Goal: Transaction & Acquisition: Purchase product/service

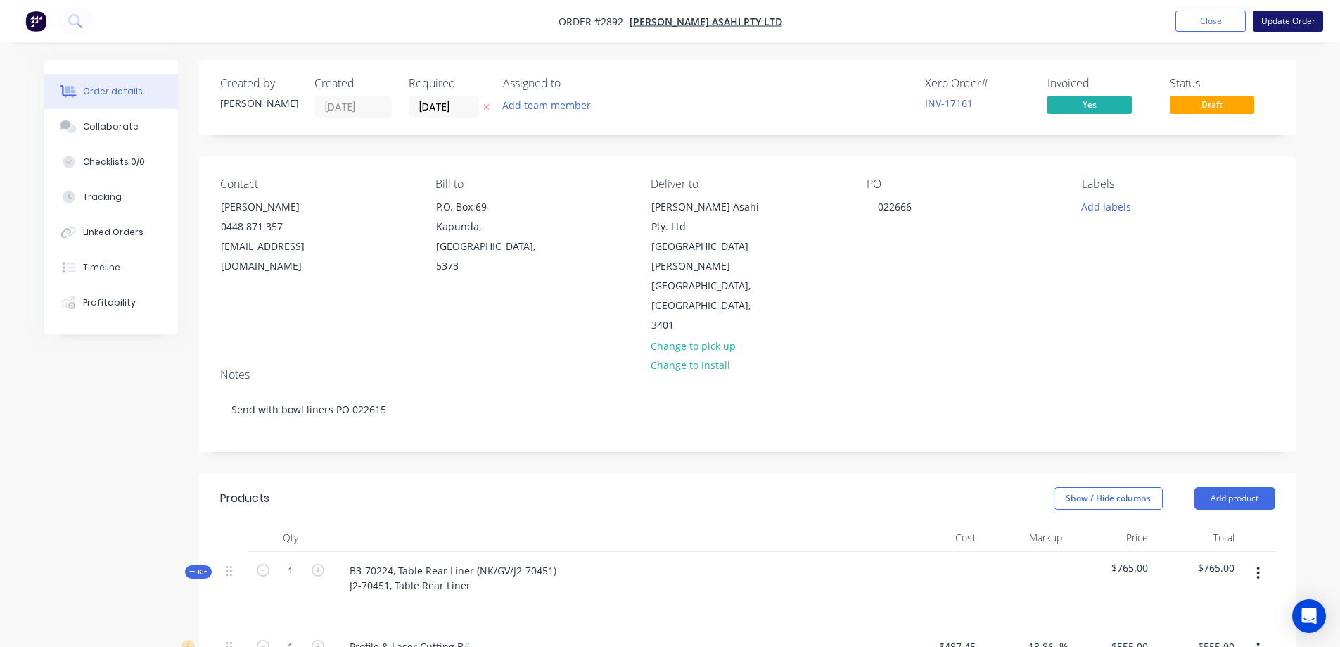
click at [1282, 24] on button "Update Order" at bounding box center [1288, 21] width 70 height 21
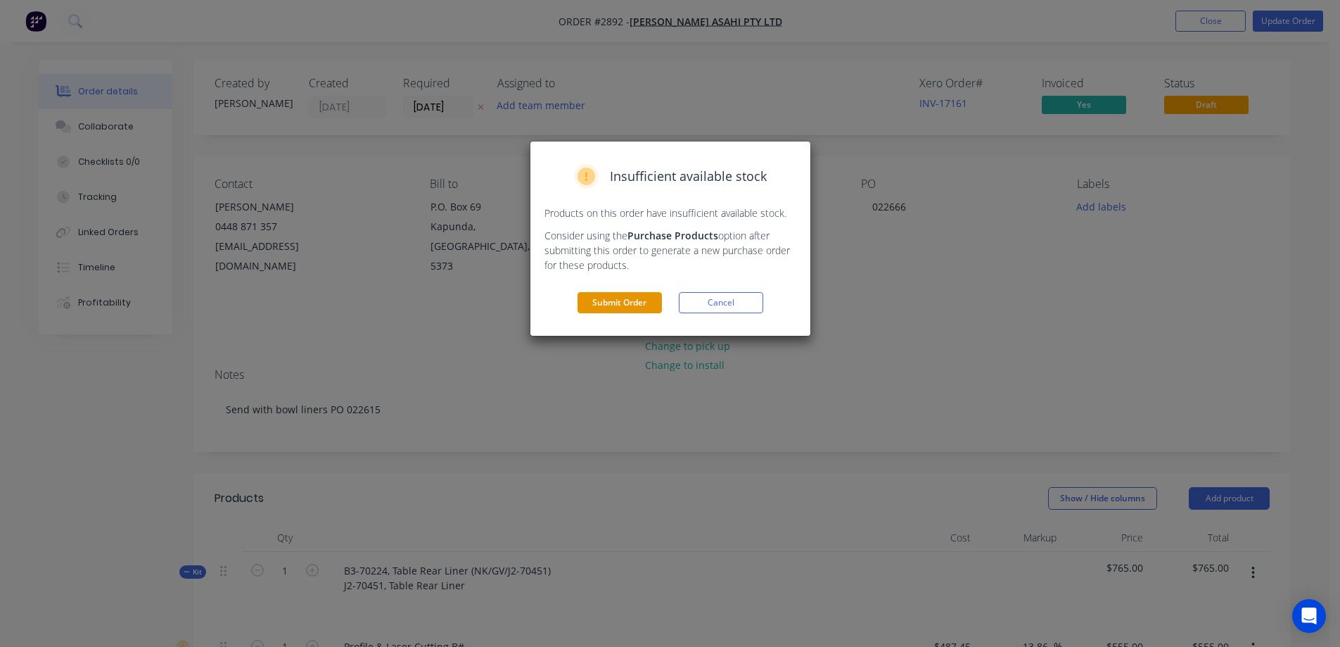
click at [641, 304] on button "Submit Order" at bounding box center [620, 302] width 84 height 21
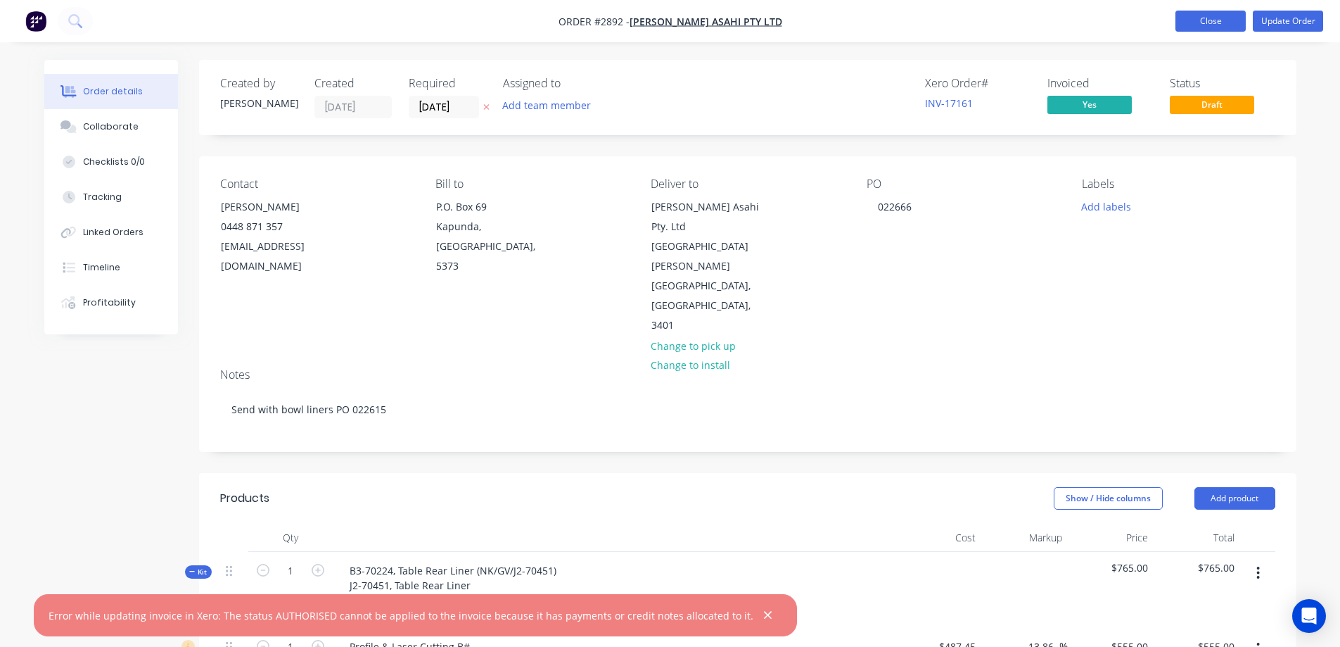
click at [1221, 25] on button "Close" at bounding box center [1211, 21] width 70 height 21
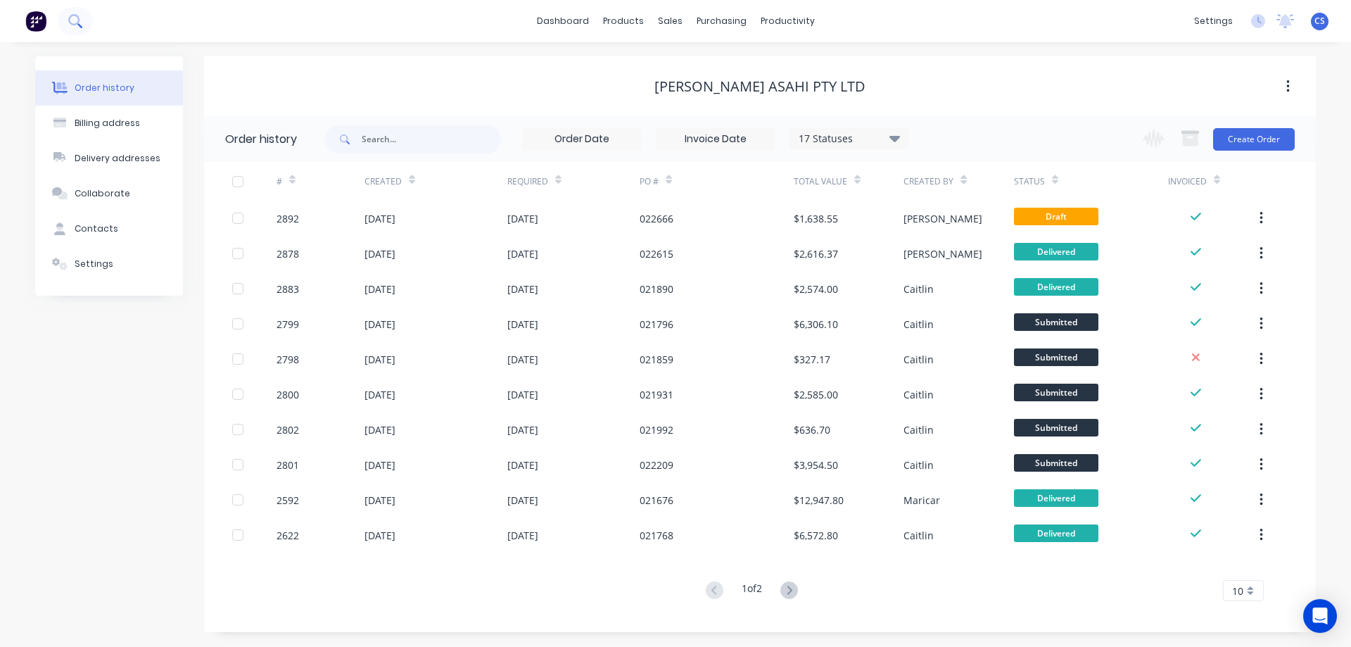
click at [75, 20] on icon at bounding box center [74, 20] width 13 height 13
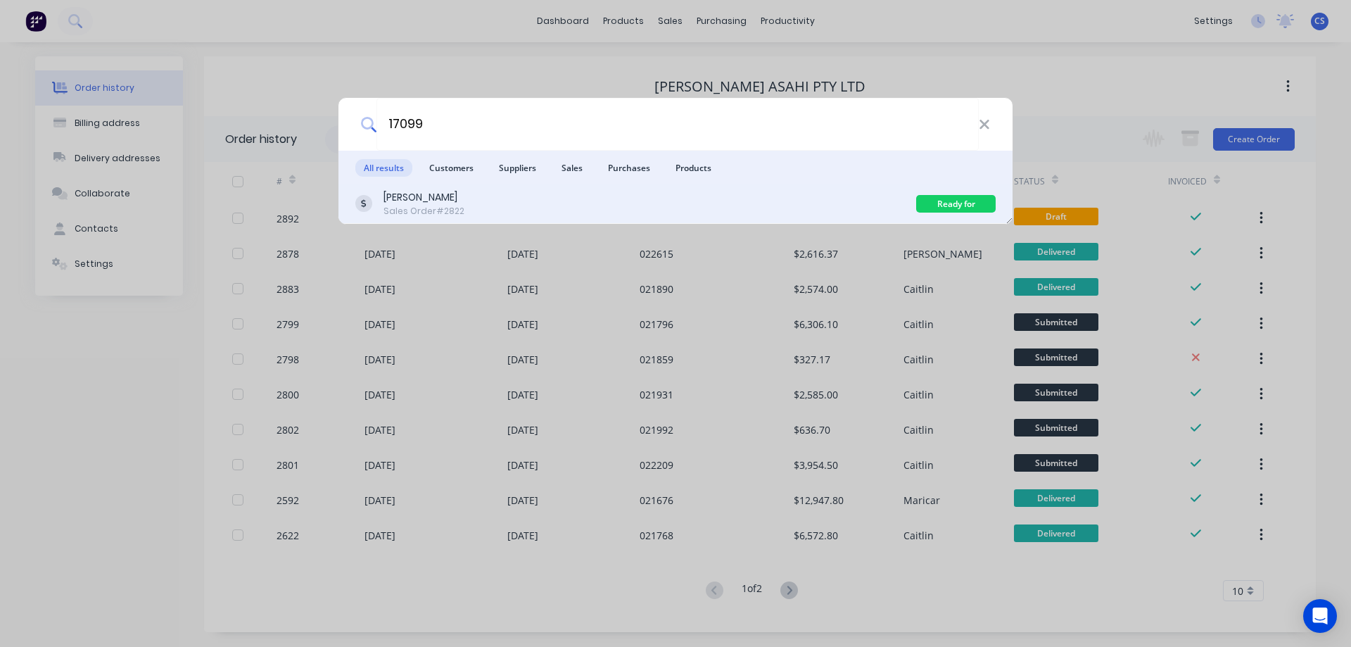
type input "17099"
click at [621, 210] on div "[PERSON_NAME] Sales Order #2822" at bounding box center [635, 203] width 561 height 27
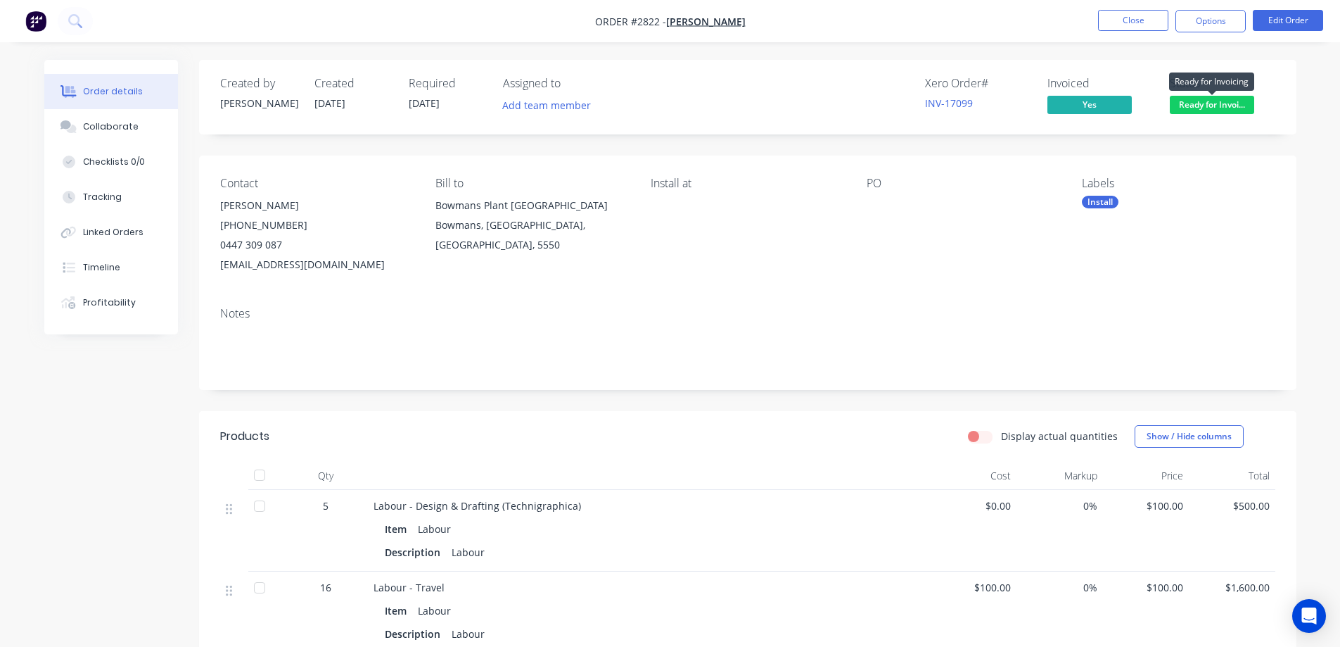
click at [1214, 108] on span "Ready for Invoi..." at bounding box center [1212, 105] width 84 height 18
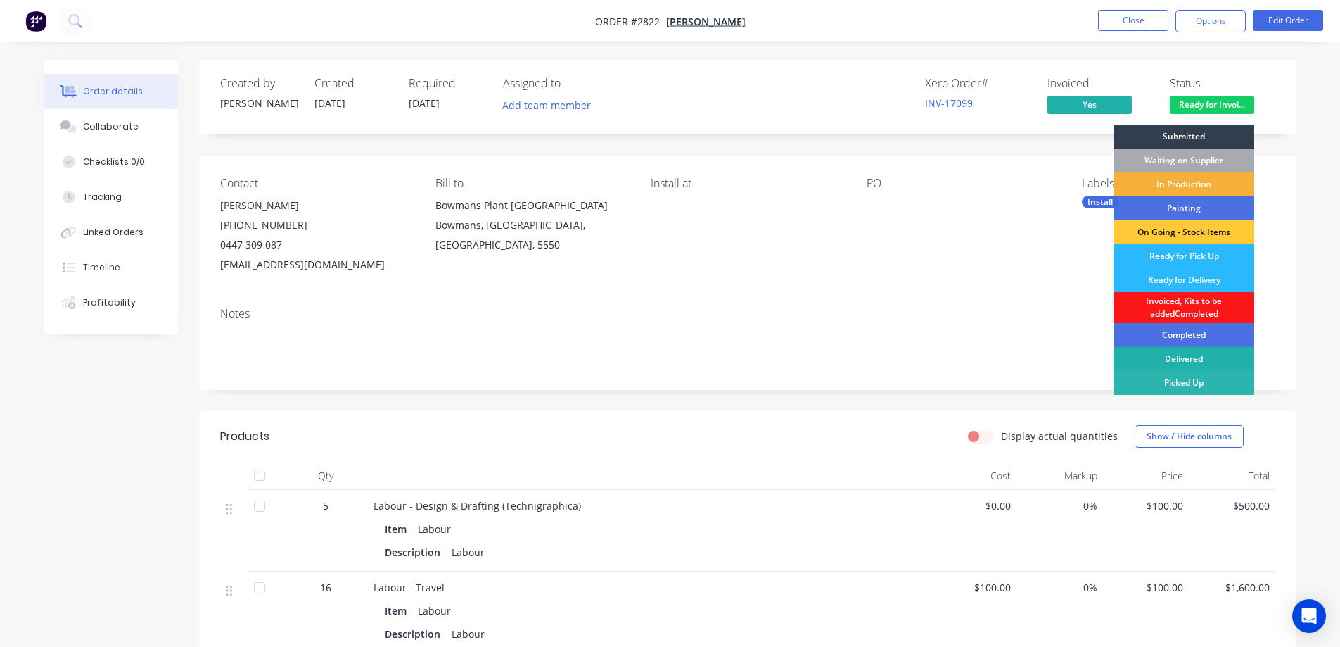
click at [1200, 357] on div "Delivered" at bounding box center [1184, 359] width 141 height 24
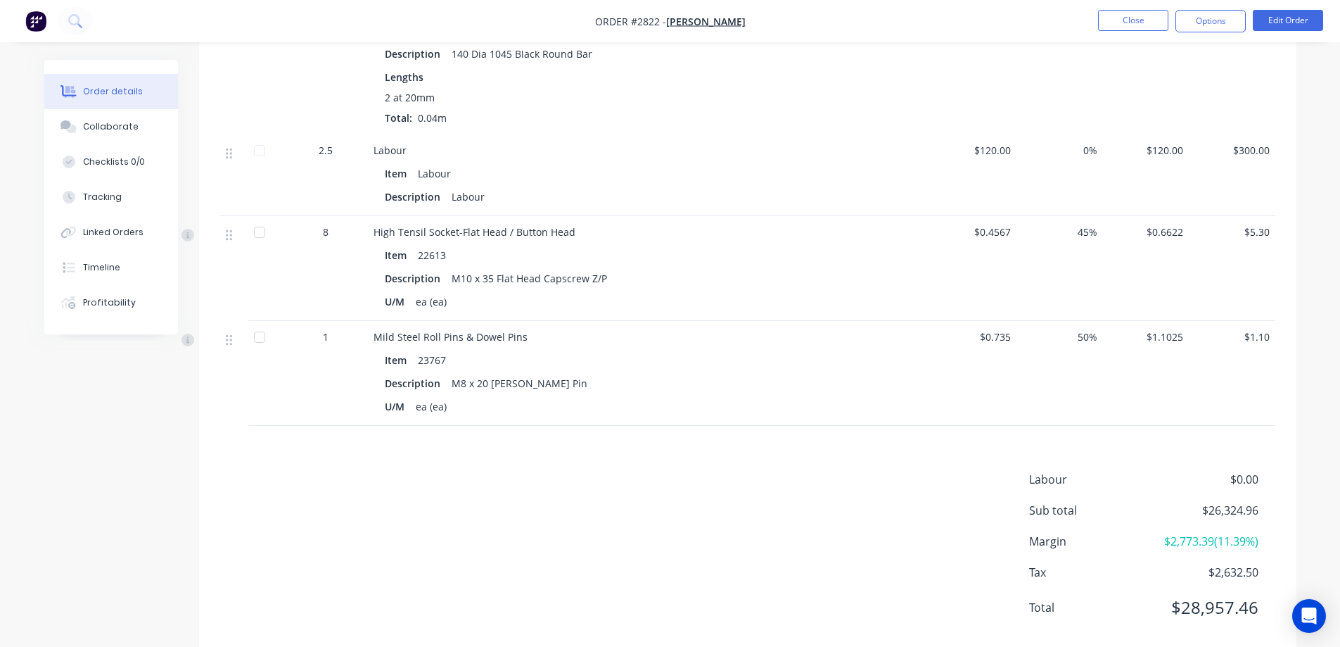
scroll to position [2090, 0]
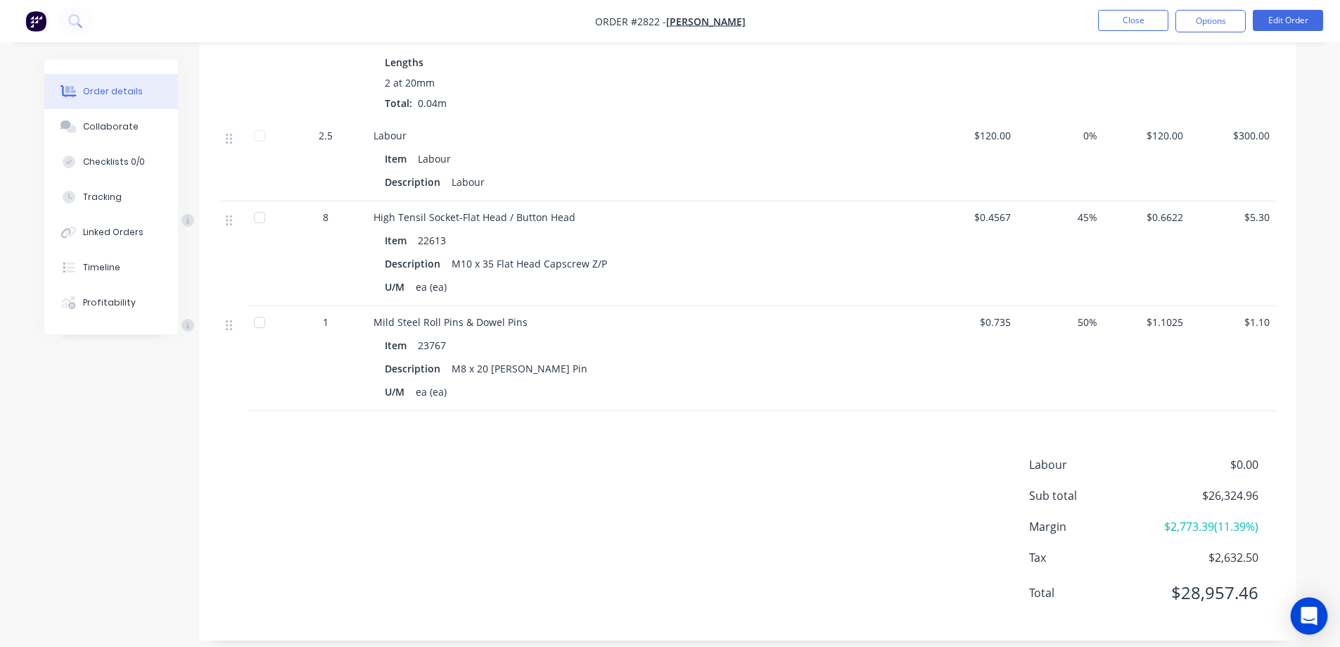
click at [1309, 628] on div "Open Intercom Messenger" at bounding box center [1309, 615] width 37 height 37
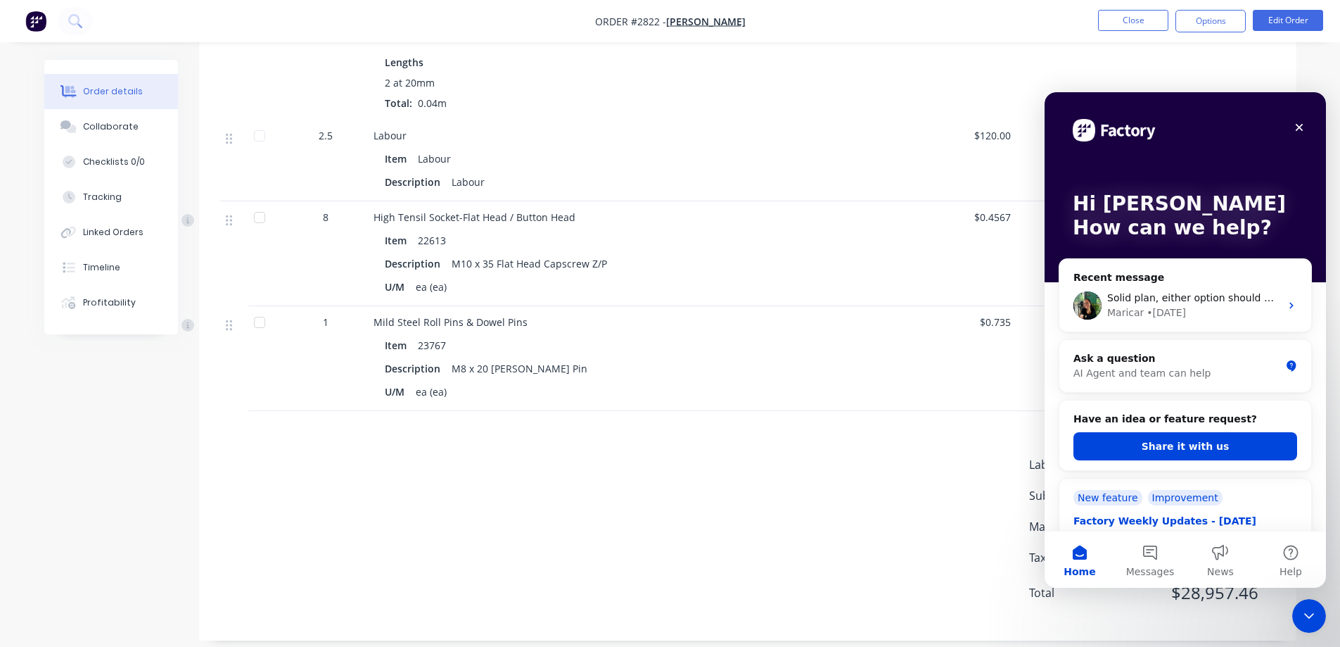
scroll to position [0, 0]
click at [1156, 557] on button "Messages" at bounding box center [1150, 559] width 70 height 56
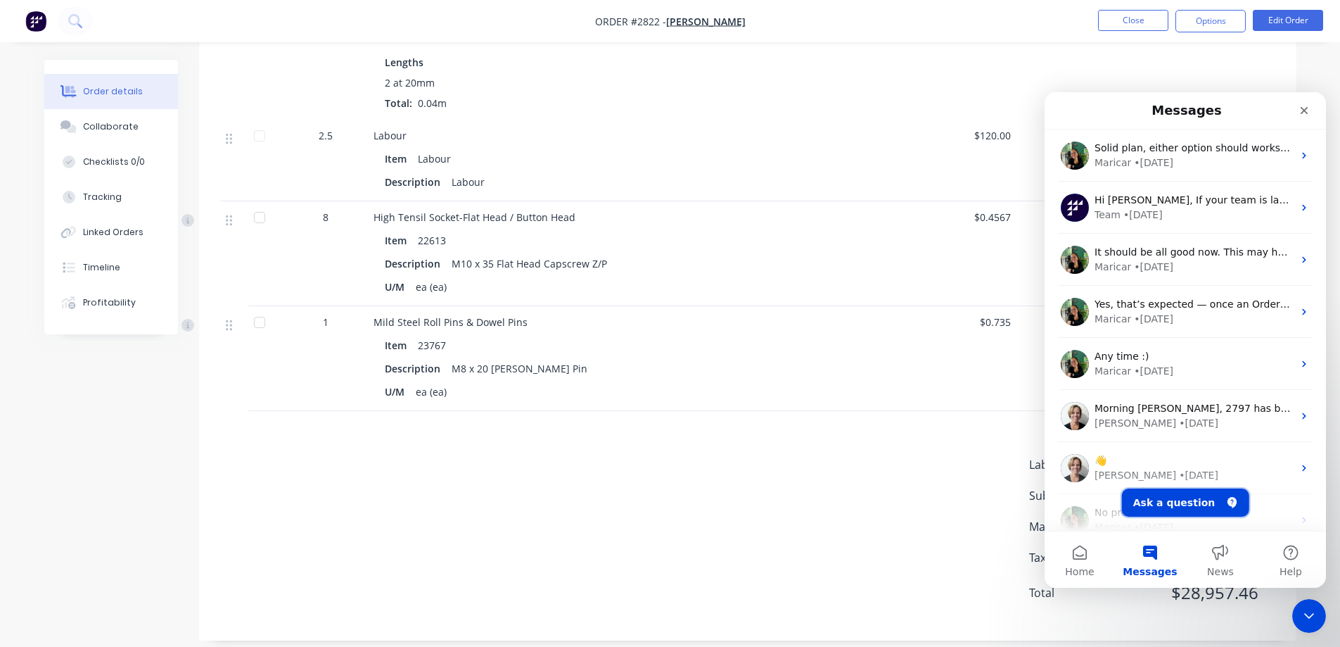
click at [1178, 499] on button "Ask a question" at bounding box center [1185, 502] width 127 height 28
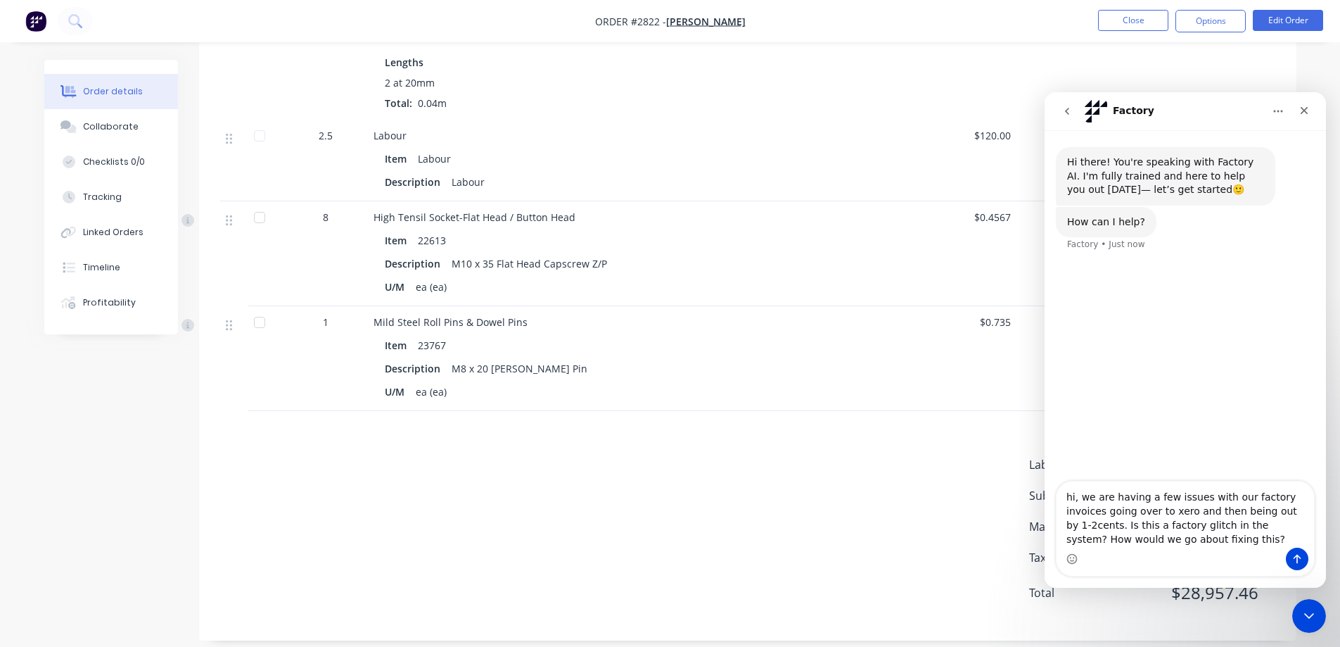
type textarea "hi, we are having a few issues with our factory invoices going over to xero and…"
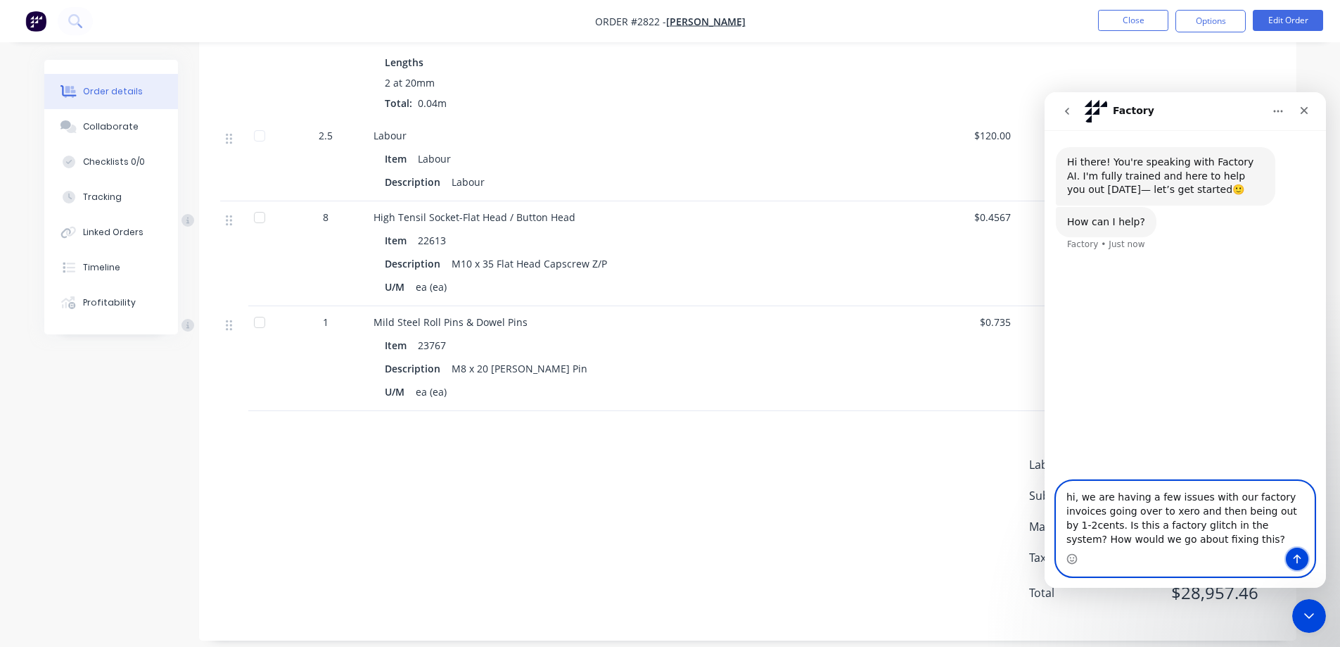
click at [1300, 561] on icon "Send a message…" at bounding box center [1297, 558] width 11 height 11
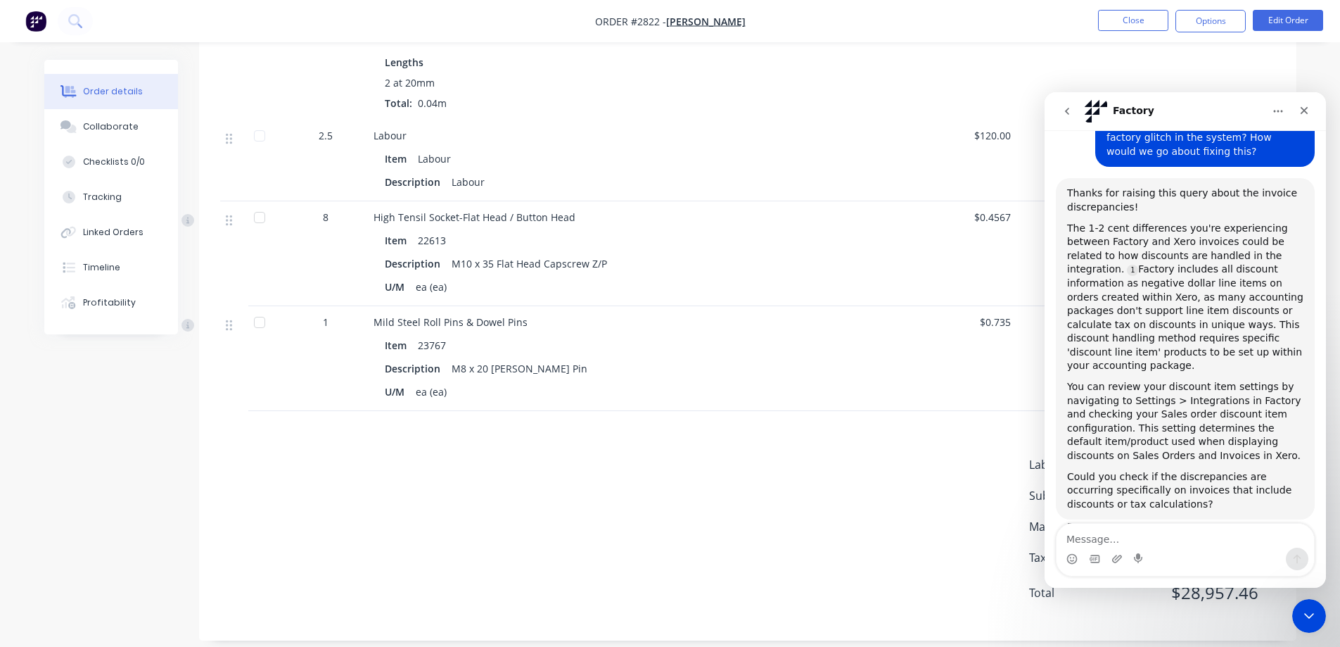
scroll to position [179, 0]
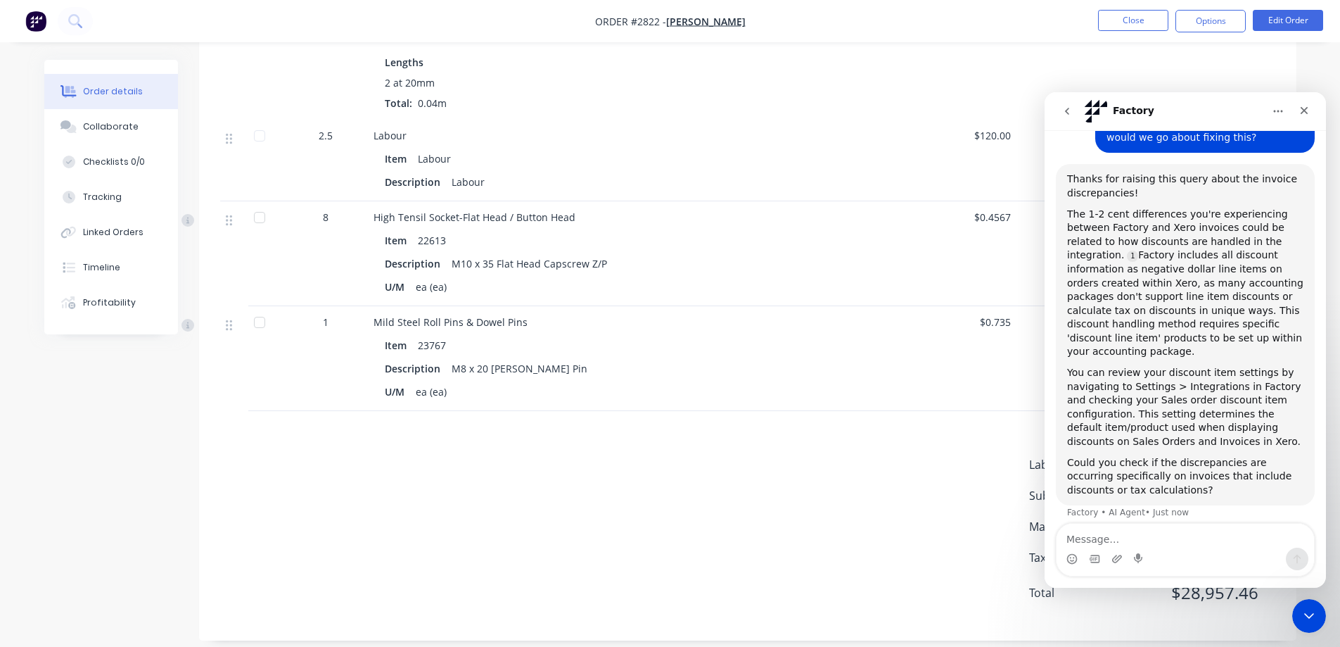
click at [1103, 534] on textarea "Message…" at bounding box center [1185, 535] width 257 height 24
type textarea "teh tax in factory came to"
drag, startPoint x: 1182, startPoint y: 106, endPoint x: 885, endPoint y: 136, distance: 298.5
click at [1045, 136] on html "Factory Hi there! You're speaking with Factory AI. I'm fully trained and here t…" at bounding box center [1185, 339] width 281 height 495
click at [1278, 110] on icon "Home" at bounding box center [1278, 111] width 9 height 2
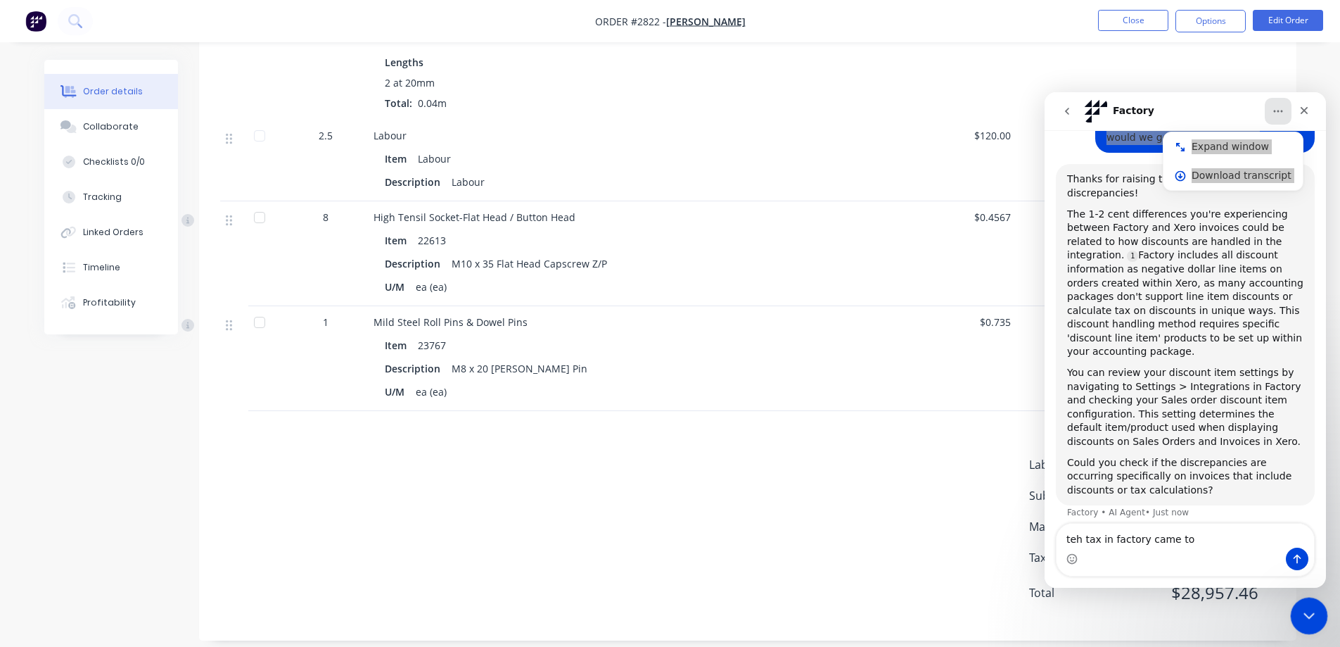
click at [1309, 615] on icon "Close Intercom Messenger" at bounding box center [1307, 613] width 17 height 17
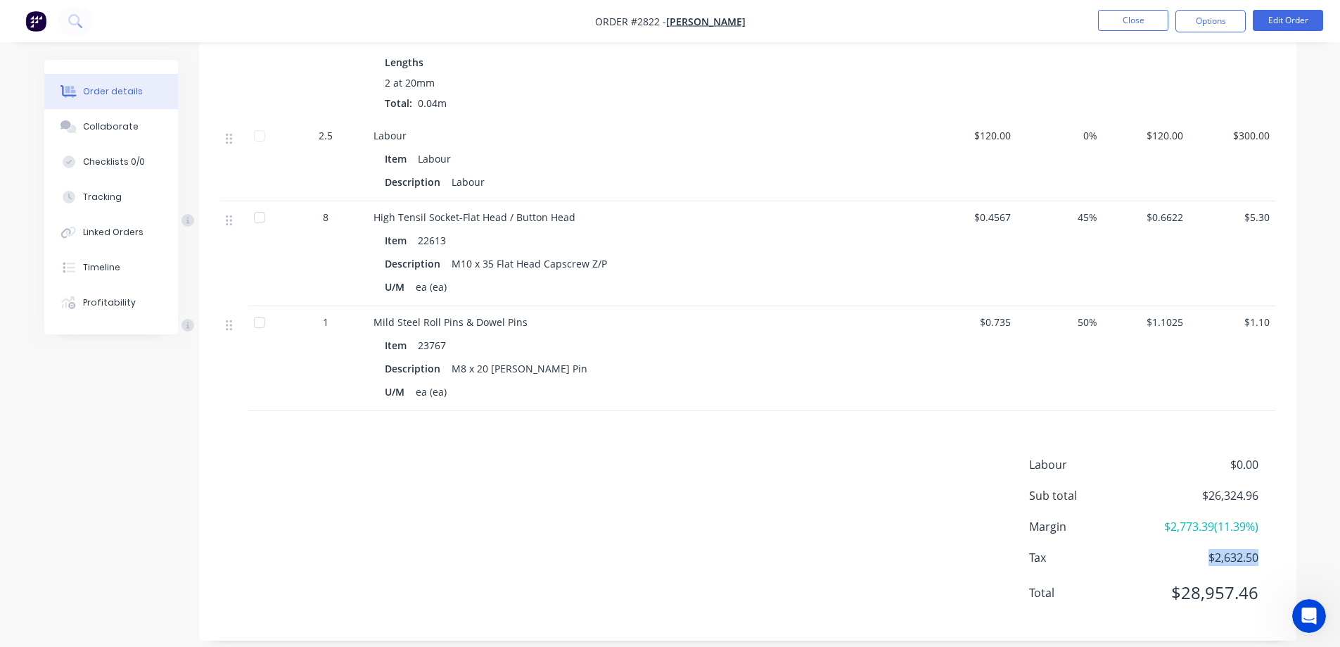
drag, startPoint x: 1209, startPoint y: 545, endPoint x: 1268, endPoint y: 537, distance: 58.9
click at [1268, 549] on div "Tax $2,632.50" at bounding box center [1152, 557] width 246 height 17
copy span "$2,632.50"
click at [1304, 609] on icon "Open Intercom Messenger" at bounding box center [1307, 613] width 23 height 23
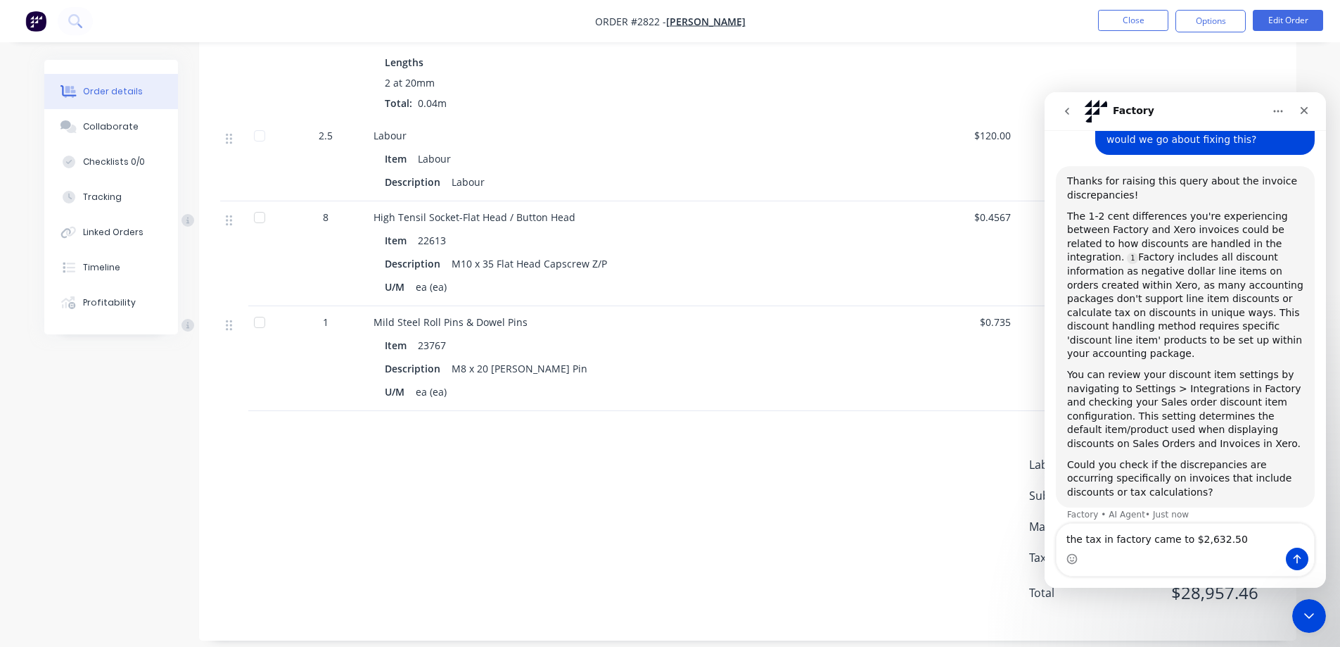
click at [1237, 540] on textarea "the tax in factory came to $2,632.50" at bounding box center [1185, 535] width 257 height 24
click at [1272, 538] on textarea "the tax in factory came to $2,632.50 and in cero" at bounding box center [1185, 535] width 257 height 24
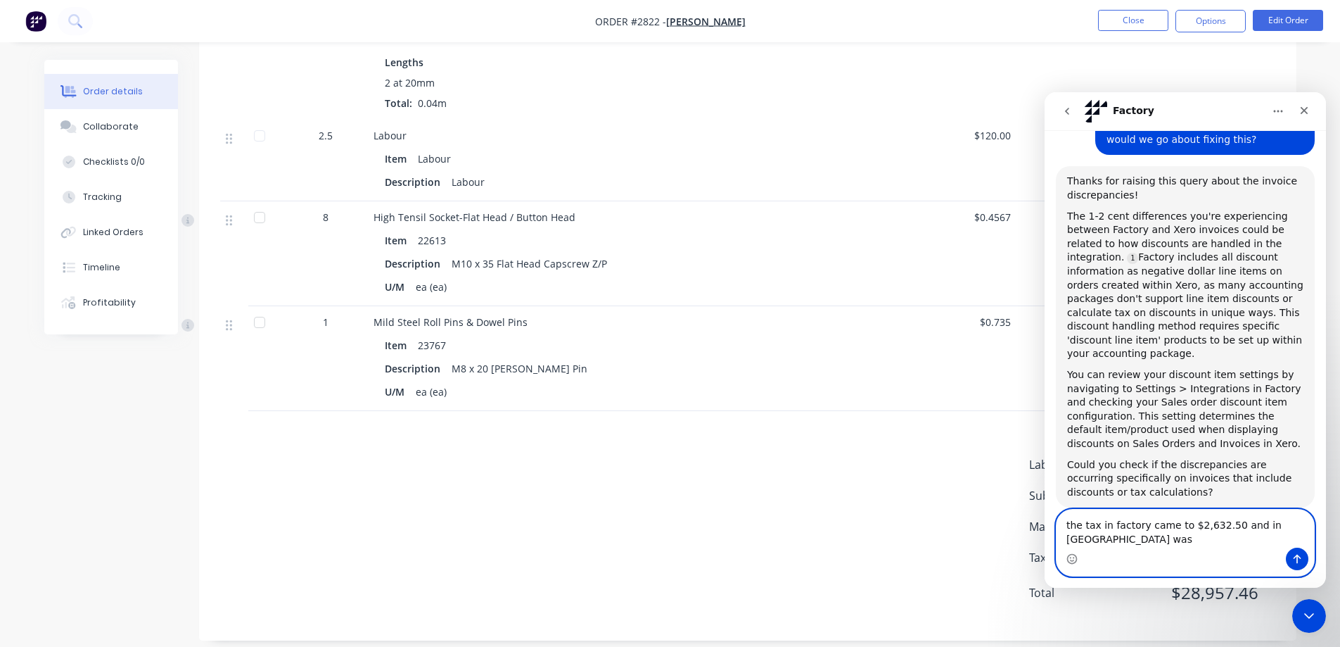
paste textarea "2,632.51"
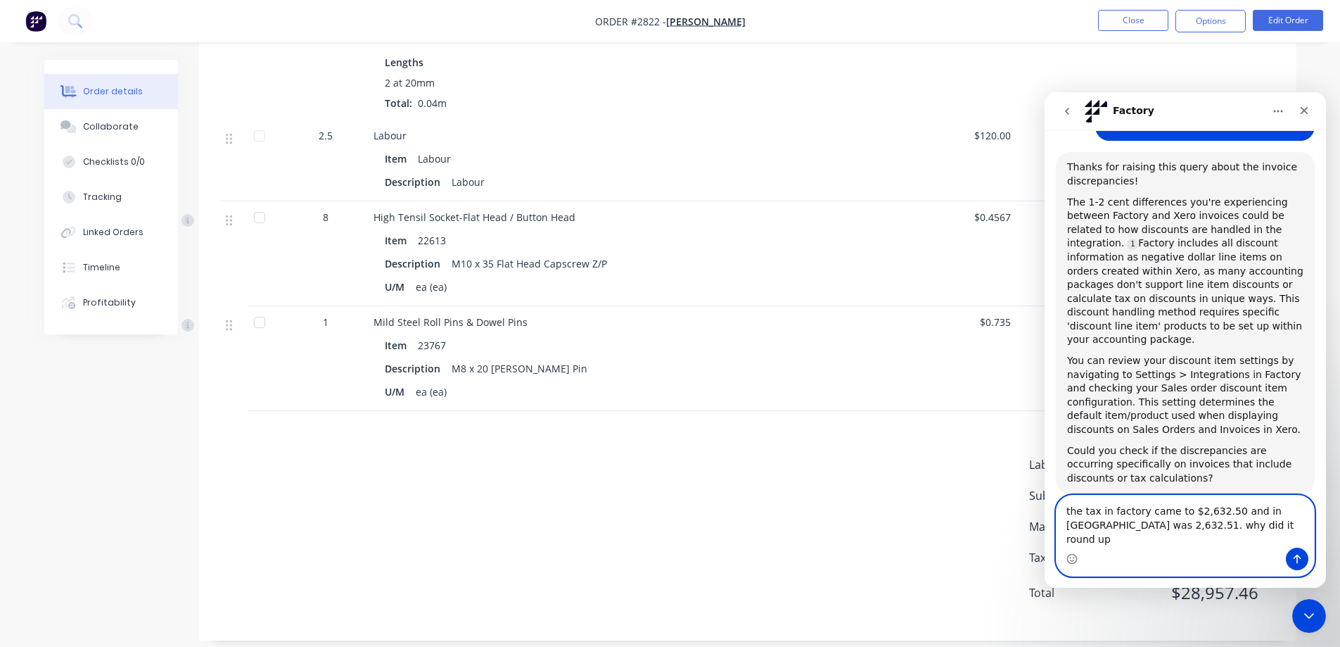
type textarea "the tax in factory came to $2,632.50 and in [GEOGRAPHIC_DATA] was 2,632.51. why…"
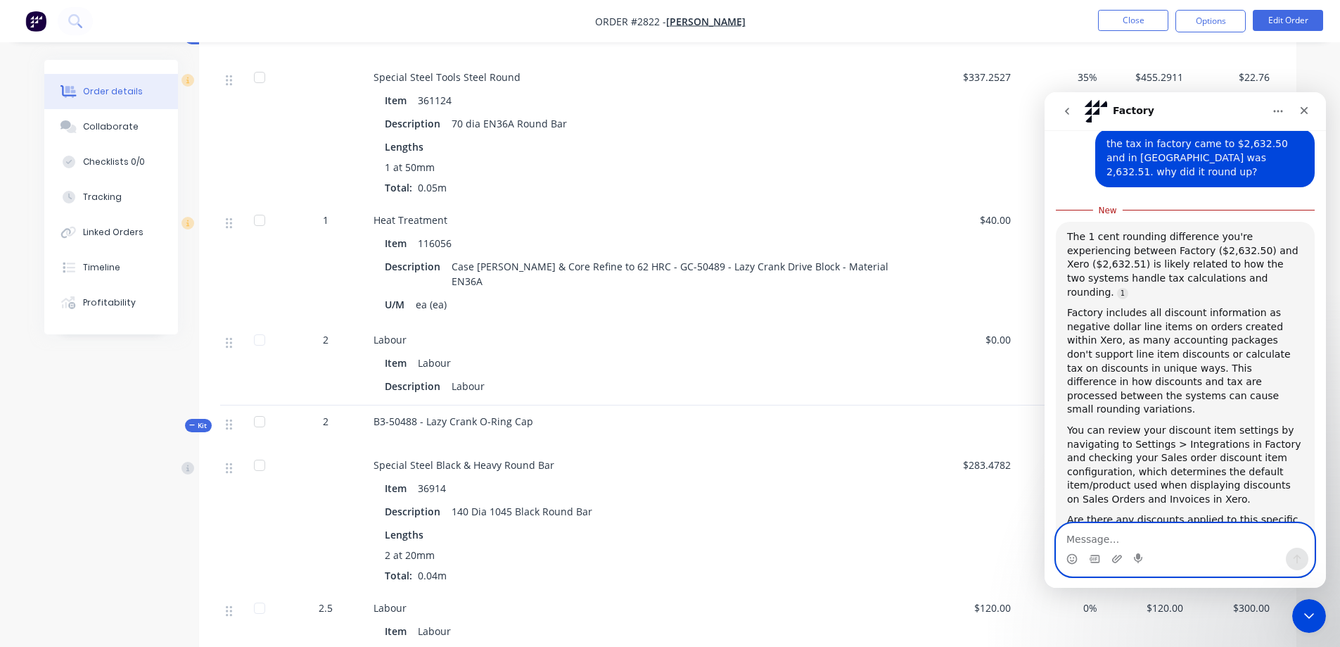
scroll to position [583, 0]
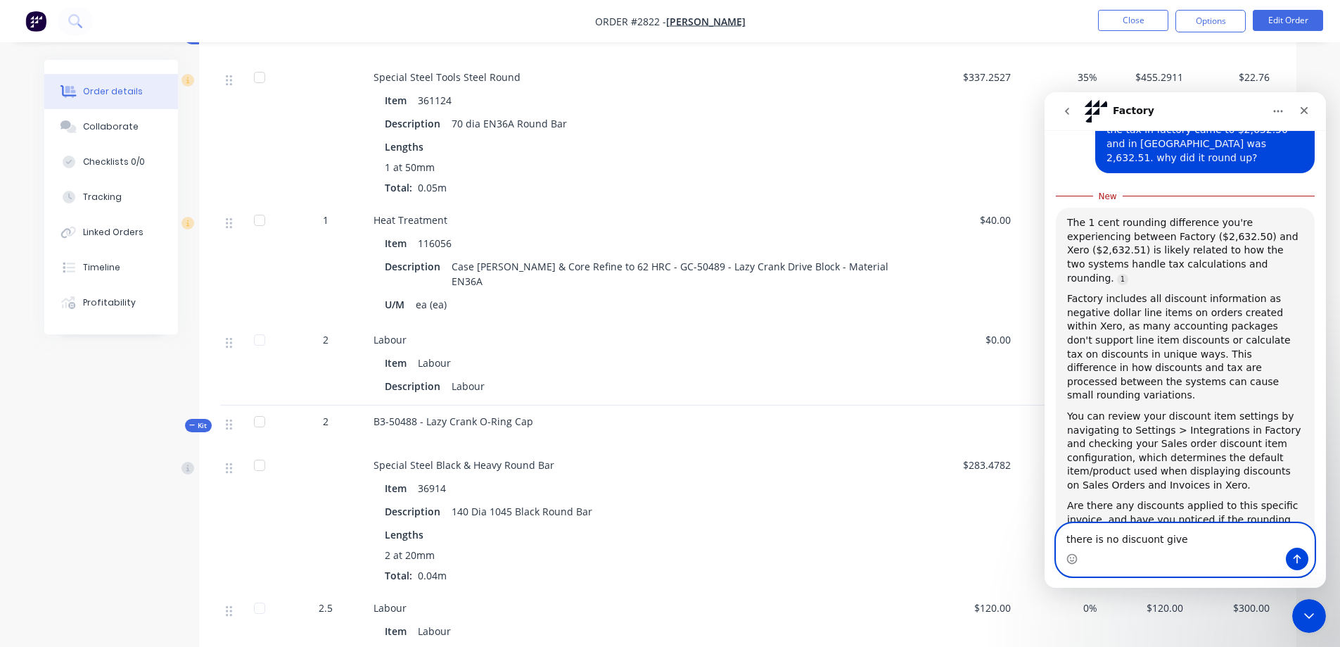
type textarea "there is no discuont given"
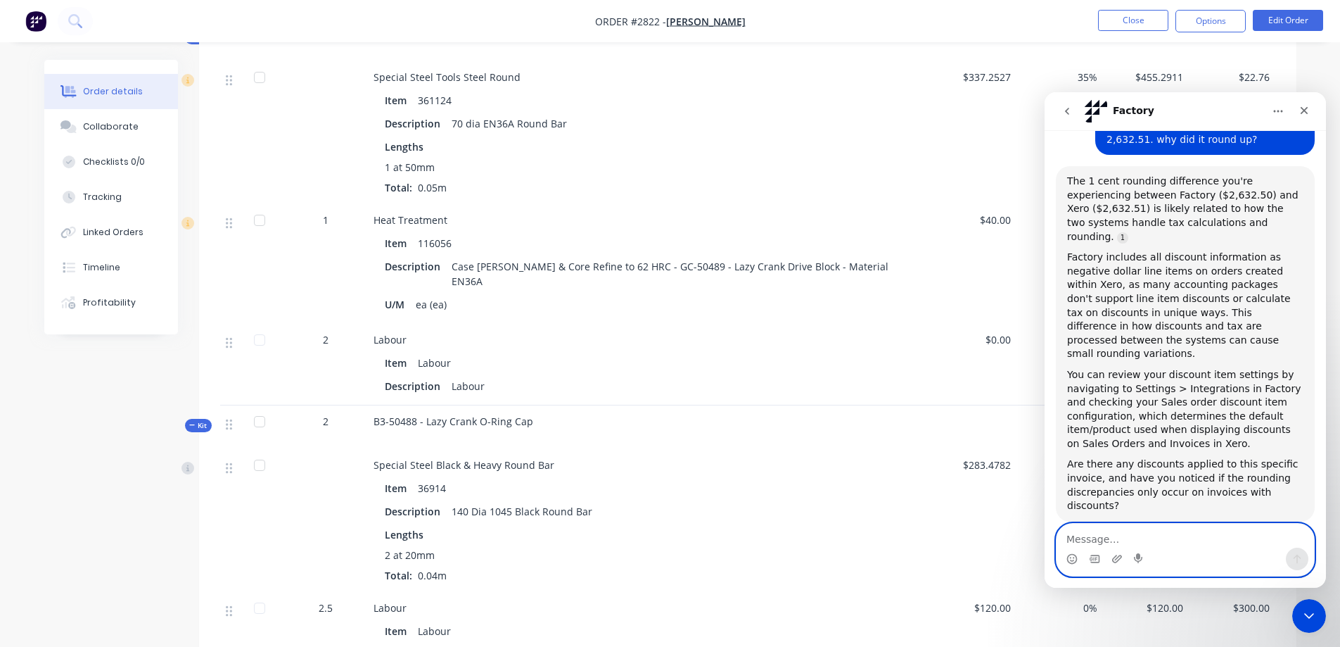
scroll to position [647, 0]
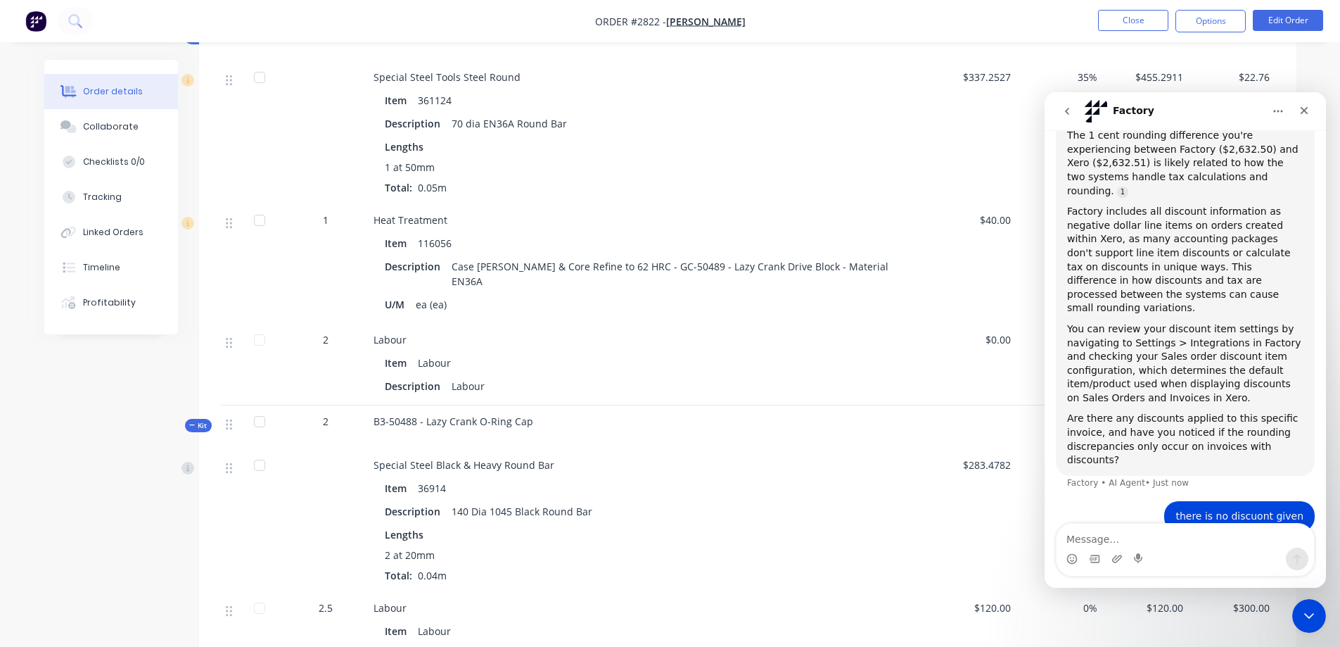
click at [1066, 116] on icon "go back" at bounding box center [1067, 111] width 11 height 11
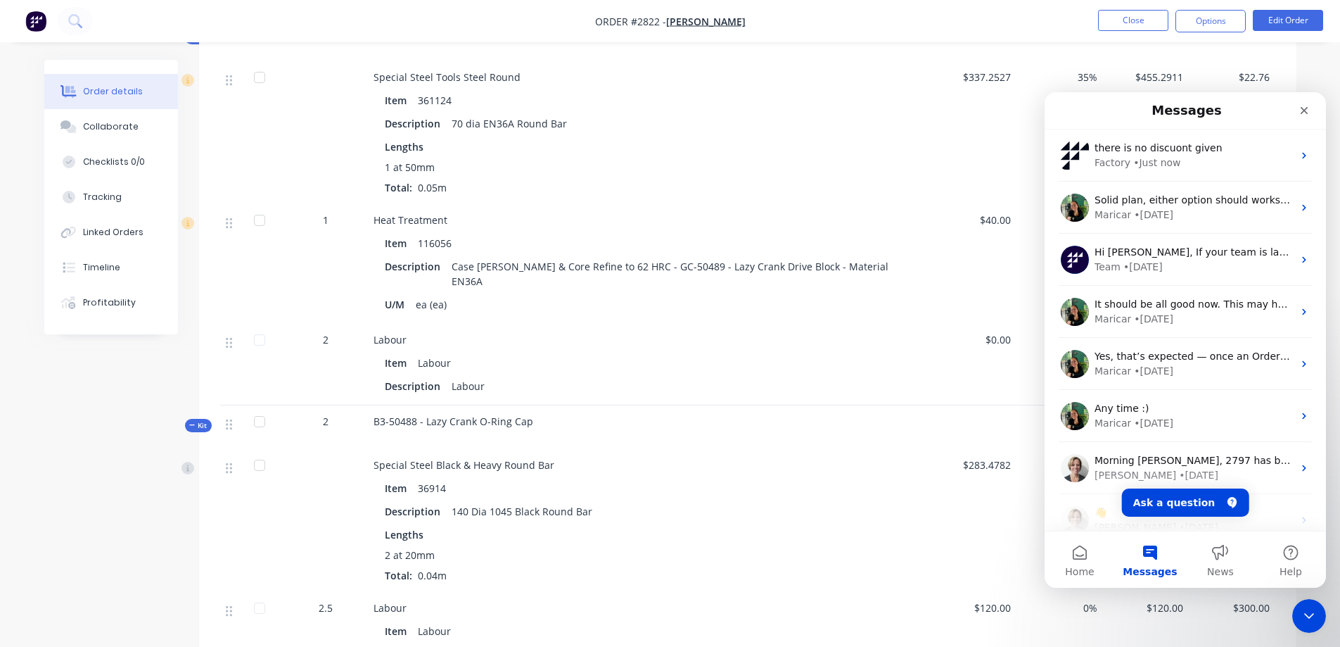
scroll to position [0, 0]
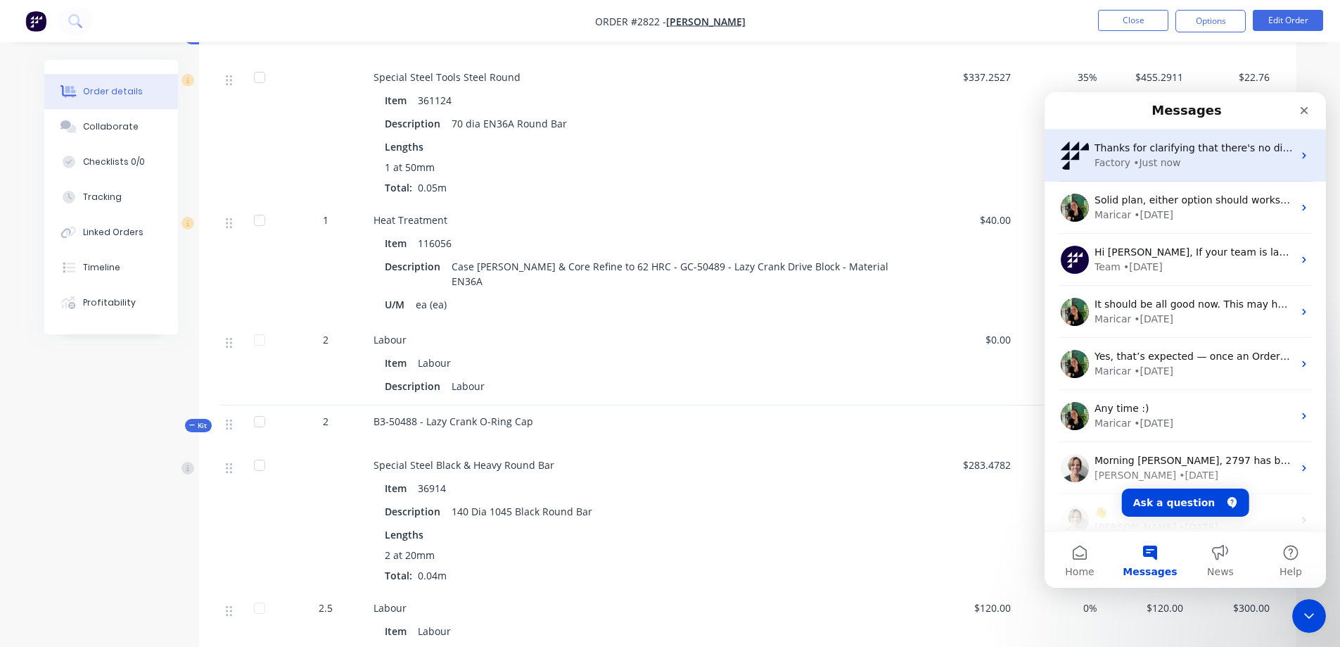
click at [1171, 157] on div "• Just now" at bounding box center [1156, 162] width 47 height 15
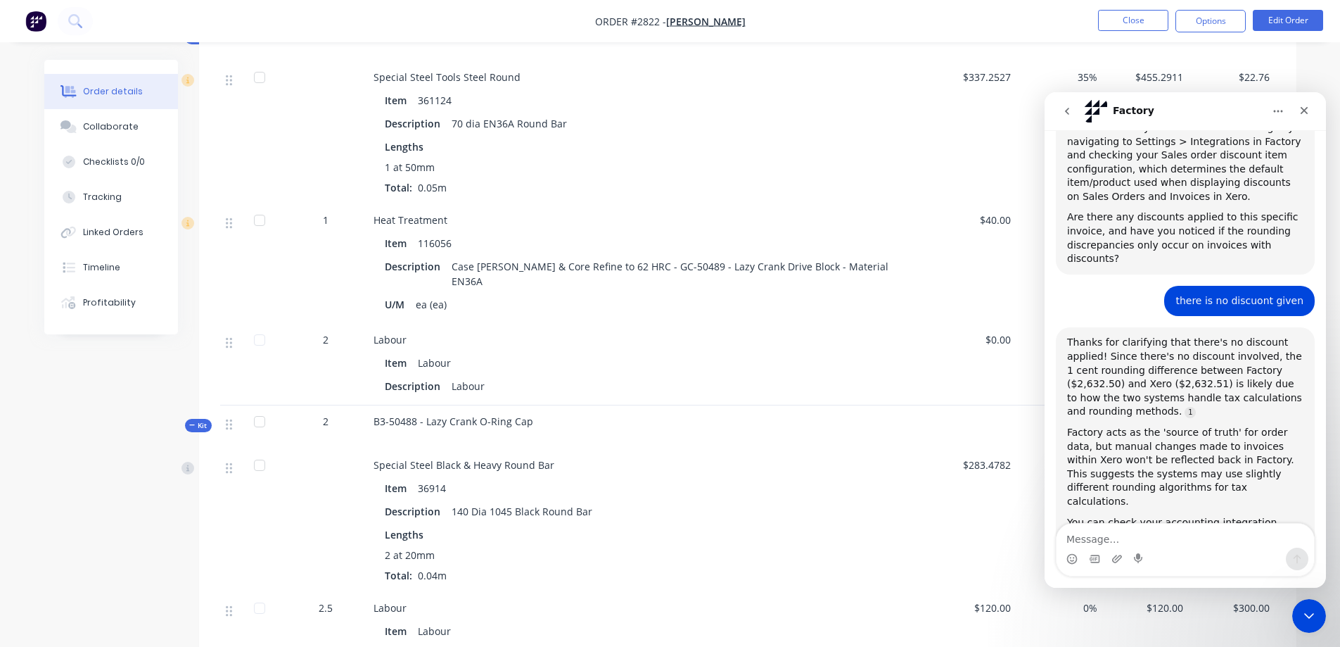
scroll to position [869, 0]
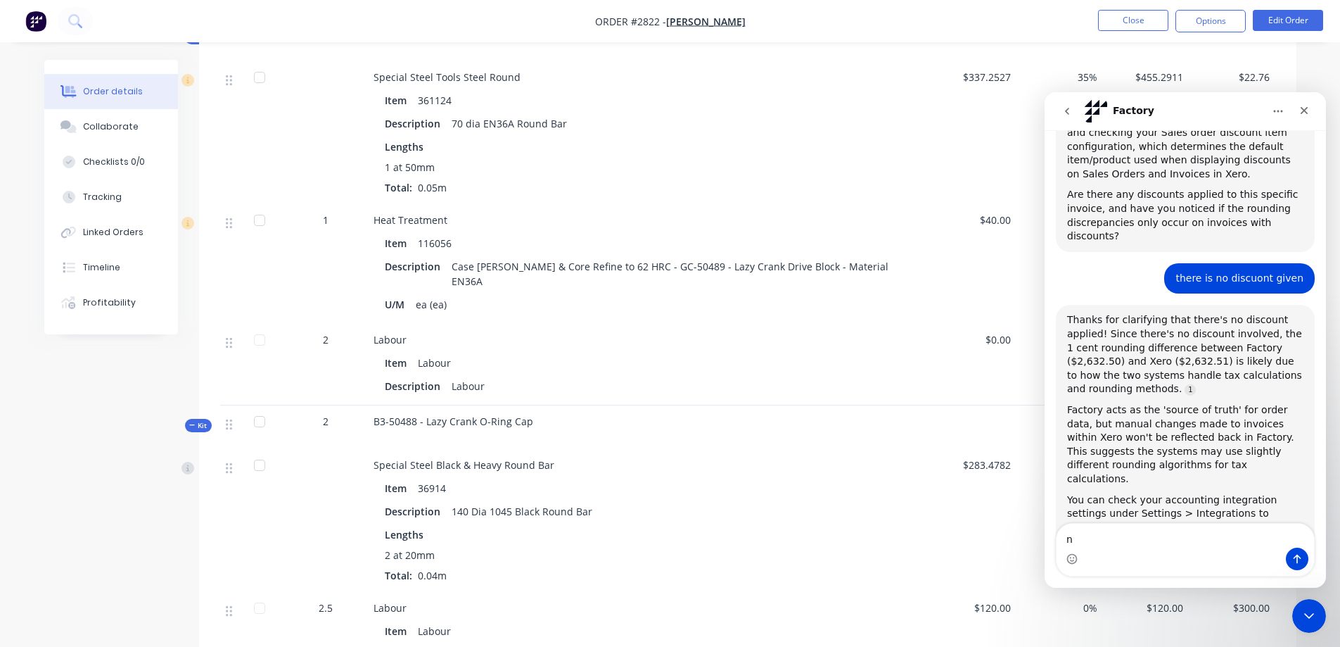
type textarea "no"
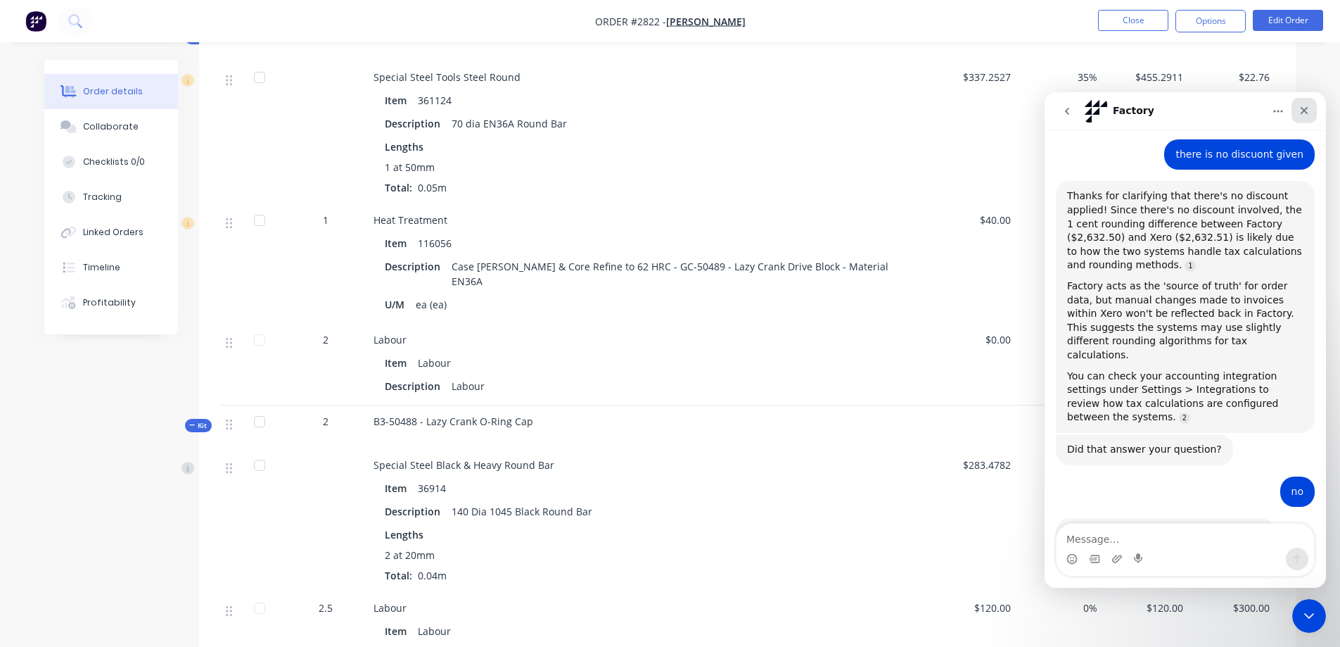
scroll to position [994, 0]
click at [1302, 109] on icon "Close" at bounding box center [1304, 110] width 11 height 11
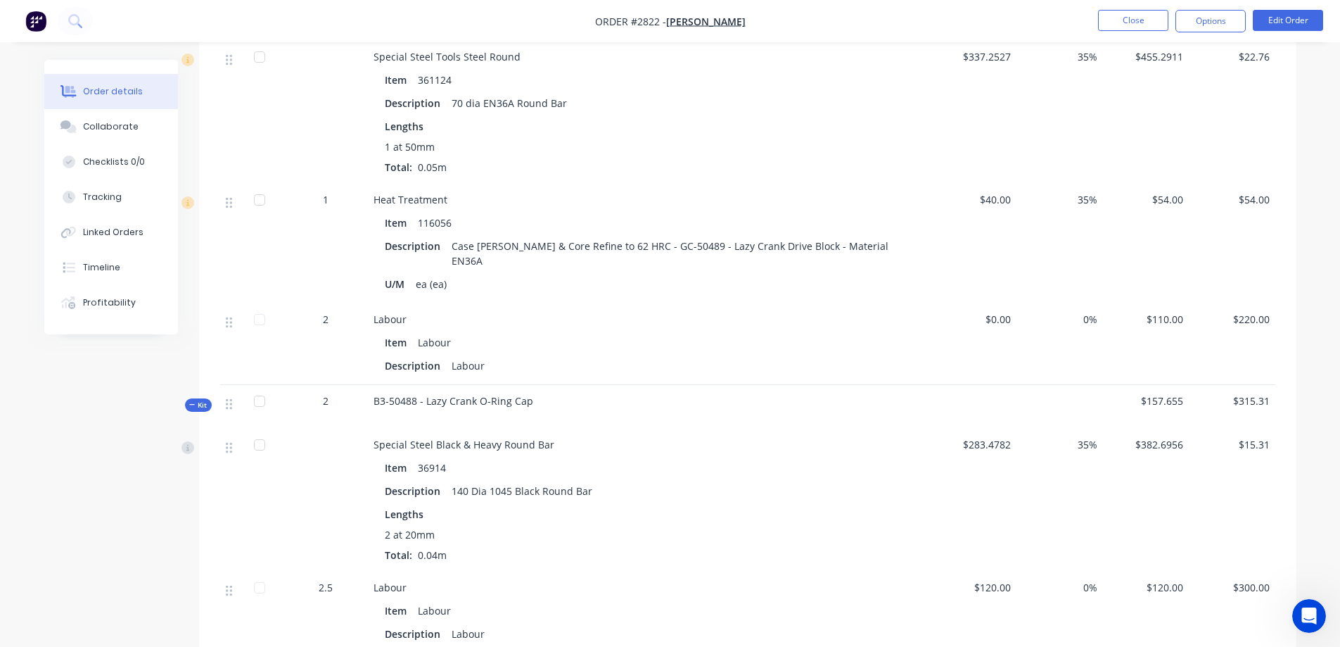
scroll to position [2090, 0]
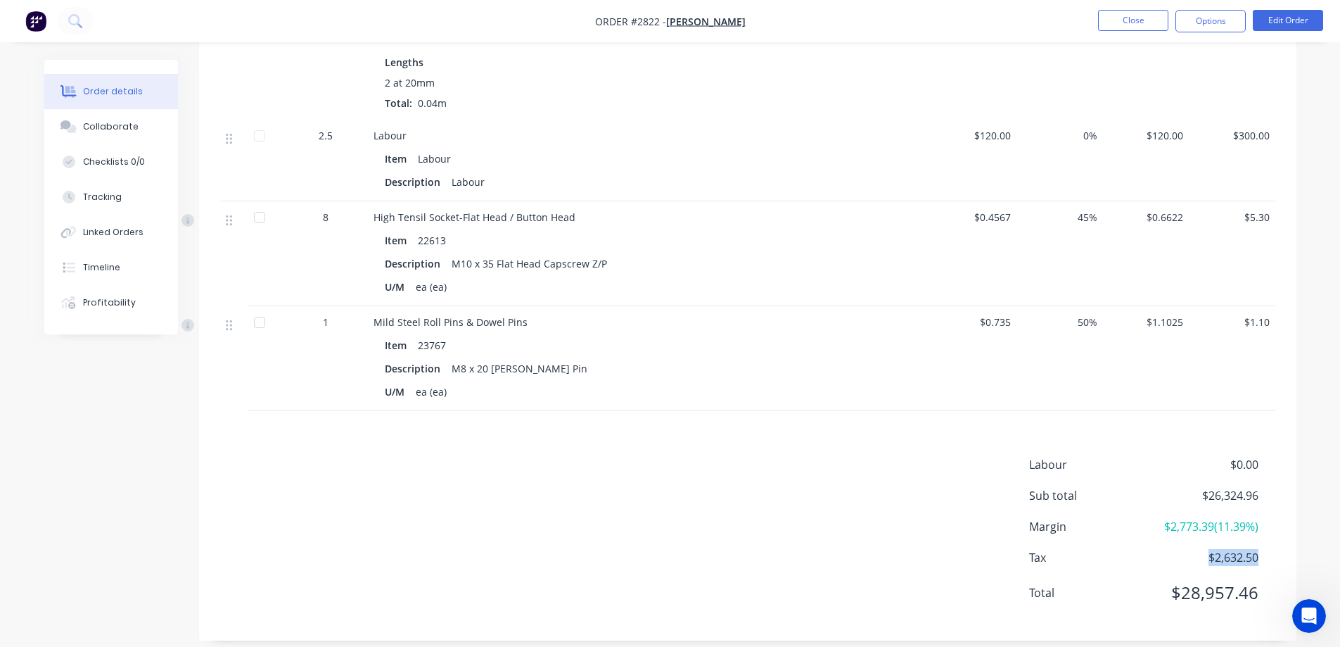
click at [1294, 478] on div "Labour $0.00 Sub total $26,324.96 Margin $2,773.39 ( 11.39 %) Tax $2,632.50 Tot…" at bounding box center [748, 537] width 1098 height 163
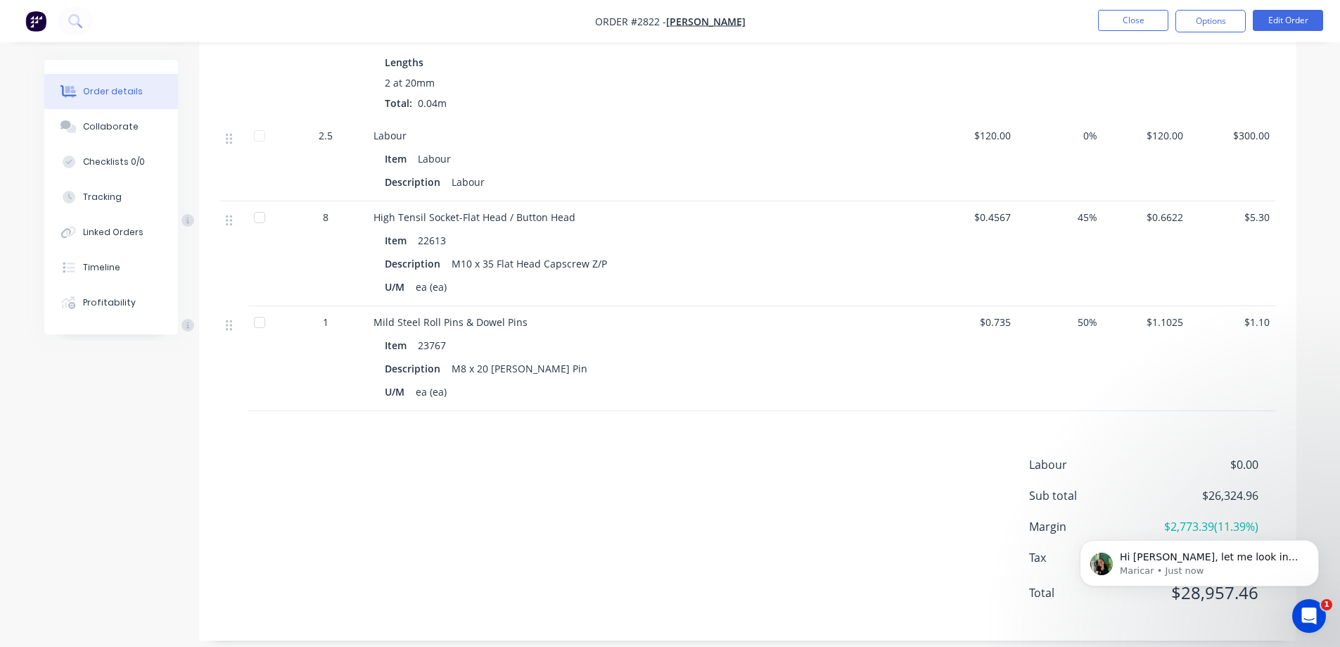
scroll to position [1170, 0]
click at [1314, 615] on icon "Open Intercom Messenger" at bounding box center [1307, 613] width 23 height 23
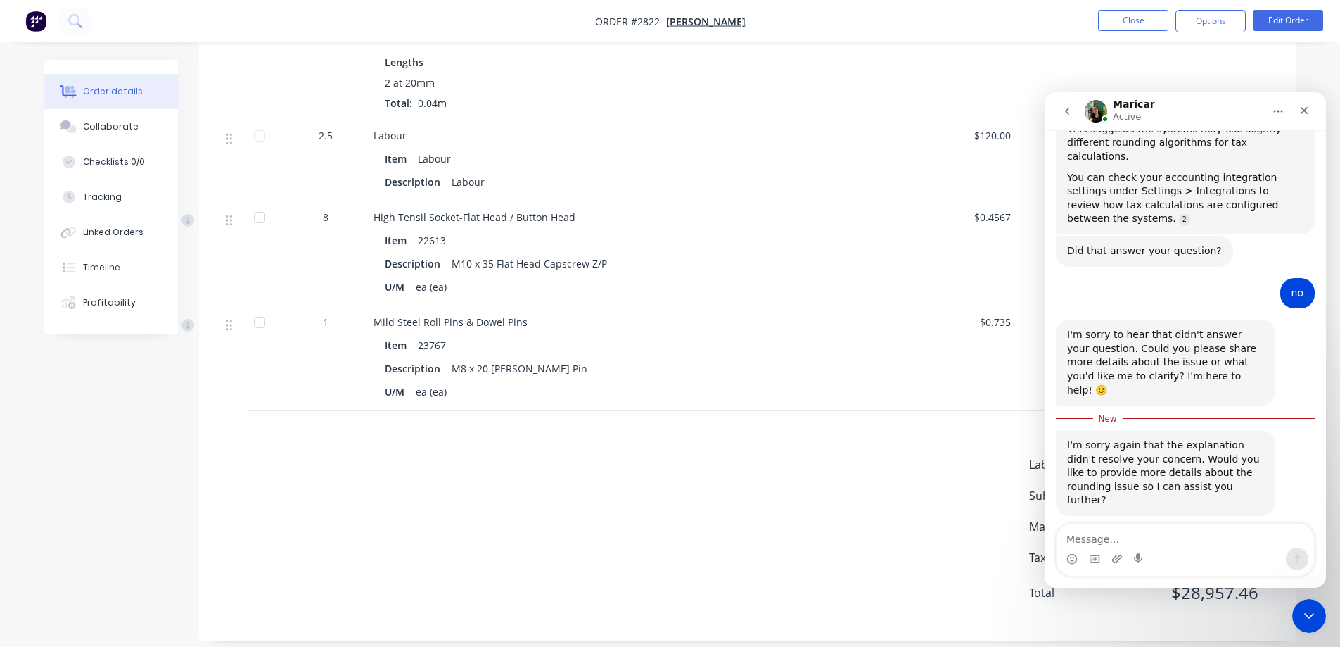
scroll to position [1193, 0]
click at [1121, 538] on textarea "Message…" at bounding box center [1185, 535] width 257 height 24
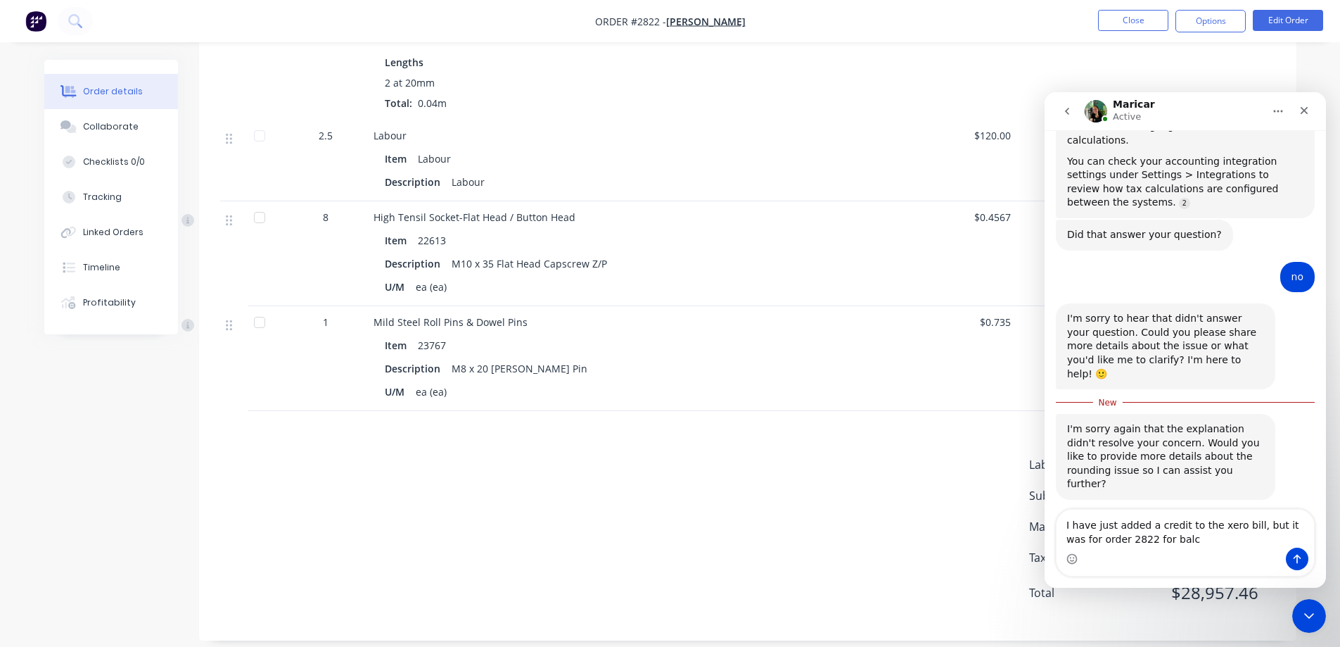
type textarea "I have just added a credit to the xero bill, but it was for order 2822 for balco"
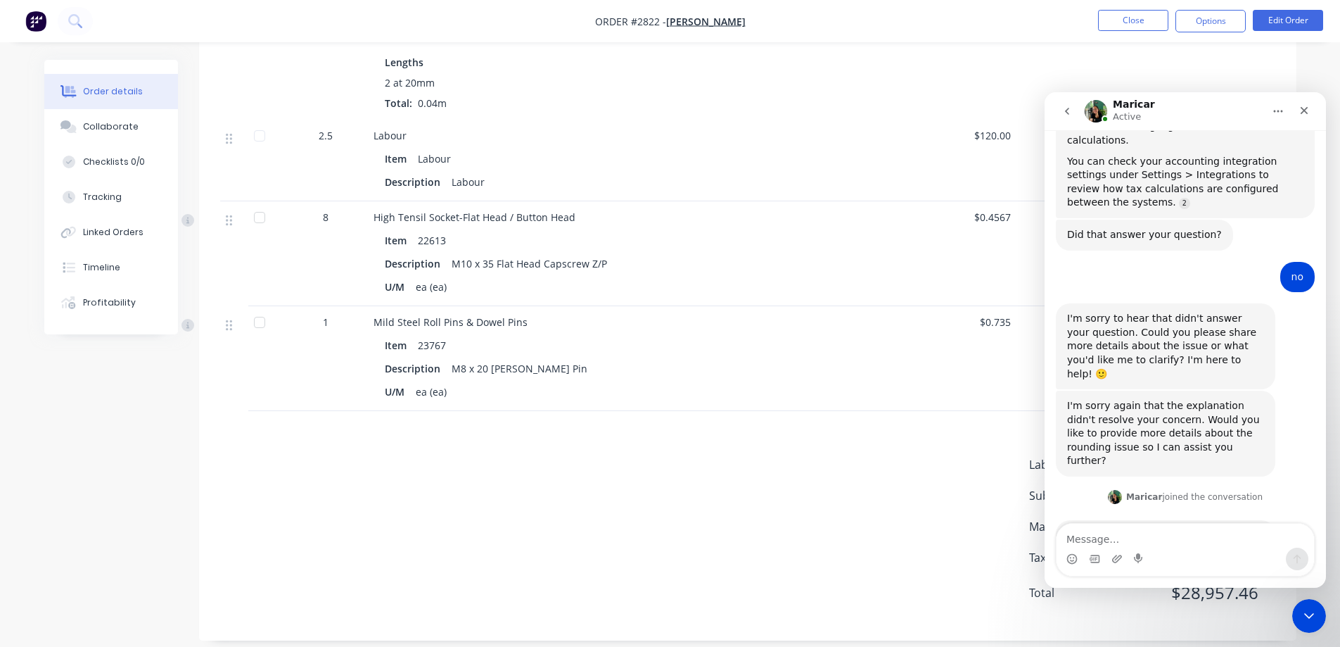
scroll to position [1226, 0]
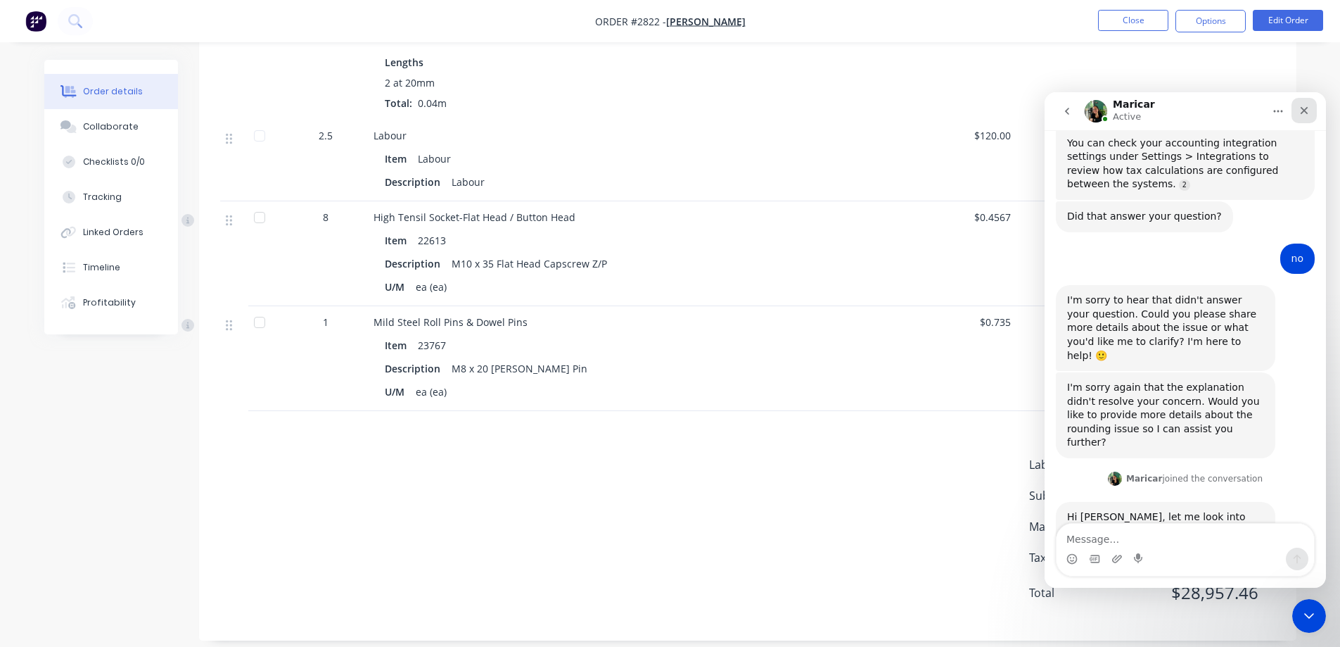
click at [1306, 110] on icon "Close" at bounding box center [1305, 111] width 8 height 8
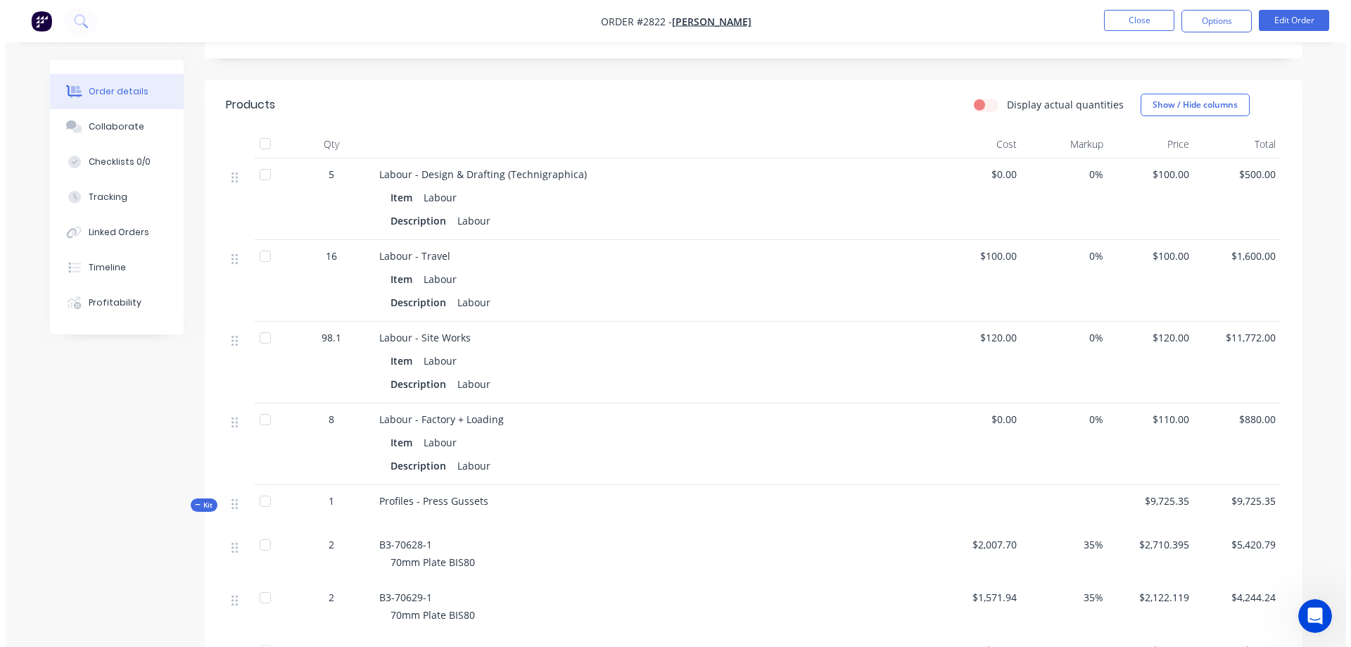
scroll to position [0, 0]
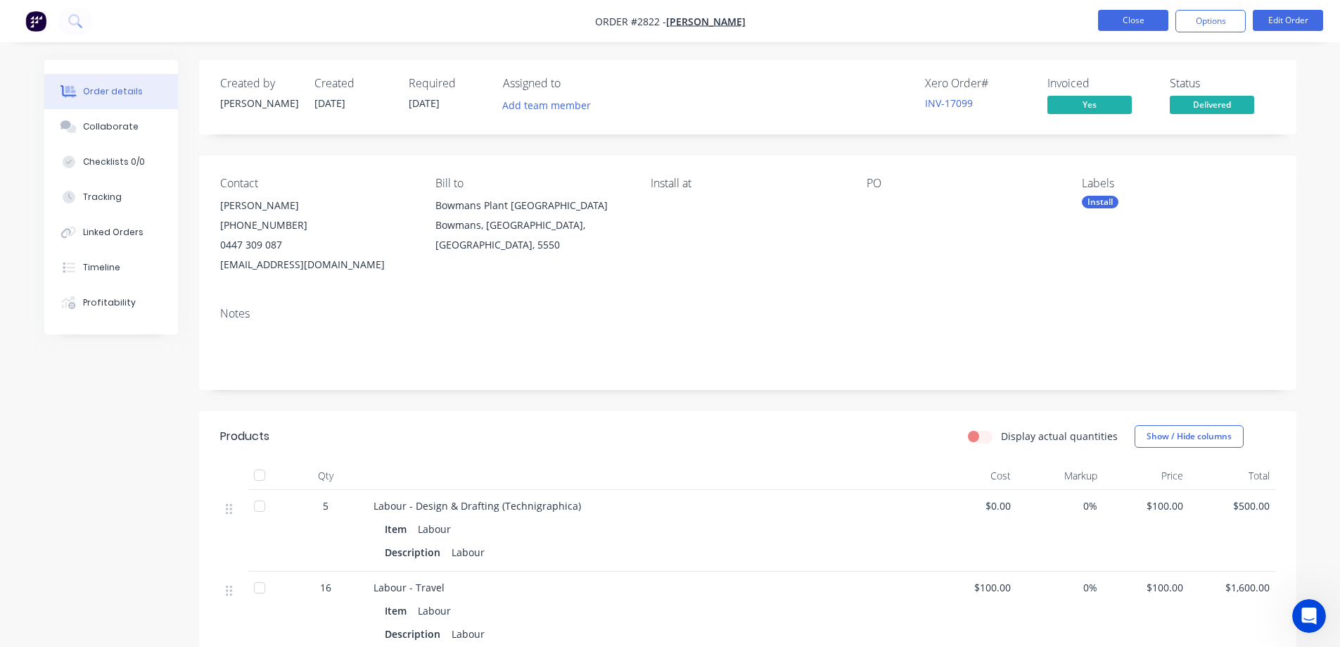
click at [1138, 23] on button "Close" at bounding box center [1133, 20] width 70 height 21
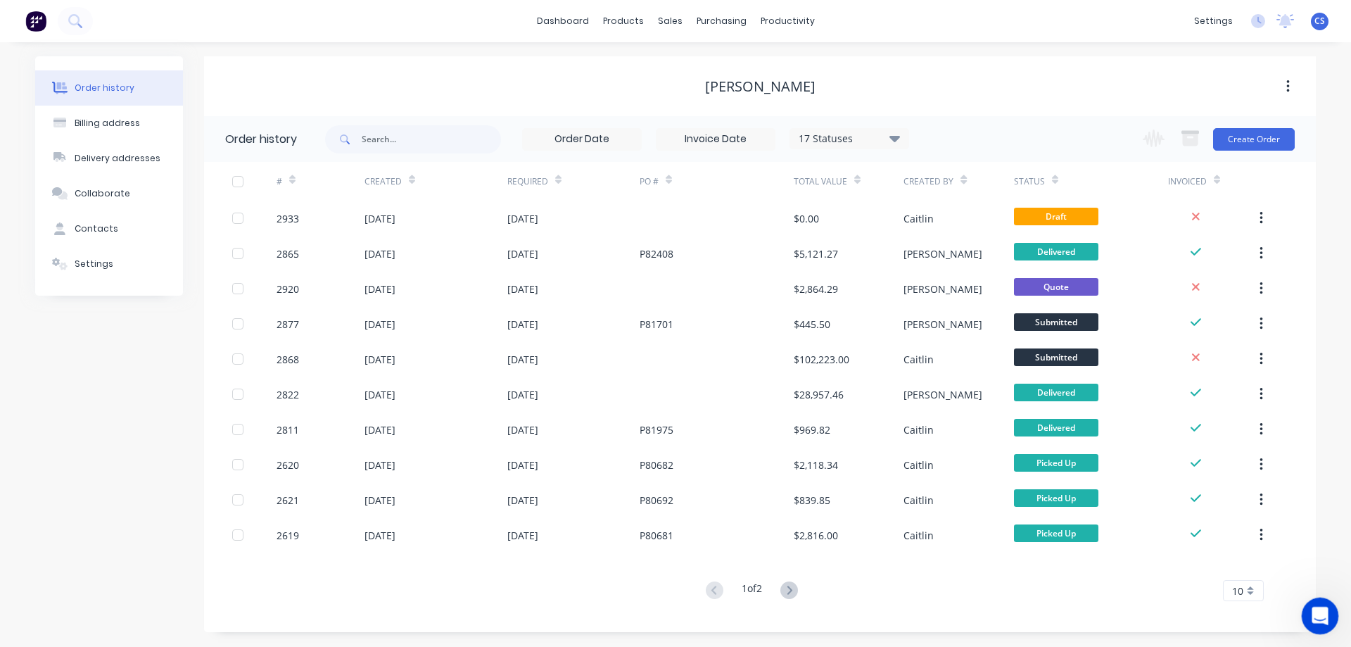
click at [1326, 615] on icon "Open Intercom Messenger" at bounding box center [1317, 613] width 23 height 23
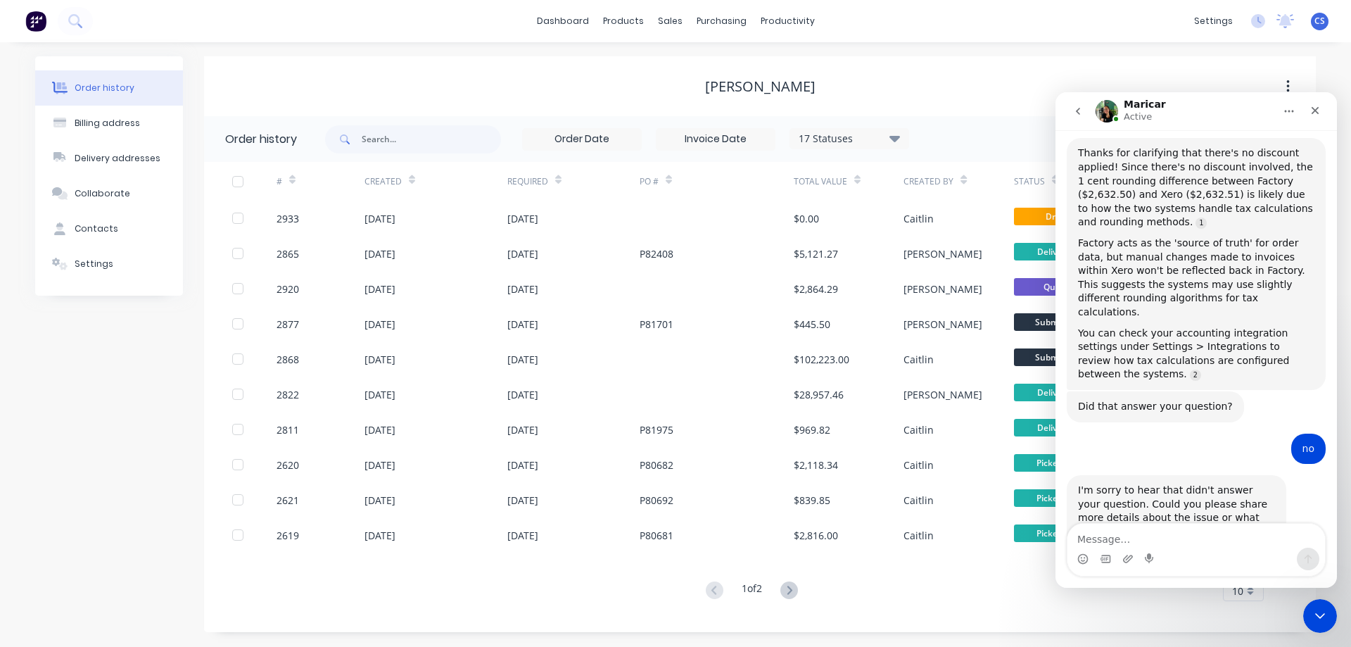
scroll to position [1226, 0]
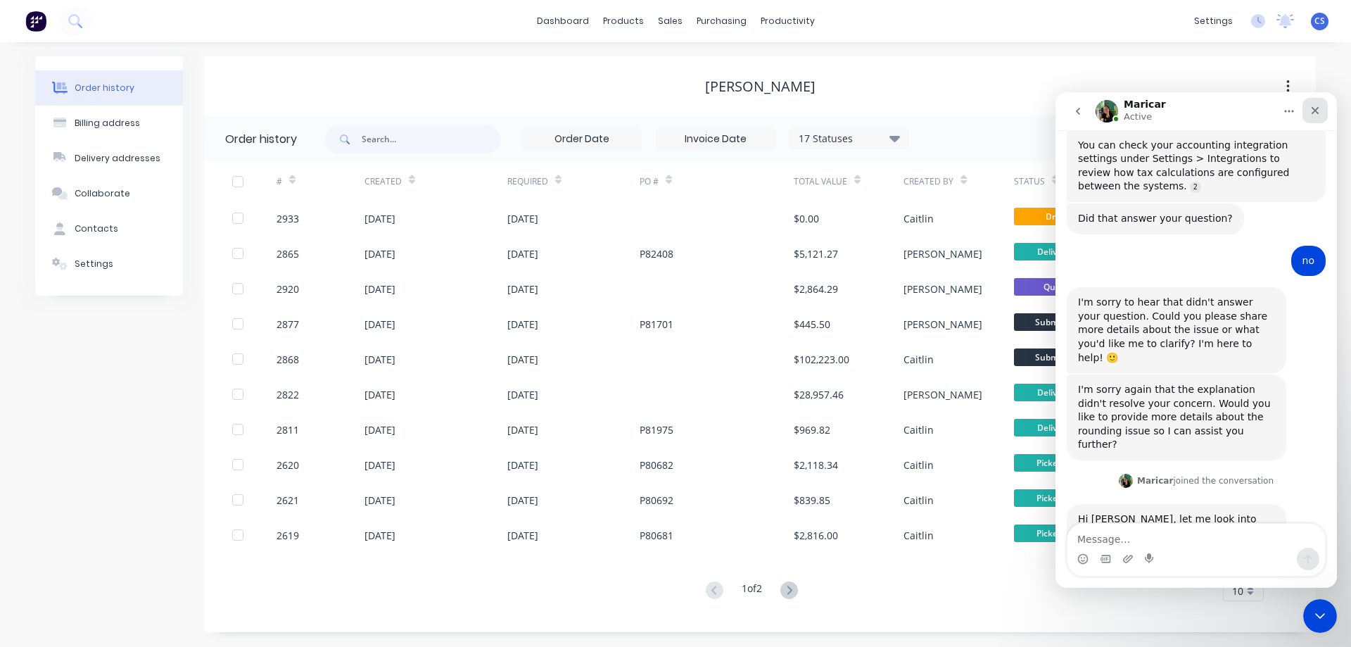
click at [1312, 113] on icon "Close" at bounding box center [1315, 111] width 8 height 8
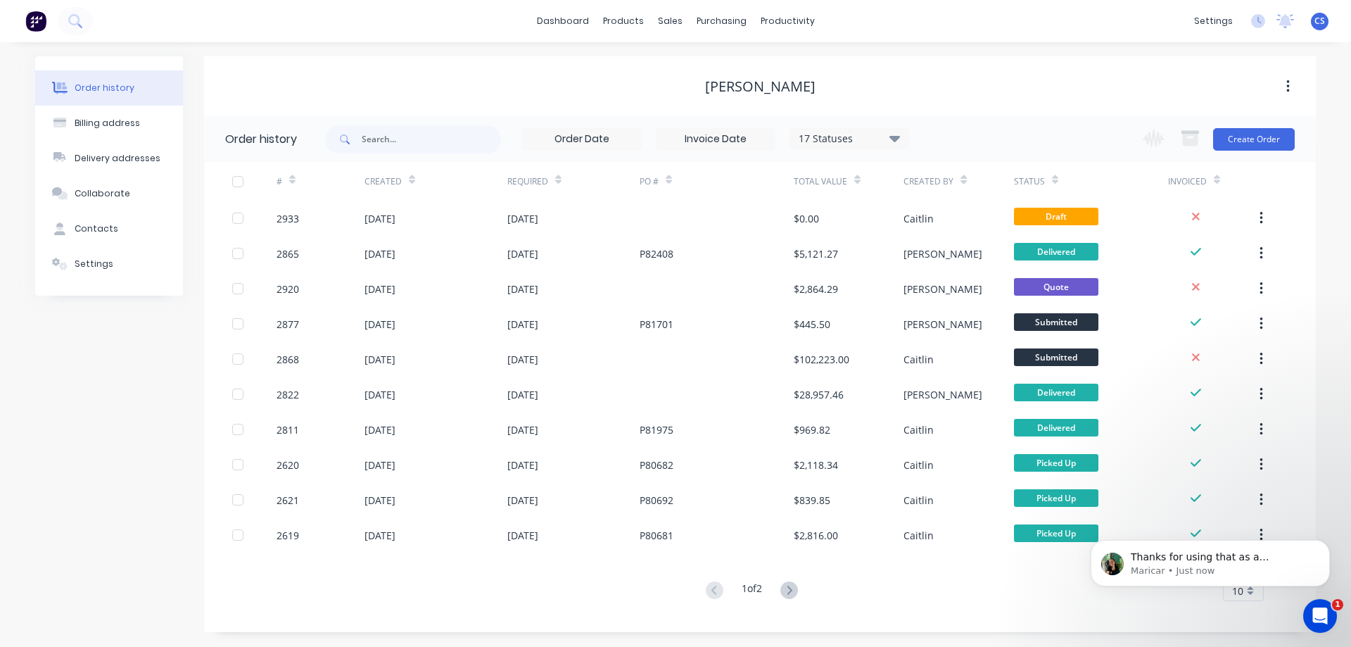
scroll to position [1281, 0]
click at [1211, 570] on p "Maricar • Just now" at bounding box center [1222, 570] width 182 height 13
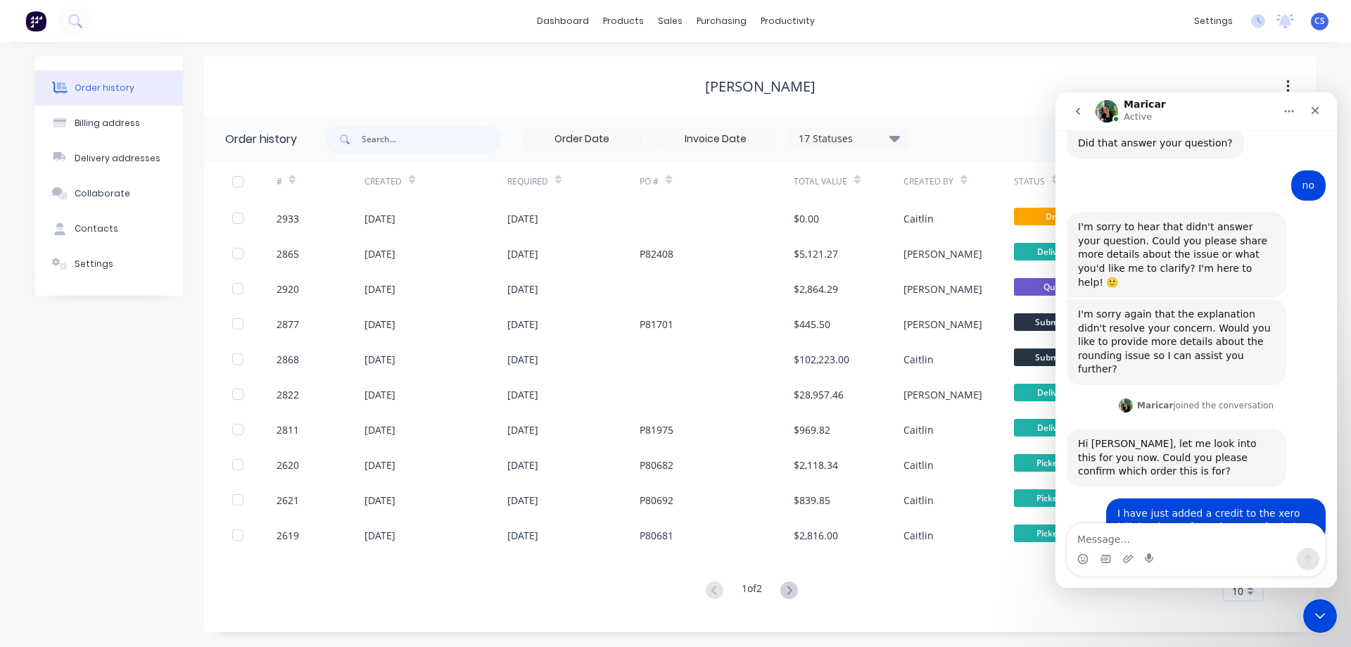
scroll to position [1304, 0]
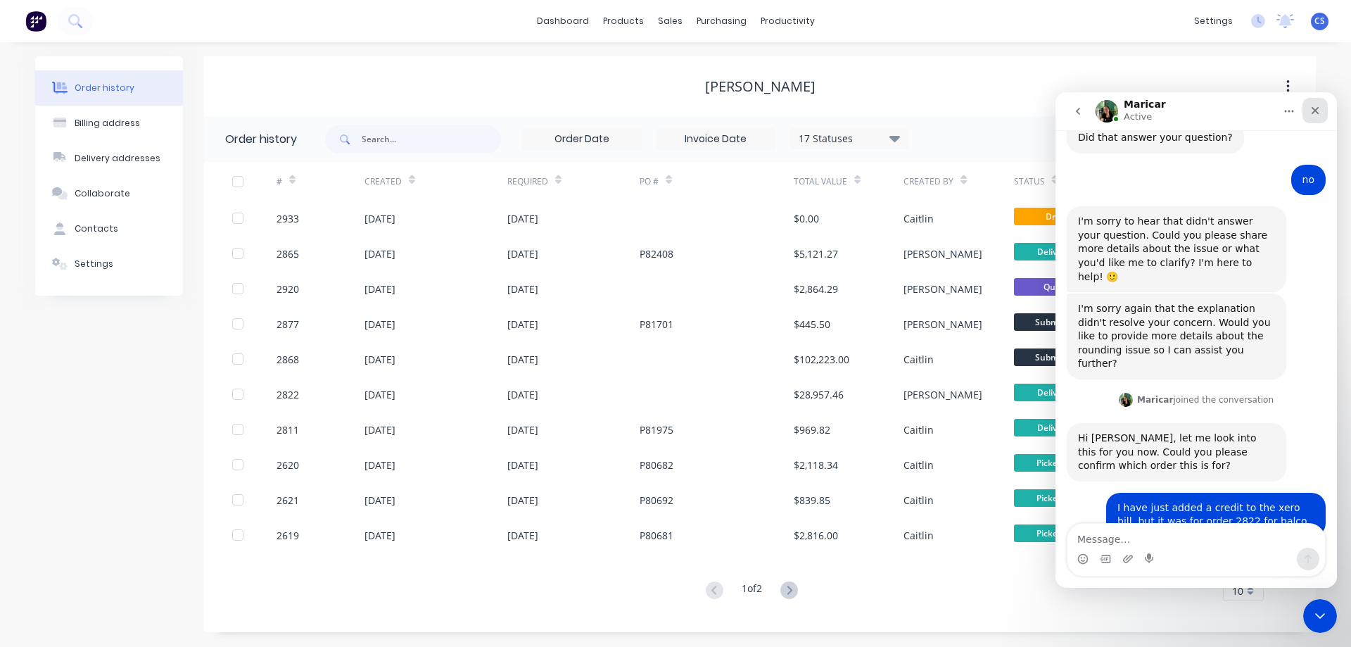
drag, startPoint x: 1311, startPoint y: 112, endPoint x: 2398, endPoint y: 279, distance: 1099.8
click at [1311, 112] on icon "Close" at bounding box center [1314, 110] width 11 height 11
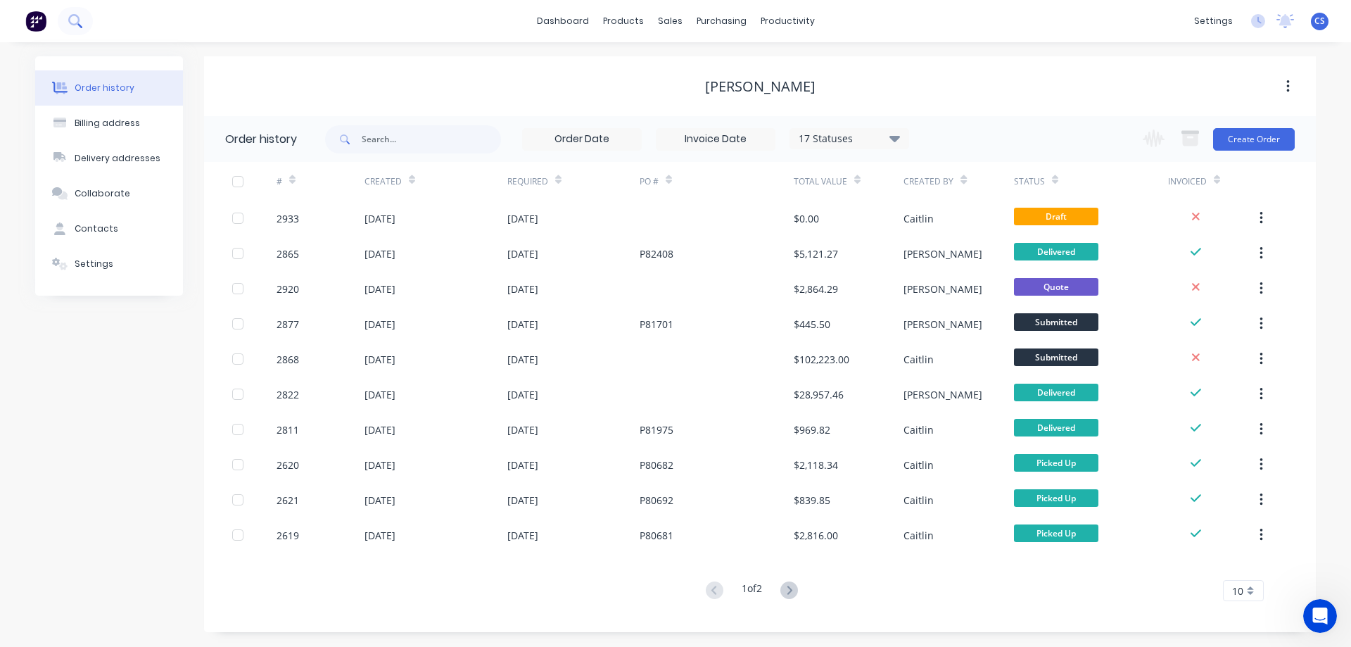
click at [85, 24] on button at bounding box center [75, 21] width 35 height 28
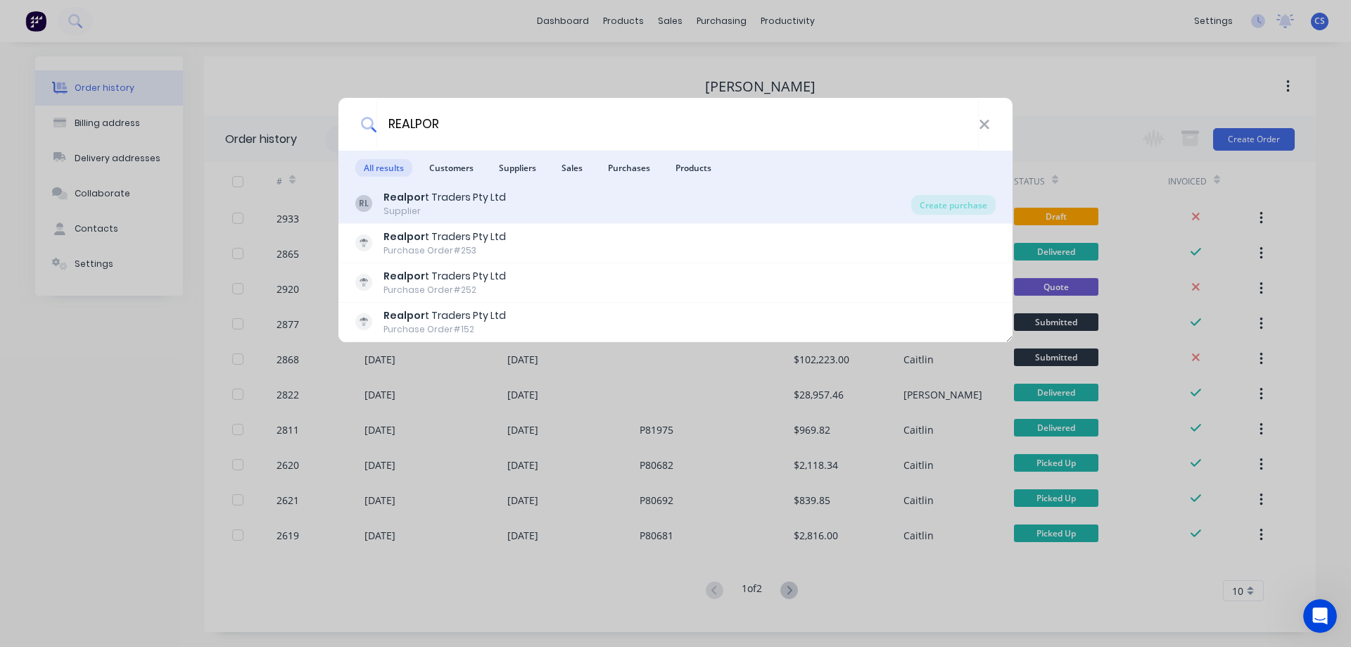
type input "REALPOR"
click at [656, 207] on div "RL Realpor t Traders Pty Ltd Supplier" at bounding box center [633, 203] width 556 height 27
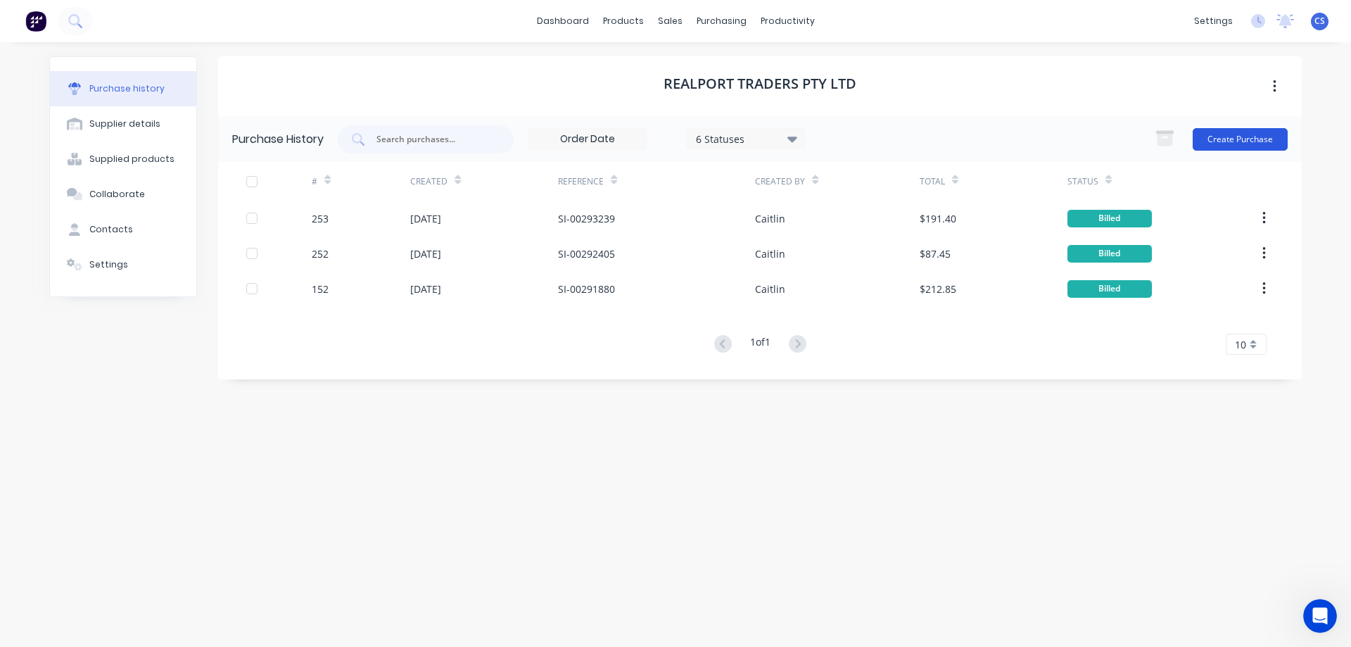
click at [1245, 139] on button "Create Purchase" at bounding box center [1240, 139] width 95 height 23
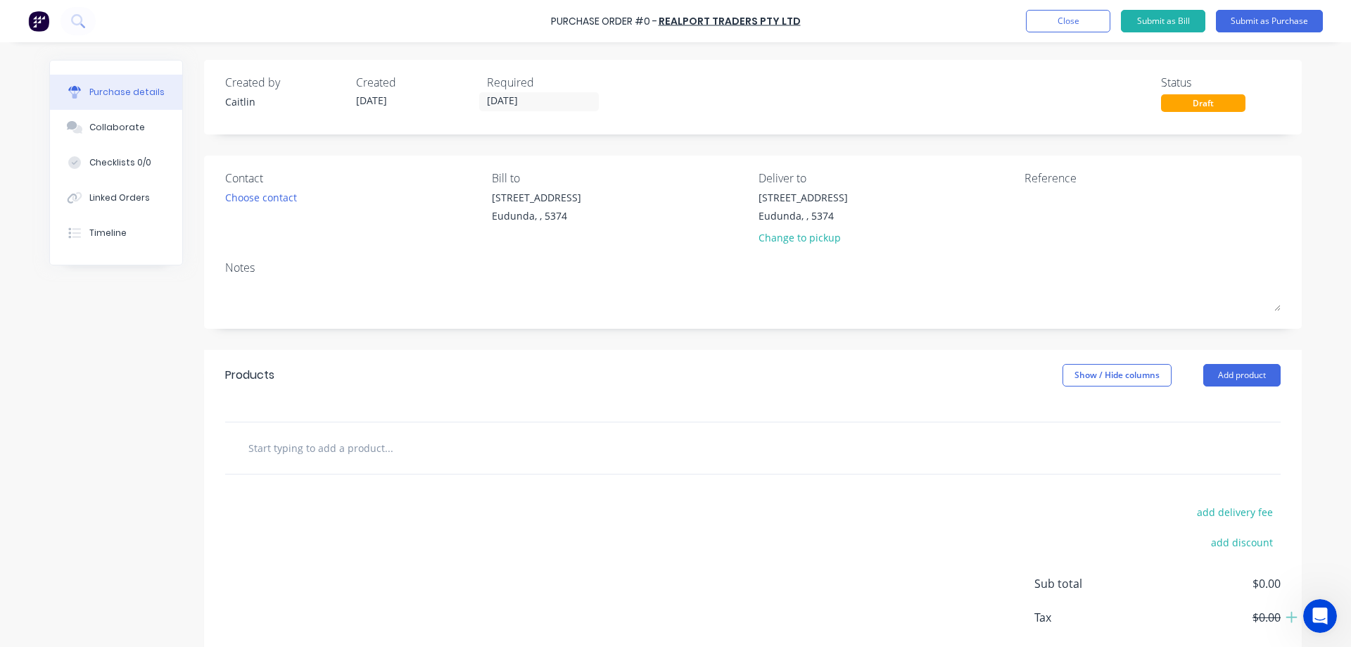
click at [332, 452] on input "text" at bounding box center [388, 447] width 281 height 28
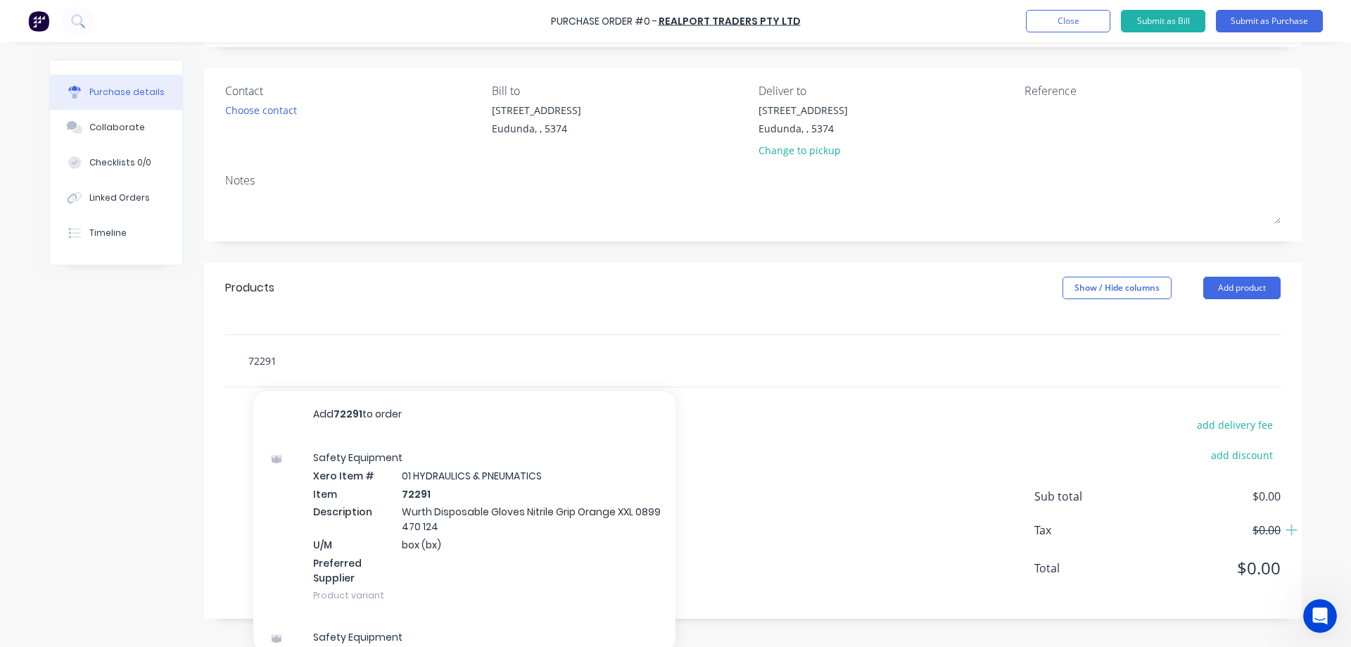
scroll to position [92, 0]
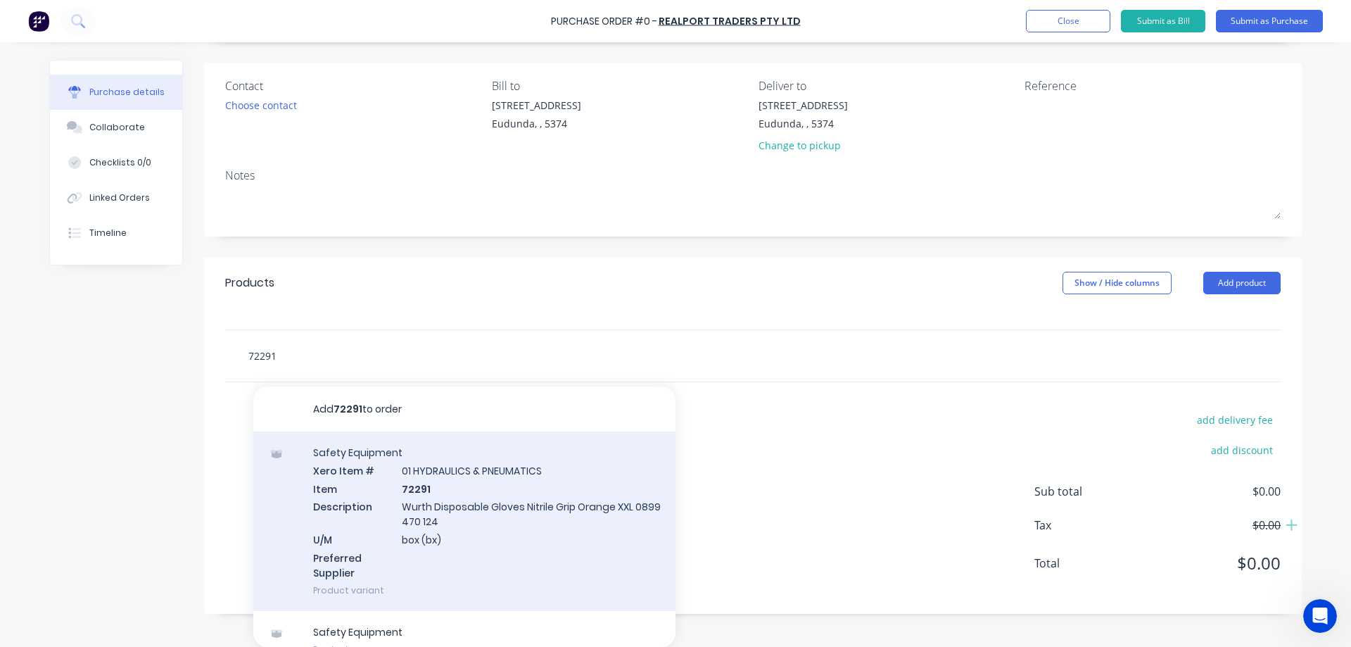
type input "72291"
click at [551, 515] on div "Safety Equipment Xero Item # 01 HYDRAULICS & PNEUMATICS Item 72291 Description …" at bounding box center [464, 520] width 422 height 179
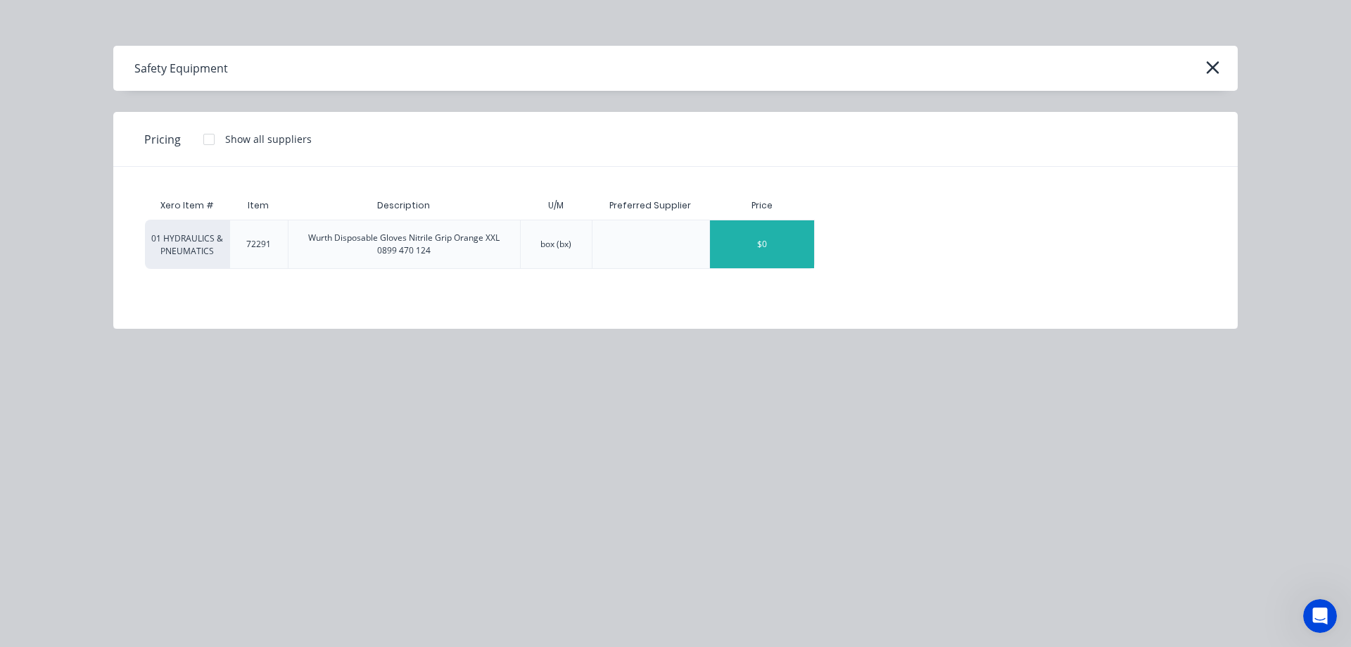
click at [773, 249] on div "$0" at bounding box center [762, 244] width 104 height 48
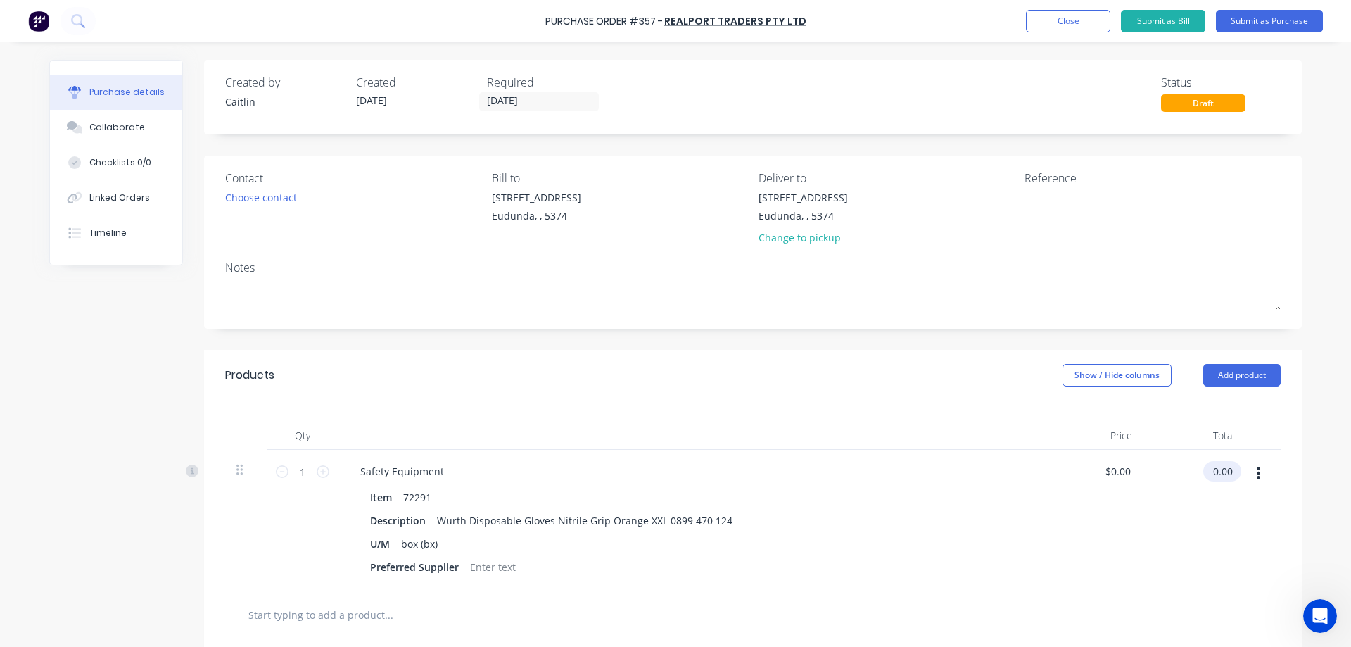
click at [1219, 471] on input "0.00" at bounding box center [1219, 471] width 32 height 20
click at [1227, 470] on input "0.00" at bounding box center [1222, 471] width 27 height 20
drag, startPoint x: 1227, startPoint y: 470, endPoint x: 1199, endPoint y: 473, distance: 28.4
click at [1199, 473] on div "0.00 0.00" at bounding box center [1194, 519] width 102 height 139
type input "12.50"
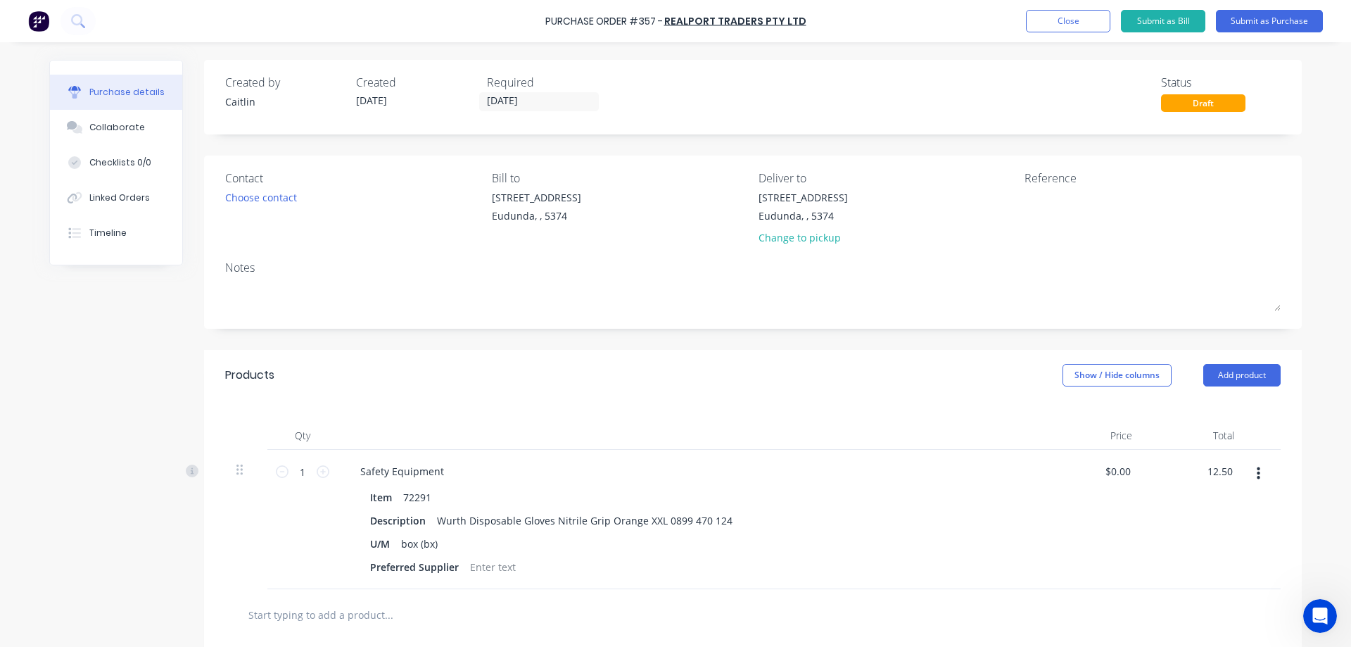
type input "$12.50"
click at [318, 470] on icon at bounding box center [323, 471] width 13 height 13
type input "2"
type input "$25.00"
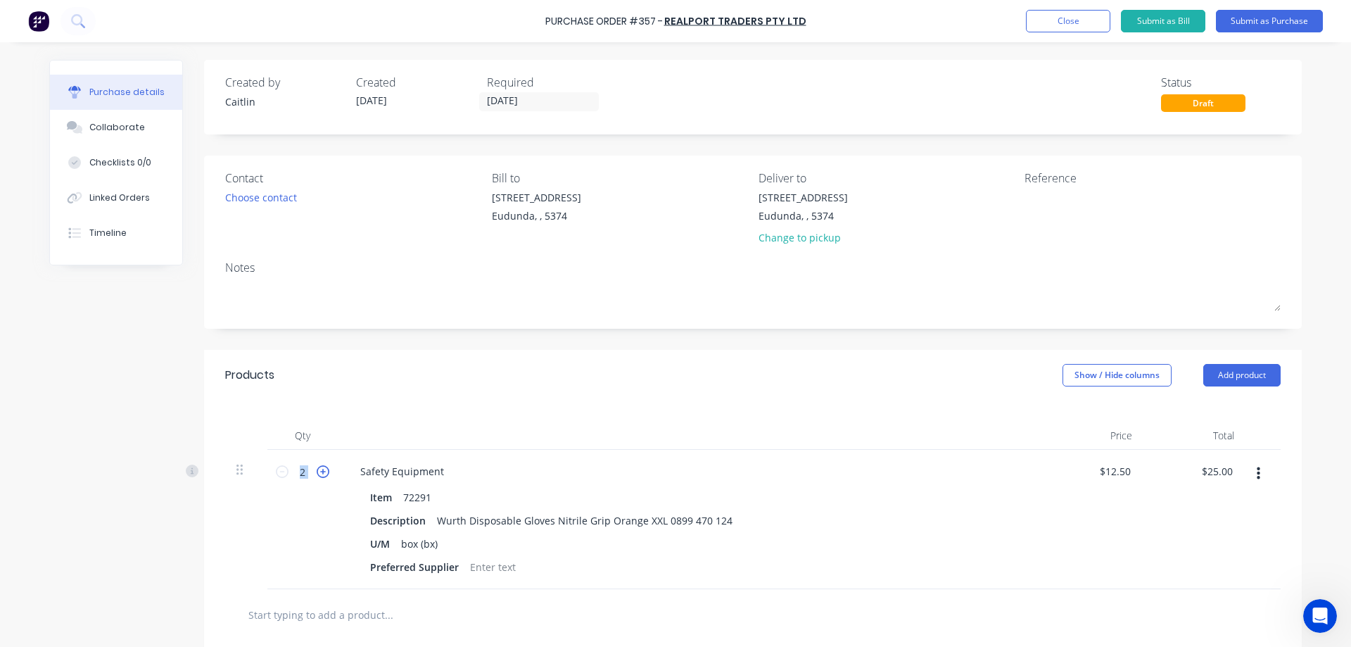
click at [318, 470] on icon at bounding box center [323, 471] width 13 height 13
type input "3"
type input "$37.50"
click at [318, 470] on icon at bounding box center [323, 471] width 13 height 13
type input "4"
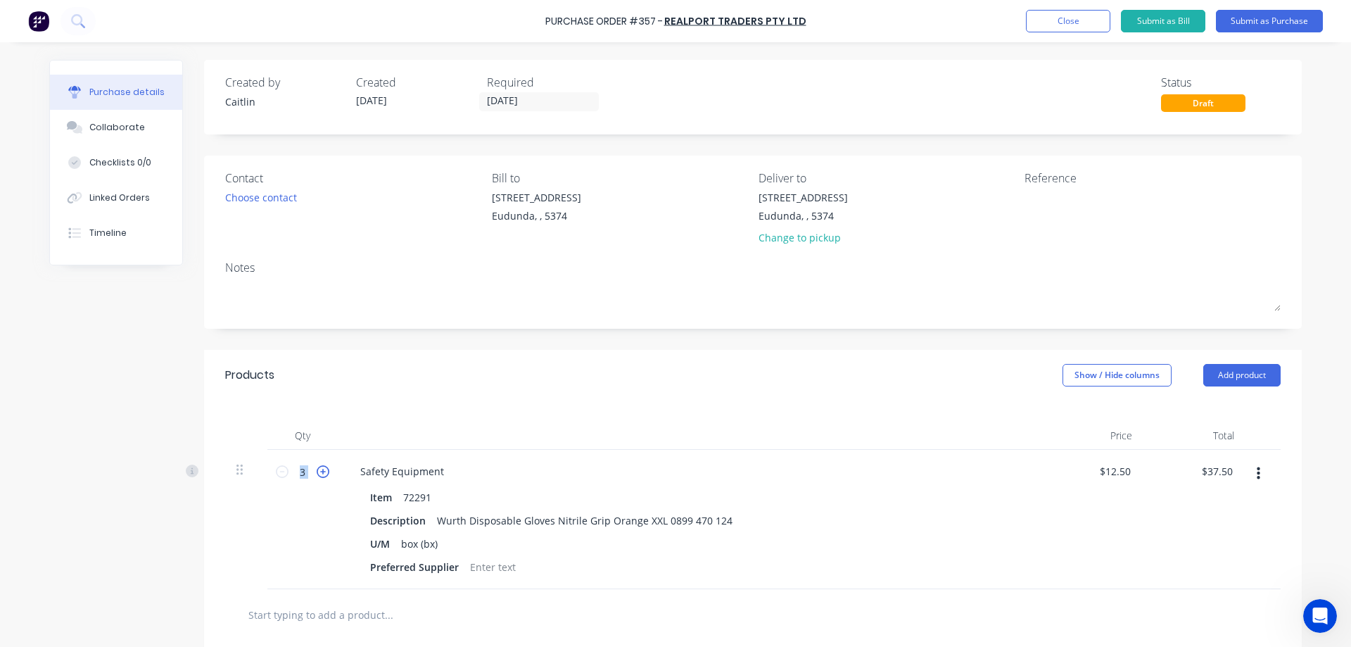
type input "$50.00"
click at [528, 102] on input "[DATE]" at bounding box center [539, 102] width 118 height 18
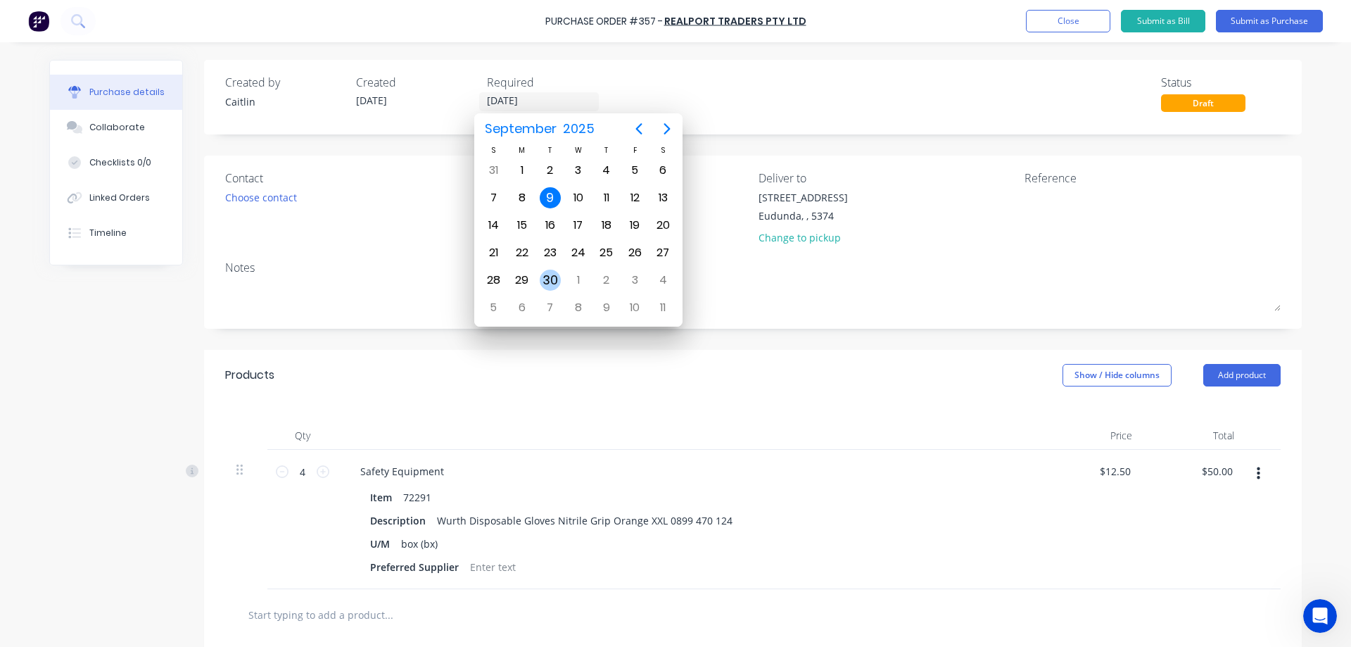
click at [553, 274] on div "30" at bounding box center [550, 279] width 21 height 21
type input "[DATE]"
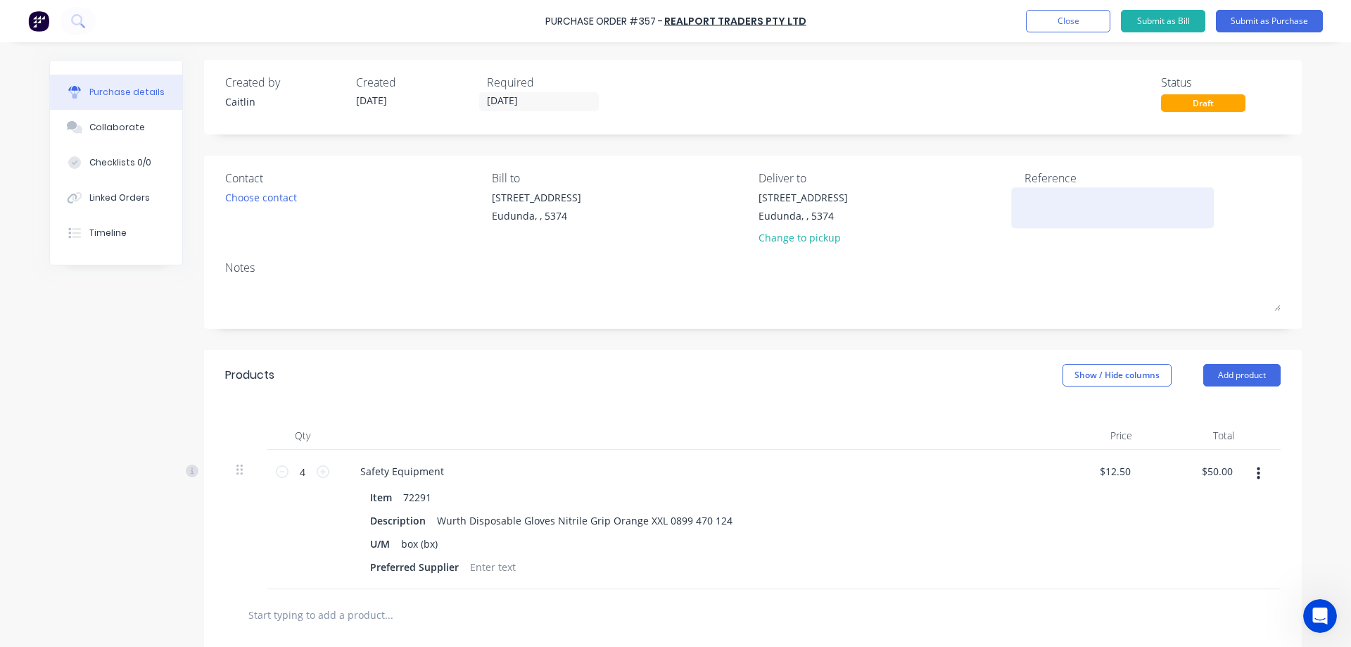
click at [1043, 199] on textarea at bounding box center [1112, 206] width 176 height 32
type textarea "SI-002"
type textarea "x"
type textarea "SI-0029"
type textarea "x"
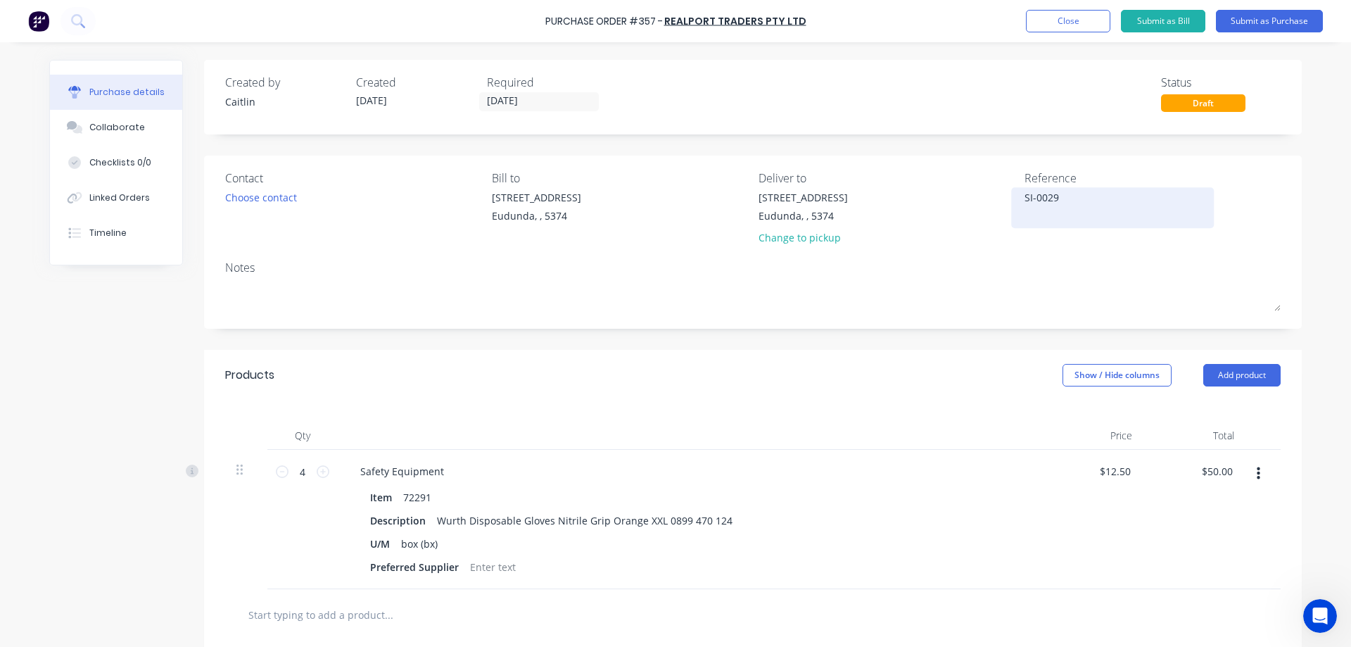
type textarea "SI-00297"
type textarea "x"
type textarea "SI-002977"
type textarea "x"
type textarea "SI-0029778"
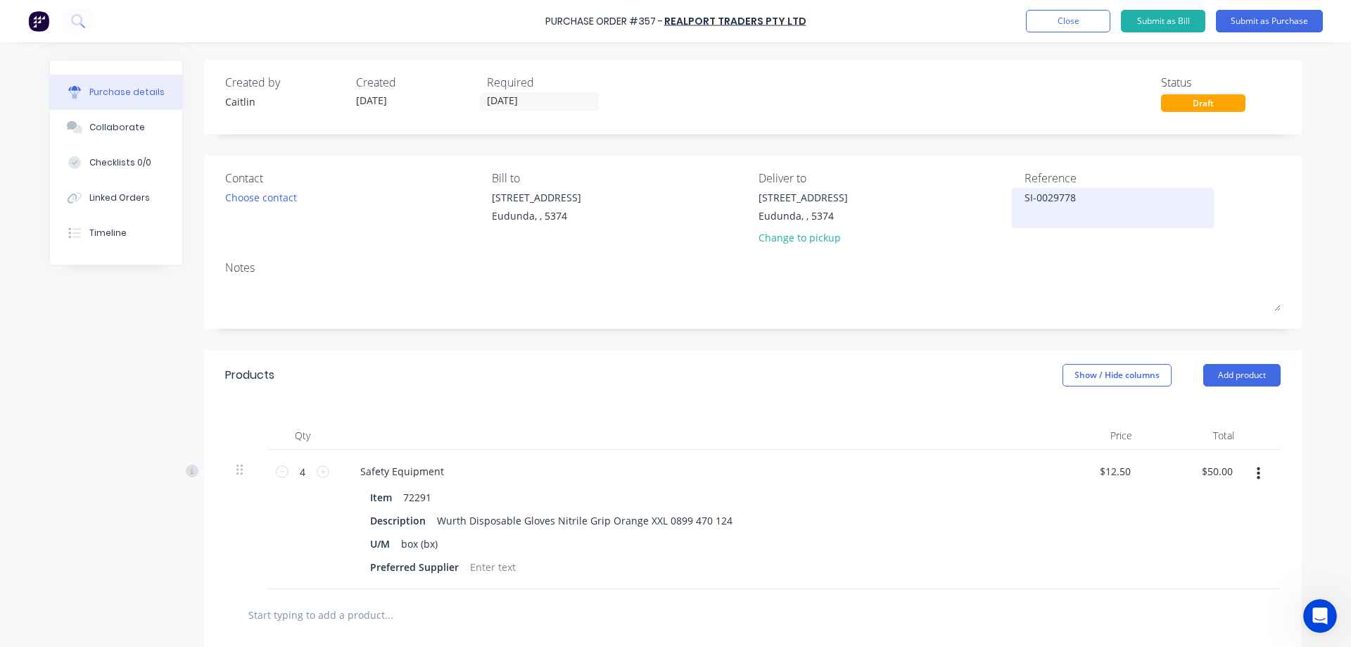
type textarea "x"
type textarea "SI-00297786"
type textarea "x"
type textarea "SI-00297786"
click at [1181, 25] on button "Submit as Bill" at bounding box center [1163, 21] width 84 height 23
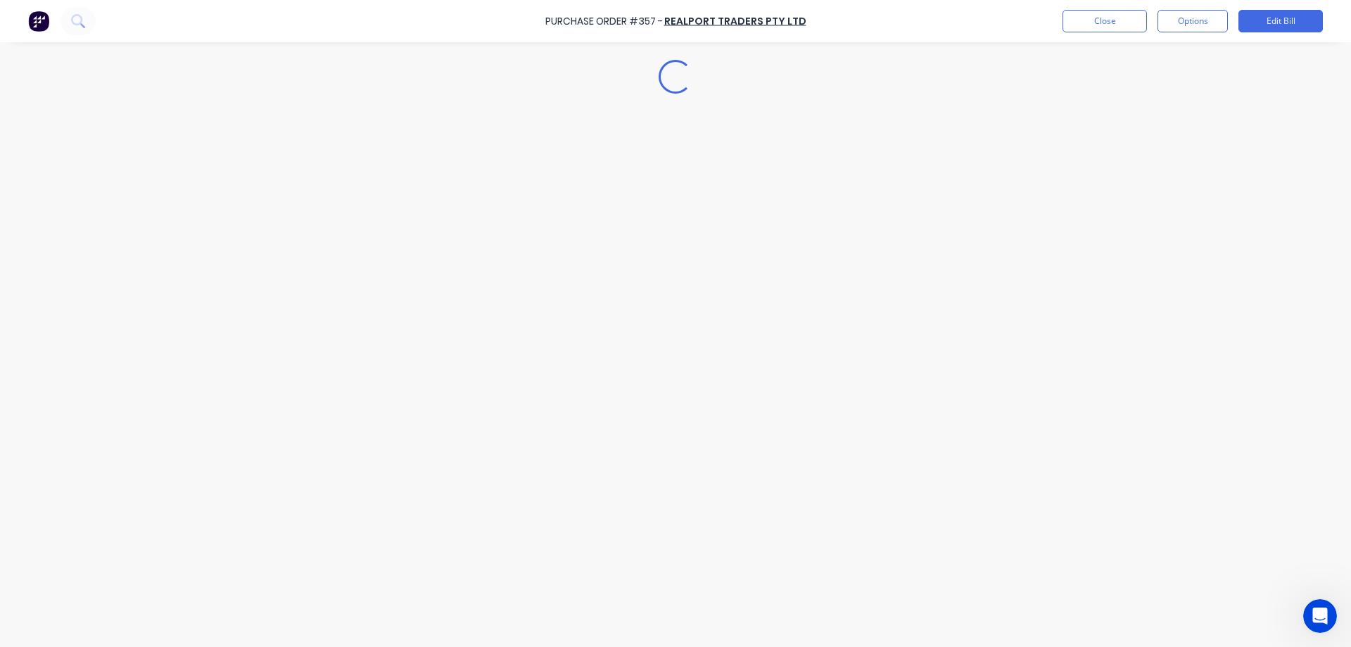
type textarea "x"
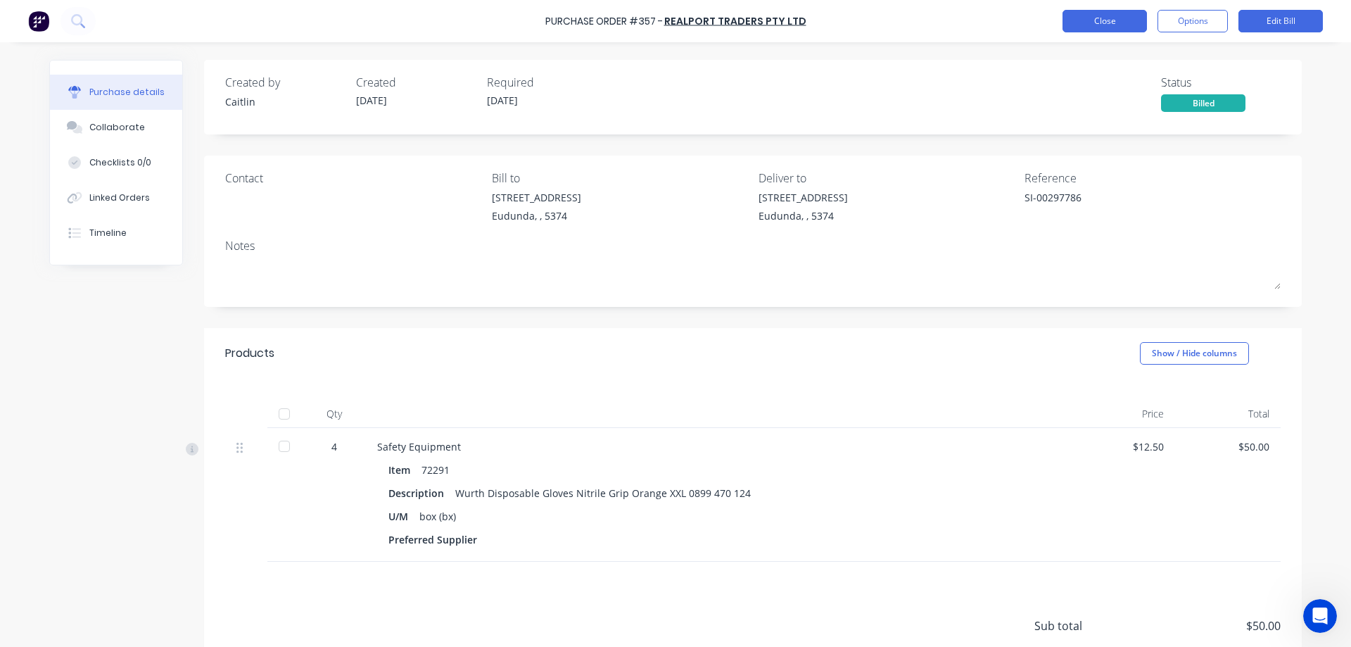
click at [1109, 25] on button "Close" at bounding box center [1104, 21] width 84 height 23
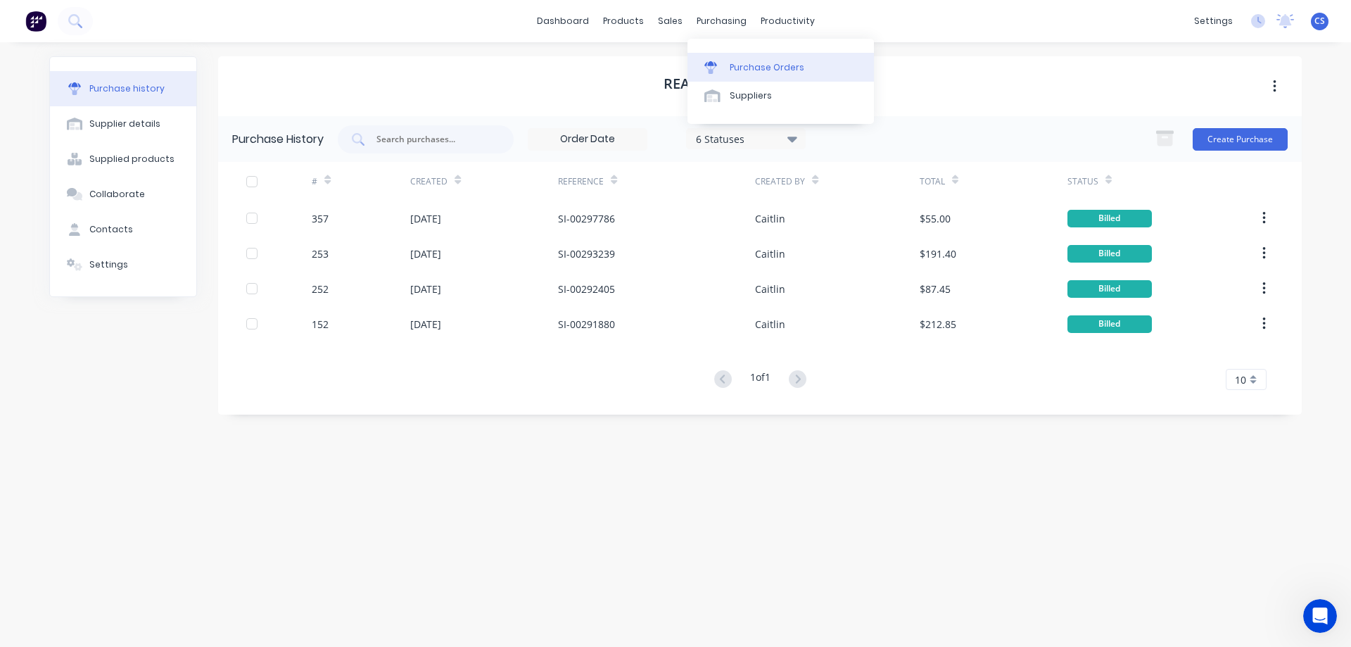
click at [755, 68] on div "Purchase Orders" at bounding box center [767, 67] width 75 height 13
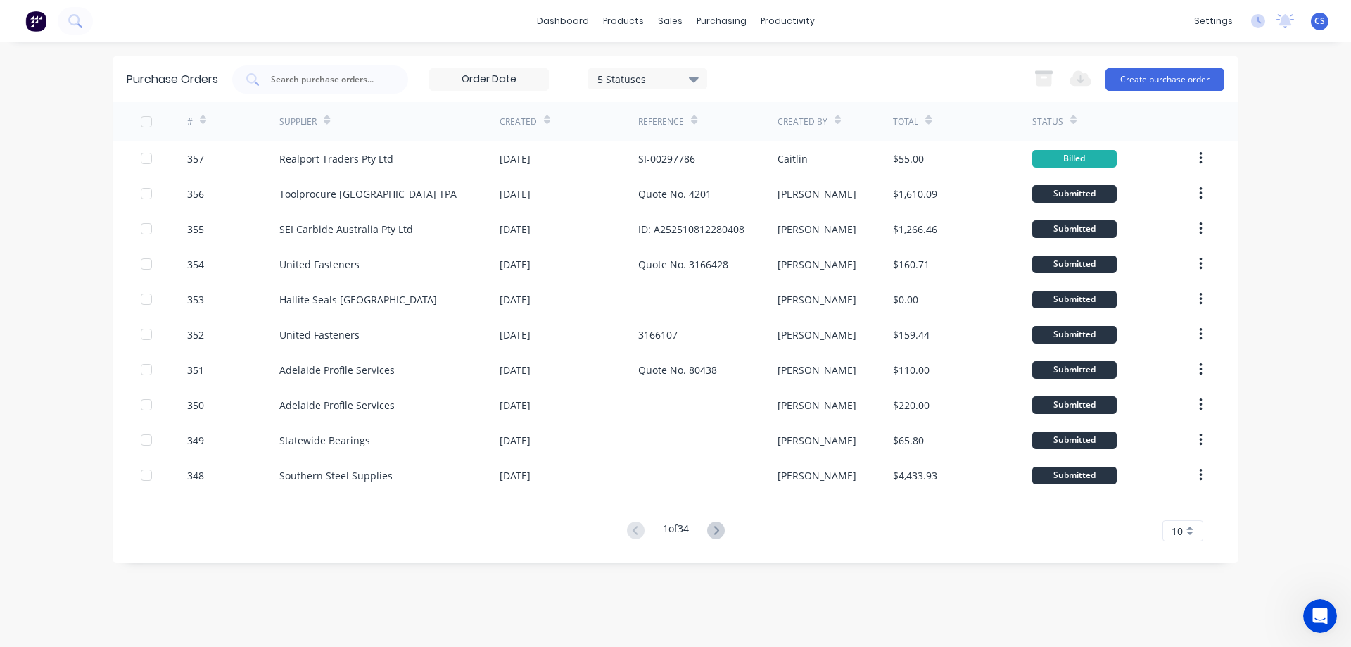
click at [1297, 116] on div "dashboard products sales purchasing productivity dashboard products Product Cat…" at bounding box center [675, 323] width 1351 height 647
click at [1168, 82] on button "Create purchase order" at bounding box center [1164, 79] width 119 height 23
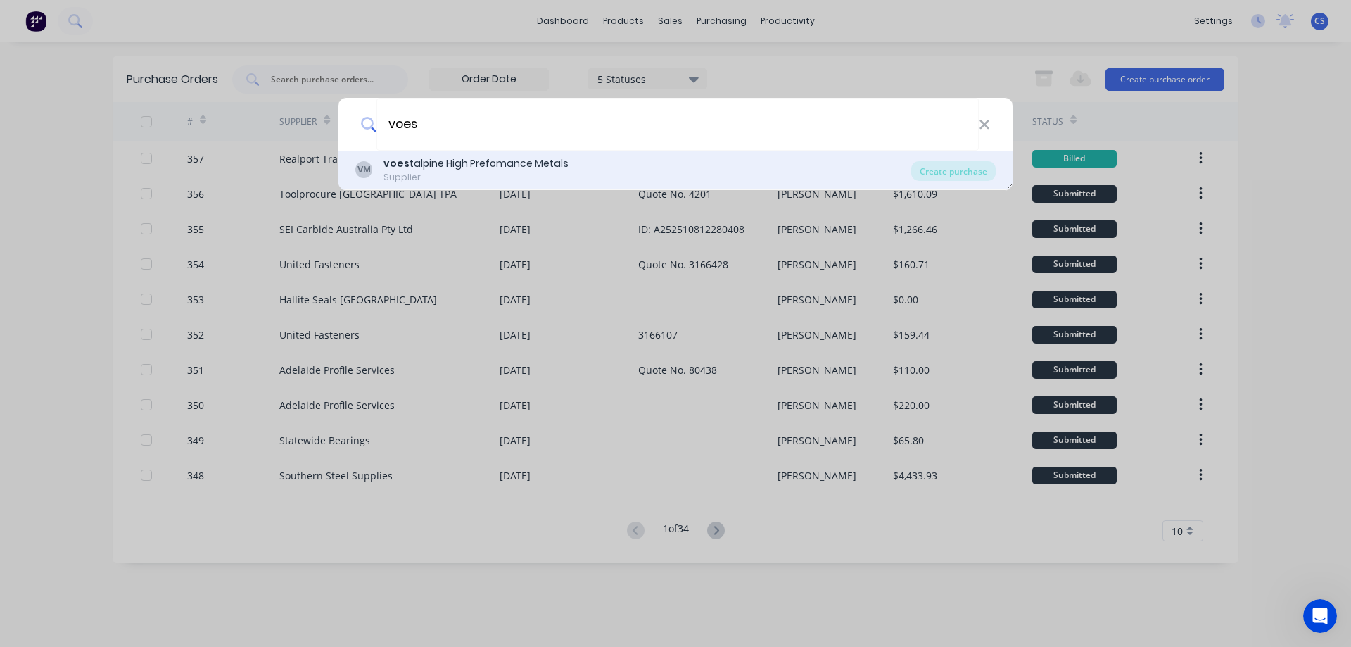
type input "voes"
click at [668, 170] on div "VM voes talpine High Prefomance Metals Supplier" at bounding box center [633, 169] width 556 height 27
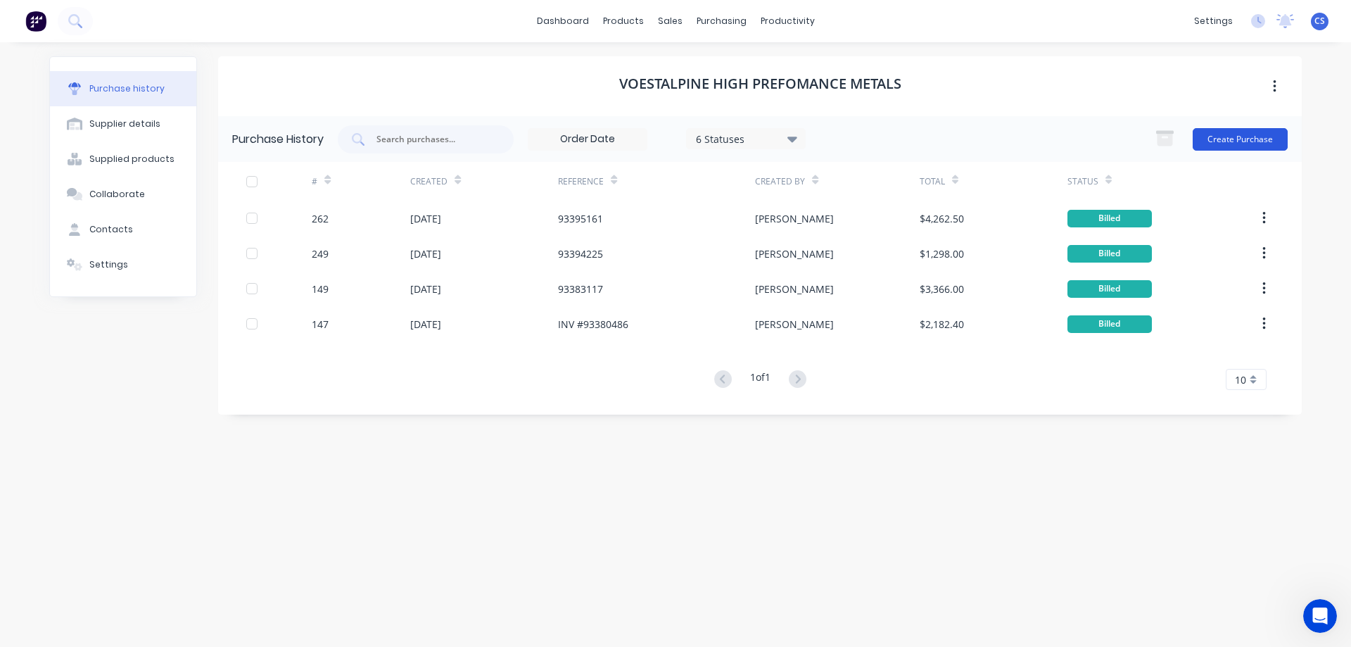
click at [1232, 144] on button "Create Purchase" at bounding box center [1240, 139] width 95 height 23
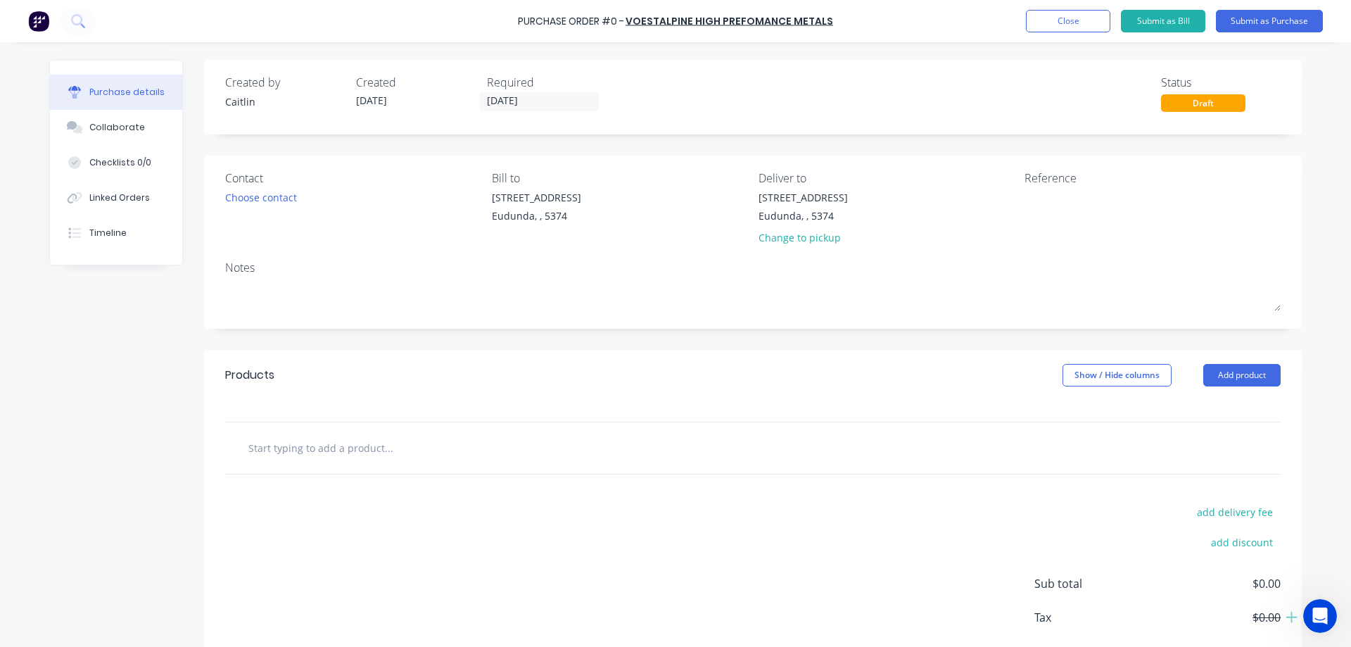
click at [341, 449] on input "text" at bounding box center [388, 447] width 281 height 28
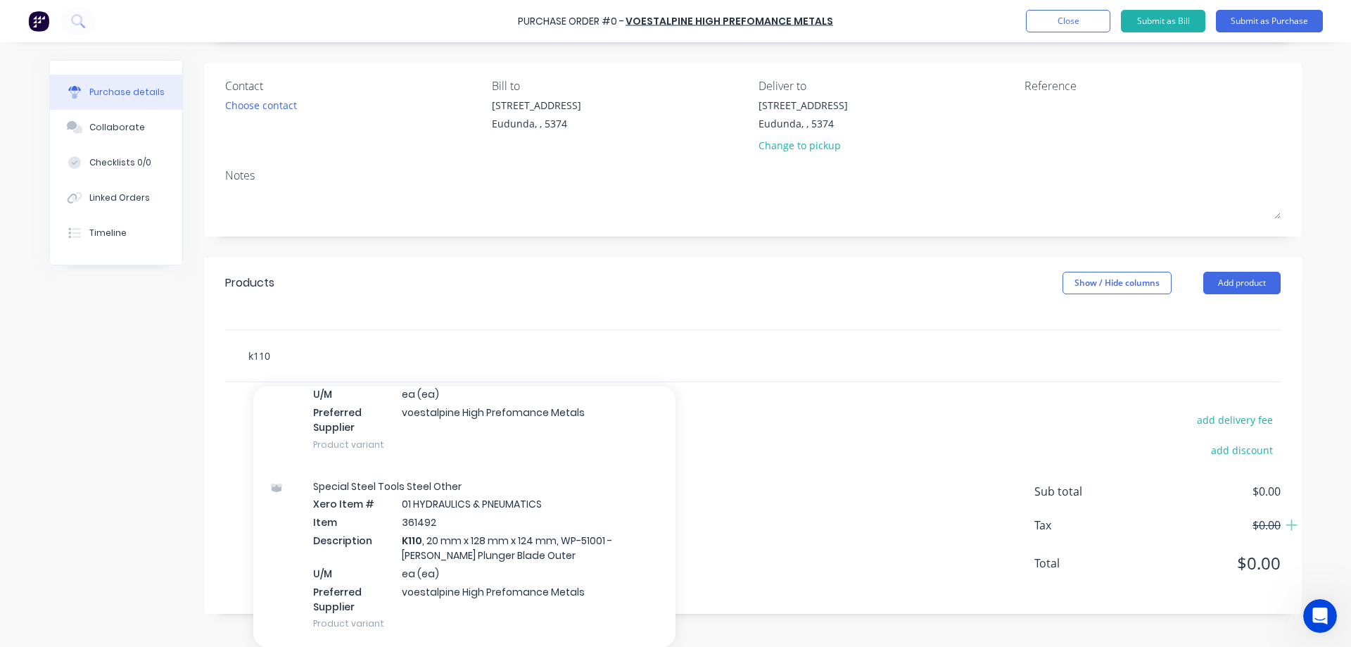
scroll to position [6543, 0]
type input "k110"
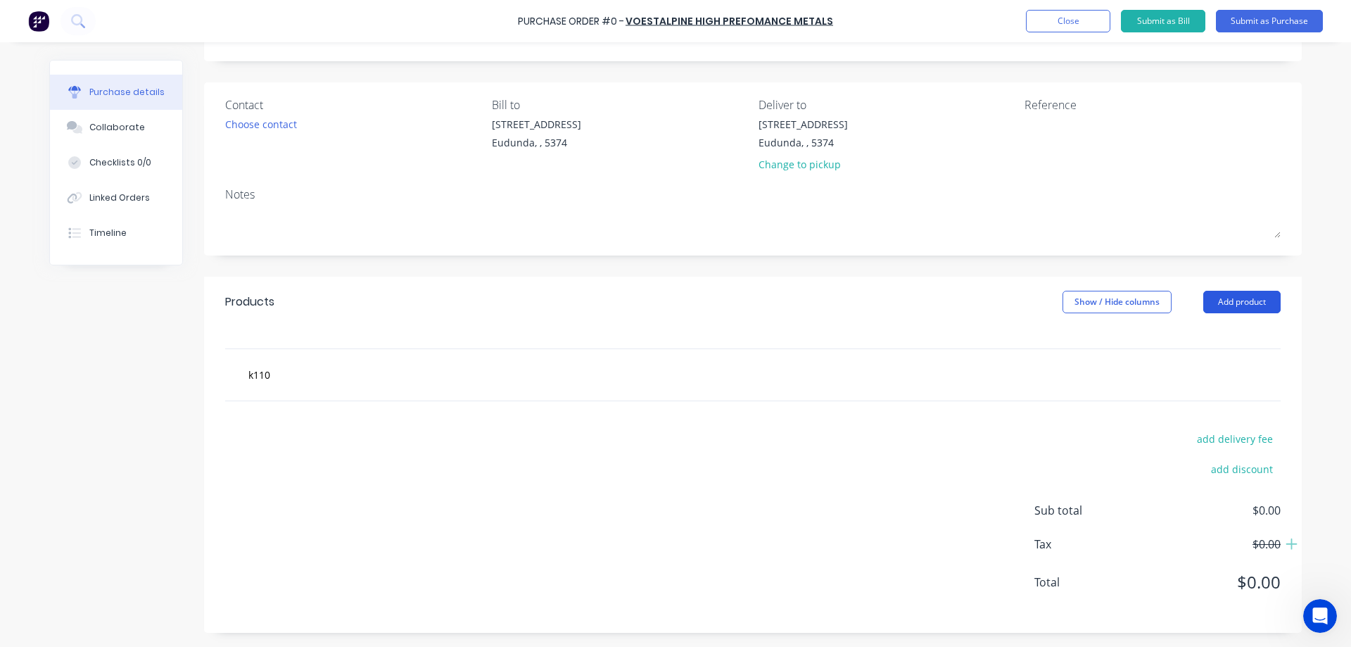
click at [1225, 287] on div "Products Show / Hide columns Add product" at bounding box center [753, 301] width 1098 height 51
click at [1223, 299] on button "Add product" at bounding box center [1241, 302] width 77 height 23
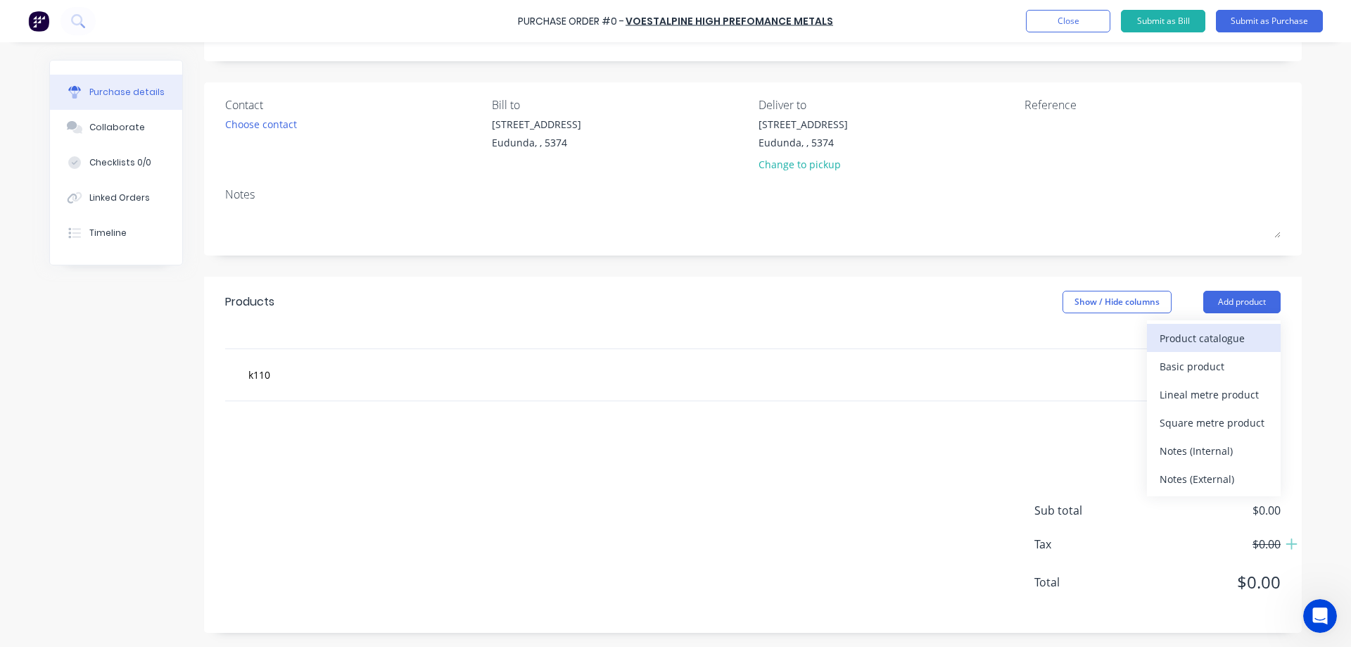
click at [1214, 334] on div "Product catalogue" at bounding box center [1213, 338] width 108 height 20
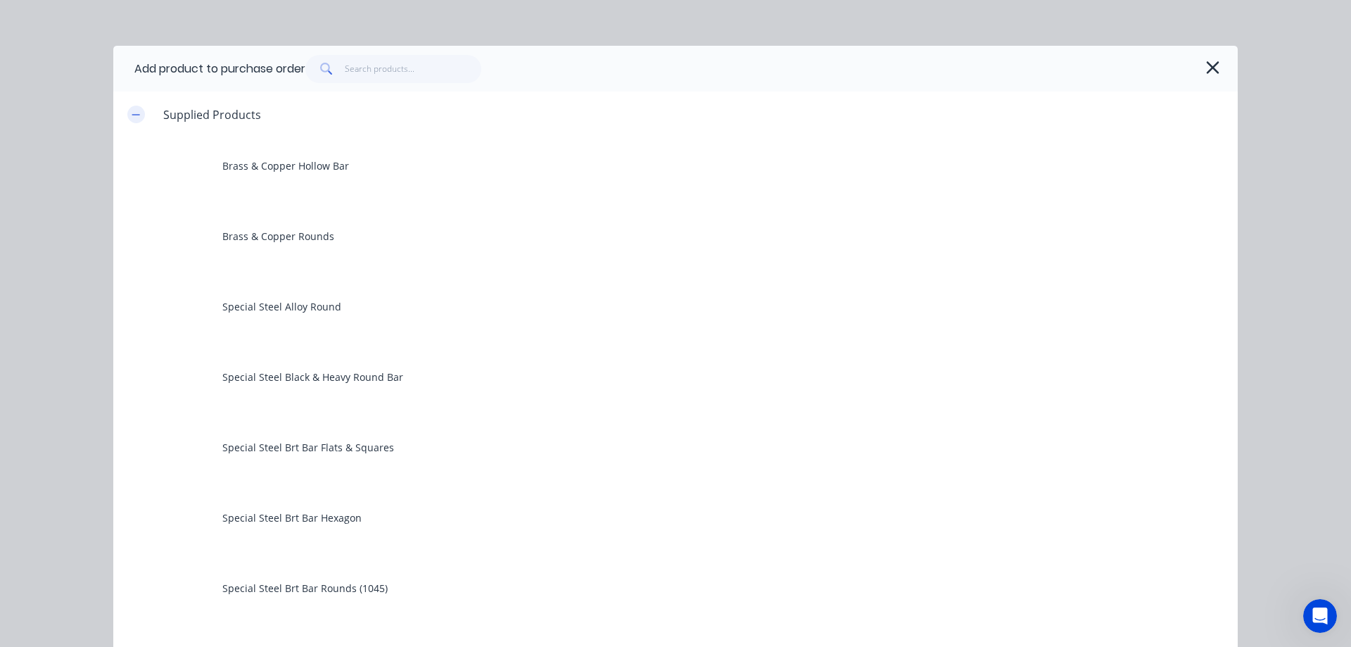
click at [132, 110] on icon "button" at bounding box center [136, 115] width 8 height 10
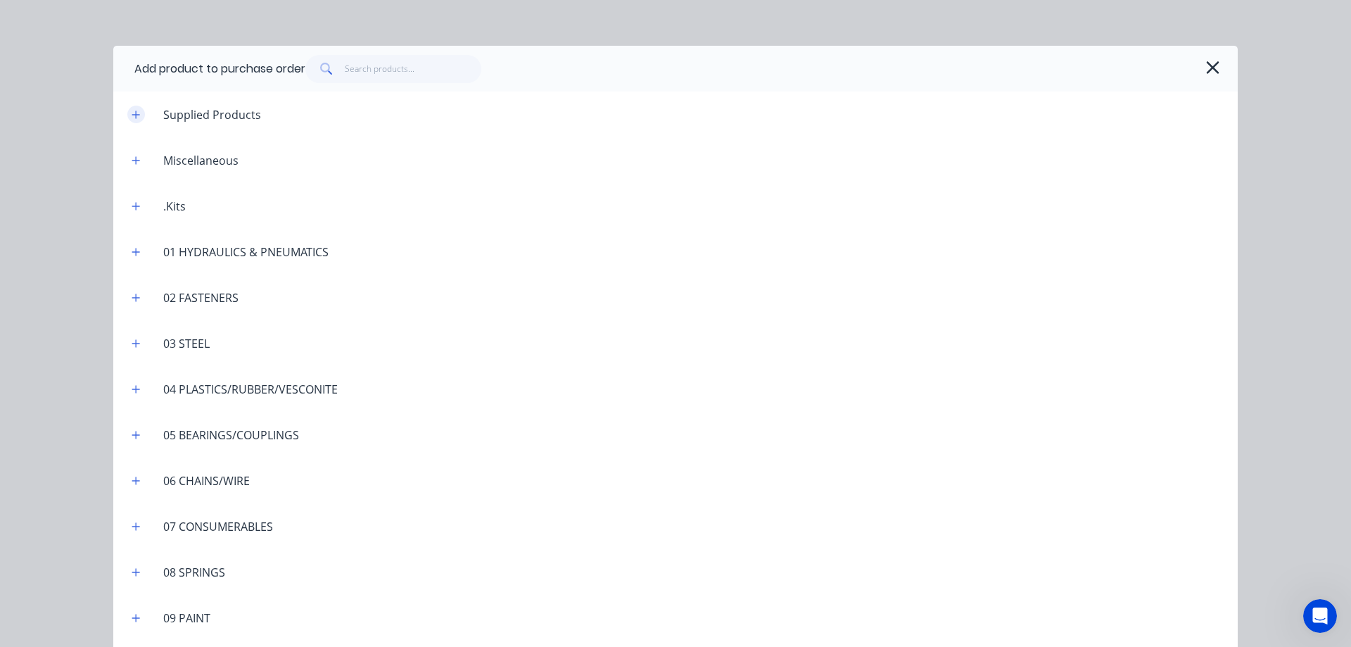
click at [134, 118] on icon "button" at bounding box center [136, 115] width 8 height 10
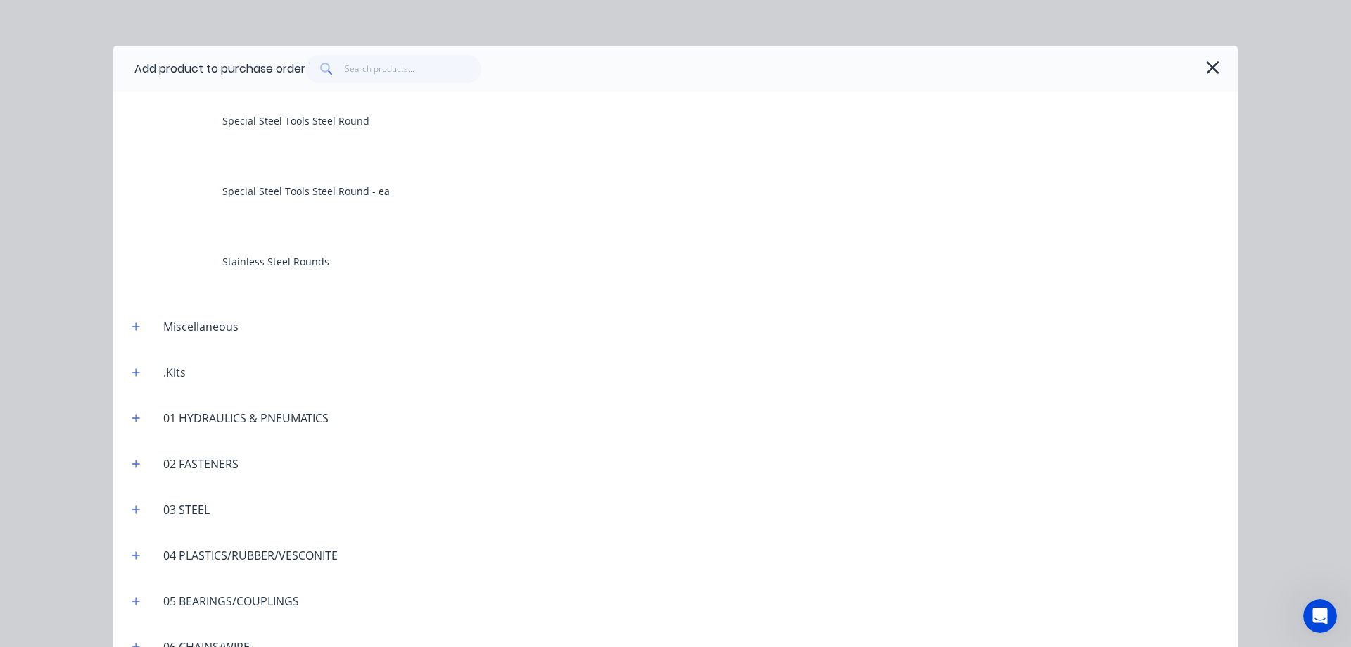
scroll to position [844, 0]
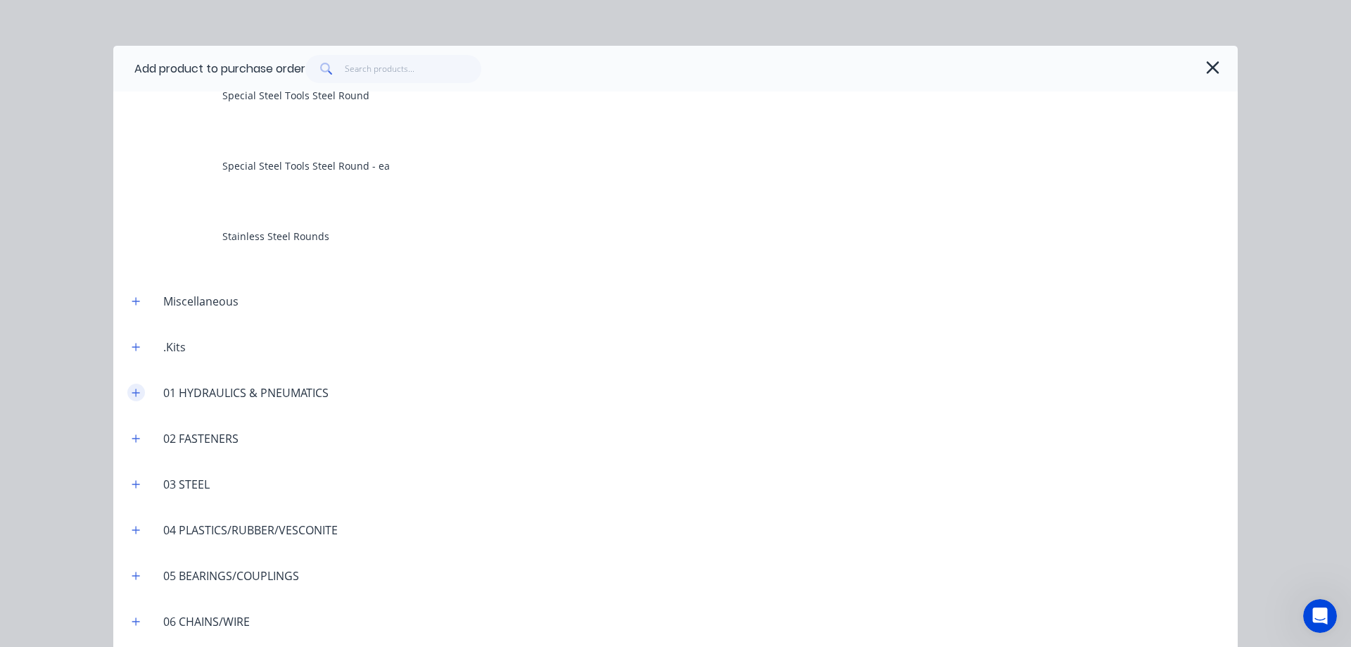
click at [132, 391] on icon "button" at bounding box center [136, 392] width 8 height 8
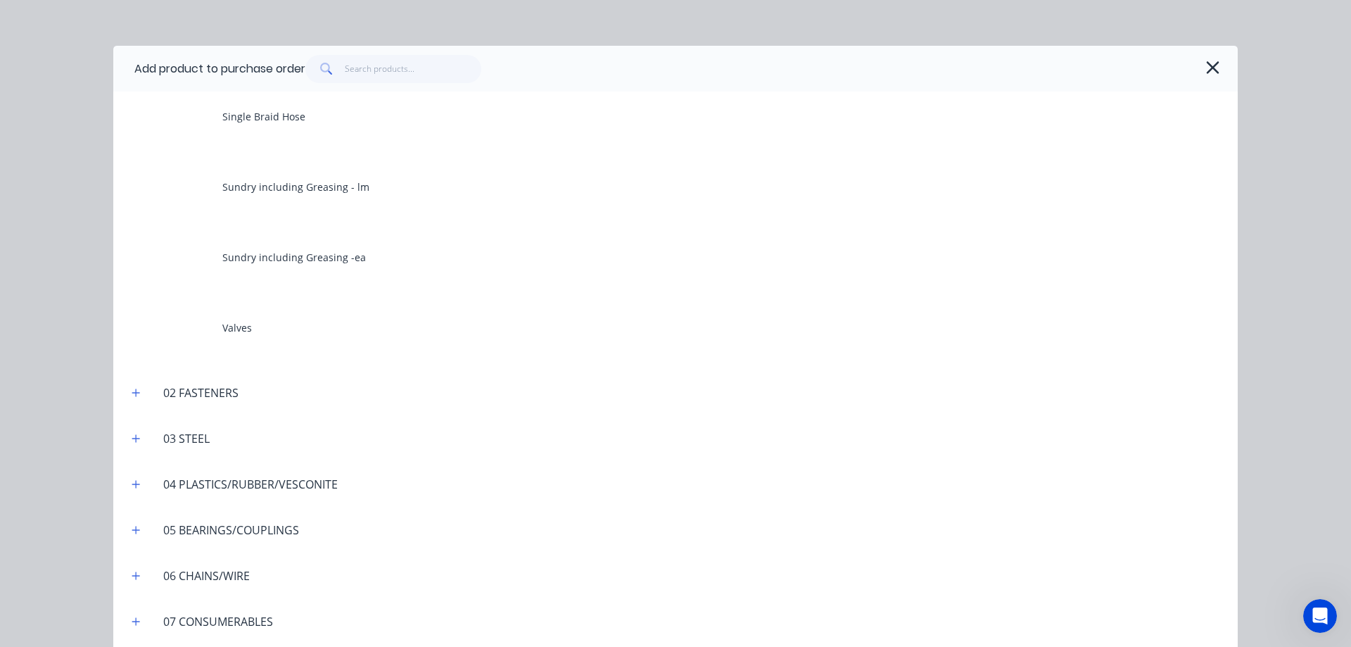
scroll to position [1829, 0]
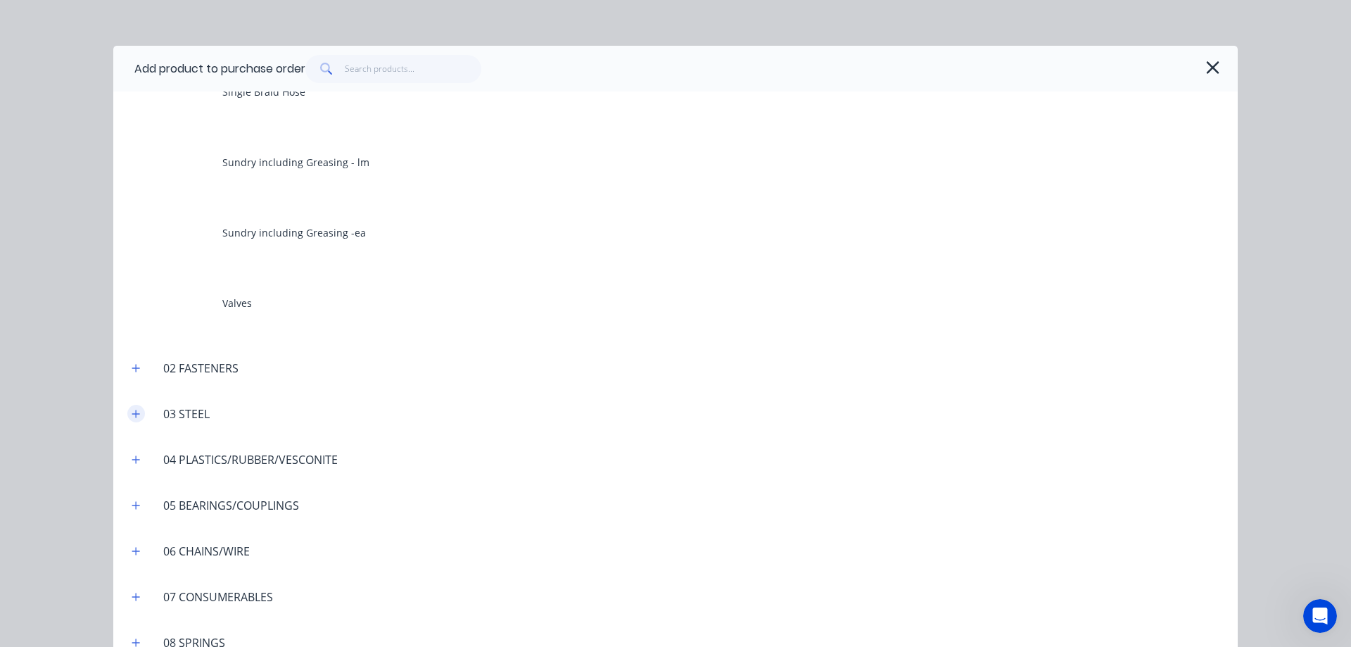
click at [132, 414] on icon "button" at bounding box center [136, 413] width 8 height 8
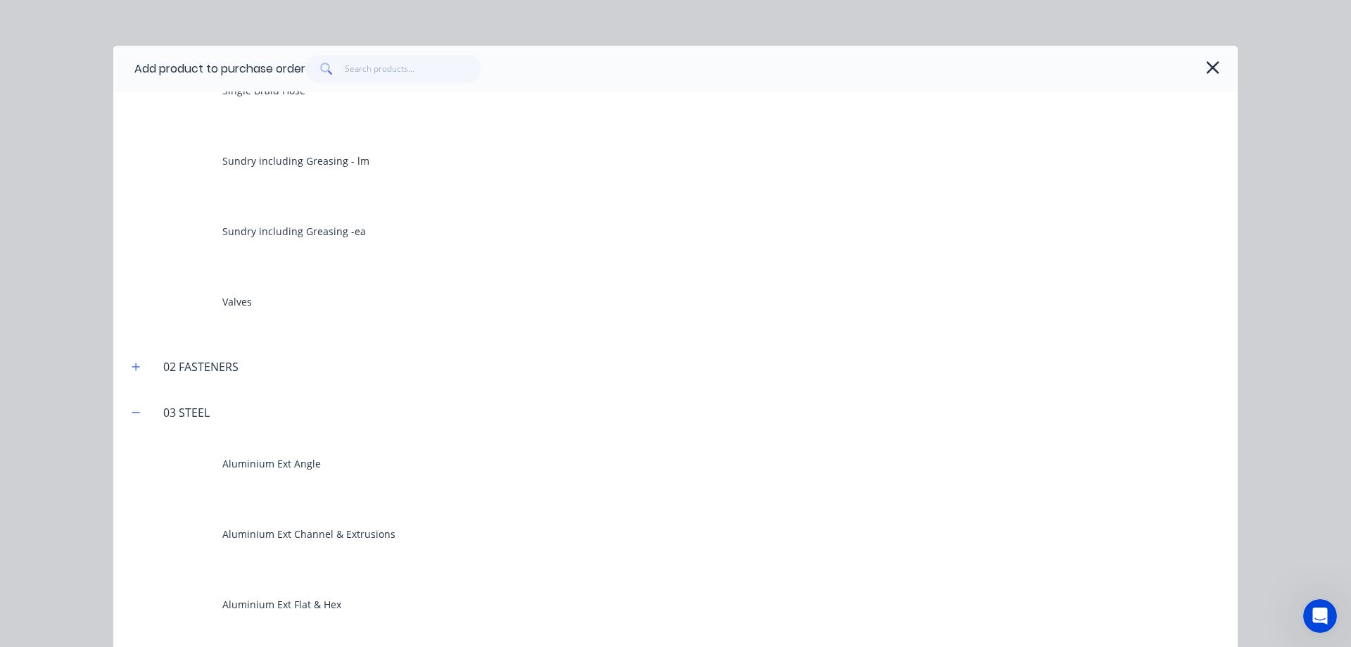
scroll to position [1618, 0]
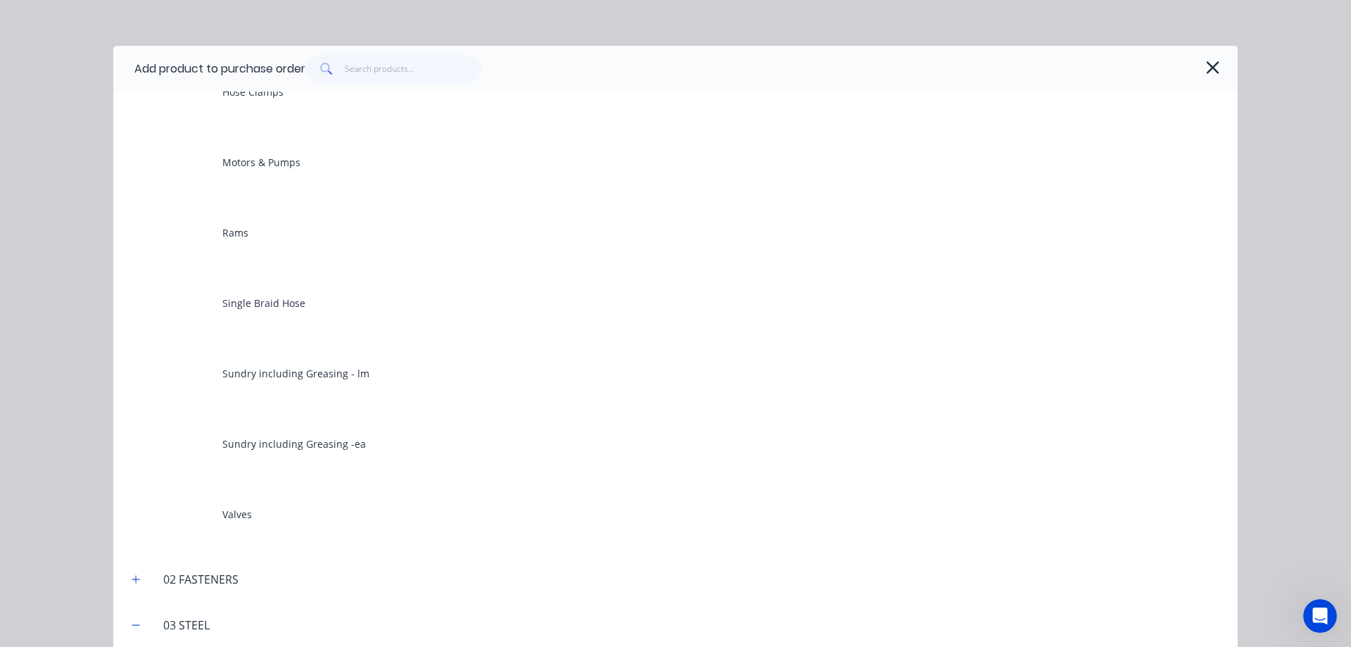
click at [337, 67] on span at bounding box center [324, 69] width 39 height 28
click at [363, 71] on input "text" at bounding box center [413, 69] width 137 height 28
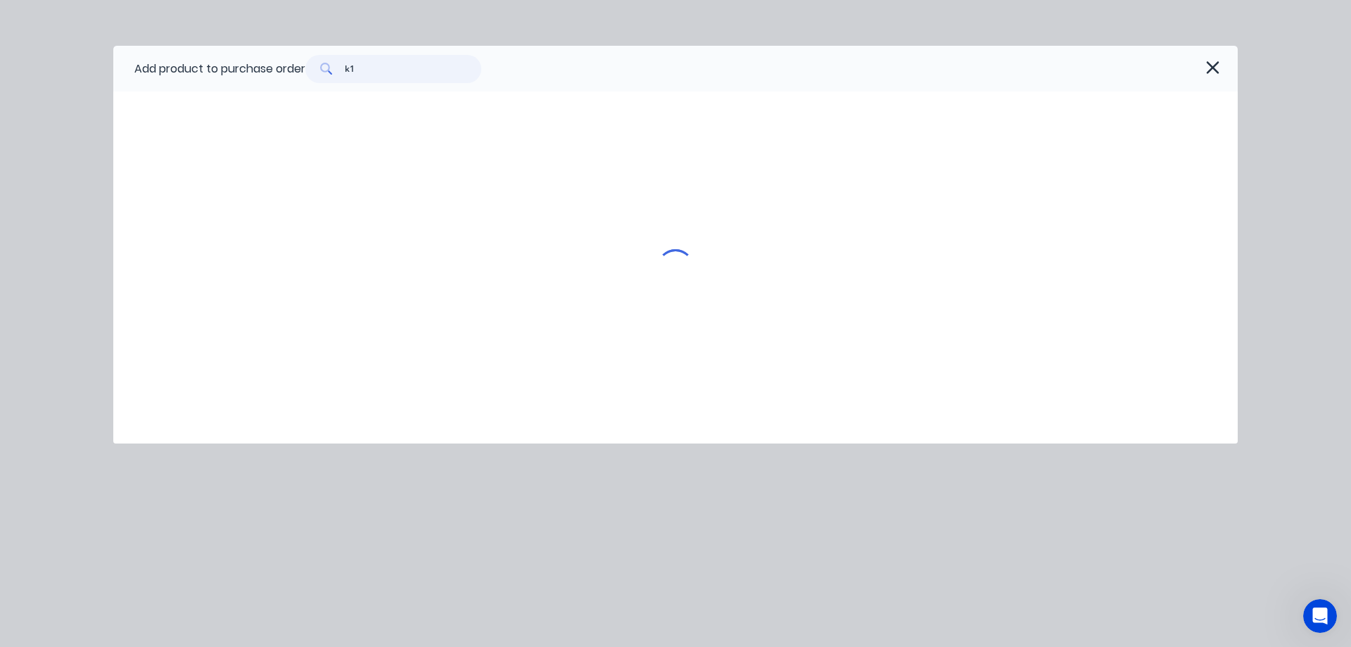
type input "k"
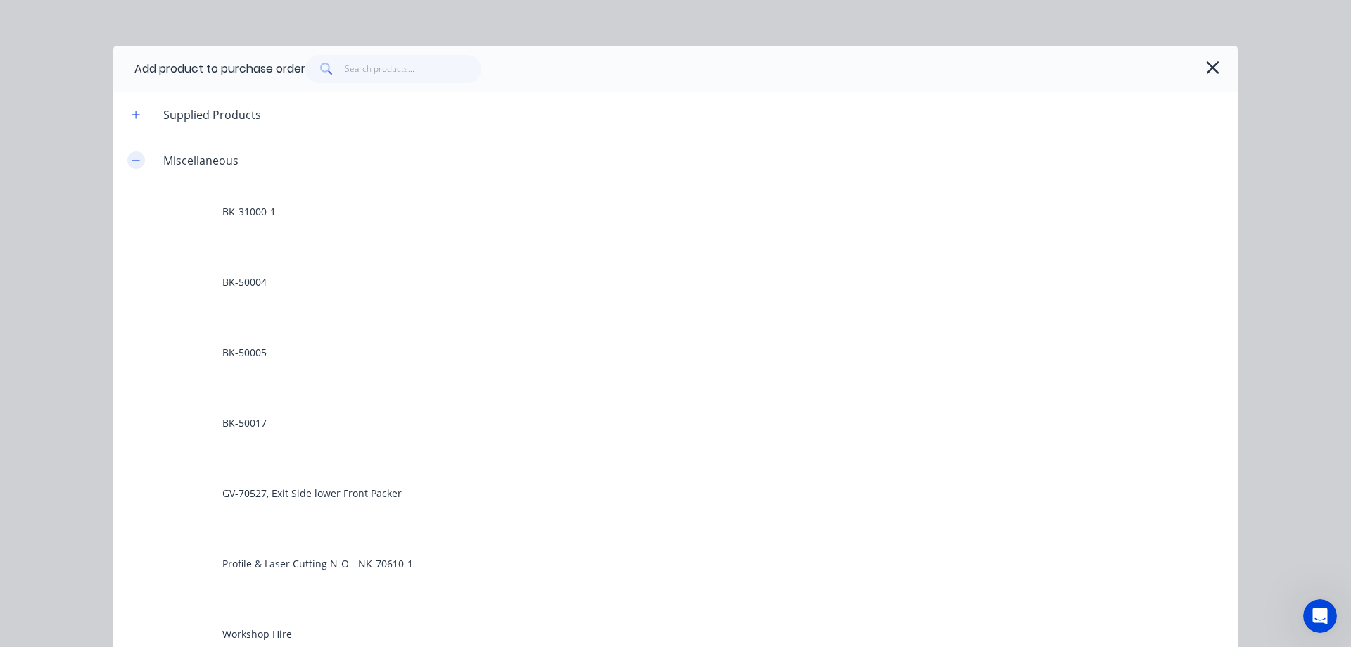
click at [135, 161] on icon "button" at bounding box center [136, 160] width 8 height 10
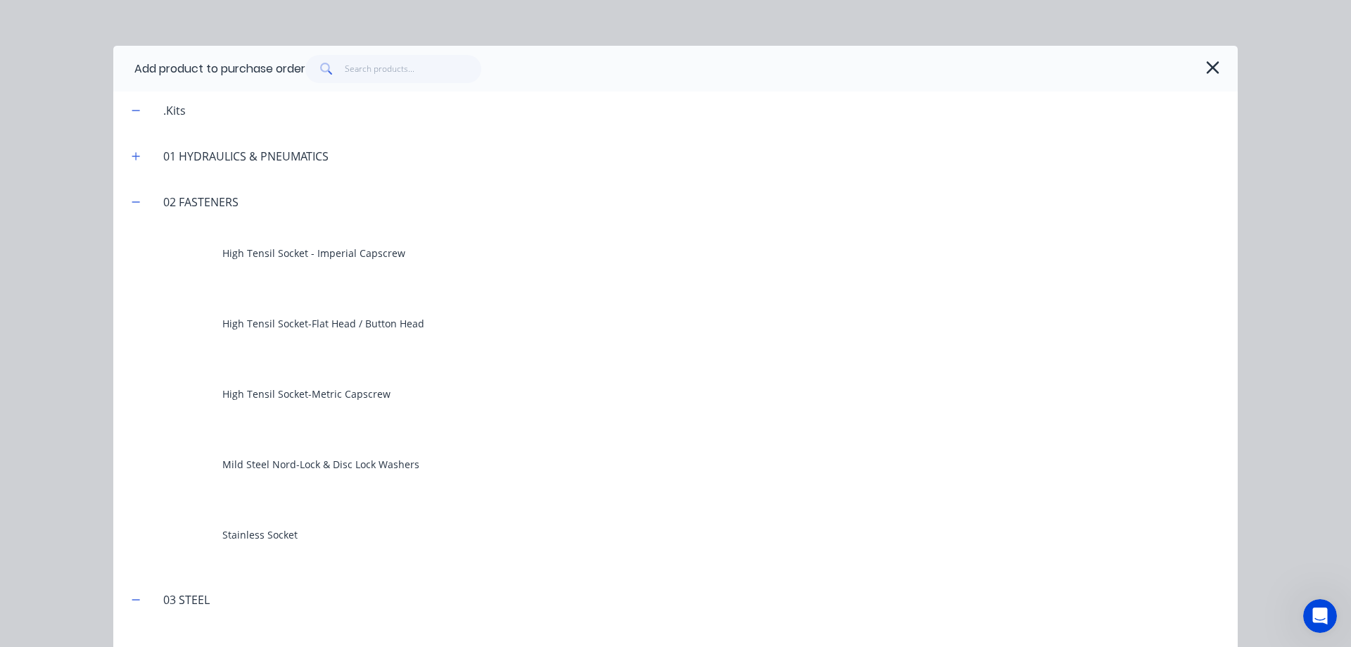
scroll to position [70, 0]
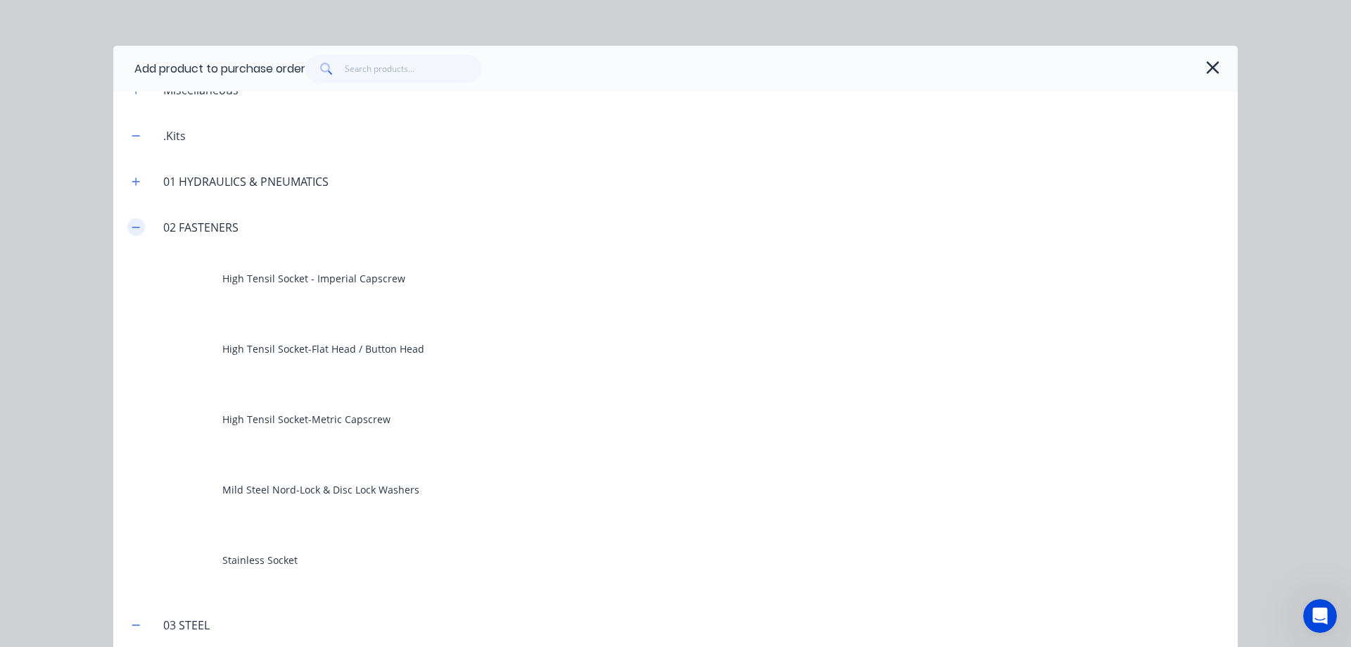
click at [132, 227] on icon "button" at bounding box center [136, 227] width 8 height 1
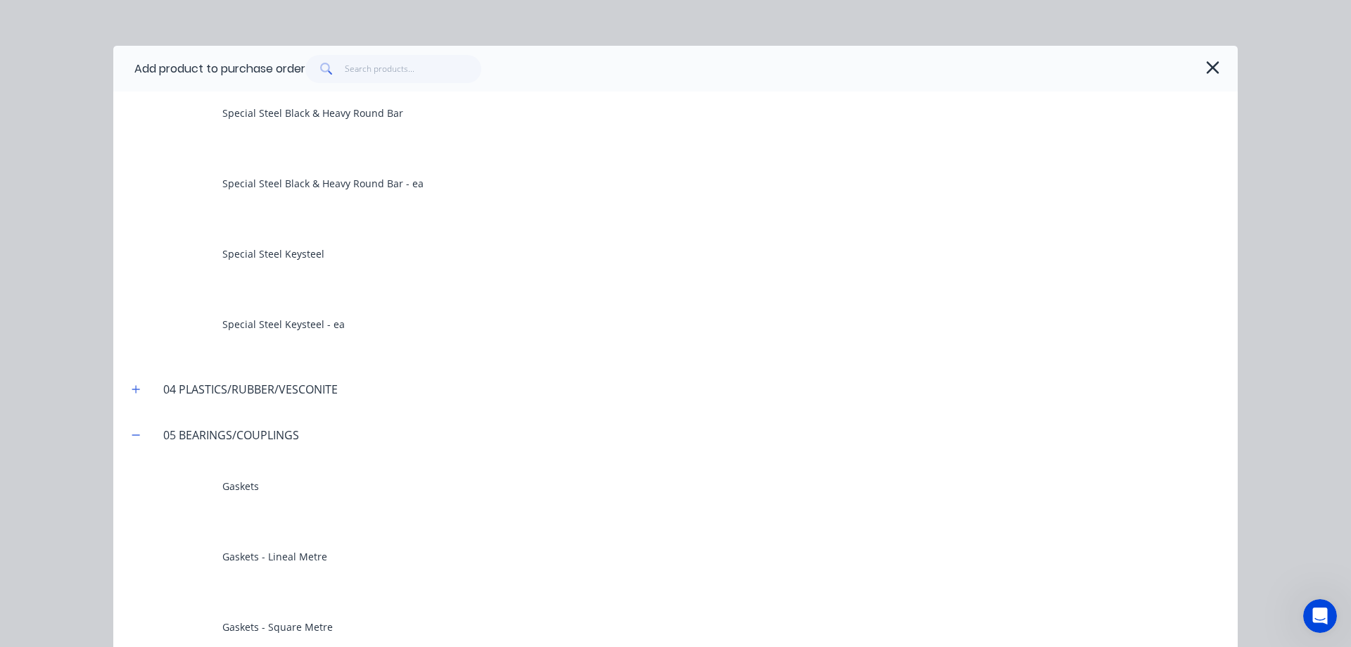
scroll to position [141, 0]
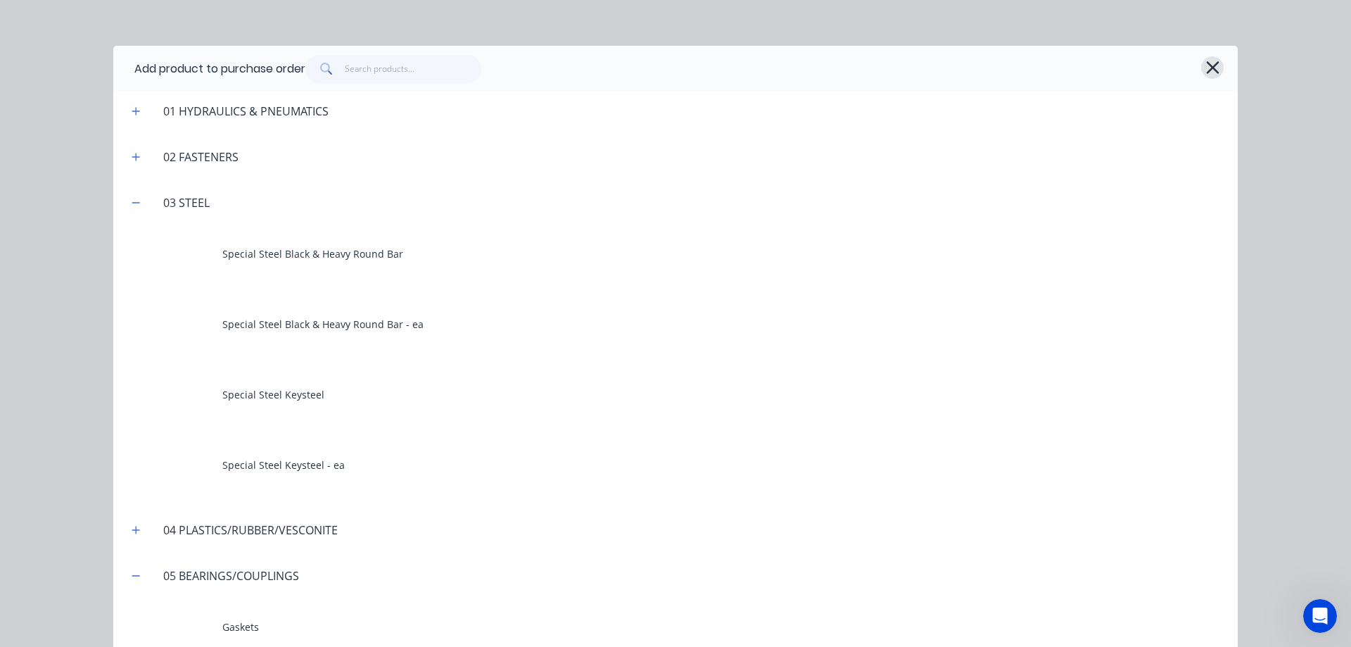
click at [1207, 63] on icon "button" at bounding box center [1212, 68] width 15 height 20
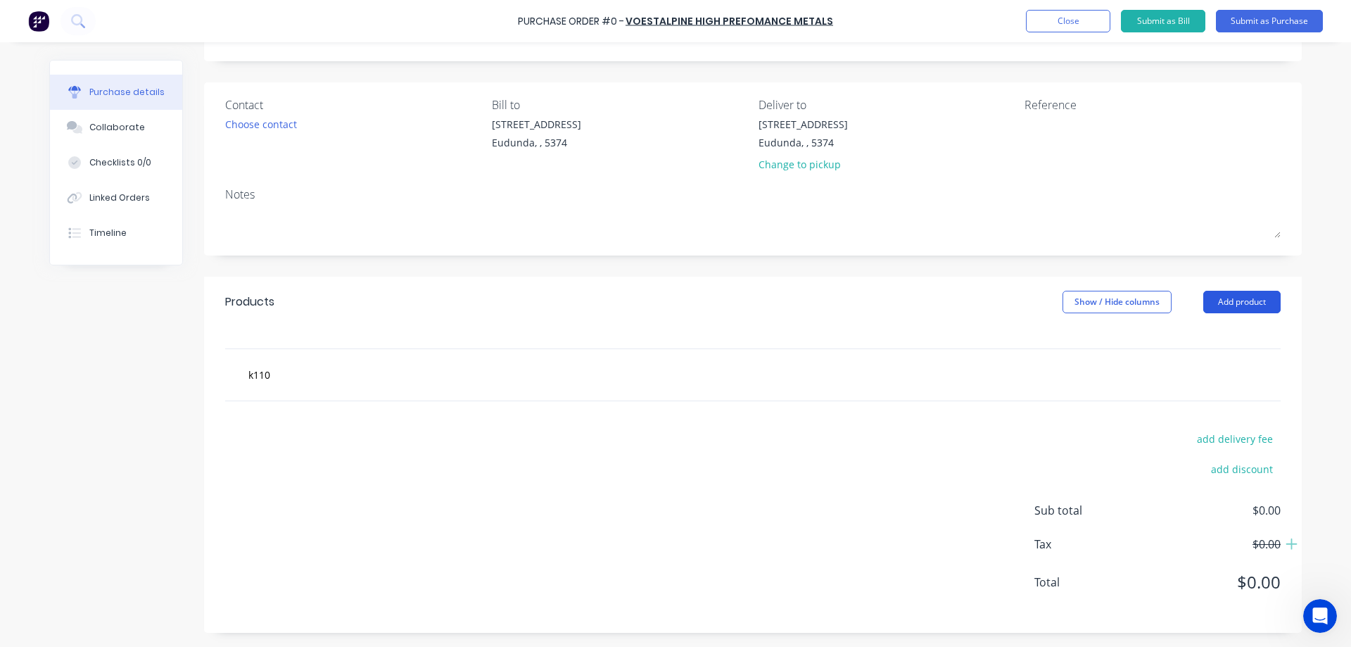
click at [1243, 303] on button "Add product" at bounding box center [1241, 302] width 77 height 23
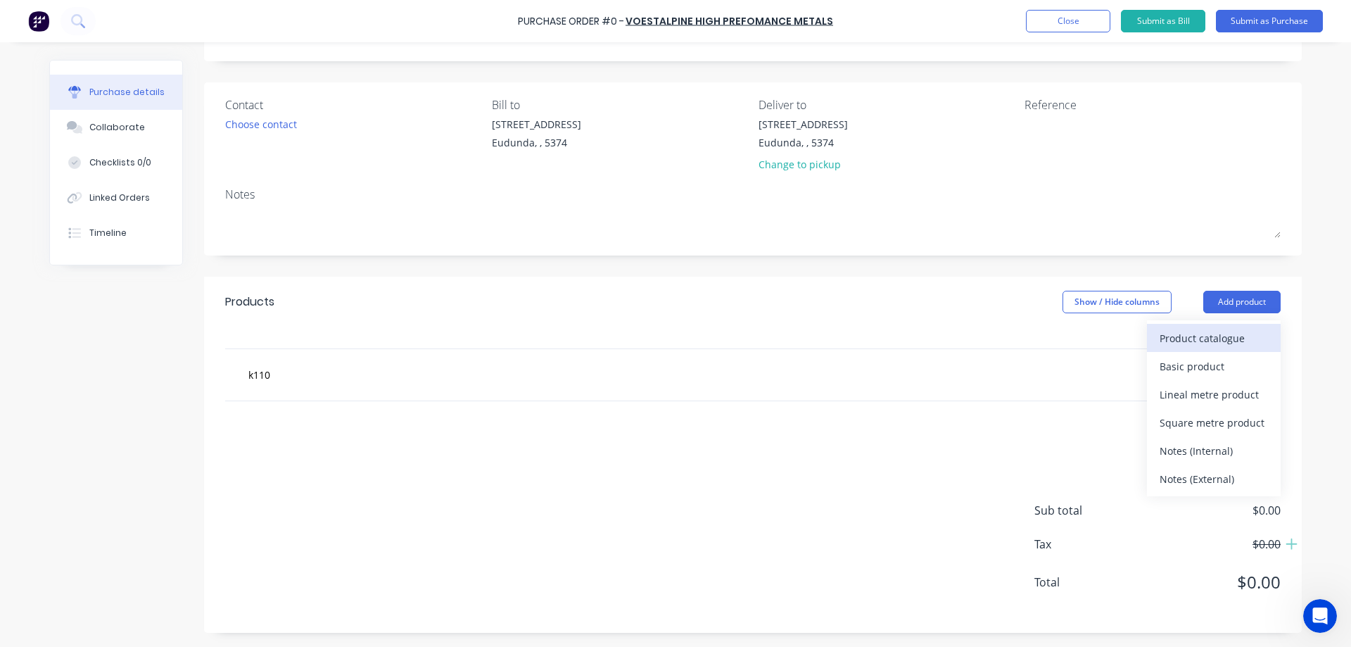
click at [1217, 333] on div "Product catalogue" at bounding box center [1213, 338] width 108 height 20
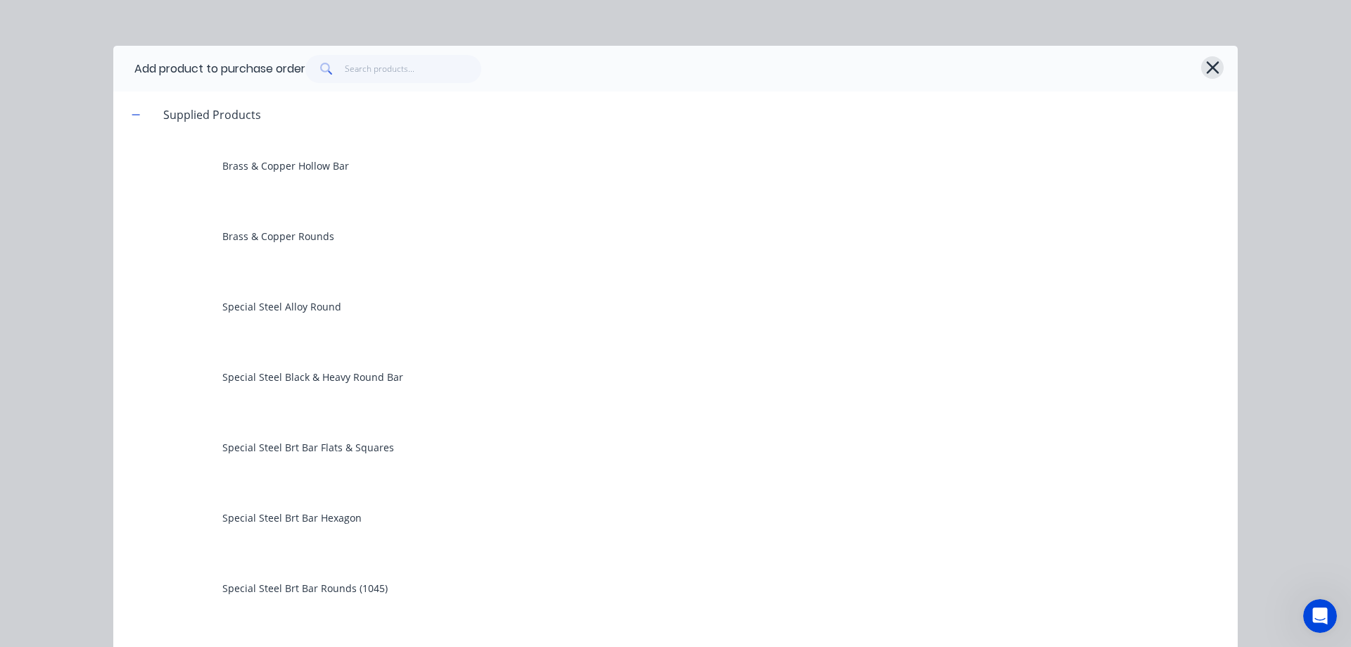
click at [1214, 68] on button "button" at bounding box center [1212, 67] width 23 height 23
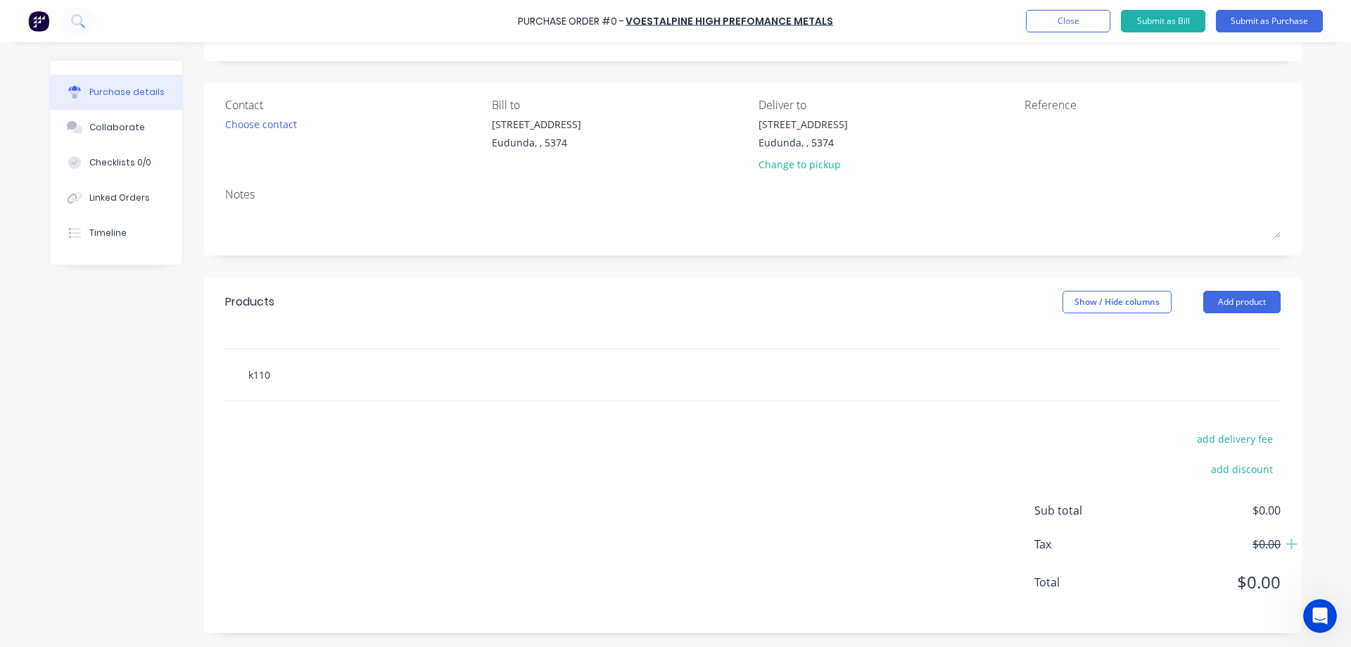
click at [287, 377] on input "k110" at bounding box center [388, 374] width 281 height 28
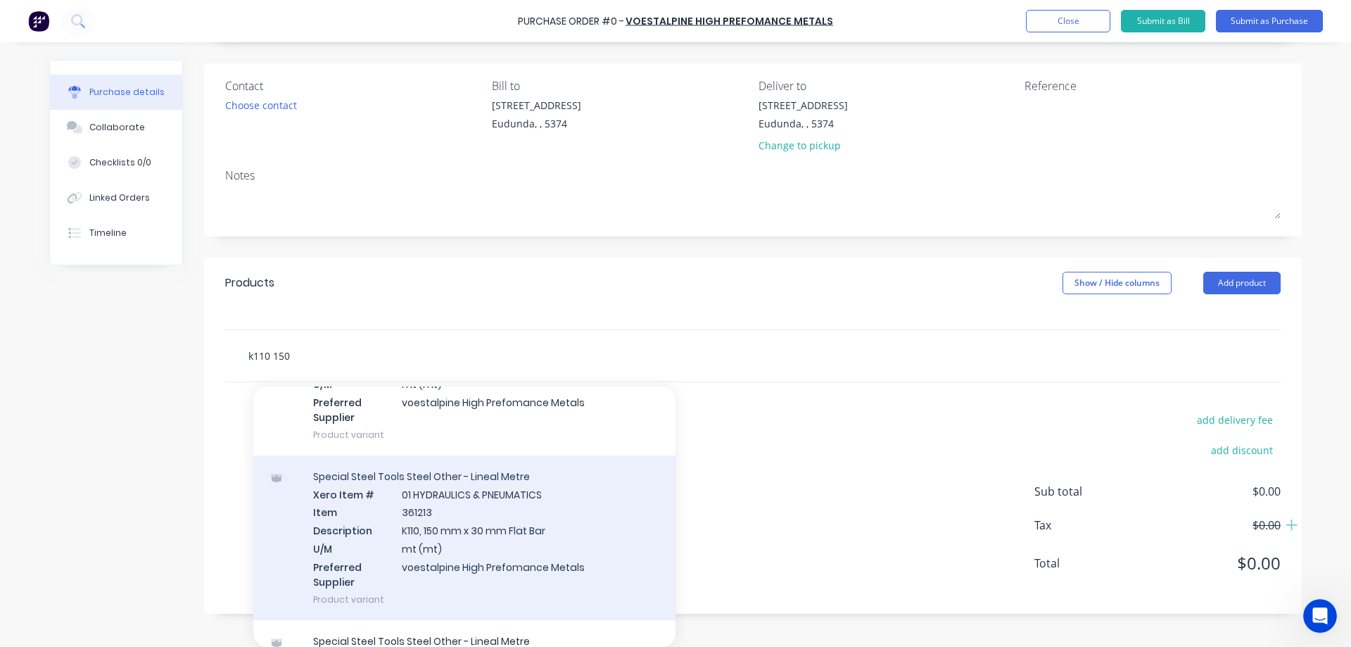
scroll to position [172, 0]
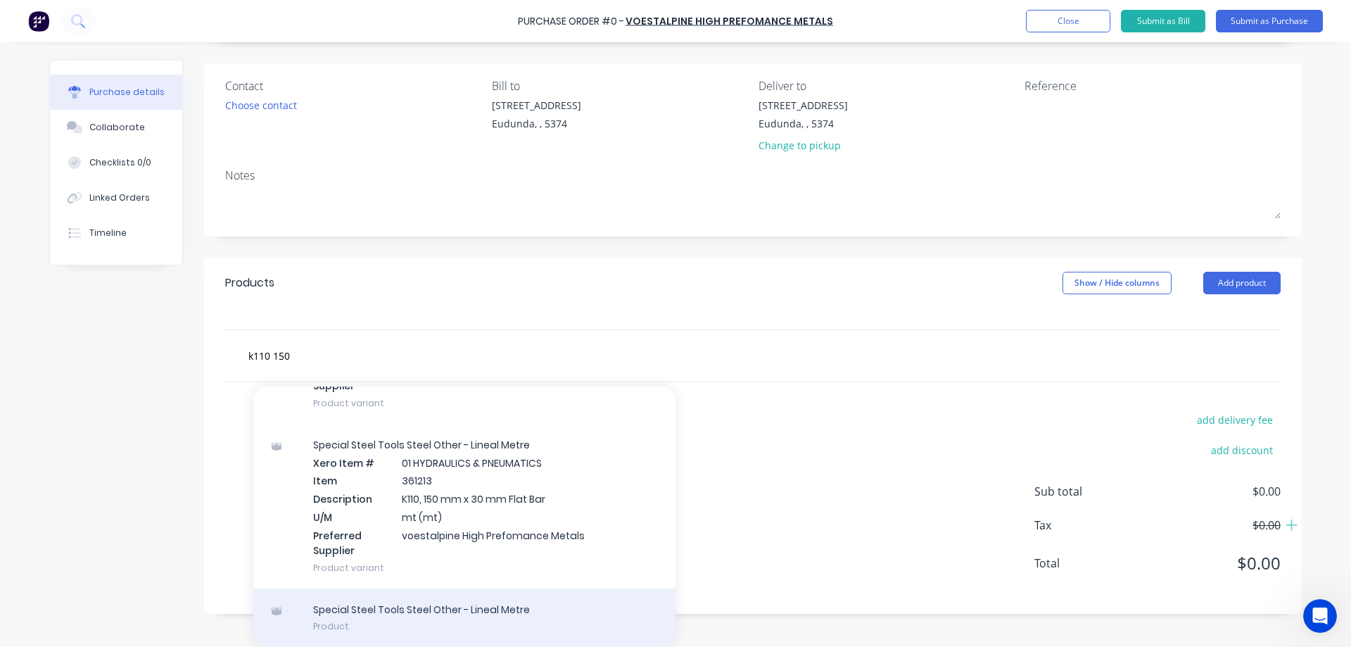
click at [440, 613] on div "Special Steel Tools Steel Other - Lineal Metre Product" at bounding box center [464, 617] width 422 height 59
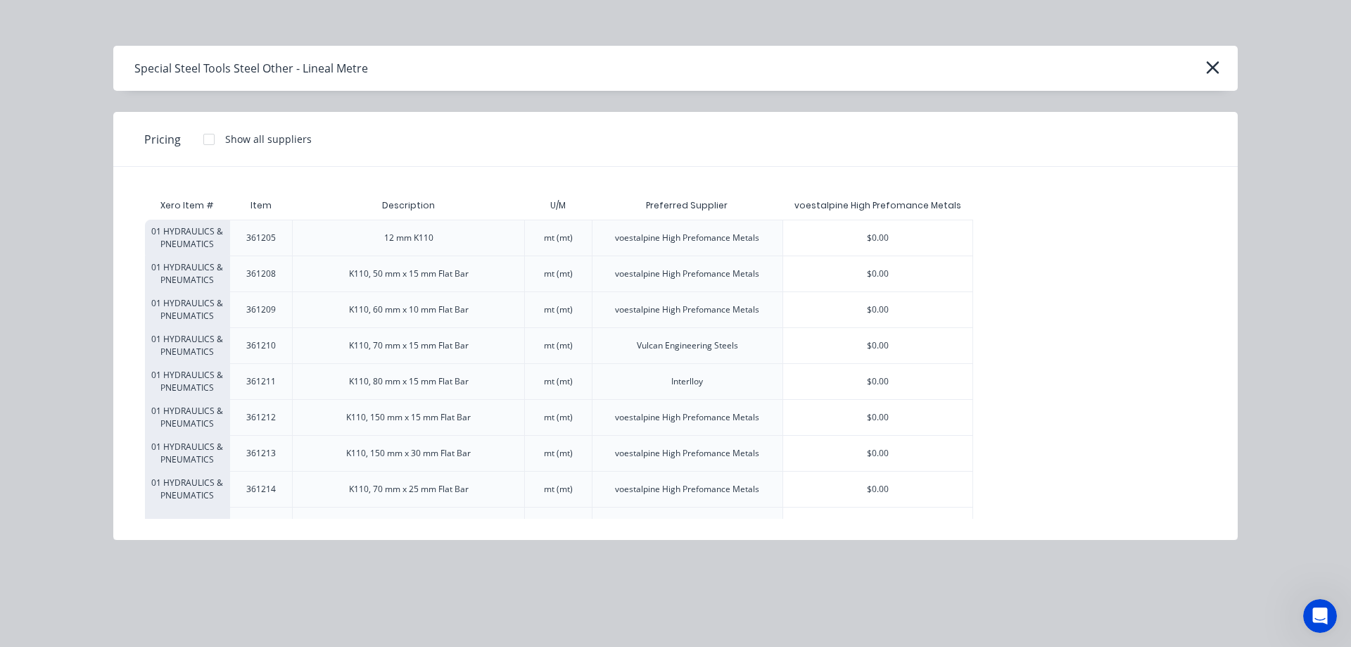
scroll to position [73, 0]
click at [207, 138] on div at bounding box center [209, 139] width 28 height 28
click at [1210, 70] on icon "button" at bounding box center [1212, 67] width 13 height 13
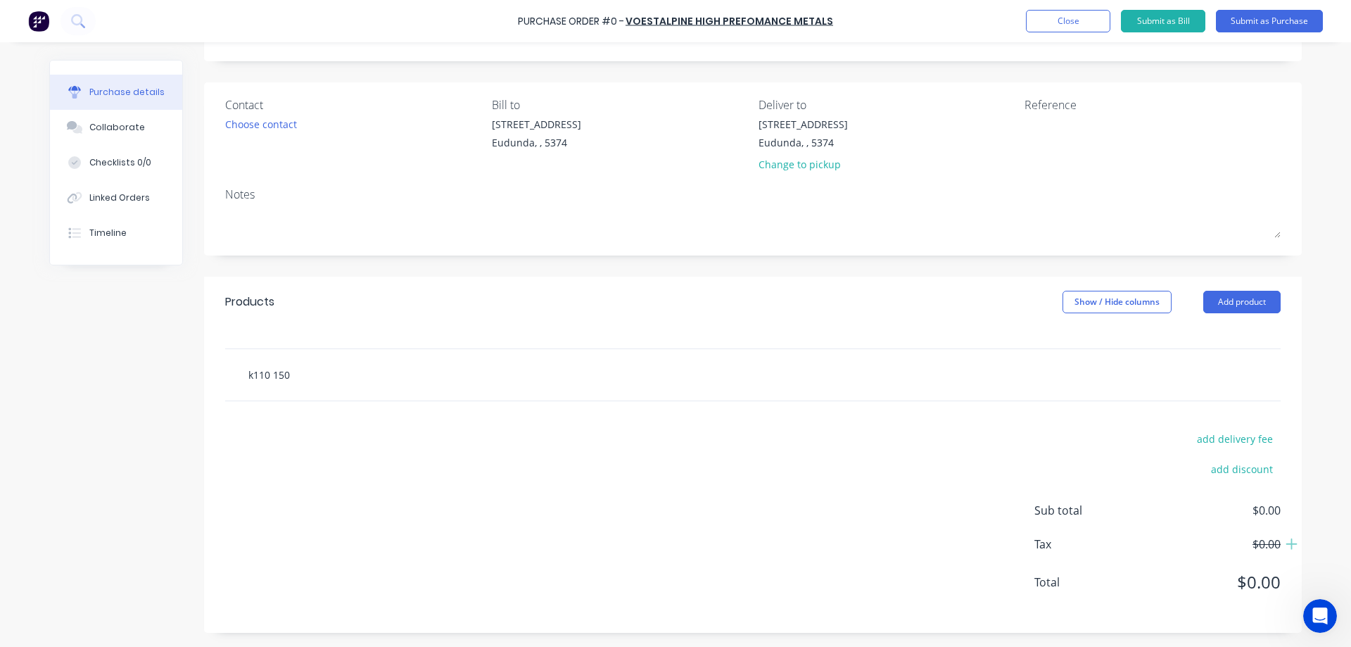
click at [358, 379] on div "k110 150" at bounding box center [752, 374] width 1055 height 51
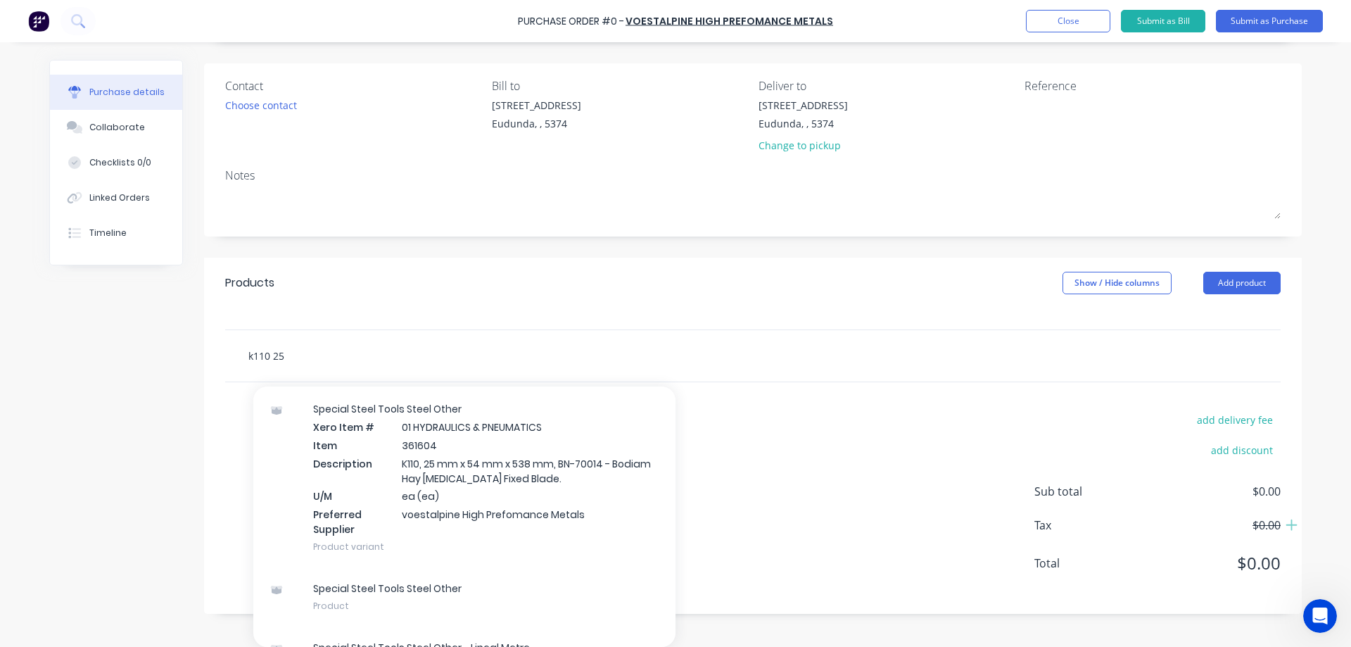
scroll to position [1516, 0]
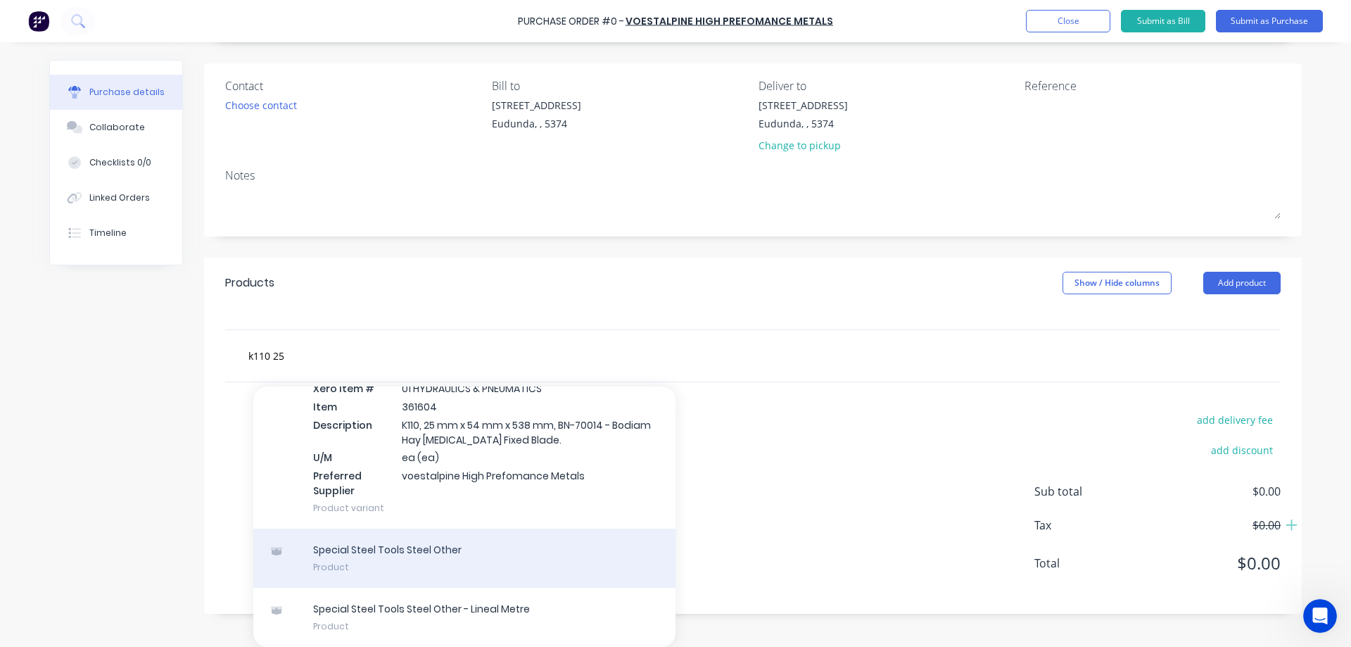
click at [529, 566] on div "Special Steel Tools Steel Other Product" at bounding box center [464, 557] width 422 height 59
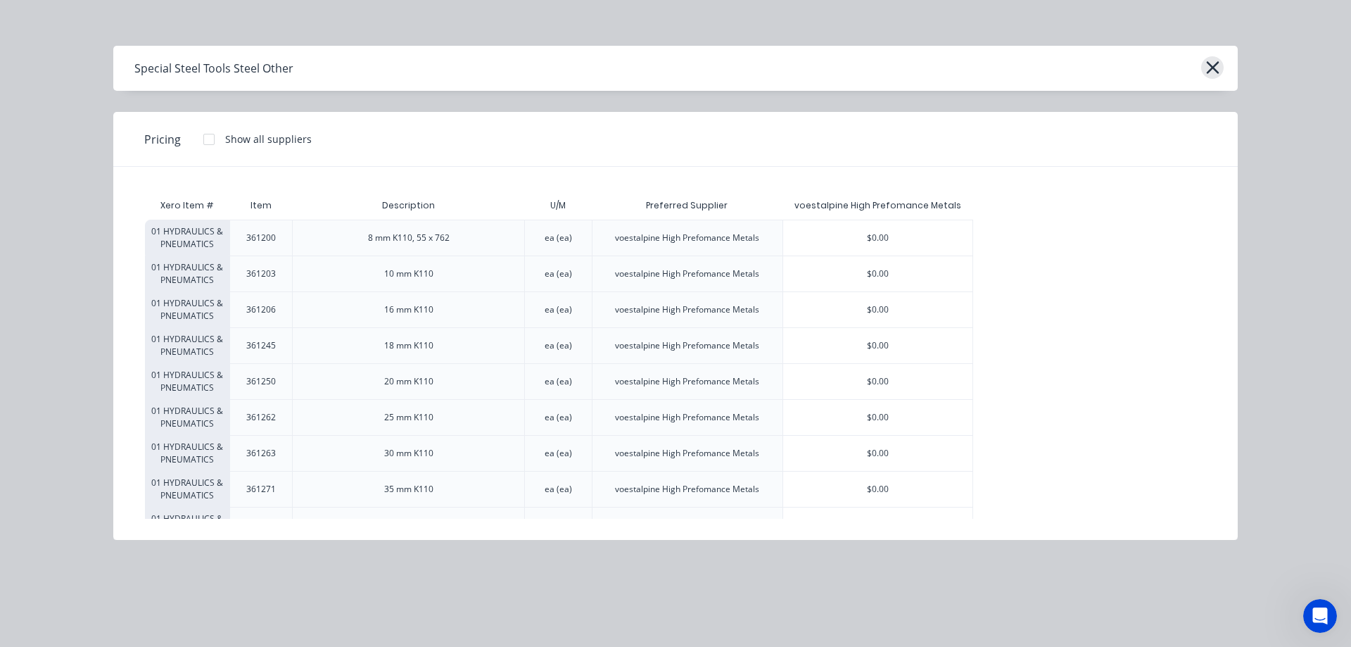
click at [1216, 68] on div "Special Steel Tools Steel Other" at bounding box center [675, 68] width 1124 height 45
click at [1216, 68] on icon "button" at bounding box center [1212, 68] width 15 height 20
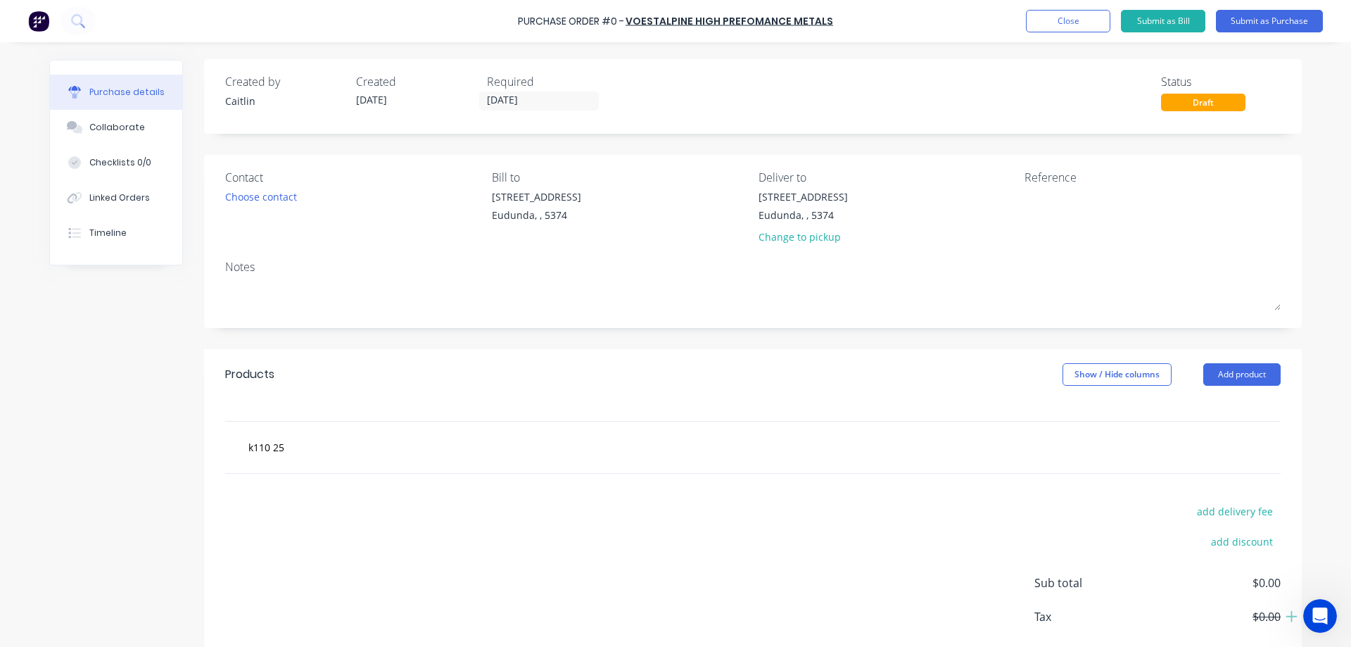
scroll to position [0, 0]
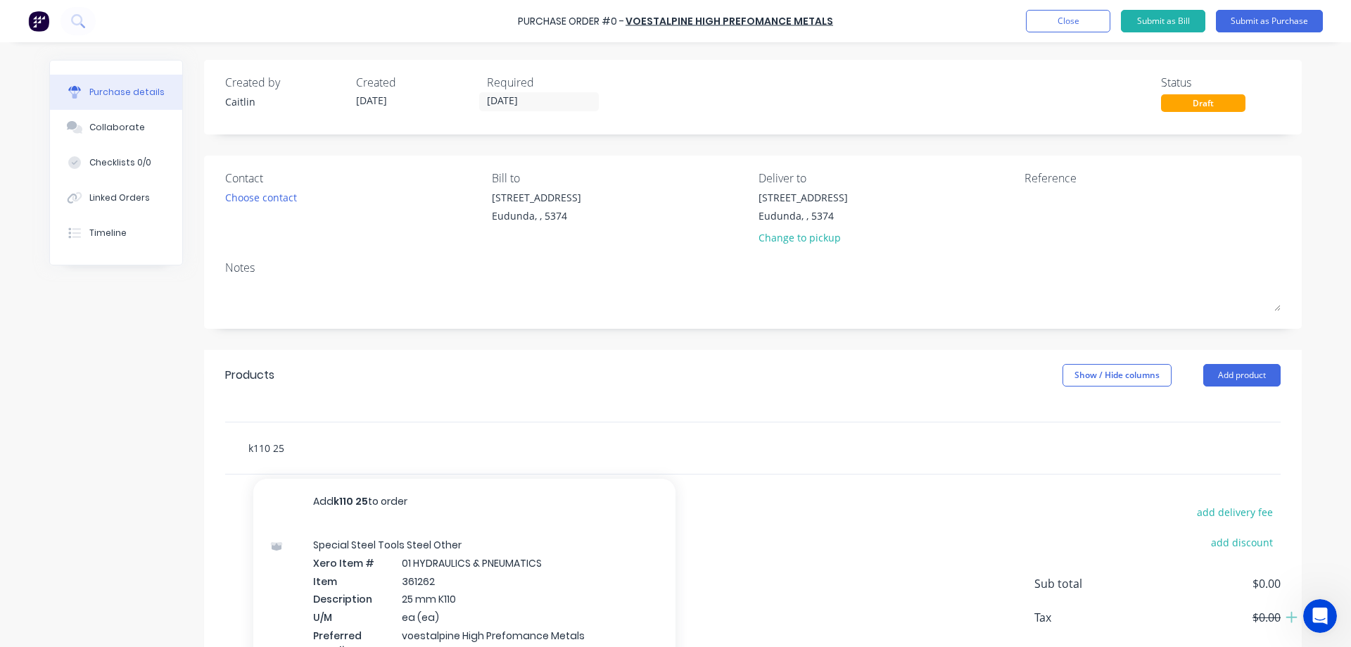
drag, startPoint x: 268, startPoint y: 447, endPoint x: 223, endPoint y: 447, distance: 45.0
click at [225, 447] on div "k110 25 Add k110 25 to order Special Steel Tools Steel Other Xero Item # 01 HYD…" at bounding box center [752, 447] width 1055 height 51
paste input "361498"
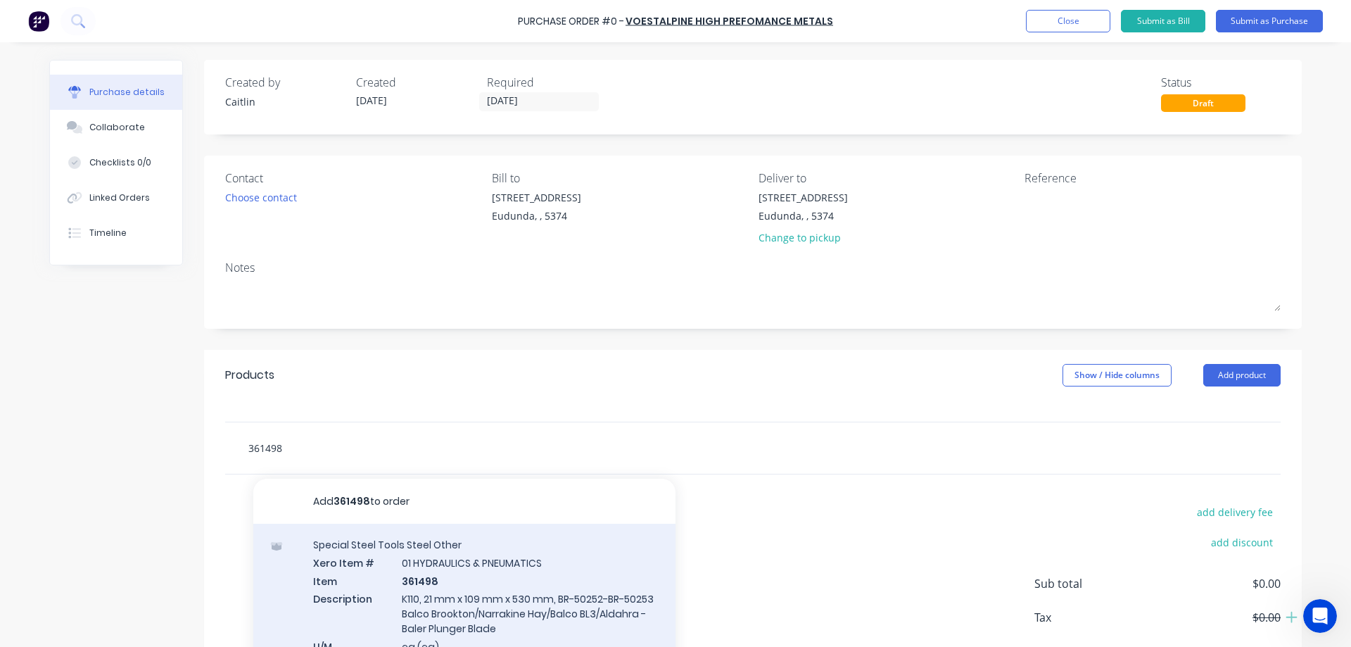
type input "361498"
click at [566, 602] on div "Special Steel Tools Steel Other Xero Item # 01 HYDRAULICS & PNEUMATICS Item 361…" at bounding box center [464, 620] width 422 height 194
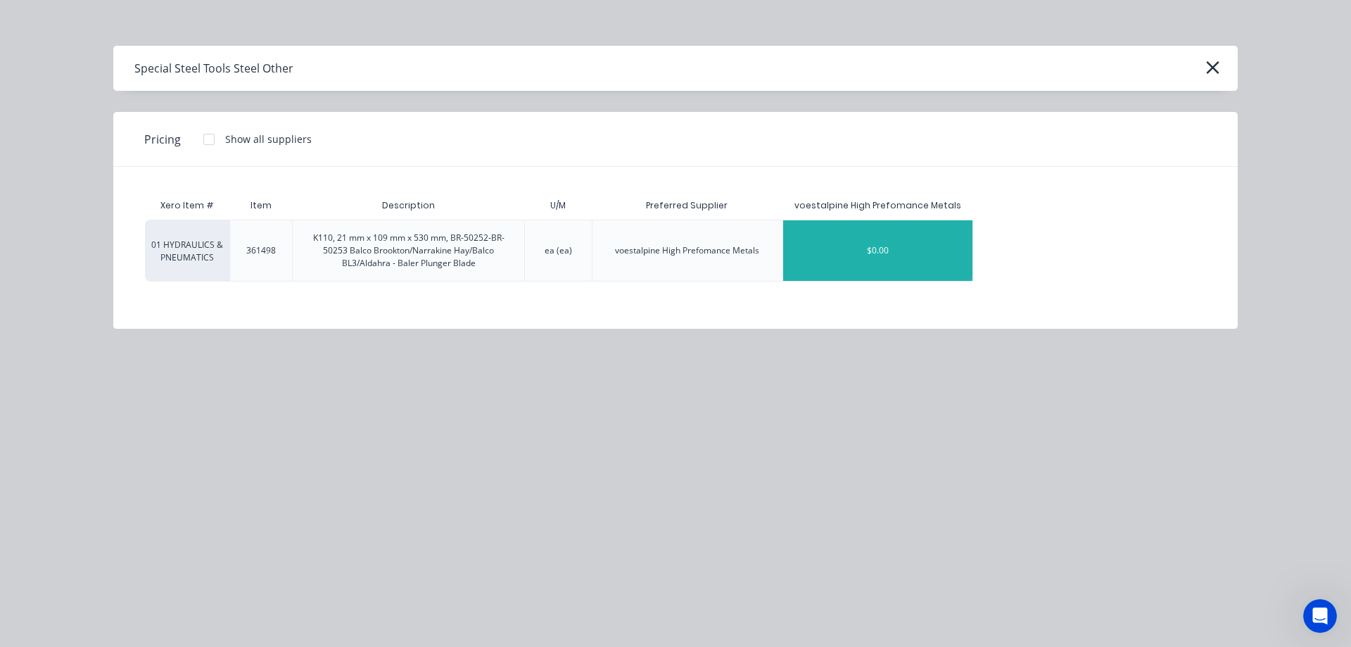
click at [837, 252] on div "$0.00" at bounding box center [877, 250] width 189 height 61
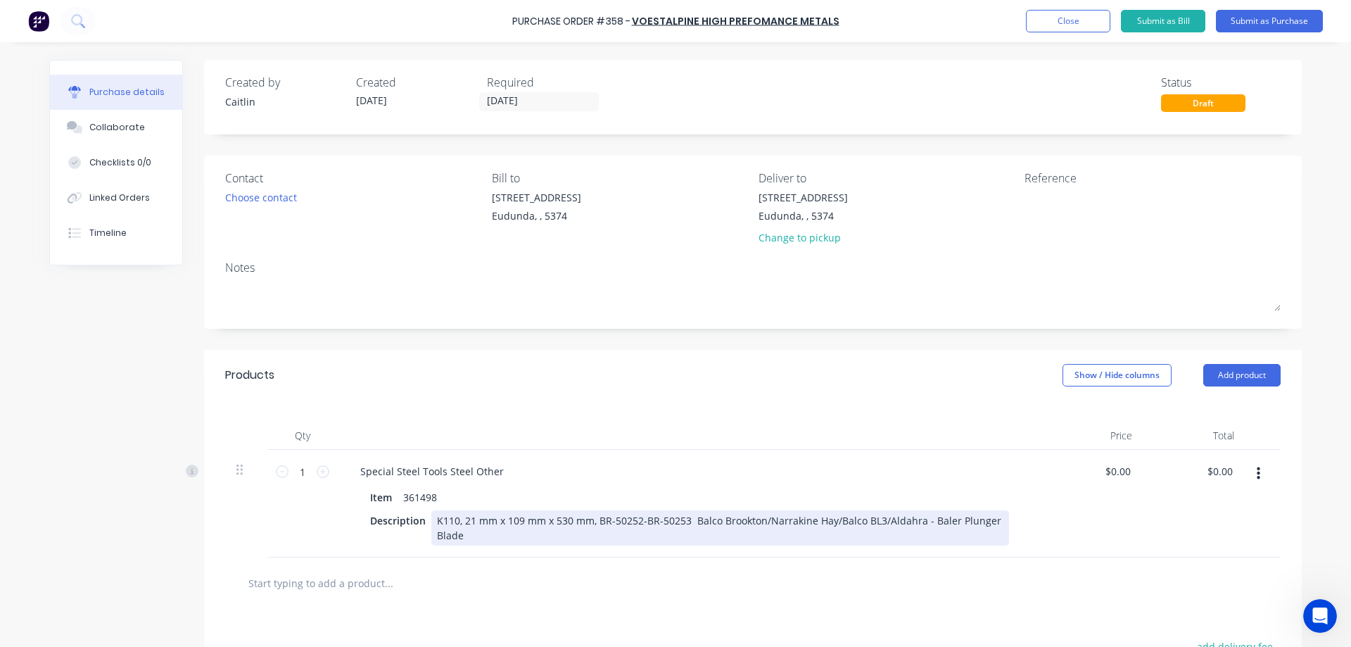
click at [499, 536] on div "K110, 21 mm x 109 mm x 530 mm, BR-50252-BR-50253 Balco Brookton/Narrakine Hay/B…" at bounding box center [720, 527] width 578 height 35
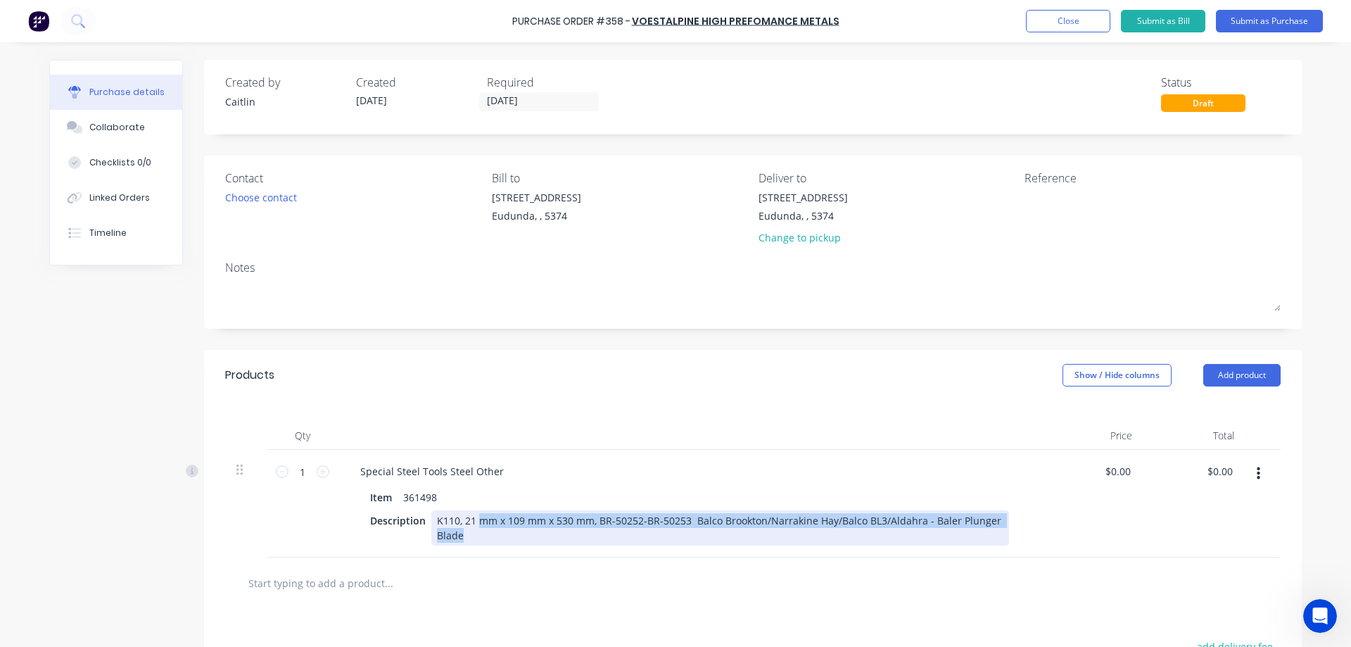
drag, startPoint x: 469, startPoint y: 540, endPoint x: 471, endPoint y: 523, distance: 17.8
click at [471, 523] on div "K110, 21 mm x 109 mm x 530 mm, BR-50252-BR-50253 Balco Brookton/Narrakine Hay/B…" at bounding box center [720, 527] width 578 height 35
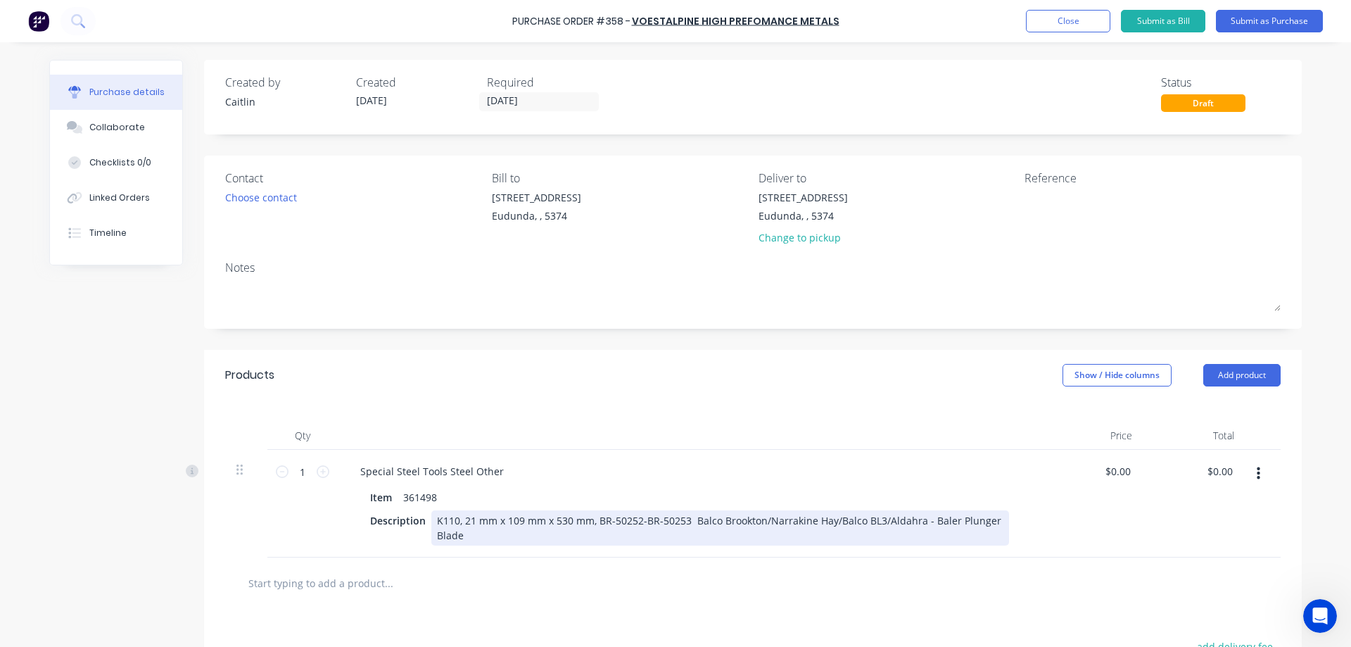
click at [466, 520] on div "K110, 21 mm x 109 mm x 530 mm, BR-50252-BR-50253 Balco Brookton/Narrakine Hay/B…" at bounding box center [720, 527] width 578 height 35
click at [514, 519] on div "K110, 25 mm x 109 mm x 530 mm, BR-50252-BR-50253 Balco Brookton/Narrakine Hay/B…" at bounding box center [720, 527] width 578 height 35
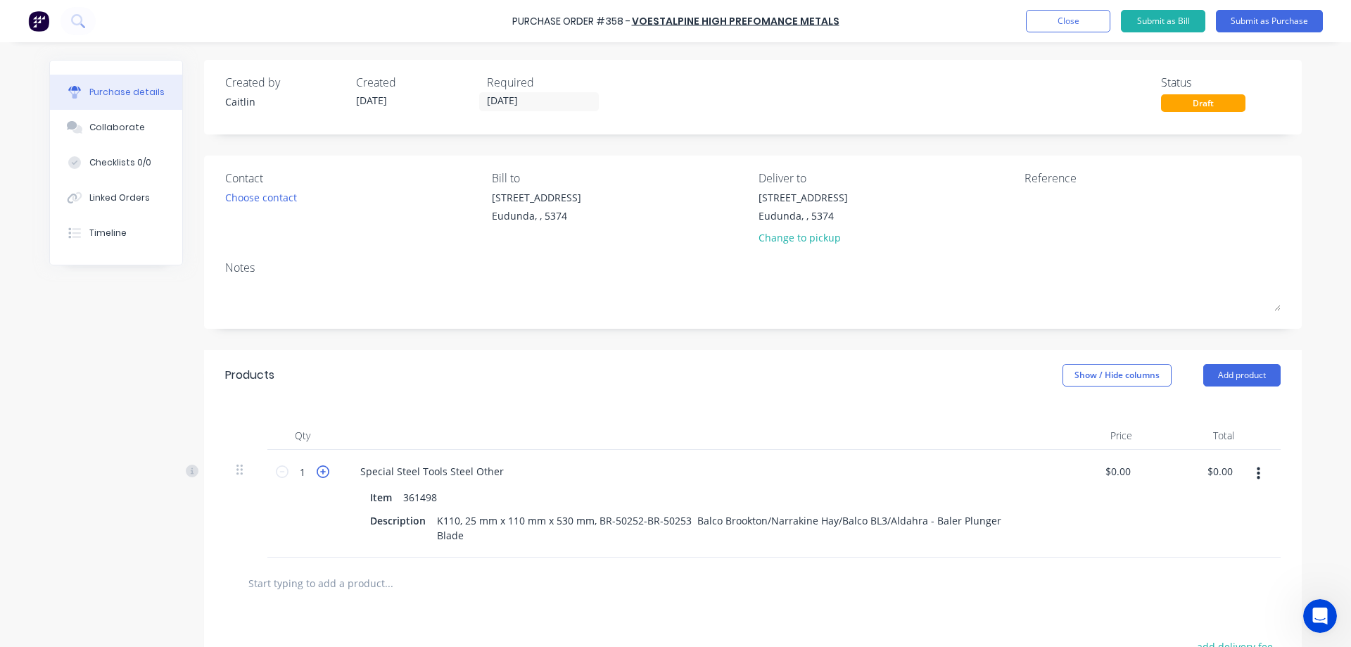
click at [317, 470] on icon at bounding box center [323, 471] width 13 height 13
type input "3"
click at [1213, 469] on input "0.00" at bounding box center [1222, 471] width 27 height 20
drag, startPoint x: 1228, startPoint y: 471, endPoint x: 1171, endPoint y: 468, distance: 57.8
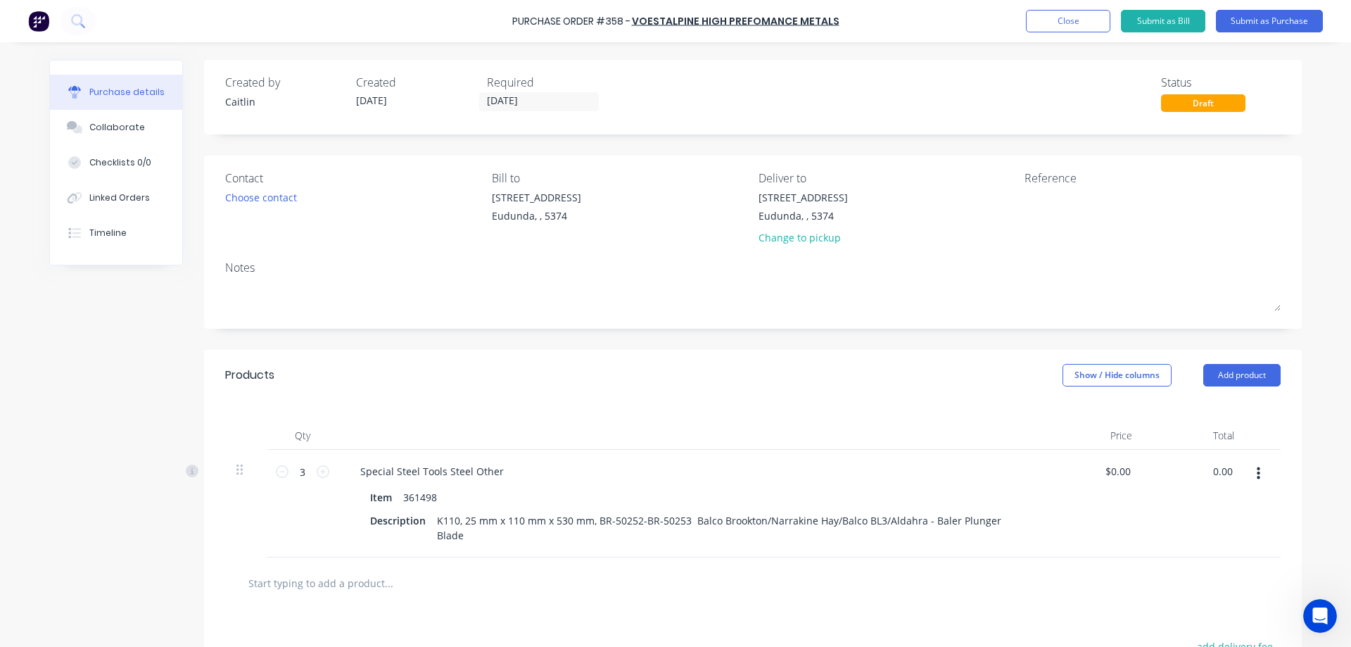
click at [1171, 468] on div "0.00 0.00" at bounding box center [1194, 504] width 102 height 108
type input "978"
type input "$326.00"
type input "$978.00"
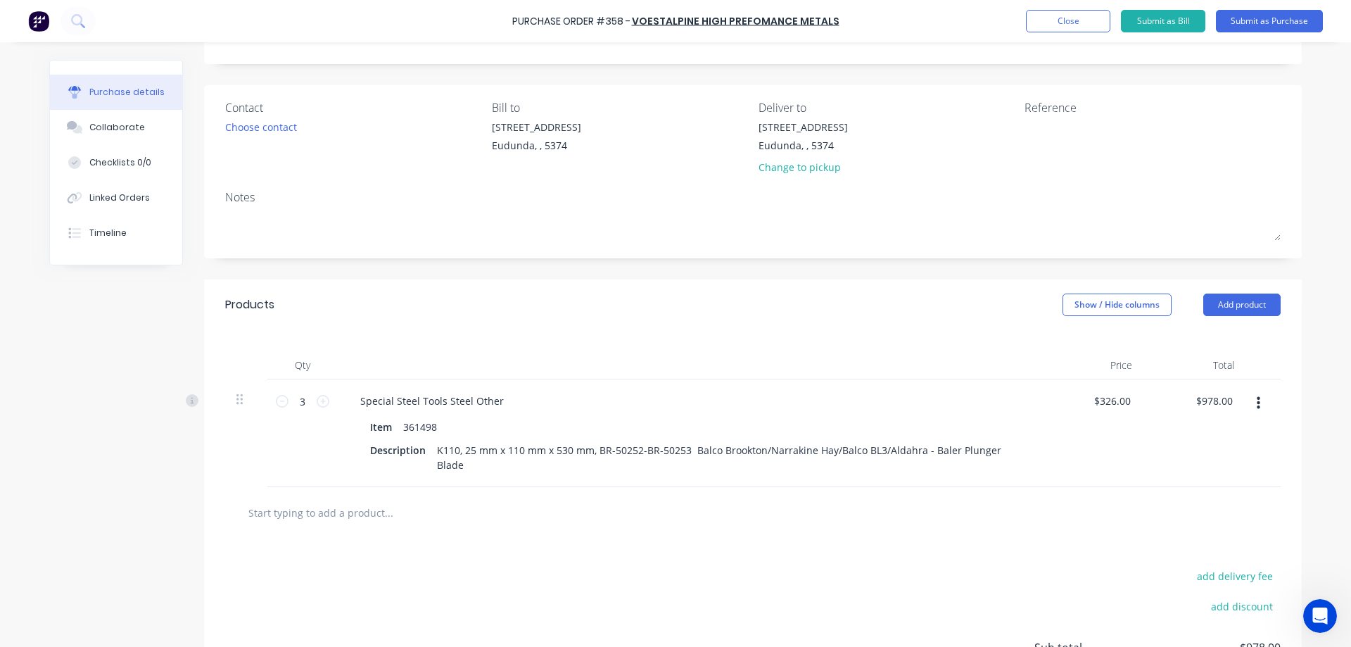
click at [331, 510] on input "text" at bounding box center [388, 512] width 281 height 28
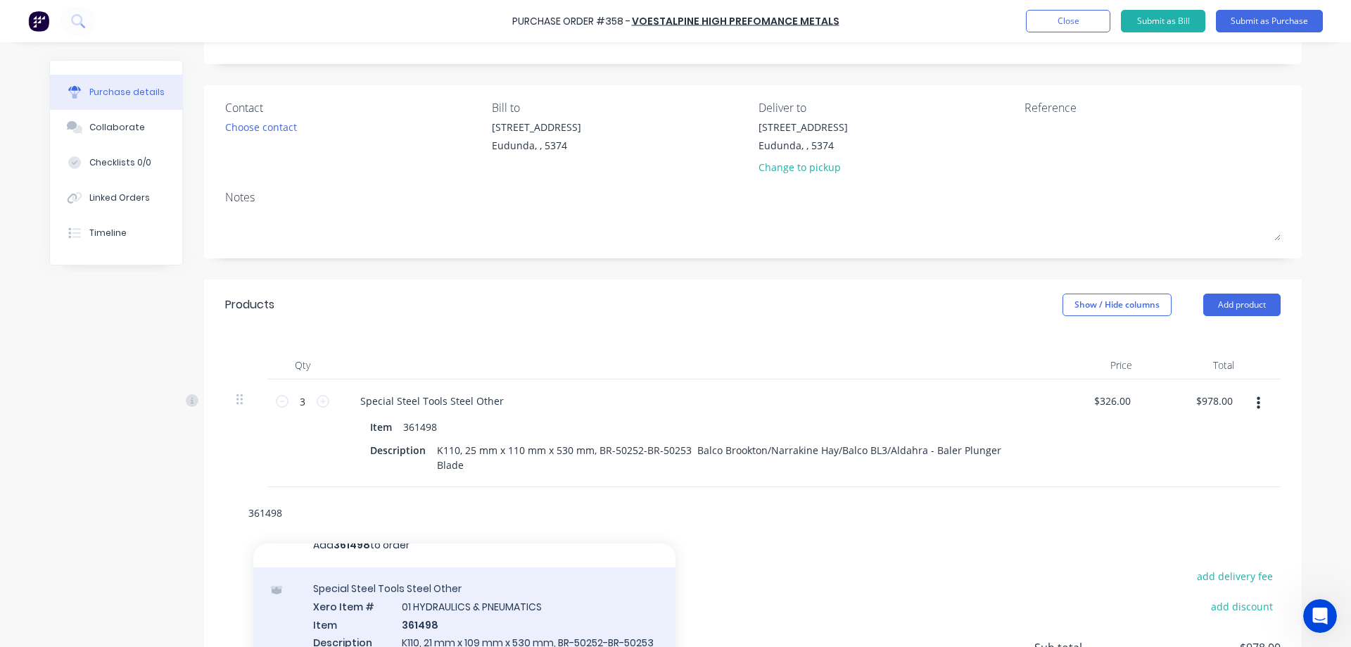
scroll to position [38, 0]
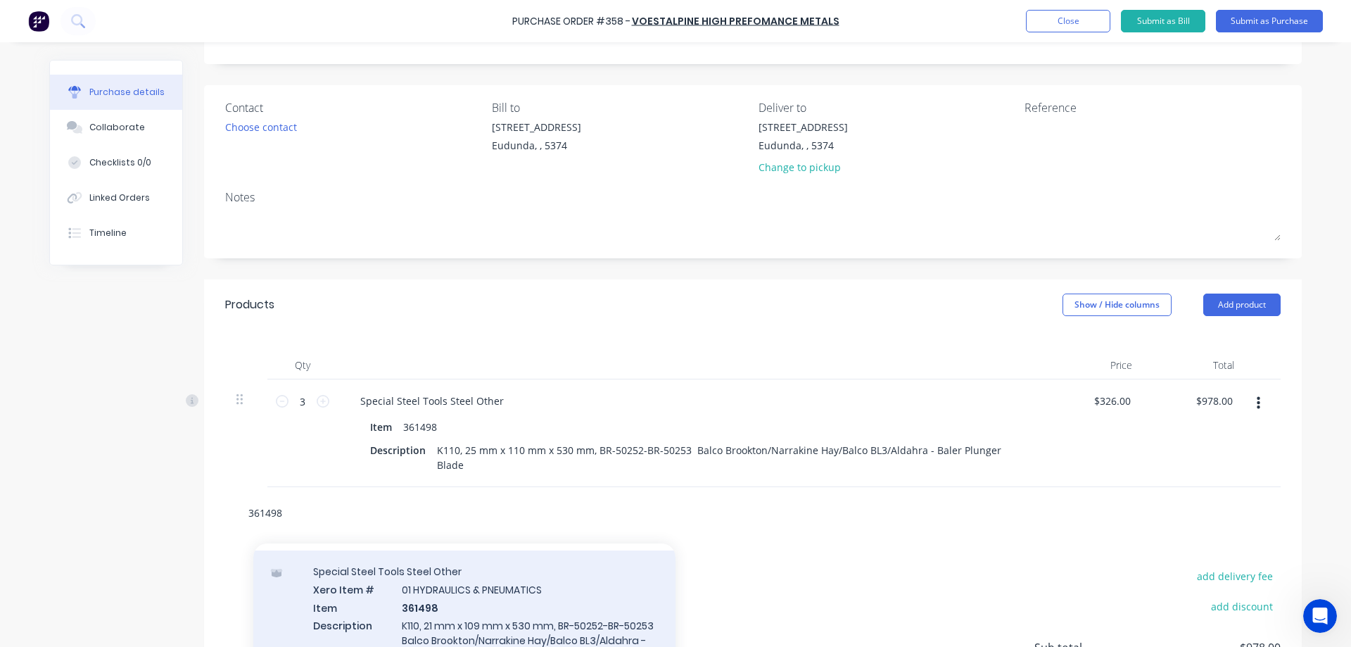
type input "361498"
click at [503, 596] on div "Special Steel Tools Steel Other Xero Item # 01 HYDRAULICS & PNEUMATICS Item 361…" at bounding box center [464, 647] width 422 height 194
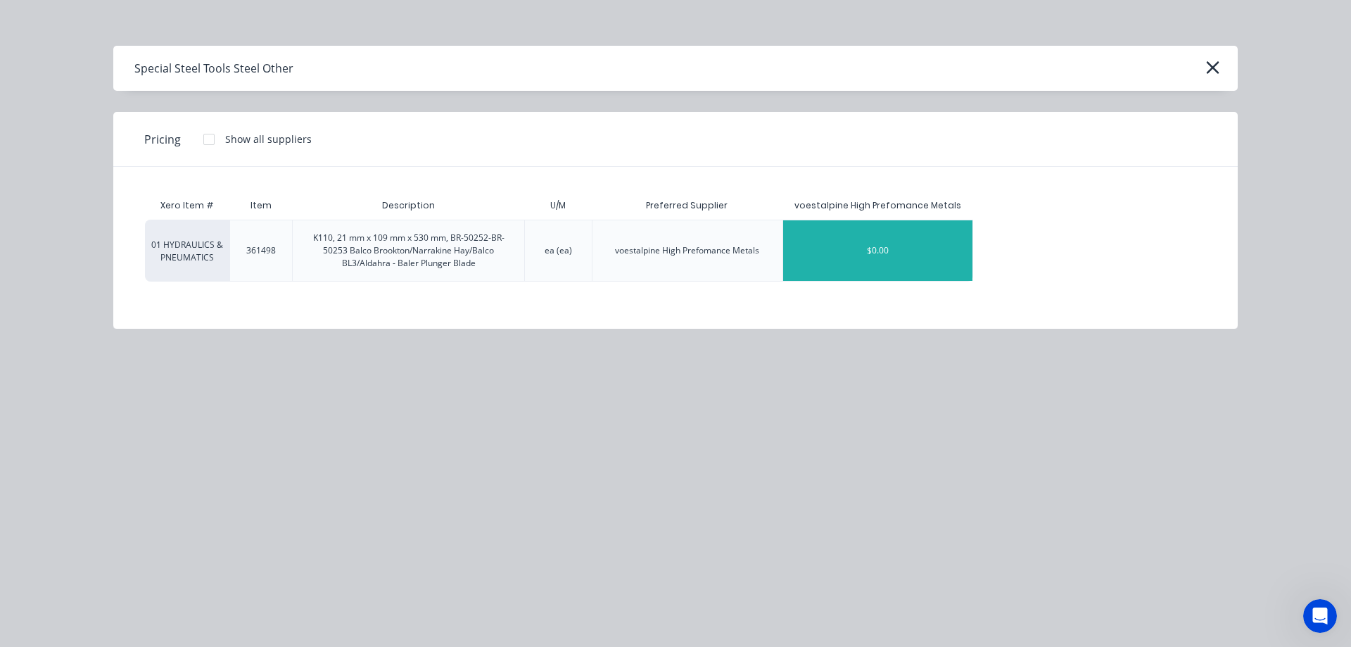
click at [822, 265] on div "$0.00" at bounding box center [877, 250] width 189 height 61
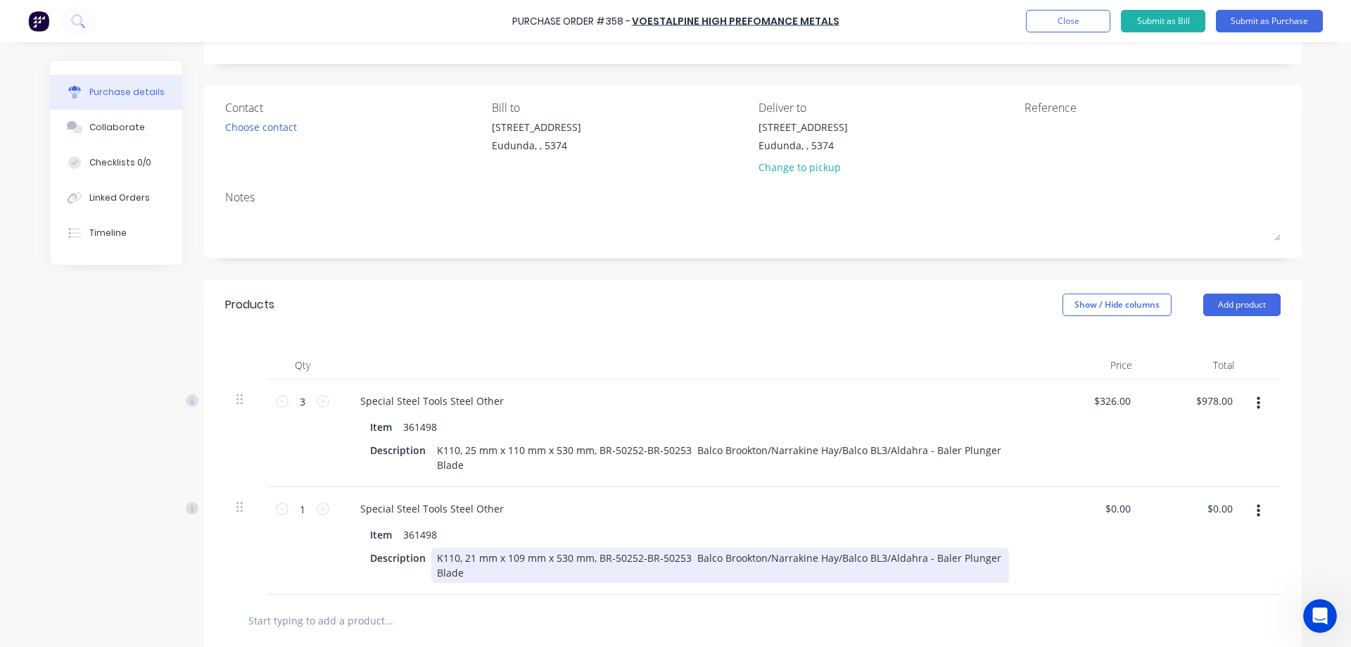
click at [469, 556] on div "K110, 21 mm x 109 mm x 530 mm, BR-50252-BR-50253 Balco Brookton/Narrakine Hay/B…" at bounding box center [720, 564] width 578 height 35
click at [517, 557] on div "K110, 20 mm x 109 mm x 530 mm, BR-50252-BR-50253 Balco Brookton/Narrakine Hay/B…" at bounding box center [720, 564] width 578 height 35
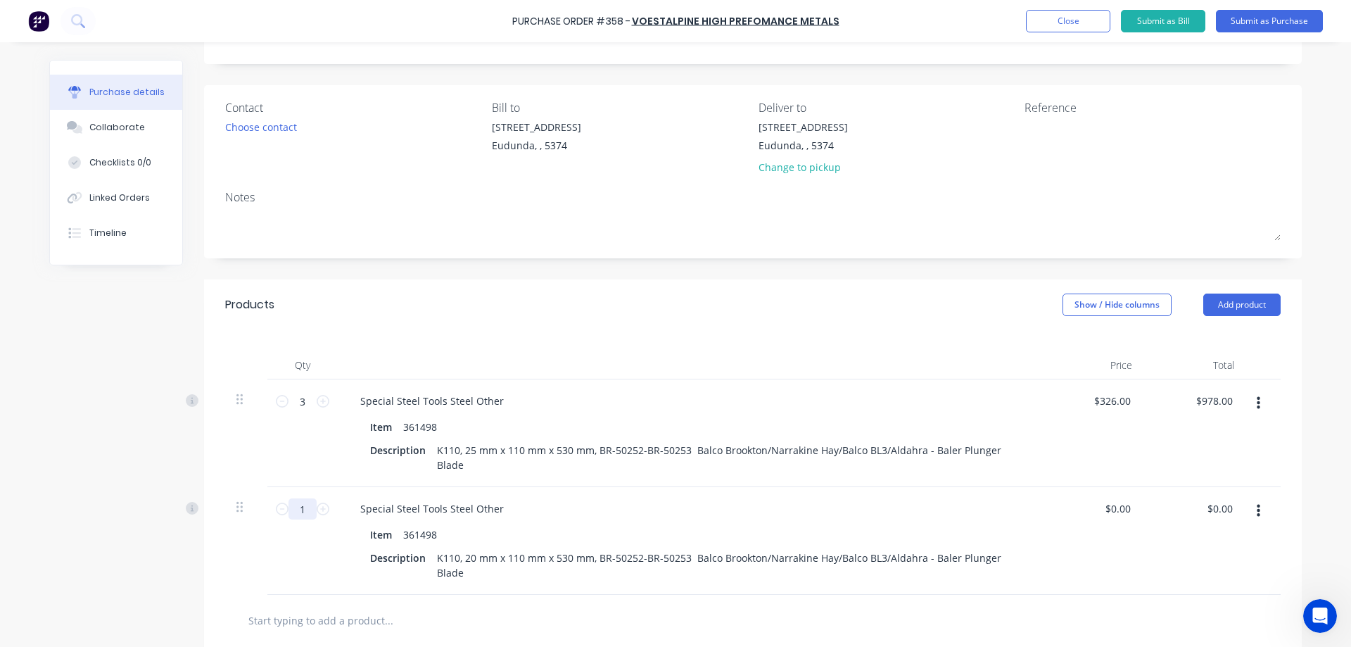
click at [300, 507] on input "1" at bounding box center [302, 508] width 28 height 21
type input "9"
click at [1229, 507] on input "0.00" at bounding box center [1219, 508] width 32 height 20
drag, startPoint x: 1229, startPoint y: 507, endPoint x: 1181, endPoint y: 511, distance: 48.0
click at [1181, 511] on div "0.00 0.00" at bounding box center [1194, 541] width 102 height 108
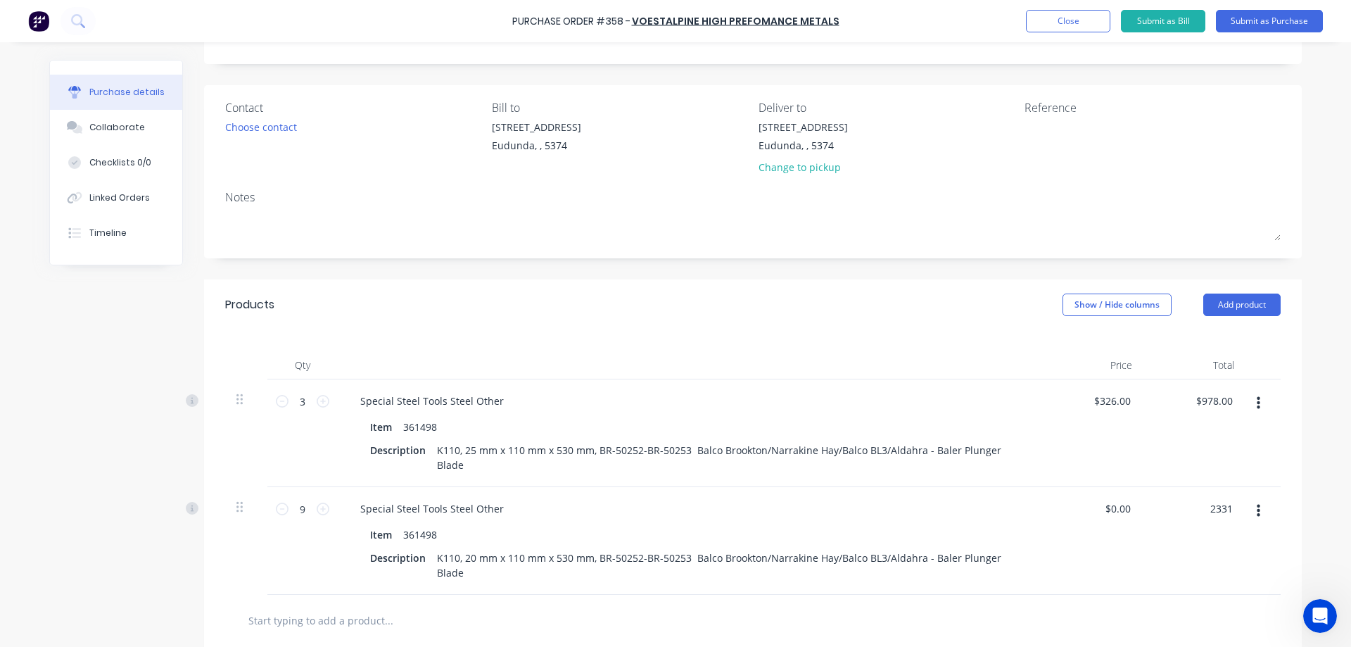
type input "2331"
type input "$259.00"
type input "$2,331.00"
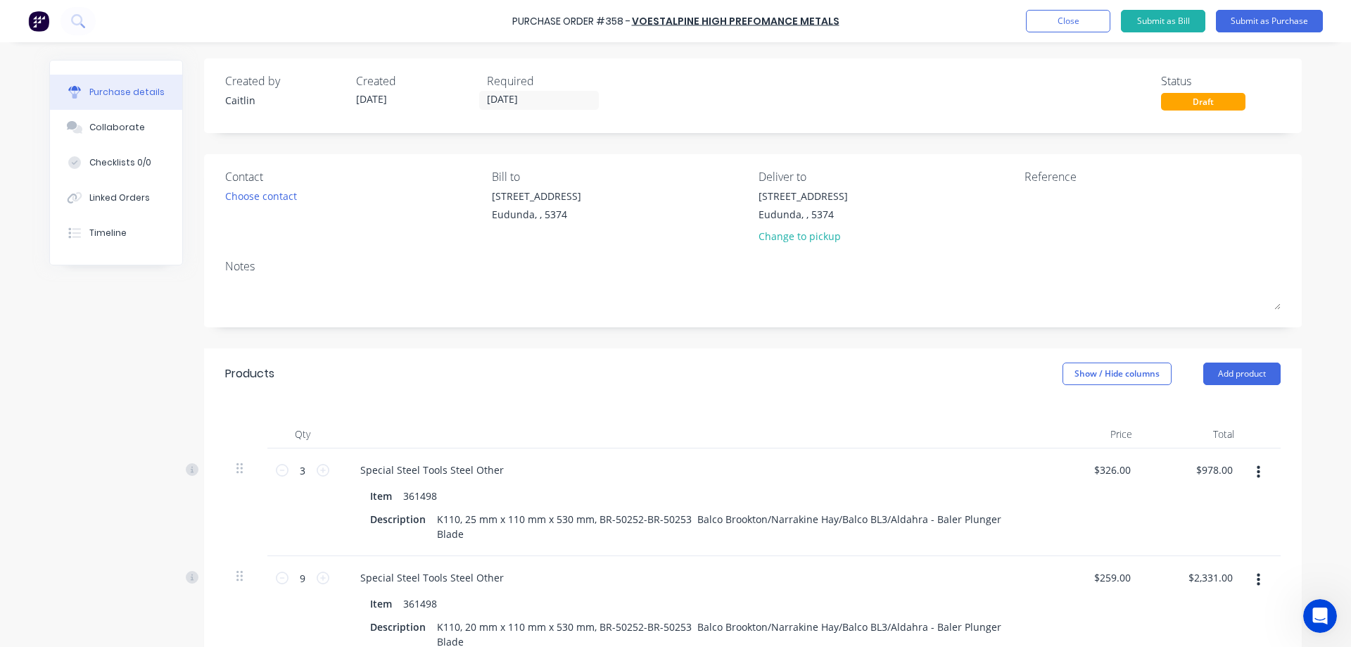
scroll to position [0, 0]
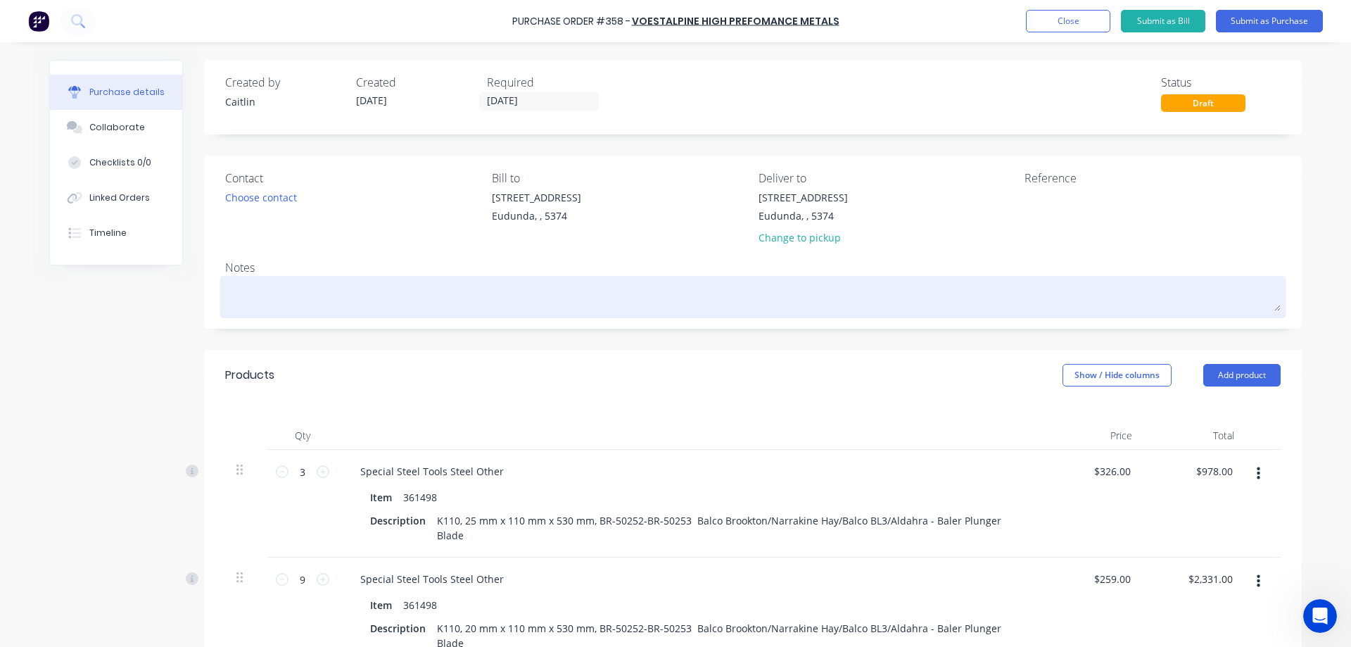
click at [272, 287] on textarea at bounding box center [752, 295] width 1055 height 32
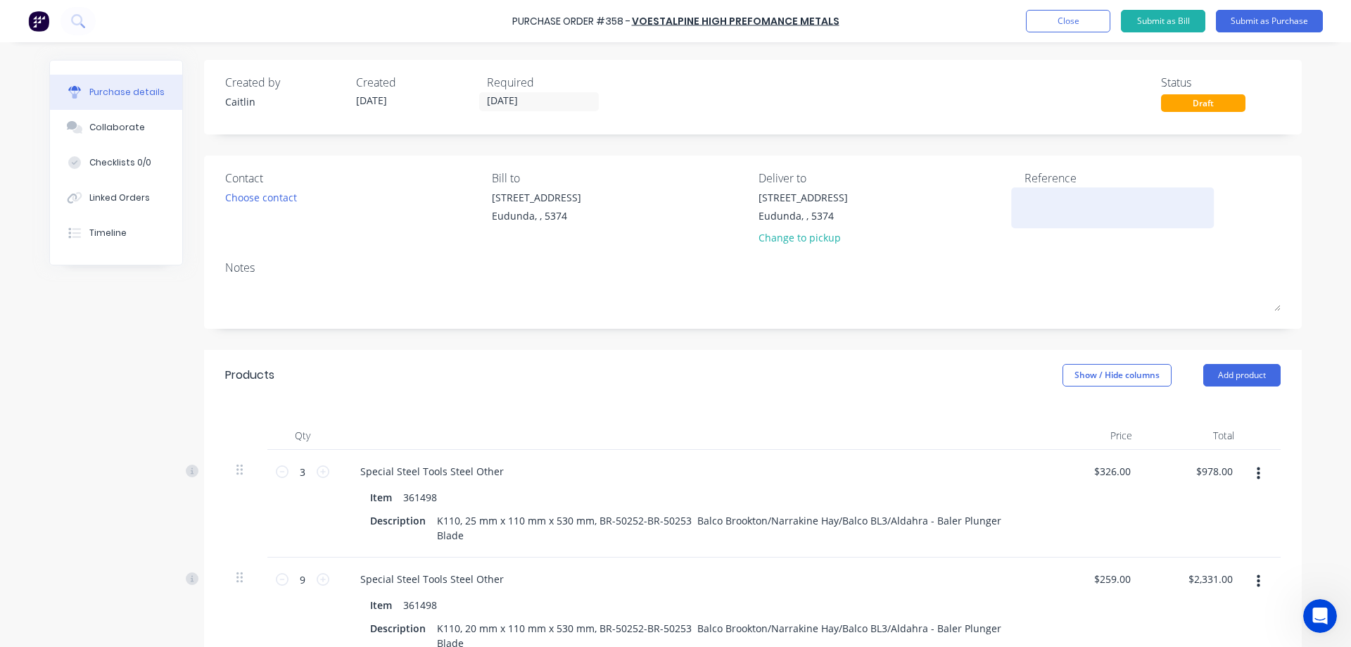
click at [1039, 195] on textarea at bounding box center [1112, 206] width 176 height 32
type textarea "21855"
type textarea "x"
type textarea "218550"
type textarea "x"
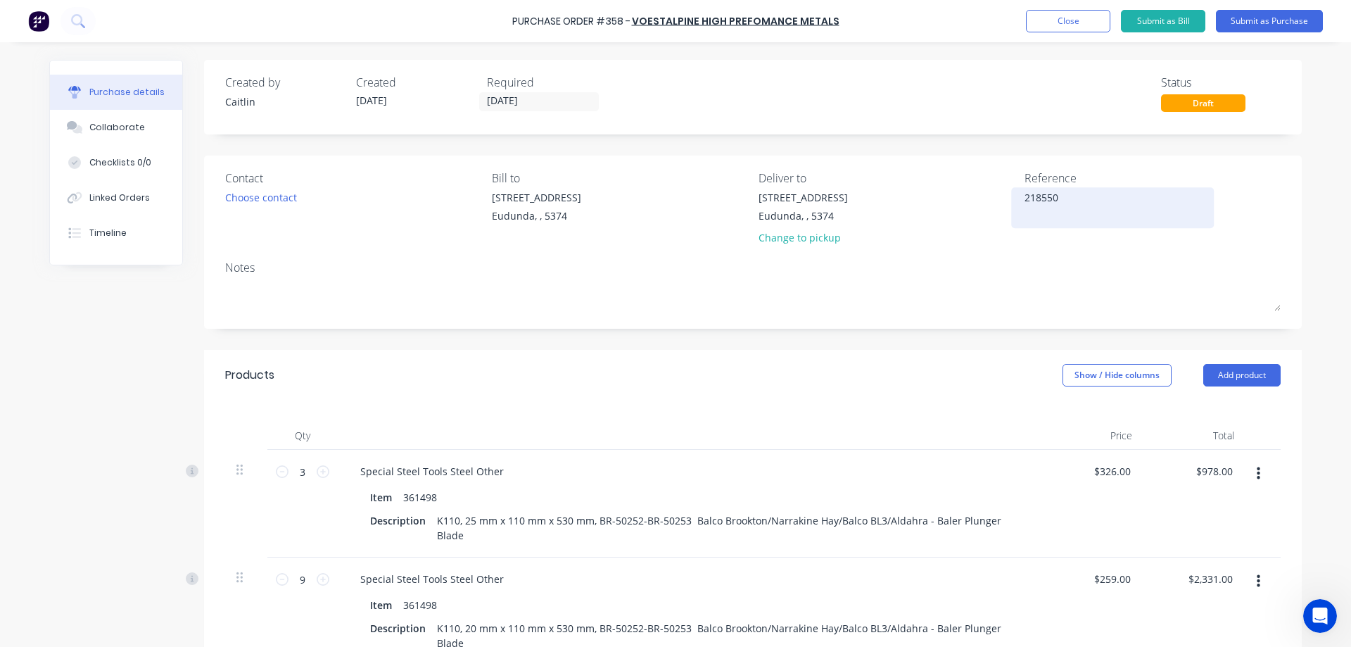
type textarea "2185501"
type textarea "x"
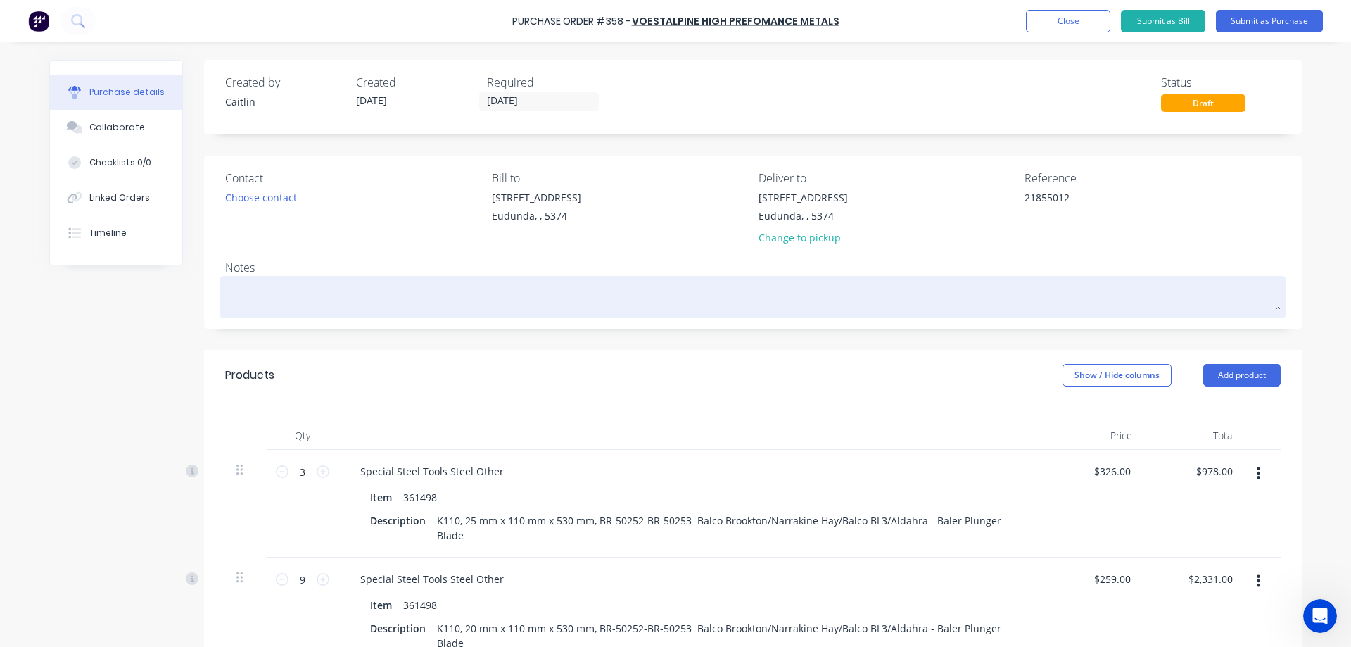
type textarea "21855012"
type textarea "x"
type textarea "21855012"
click at [298, 297] on textarea at bounding box center [752, 295] width 1055 height 32
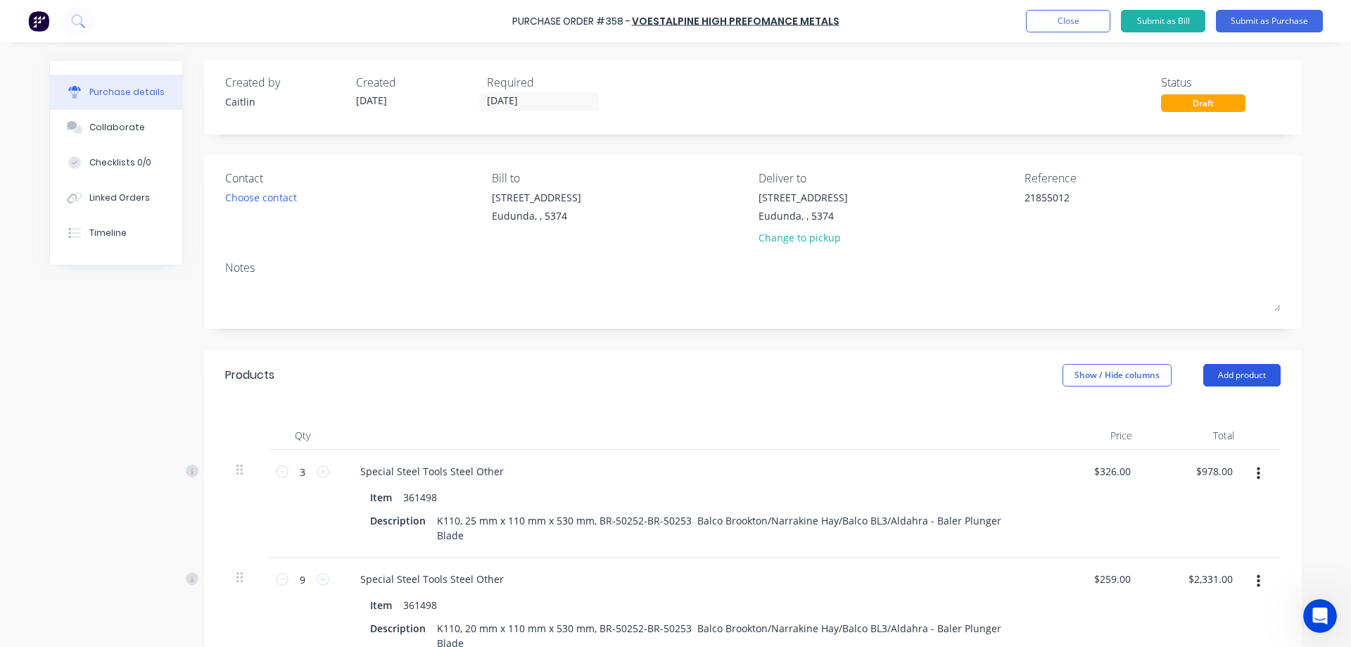
click at [1226, 381] on button "Add product" at bounding box center [1241, 375] width 77 height 23
click at [1198, 549] on div "Notes (External)" at bounding box center [1213, 552] width 108 height 20
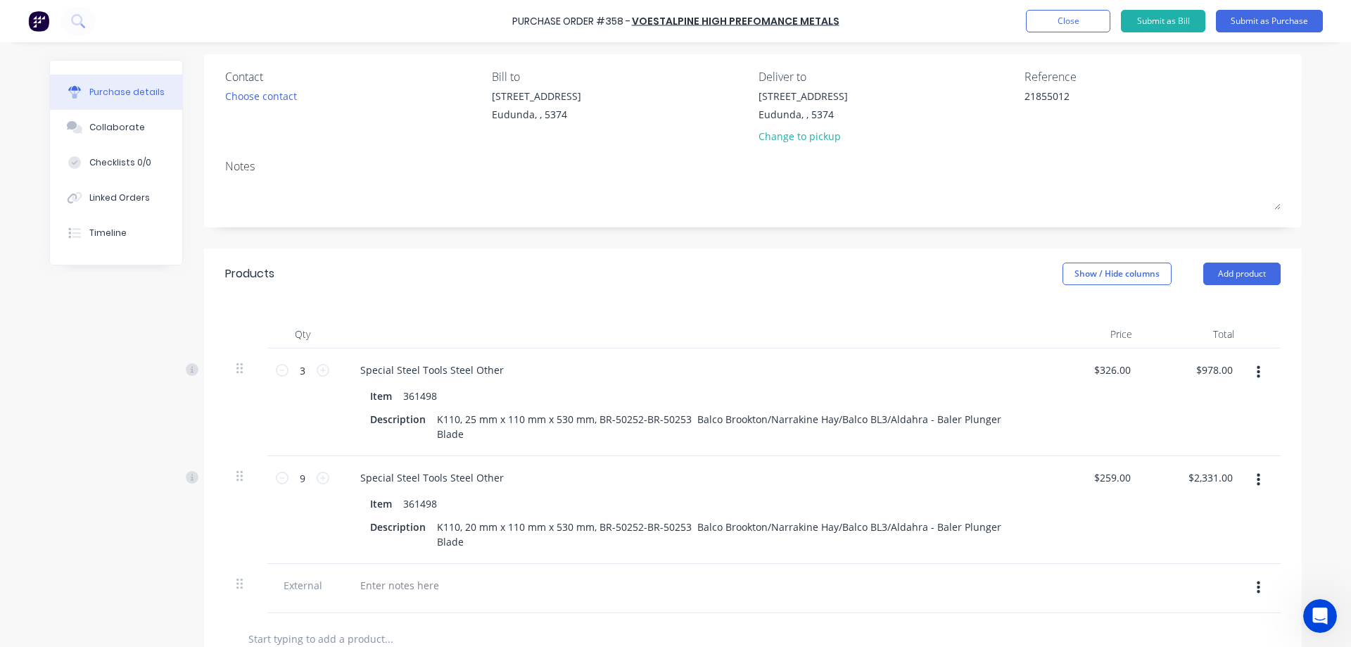
scroll to position [352, 0]
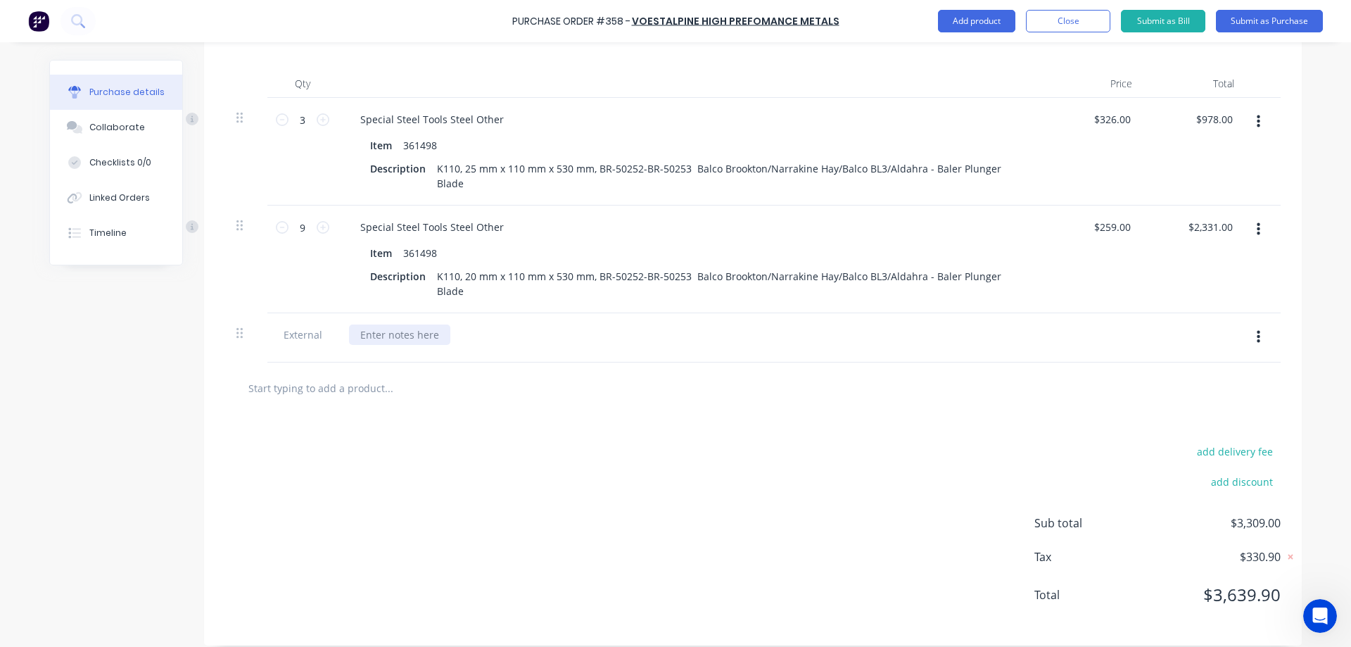
type textarea "x"
click at [416, 337] on div at bounding box center [399, 334] width 101 height 20
click at [464, 393] on input "text" at bounding box center [388, 388] width 281 height 28
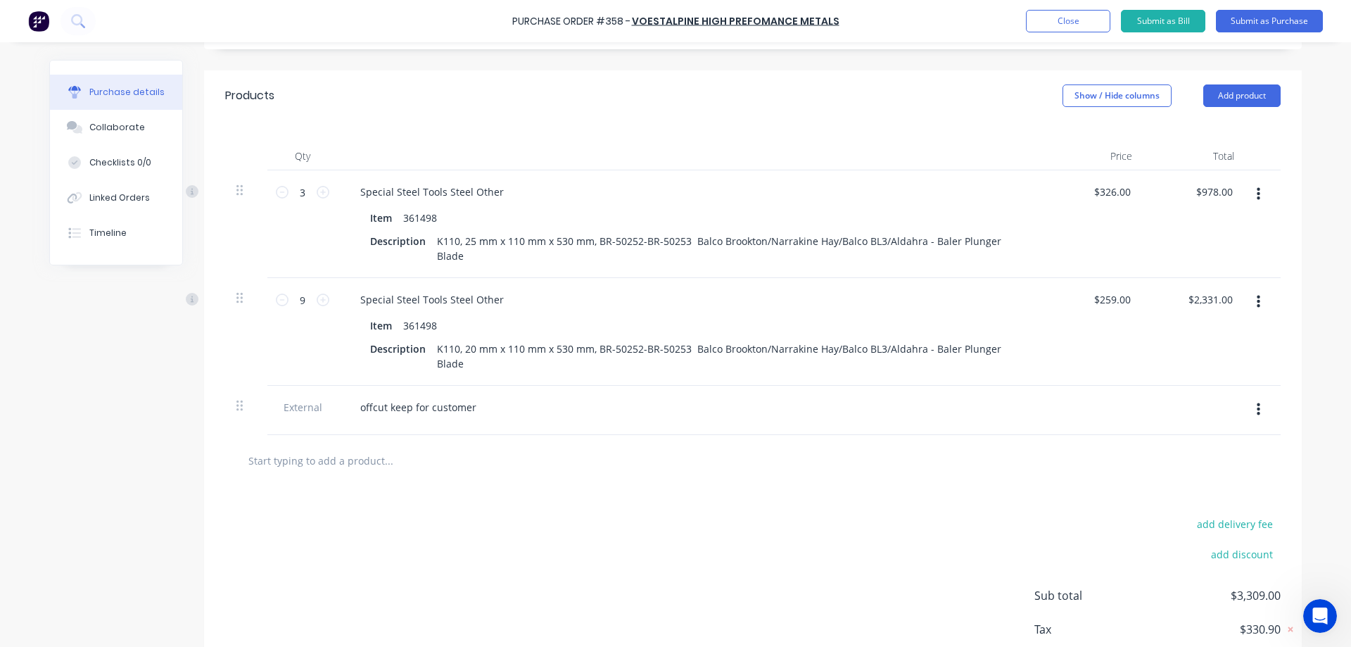
scroll to position [0, 0]
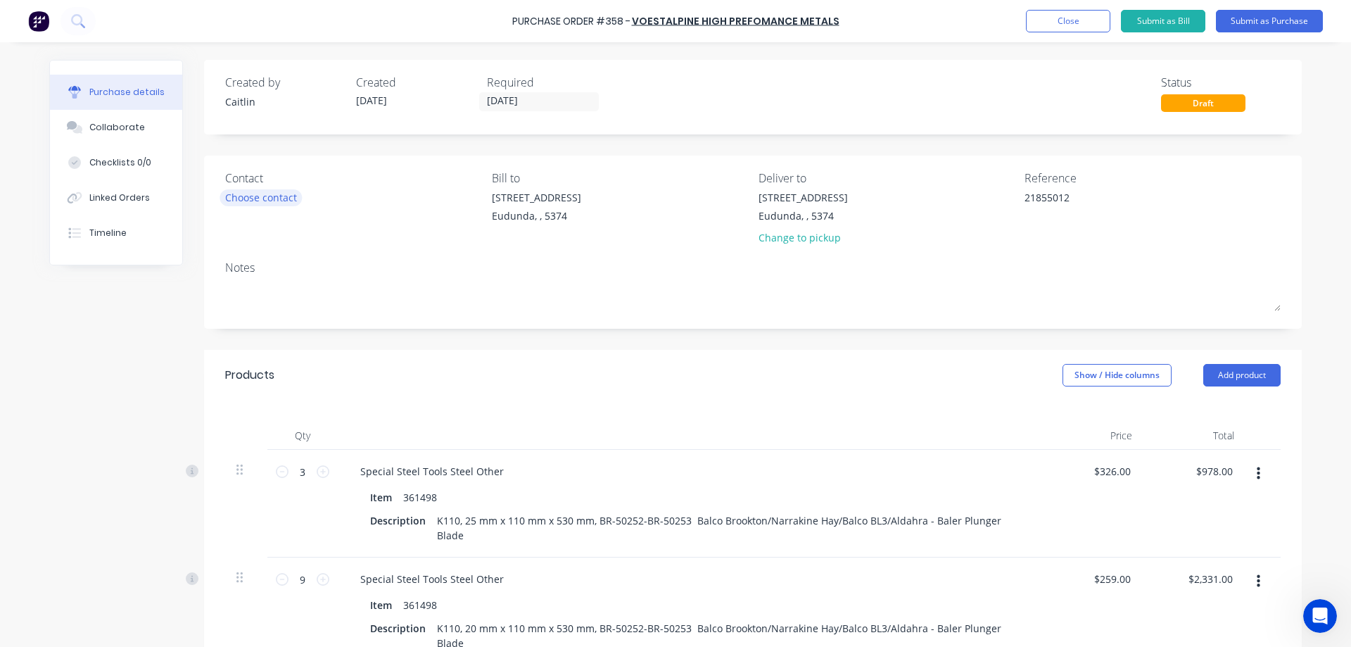
click at [259, 198] on div "Choose contact" at bounding box center [261, 197] width 72 height 15
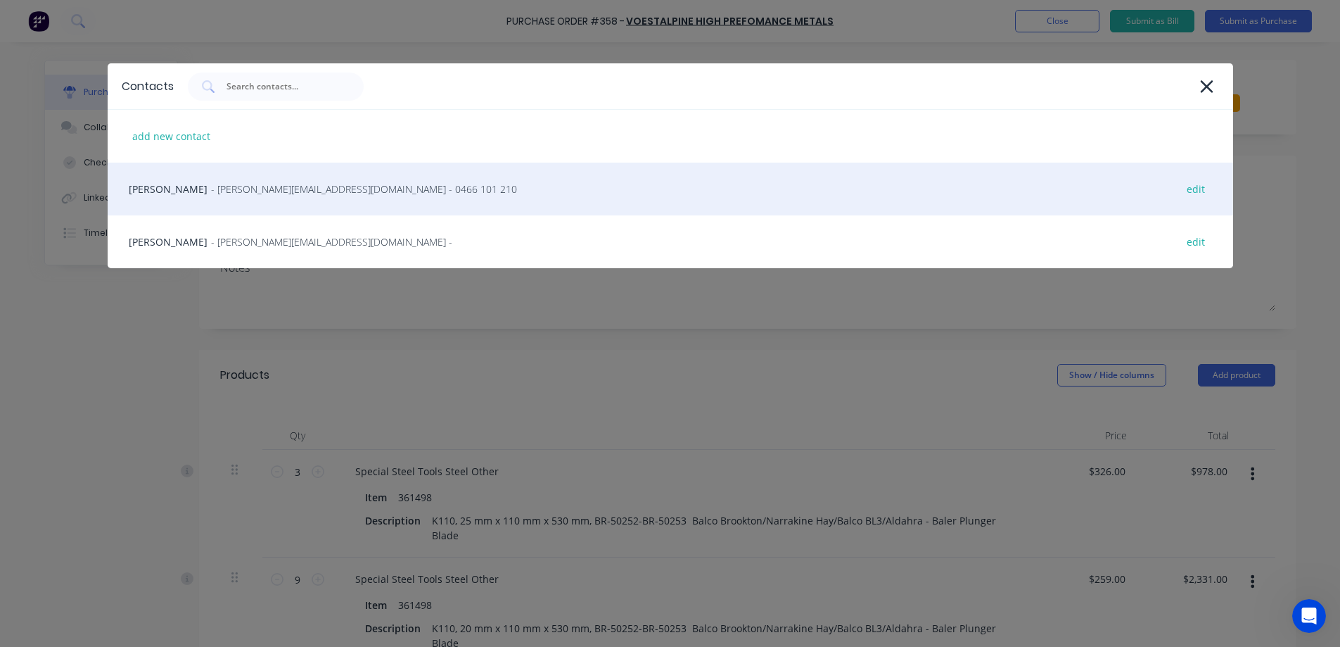
click at [262, 194] on span "- bernie.tee@voestalpine.com - 0466 101 210" at bounding box center [364, 189] width 306 height 15
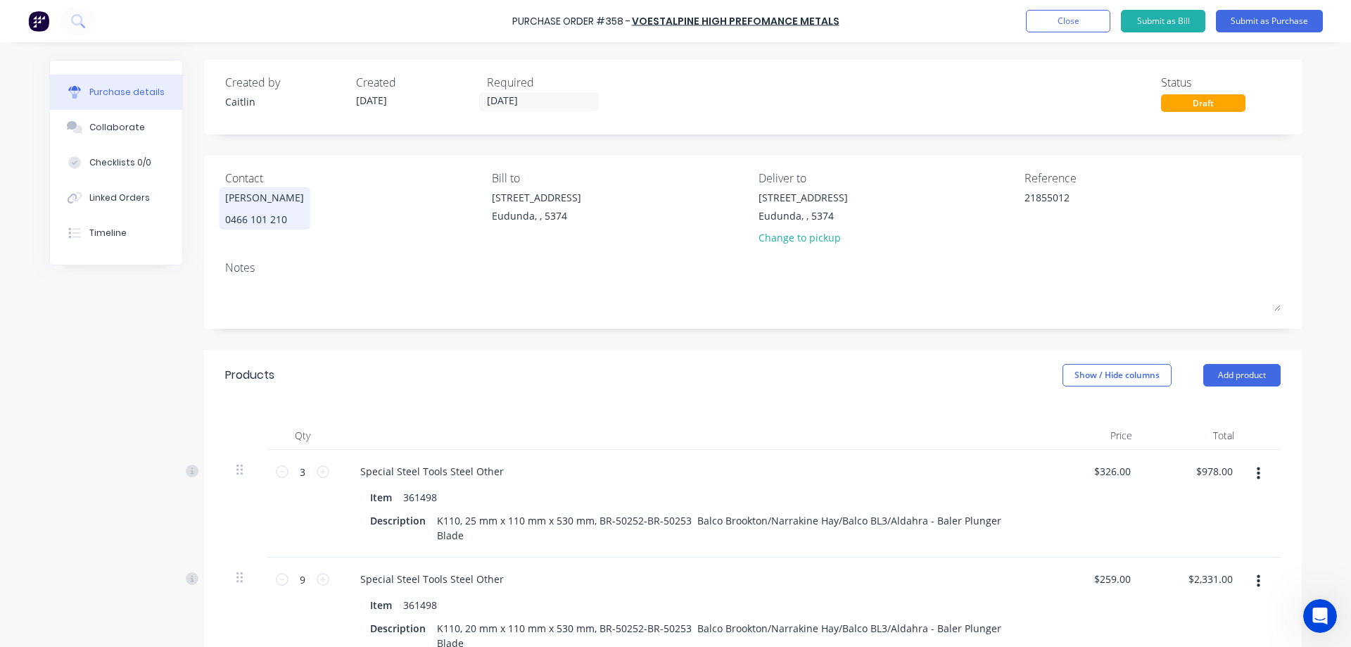
click at [279, 215] on div "0466 101 210" at bounding box center [264, 219] width 79 height 15
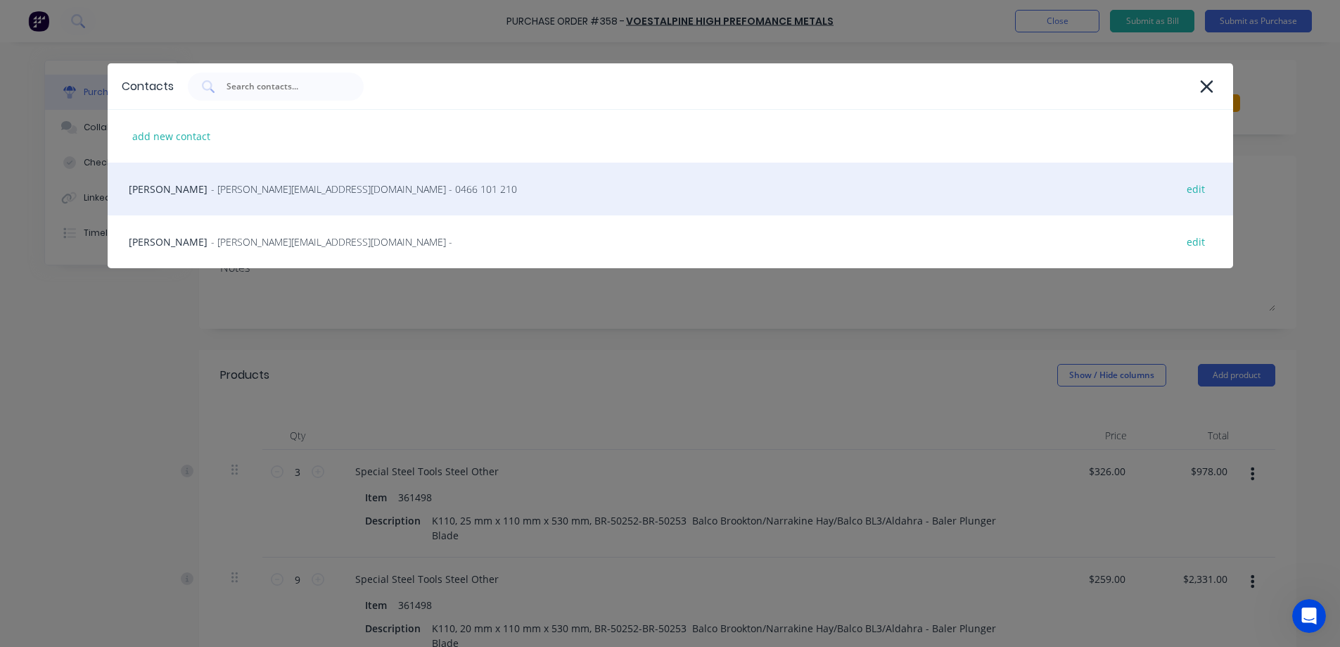
click at [266, 193] on span "- bernie.tee@voestalpine.com - 0466 101 210" at bounding box center [364, 189] width 306 height 15
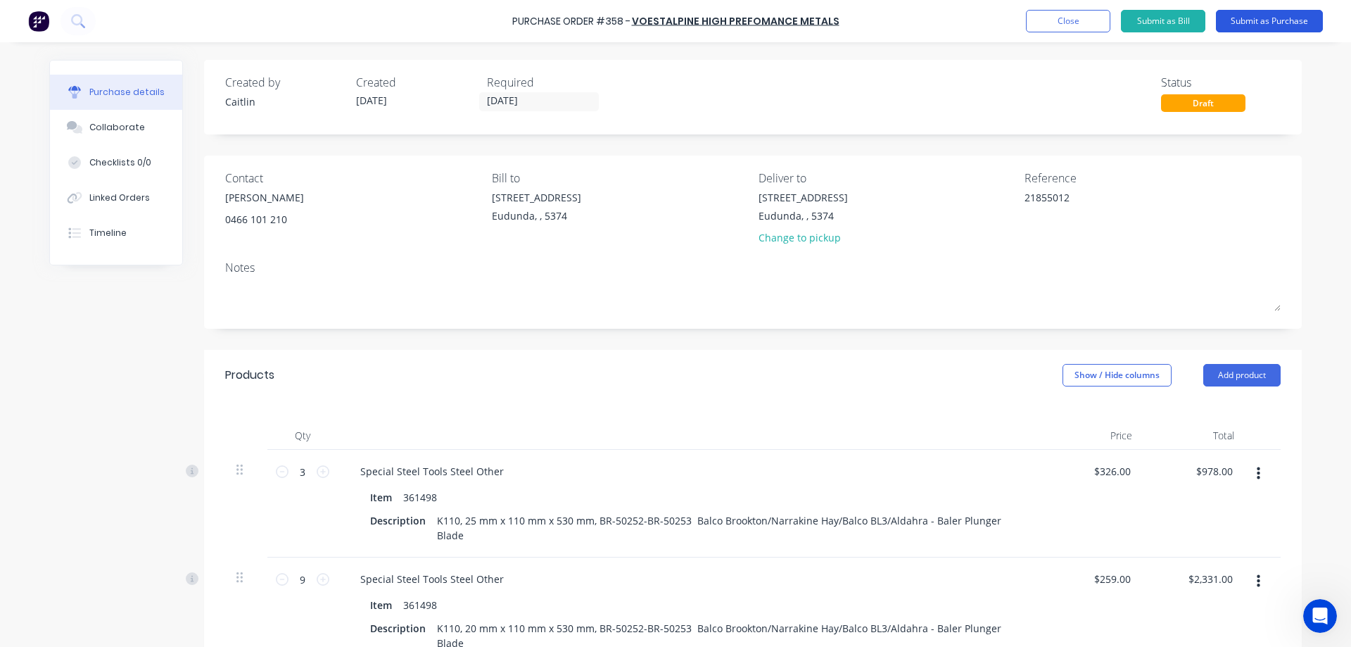
click at [1269, 28] on button "Submit as Purchase" at bounding box center [1269, 21] width 107 height 23
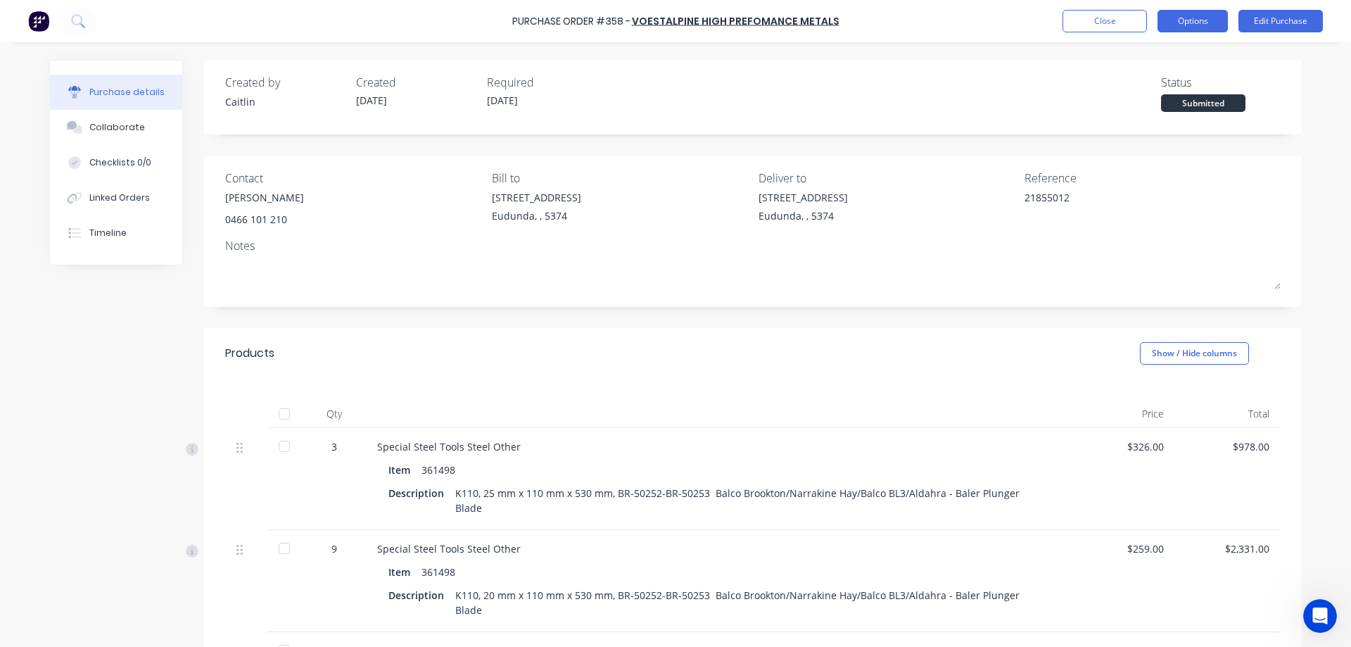
click at [1194, 25] on button "Options" at bounding box center [1192, 21] width 70 height 23
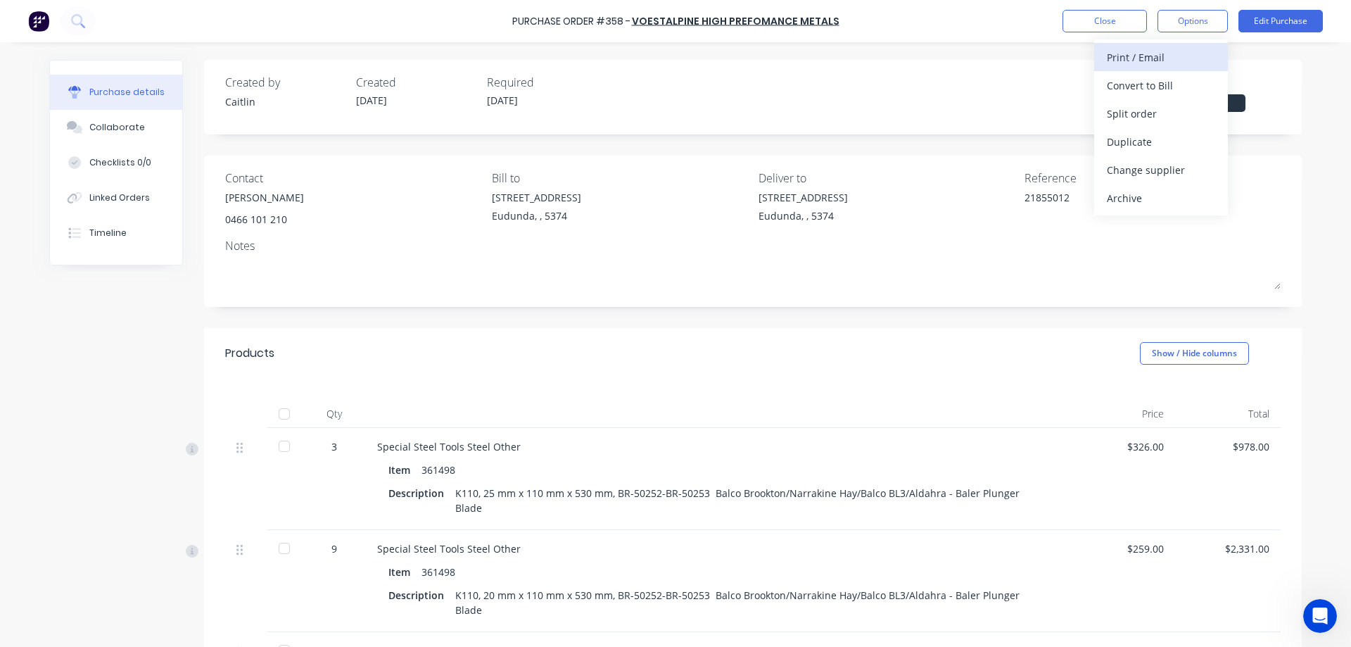
click at [1174, 56] on div "Print / Email" at bounding box center [1161, 57] width 108 height 20
click at [1186, 96] on button "With pricing" at bounding box center [1161, 85] width 134 height 28
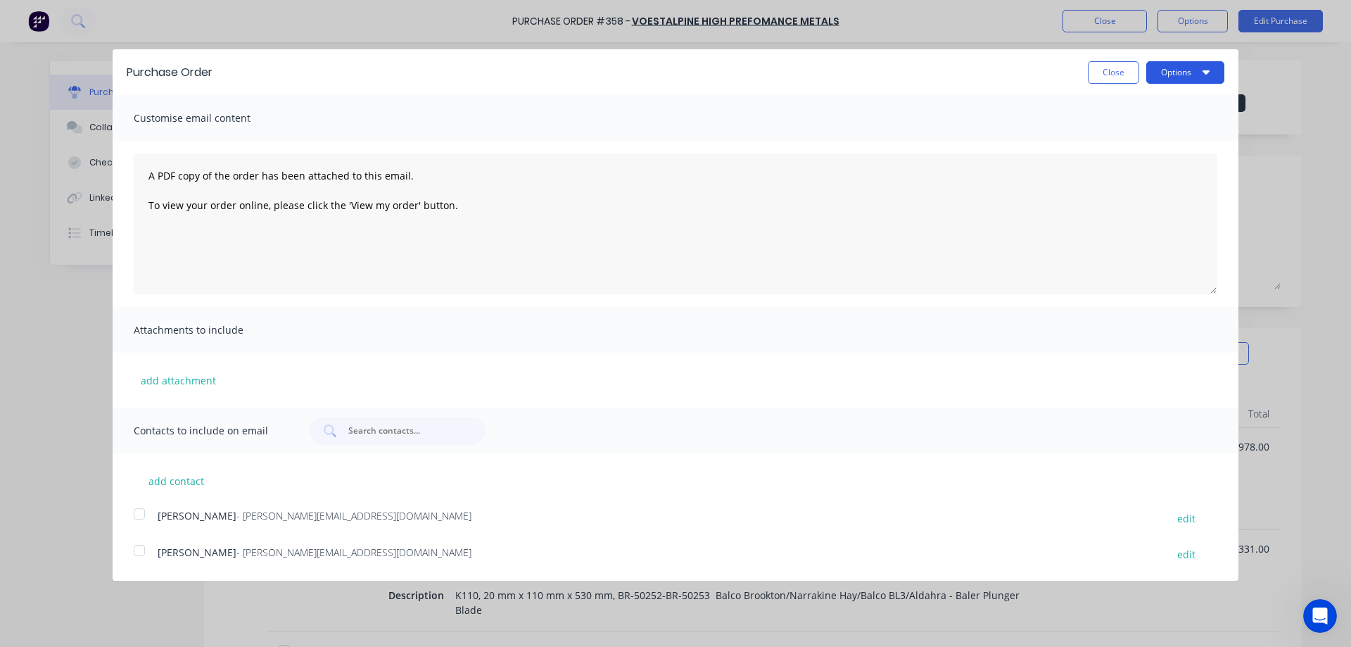
click at [1177, 78] on button "Options" at bounding box center [1185, 72] width 78 height 23
click at [1150, 141] on div "Email" at bounding box center [1157, 136] width 108 height 20
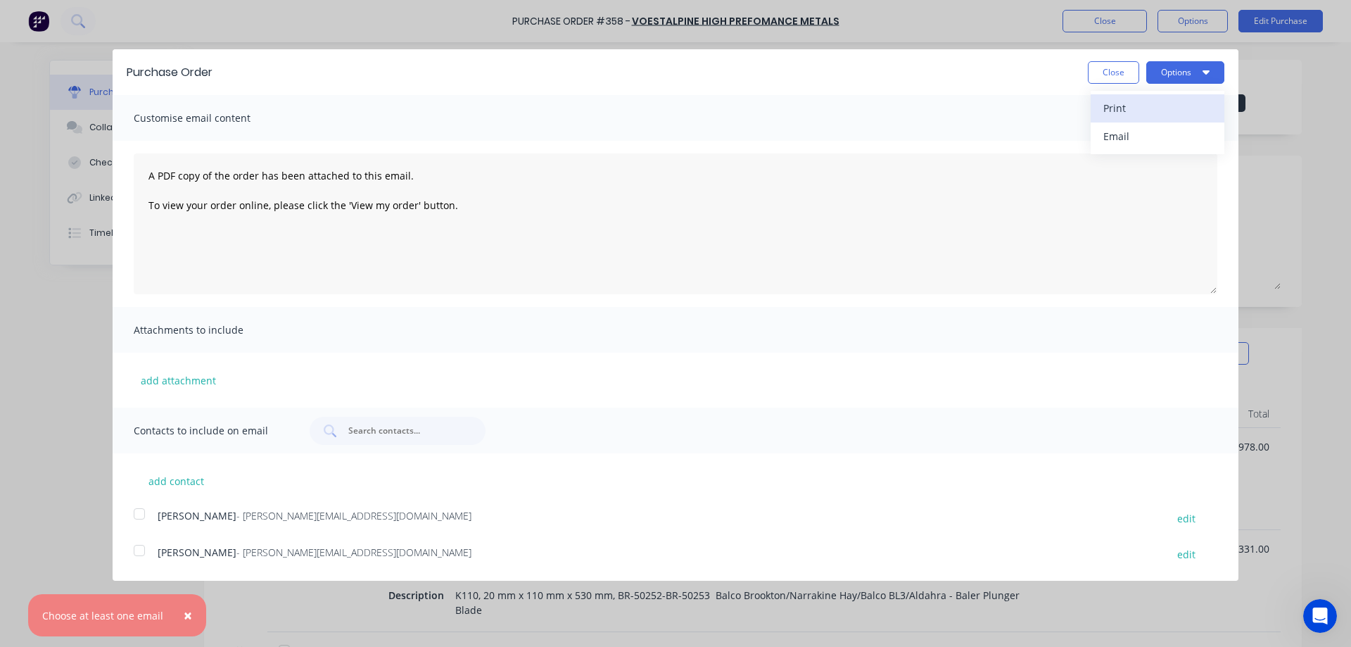
click at [1133, 110] on div "Print" at bounding box center [1157, 108] width 108 height 20
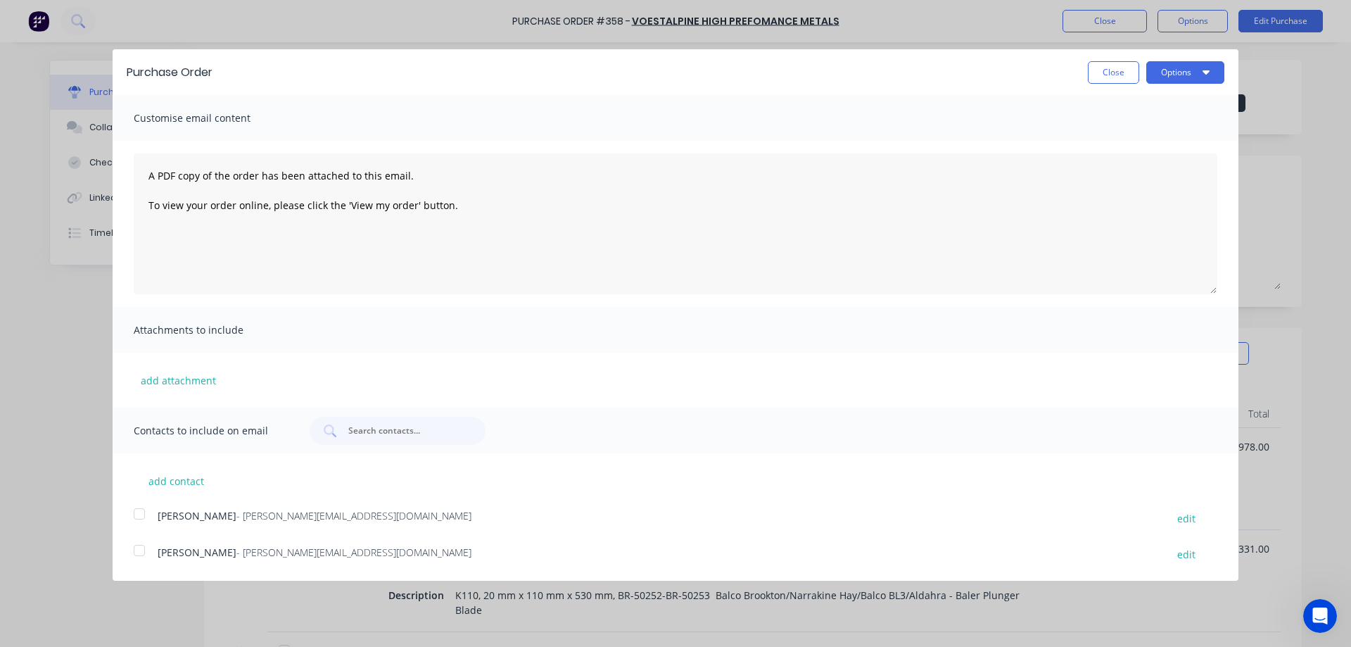
click at [142, 514] on div at bounding box center [139, 514] width 28 height 28
click at [1179, 67] on button "Options" at bounding box center [1185, 72] width 78 height 23
click at [1111, 76] on button "Close" at bounding box center [1113, 72] width 51 height 23
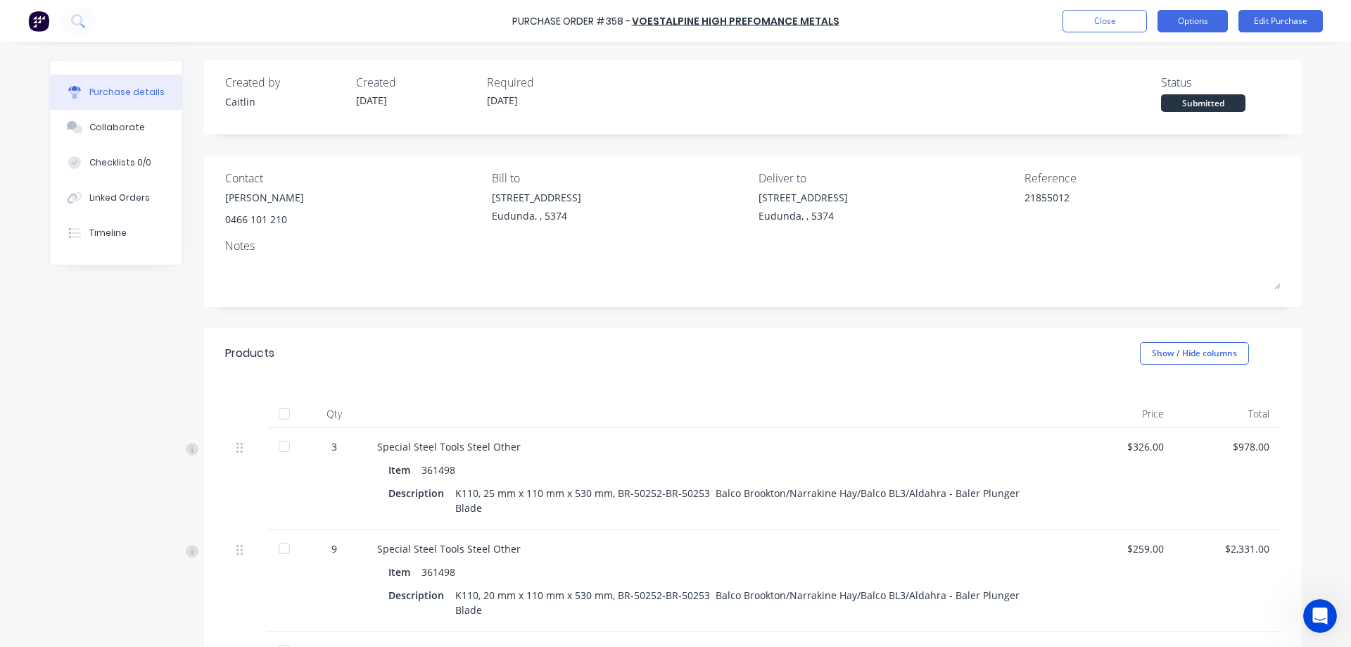
click at [1192, 20] on button "Options" at bounding box center [1192, 21] width 70 height 23
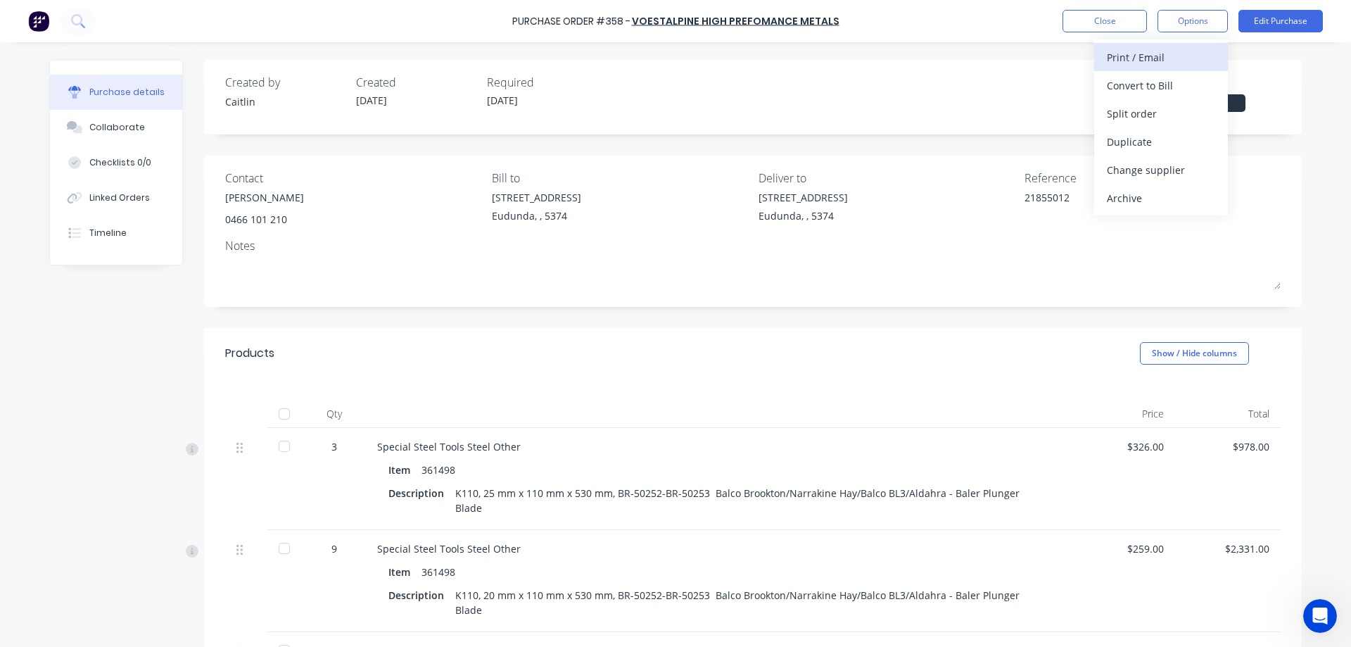
click at [1176, 58] on div "Print / Email" at bounding box center [1161, 57] width 108 height 20
click at [1172, 87] on div "With pricing" at bounding box center [1161, 85] width 108 height 20
type textarea "x"
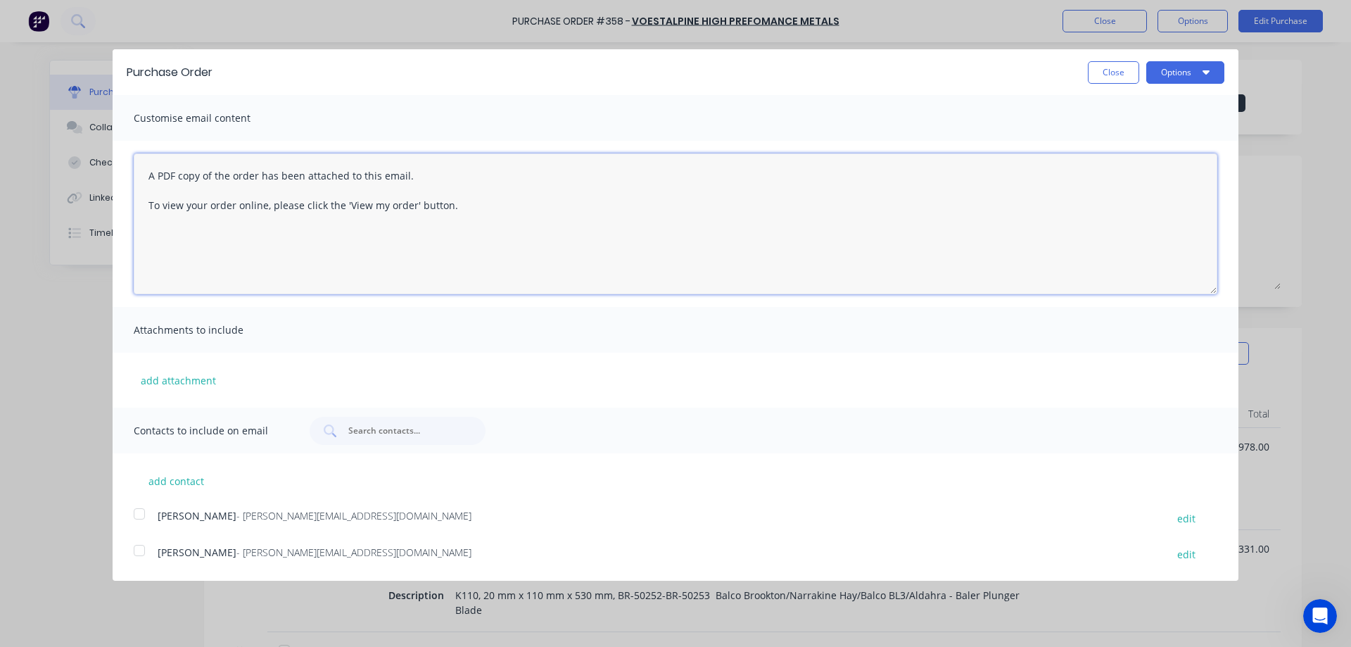
click at [488, 205] on textarea "A PDF copy of the order has been attached to this email. To view your order onl…" at bounding box center [675, 223] width 1083 height 141
click at [359, 234] on textarea "A PDF copy of the order has been attached to this email. To view your order onl…" at bounding box center [675, 223] width 1083 height 141
click at [456, 241] on textarea "A PDF copy of the order has been attached to this email. To view your order onl…" at bounding box center [675, 223] width 1083 height 141
click at [136, 514] on div at bounding box center [139, 514] width 28 height 28
type textarea "A PDF copy of the order has been attached to this email. To view your order onl…"
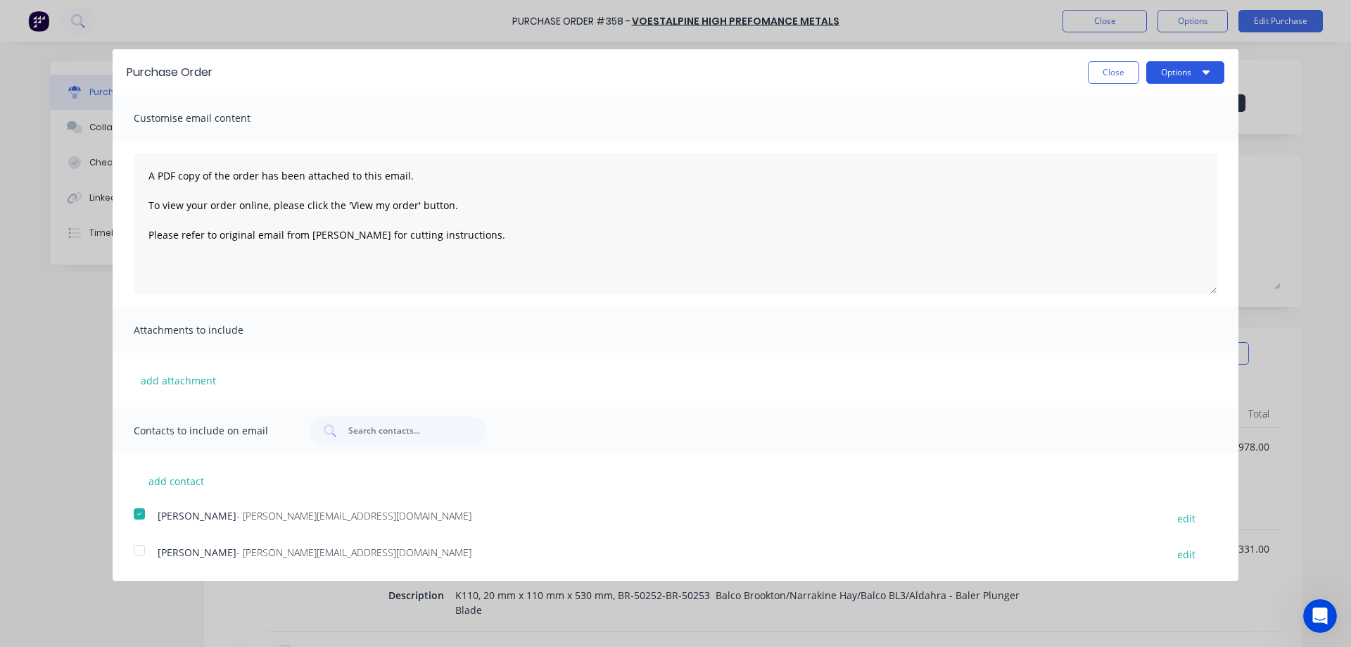
click at [1166, 65] on button "Options" at bounding box center [1185, 72] width 78 height 23
click at [1158, 137] on div "Email" at bounding box center [1157, 136] width 108 height 20
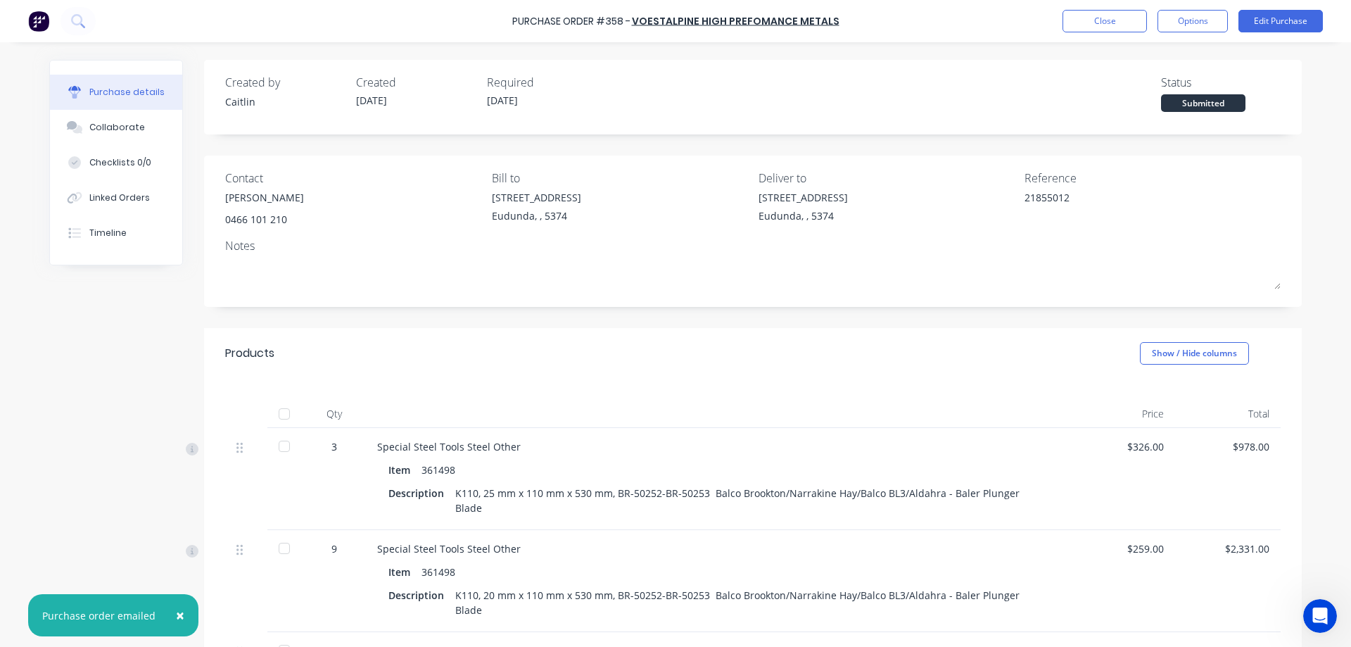
type textarea "x"
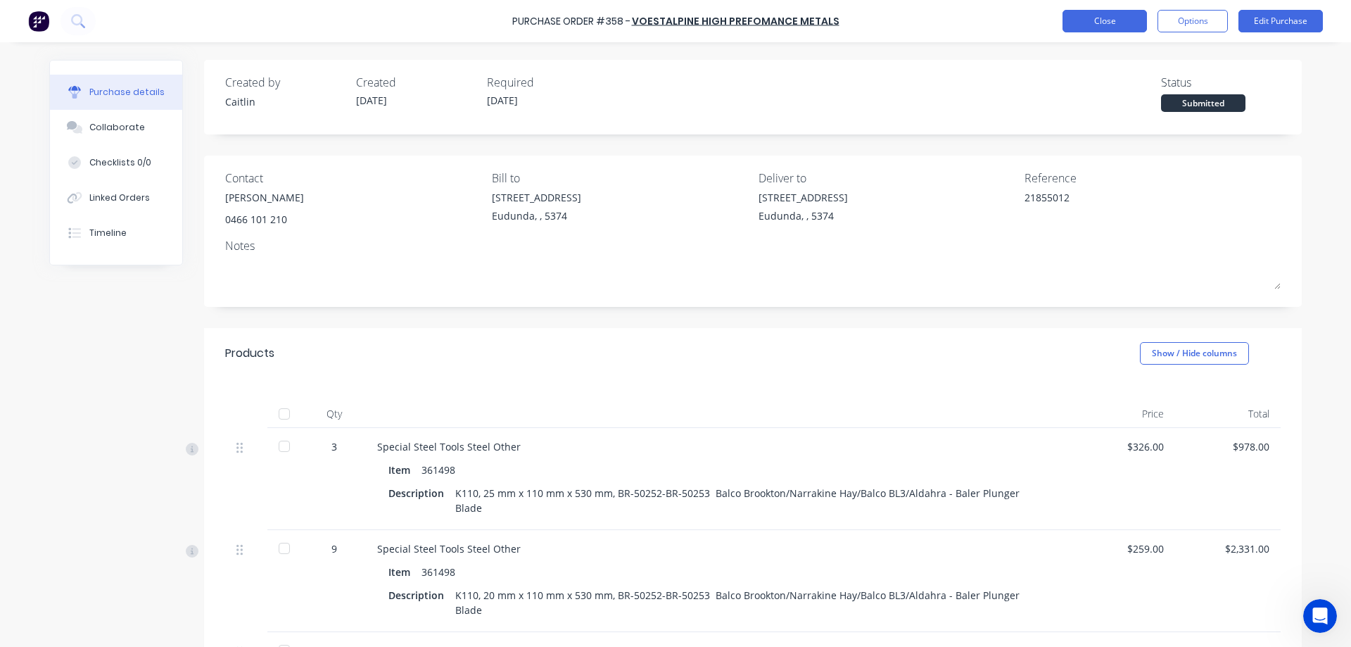
click at [1105, 31] on button "Close" at bounding box center [1104, 21] width 84 height 23
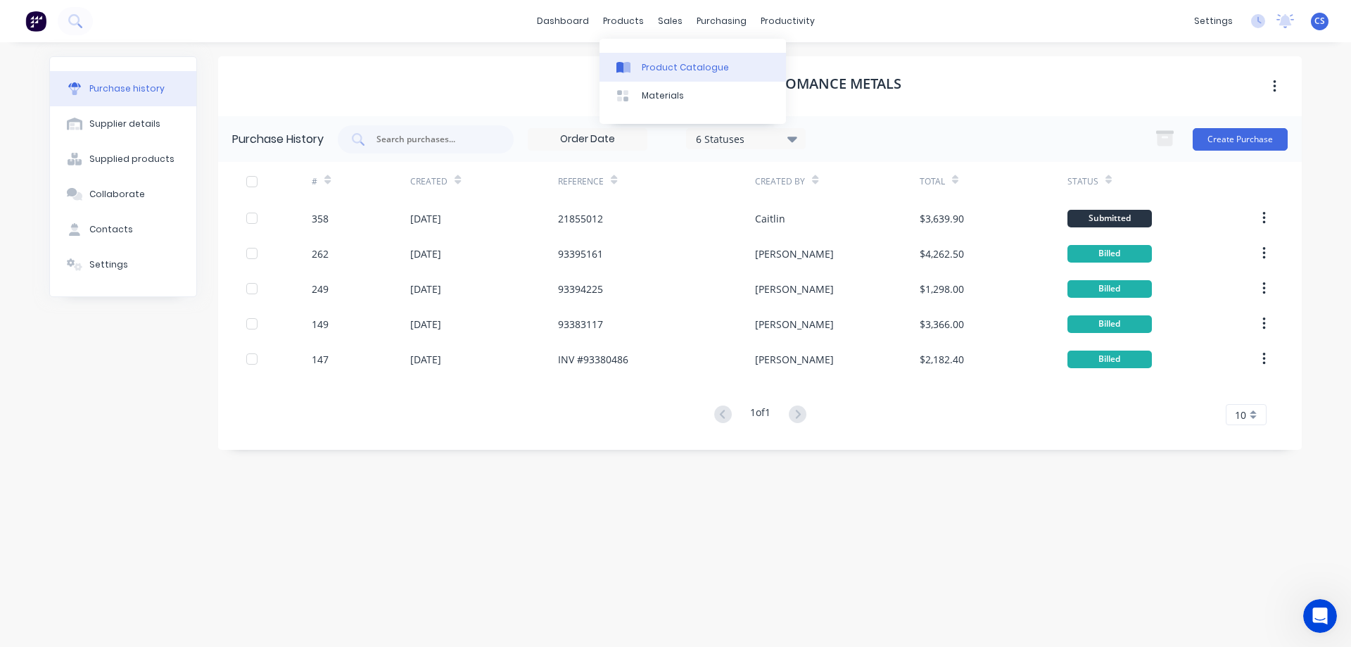
click at [673, 77] on link "Product Catalogue" at bounding box center [692, 67] width 186 height 28
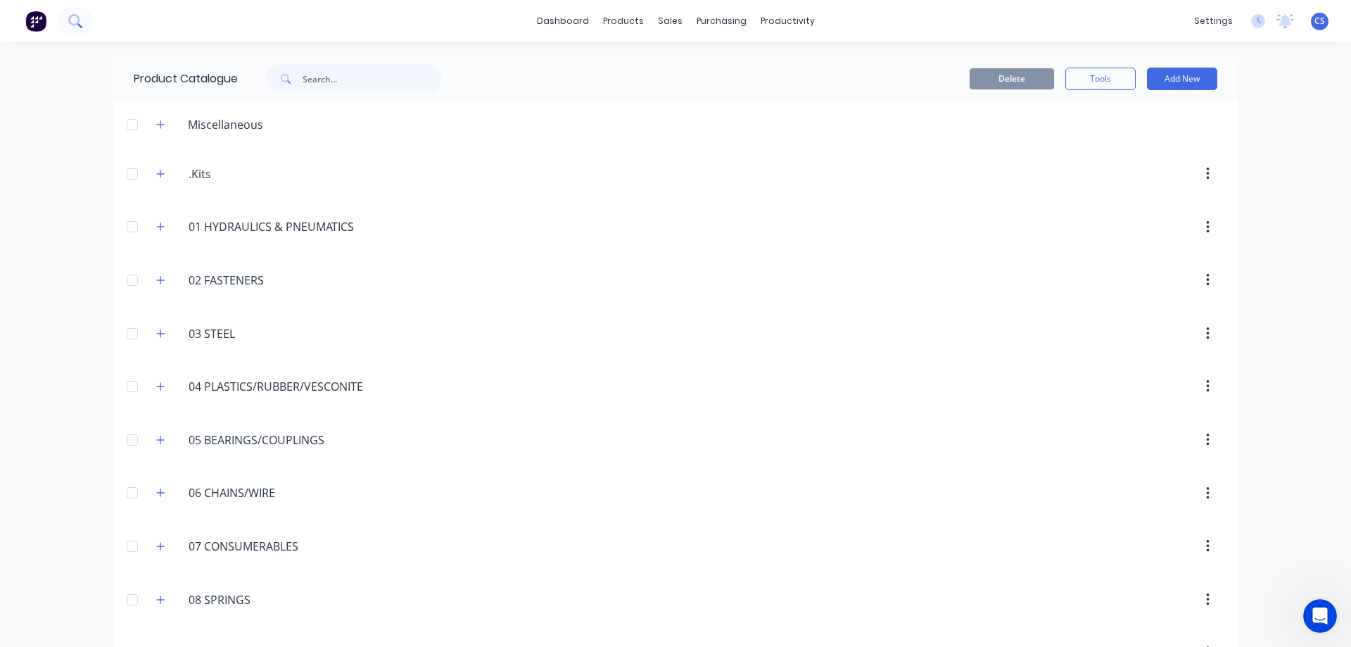
click at [63, 20] on button at bounding box center [75, 21] width 35 height 28
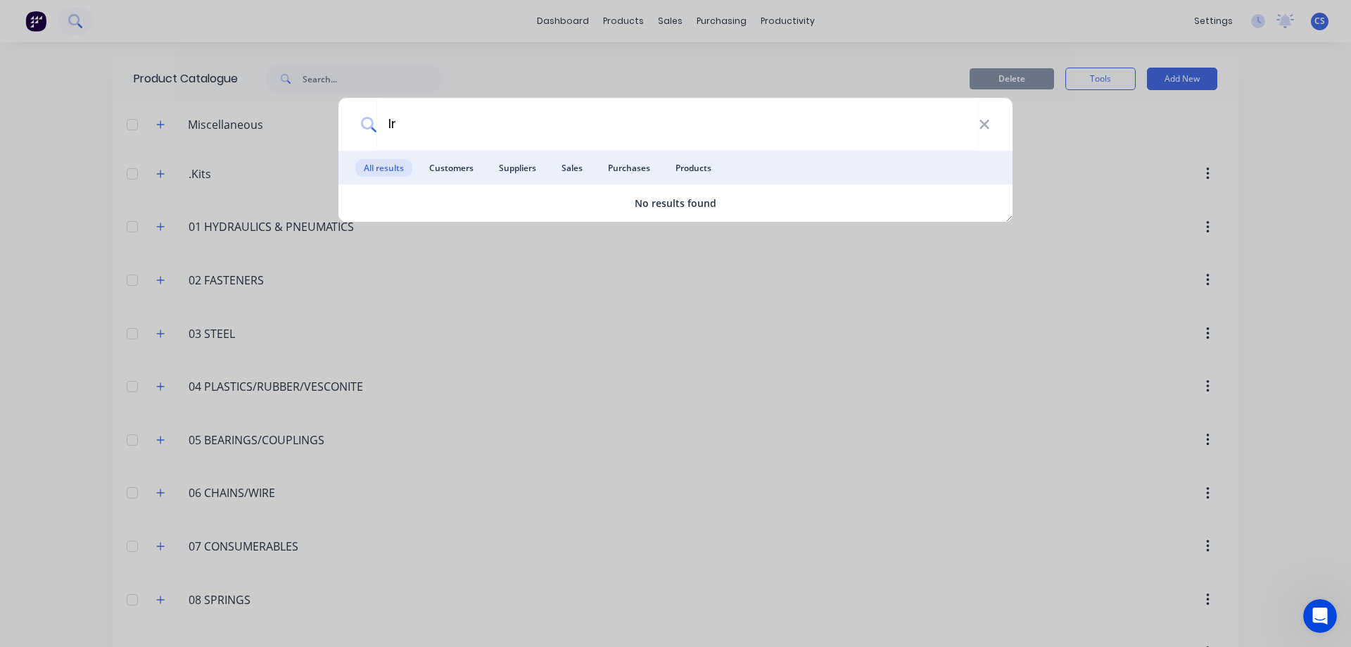
type input "l"
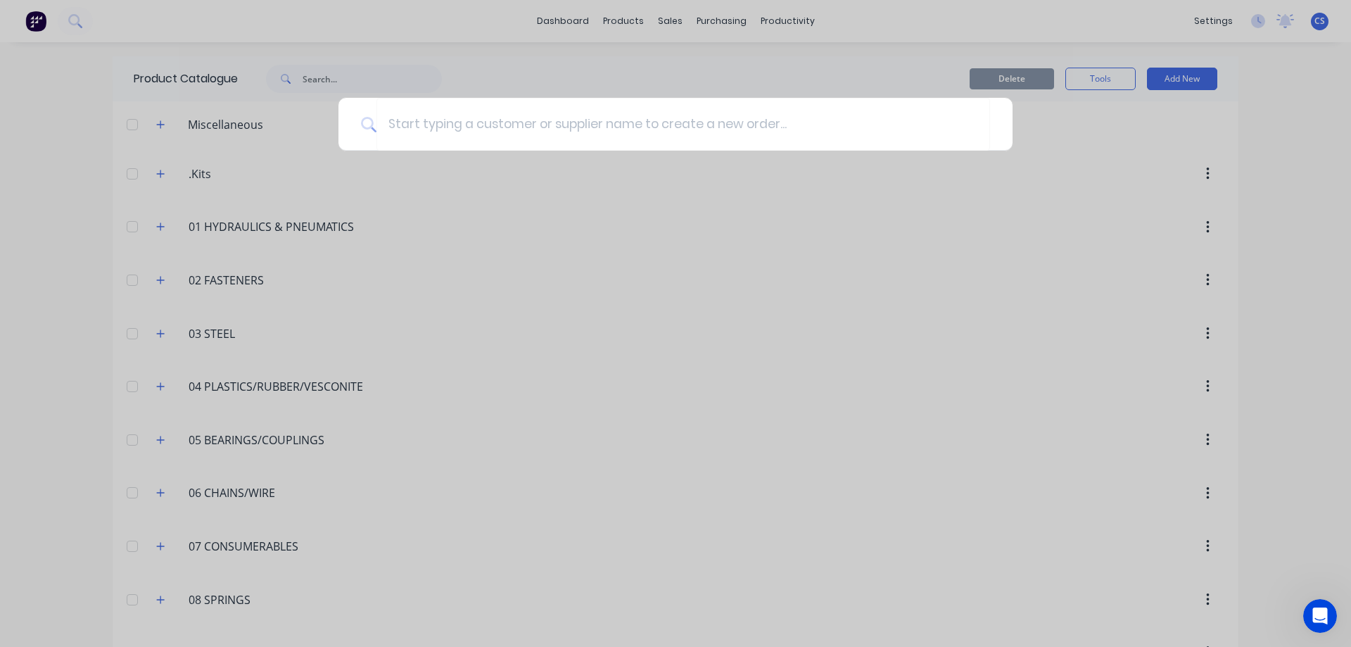
click at [480, 324] on div at bounding box center [675, 323] width 1351 height 647
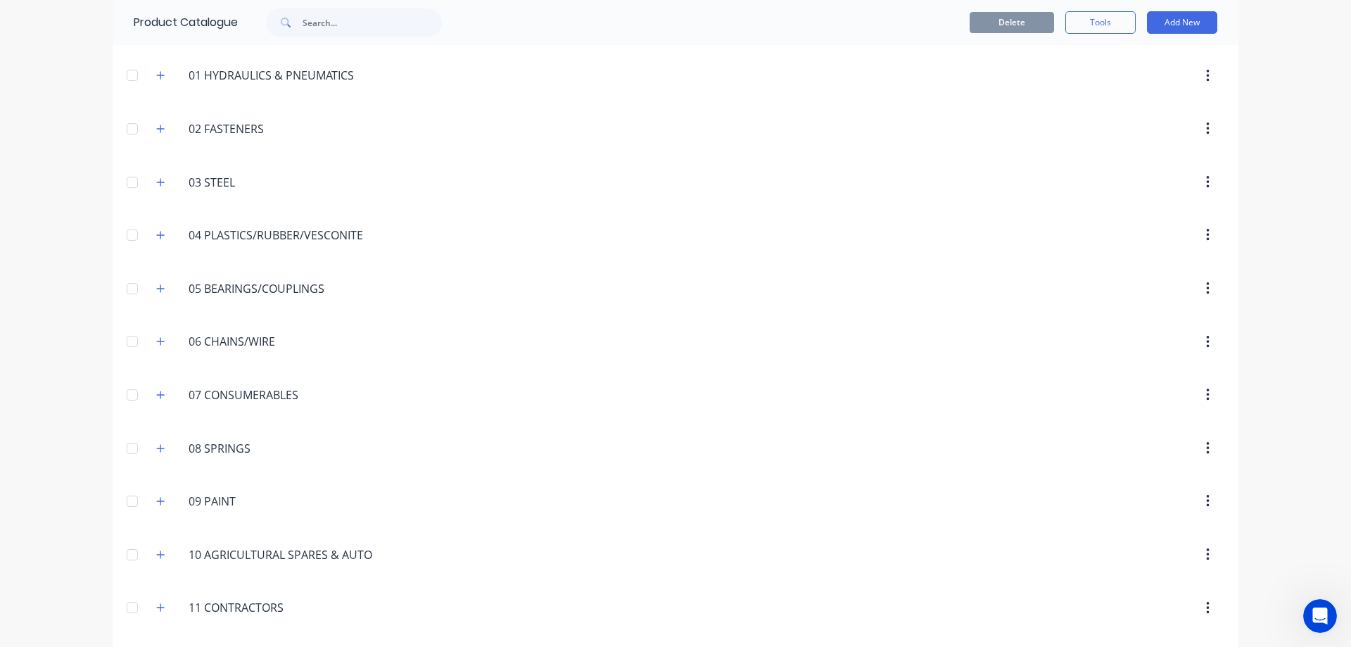
scroll to position [141, 0]
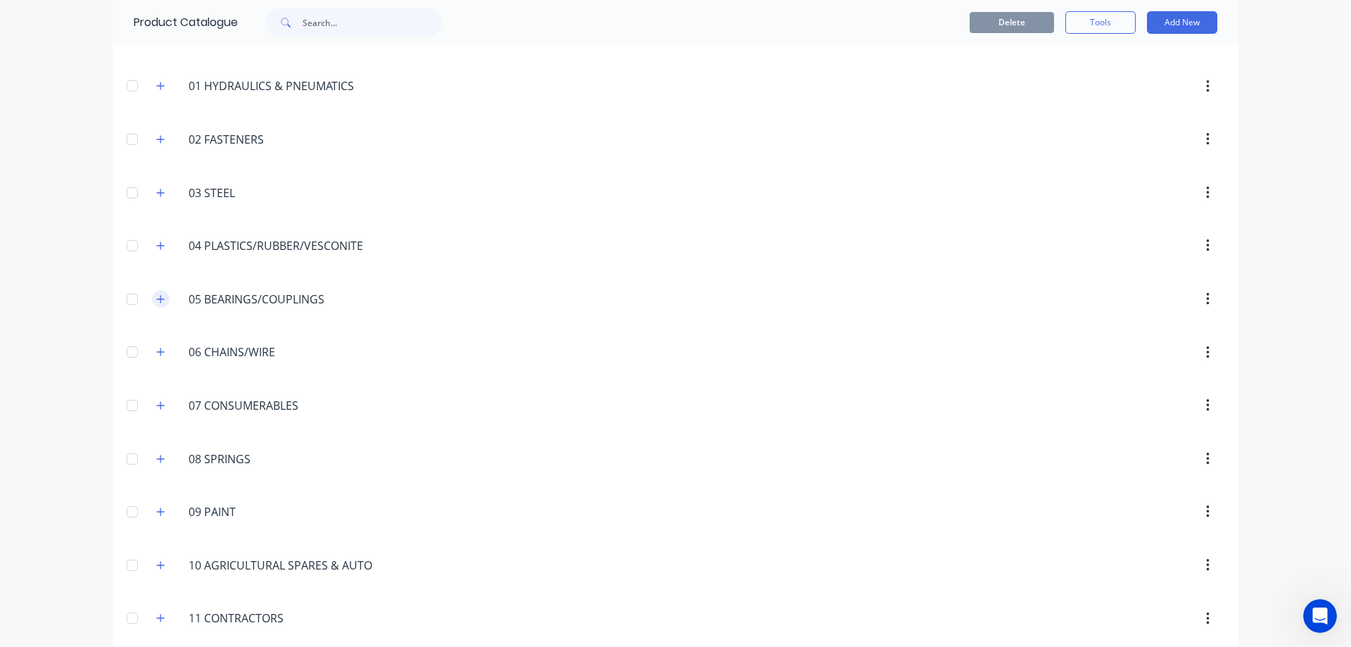
click at [159, 300] on icon "button" at bounding box center [160, 299] width 8 height 10
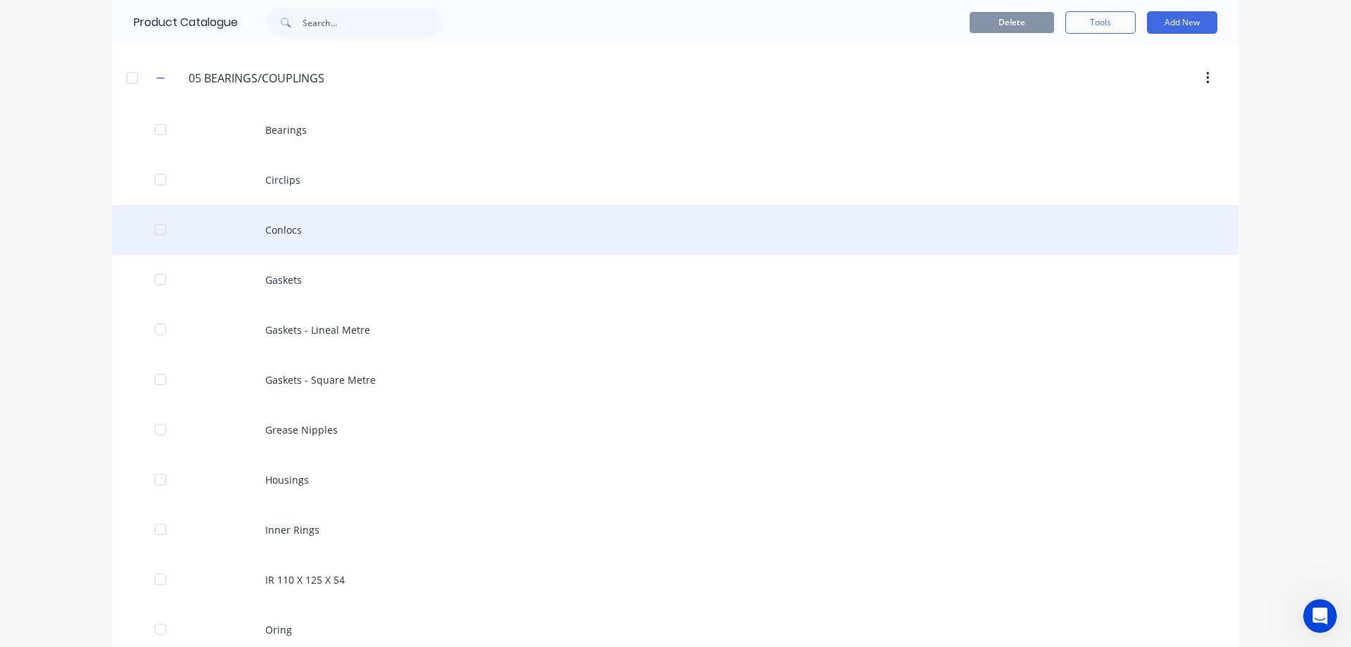
scroll to position [422, 0]
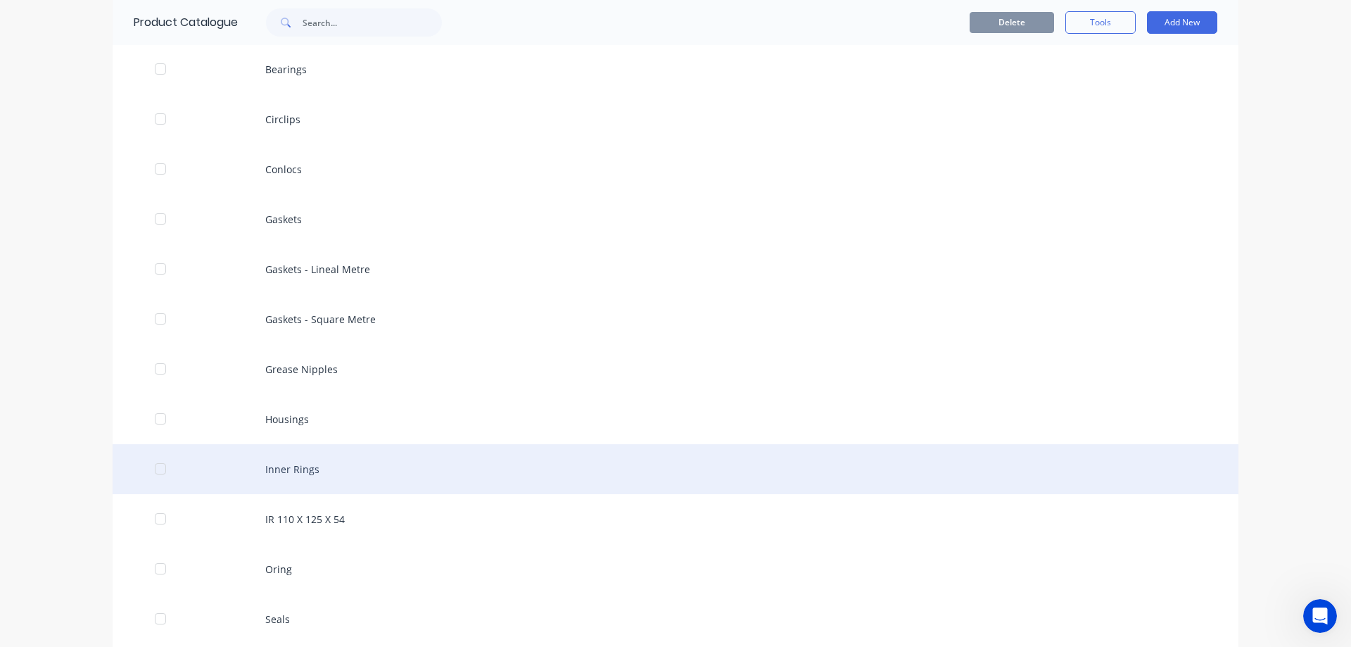
click at [414, 468] on div "Inner Rings" at bounding box center [676, 469] width 1126 height 50
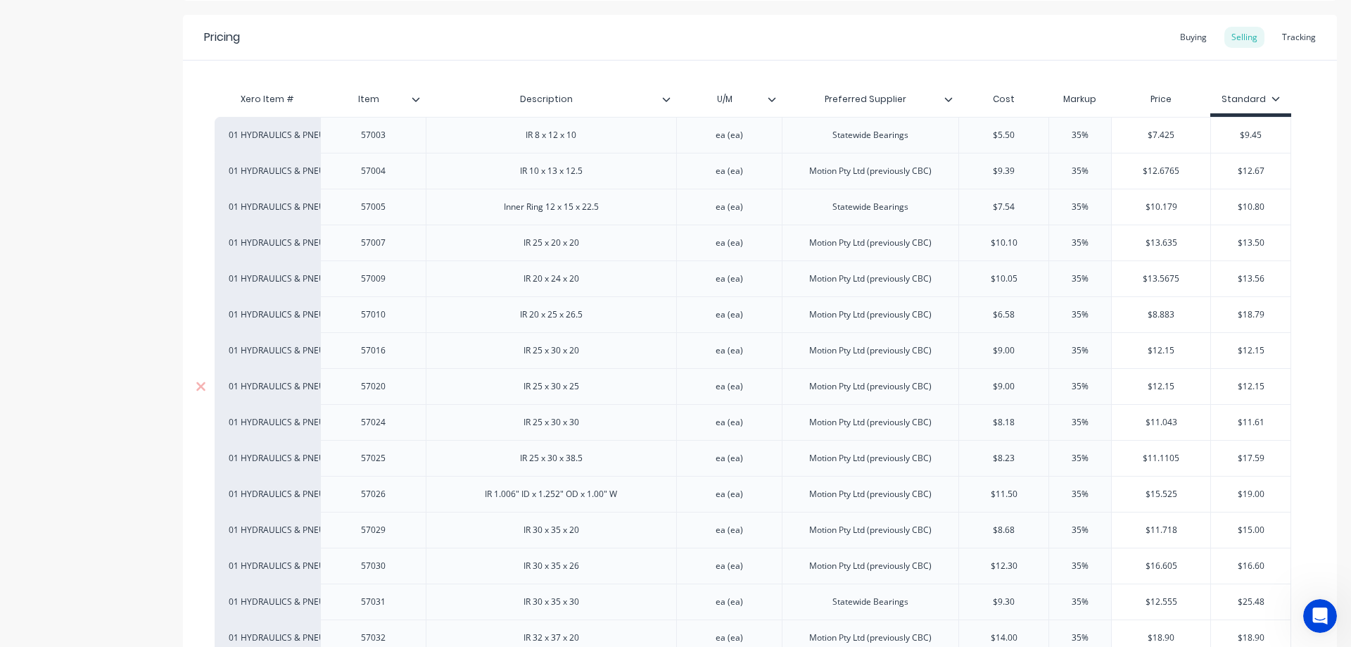
scroll to position [281, 0]
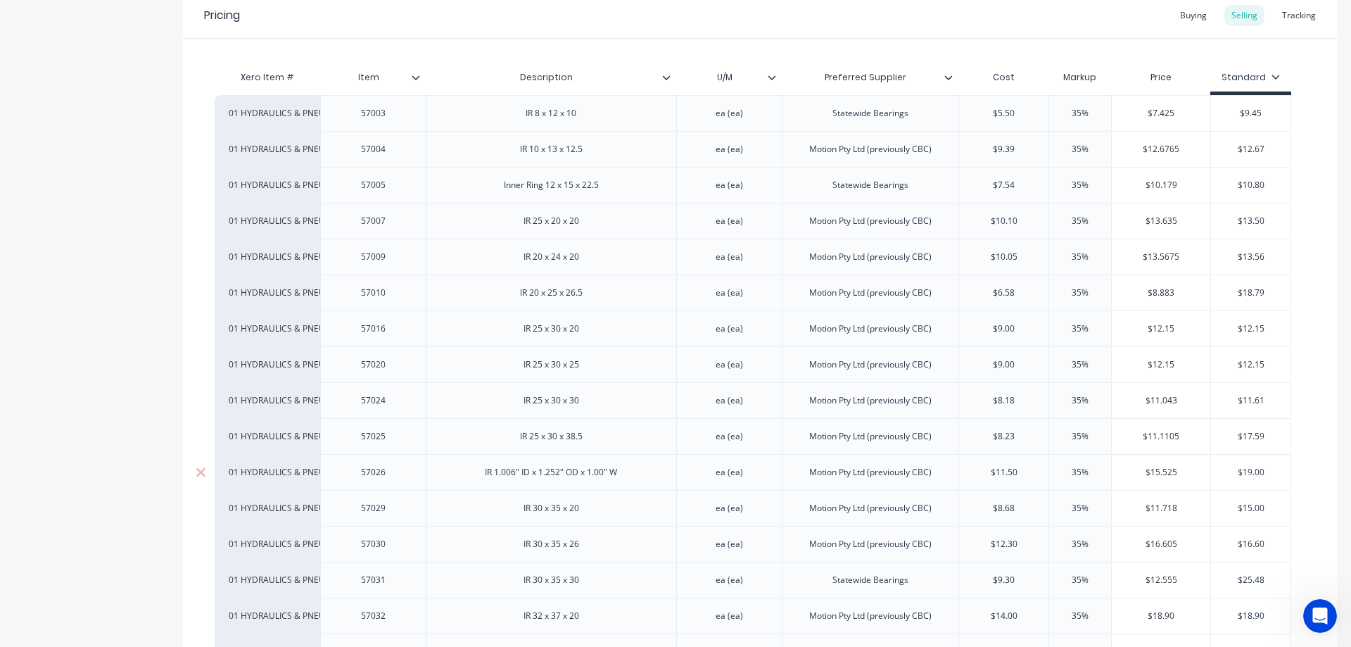
click at [628, 474] on div "IR 1.006" ID x 1.252" OD x 1.00" W" at bounding box center [550, 472] width 155 height 18
drag, startPoint x: 391, startPoint y: 476, endPoint x: 400, endPoint y: 478, distance: 8.6
click at [370, 479] on div "57026" at bounding box center [373, 472] width 70 height 18
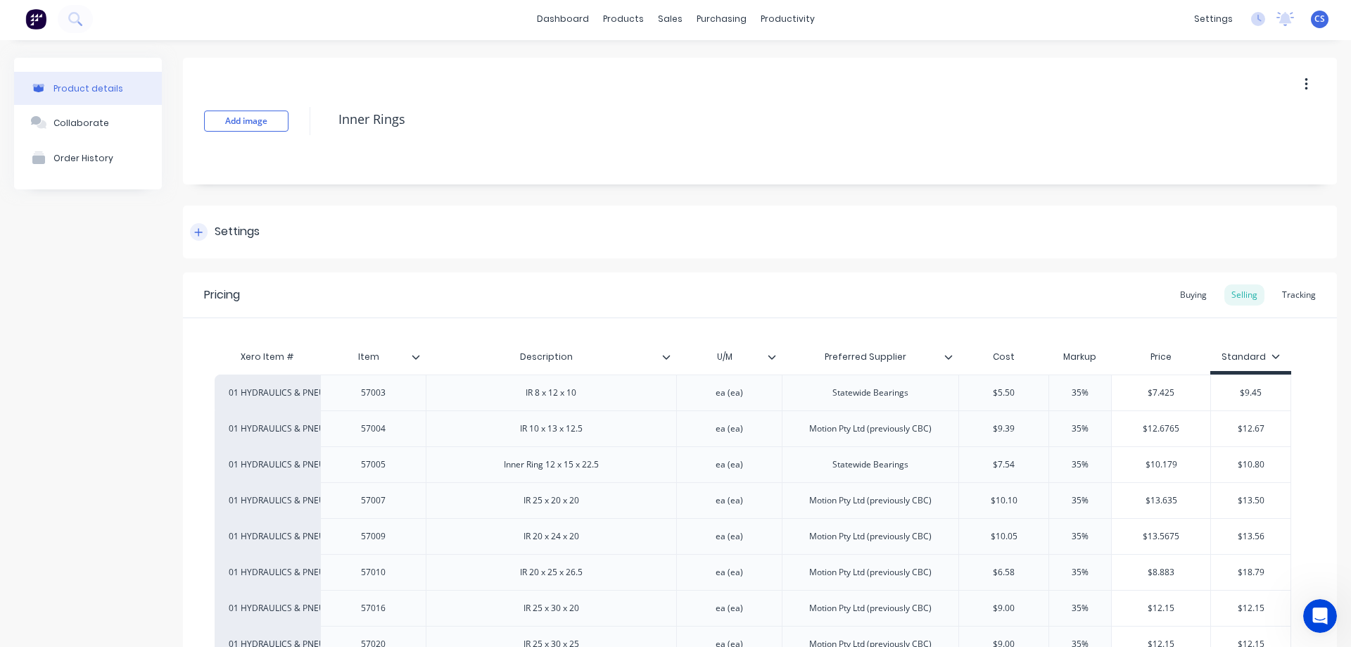
scroll to position [0, 0]
click at [727, 18] on div "purchasing" at bounding box center [721, 21] width 64 height 21
click at [749, 68] on div "Purchase Orders" at bounding box center [761, 67] width 75 height 13
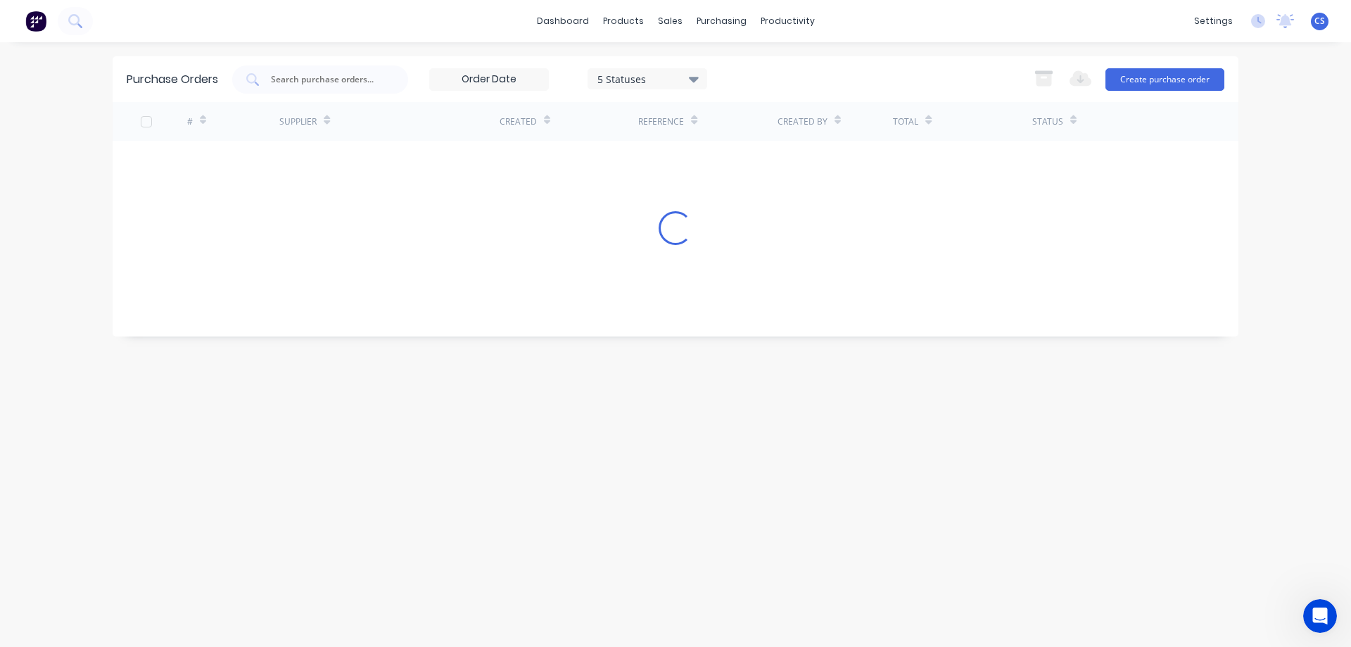
type textarea "x"
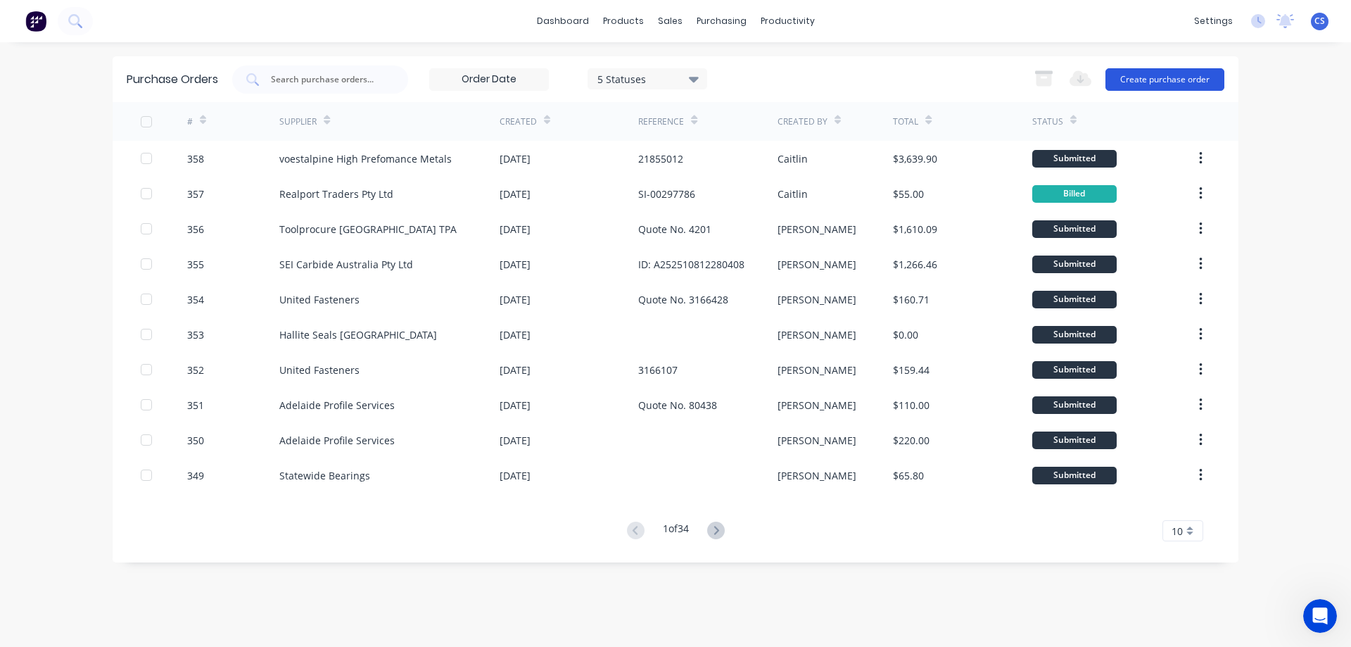
click at [1191, 82] on button "Create purchase order" at bounding box center [1164, 79] width 119 height 23
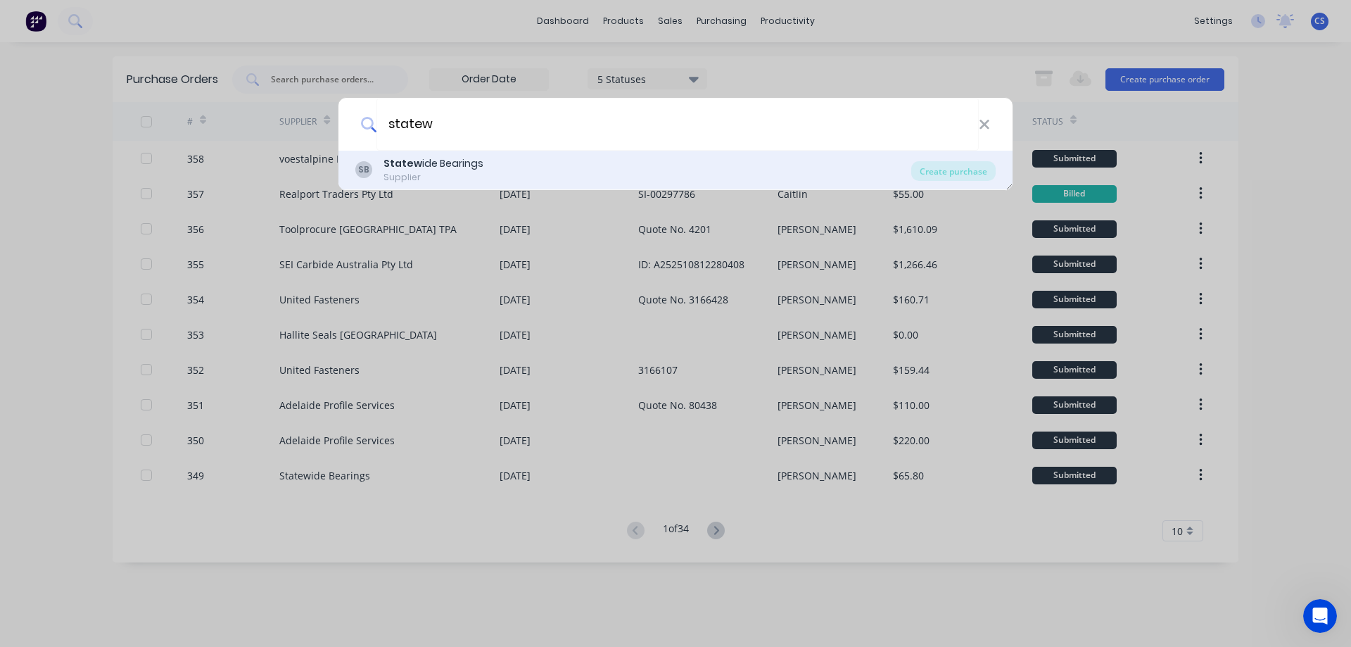
type input "statew"
click at [540, 167] on div "SB Statew ide Bearings Supplier" at bounding box center [633, 169] width 556 height 27
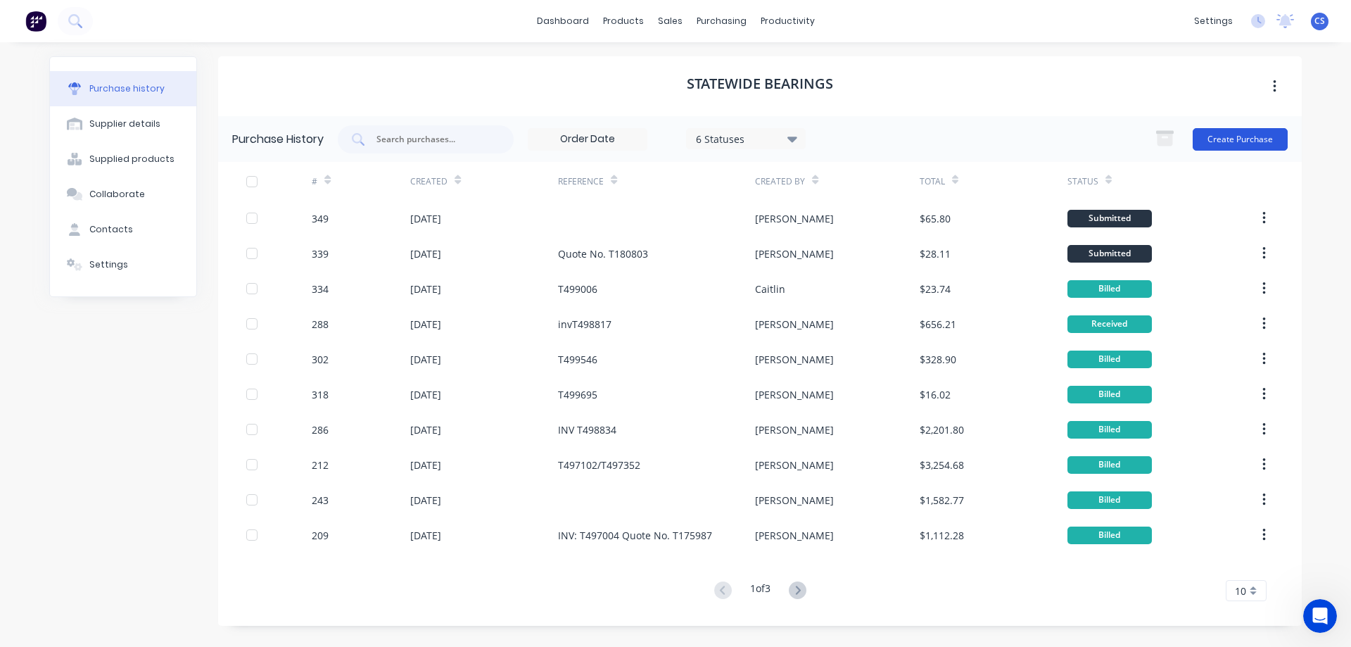
click at [1257, 136] on button "Create Purchase" at bounding box center [1240, 139] width 95 height 23
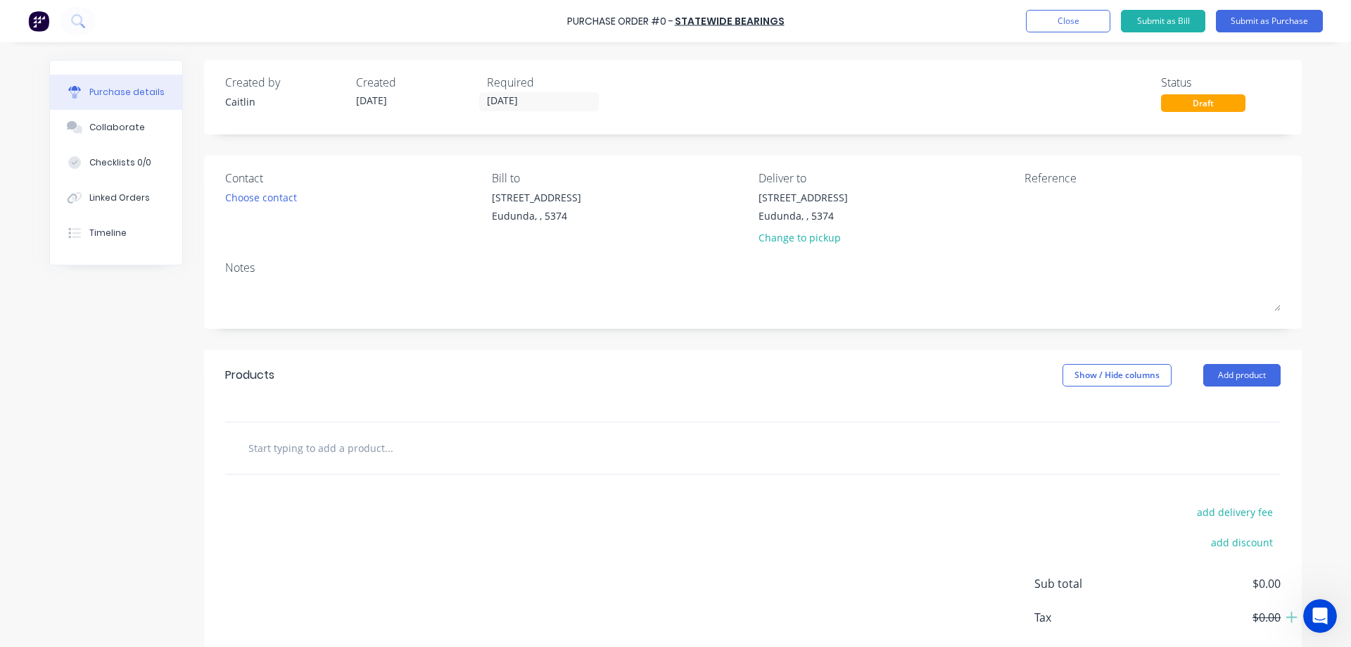
click at [317, 447] on input "text" at bounding box center [388, 447] width 281 height 28
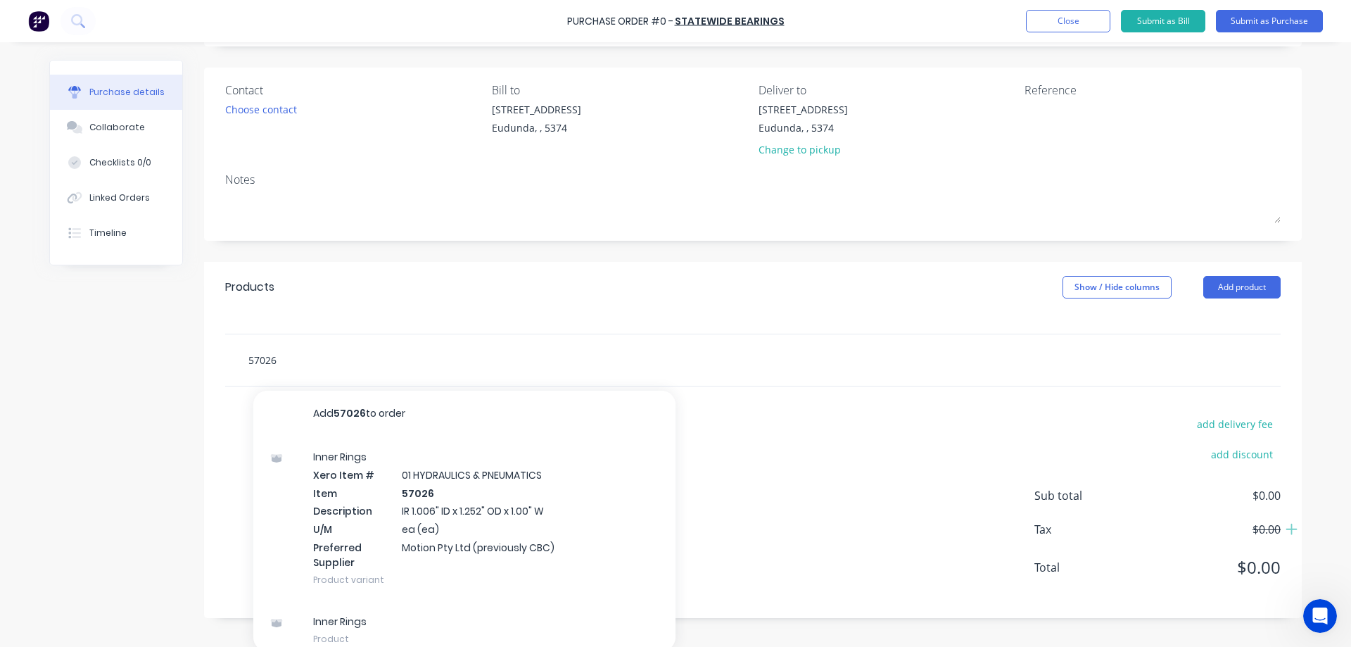
scroll to position [92, 0]
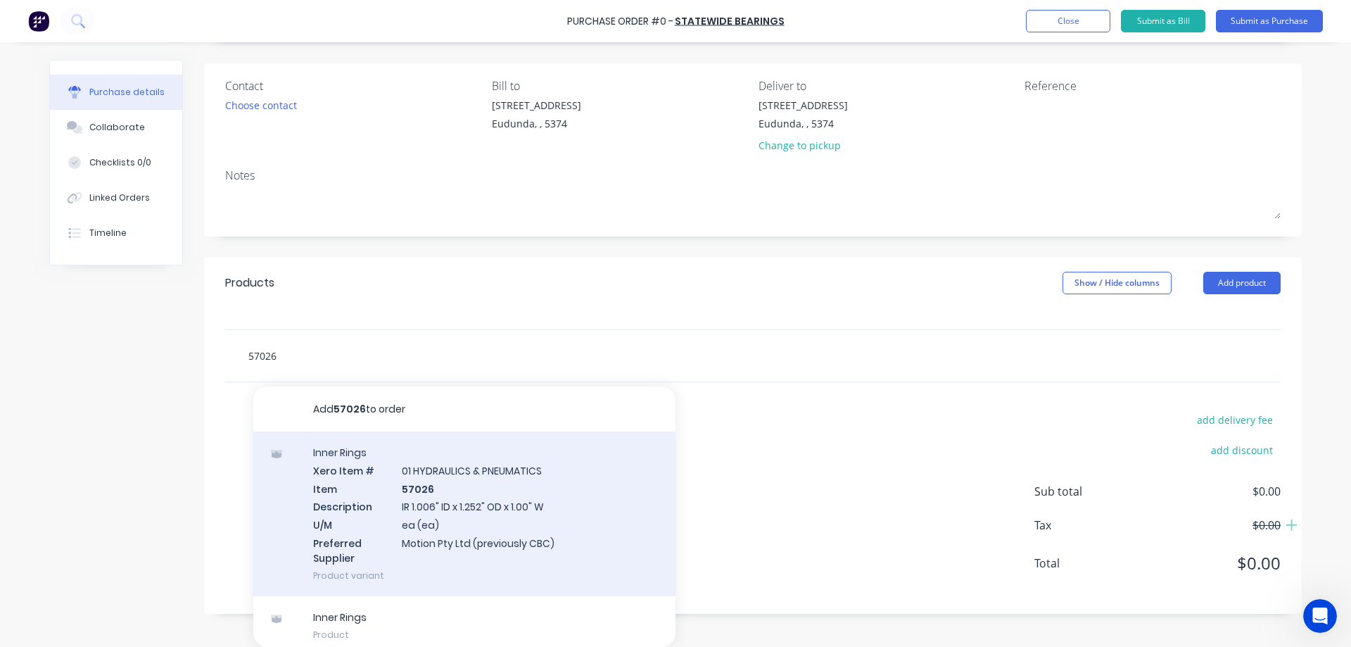
type input "57026"
click at [551, 502] on div "Inner Rings Xero Item # 01 HYDRAULICS & PNEUMATICS Item 57026 Description IR 1.…" at bounding box center [464, 513] width 422 height 165
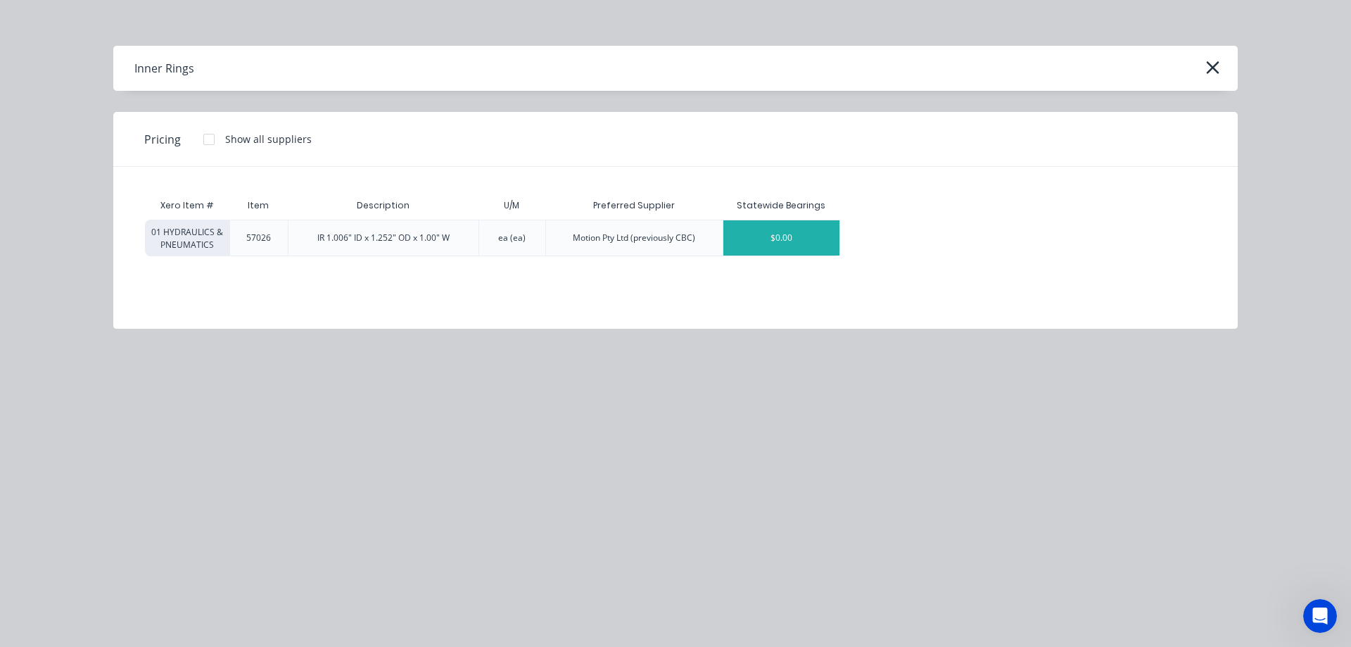
click at [788, 245] on div "$0.00" at bounding box center [781, 237] width 116 height 35
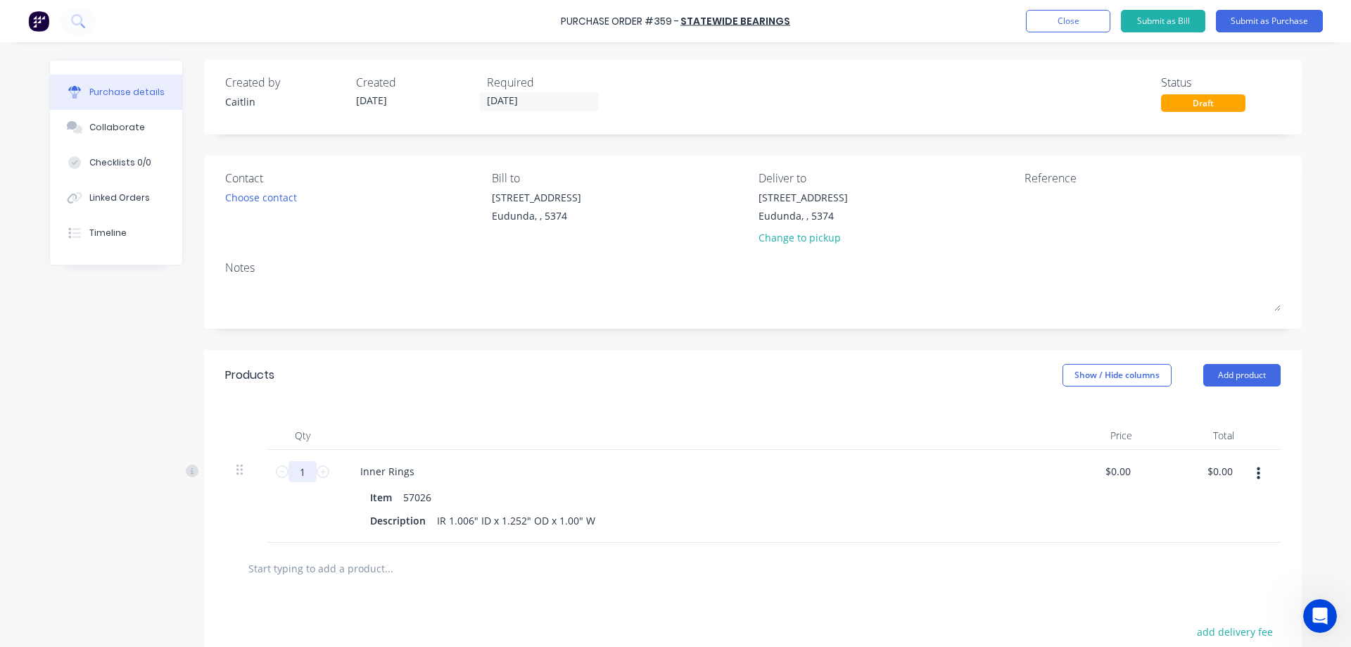
click at [298, 477] on input "1" at bounding box center [302, 471] width 28 height 21
type input "12"
click at [1209, 471] on input "0.00" at bounding box center [1222, 471] width 27 height 20
type input "0147.72.00"
type input "$12.31"
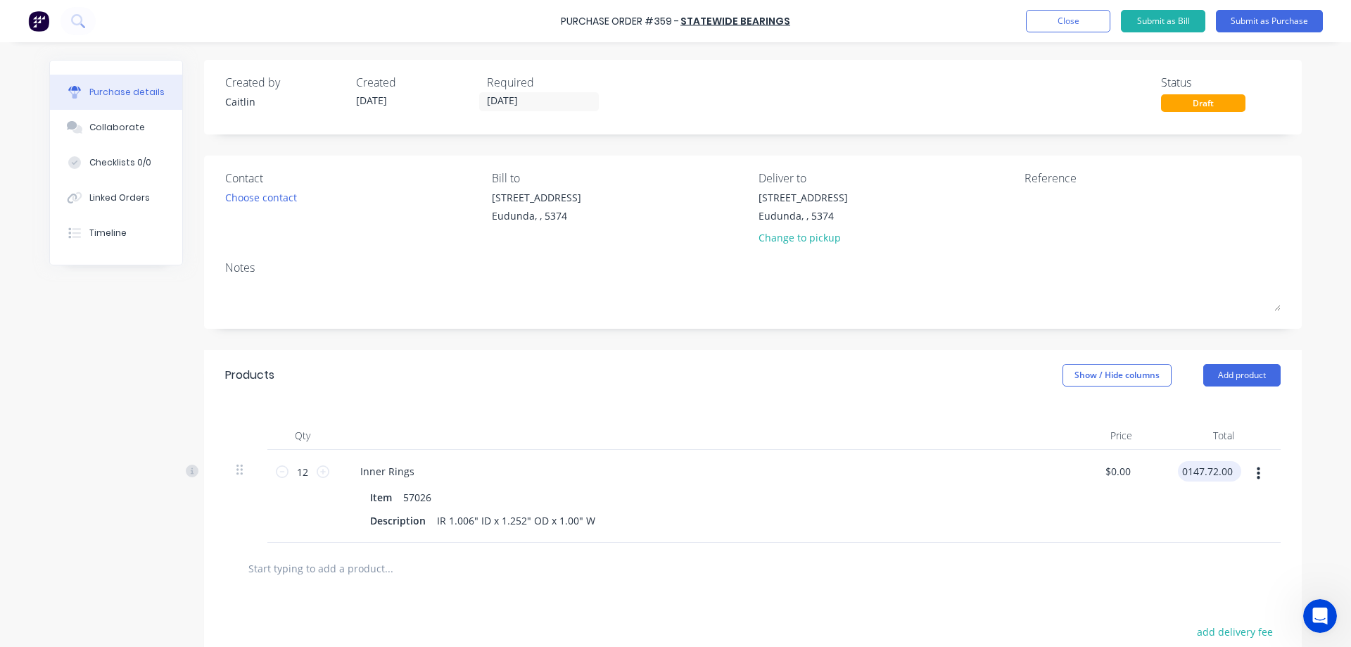
type input "$147.72"
click at [1036, 201] on textarea at bounding box center [1112, 206] width 176 height 32
type textarea "T181269"
type textarea "x"
type textarea "T181269"
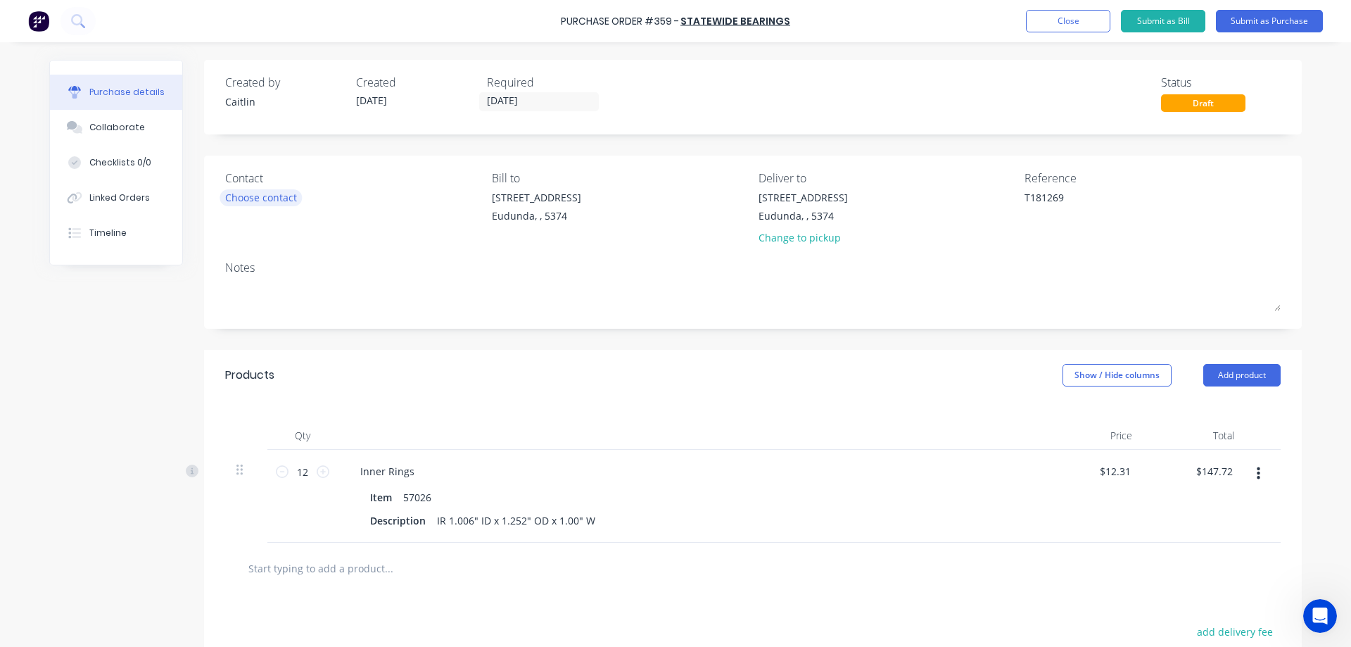
click at [264, 197] on div "Choose contact" at bounding box center [261, 197] width 72 height 15
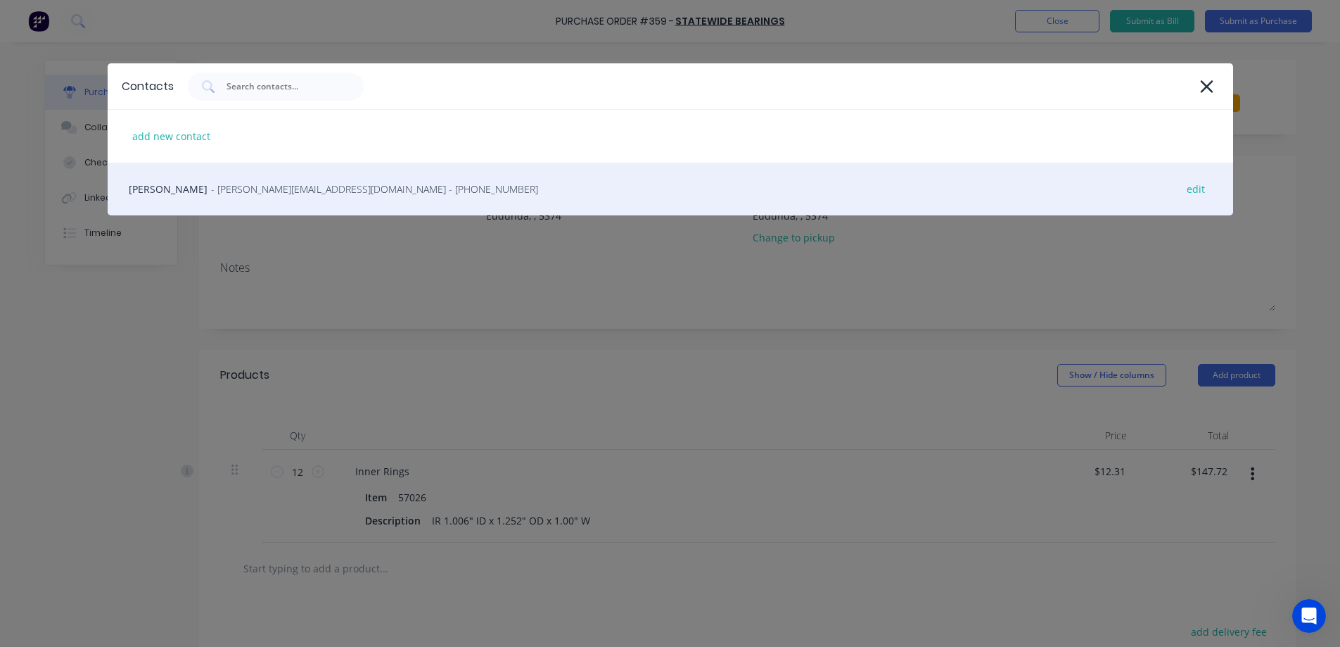
click at [267, 194] on span "- herman.s@statewidebearings.com.au - (08) 8260 6299" at bounding box center [374, 189] width 327 height 15
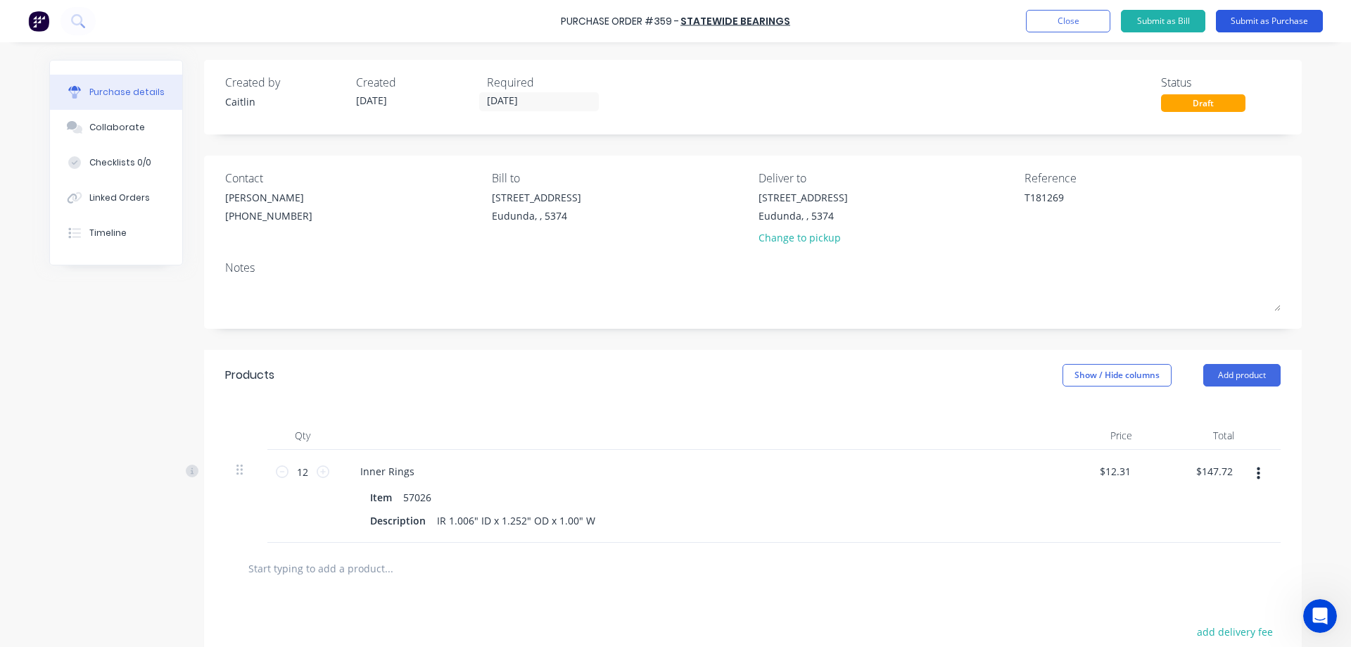
click at [1290, 26] on button "Submit as Purchase" at bounding box center [1269, 21] width 107 height 23
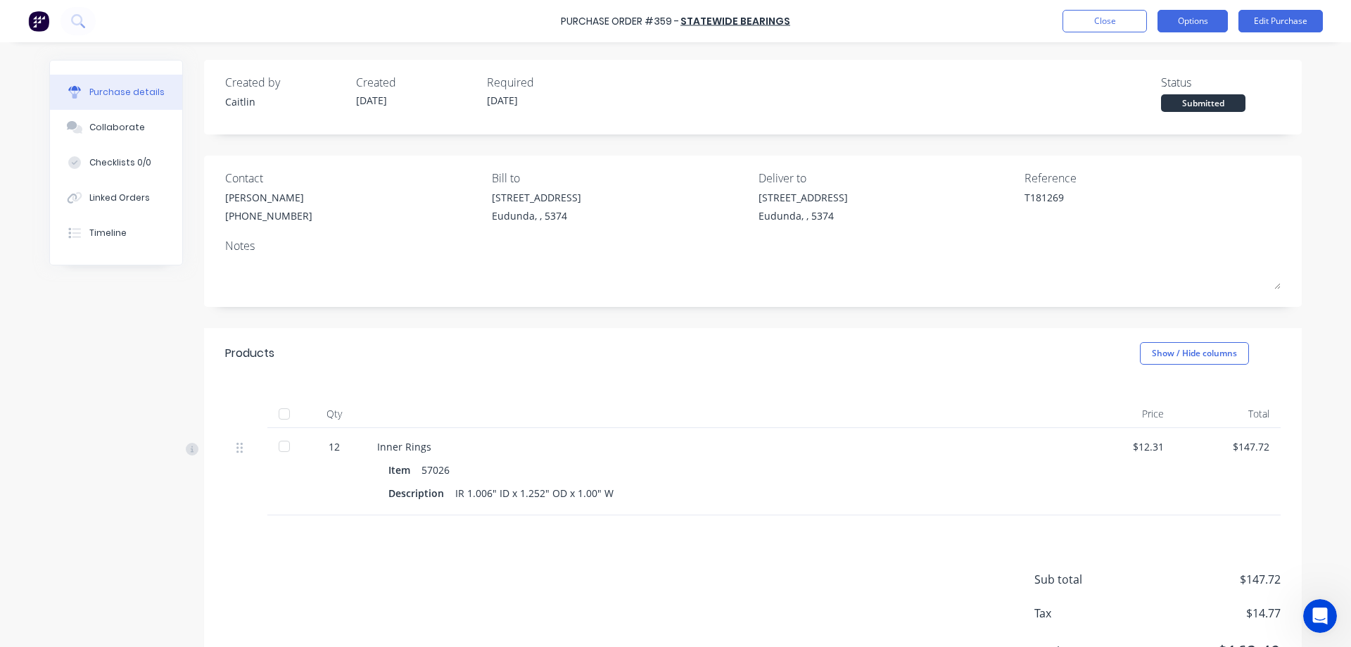
click at [1189, 22] on button "Options" at bounding box center [1192, 21] width 70 height 23
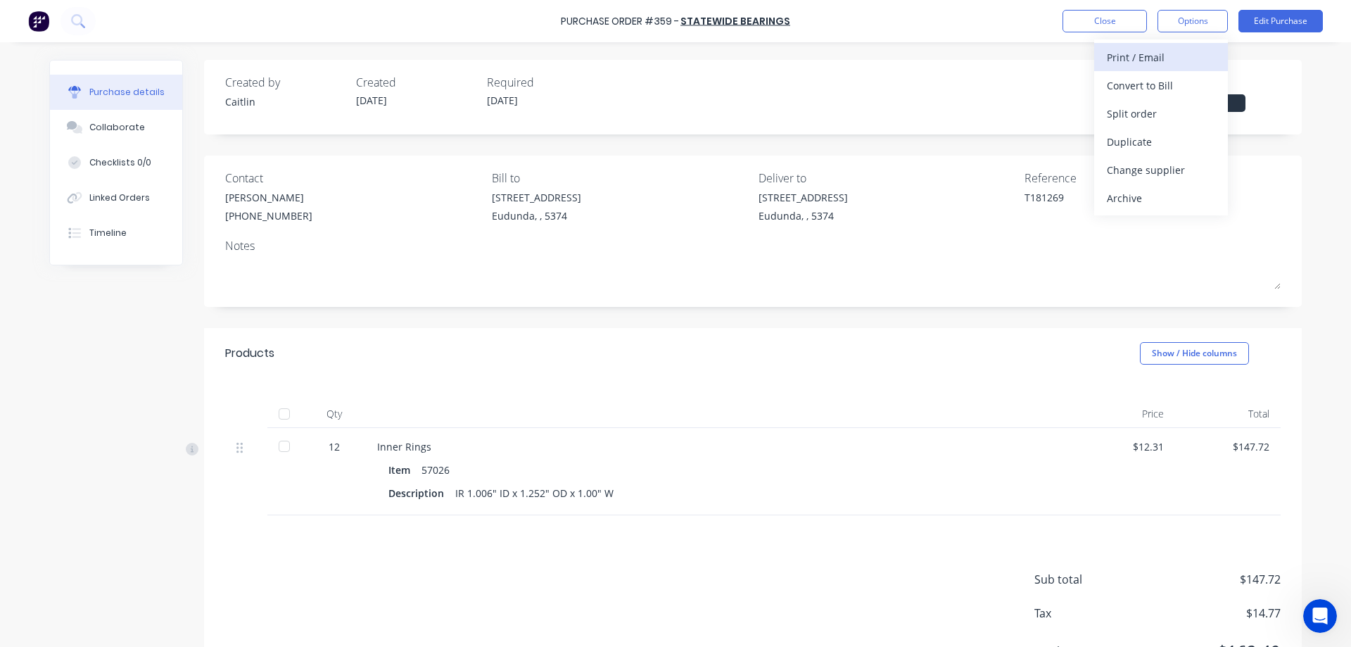
click at [1179, 53] on div "Print / Email" at bounding box center [1161, 57] width 108 height 20
click at [1173, 79] on div "With pricing" at bounding box center [1161, 85] width 108 height 20
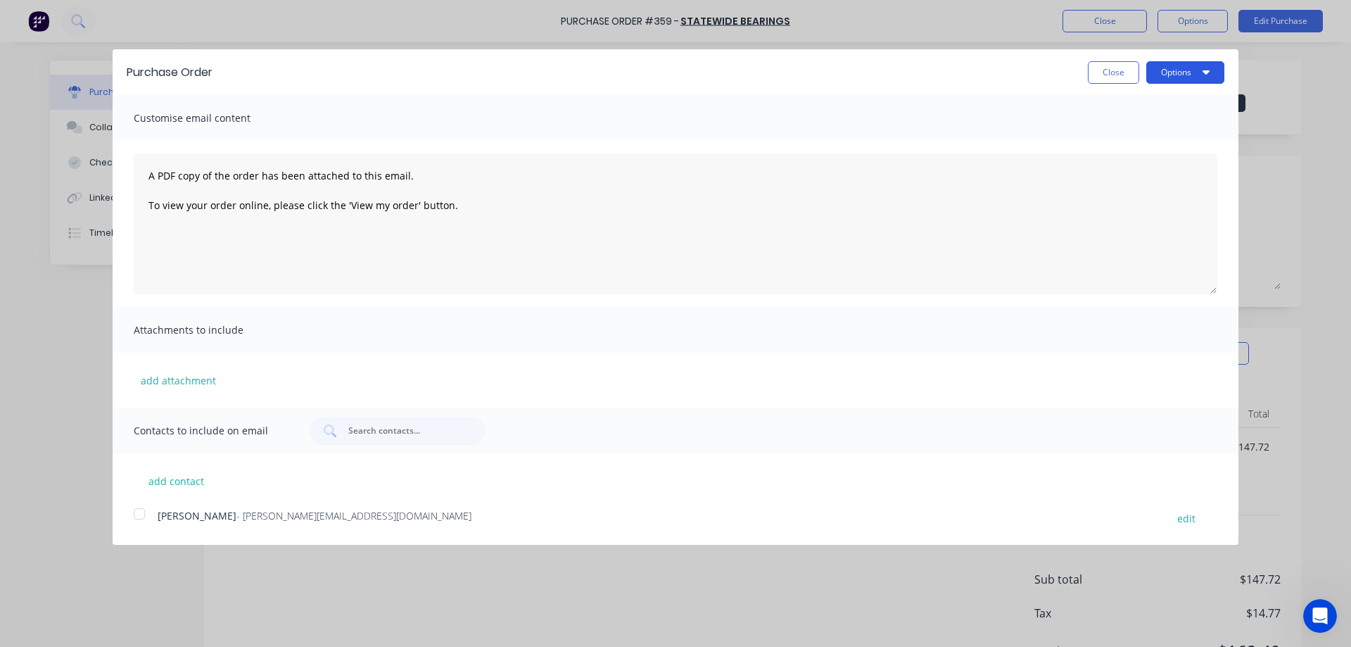
click at [1181, 74] on button "Options" at bounding box center [1185, 72] width 78 height 23
click at [1154, 103] on div "Print" at bounding box center [1157, 108] width 108 height 20
click at [138, 511] on div at bounding box center [139, 514] width 28 height 28
click at [1188, 76] on button "Options" at bounding box center [1185, 72] width 78 height 23
click at [1152, 137] on div "Email" at bounding box center [1157, 136] width 108 height 20
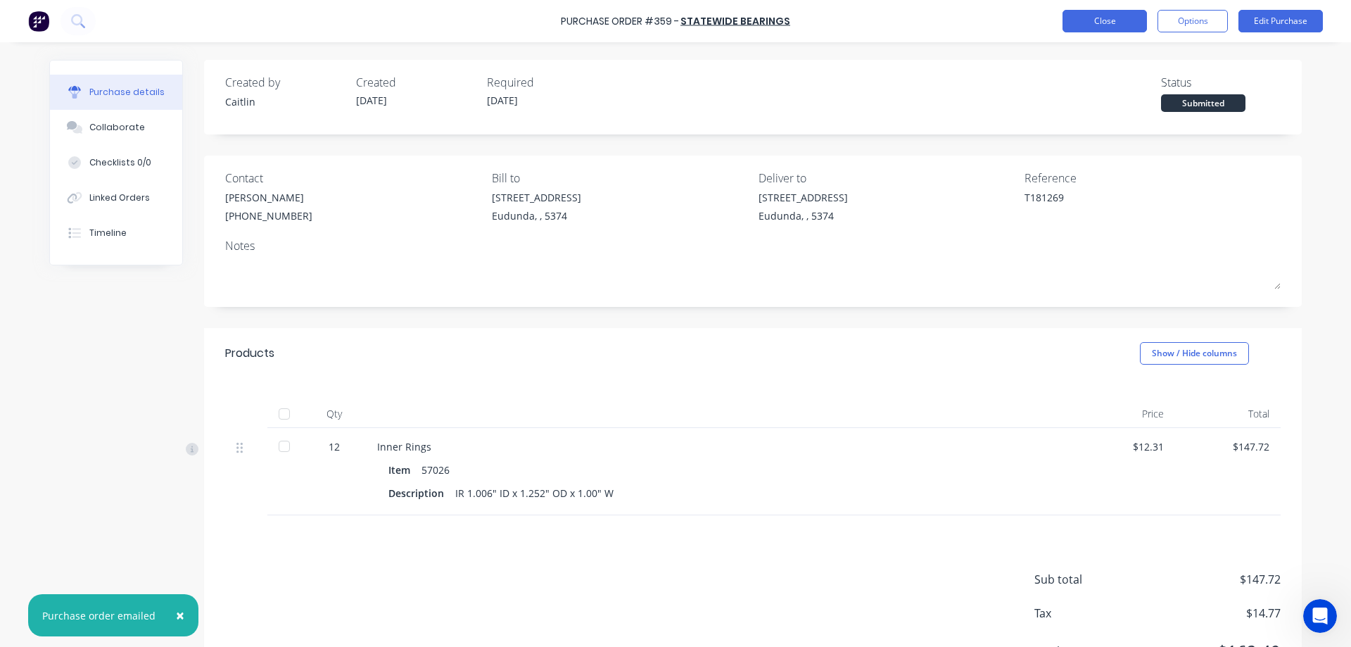
type textarea "x"
click at [1105, 21] on button "Close" at bounding box center [1104, 21] width 84 height 23
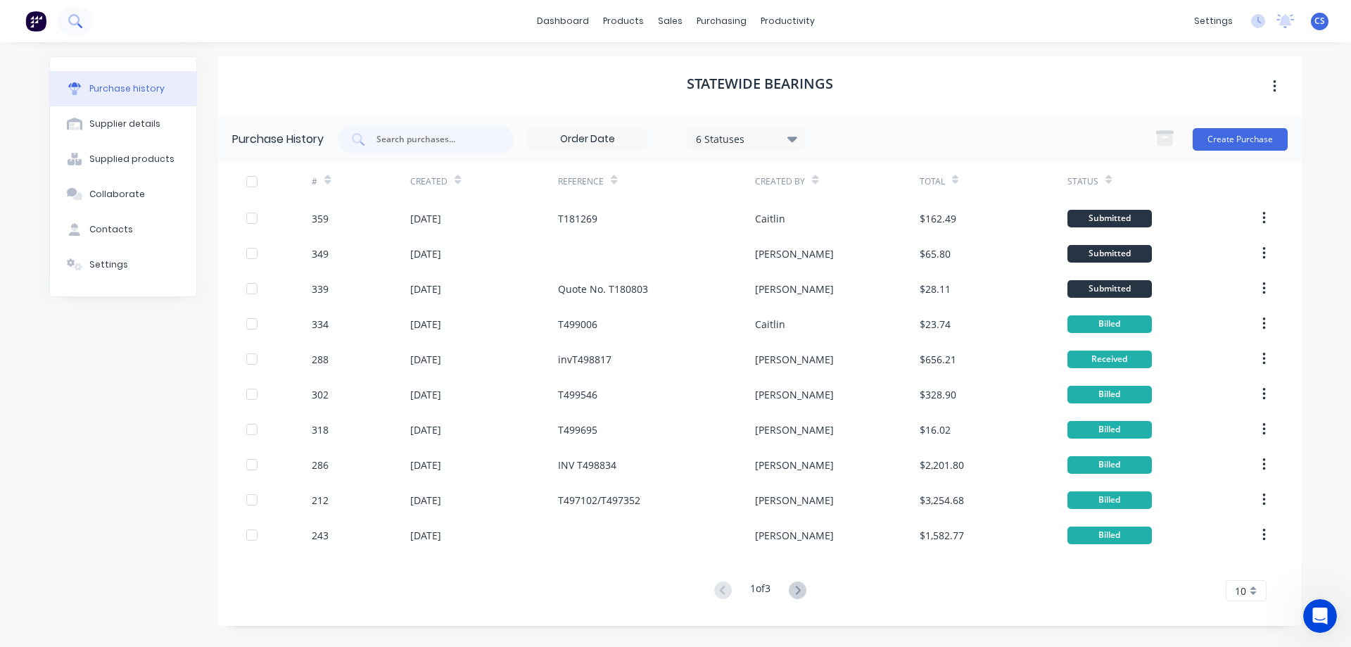
click at [77, 17] on icon at bounding box center [73, 19] width 11 height 11
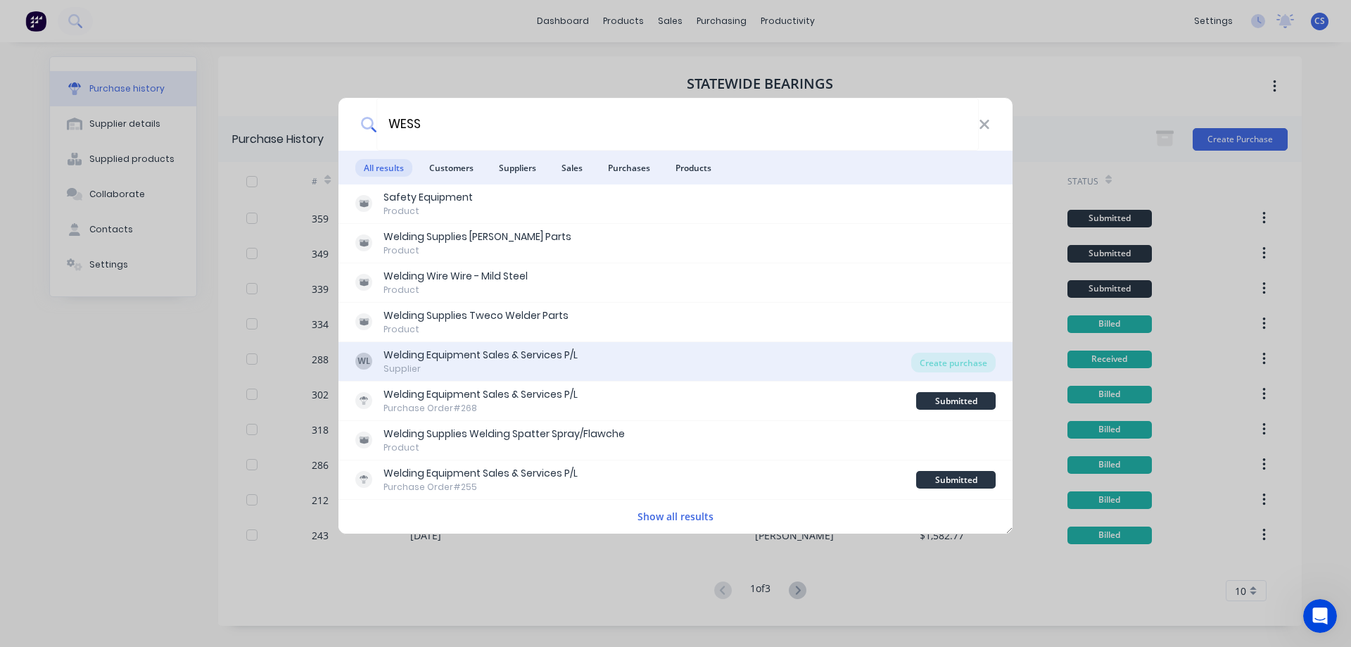
type input "WESS"
click at [690, 366] on div "WL Welding Equipment Sales & Services P/L Supplier" at bounding box center [633, 361] width 556 height 27
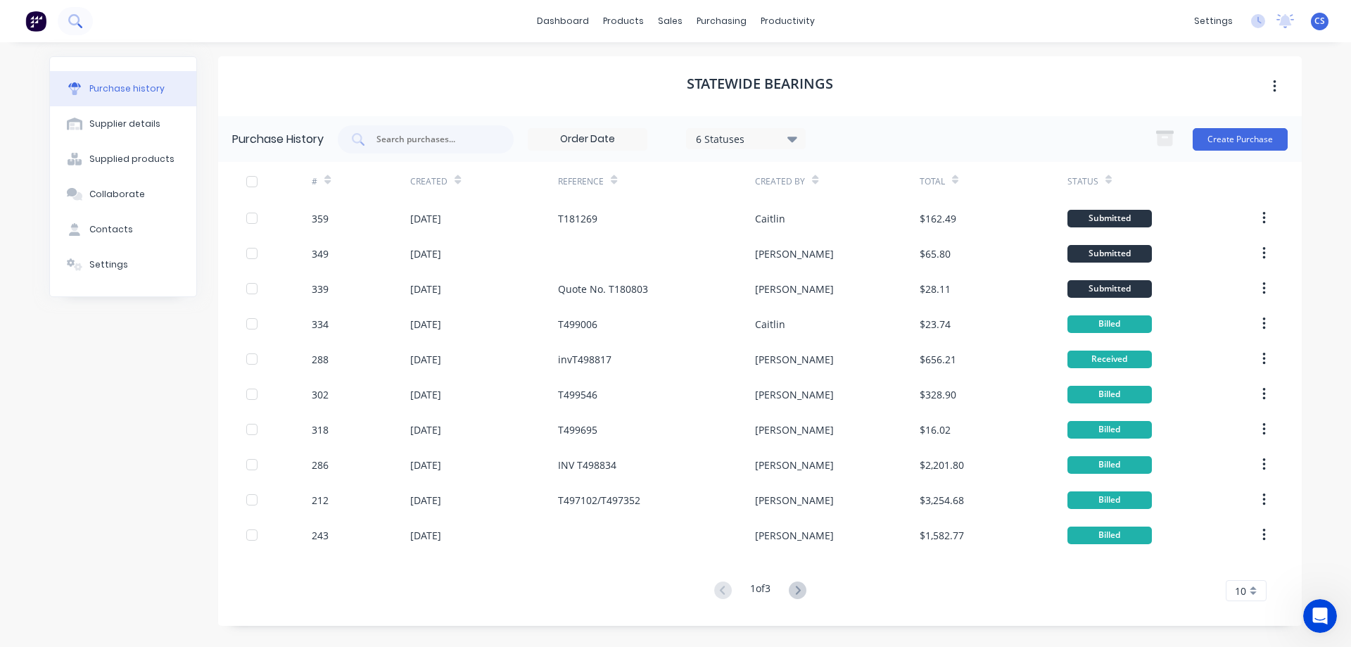
click at [82, 21] on button at bounding box center [75, 21] width 35 height 28
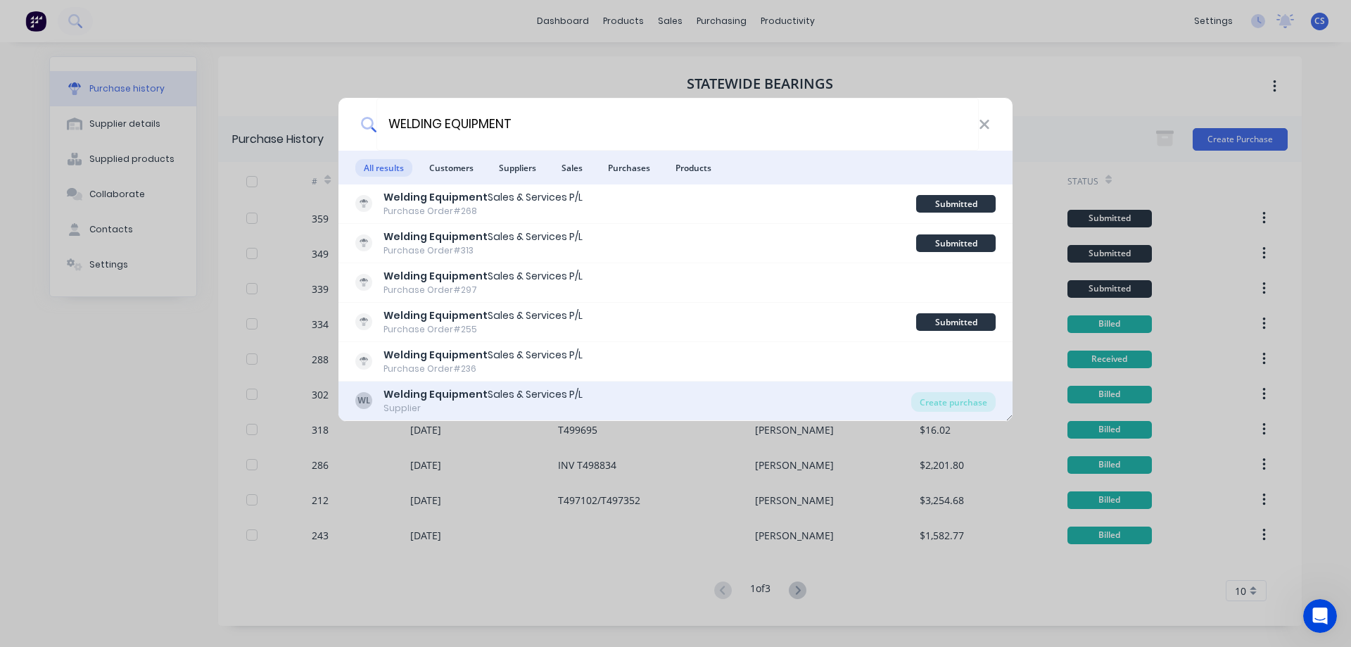
type input "WELDING EQUIPMENT"
click at [673, 396] on div "WL Welding Equipment Sales & Services P/L Supplier" at bounding box center [633, 400] width 556 height 27
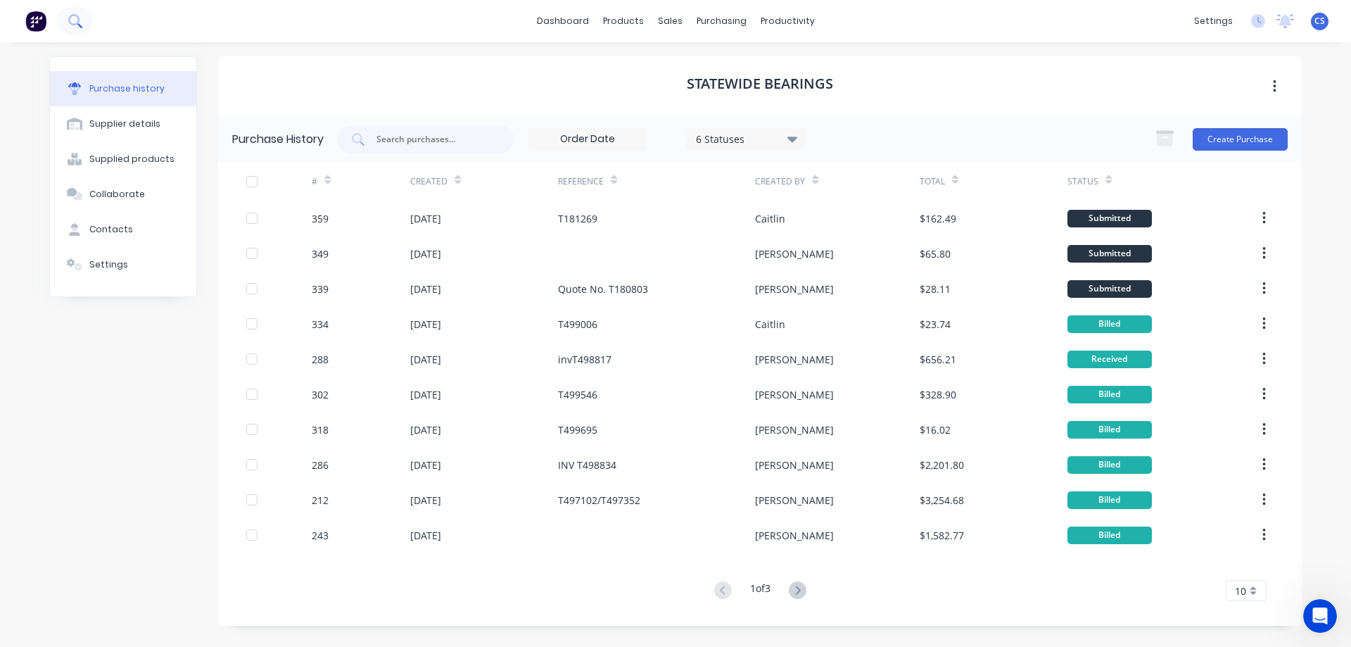
click at [78, 16] on icon at bounding box center [73, 19] width 11 height 11
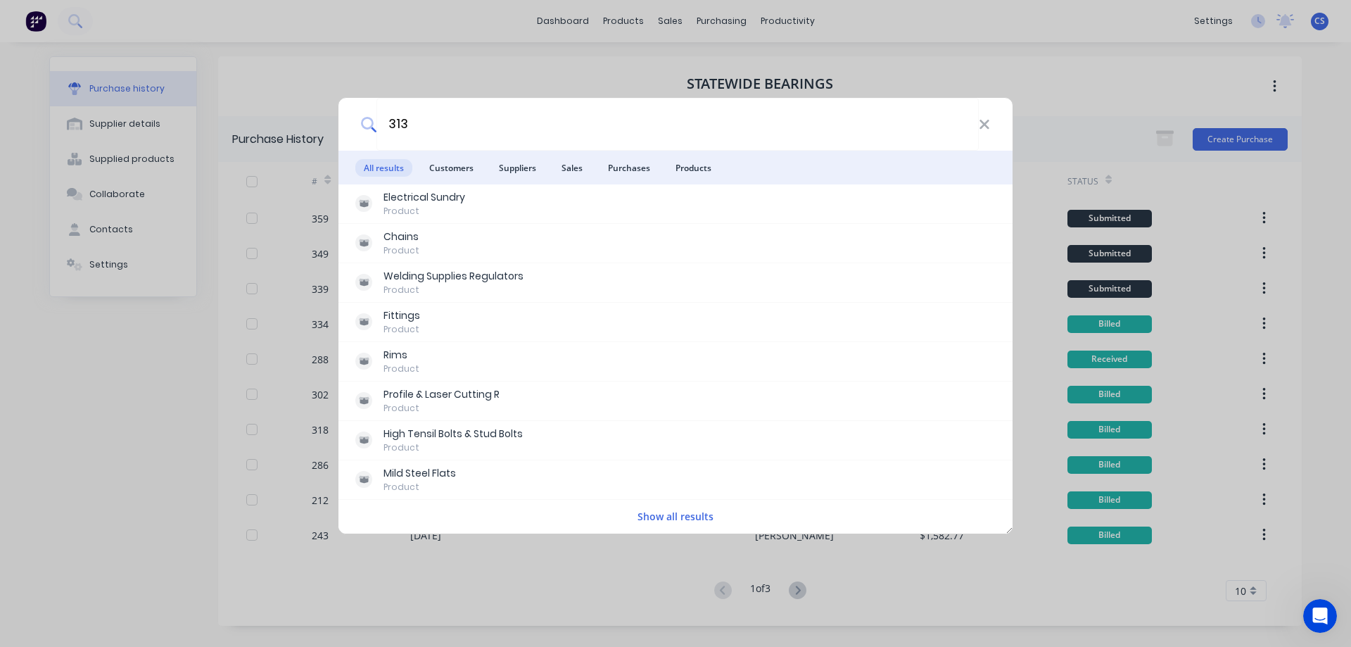
type input "313"
click at [668, 514] on button "Show all results" at bounding box center [675, 516] width 84 height 16
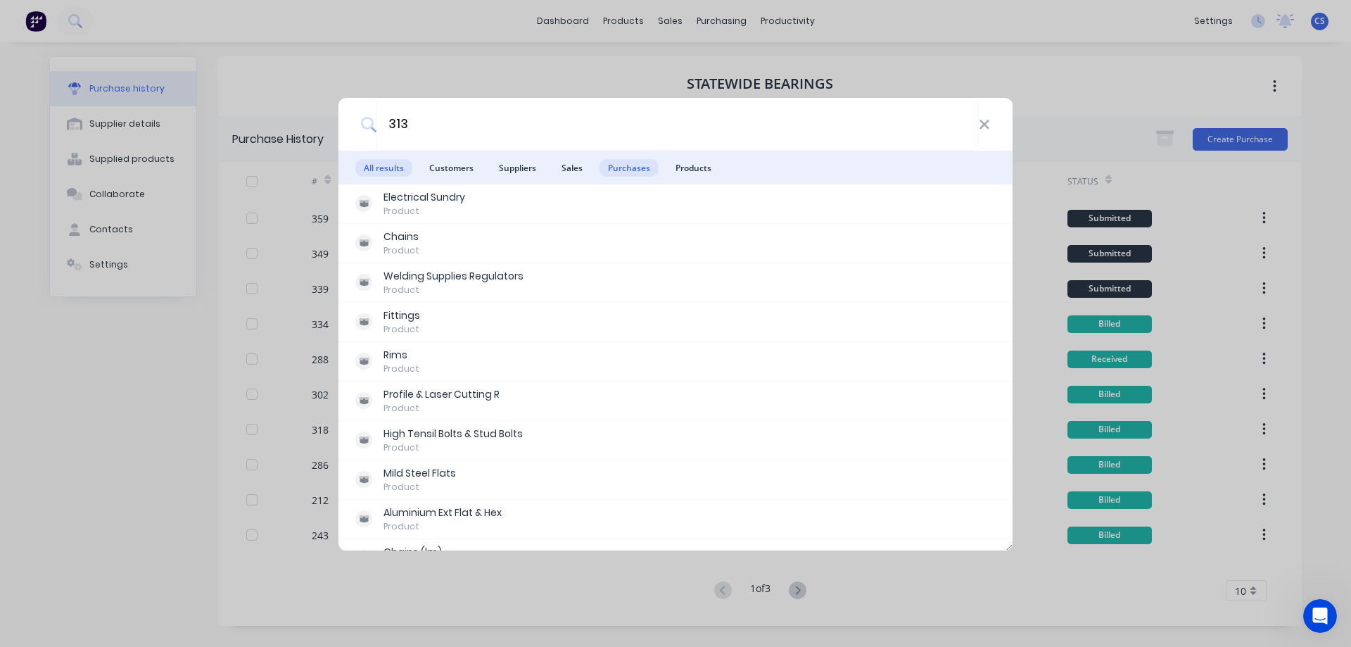
click at [627, 165] on span "Purchases" at bounding box center [628, 168] width 59 height 18
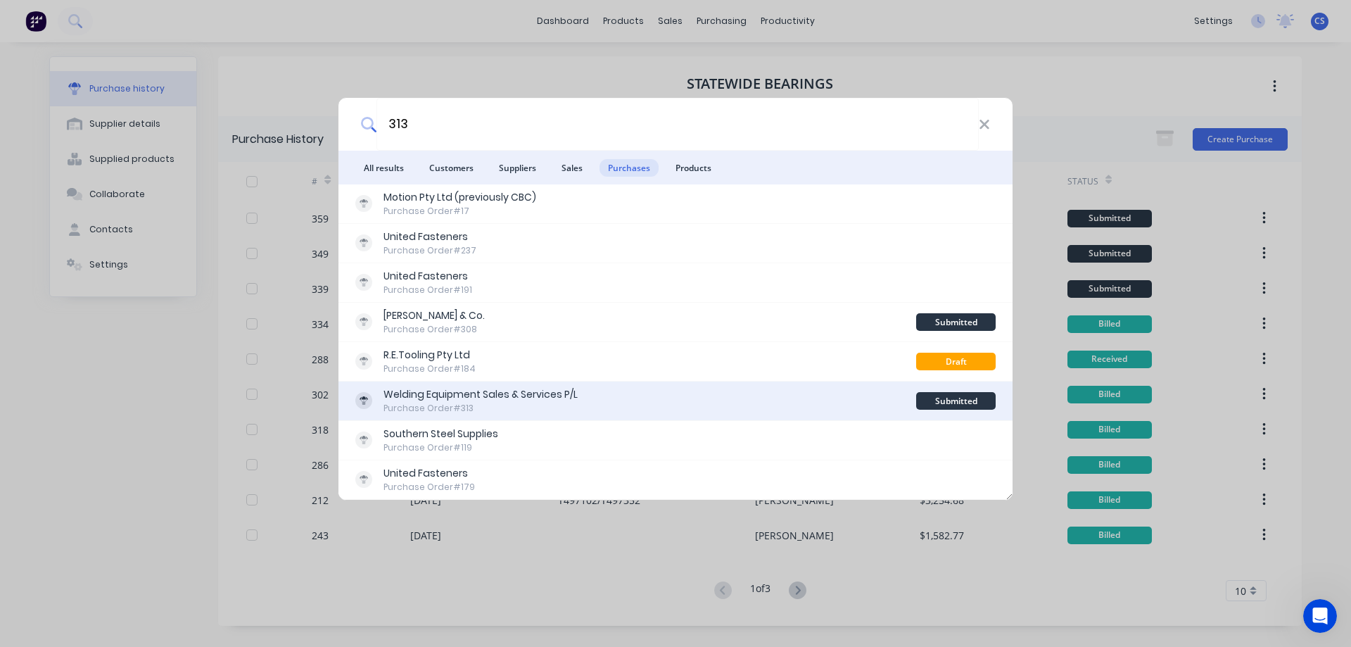
click at [727, 397] on div "Welding Equipment Sales & Services P/L Purchase Order #313" at bounding box center [635, 400] width 561 height 27
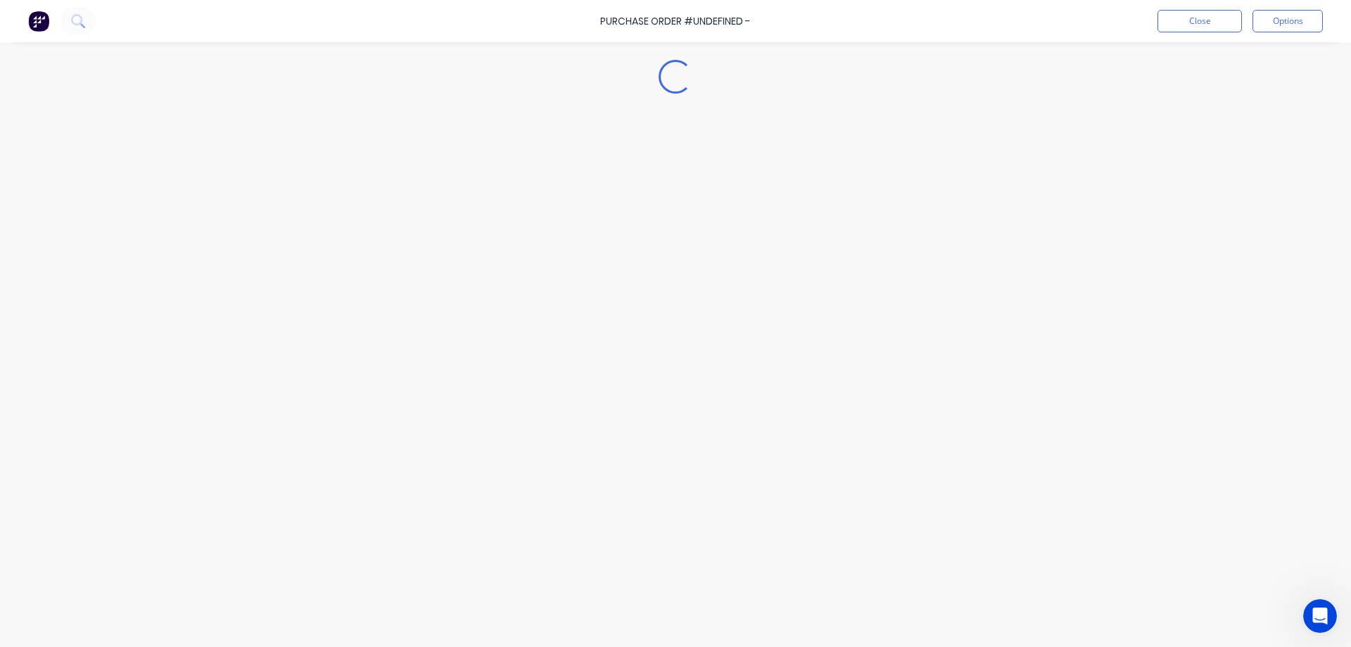
type textarea "x"
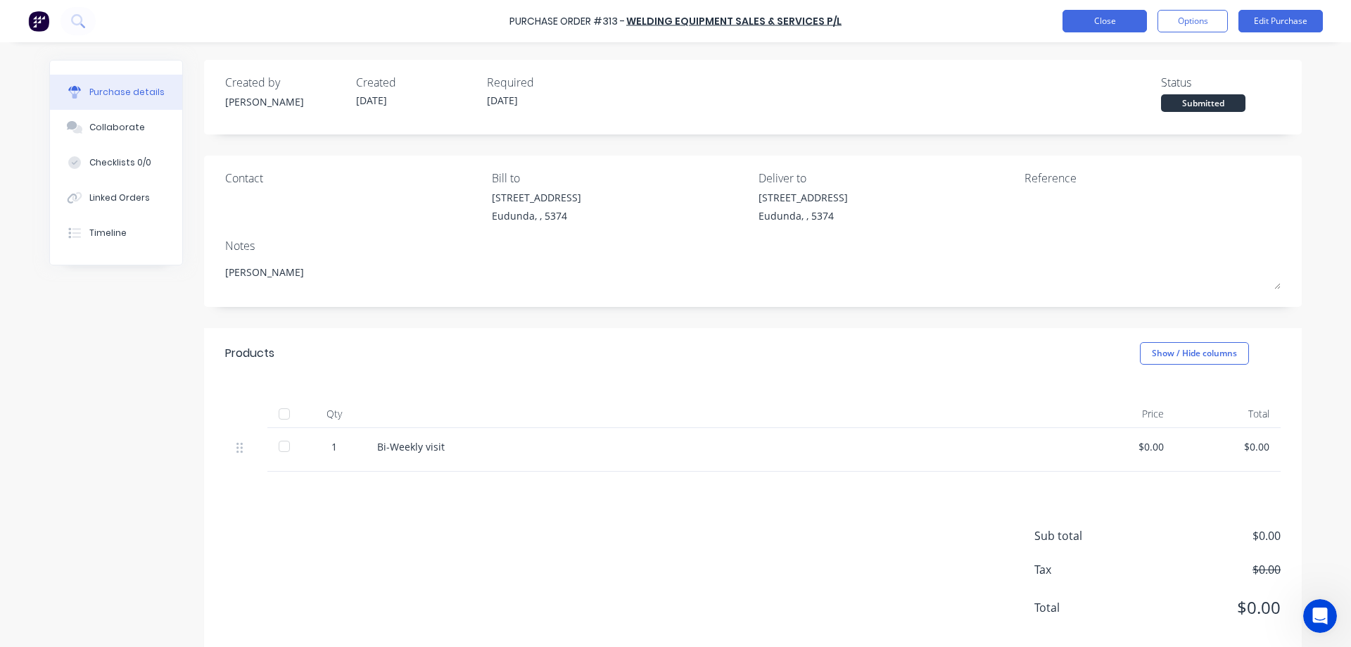
click at [1077, 26] on button "Close" at bounding box center [1104, 21] width 84 height 23
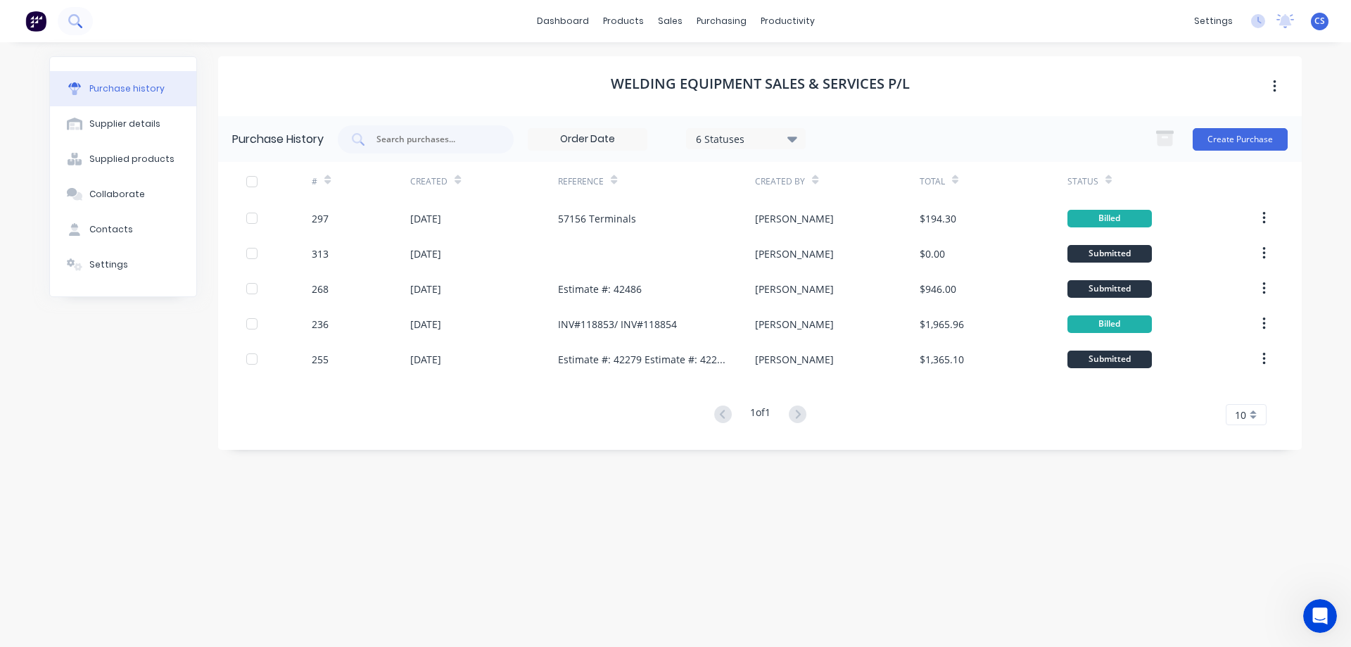
click at [79, 23] on icon at bounding box center [74, 20] width 13 height 13
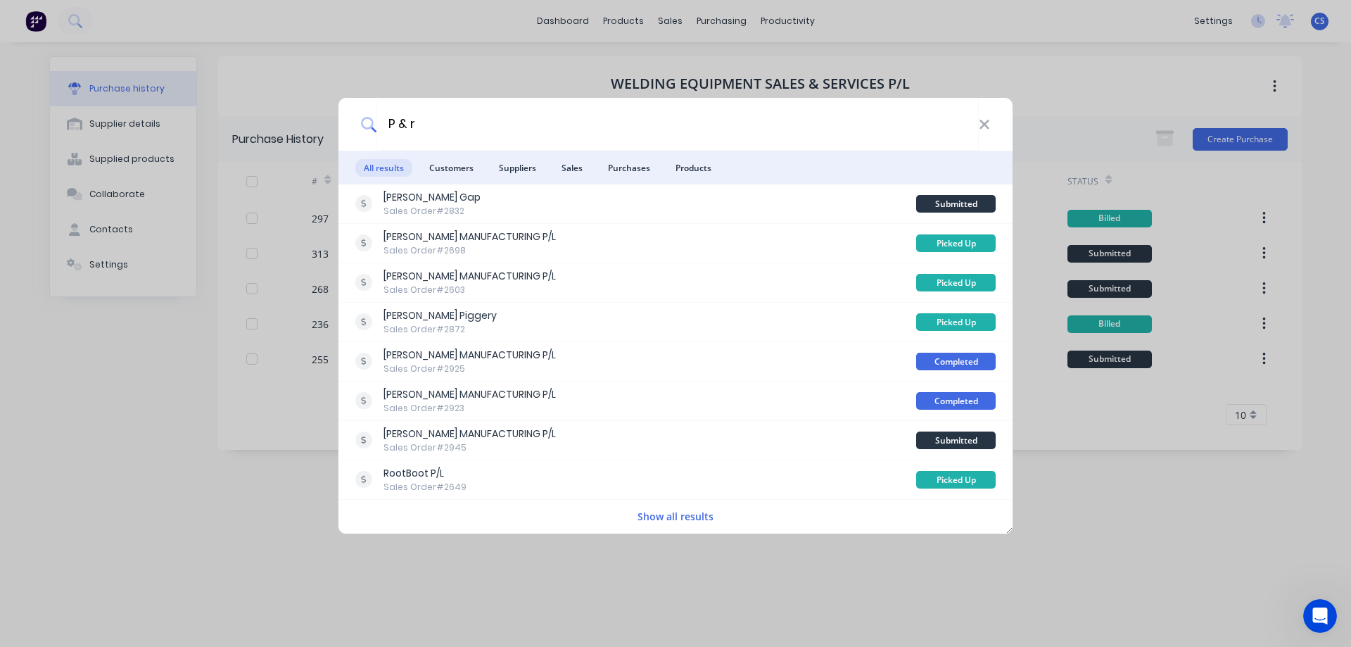
drag, startPoint x: 425, startPoint y: 117, endPoint x: 367, endPoint y: 117, distance: 58.4
click at [367, 117] on div "P & r" at bounding box center [675, 124] width 674 height 53
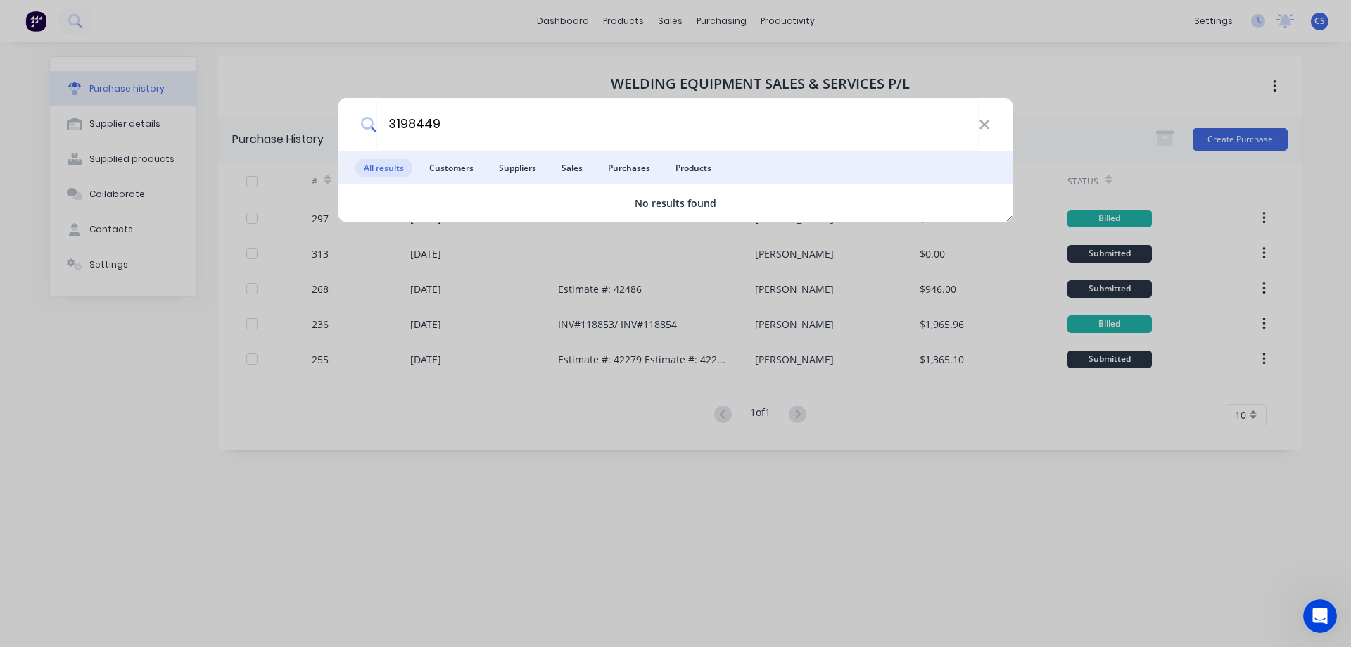
type input "31984497"
drag, startPoint x: 424, startPoint y: 121, endPoint x: 370, endPoint y: 127, distance: 54.5
click at [370, 127] on div "31984497" at bounding box center [675, 124] width 674 height 53
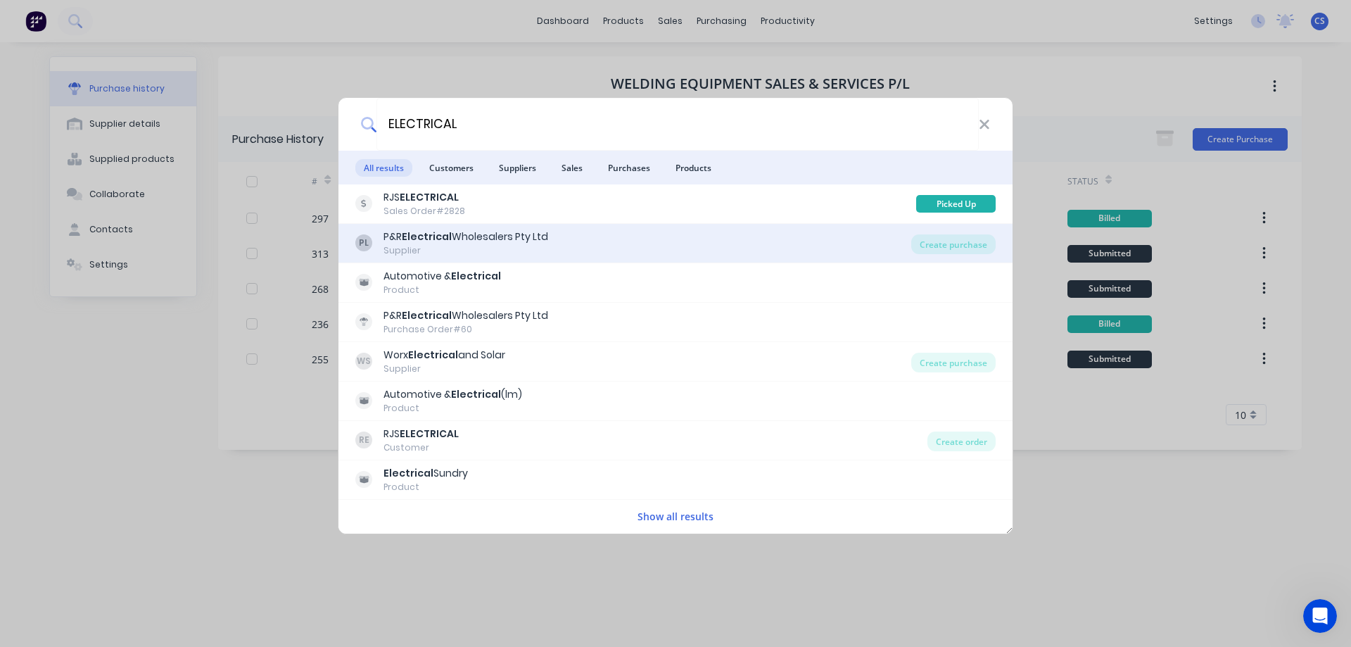
type input "ELECTRICAL"
click at [648, 247] on div "PL P&R Electrical Wholesalers Pty Ltd Supplier" at bounding box center [633, 242] width 556 height 27
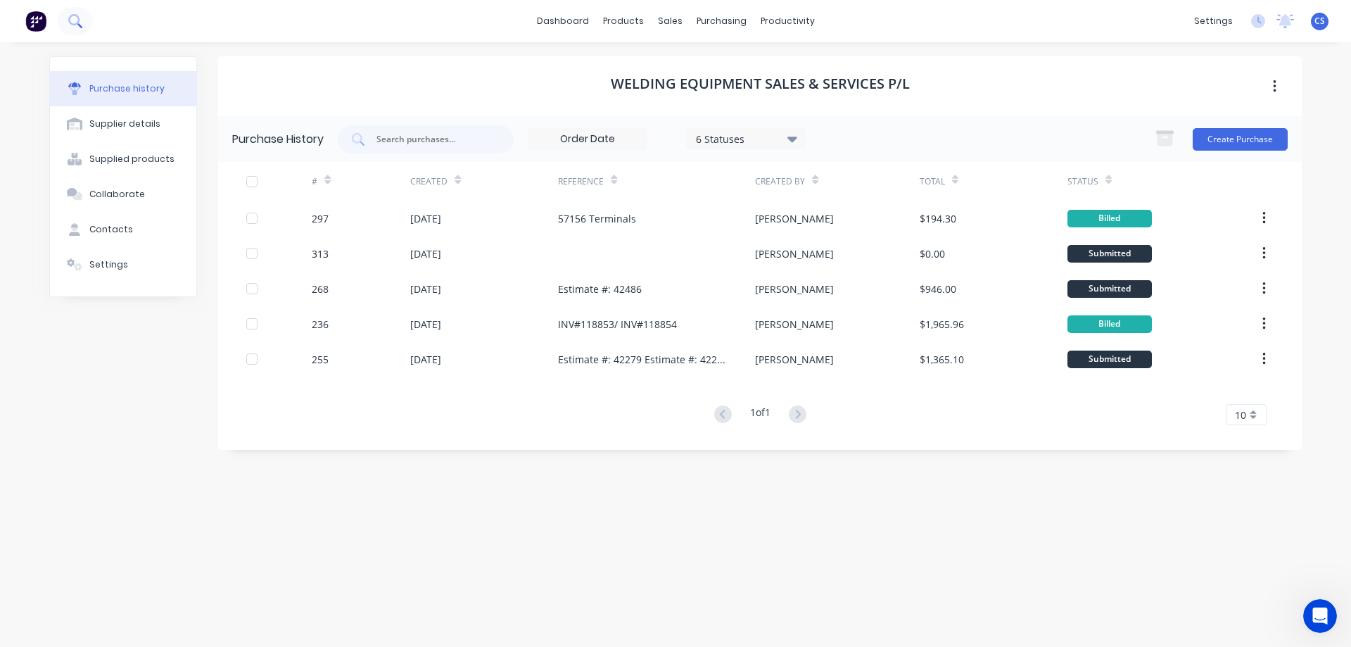
click at [72, 22] on icon at bounding box center [74, 20] width 13 height 13
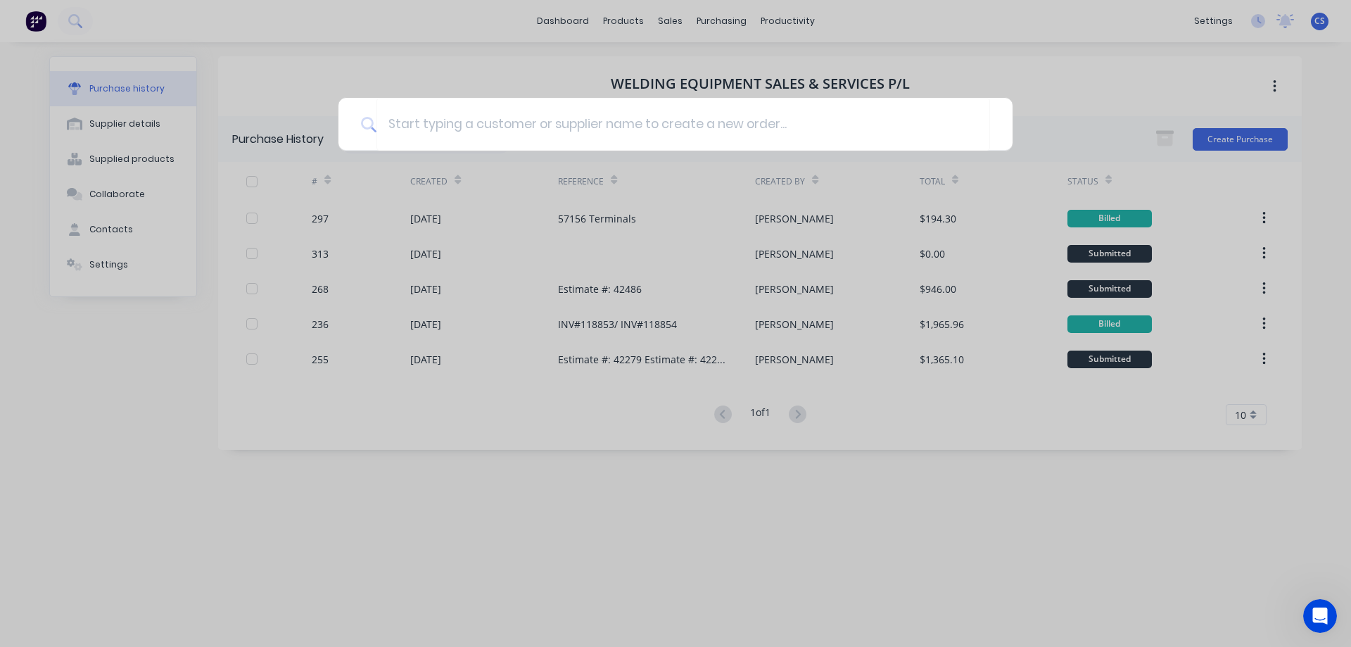
click at [720, 20] on div at bounding box center [675, 323] width 1351 height 647
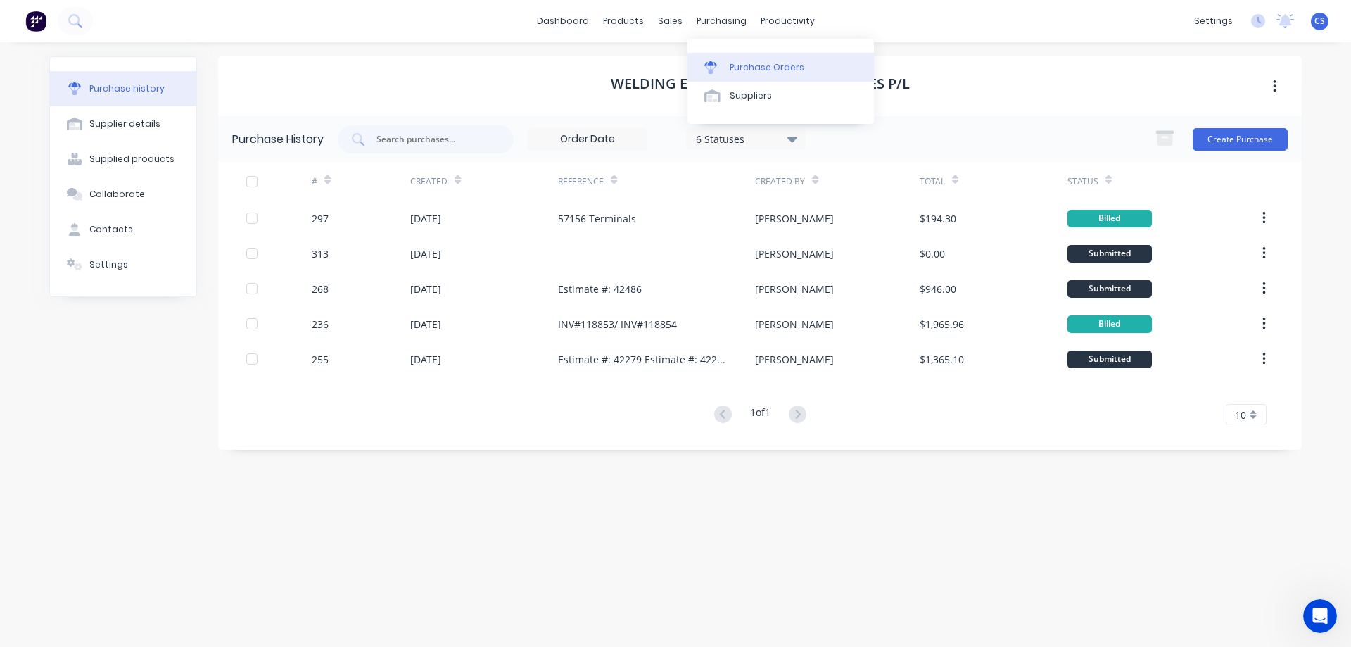
click at [748, 59] on link "Purchase Orders" at bounding box center [780, 67] width 186 height 28
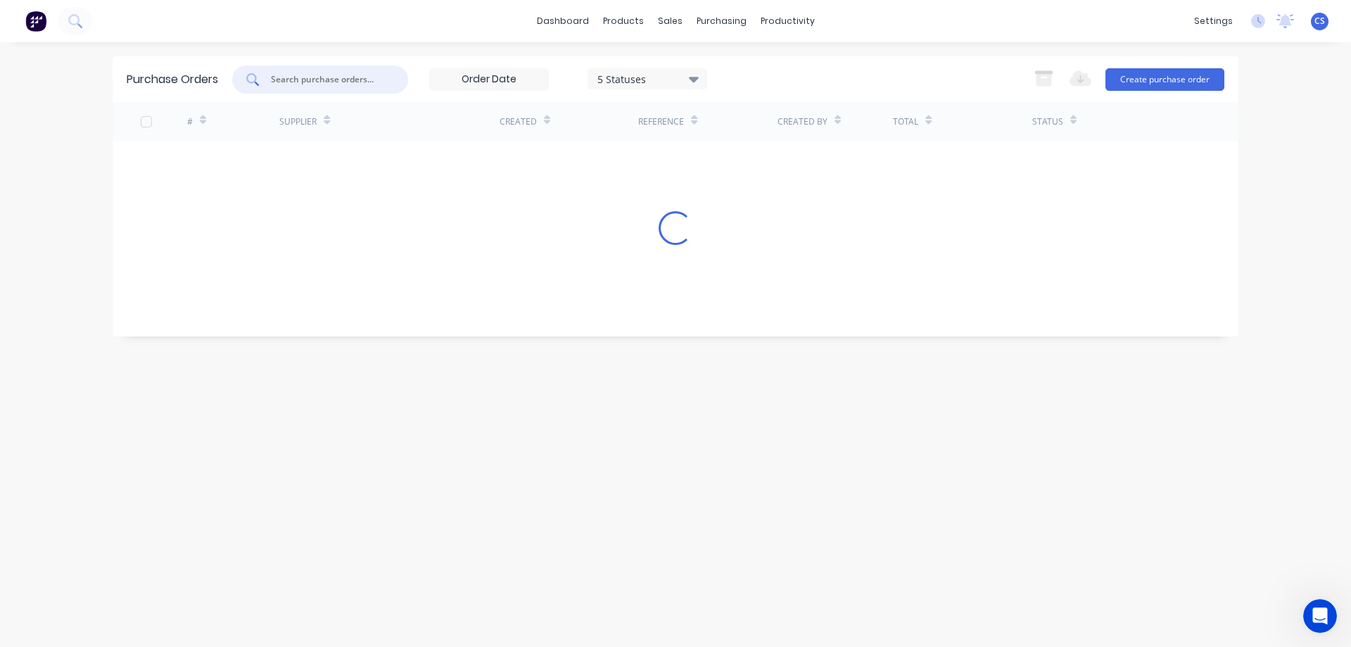
click at [321, 79] on input "text" at bounding box center [327, 79] width 117 height 14
drag, startPoint x: 295, startPoint y: 77, endPoint x: 267, endPoint y: 78, distance: 28.2
click at [267, 78] on div "P & R ELECTRICAL" at bounding box center [320, 79] width 176 height 28
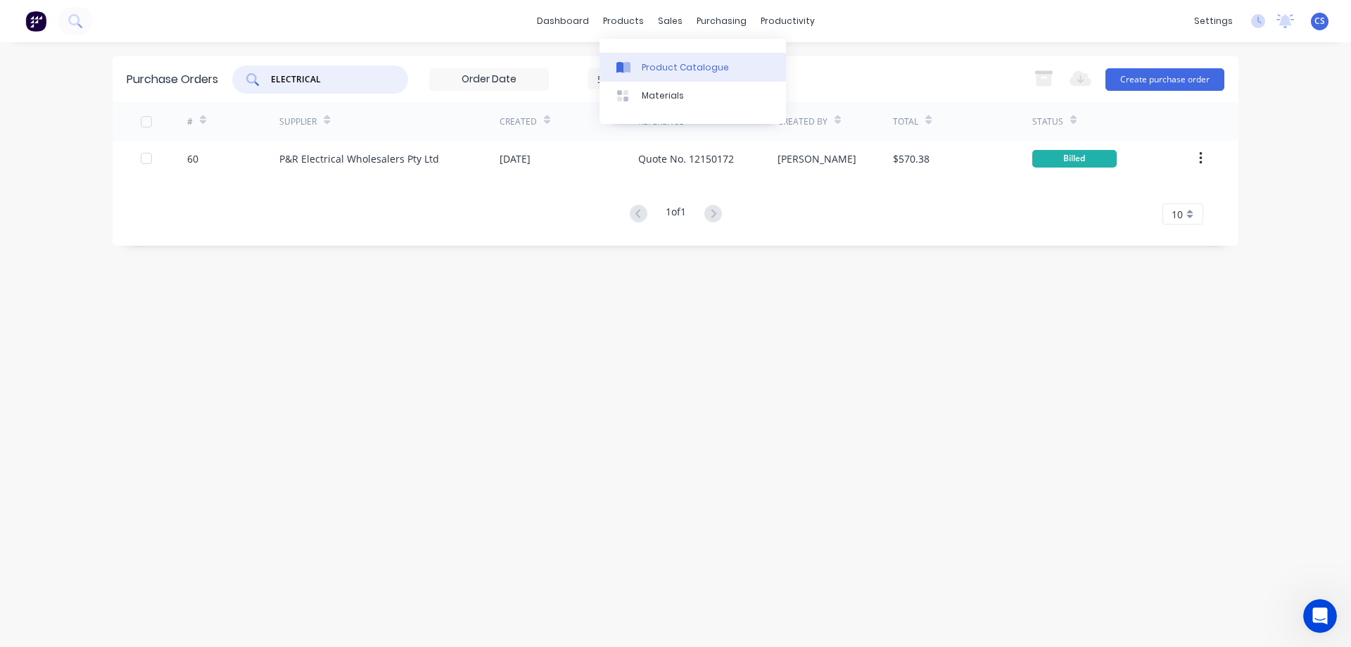
type input "ELECTRICAL"
click at [677, 71] on div "Product Catalogue" at bounding box center [685, 67] width 87 height 13
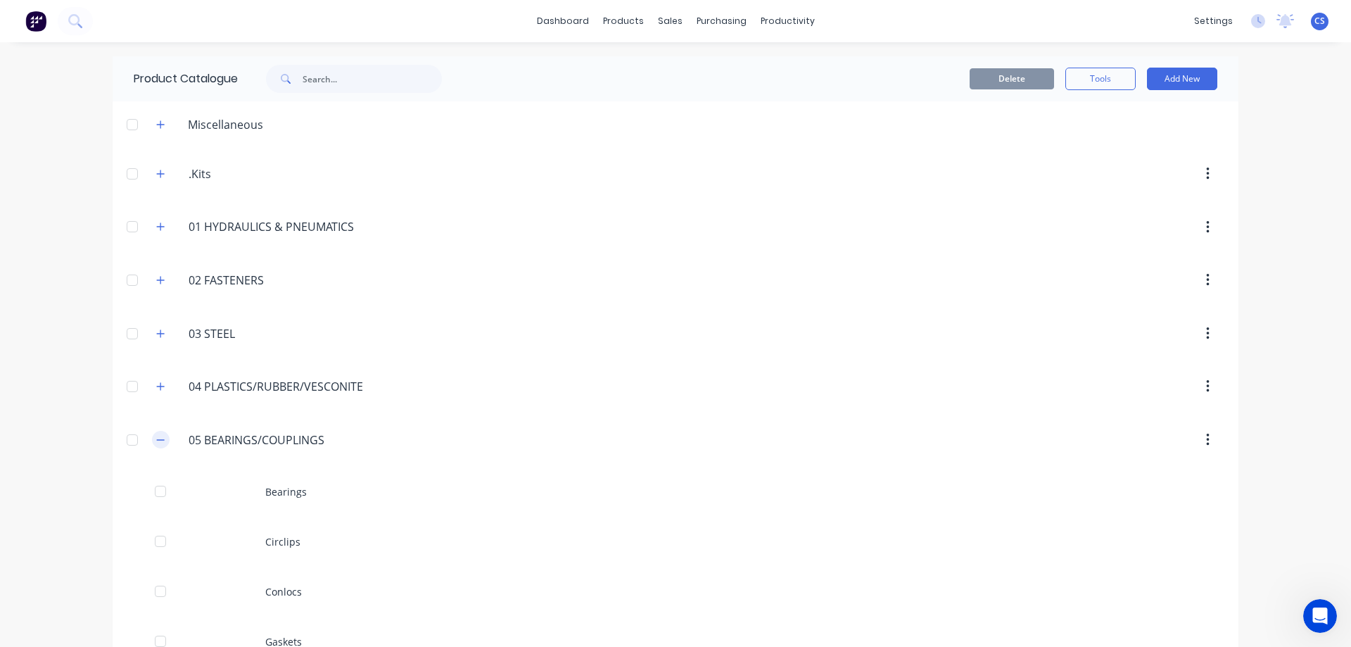
click at [156, 437] on icon "button" at bounding box center [160, 440] width 8 height 10
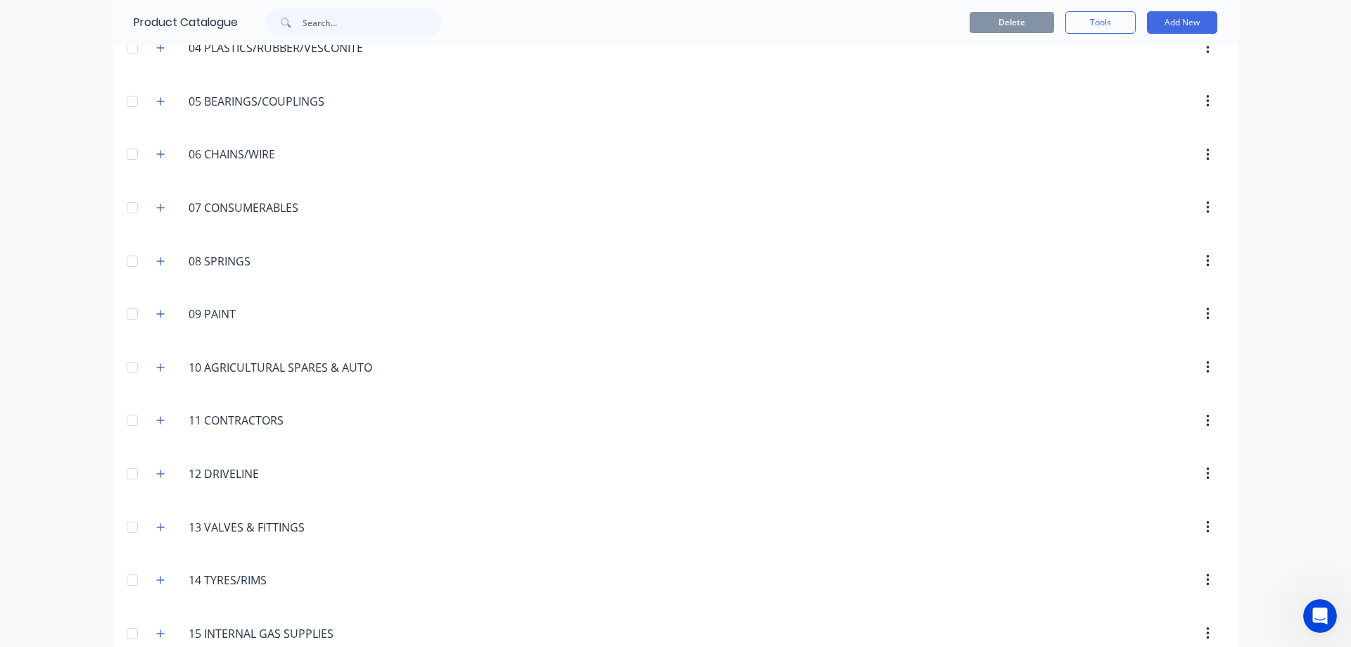
scroll to position [333, 0]
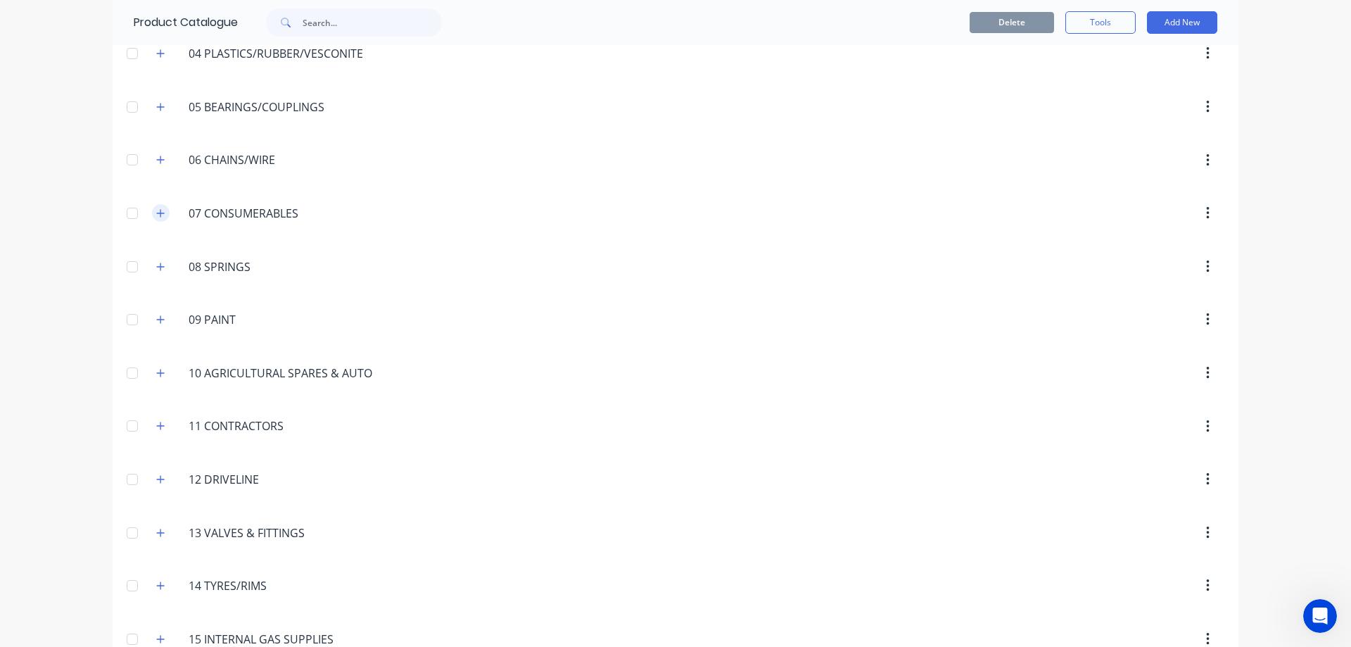
click at [160, 215] on icon "button" at bounding box center [160, 213] width 8 height 10
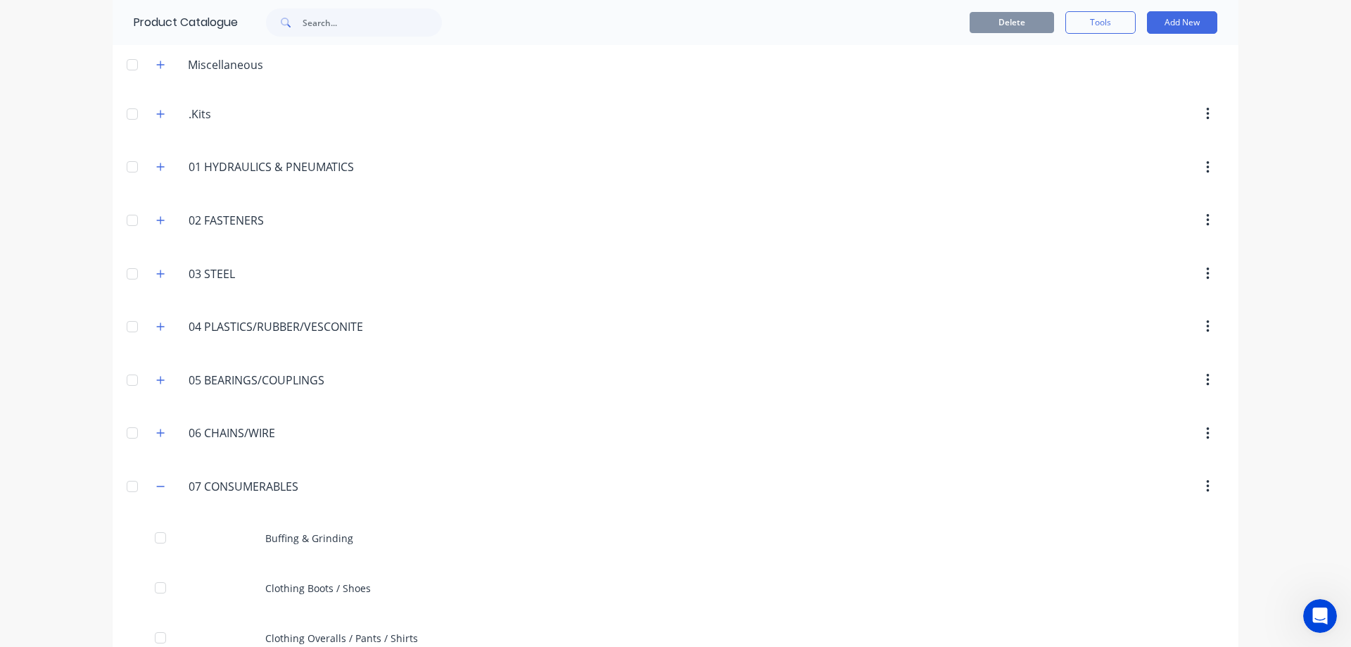
scroll to position [0, 0]
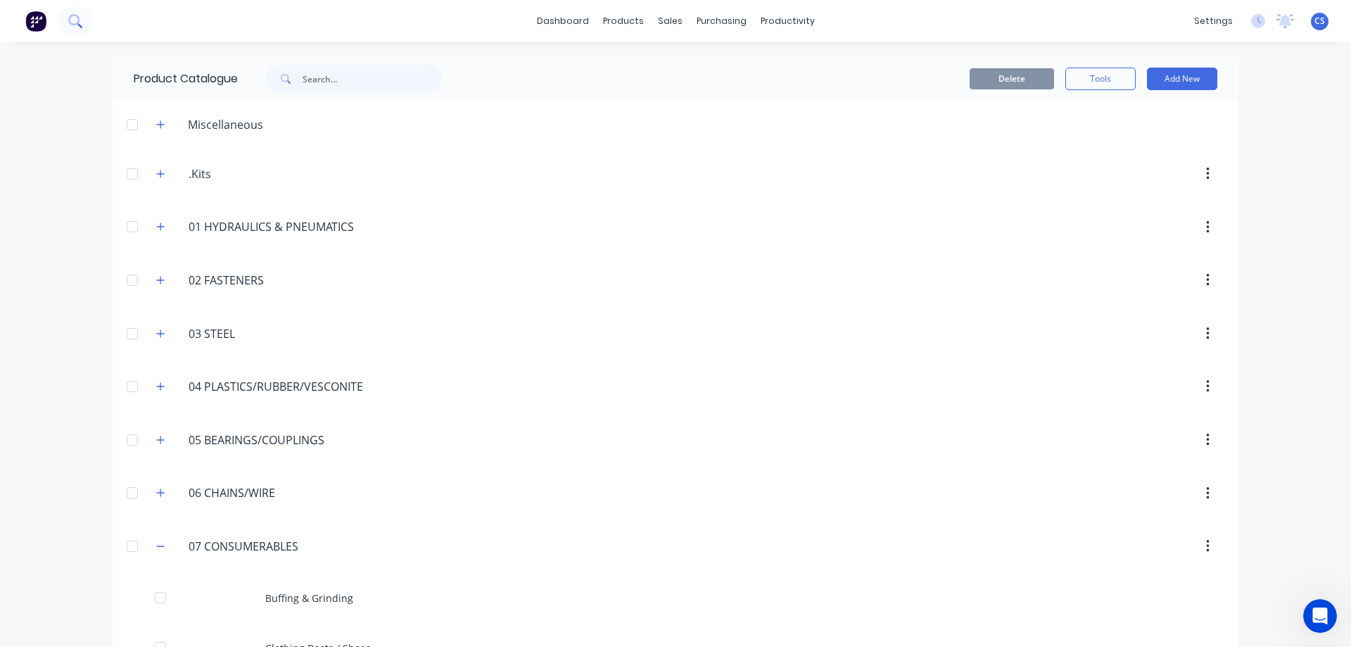
click at [77, 19] on icon at bounding box center [74, 20] width 13 height 13
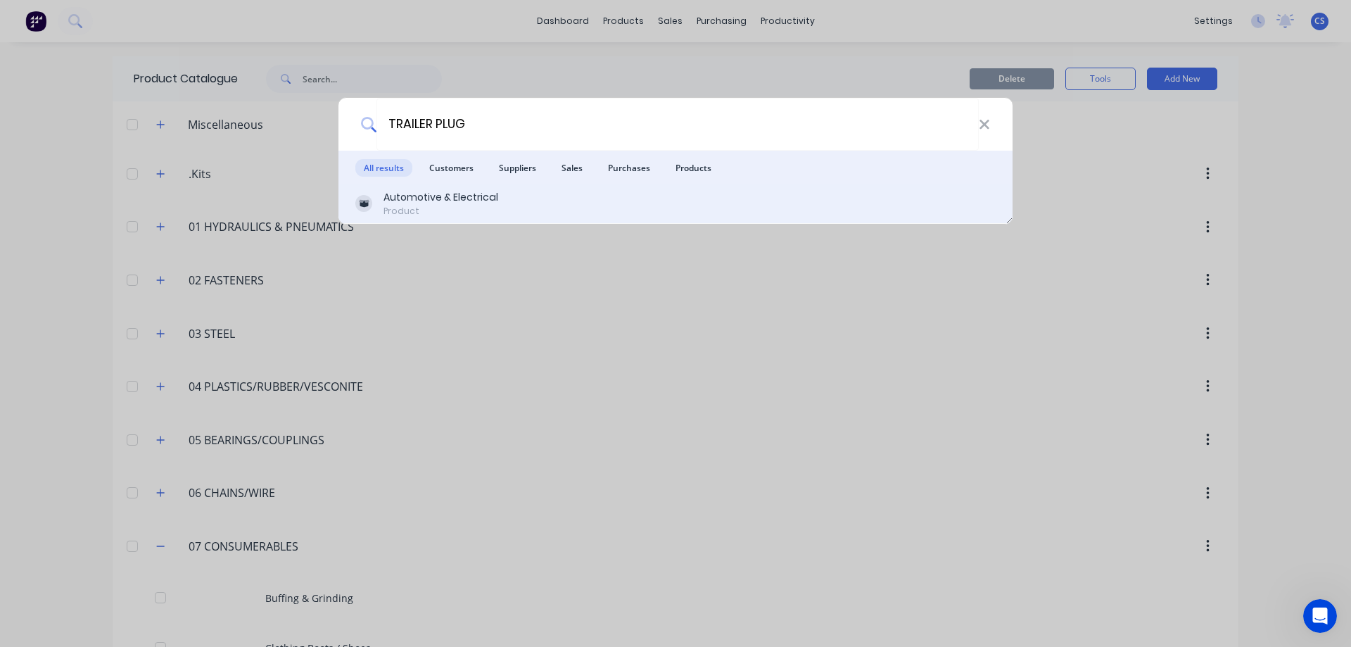
type input "TRAILER PLUG"
click at [553, 201] on div "Automotive & Electrical Product" at bounding box center [675, 203] width 640 height 27
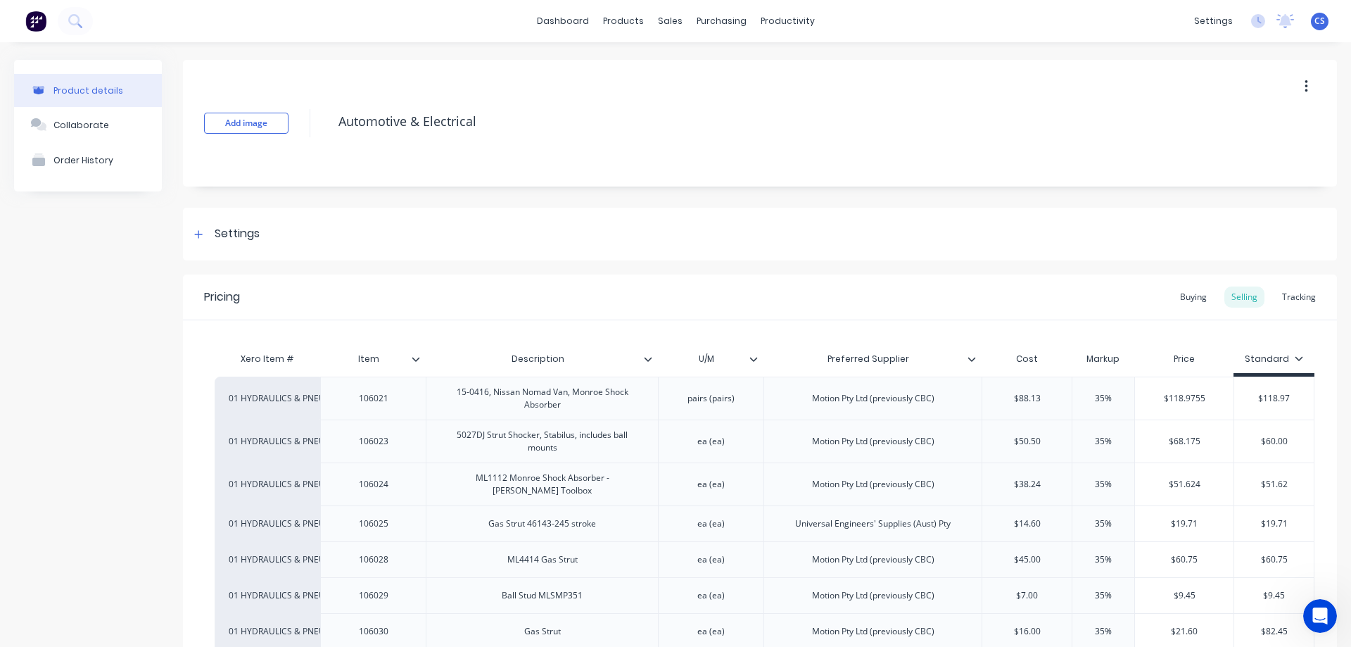
type textarea "x"
click at [76, 17] on icon at bounding box center [74, 20] width 13 height 13
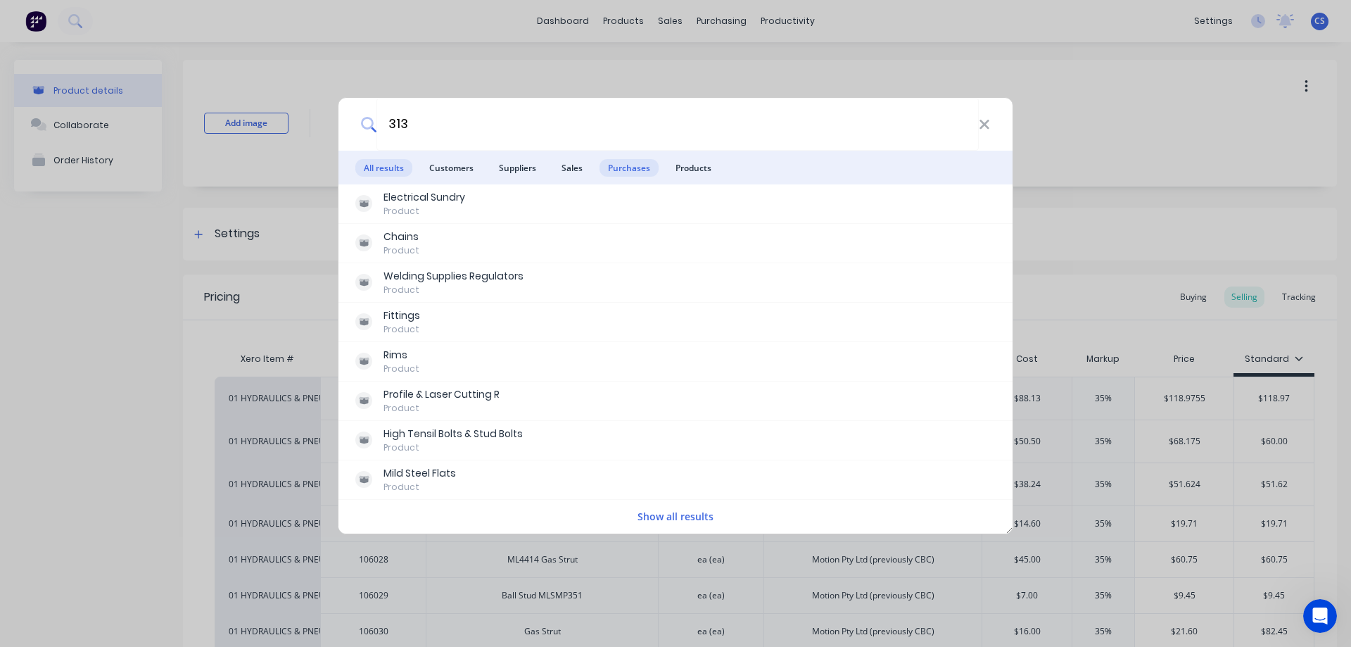
type input "313"
click at [623, 166] on span "Purchases" at bounding box center [628, 168] width 59 height 18
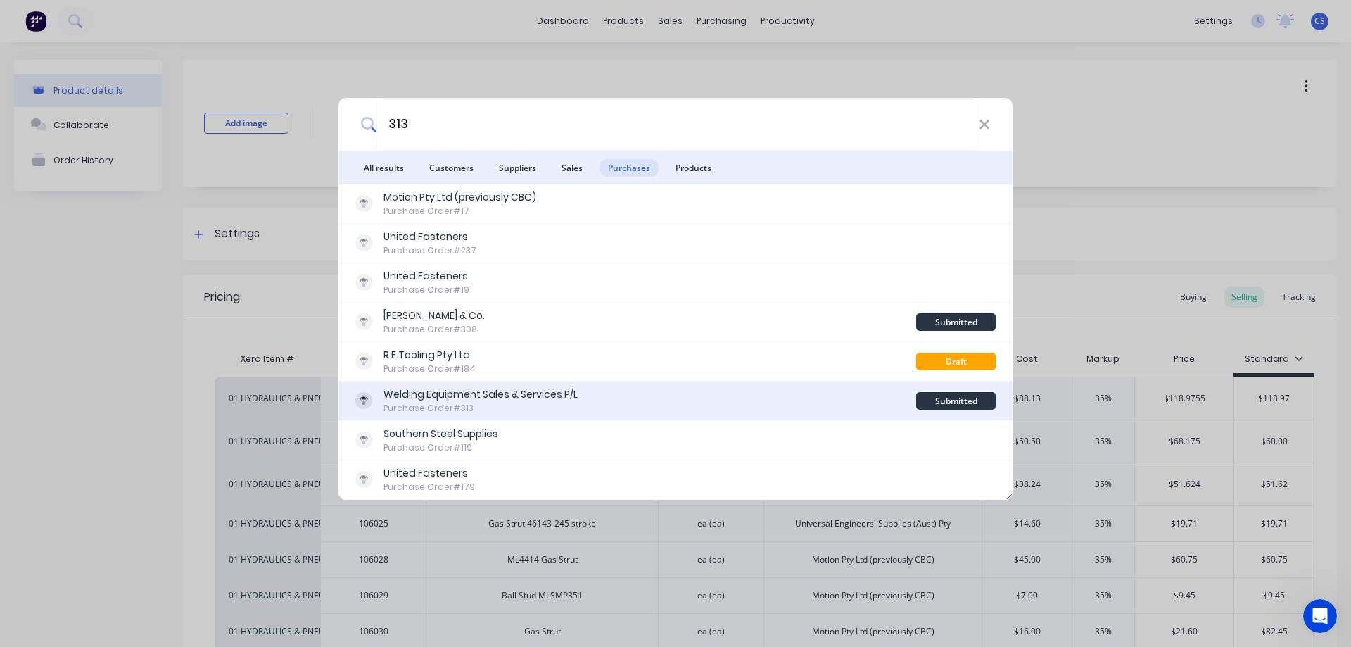
click at [684, 391] on div "Welding Equipment Sales & Services P/L Purchase Order #313" at bounding box center [635, 400] width 561 height 27
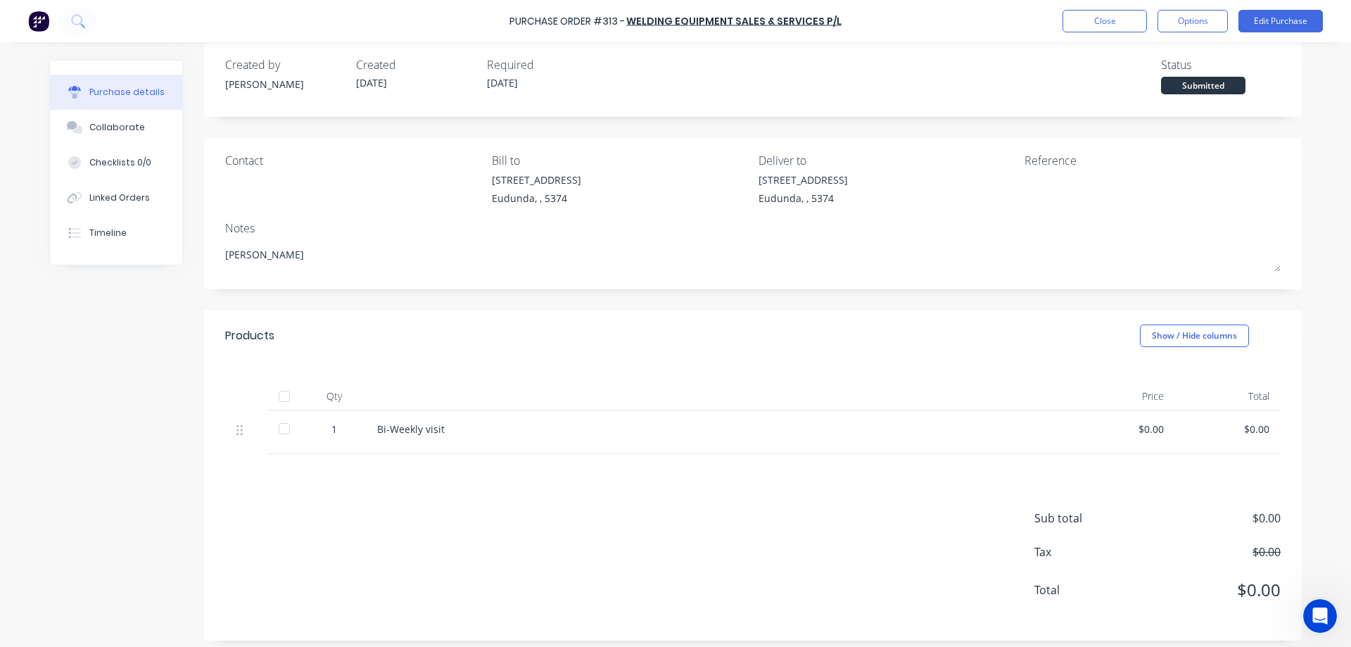
scroll to position [25, 0]
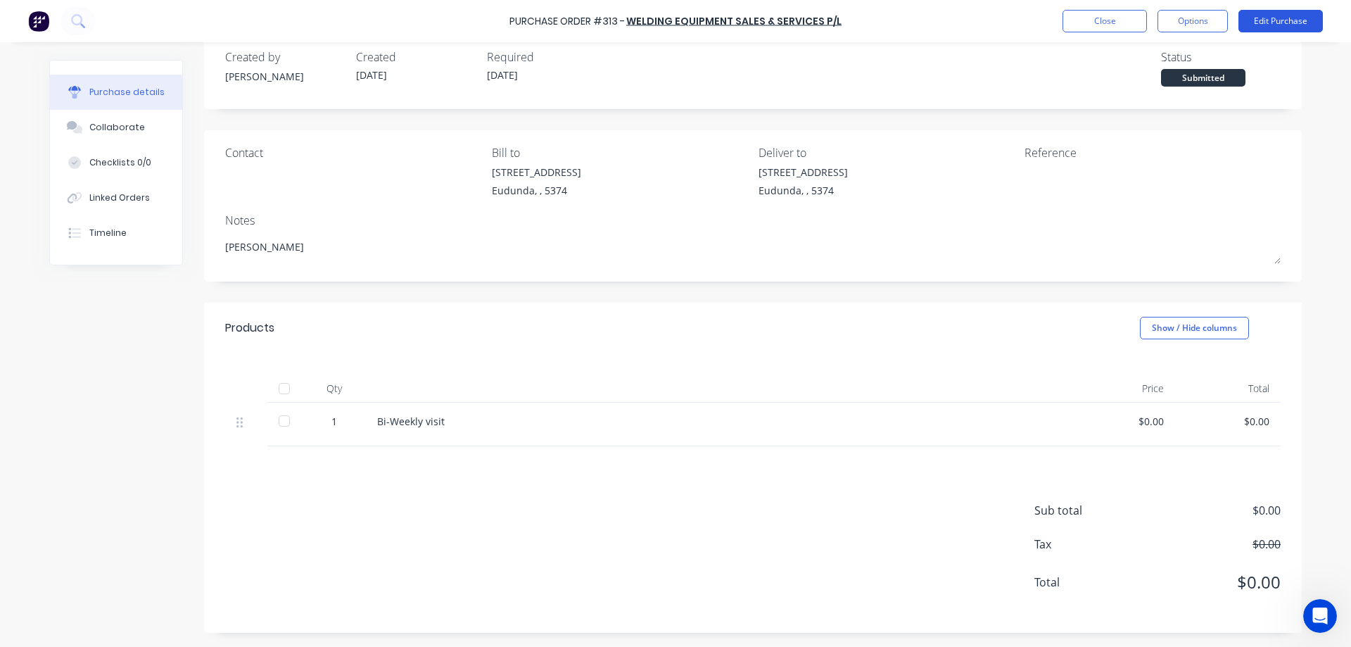
click at [1297, 24] on button "Edit Purchase" at bounding box center [1280, 21] width 84 height 23
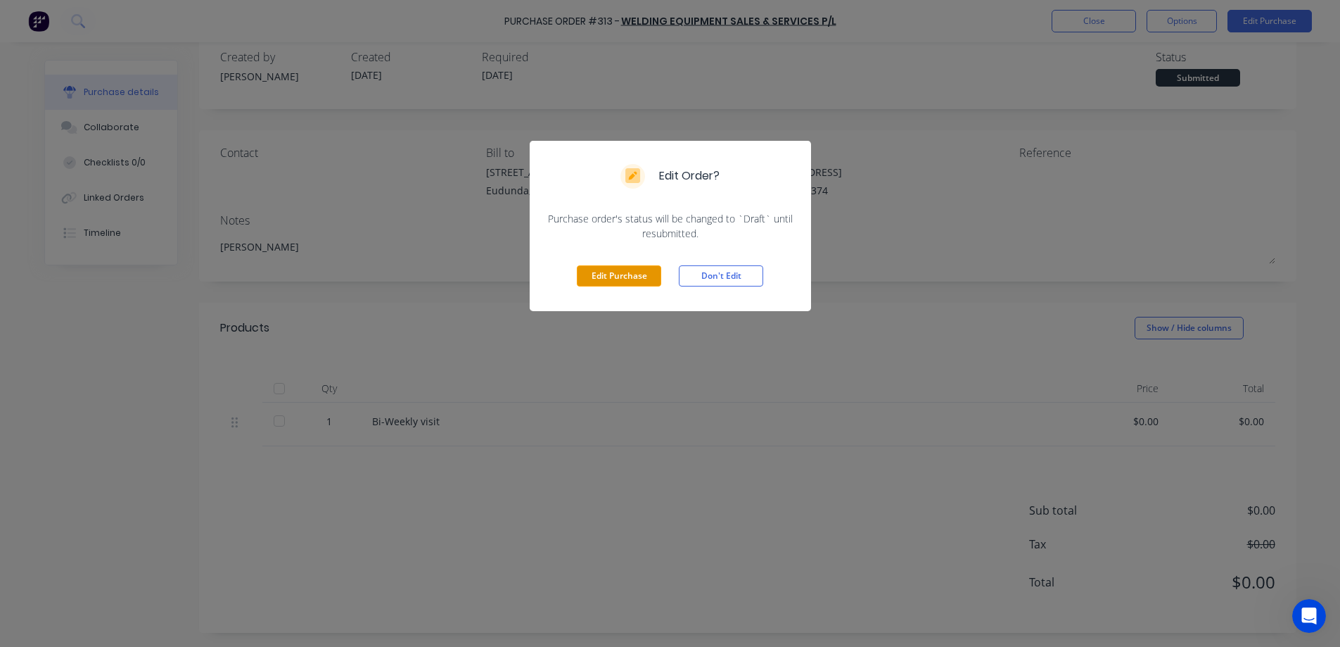
click at [636, 277] on button "Edit Purchase" at bounding box center [619, 275] width 84 height 21
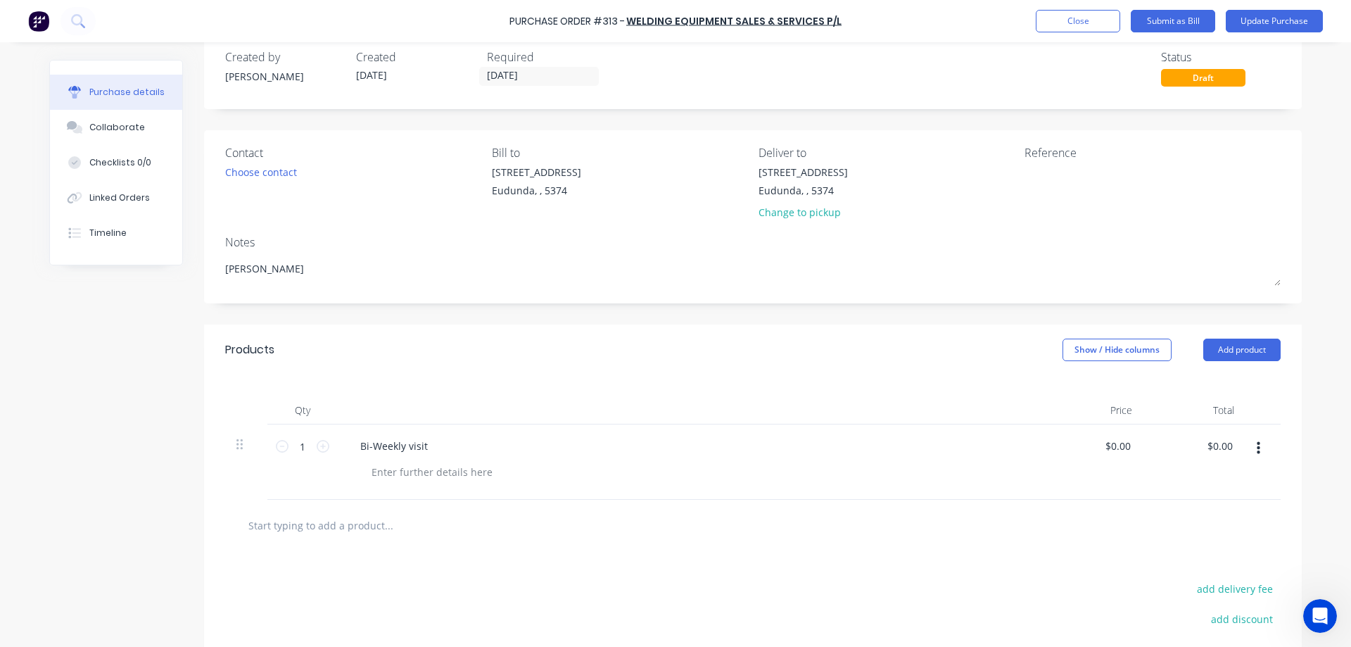
click at [338, 528] on input "text" at bounding box center [388, 525] width 281 height 28
type textarea "x"
type input "7"
type textarea "x"
type input "72"
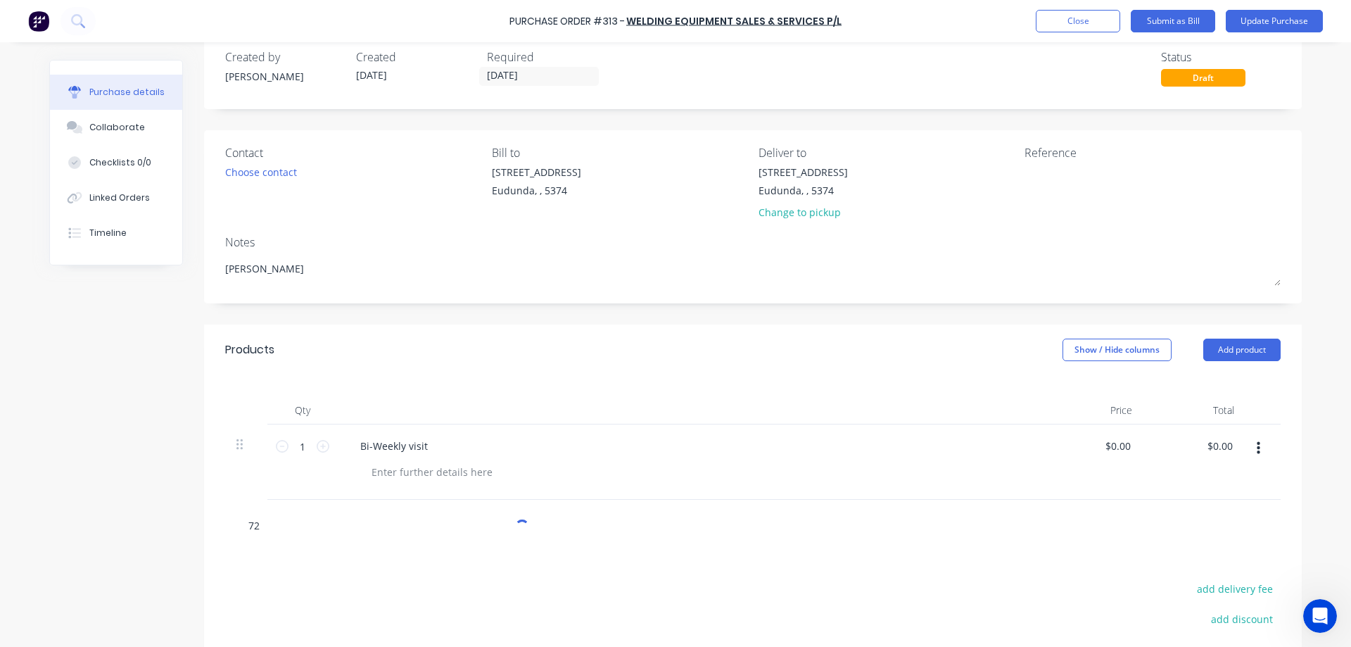
type textarea "x"
type input "7226"
type textarea "x"
type input "72263"
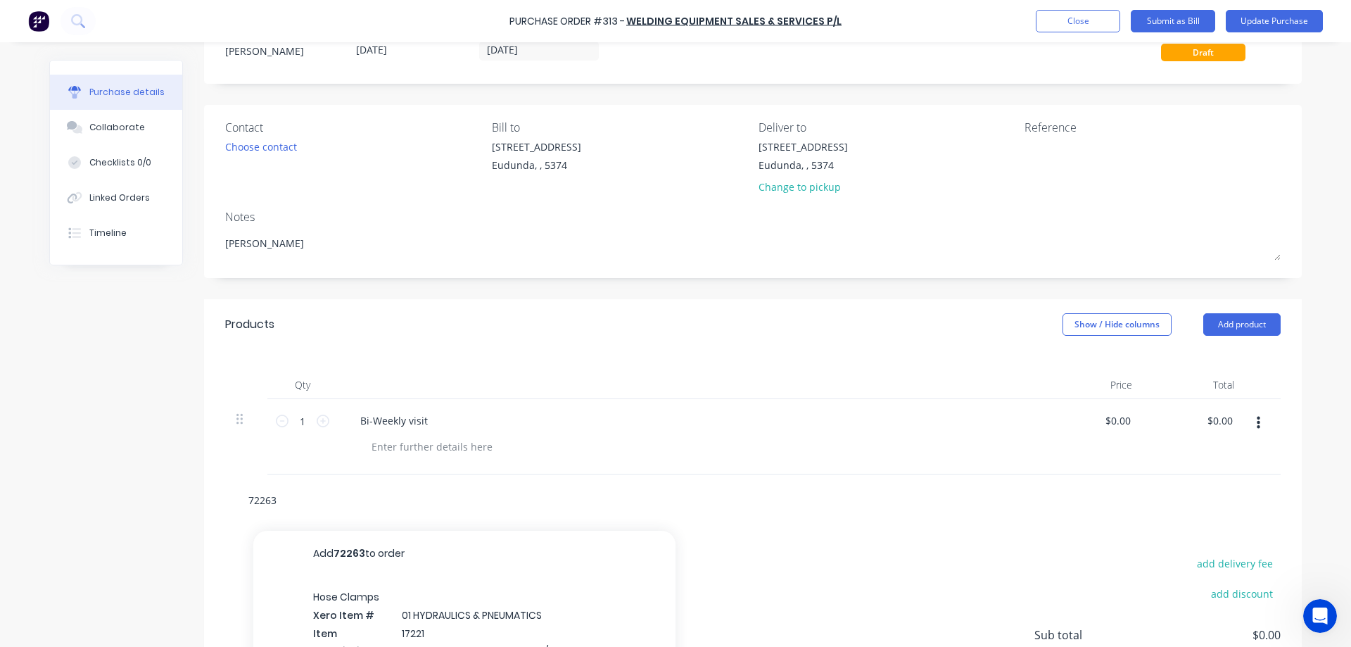
type textarea "x"
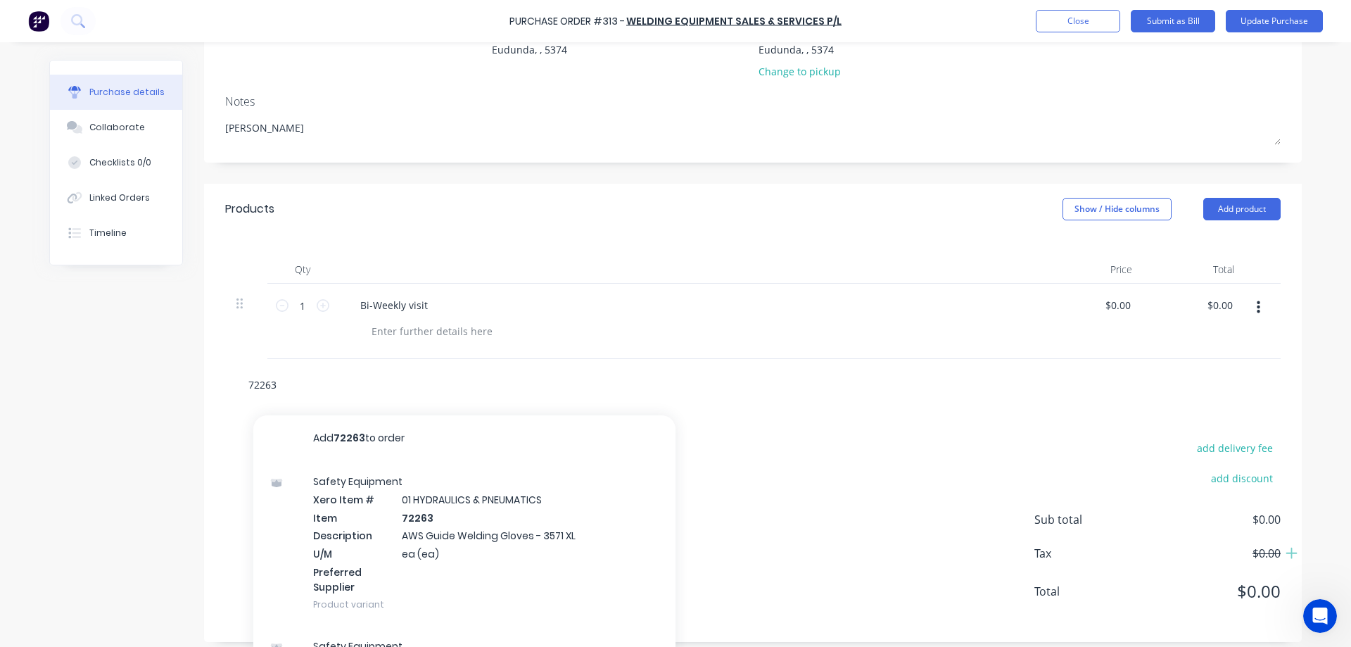
scroll to position [195, 0]
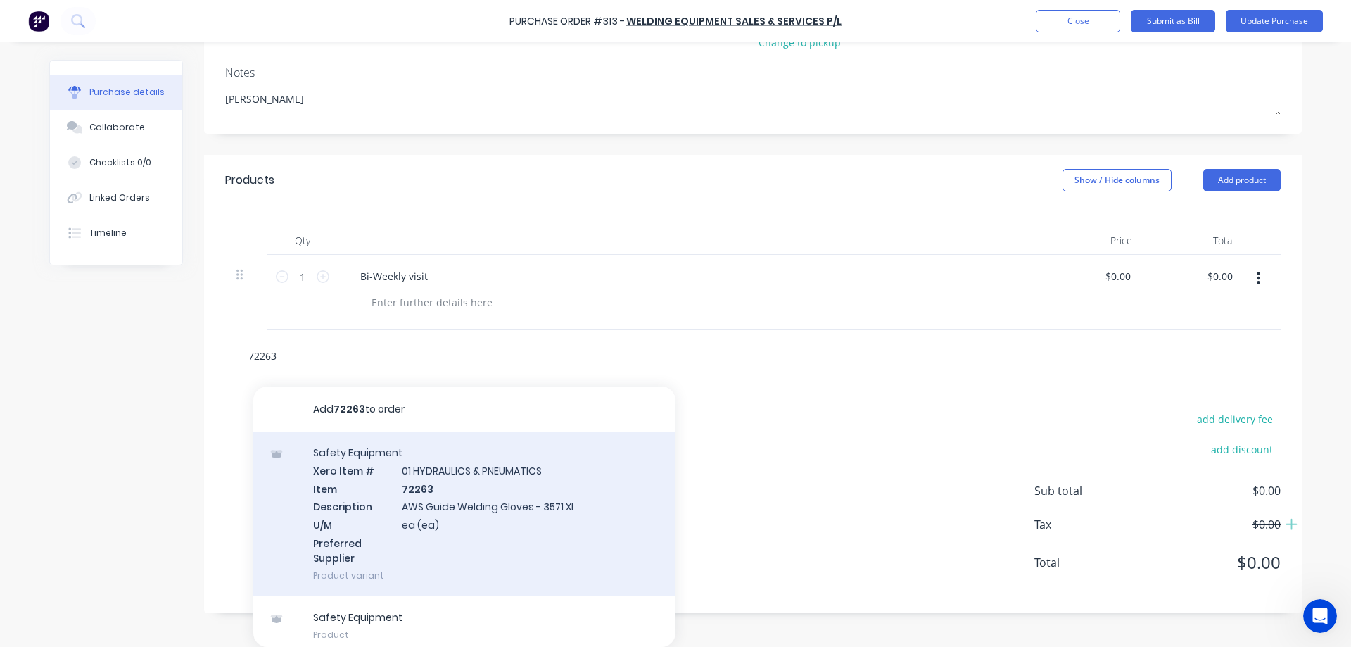
type input "72263"
click at [490, 516] on div "Safety Equipment Xero Item # 01 HYDRAULICS & PNEUMATICS Item 72263 Description …" at bounding box center [464, 513] width 422 height 165
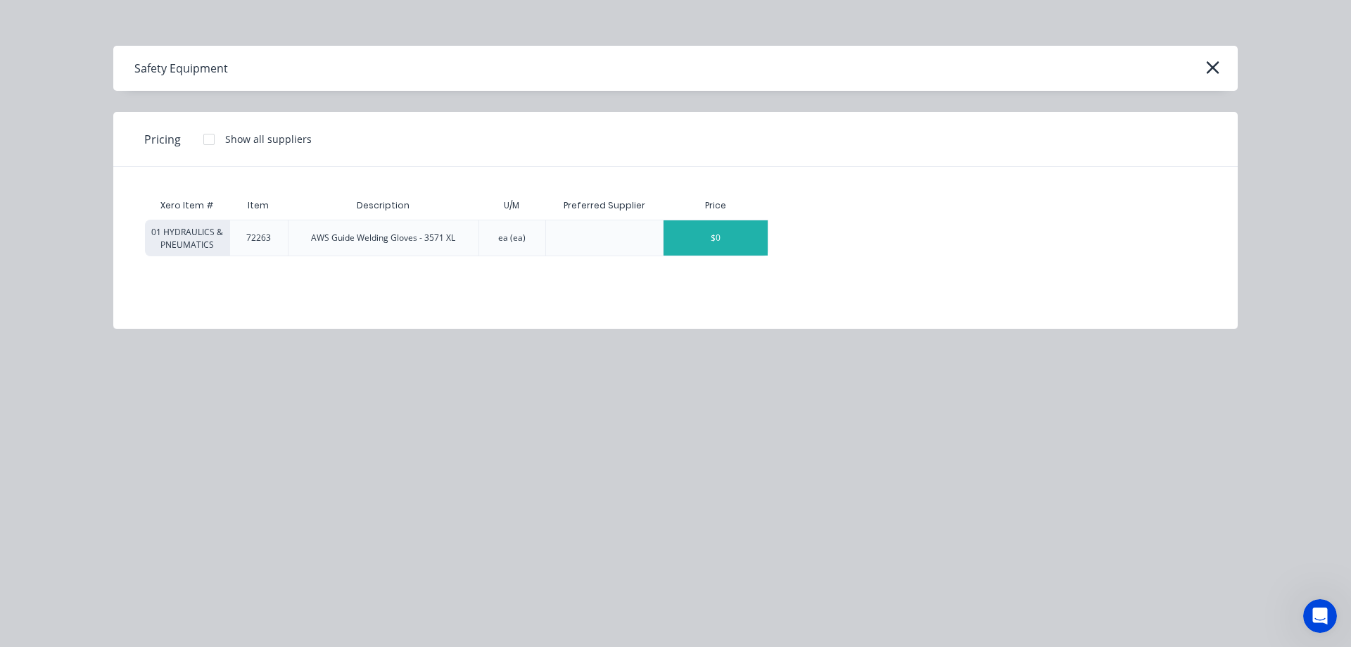
click at [689, 238] on div "$0" at bounding box center [715, 237] width 104 height 35
type textarea "x"
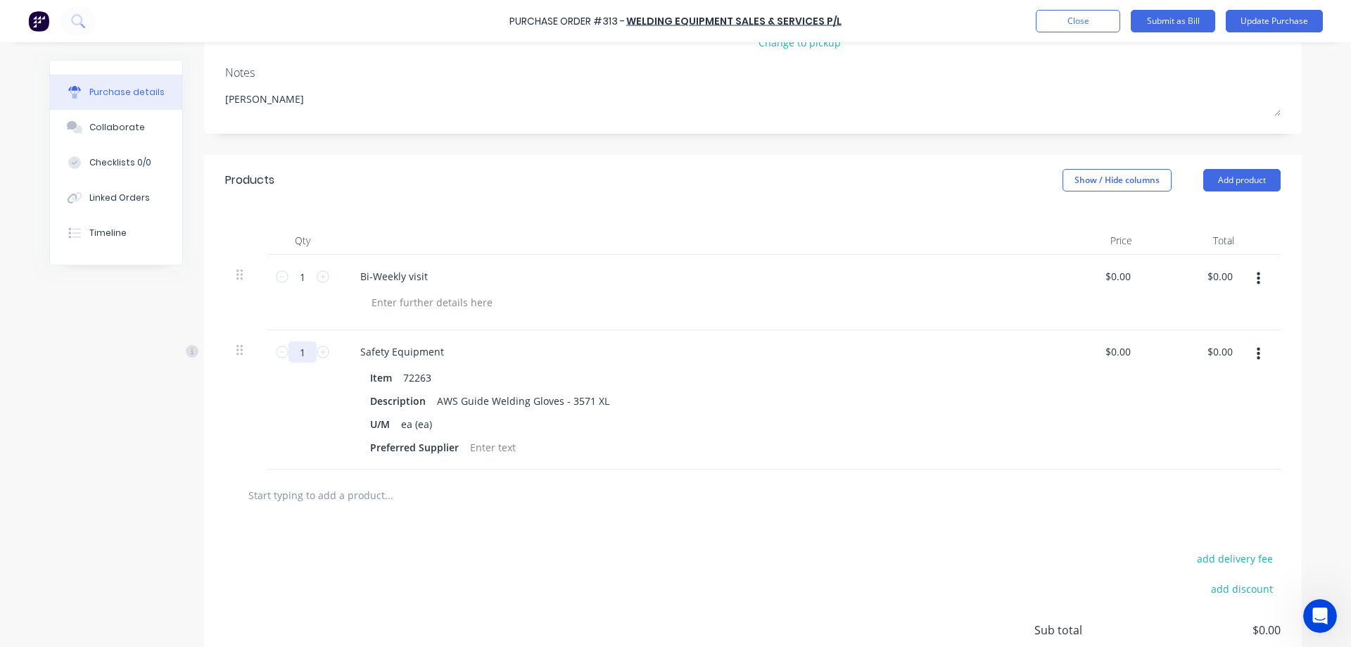
click at [306, 348] on input "1" at bounding box center [302, 351] width 28 height 21
type textarea "x"
type input "15"
type textarea "x"
type input "15"
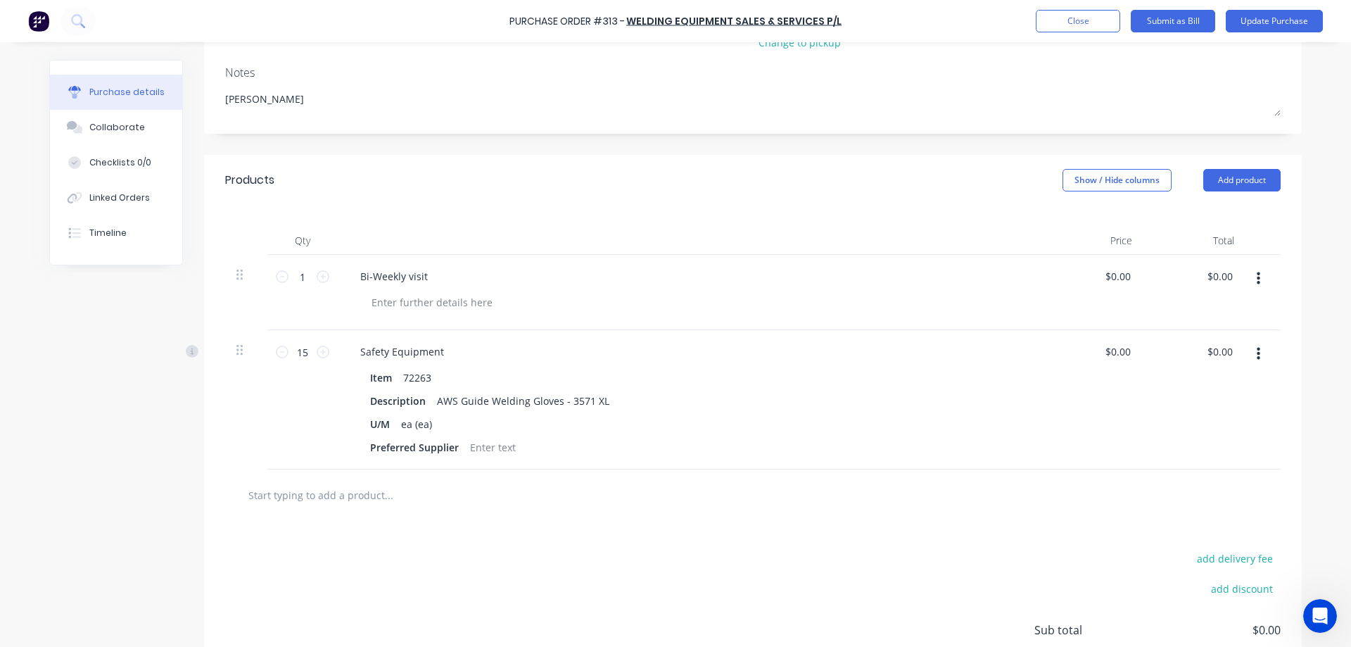
scroll to position [2, 0]
type input "0.00"
type textarea "x"
click at [1214, 348] on input "0.00" at bounding box center [1222, 351] width 27 height 20
type input "$0.00"
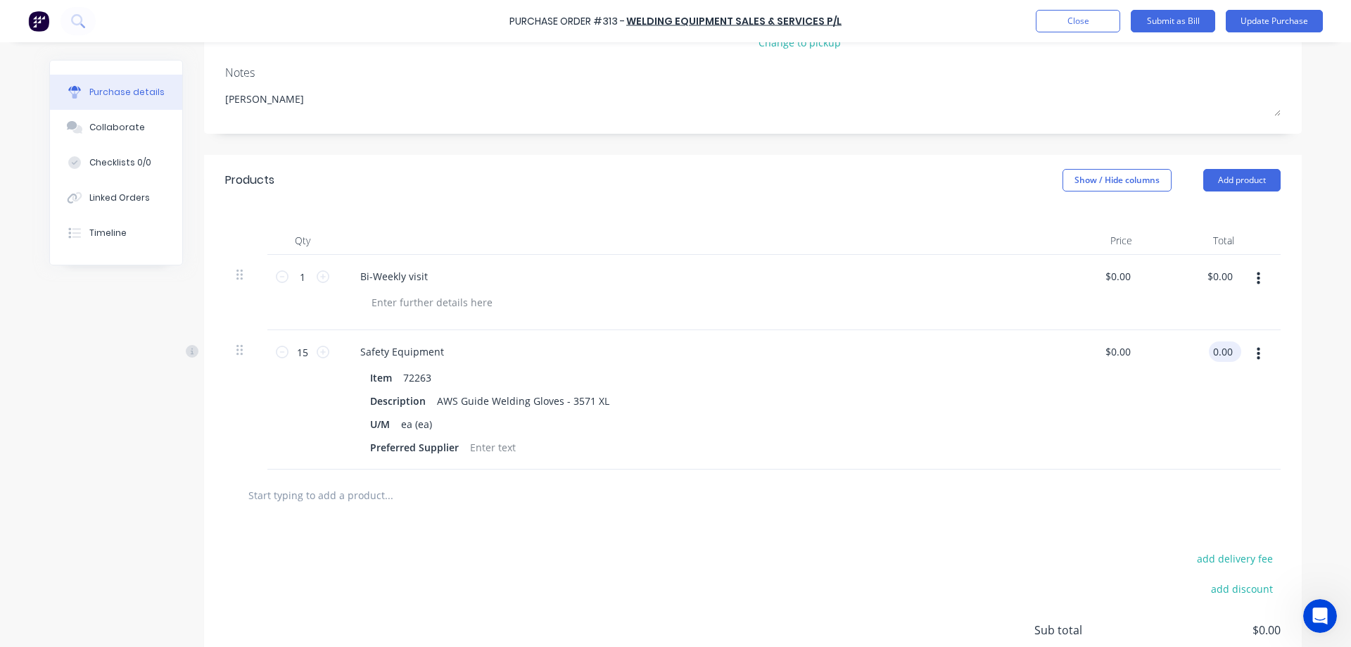
type textarea "x"
click at [1232, 350] on div "$0.00 $0.00" at bounding box center [1222, 351] width 38 height 20
type input "0.00"
click at [1213, 350] on input "0.00" at bounding box center [1219, 351] width 32 height 20
type textarea "x"
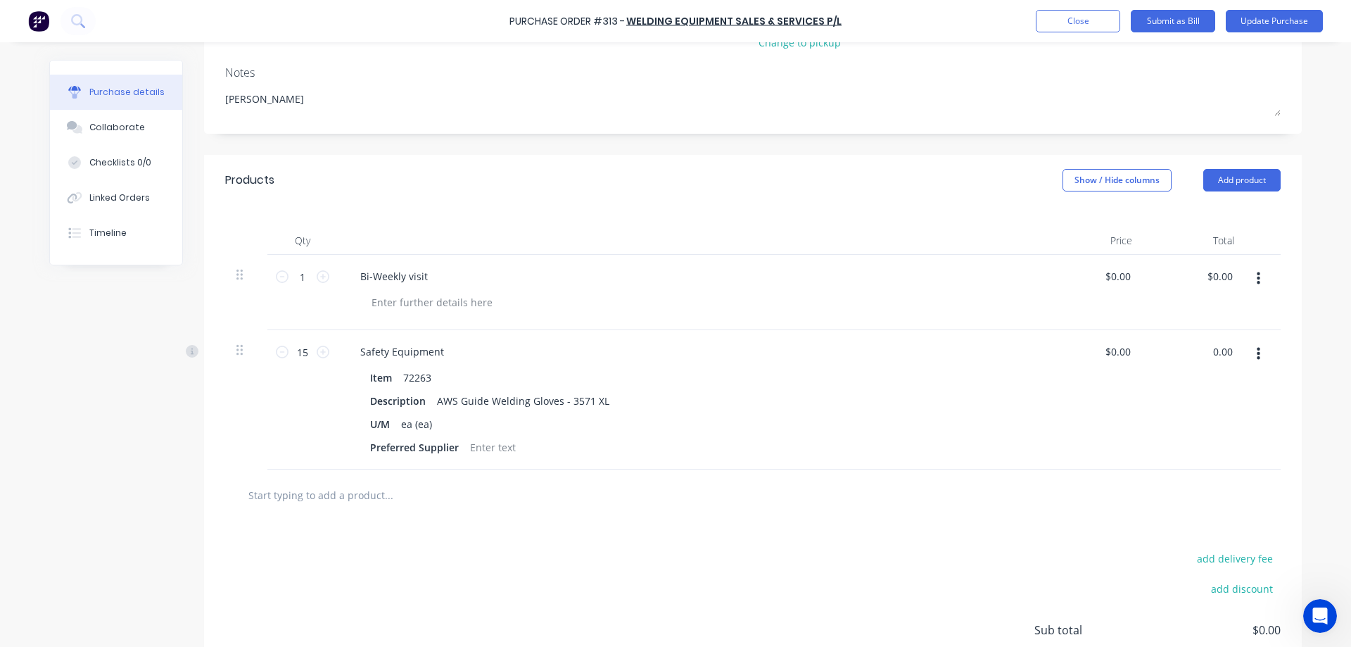
drag, startPoint x: 1207, startPoint y: 350, endPoint x: 1236, endPoint y: 348, distance: 28.9
click at [1236, 348] on div "15 15 Safety Equipment Item 72263 Description AWS Guide Welding Gloves - 3571 X…" at bounding box center [752, 399] width 1055 height 139
type input "357.70"
type input "$23.8467"
type input "$357.70"
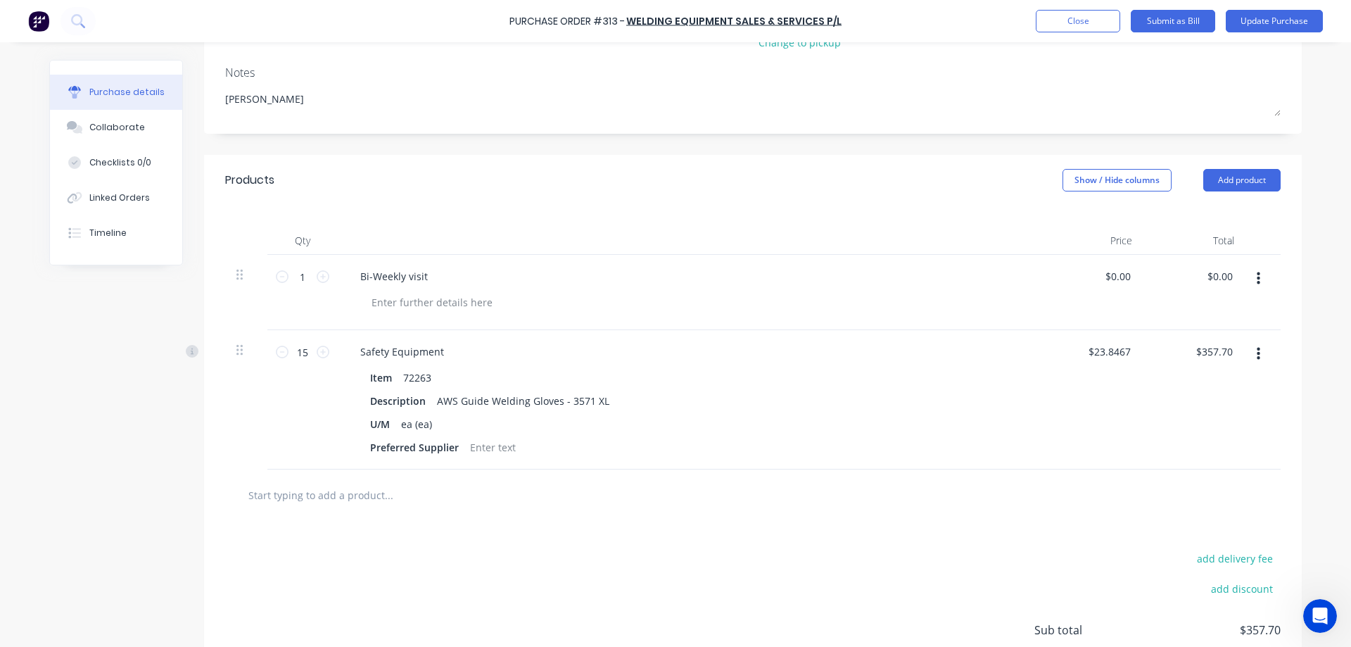
type textarea "x"
click at [390, 494] on input "text" at bounding box center [388, 495] width 281 height 28
type input "7"
type textarea "x"
type input "77"
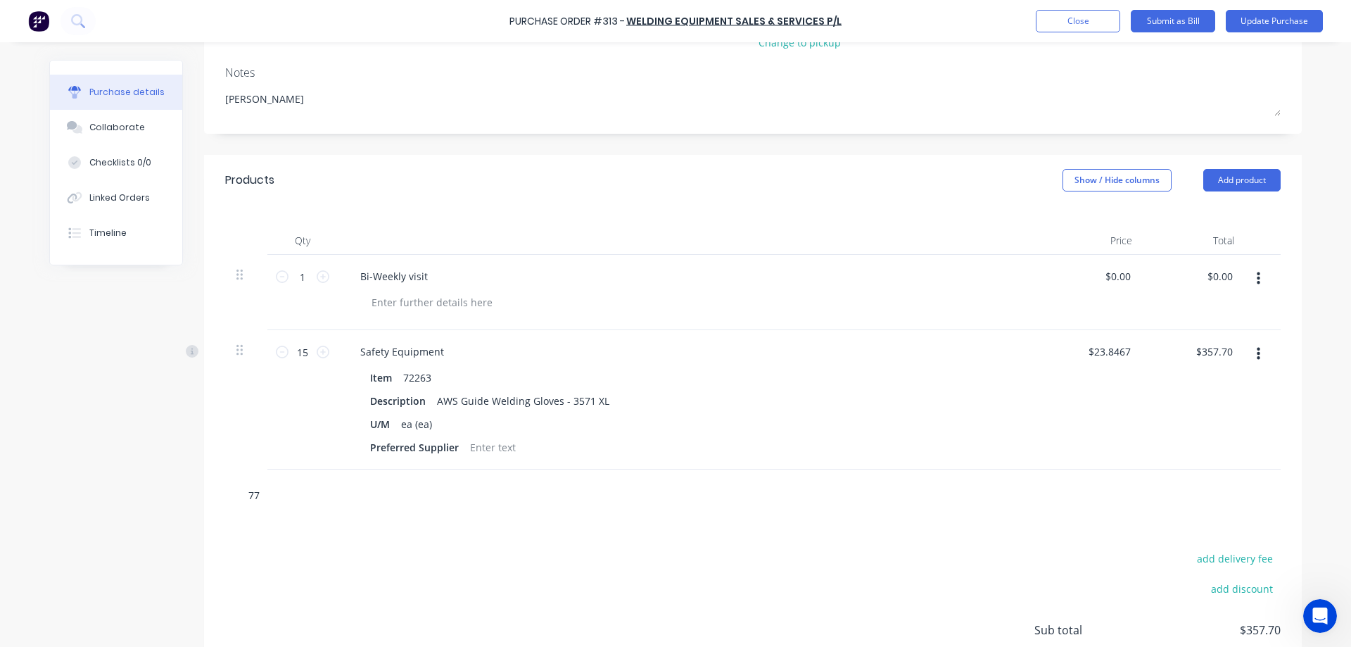
type textarea "x"
type input "773"
type textarea "x"
type input "7734"
type textarea "x"
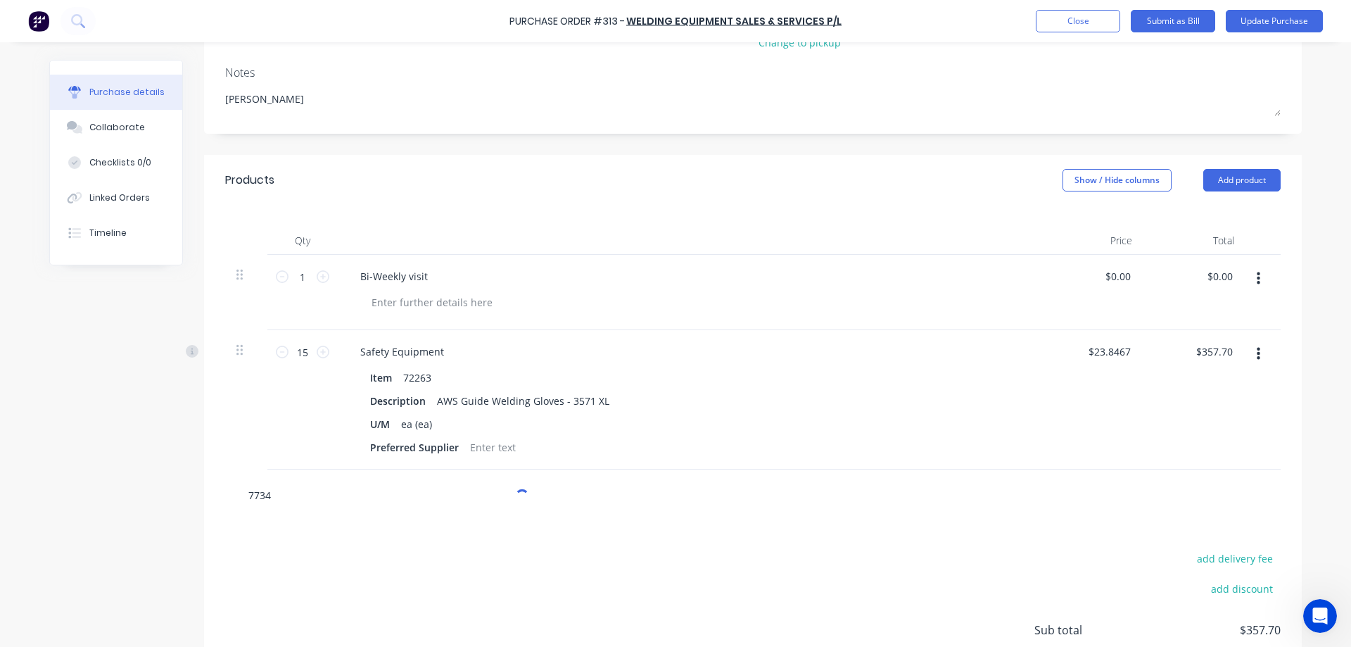
type input "77340"
type textarea "x"
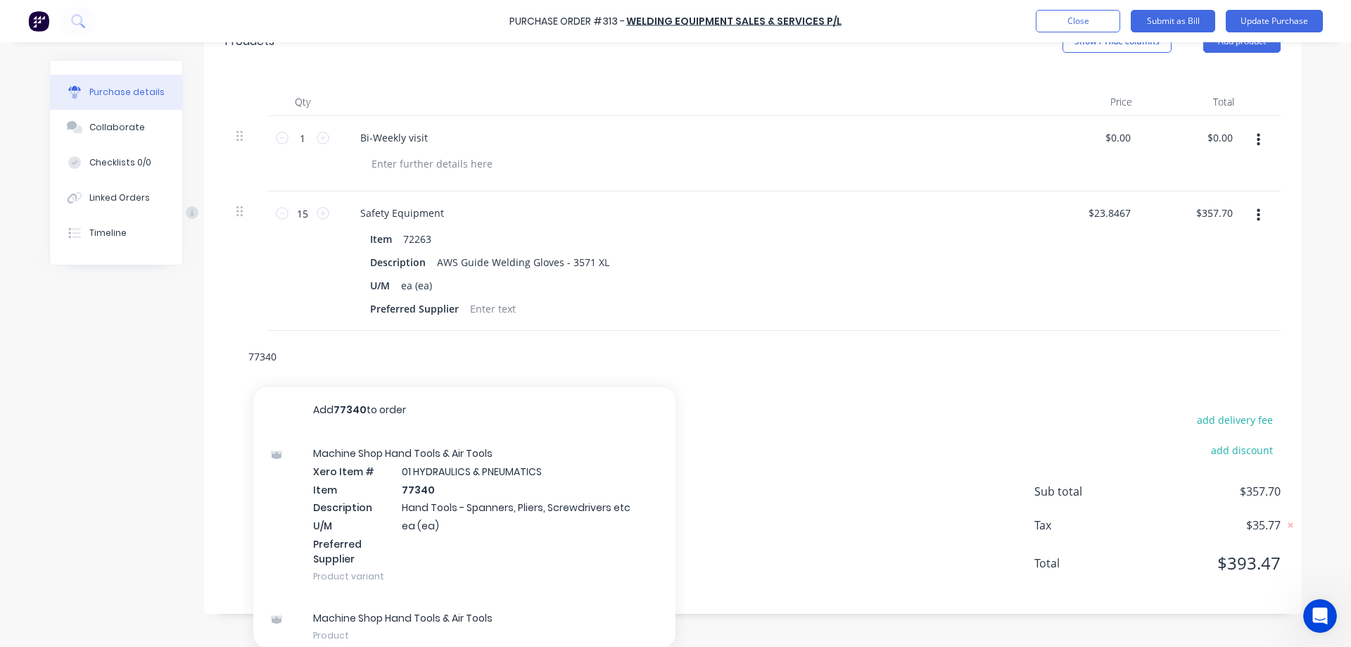
scroll to position [334, 0]
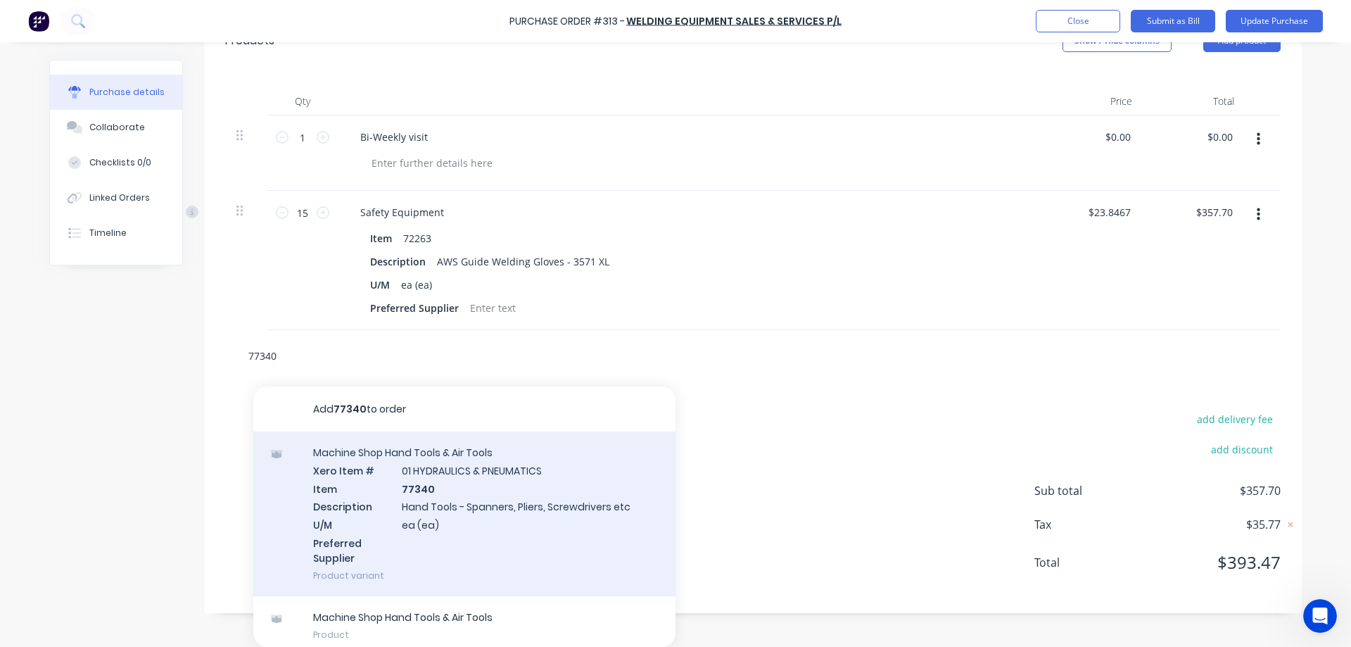
type input "77340"
click at [536, 516] on div "Machine Shop Hand Tools & Air Tools Xero Item # 01 HYDRAULICS & PNEUMATICS Item…" at bounding box center [464, 513] width 422 height 165
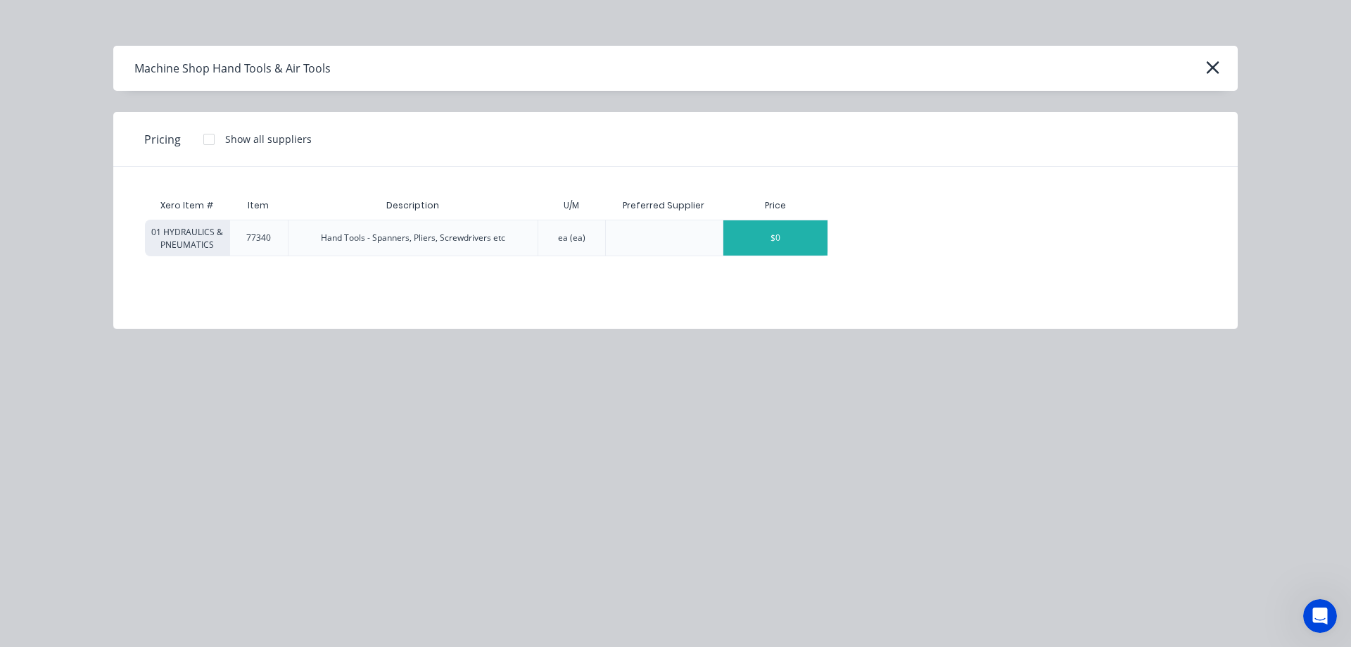
type textarea "x"
click at [772, 234] on div "$0" at bounding box center [775, 237] width 104 height 35
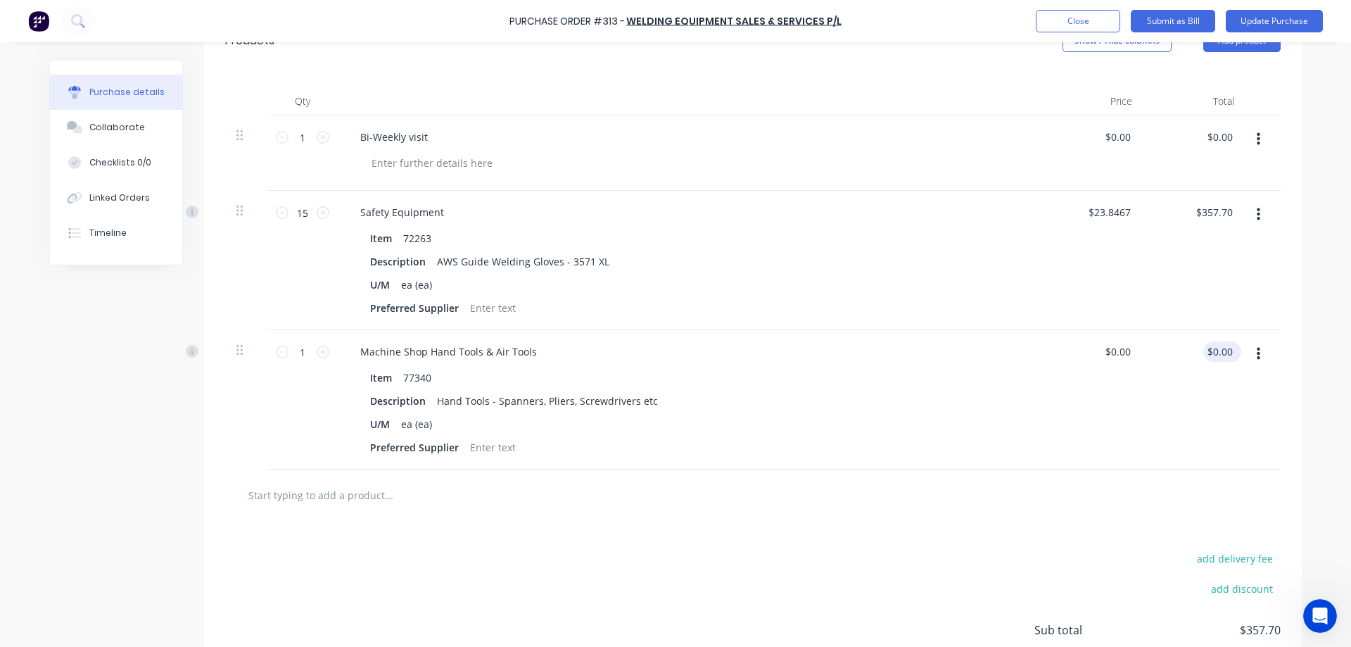
type textarea "x"
type input "0.00"
click at [1209, 350] on input "0.00" at bounding box center [1219, 351] width 32 height 20
type textarea "x"
drag, startPoint x: 1229, startPoint y: 355, endPoint x: 1207, endPoint y: 352, distance: 22.0
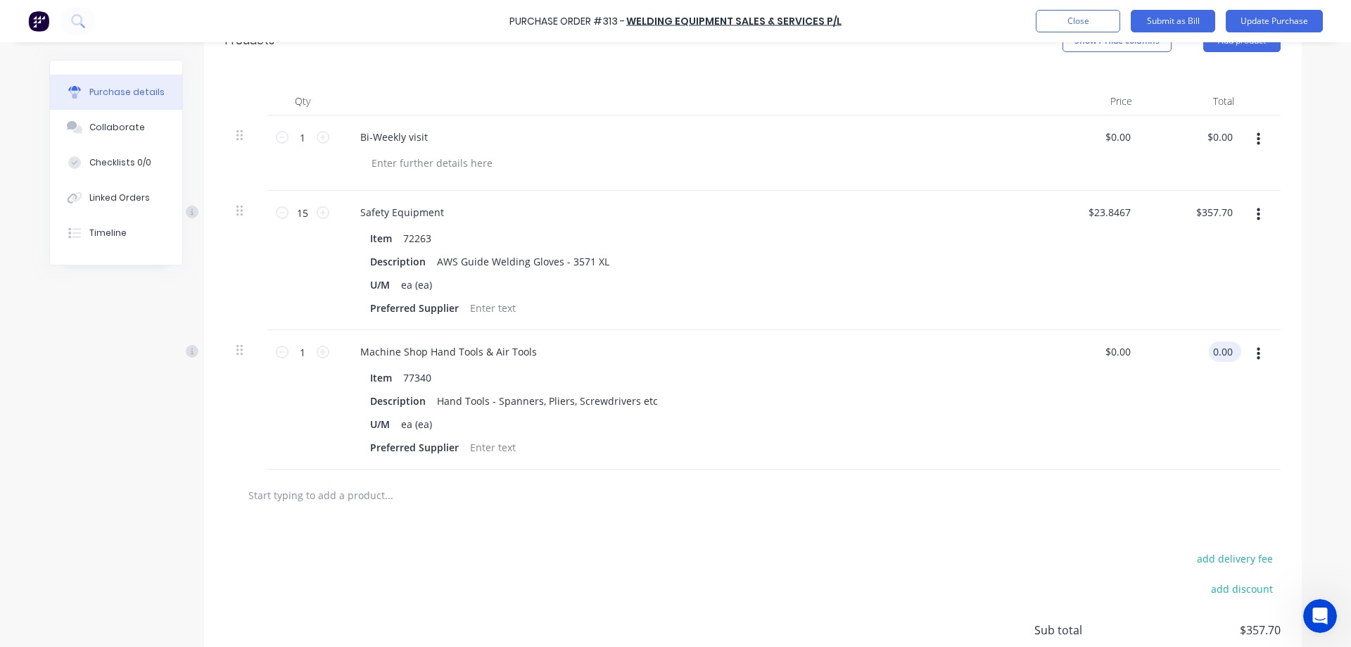
click at [1209, 352] on input "0.00" at bounding box center [1222, 351] width 27 height 20
type input "241.92"
type textarea "x"
type input "$241.92"
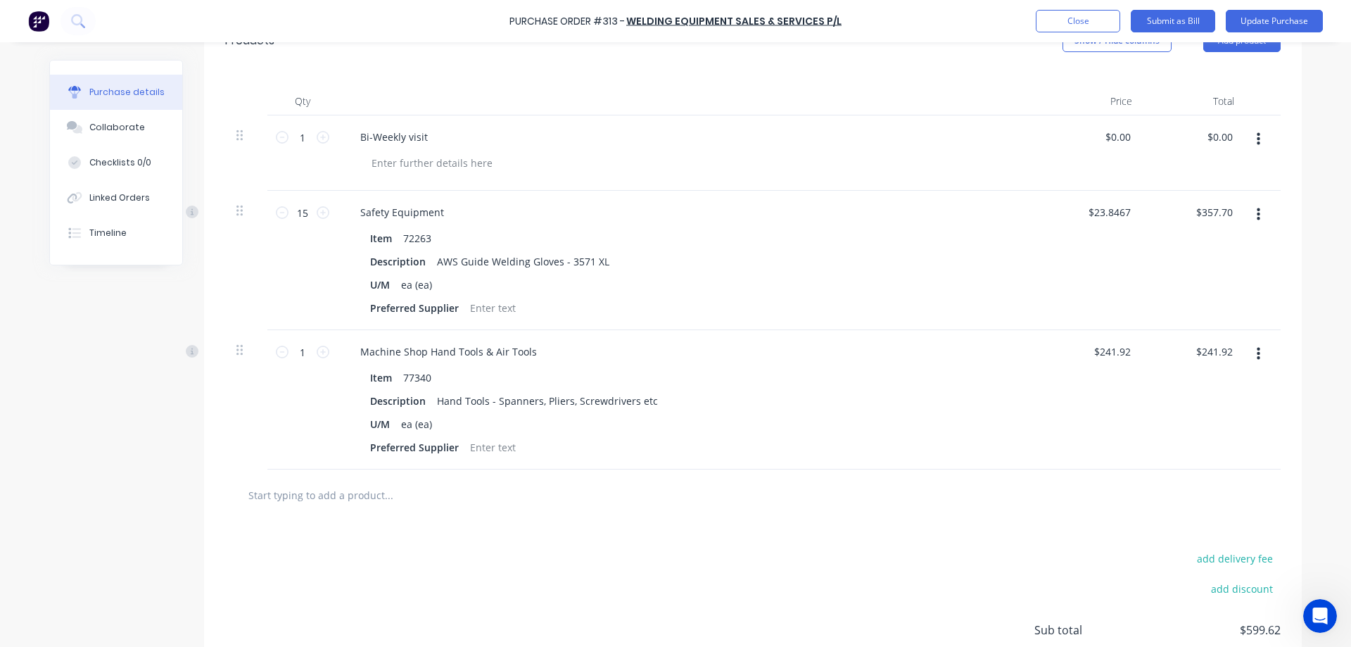
type textarea "x"
click at [435, 485] on input "text" at bounding box center [388, 495] width 281 height 28
type input "72"
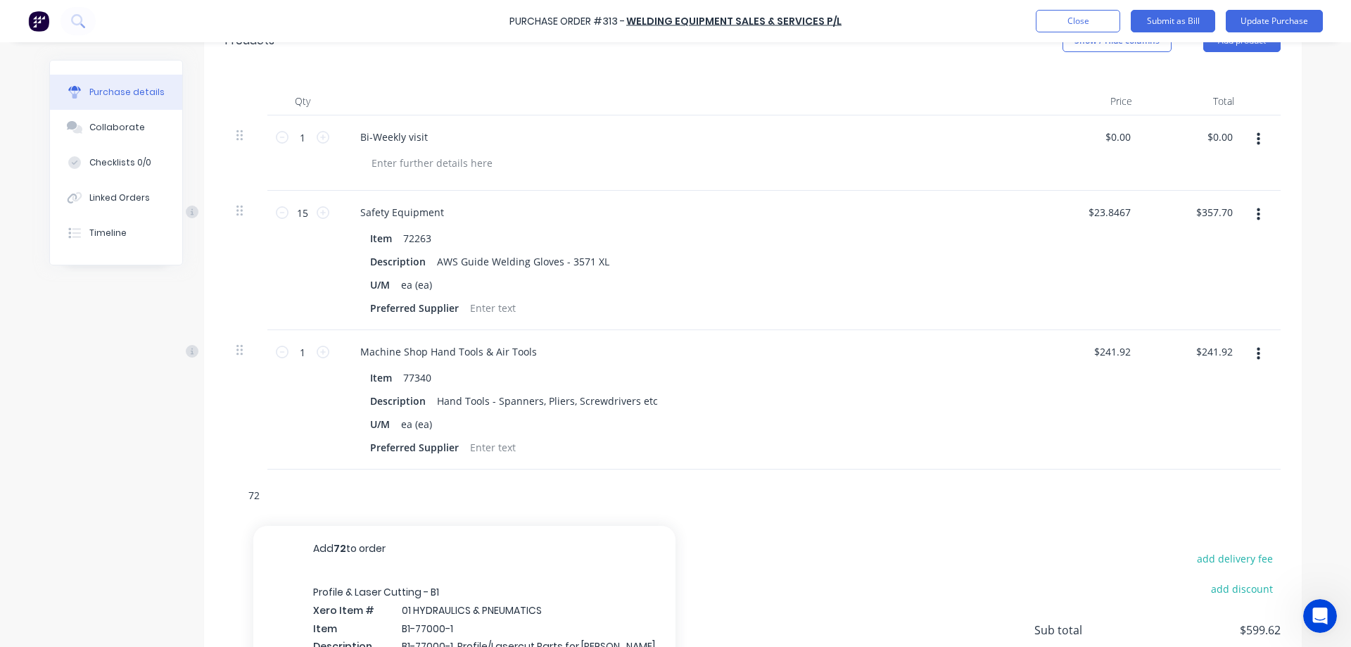
type textarea "x"
type input "720"
type textarea "x"
type input "72092"
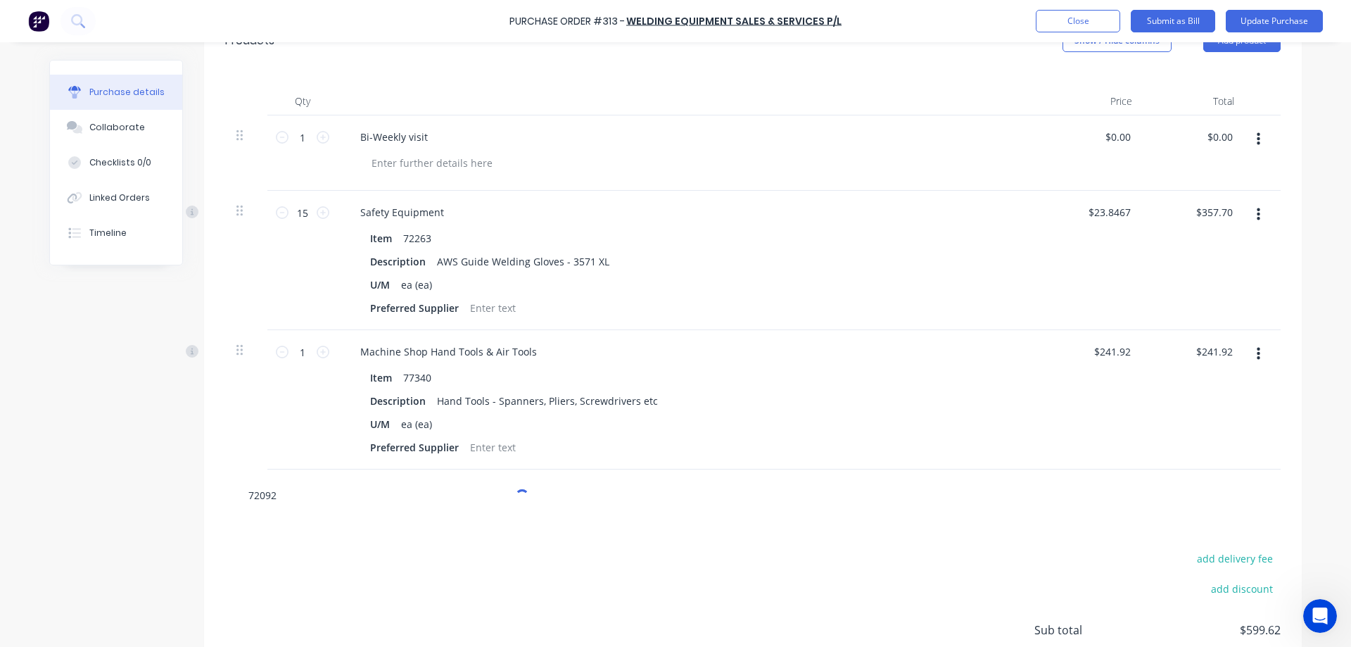
type textarea "x"
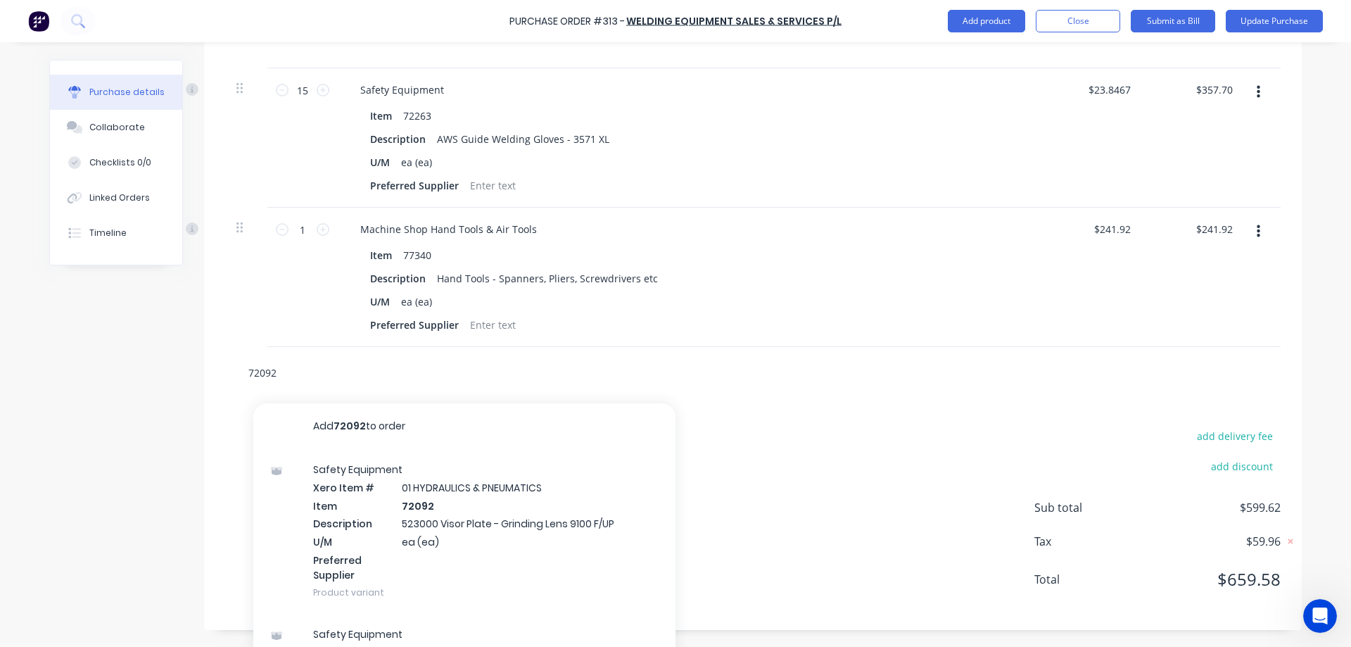
scroll to position [473, 0]
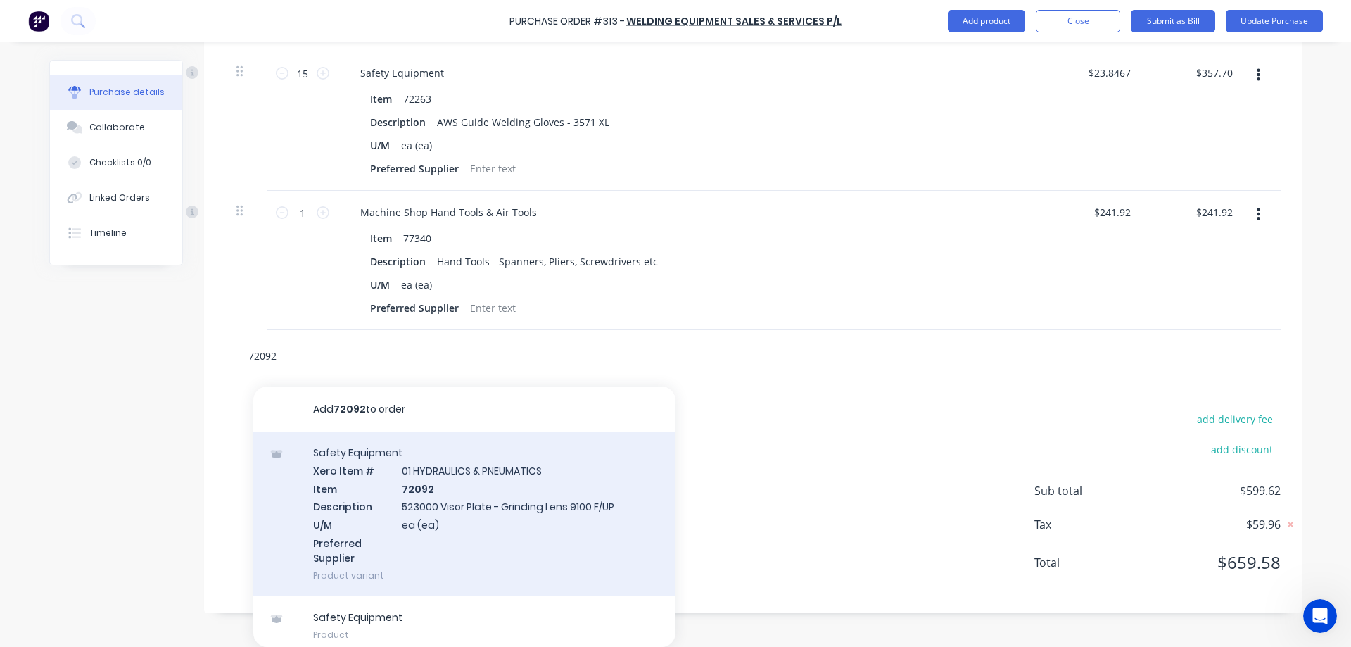
type input "72092"
click at [508, 501] on div "Safety Equipment Xero Item # 01 HYDRAULICS & PNEUMATICS Item 72092 Description …" at bounding box center [464, 513] width 422 height 165
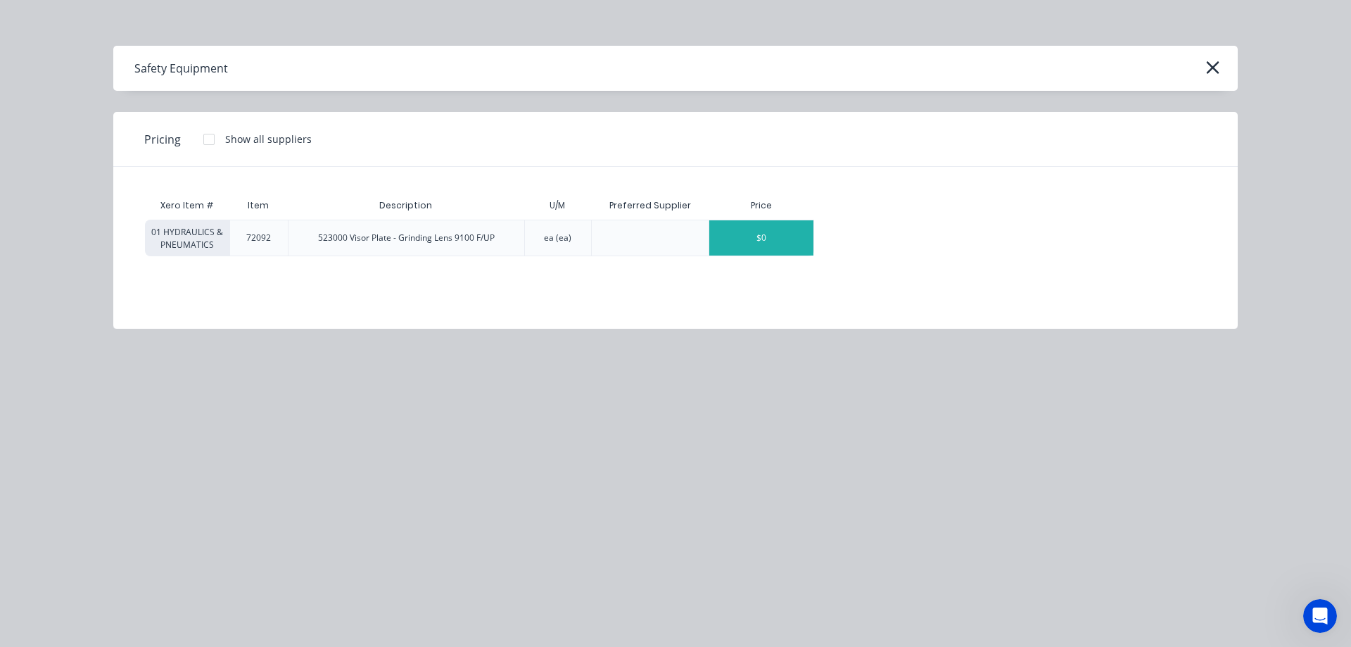
type textarea "x"
click at [787, 239] on div "$0" at bounding box center [761, 237] width 104 height 35
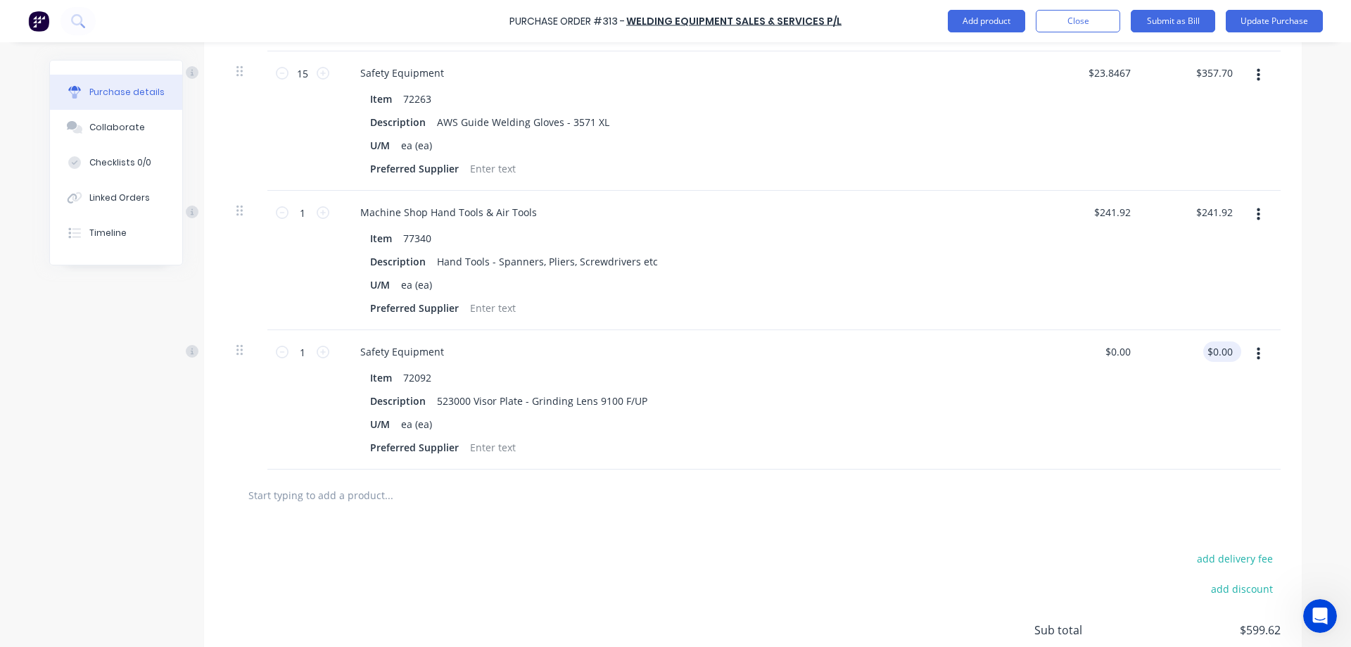
type textarea "x"
type input "0.00"
click at [1229, 347] on input "0.00" at bounding box center [1219, 351] width 32 height 20
type textarea "x"
drag, startPoint x: 1229, startPoint y: 347, endPoint x: 1199, endPoint y: 348, distance: 30.3
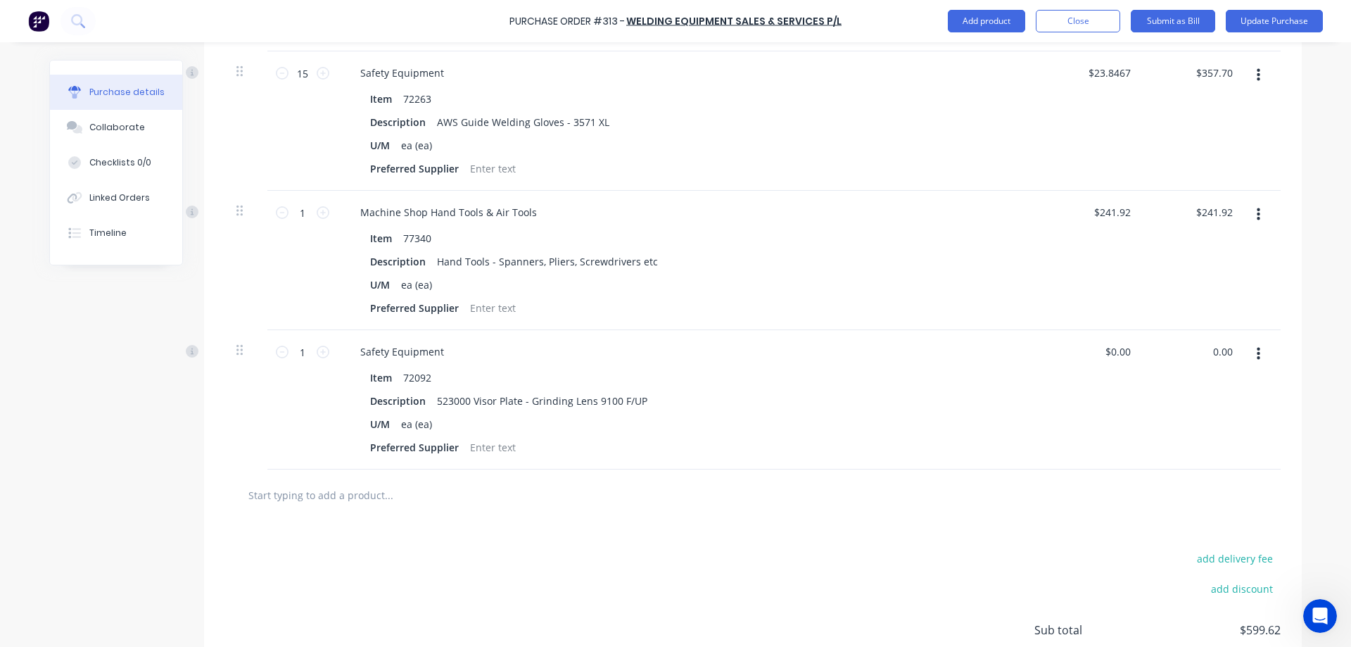
click at [1199, 348] on div "0.00 0.00" at bounding box center [1194, 399] width 102 height 139
type input "86"
type textarea "x"
type input "$86.00"
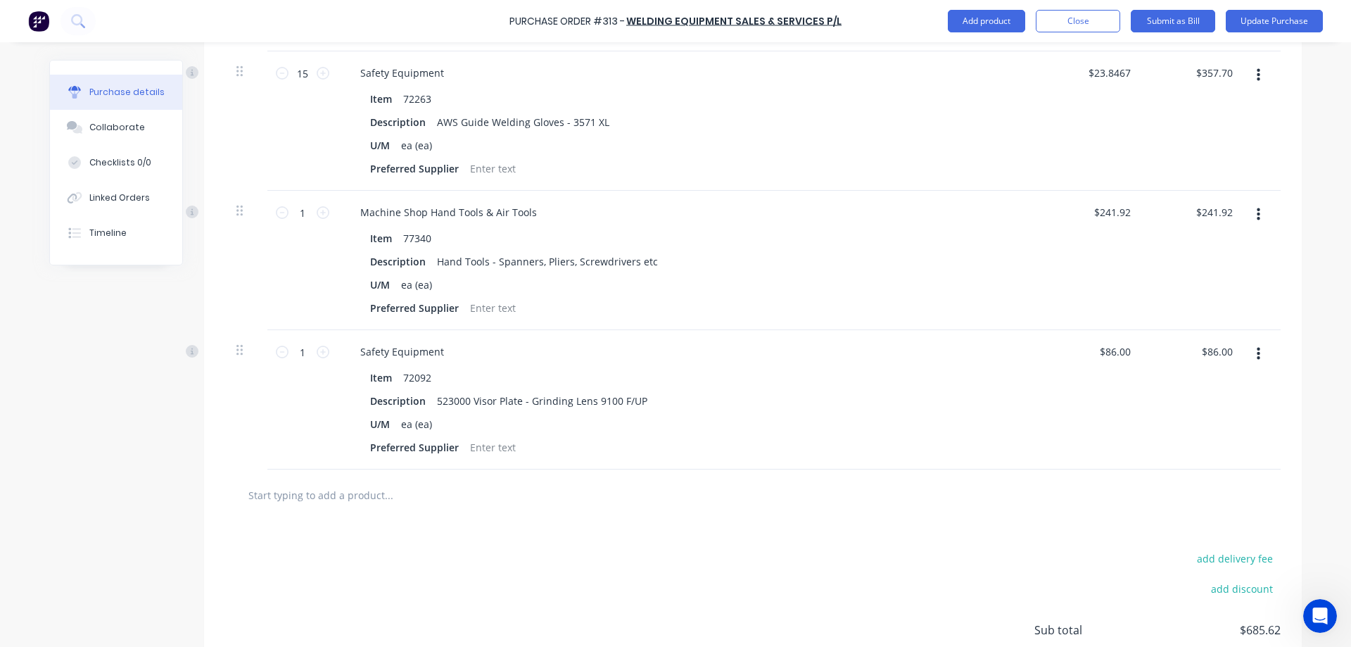
click at [1257, 352] on button "button" at bounding box center [1258, 353] width 33 height 25
click at [1201, 471] on button "Delete" at bounding box center [1215, 476] width 120 height 28
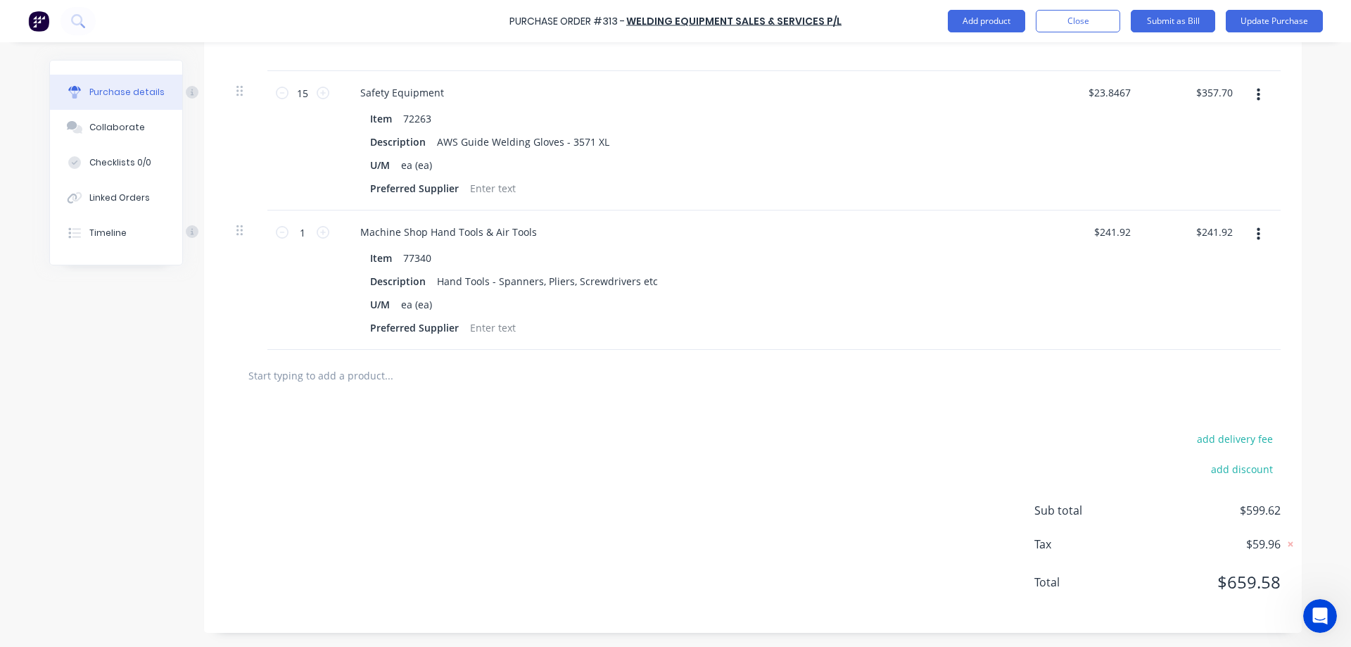
type textarea "x"
click at [405, 371] on input "text" at bounding box center [388, 375] width 281 height 28
type input "7"
type textarea "x"
type input "75"
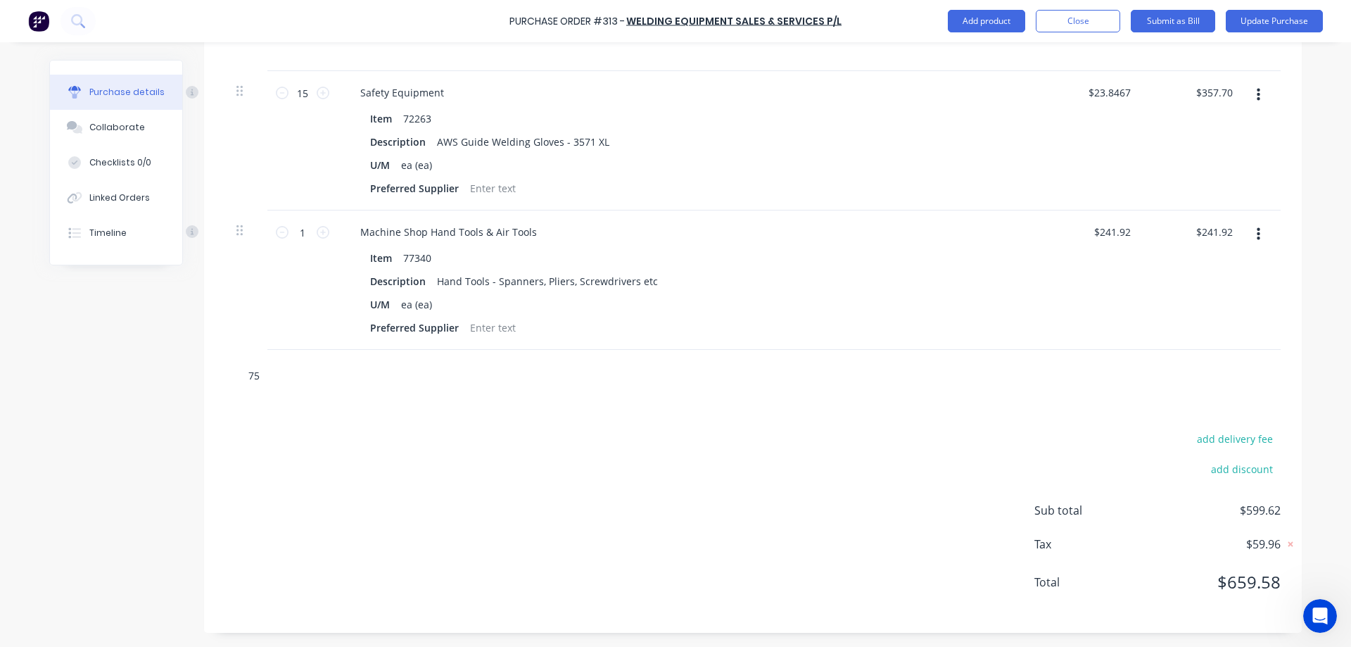
type textarea "x"
type input "754"
type textarea "x"
type input "7541"
type textarea "x"
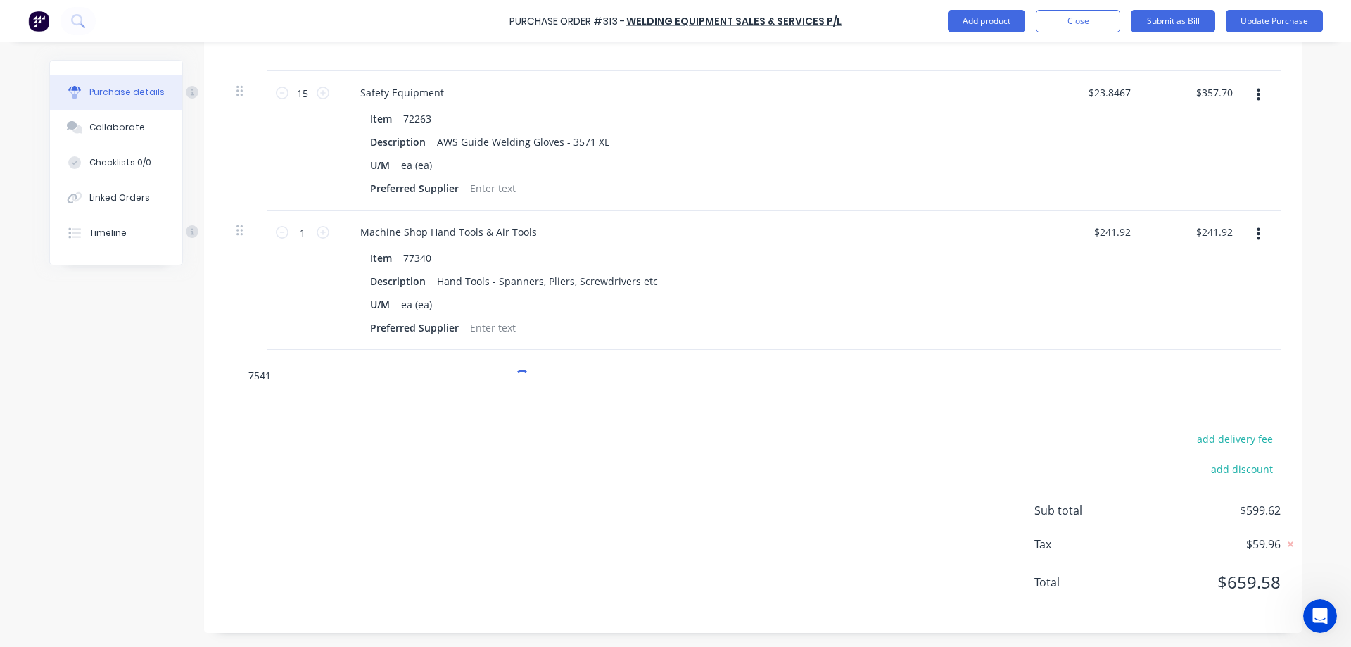
type input "75416"
type textarea "x"
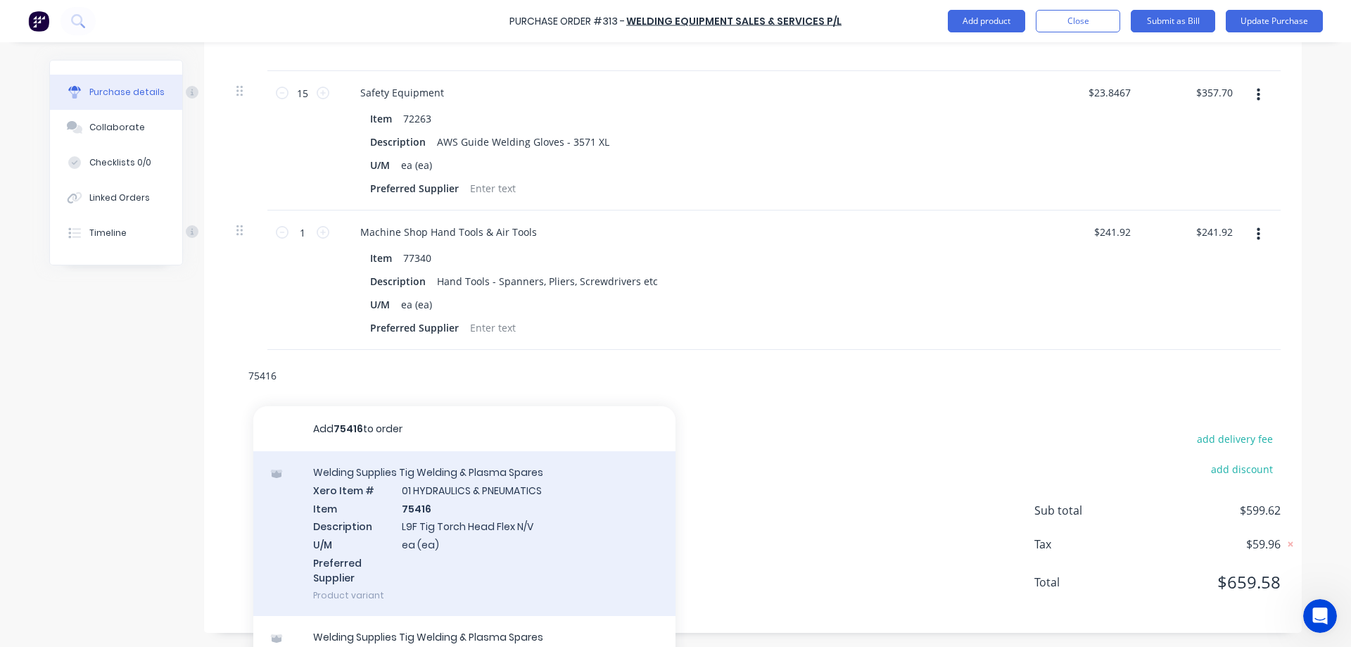
type input "75416"
click at [543, 517] on div "Welding Supplies Tig Welding & Plasma Spares Xero Item # 01 HYDRAULICS & PNEUMA…" at bounding box center [464, 533] width 422 height 165
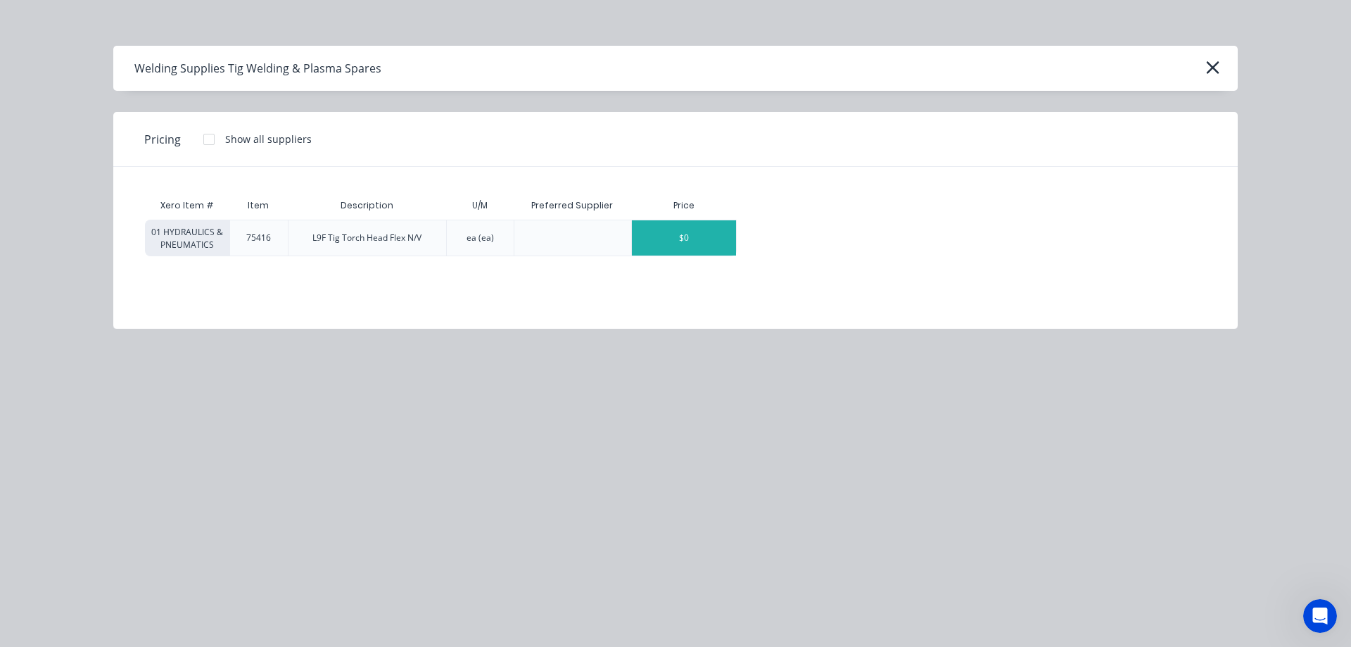
type textarea "x"
click at [687, 233] on div "$0" at bounding box center [684, 237] width 104 height 35
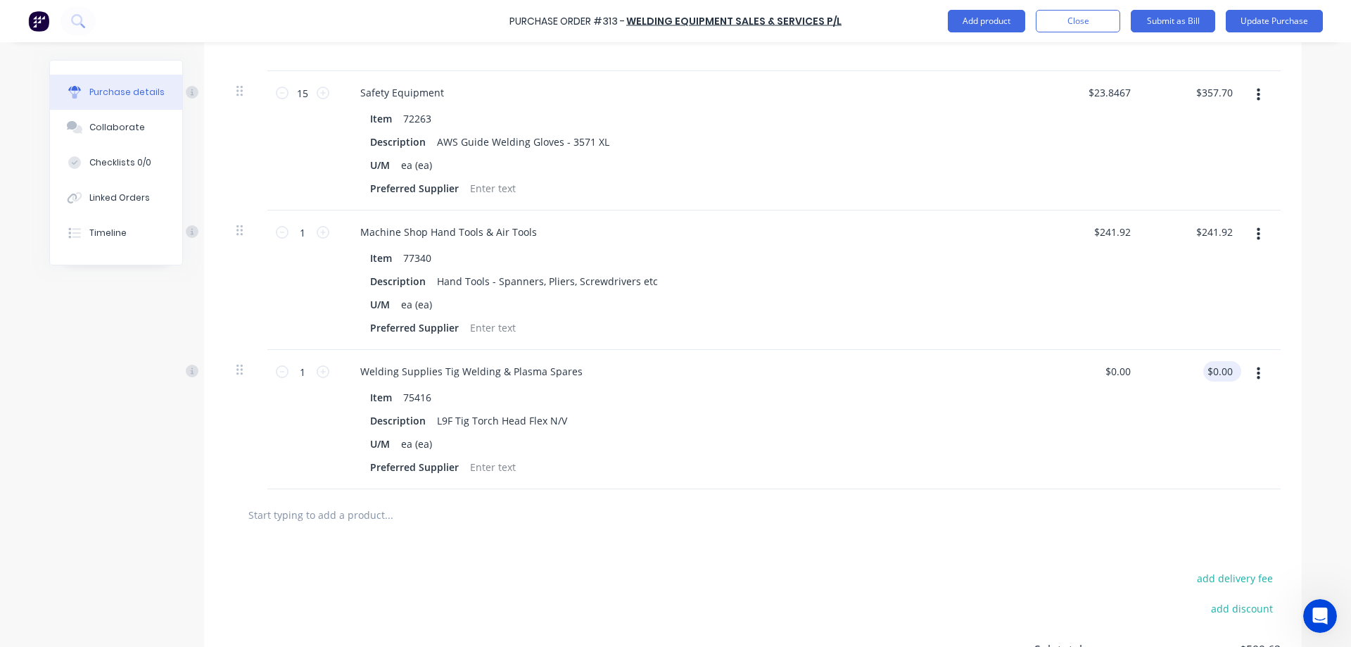
type textarea "x"
type input "0.00"
click at [1227, 369] on input "0.00" at bounding box center [1219, 371] width 32 height 20
type textarea "x"
drag, startPoint x: 1227, startPoint y: 369, endPoint x: 1197, endPoint y: 371, distance: 29.7
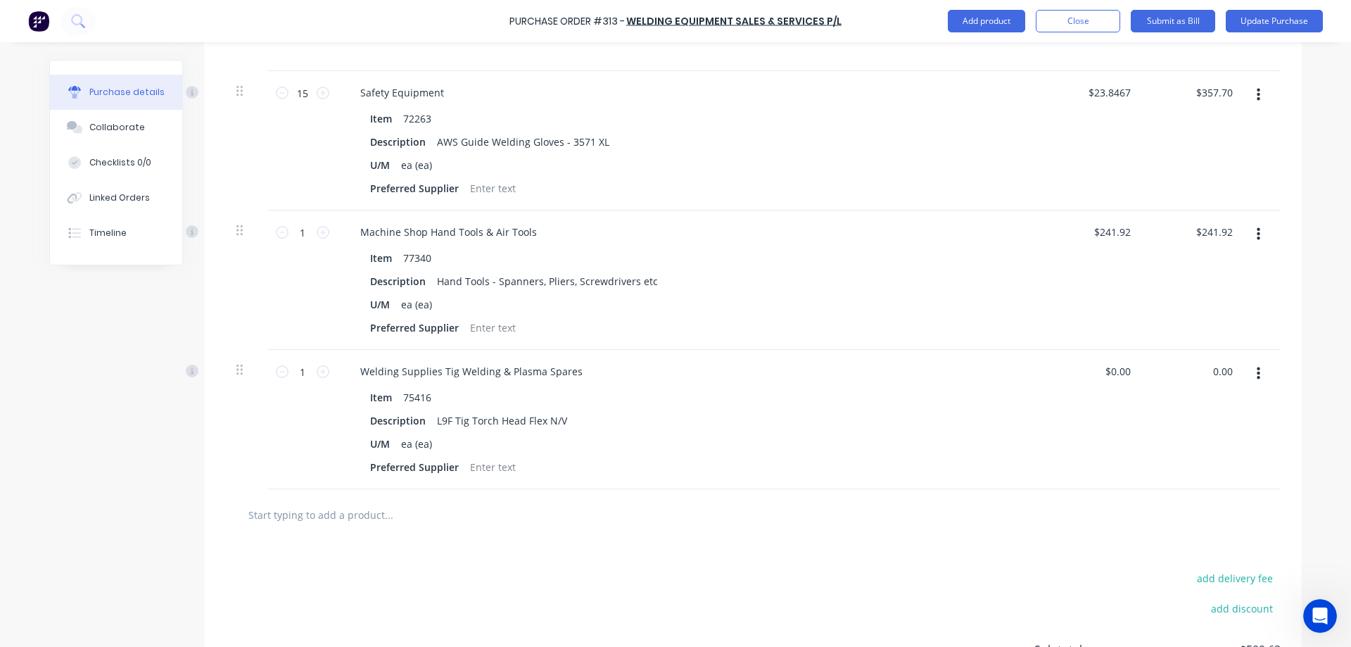
click at [1197, 371] on div "0.00 0.00" at bounding box center [1194, 419] width 102 height 139
type input "91.80"
type textarea "x"
type input "$91.80"
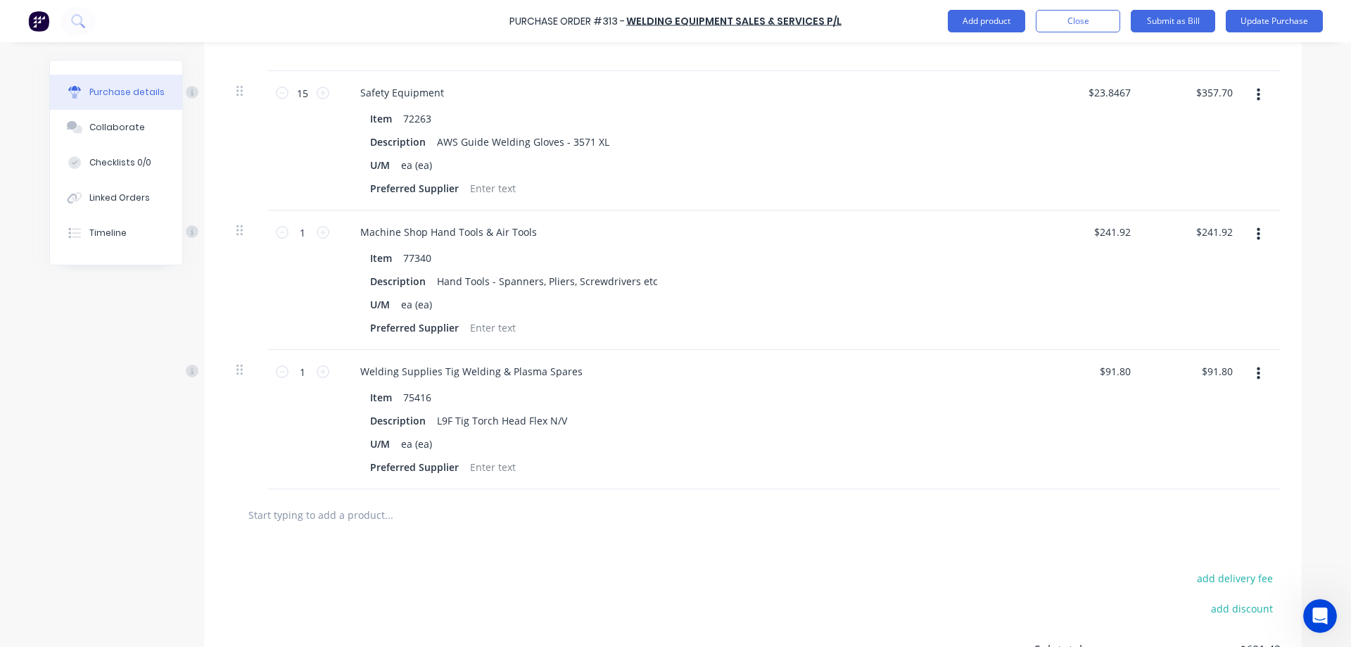
type textarea "x"
click at [419, 512] on input "text" at bounding box center [388, 514] width 281 height 28
click at [421, 512] on input "text" at bounding box center [388, 514] width 281 height 28
type input "7"
type textarea "x"
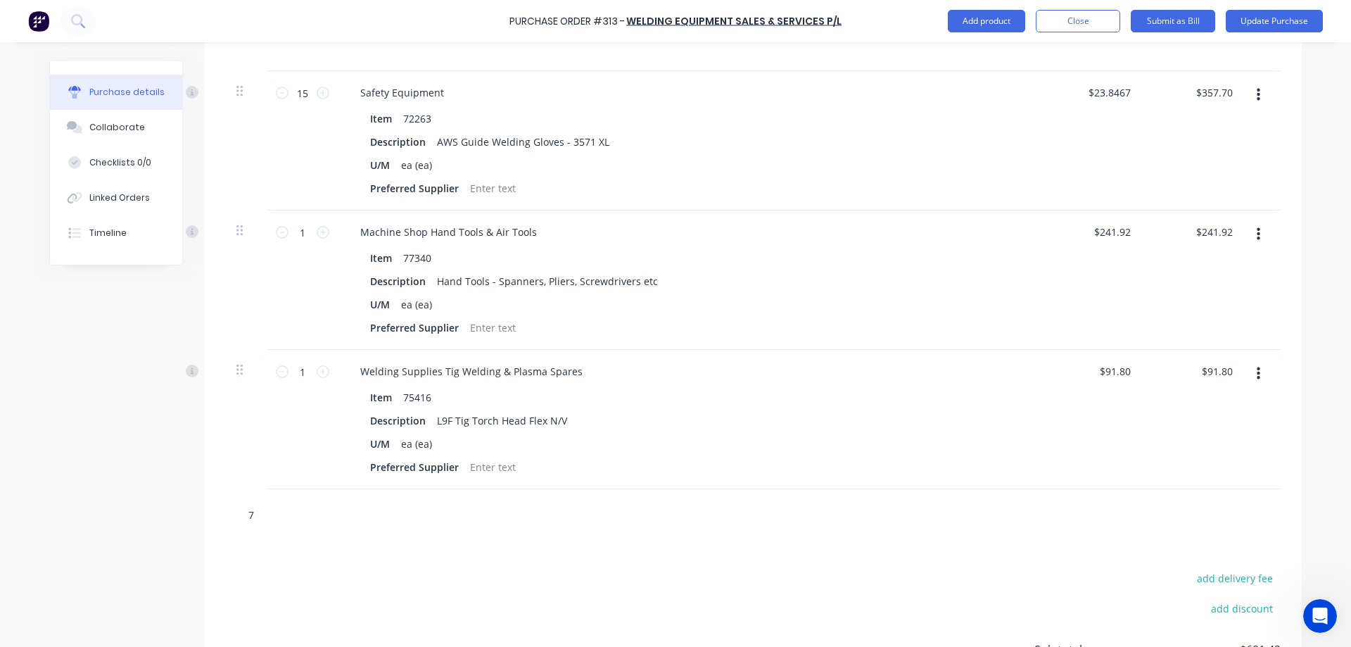
type input "75"
type textarea "x"
type input "758"
type textarea "x"
type input "7580"
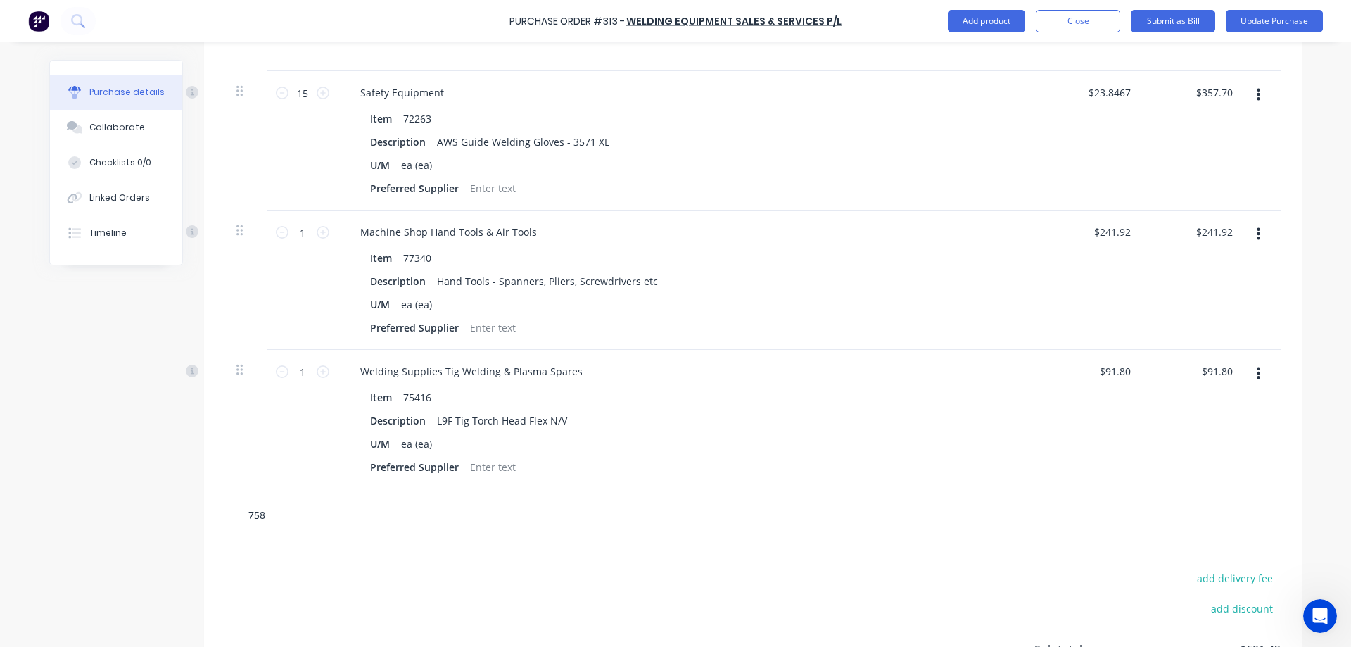
type textarea "x"
type input "75802"
type textarea "x"
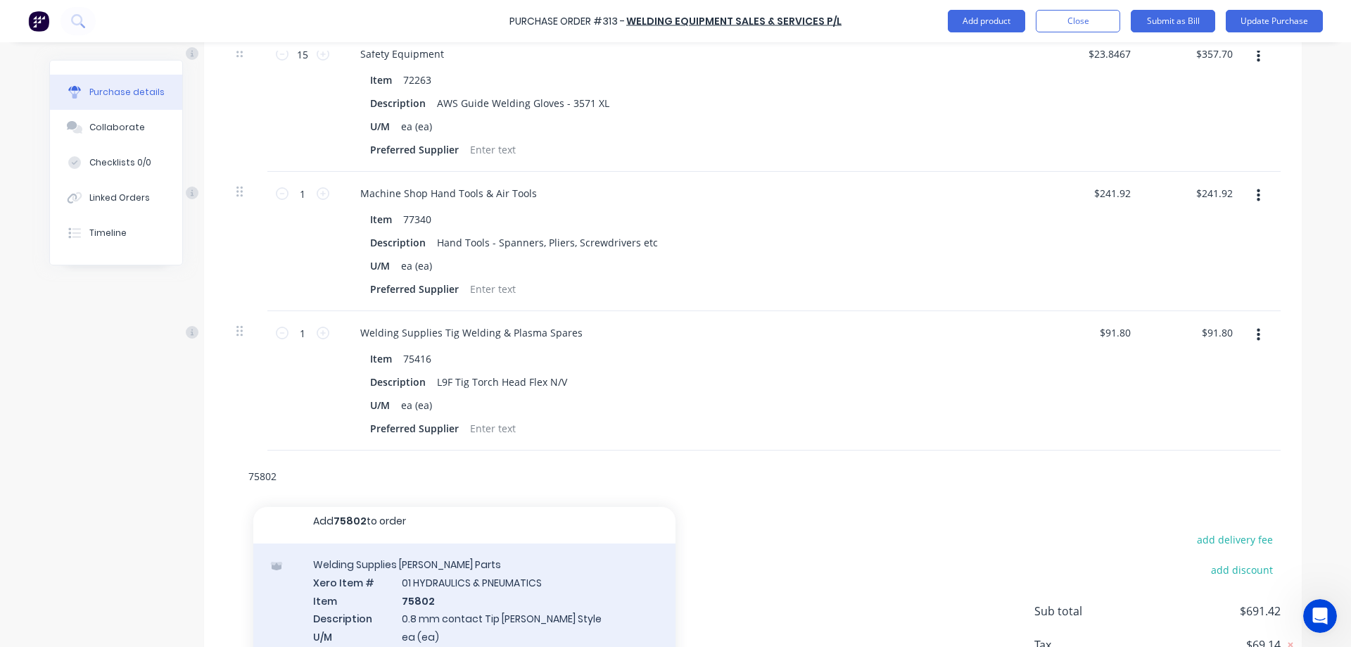
scroll to position [524, 0]
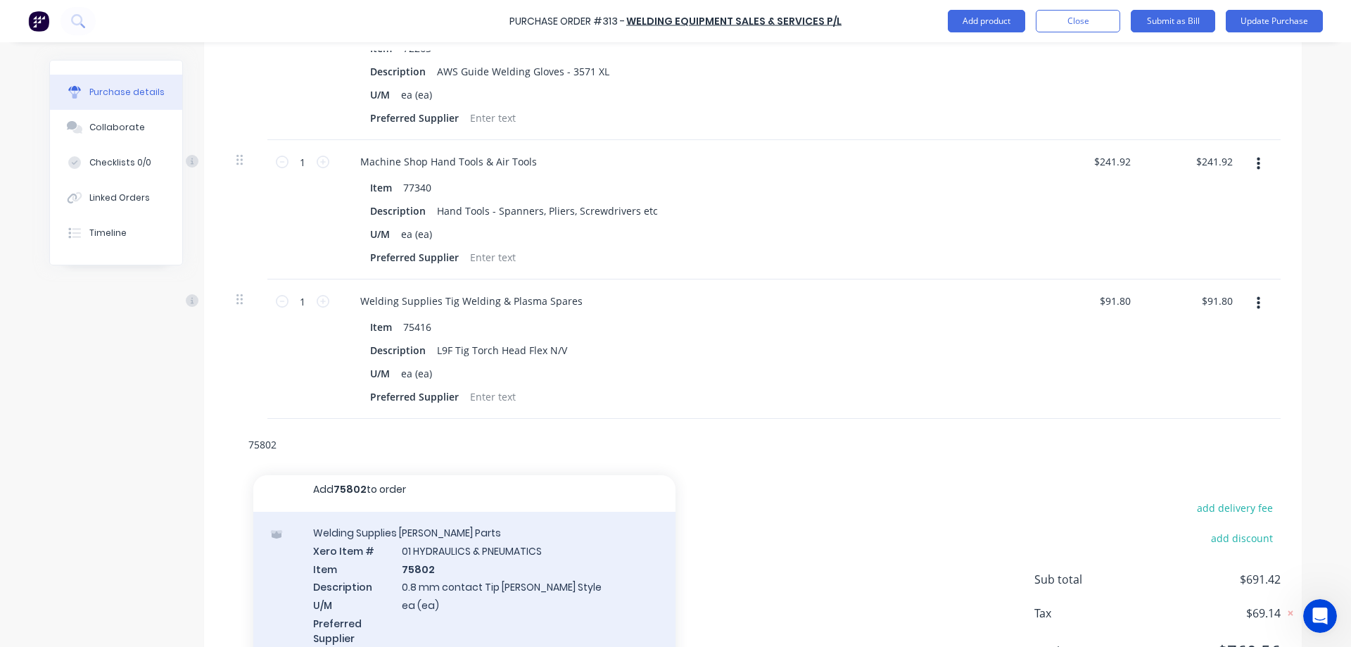
type input "75802"
click at [506, 571] on div "Welding Supplies [PERSON_NAME] Parts Xero Item # 01 HYDRAULICS & PNEUMATICS Ite…" at bounding box center [464, 593] width 422 height 165
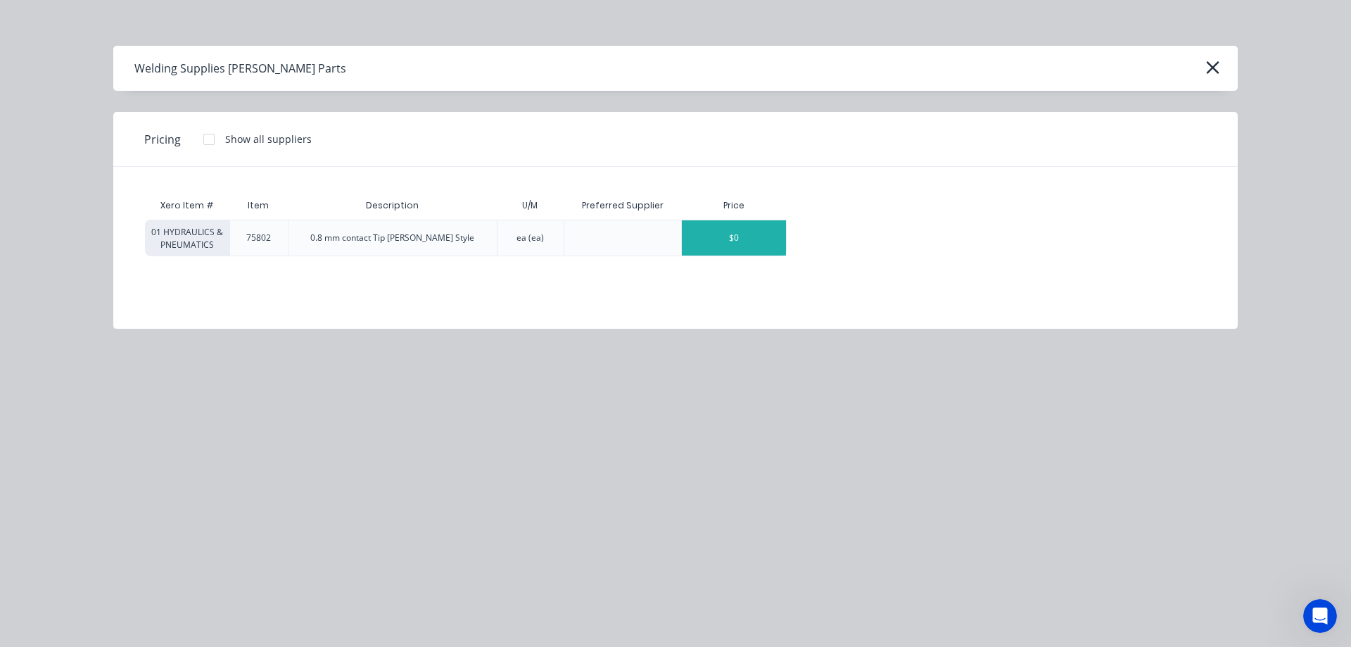
type textarea "x"
click at [748, 239] on div "$0" at bounding box center [734, 237] width 104 height 35
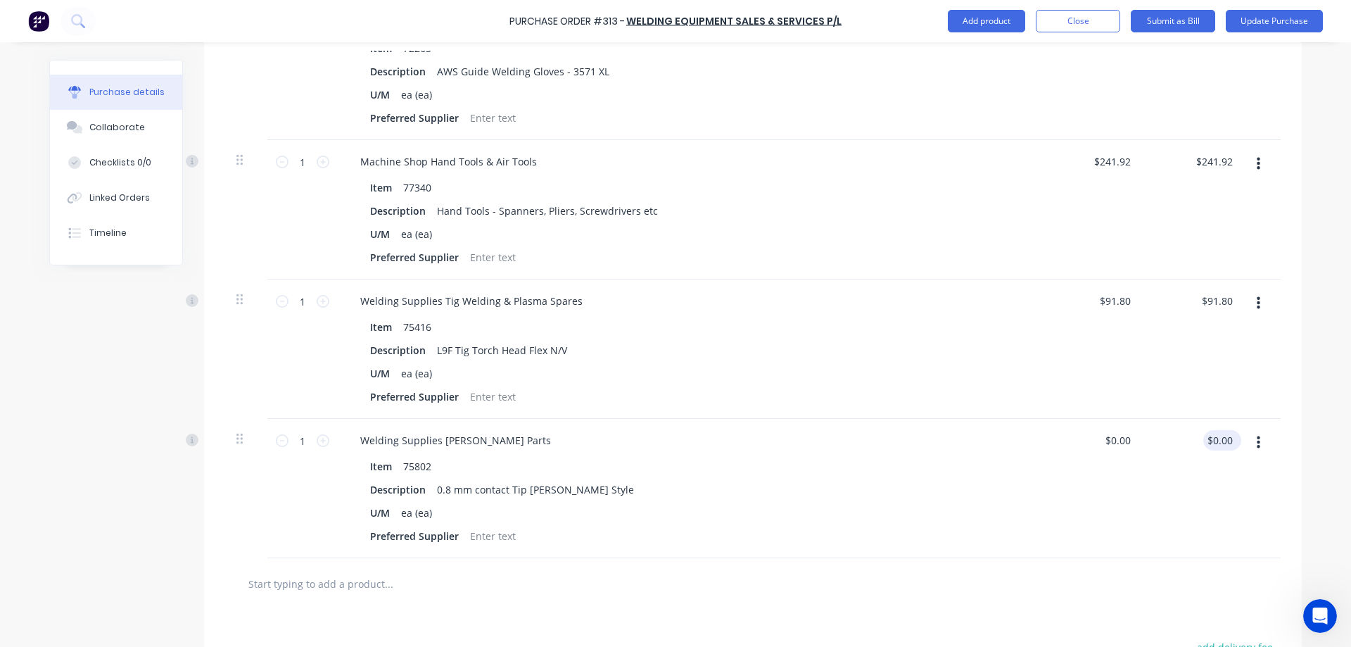
type textarea "x"
type input "0.00"
click at [1221, 443] on input "0.00" at bounding box center [1219, 440] width 32 height 20
click at [1221, 443] on input "0.00" at bounding box center [1222, 440] width 27 height 20
type textarea "x"
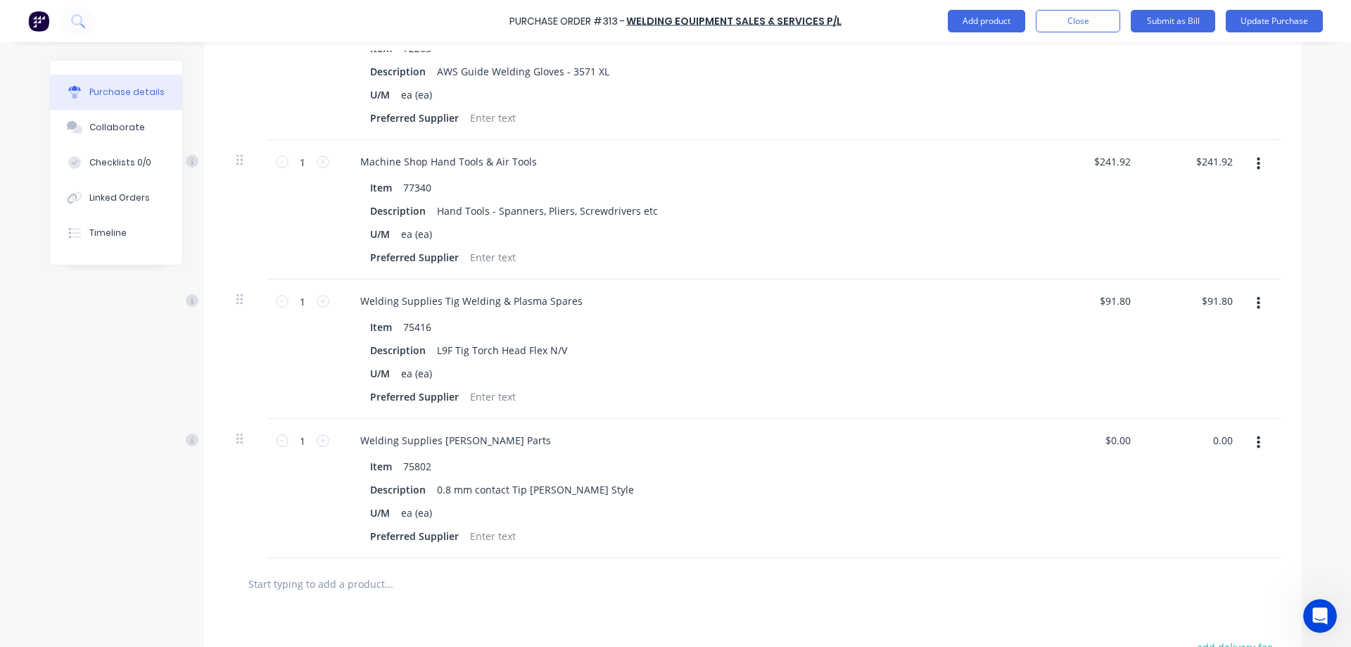
drag, startPoint x: 1228, startPoint y: 438, endPoint x: 1188, endPoint y: 442, distance: 40.3
click at [1188, 442] on div "0.00 0.00" at bounding box center [1194, 488] width 102 height 139
type input "472.35"
type textarea "x"
type input "$472.35"
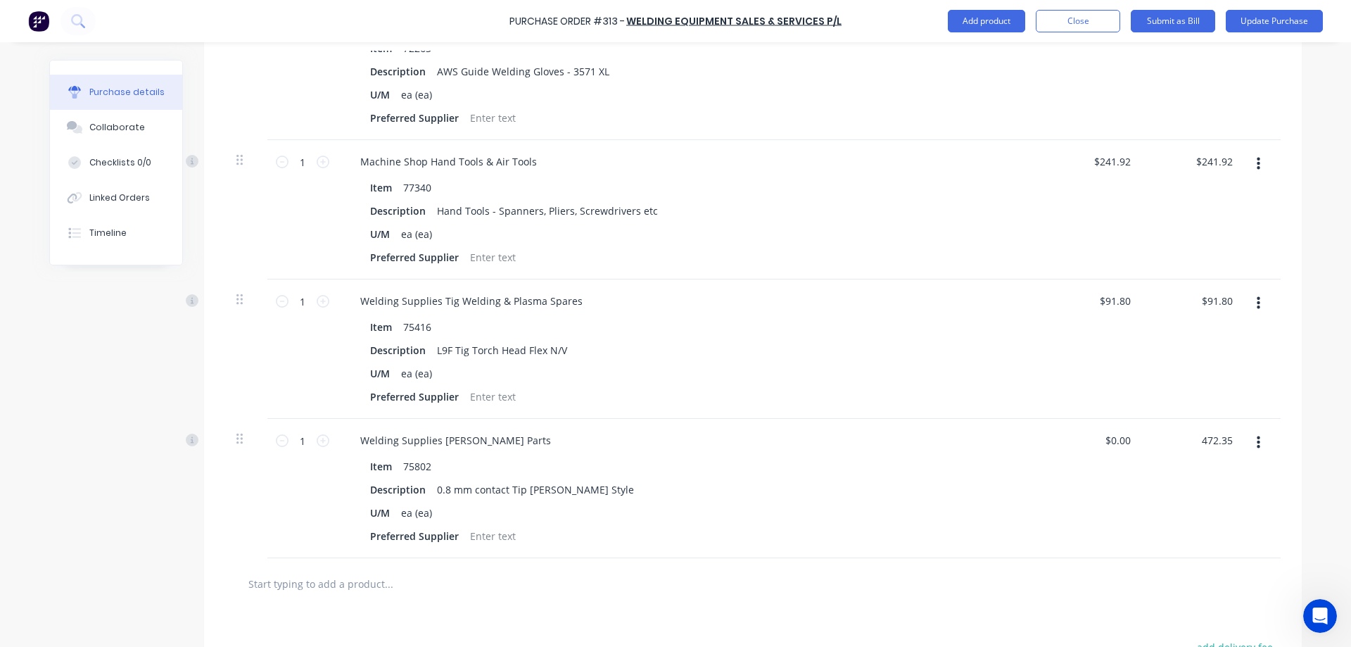
type input "$472.35"
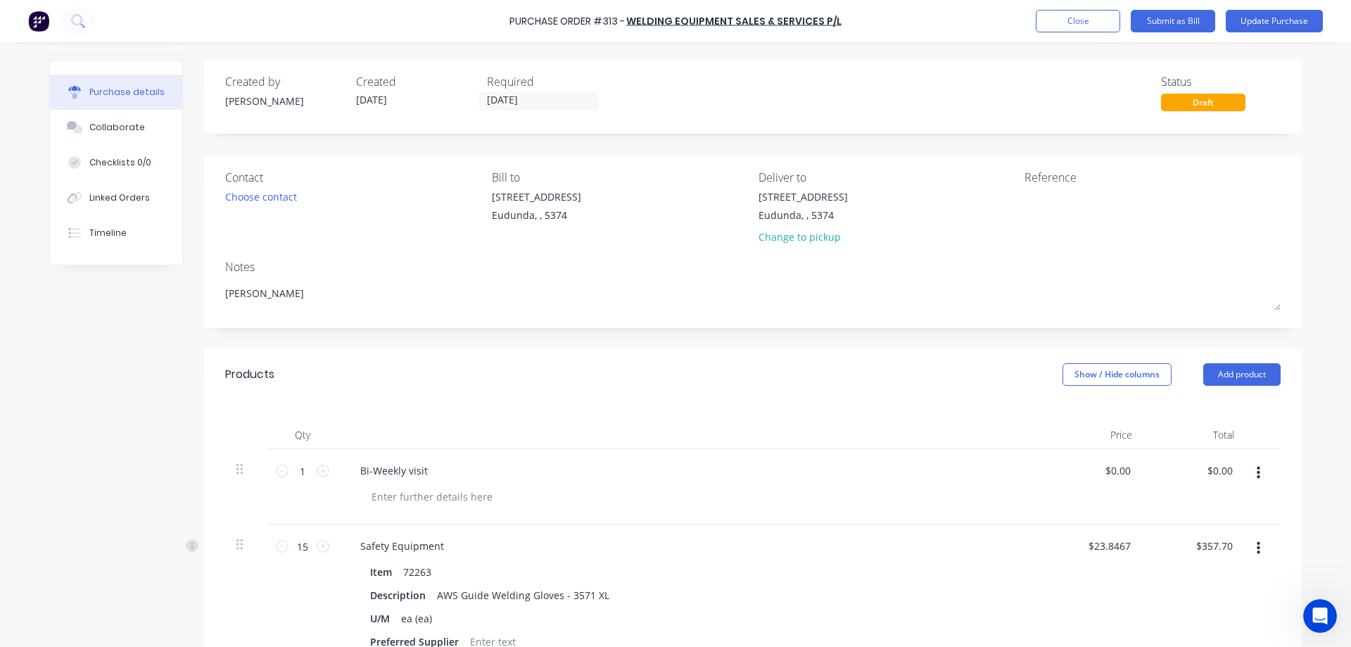
scroll to position [0, 0]
click at [1050, 204] on textarea at bounding box center [1112, 206] width 176 height 32
type textarea "120617"
click at [538, 104] on input "[DATE]" at bounding box center [539, 102] width 118 height 18
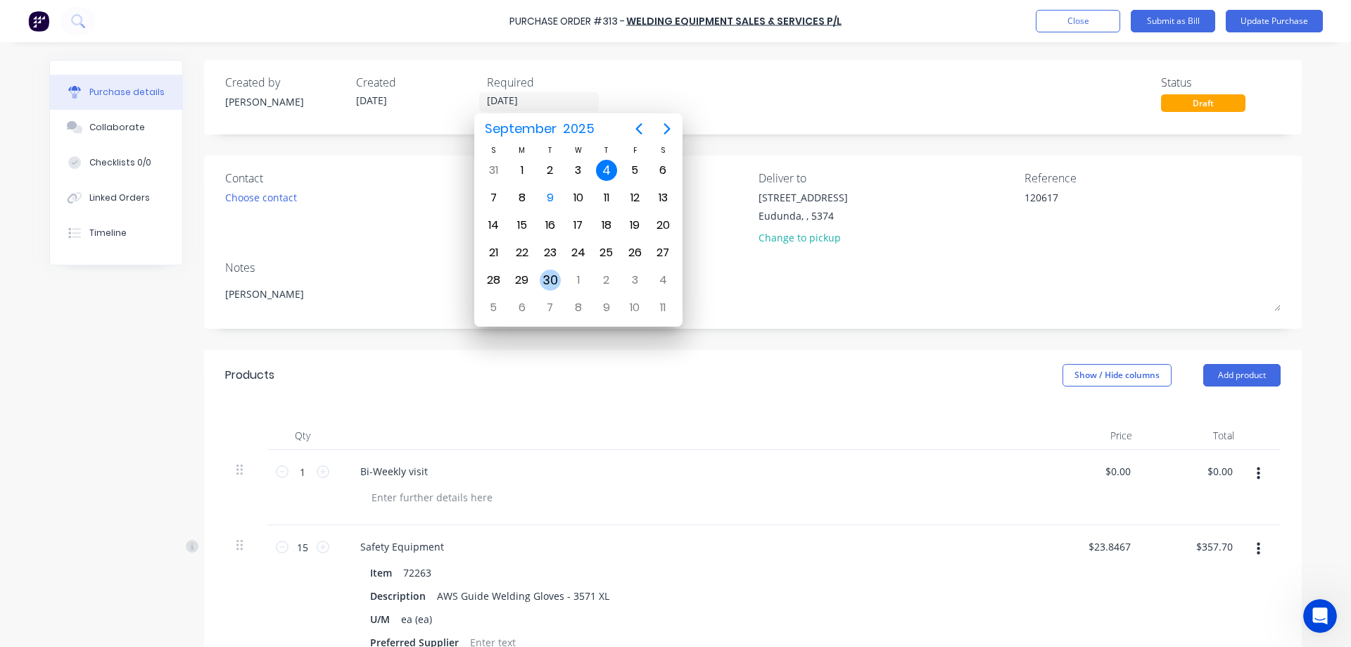
type textarea "x"
click at [545, 280] on div "30" at bounding box center [550, 279] width 21 height 21
type input "[DATE]"
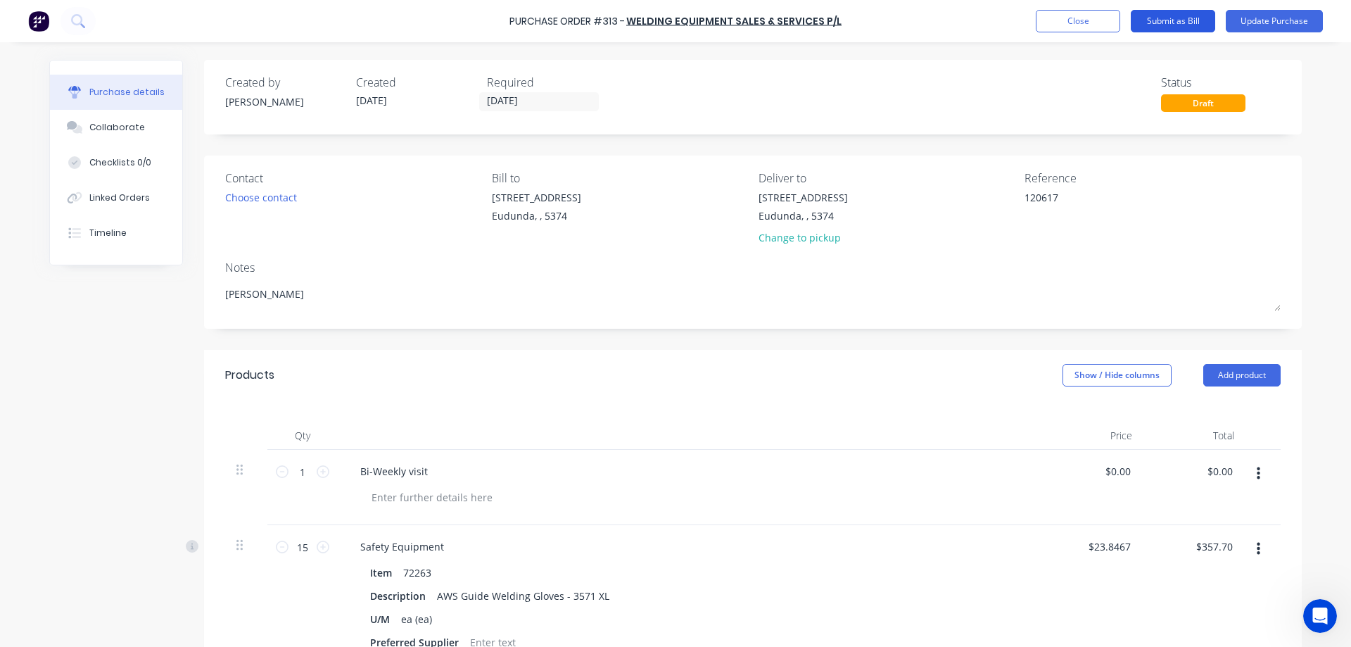
click at [1162, 20] on button "Submit as Bill" at bounding box center [1173, 21] width 84 height 23
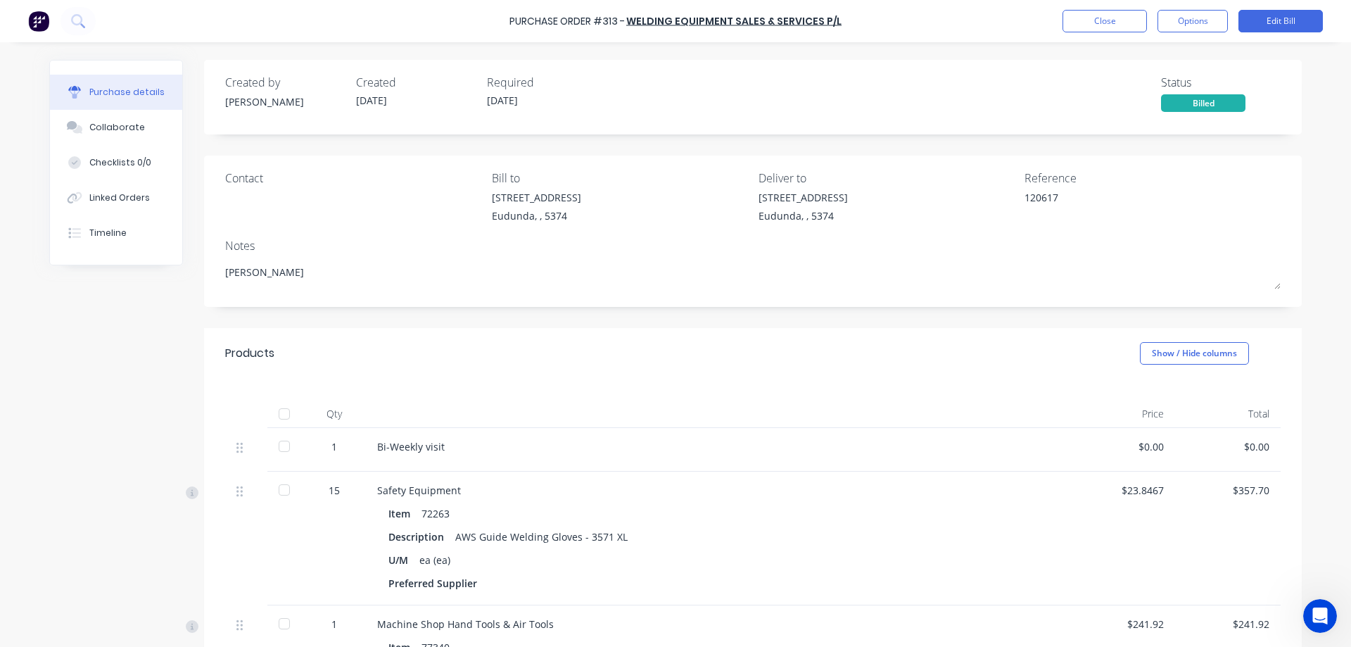
click at [277, 417] on div at bounding box center [284, 414] width 28 height 28
click at [1109, 20] on button "Close" at bounding box center [1104, 21] width 84 height 23
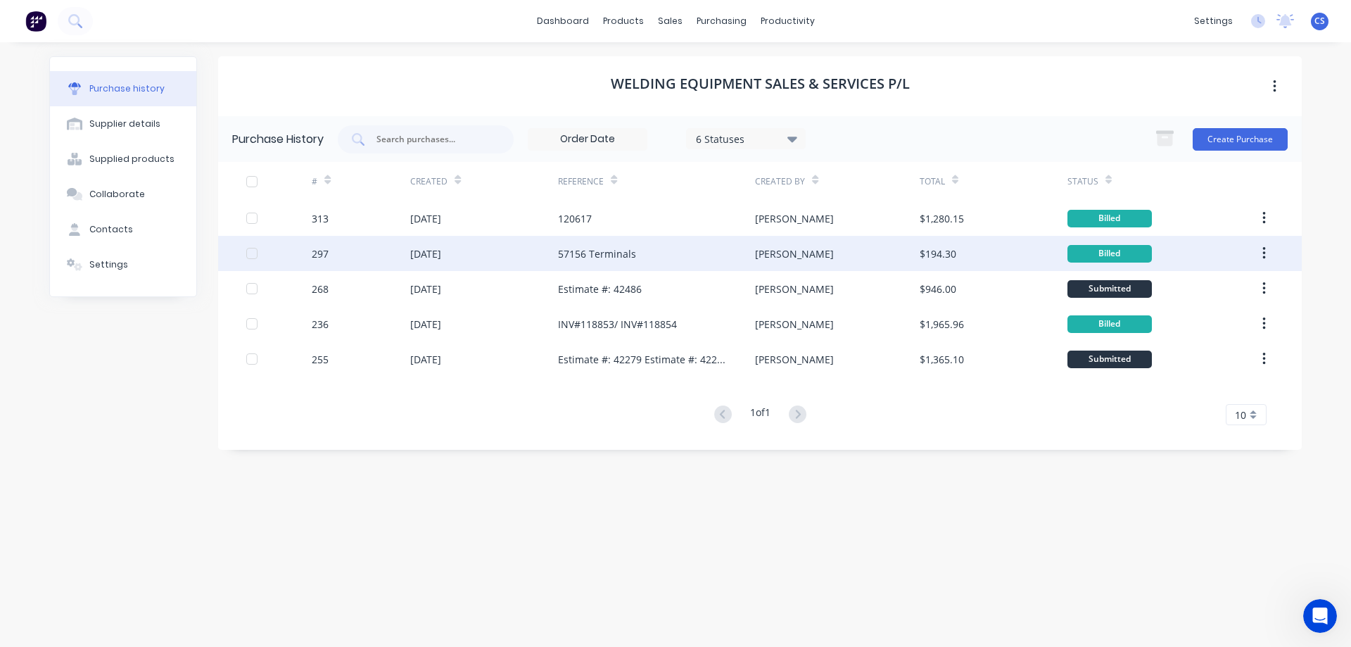
click at [851, 255] on div "[PERSON_NAME]" at bounding box center [837, 253] width 164 height 35
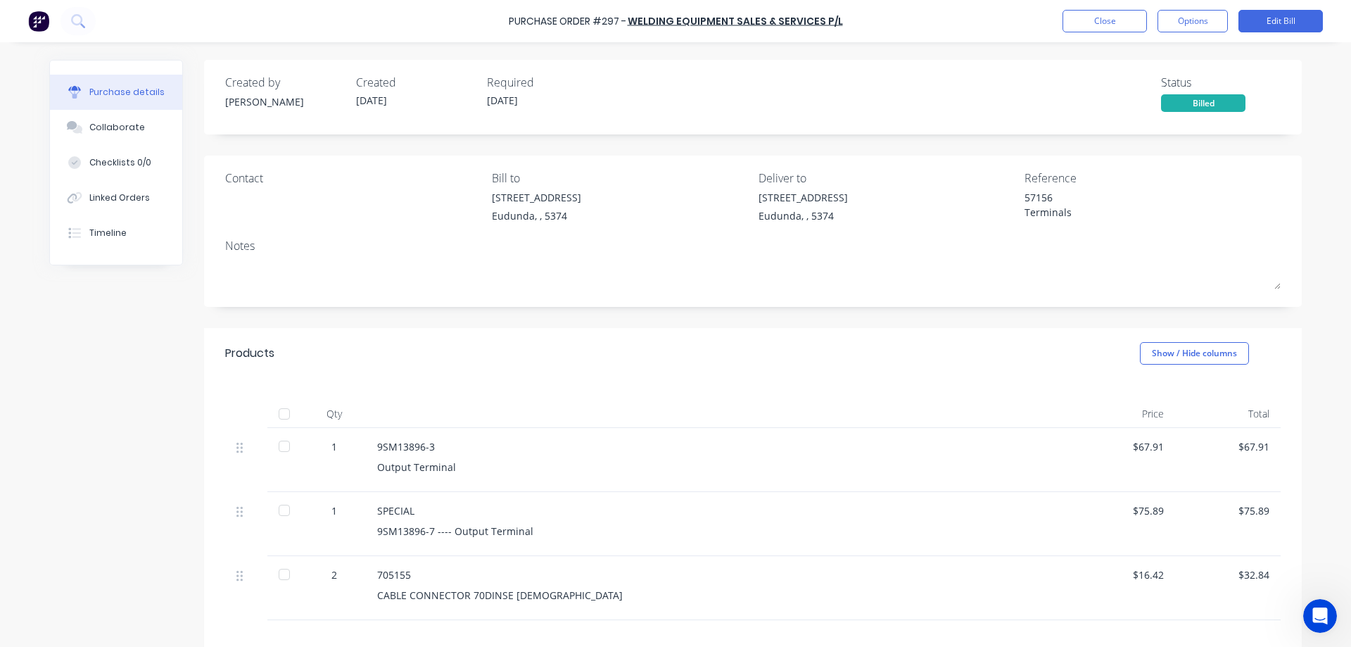
click at [276, 412] on div at bounding box center [284, 414] width 28 height 28
type textarea "x"
click at [1105, 26] on button "Close" at bounding box center [1104, 21] width 84 height 23
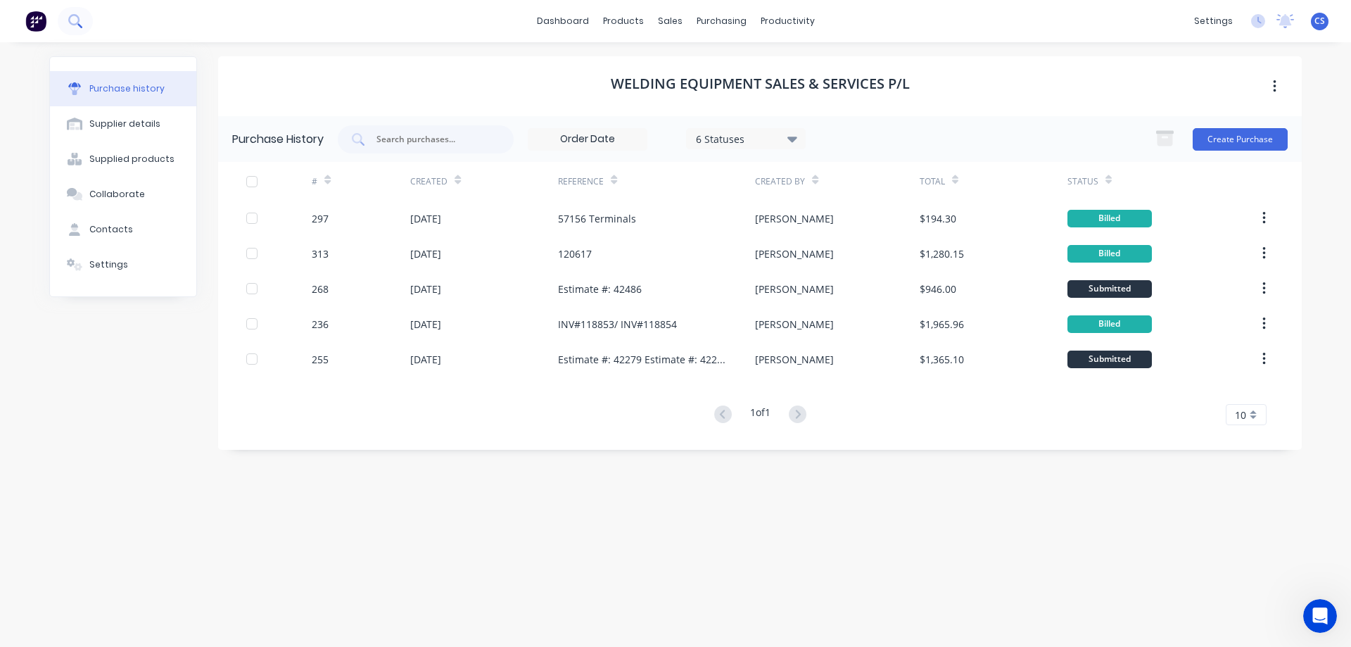
click at [77, 27] on icon at bounding box center [74, 20] width 13 height 13
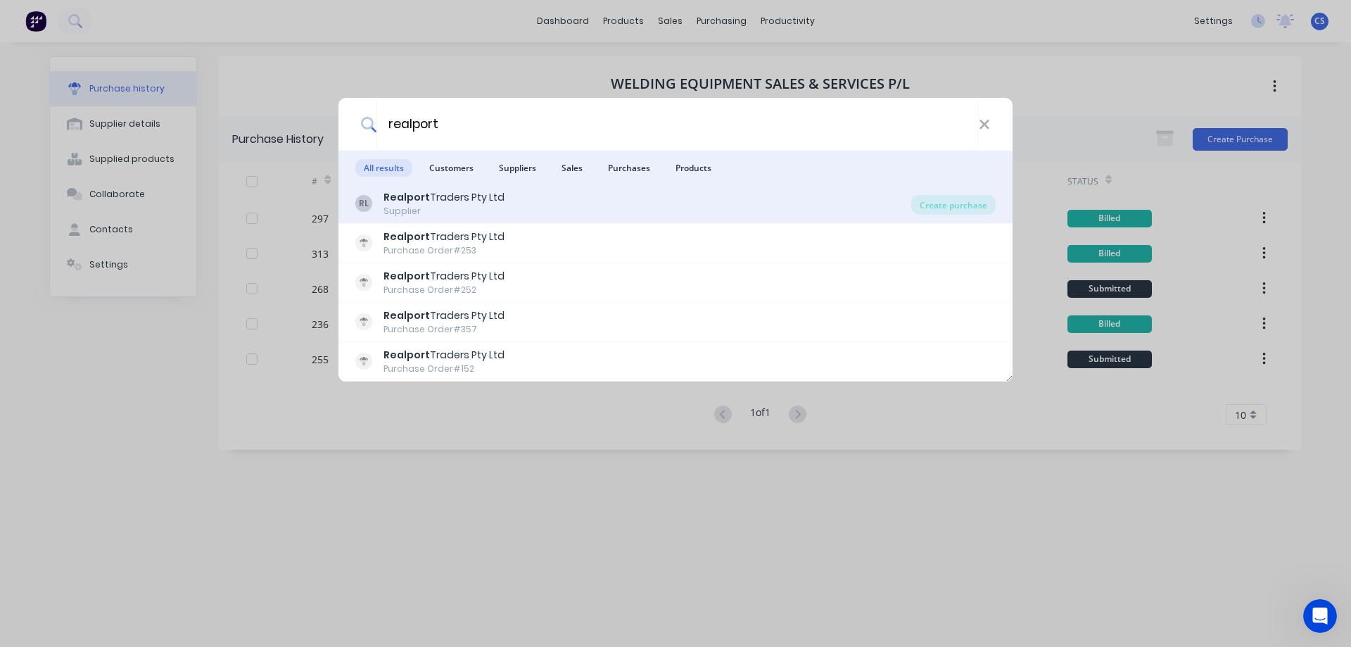
type input "realport"
click at [824, 196] on div "RL Realport Traders Pty Ltd Supplier" at bounding box center [633, 203] width 556 height 27
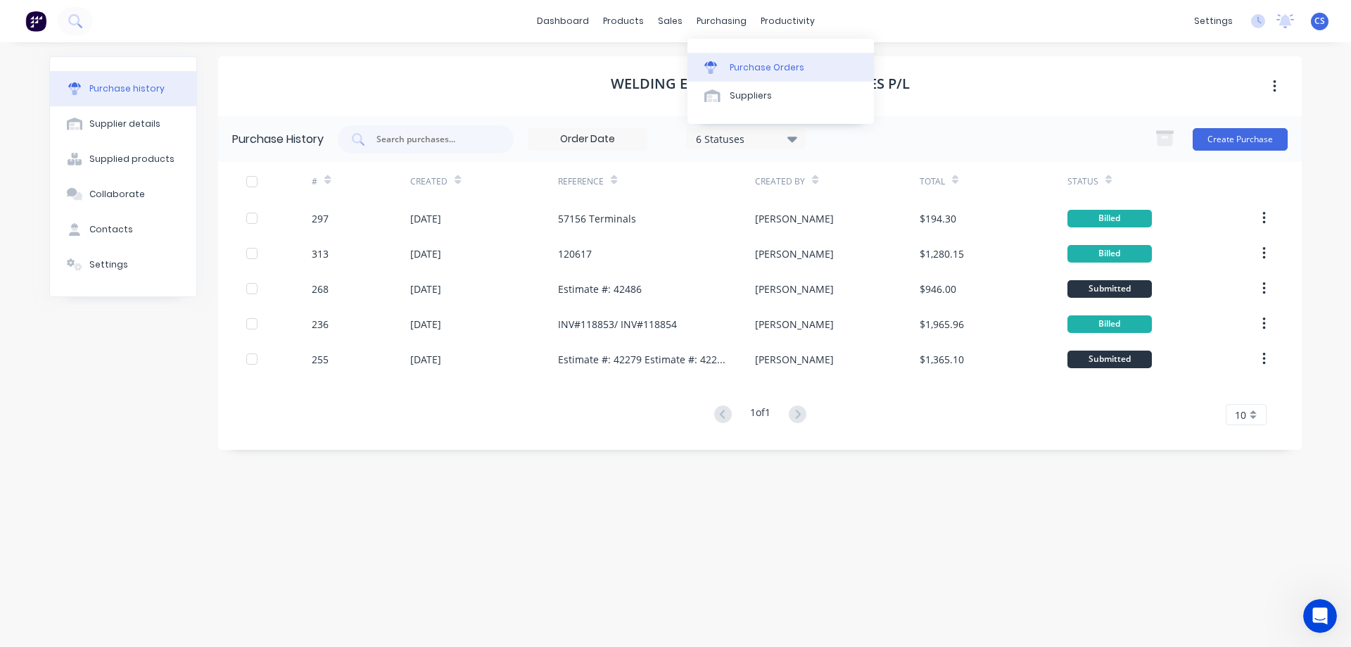
click at [758, 65] on div "Purchase Orders" at bounding box center [767, 67] width 75 height 13
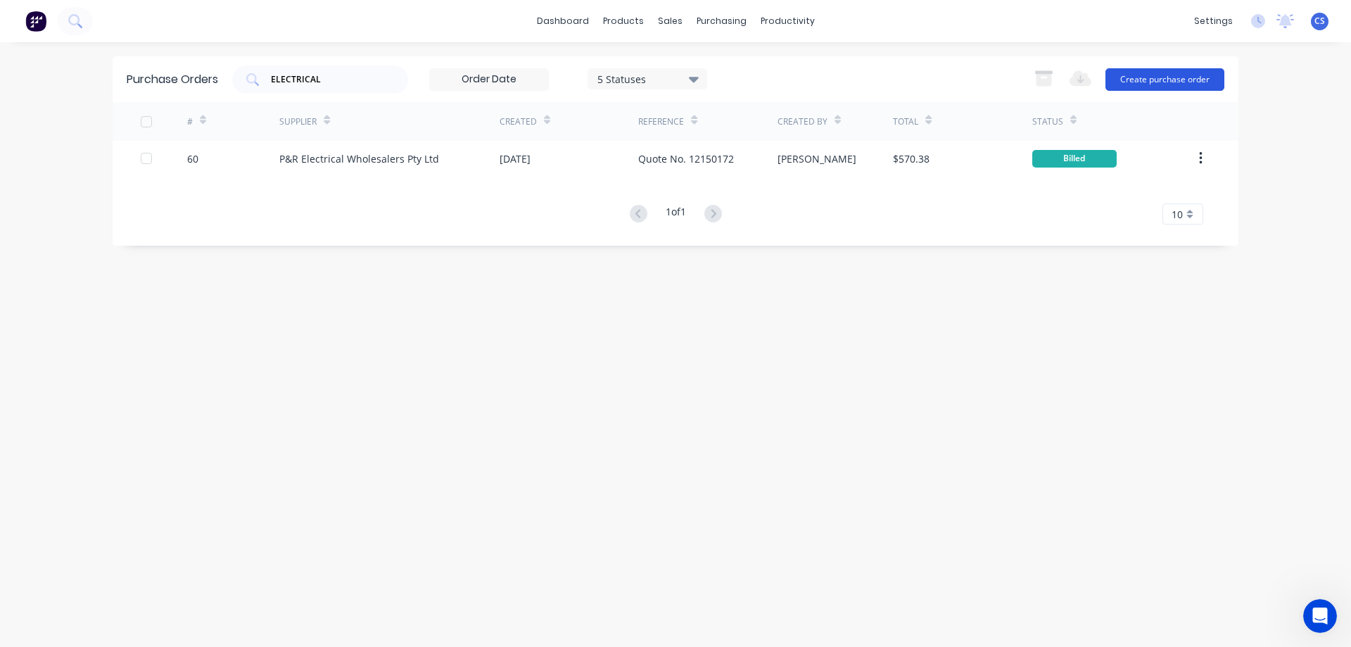
click at [1195, 78] on button "Create purchase order" at bounding box center [1164, 79] width 119 height 23
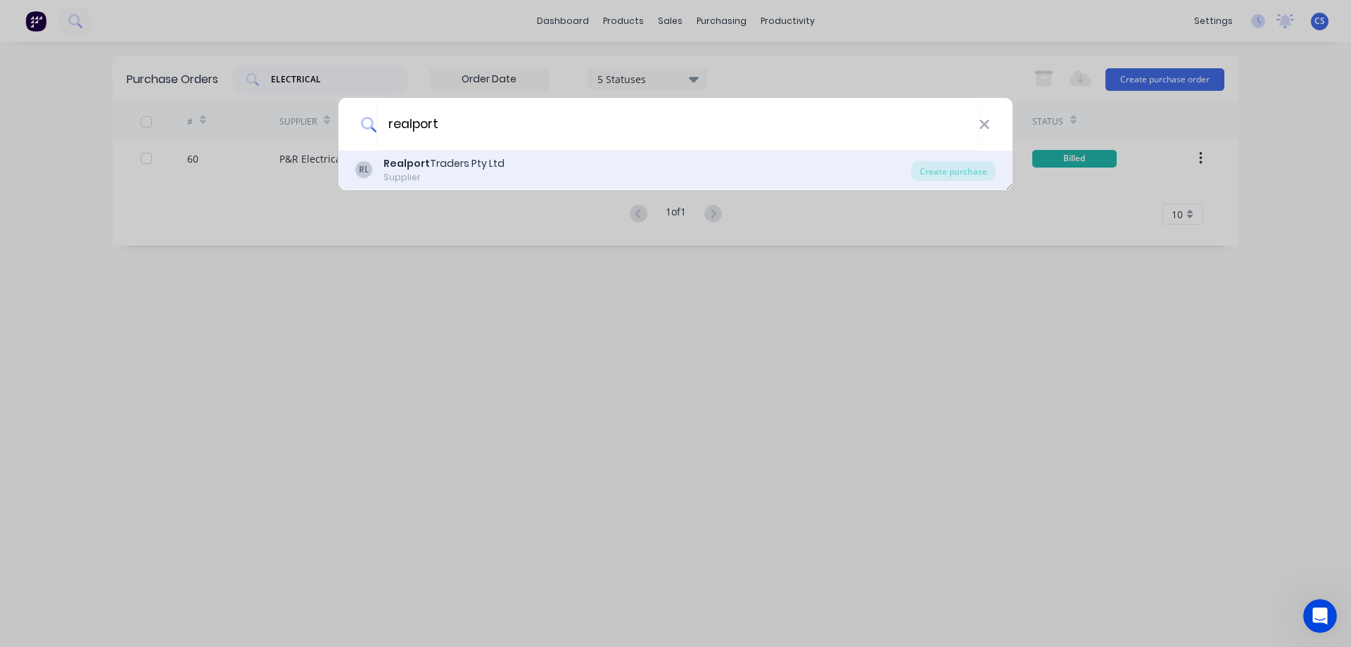
type input "realport"
click at [742, 172] on div "RL Realport Traders Pty Ltd Supplier" at bounding box center [633, 169] width 556 height 27
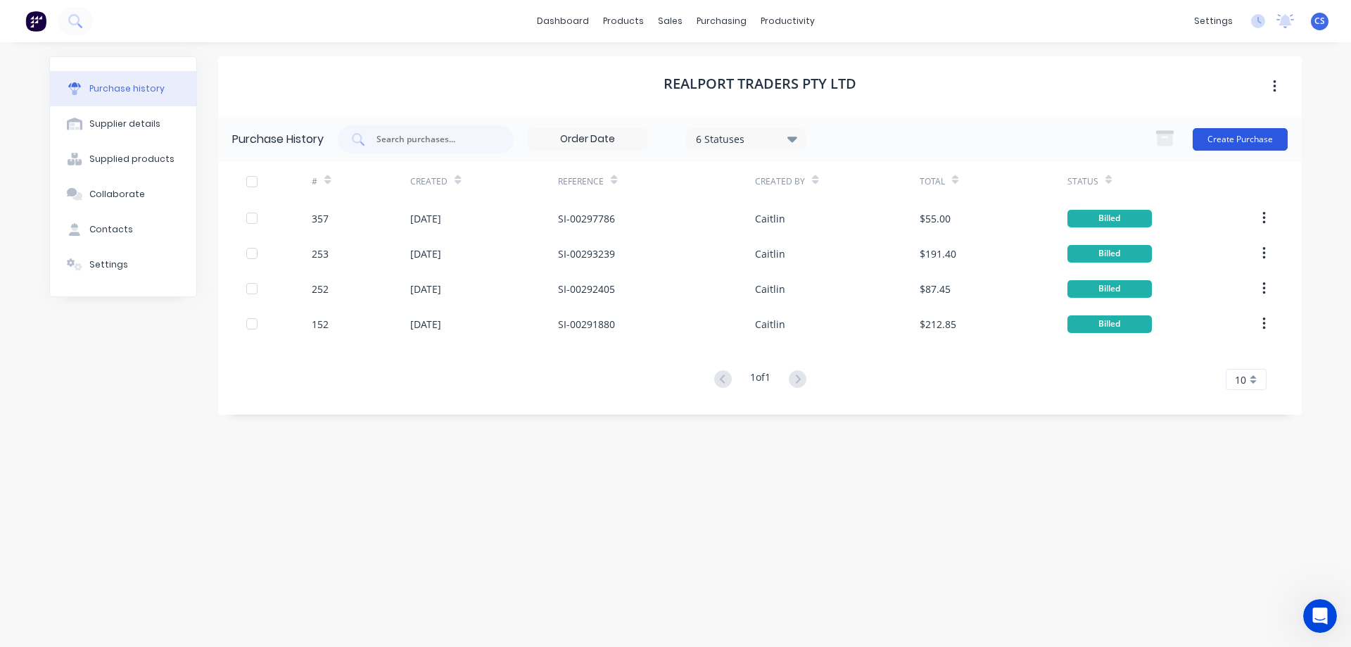
click at [1257, 143] on button "Create Purchase" at bounding box center [1240, 139] width 95 height 23
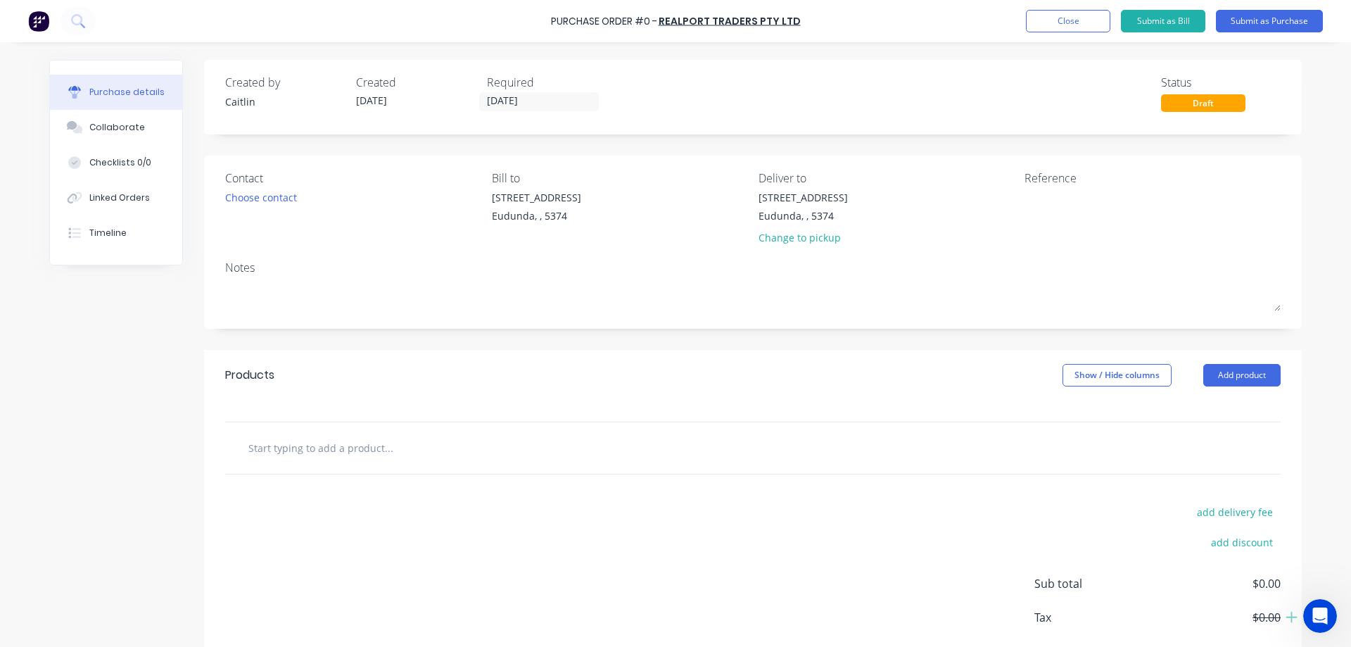
click at [357, 450] on input "text" at bounding box center [388, 447] width 281 height 28
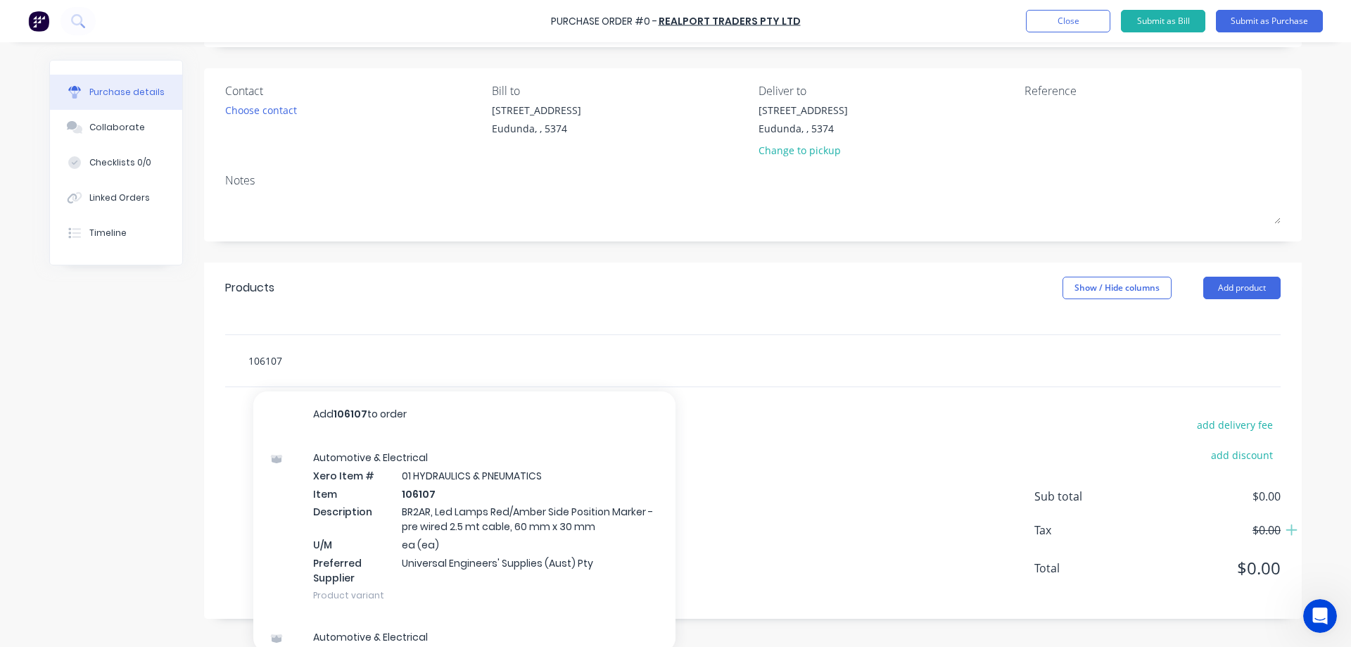
scroll to position [92, 0]
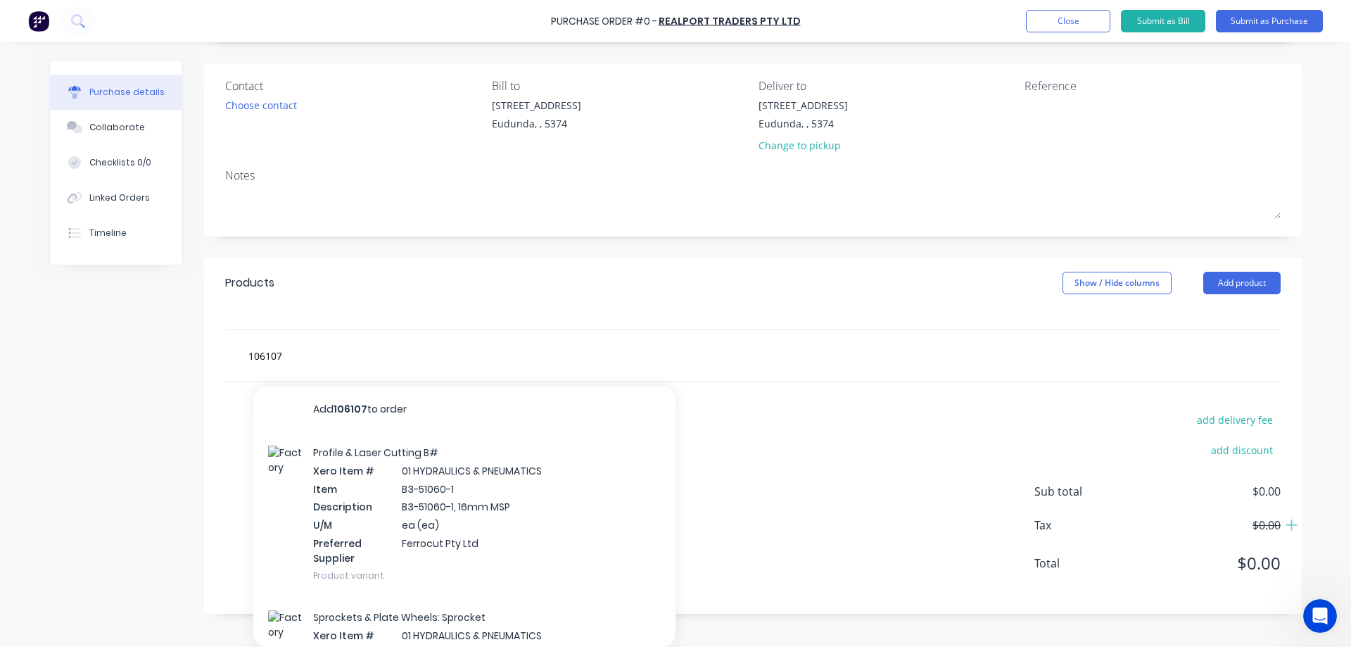
click at [569, 523] on div "Profile & Laser Cutting B# Xero Item # 01 HYDRAULICS & PNEUMATICS Item B3-51060…" at bounding box center [464, 513] width 422 height 165
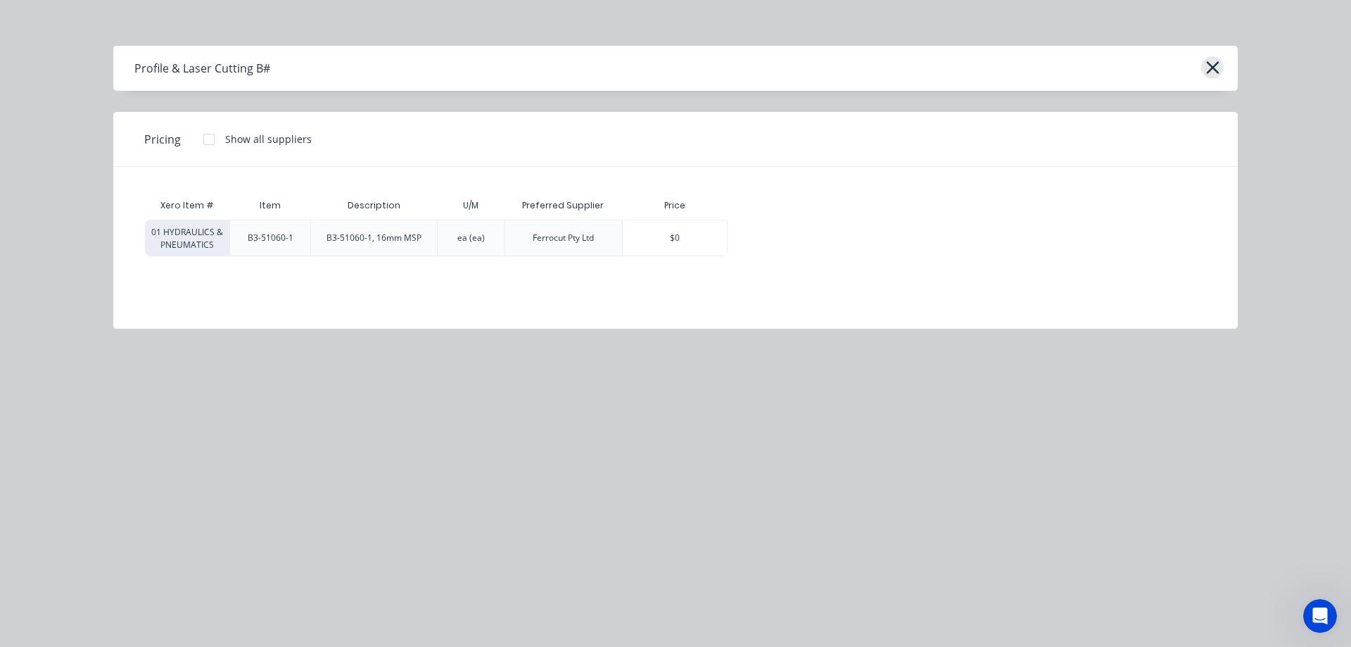
scroll to position [73, 0]
click at [1217, 64] on icon "button" at bounding box center [1212, 68] width 15 height 20
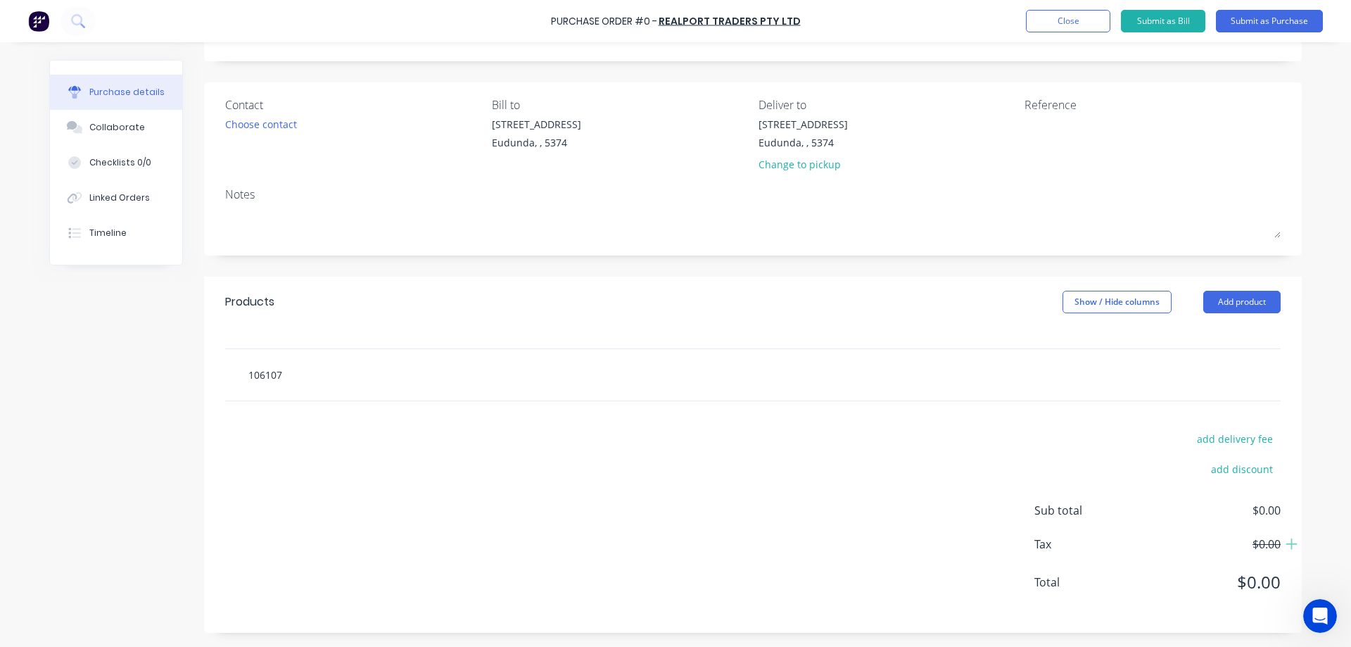
click at [367, 376] on div "106107" at bounding box center [752, 374] width 1055 height 51
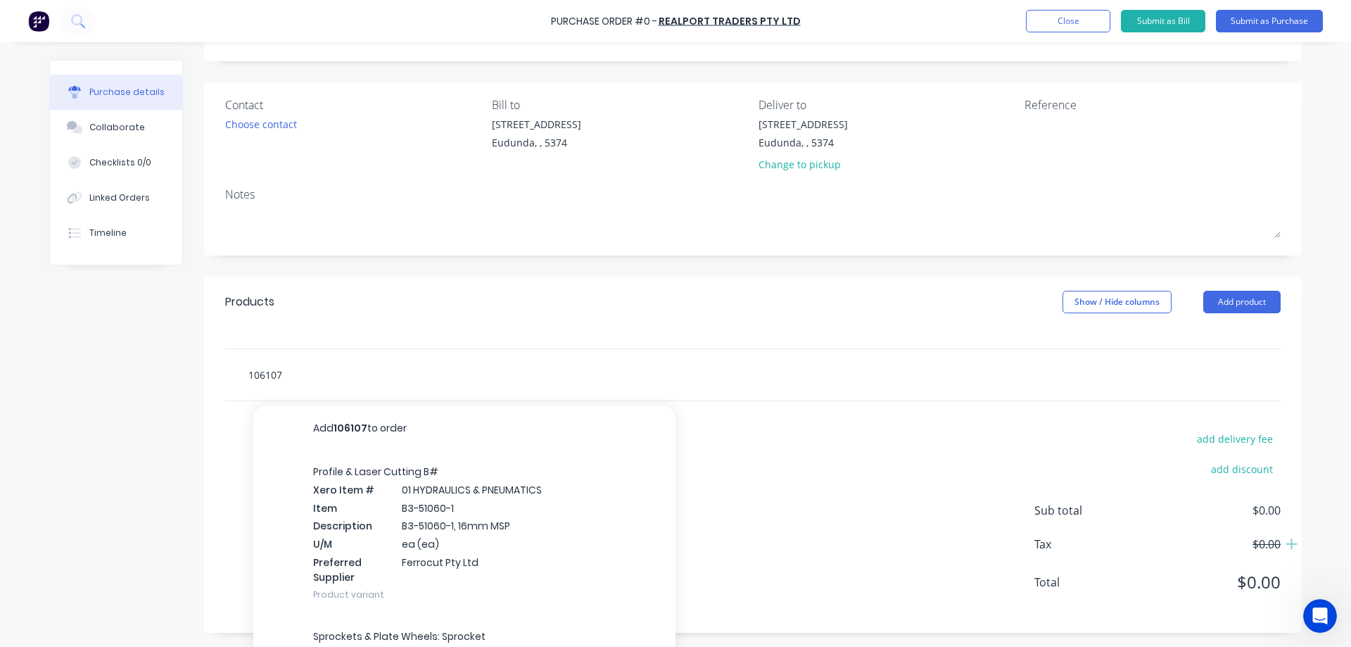
scroll to position [92, 0]
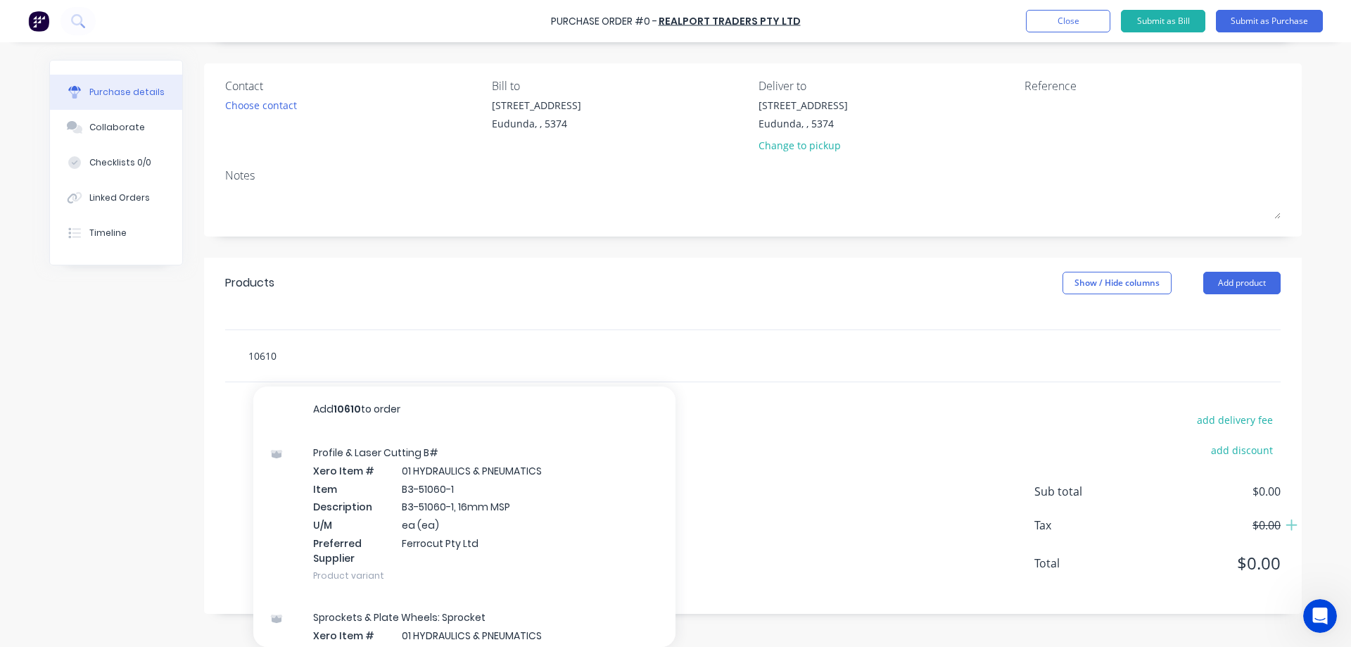
type input "106107"
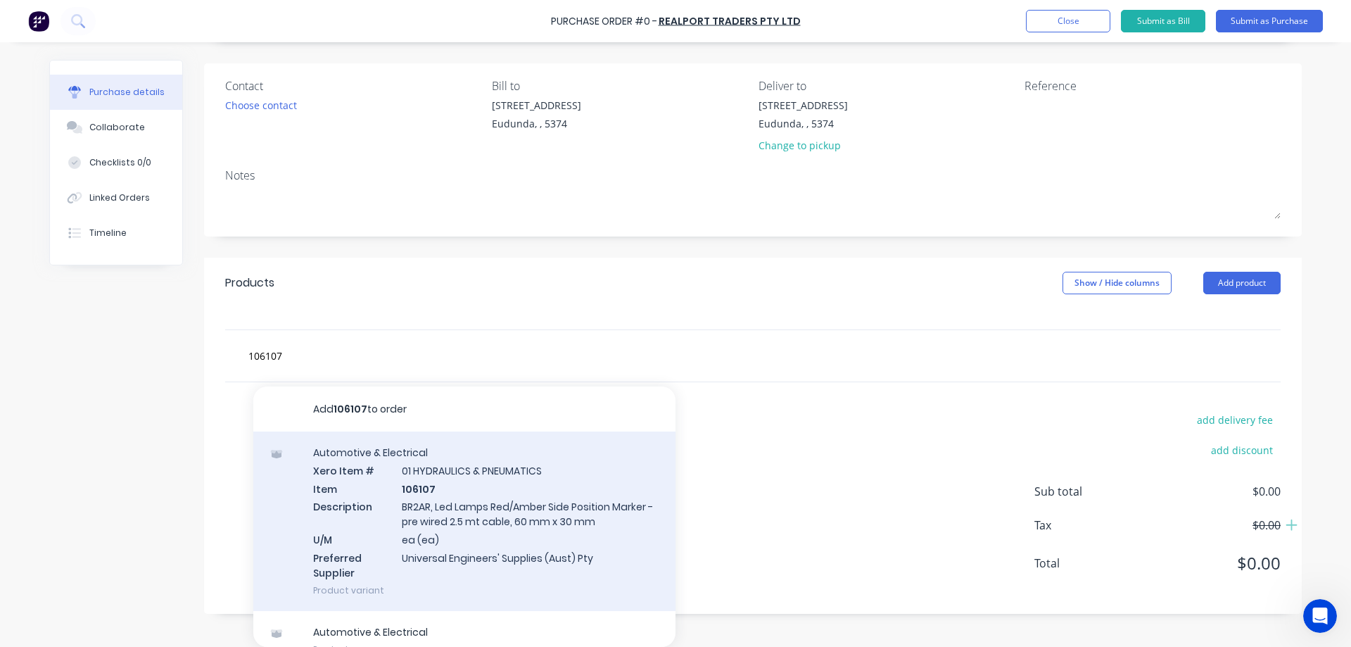
click at [507, 497] on div "Automotive & Electrical Xero Item # 01 HYDRAULICS & PNEUMATICS Item 106107 Desc…" at bounding box center [464, 520] width 422 height 179
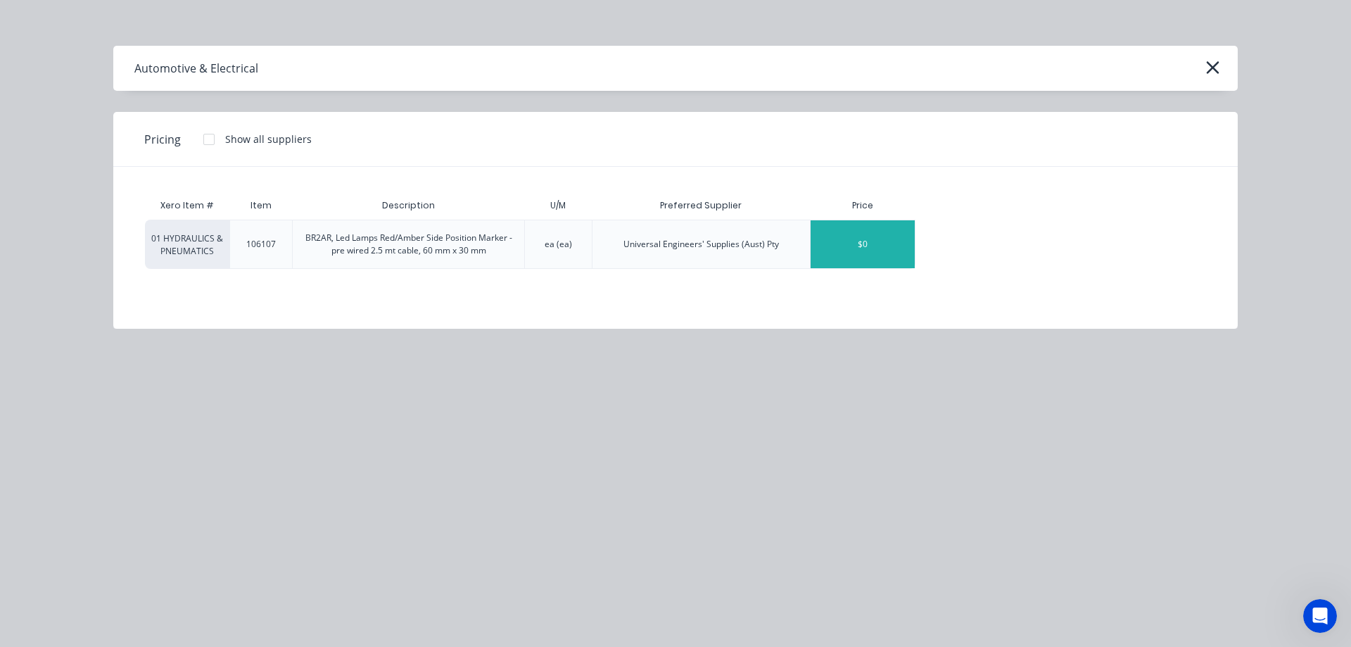
click at [882, 246] on div "$0" at bounding box center [862, 244] width 104 height 48
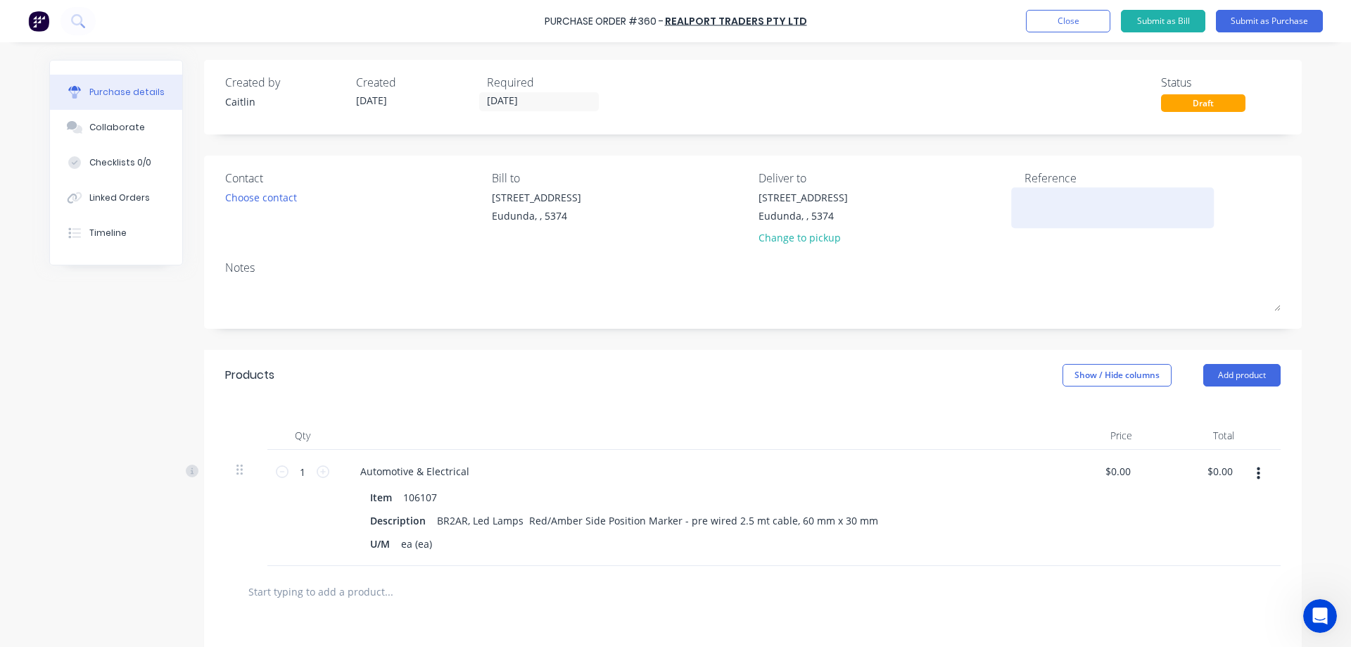
click at [1039, 194] on textarea at bounding box center [1112, 206] width 176 height 32
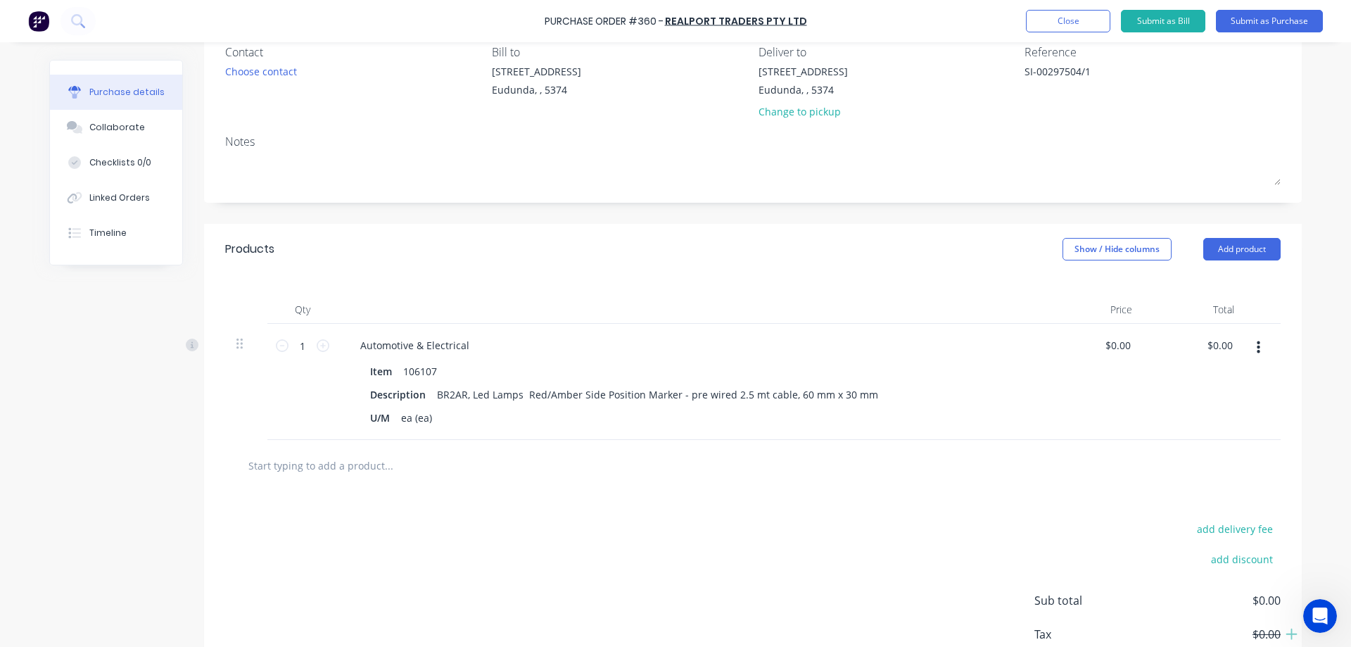
scroll to position [141, 0]
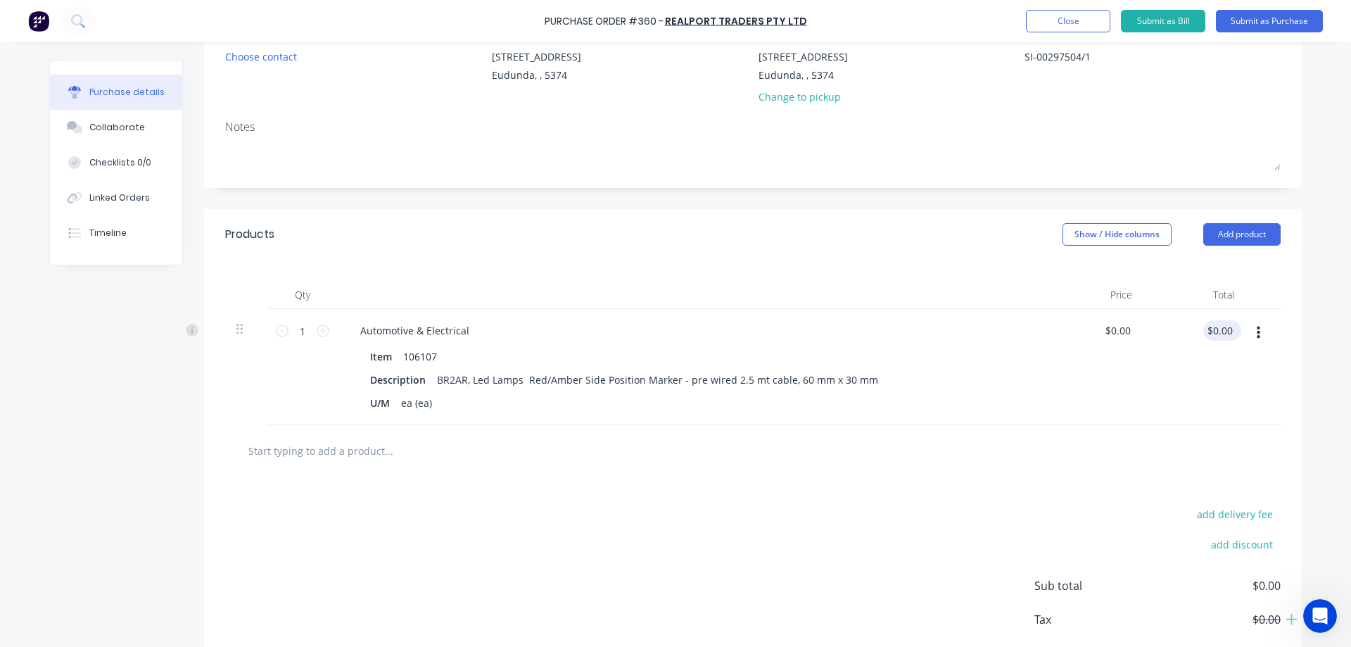
type textarea "SI-00297504/1"
type textarea "x"
type textarea "SI-00297504/1"
type input "0.00"
click at [1214, 331] on input "0.00" at bounding box center [1219, 330] width 32 height 20
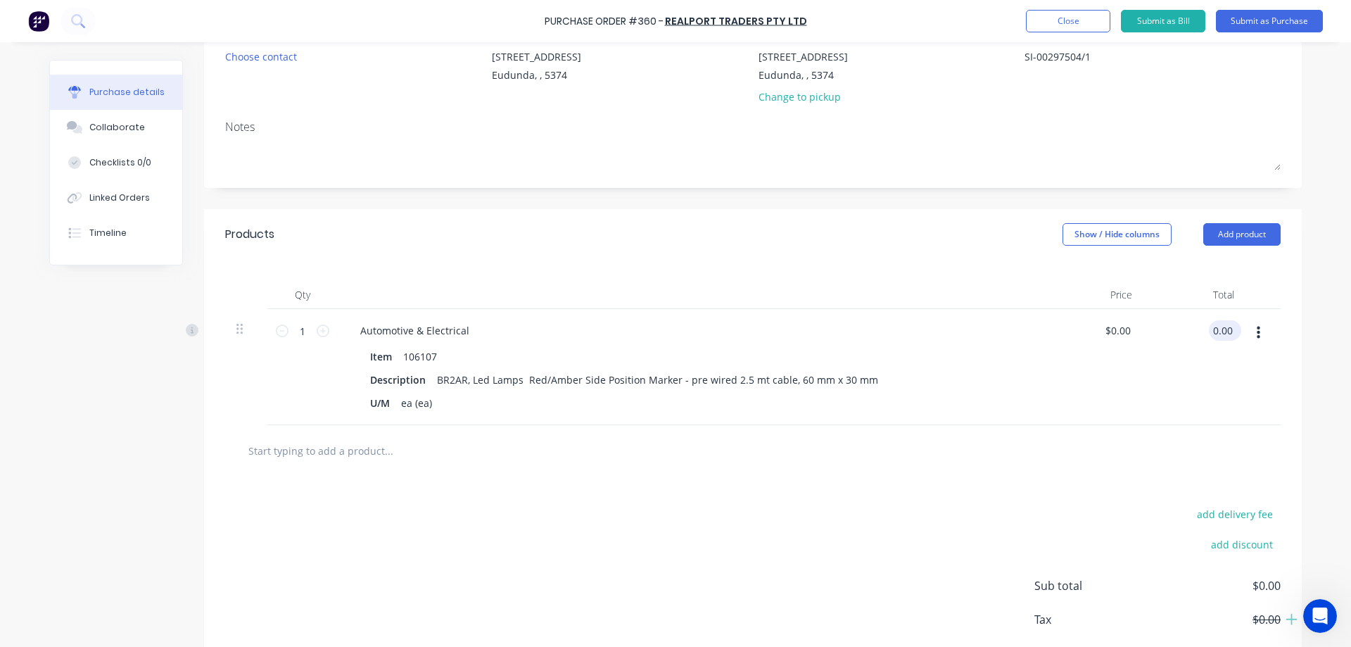
type textarea "x"
drag, startPoint x: 1228, startPoint y: 329, endPoint x: 1199, endPoint y: 331, distance: 29.6
click at [1199, 331] on div "0.00 0.00" at bounding box center [1194, 367] width 102 height 116
type input "102.50"
type textarea "x"
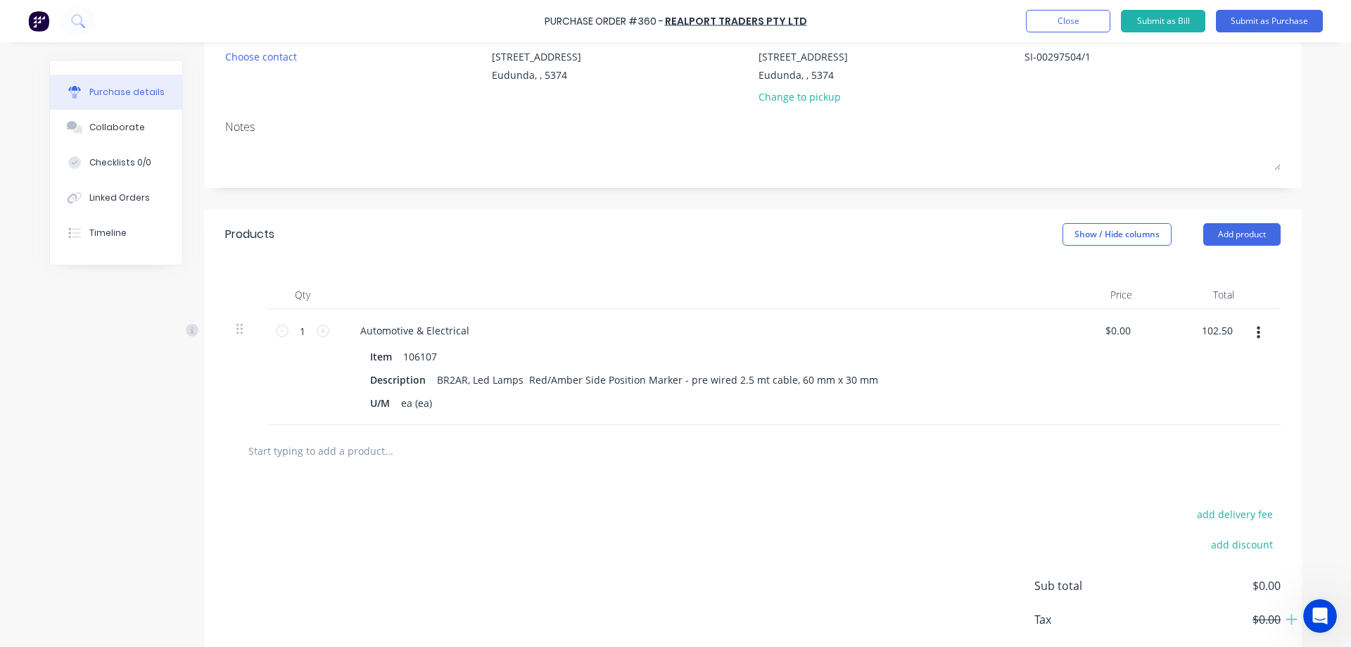
type input "$102.50"
type textarea "x"
type input "102.50"
click at [1219, 333] on input "102.50" at bounding box center [1216, 330] width 38 height 20
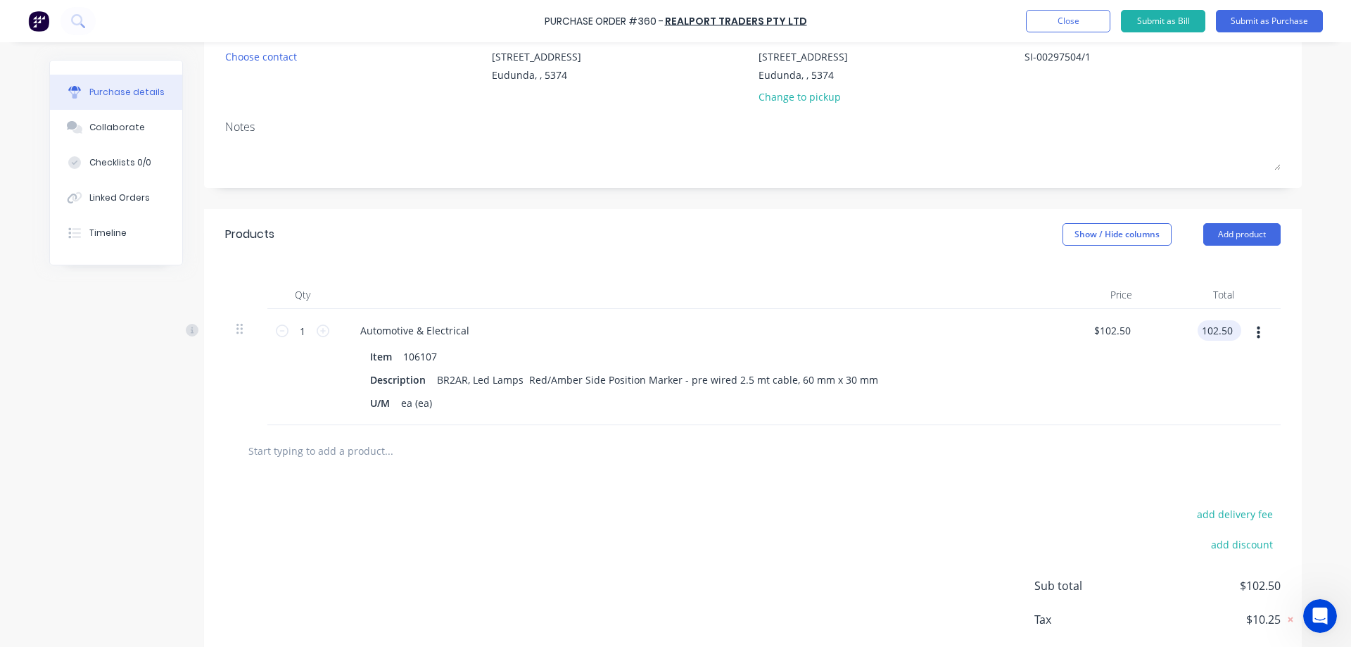
type textarea "x"
drag, startPoint x: 1230, startPoint y: 332, endPoint x: 1177, endPoint y: 331, distance: 52.8
click at [1177, 331] on div "102.50 102.50" at bounding box center [1194, 367] width 102 height 116
type input "20.50"
type textarea "x"
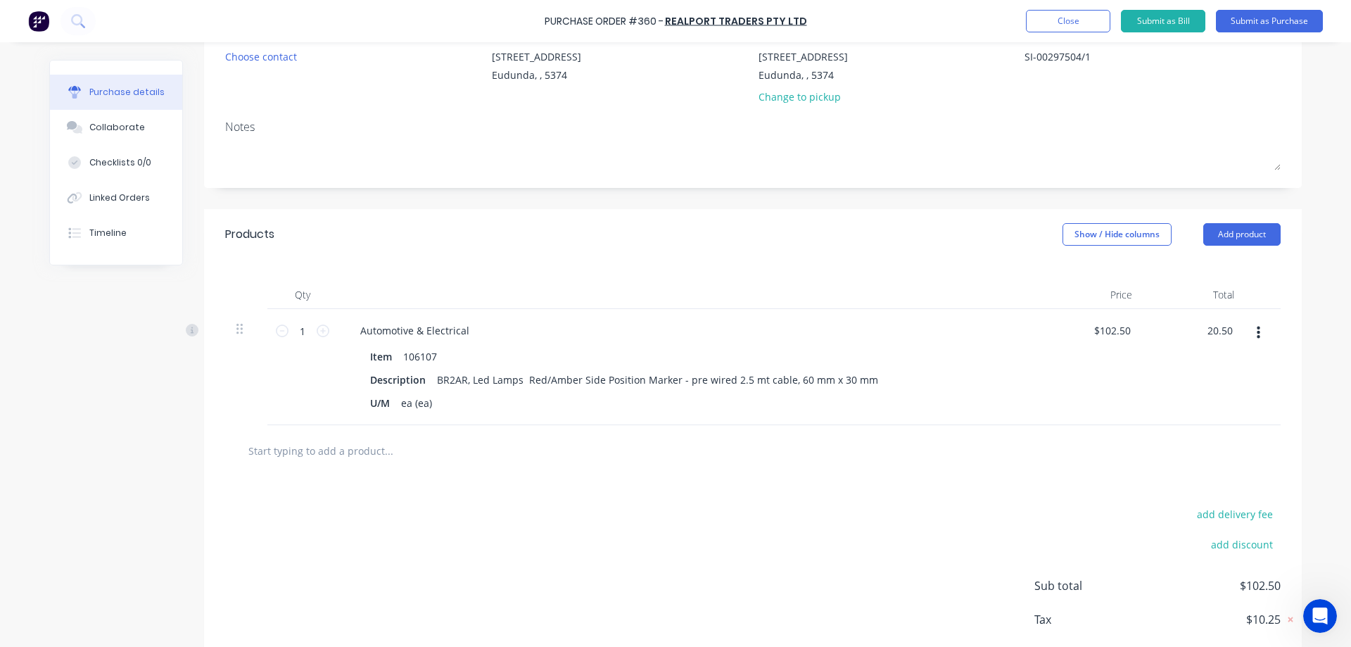
type input "$20.50"
click at [299, 331] on input "1" at bounding box center [302, 330] width 28 height 21
type textarea "x"
type input "5"
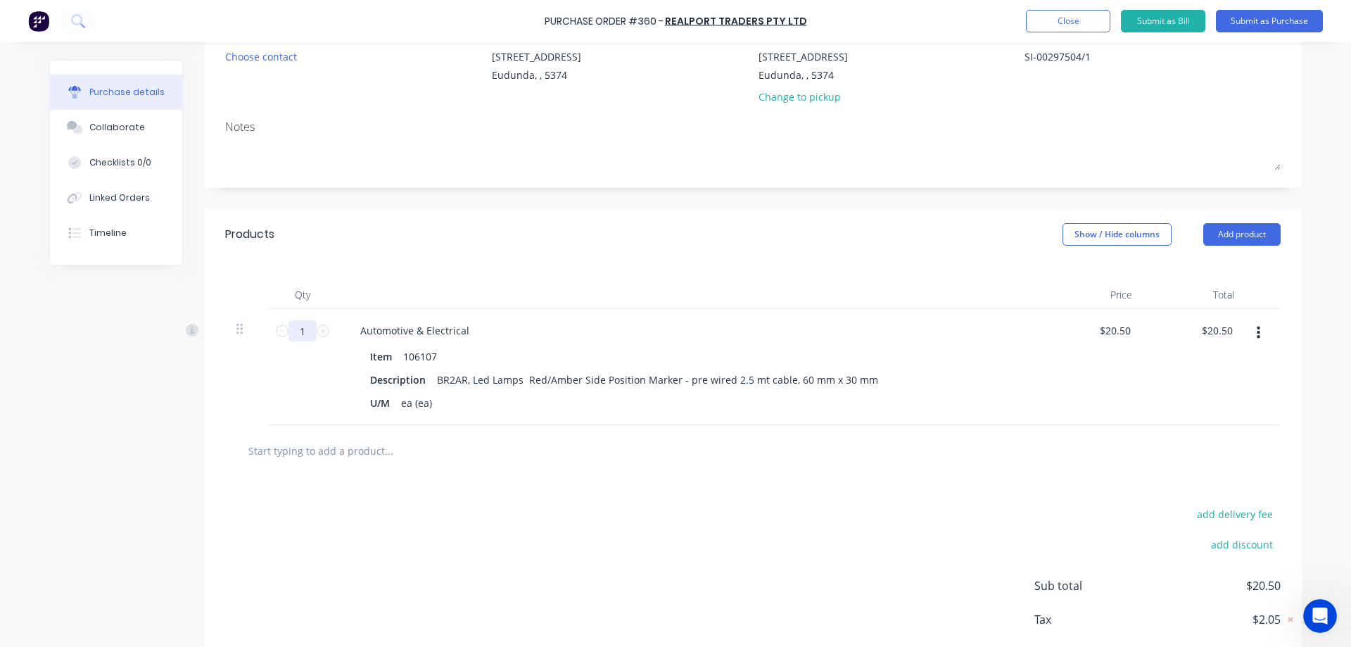
type input "$102.50"
type textarea "x"
type input "5"
click at [604, 488] on div "add delivery fee add discount Sub total $102.50 Tax $10.25 Total $112.75" at bounding box center [753, 591] width 1098 height 231
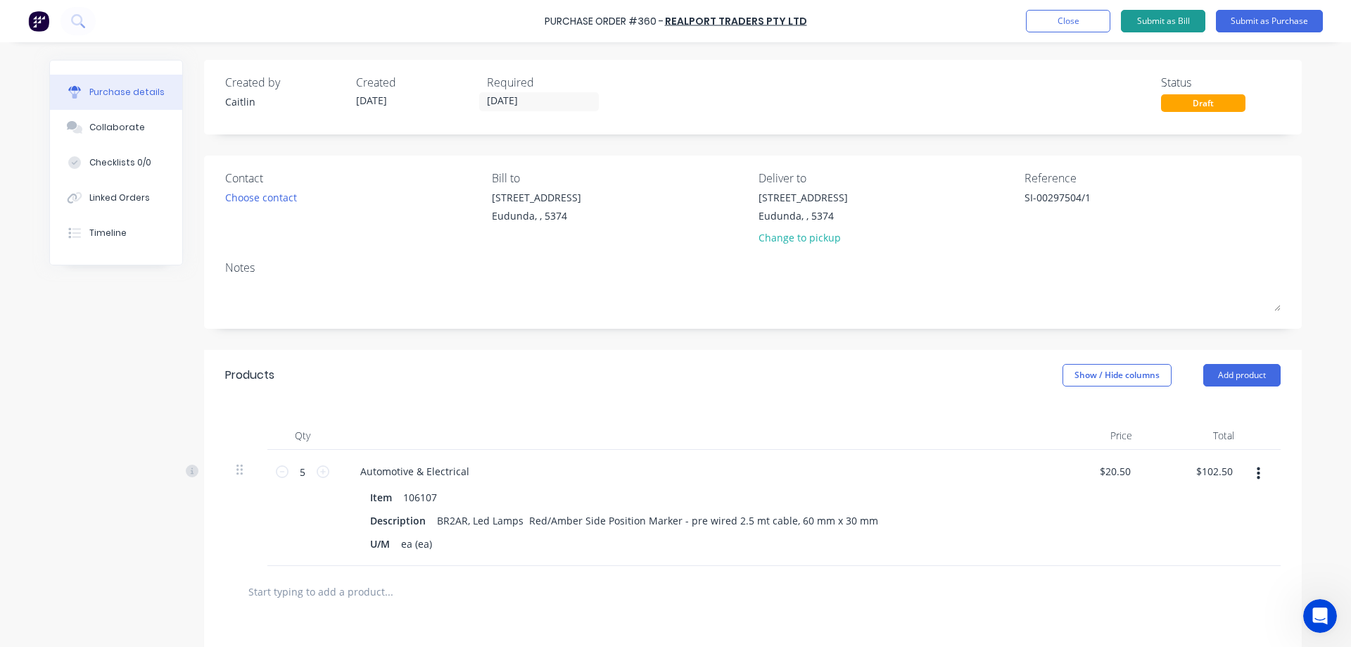
click at [1175, 19] on button "Submit as Bill" at bounding box center [1163, 21] width 84 height 23
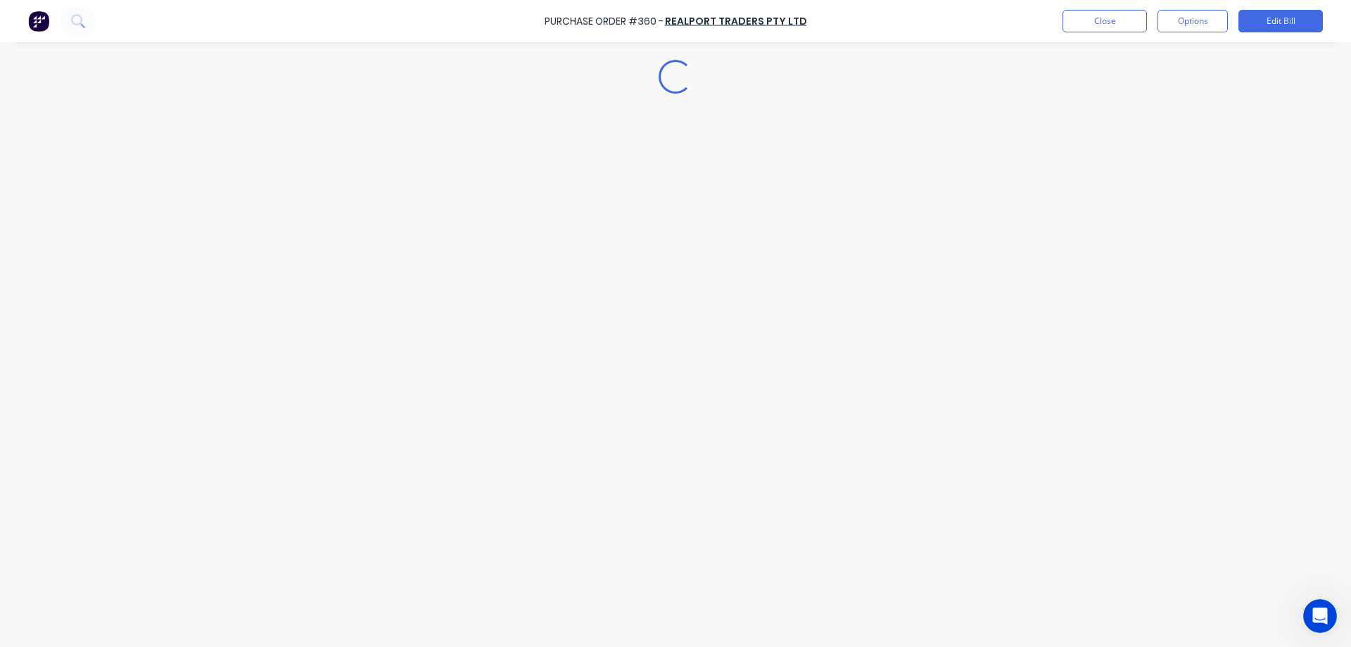
type textarea "x"
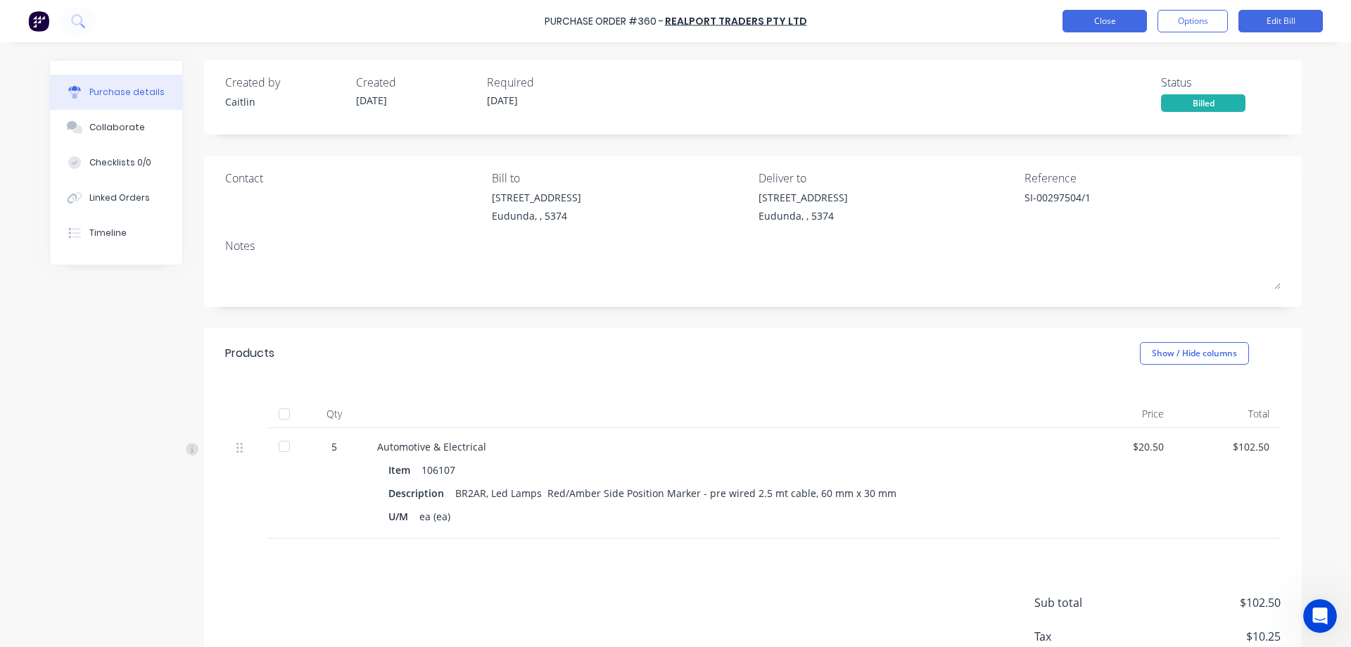
click at [1101, 25] on button "Close" at bounding box center [1104, 21] width 84 height 23
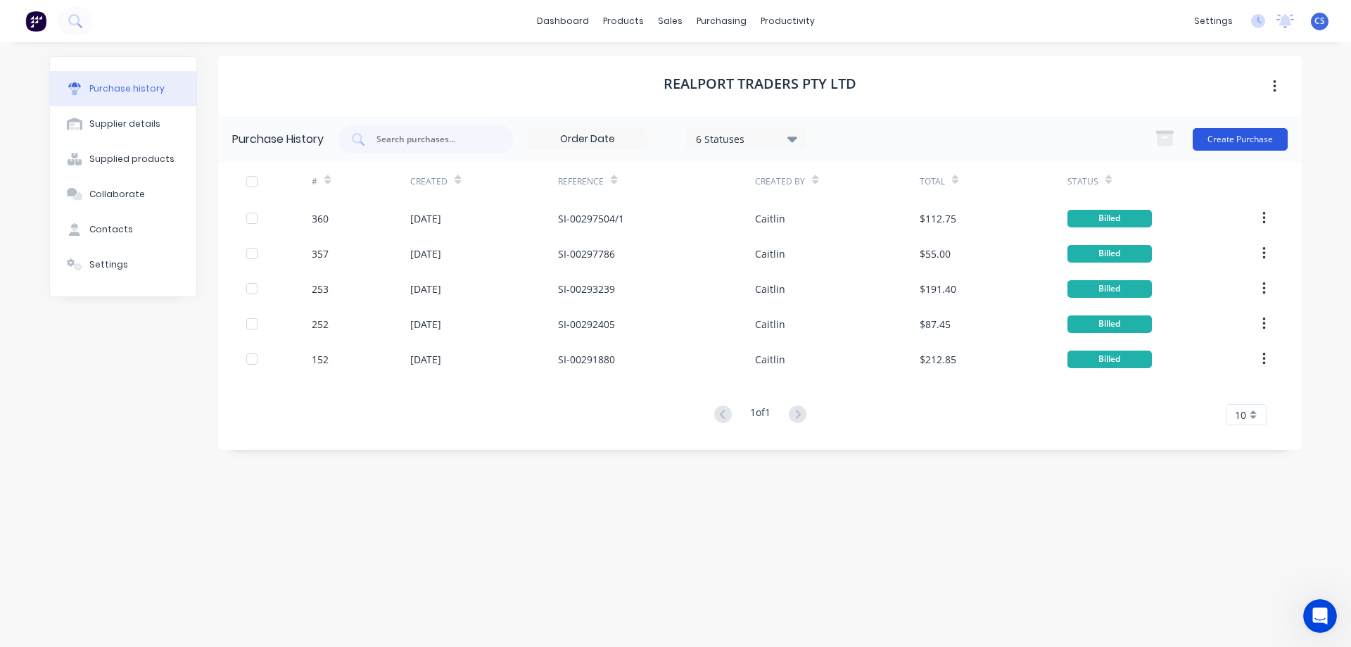
click at [1245, 143] on button "Create Purchase" at bounding box center [1240, 139] width 95 height 23
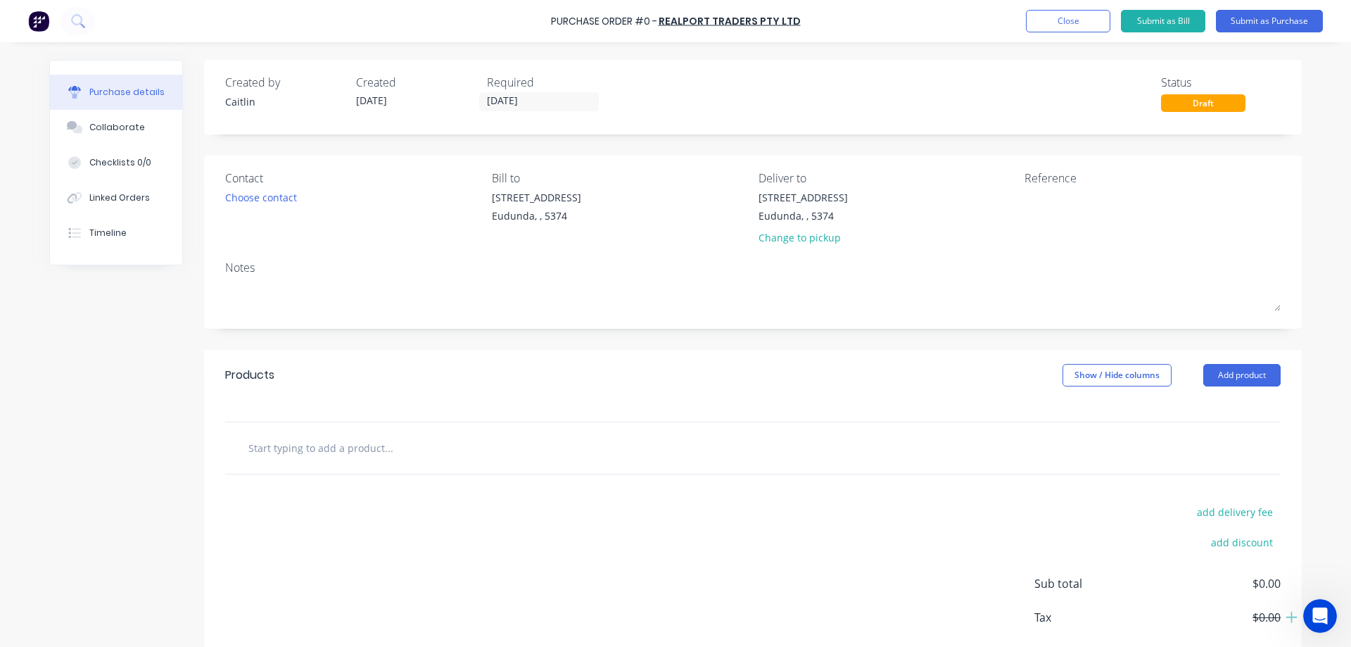
click at [298, 445] on input "text" at bounding box center [388, 447] width 281 height 28
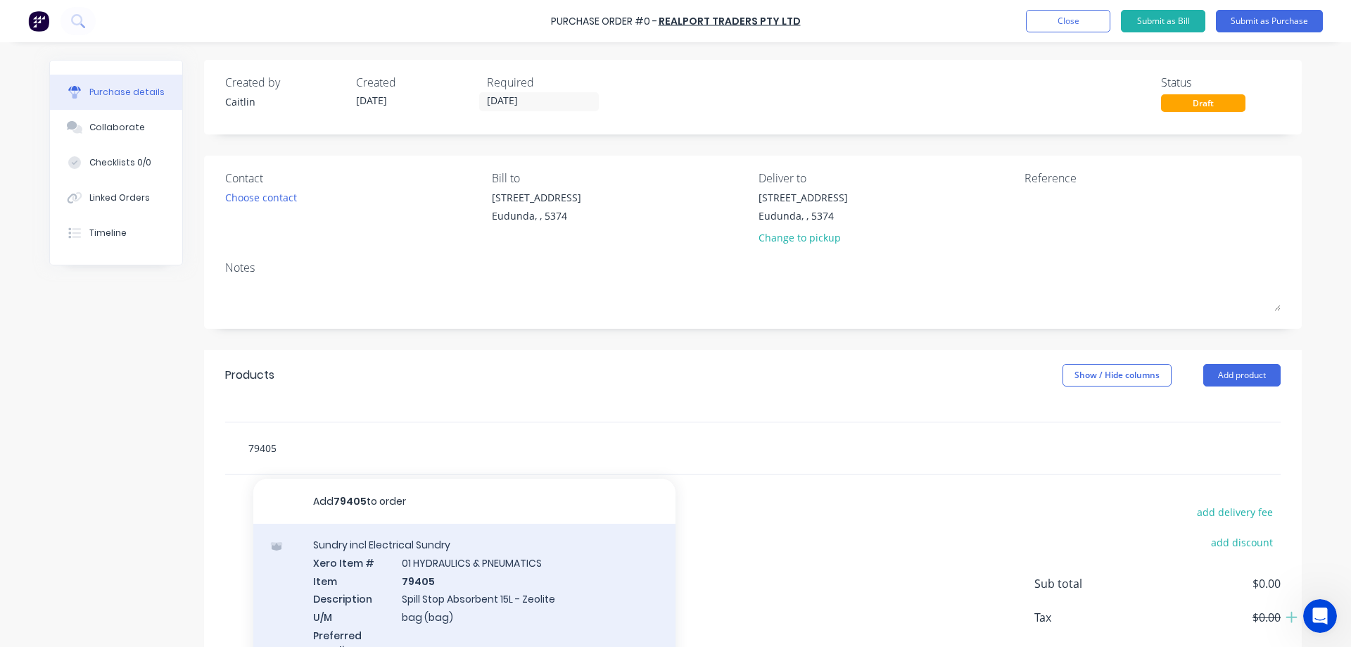
type input "79405"
click at [478, 593] on div "Sundry incl Electrical Sundry Xero Item # 01 HYDRAULICS & PNEUMATICS Item 79405…" at bounding box center [464, 605] width 422 height 165
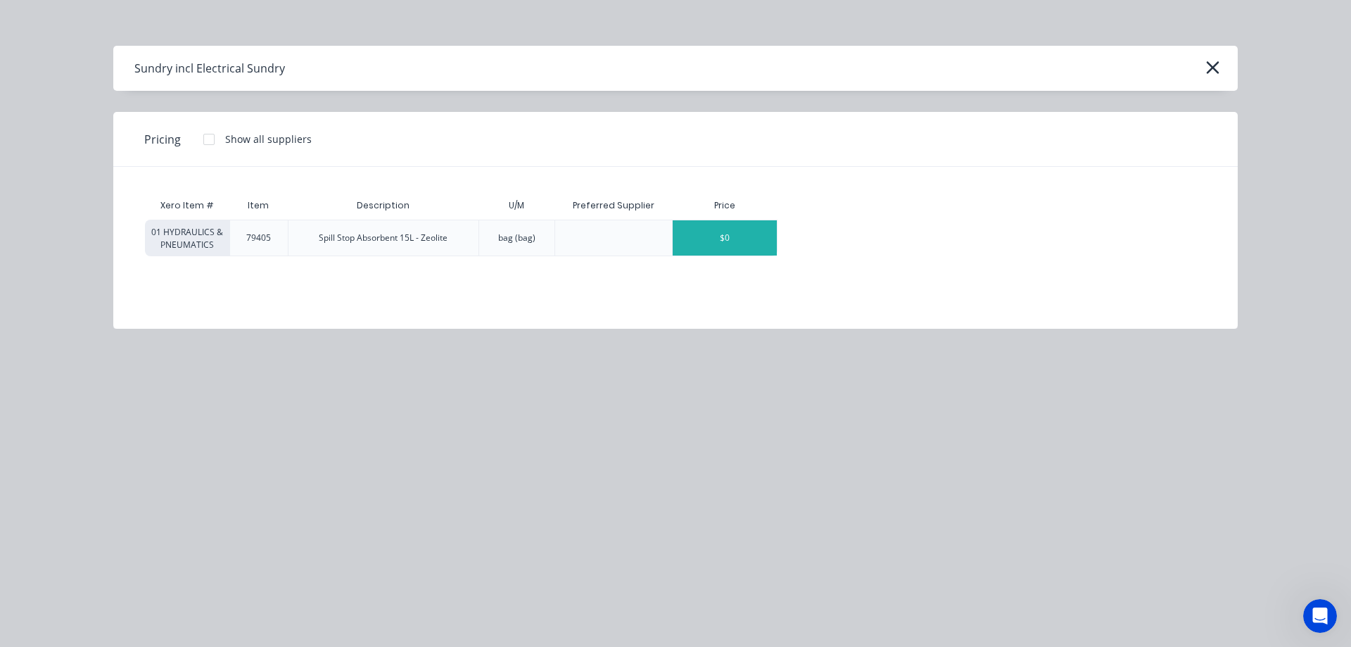
click at [734, 246] on div "$0" at bounding box center [725, 237] width 104 height 35
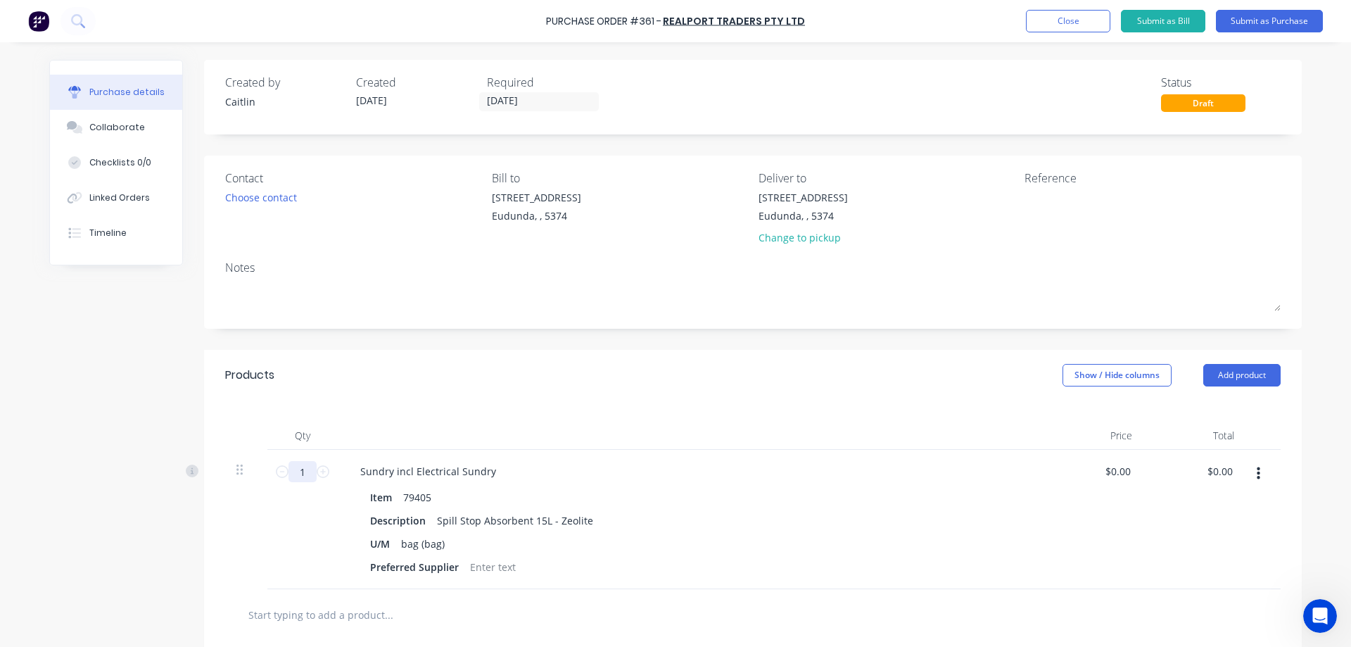
click at [301, 465] on input "1" at bounding box center [302, 471] width 28 height 21
type input "8"
drag, startPoint x: 1230, startPoint y: 470, endPoint x: 1195, endPoint y: 478, distance: 35.5
click at [1195, 478] on div "0.00 0.00" at bounding box center [1194, 519] width 102 height 139
type input "25"
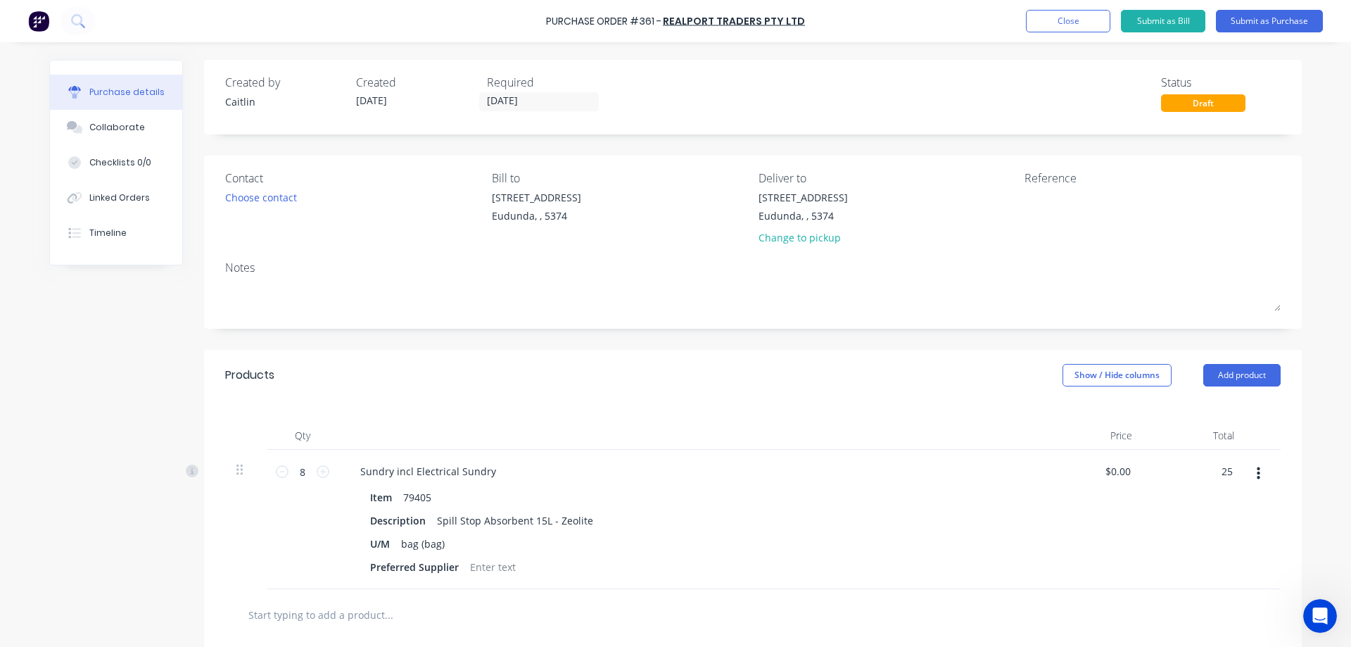
type input "$3.125"
type input "$25.00"
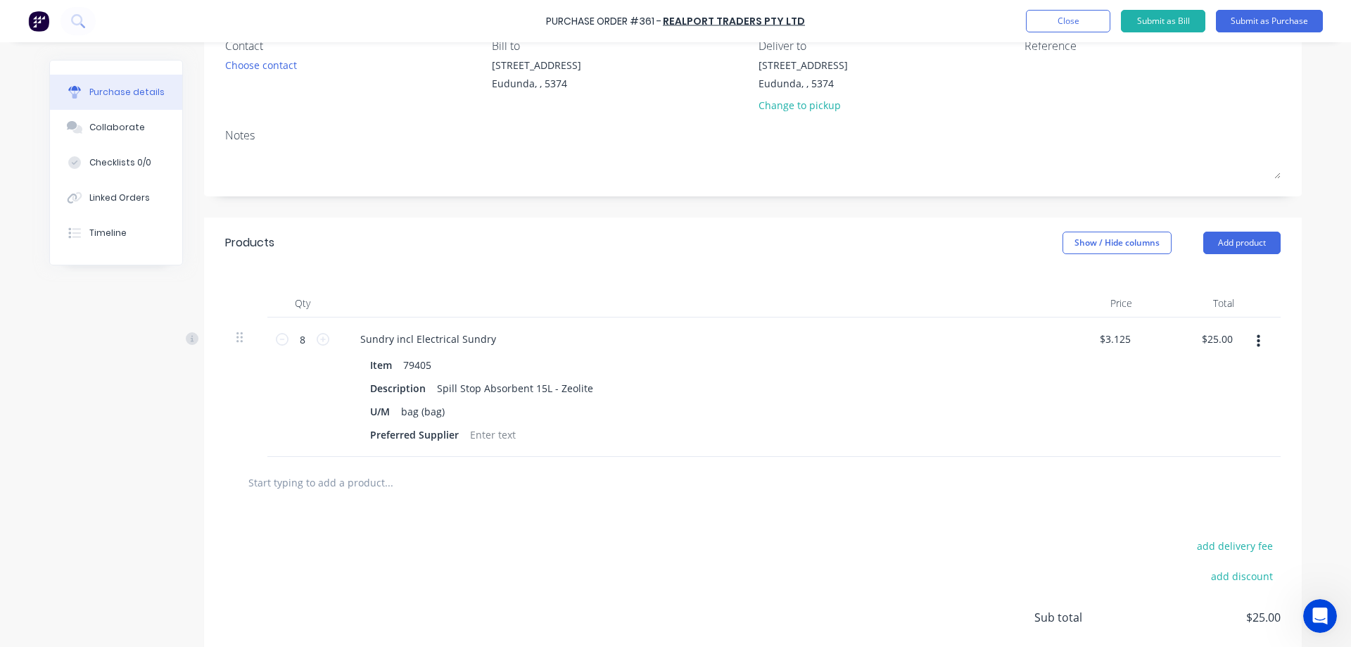
scroll to position [98, 0]
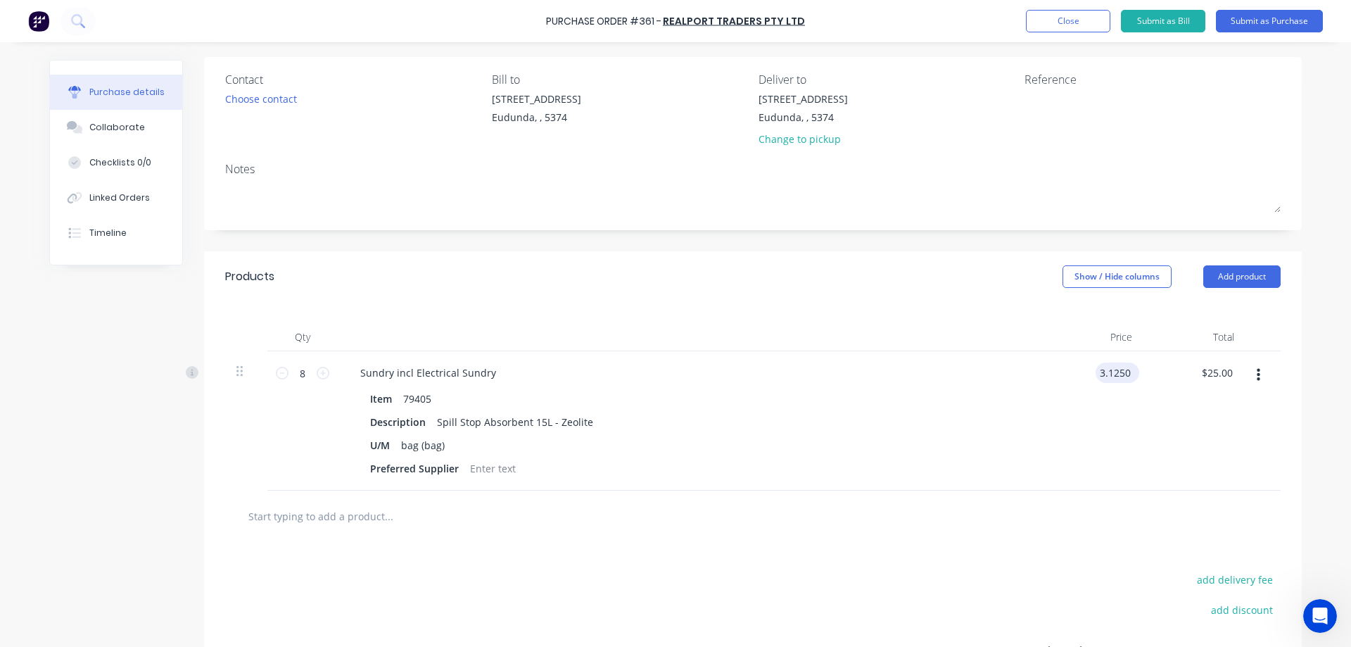
click at [1123, 372] on input "3.1250" at bounding box center [1114, 372] width 38 height 20
click at [1126, 374] on input "3.1250" at bounding box center [1114, 372] width 38 height 20
drag, startPoint x: 1127, startPoint y: 373, endPoint x: 1105, endPoint y: 365, distance: 23.8
click at [1105, 365] on input "3.1250" at bounding box center [1114, 372] width 38 height 20
type input "25"
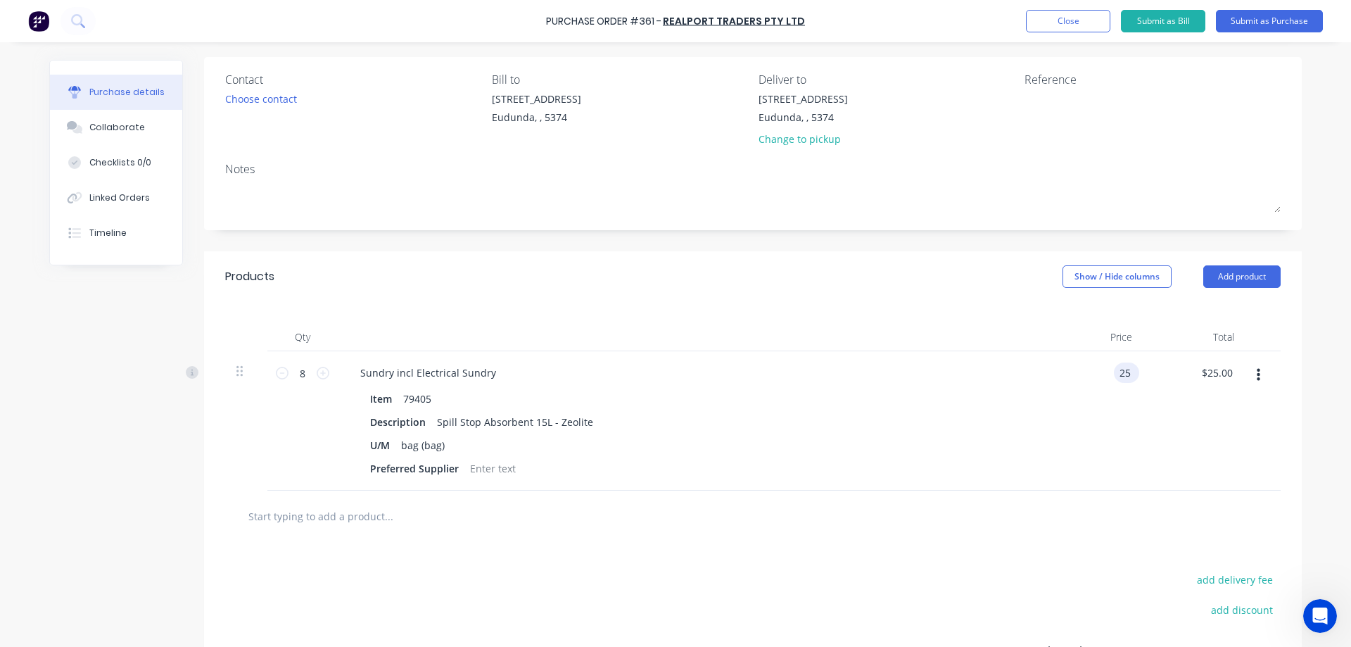
type input "200.00"
type input "$25.00"
type input "$200.00"
click at [363, 518] on input "text" at bounding box center [388, 516] width 281 height 28
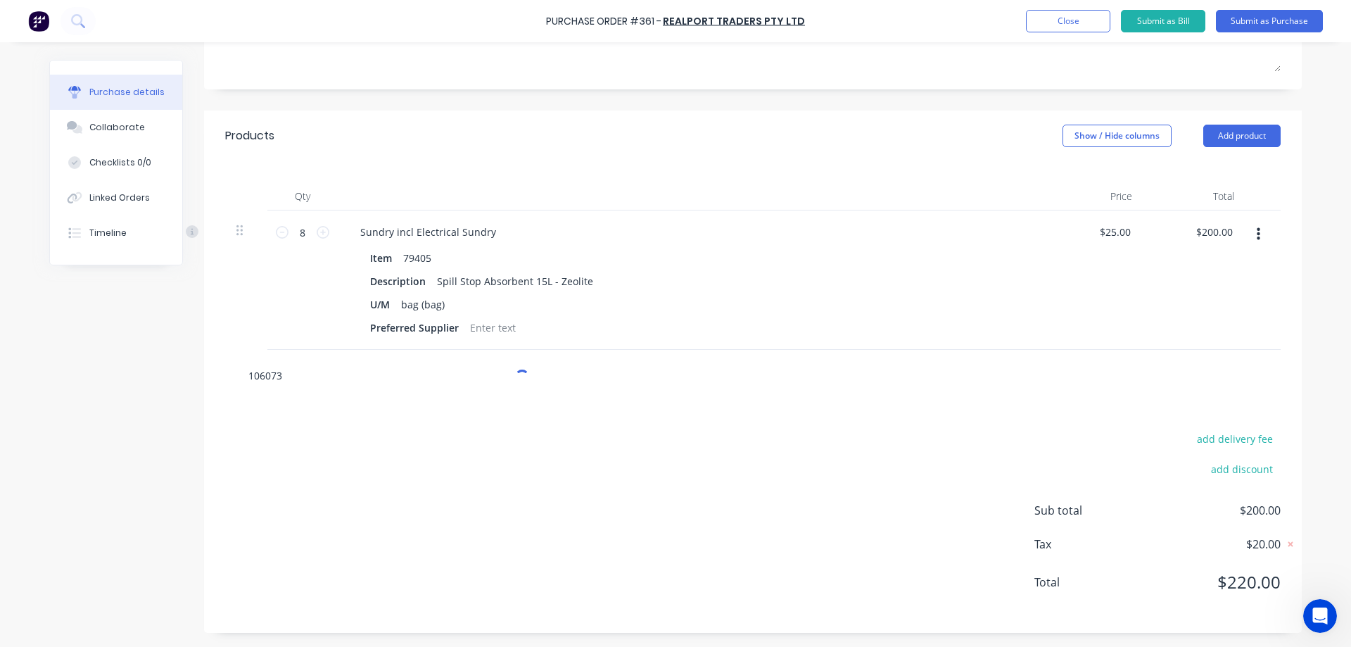
scroll to position [259, 0]
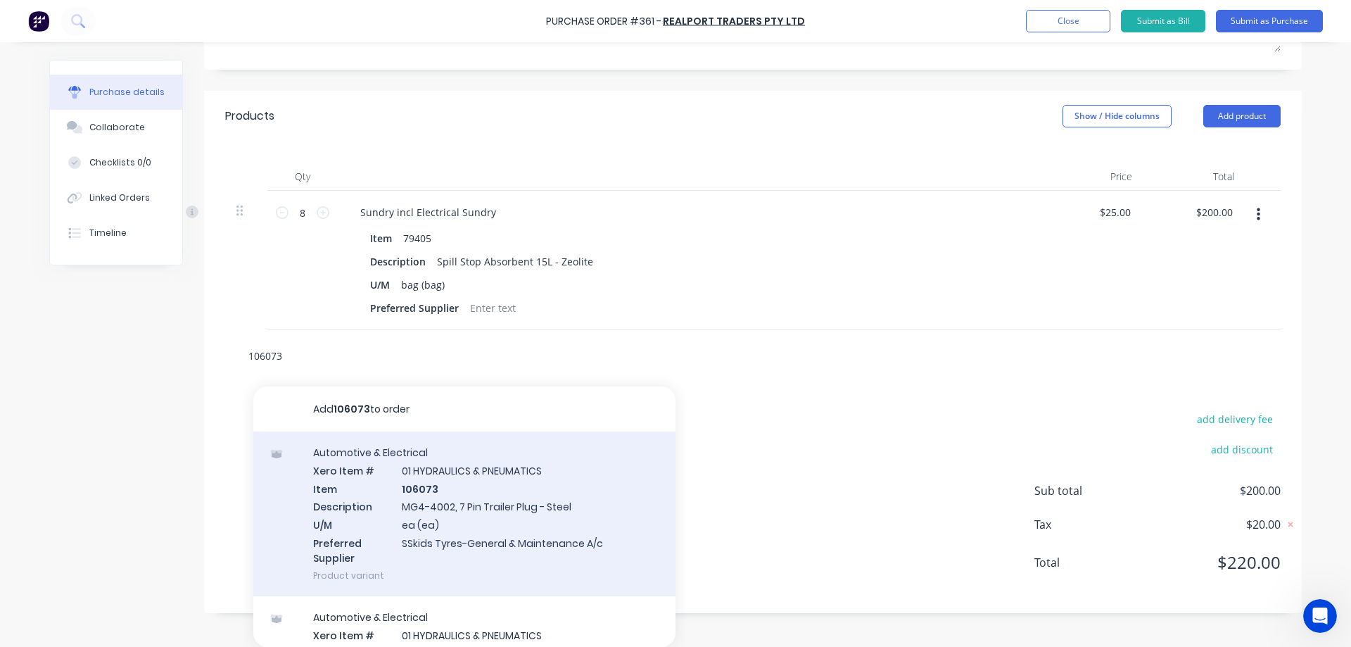
type input "106073"
click at [527, 510] on div "Automotive & Electrical Xero Item # 01 HYDRAULICS & PNEUMATICS Item 106073 Desc…" at bounding box center [464, 513] width 422 height 165
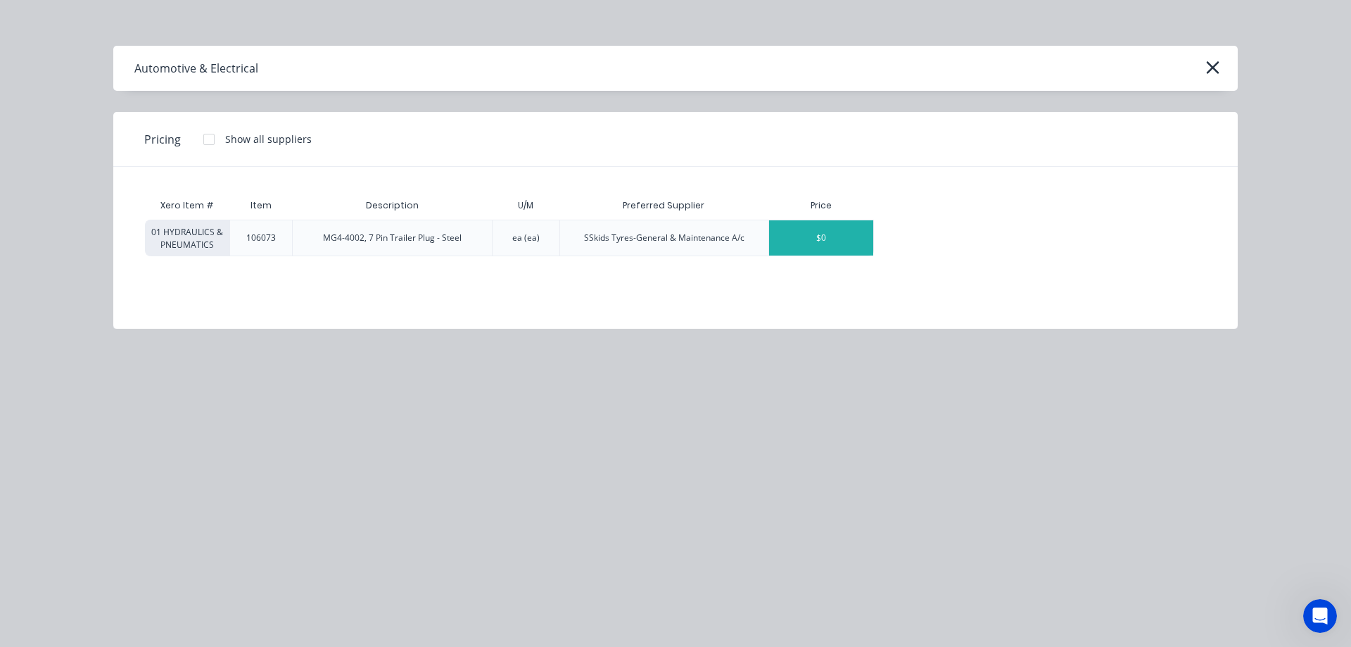
click at [839, 237] on div "$0" at bounding box center [821, 237] width 104 height 35
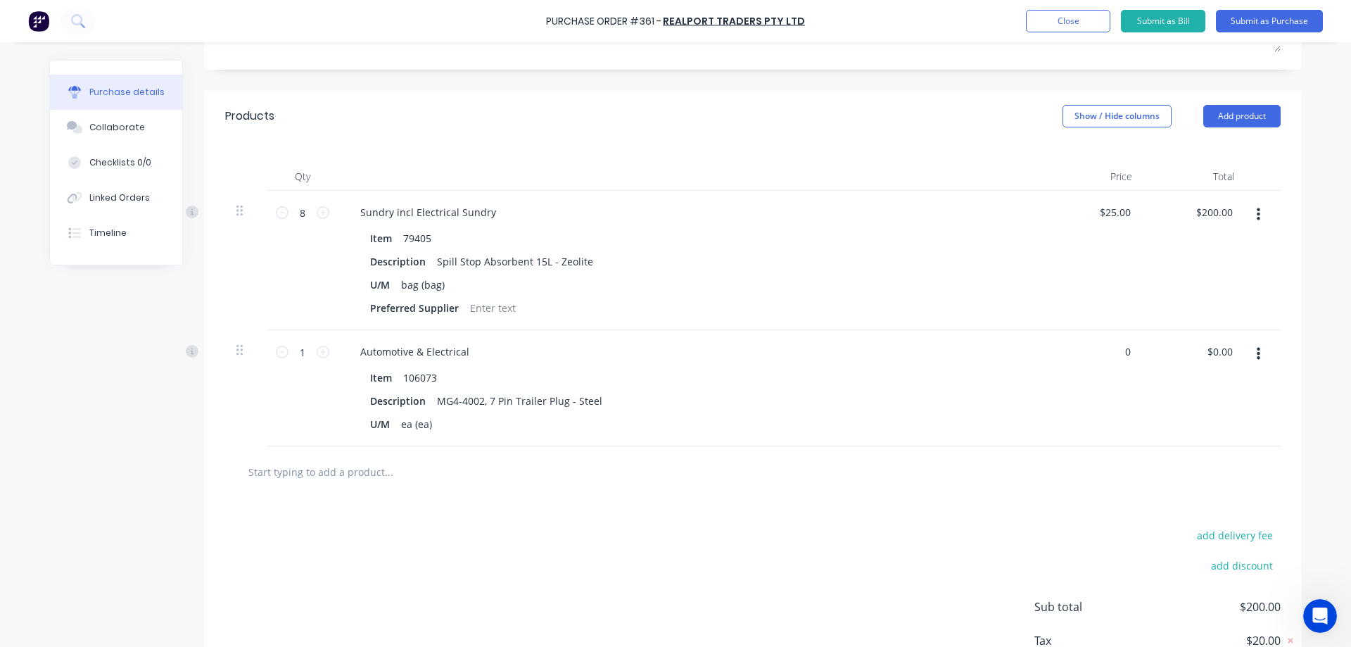
drag, startPoint x: 1126, startPoint y: 351, endPoint x: 1093, endPoint y: 357, distance: 33.5
click at [1093, 357] on div "0 0" at bounding box center [1092, 388] width 102 height 116
type input "9.50"
type input "$9.50"
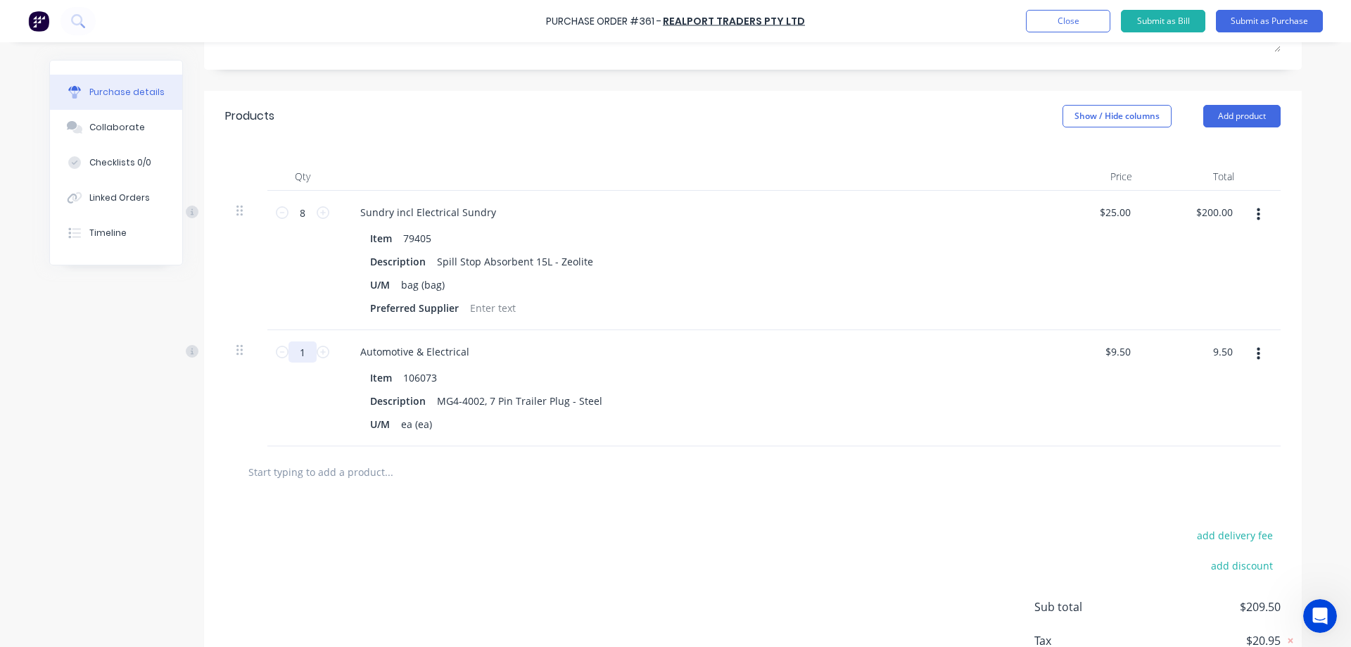
type input "$9.50"
click at [293, 354] on input "1" at bounding box center [302, 351] width 28 height 21
click at [300, 352] on input "1" at bounding box center [302, 351] width 28 height 21
type input "4"
type input "$38.00"
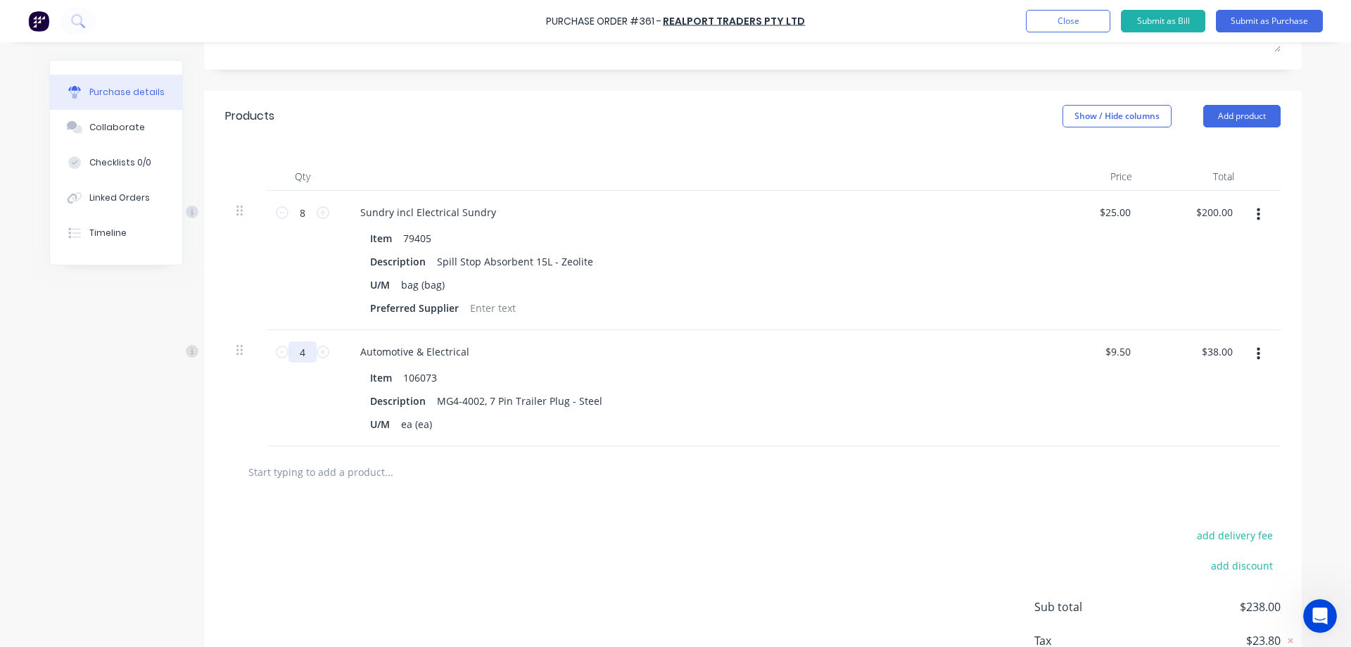
type input "4"
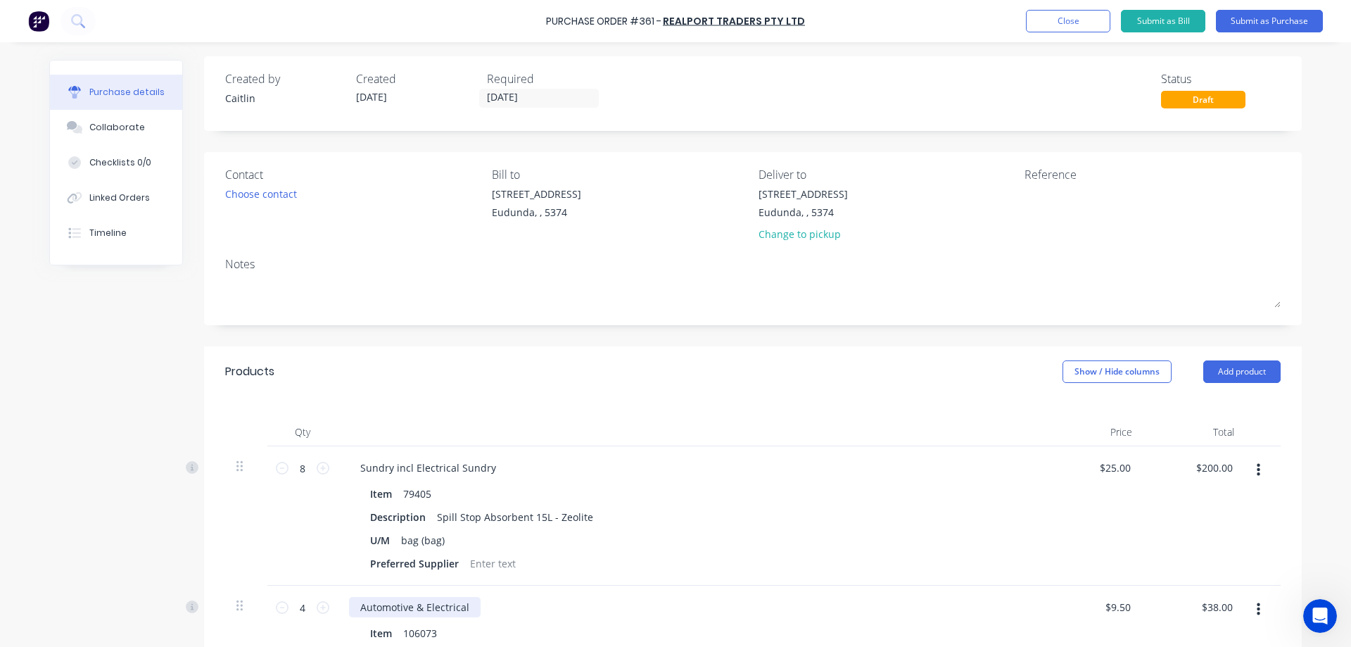
scroll to position [0, 0]
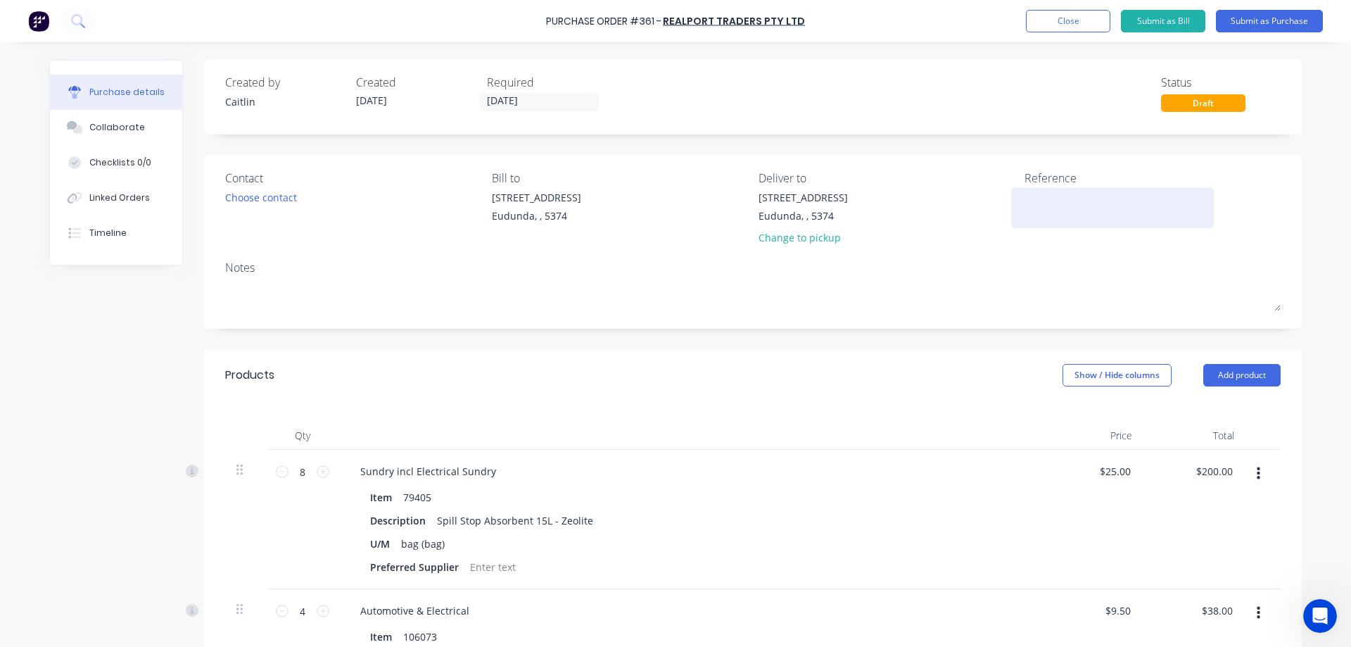
click at [1074, 193] on textarea at bounding box center [1112, 206] width 176 height 32
type textarea "SI-00297504"
type textarea "x"
type textarea "SI-00297504"
click at [1170, 20] on button "Submit as Bill" at bounding box center [1163, 21] width 84 height 23
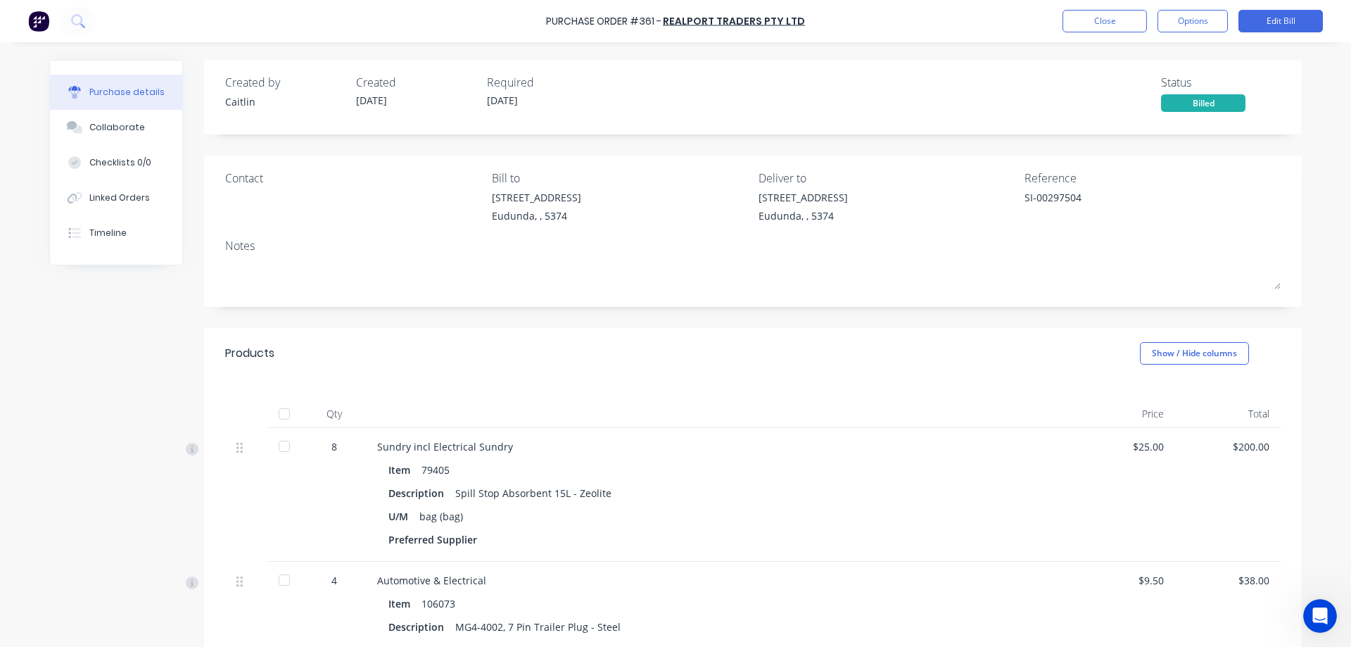
click at [285, 413] on div at bounding box center [284, 414] width 28 height 28
click at [1106, 25] on button "Close" at bounding box center [1104, 21] width 84 height 23
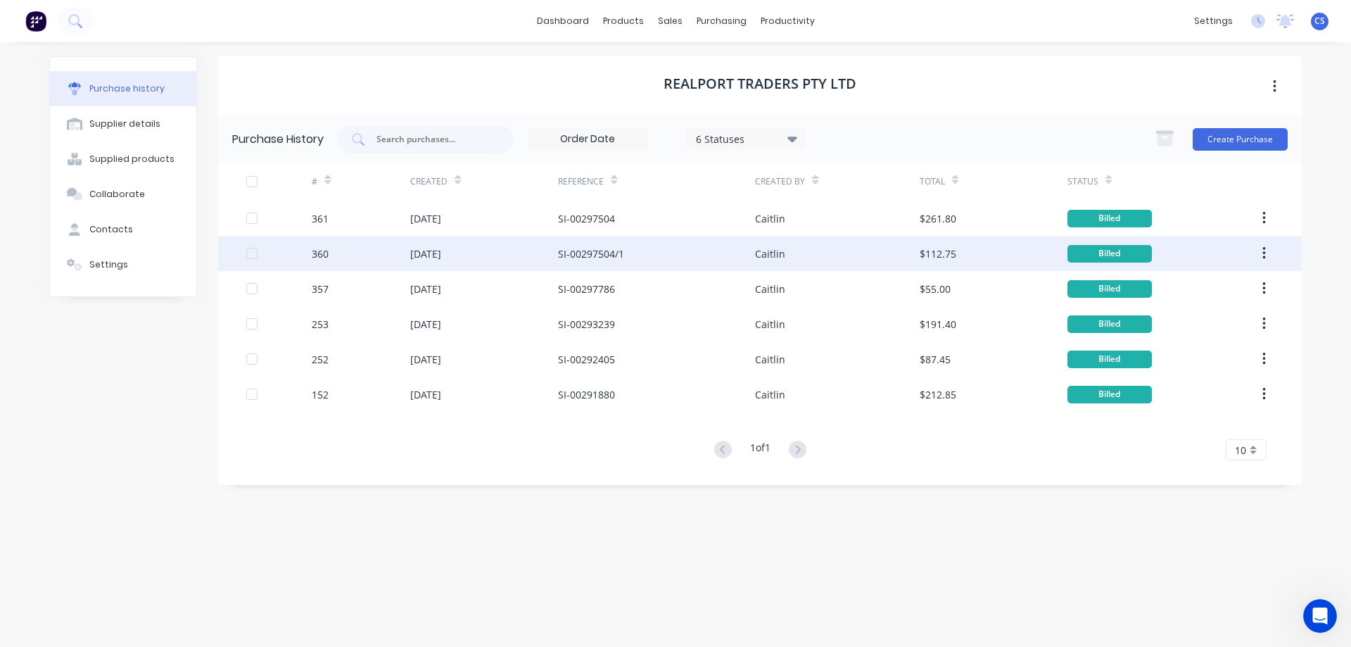
click at [868, 255] on div "Caitlin" at bounding box center [837, 253] width 164 height 35
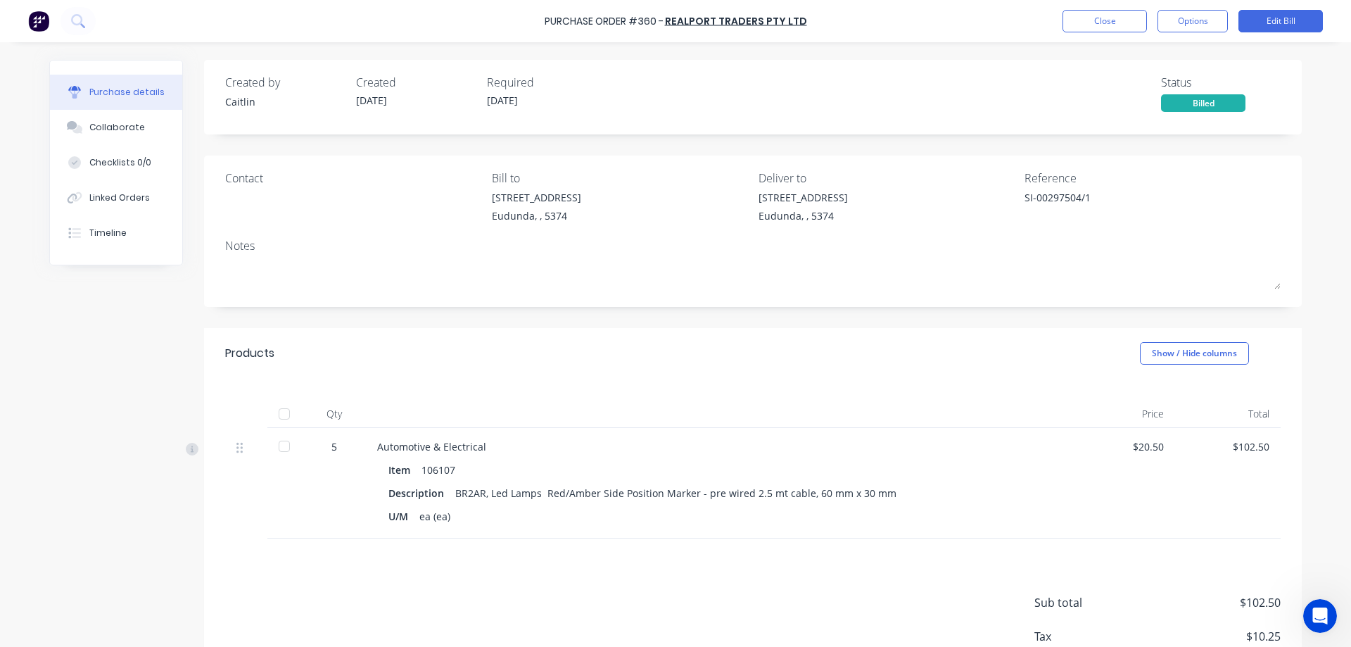
click at [278, 409] on div at bounding box center [284, 414] width 28 height 28
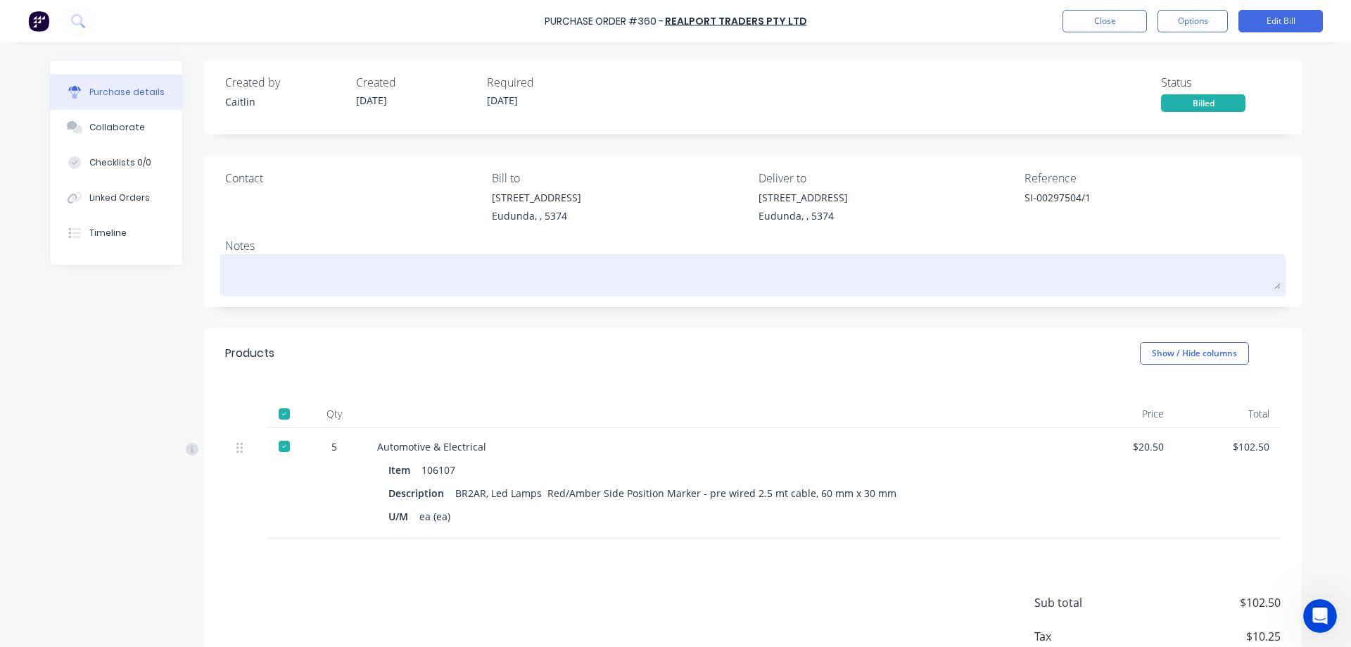
type textarea "x"
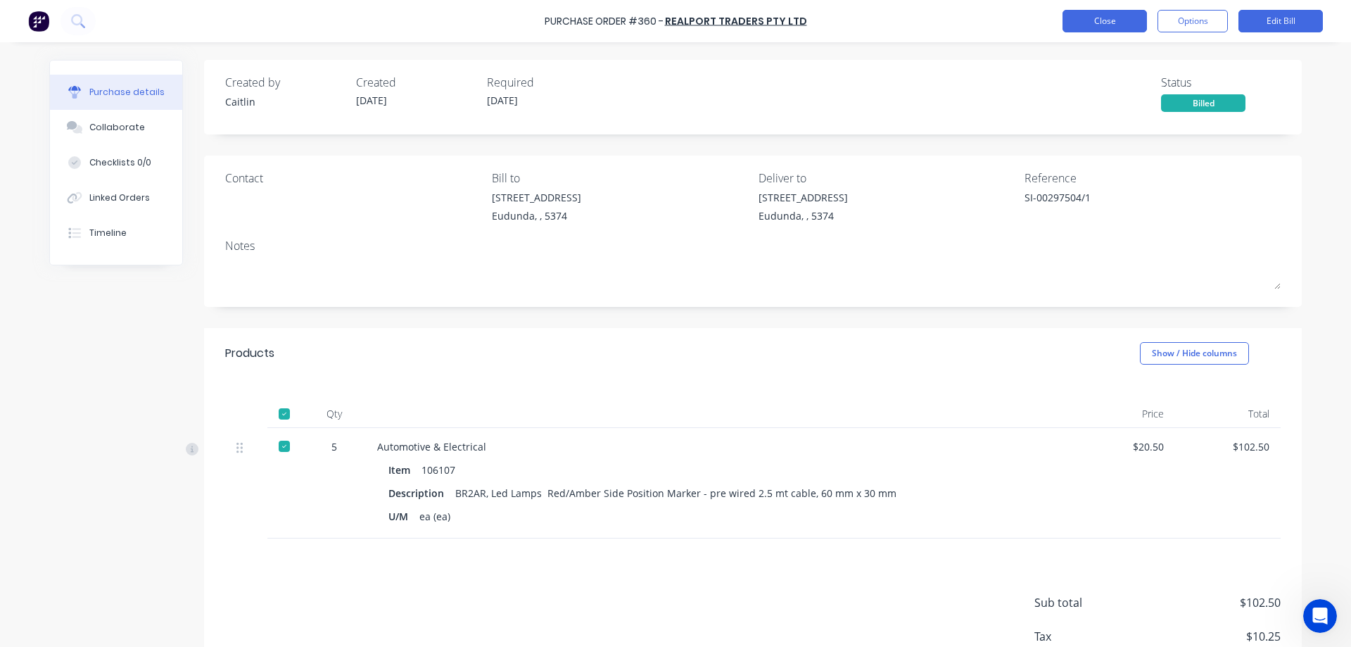
click at [1093, 22] on button "Close" at bounding box center [1104, 21] width 84 height 23
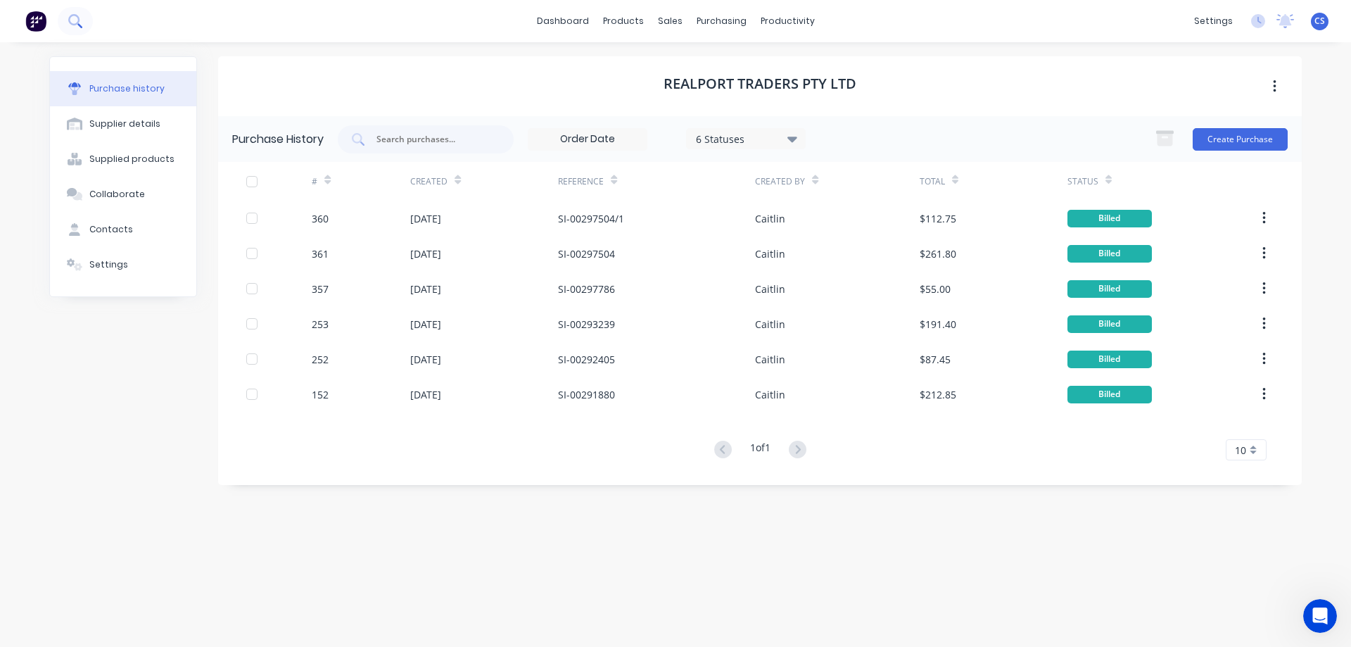
click at [77, 20] on icon at bounding box center [74, 20] width 13 height 13
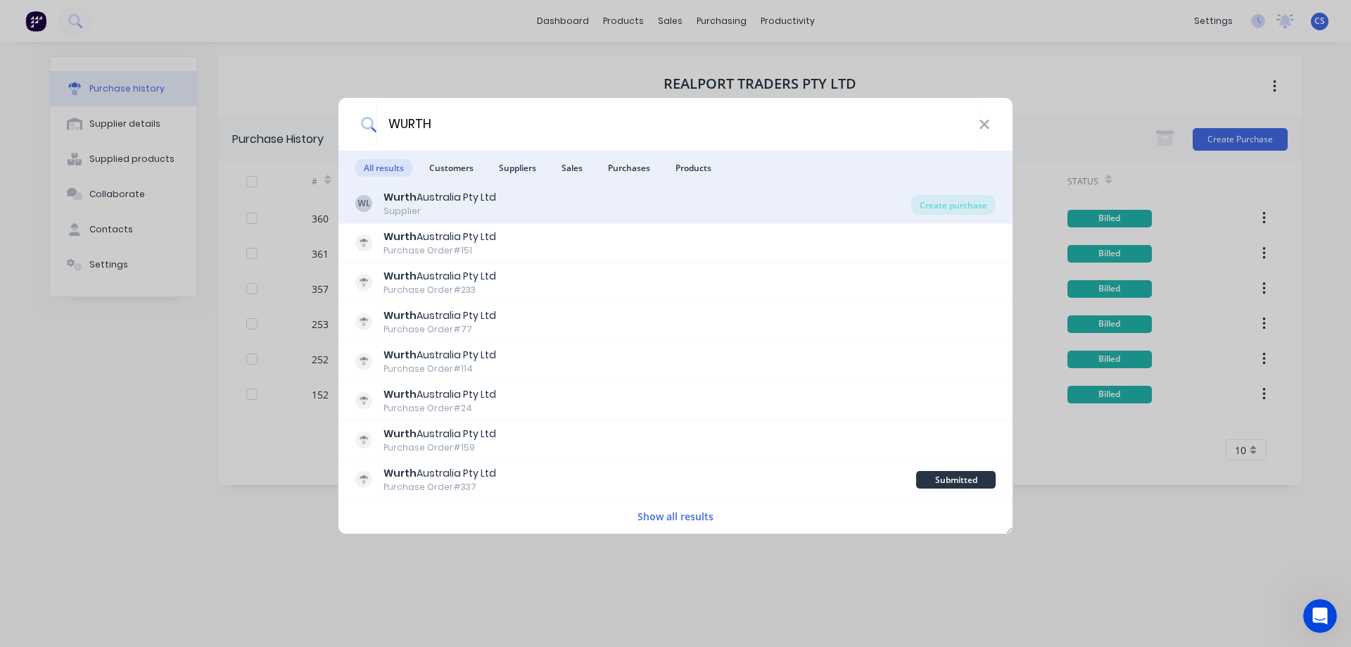
type input "WURTH"
click at [614, 202] on div "[PERSON_NAME] Australia Pty Ltd Supplier" at bounding box center [633, 203] width 556 height 27
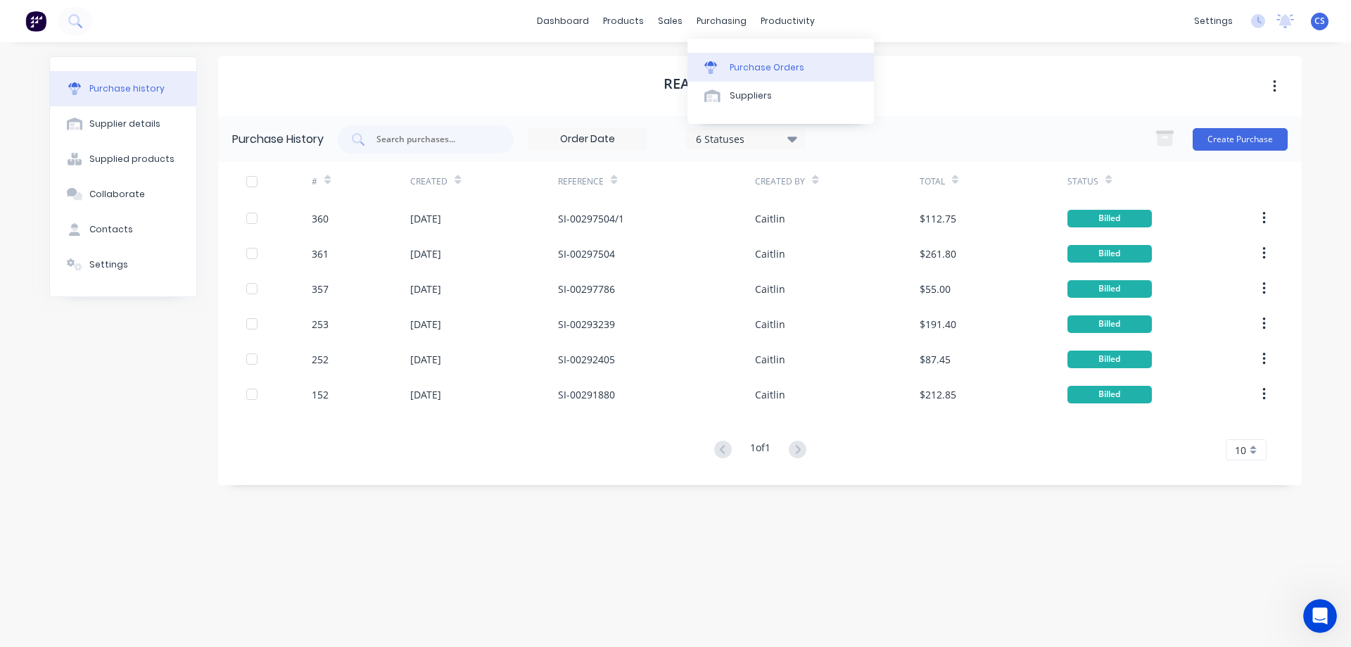
click at [750, 71] on div "Purchase Orders" at bounding box center [767, 67] width 75 height 13
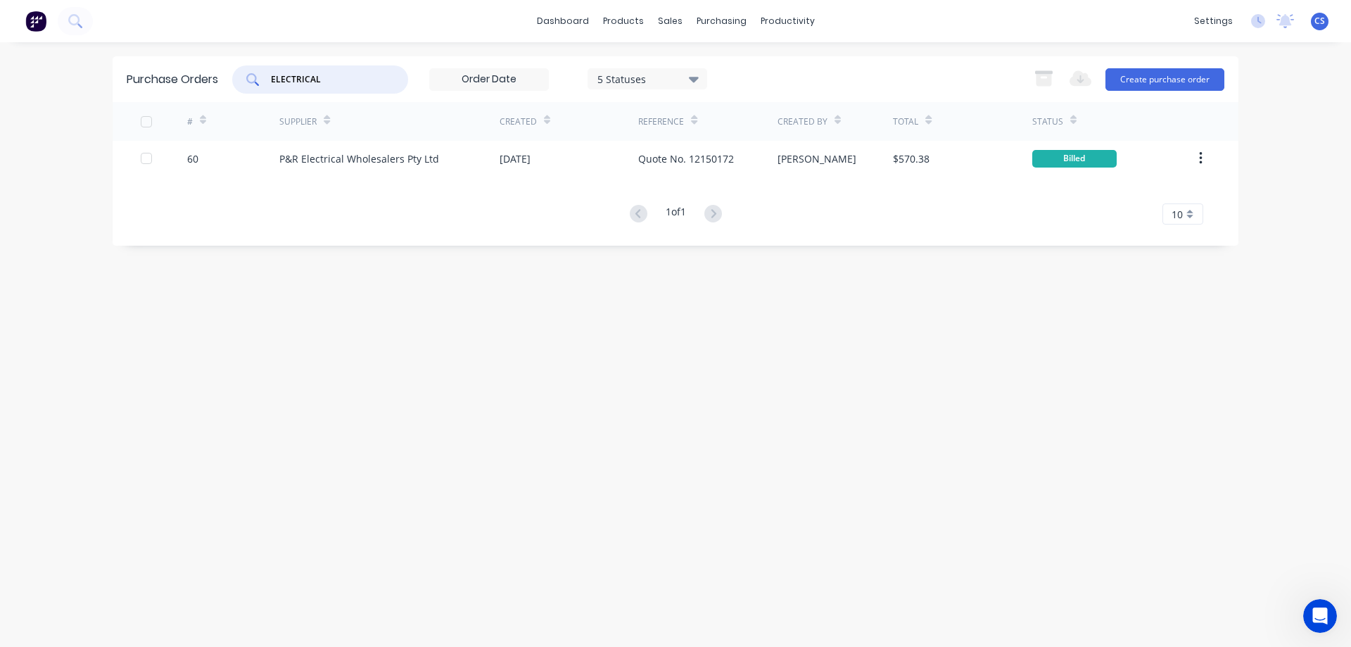
drag, startPoint x: 352, startPoint y: 80, endPoint x: 237, endPoint y: 72, distance: 114.9
click at [237, 72] on div "ELECTRICAL" at bounding box center [320, 79] width 176 height 28
type input "WURTH"
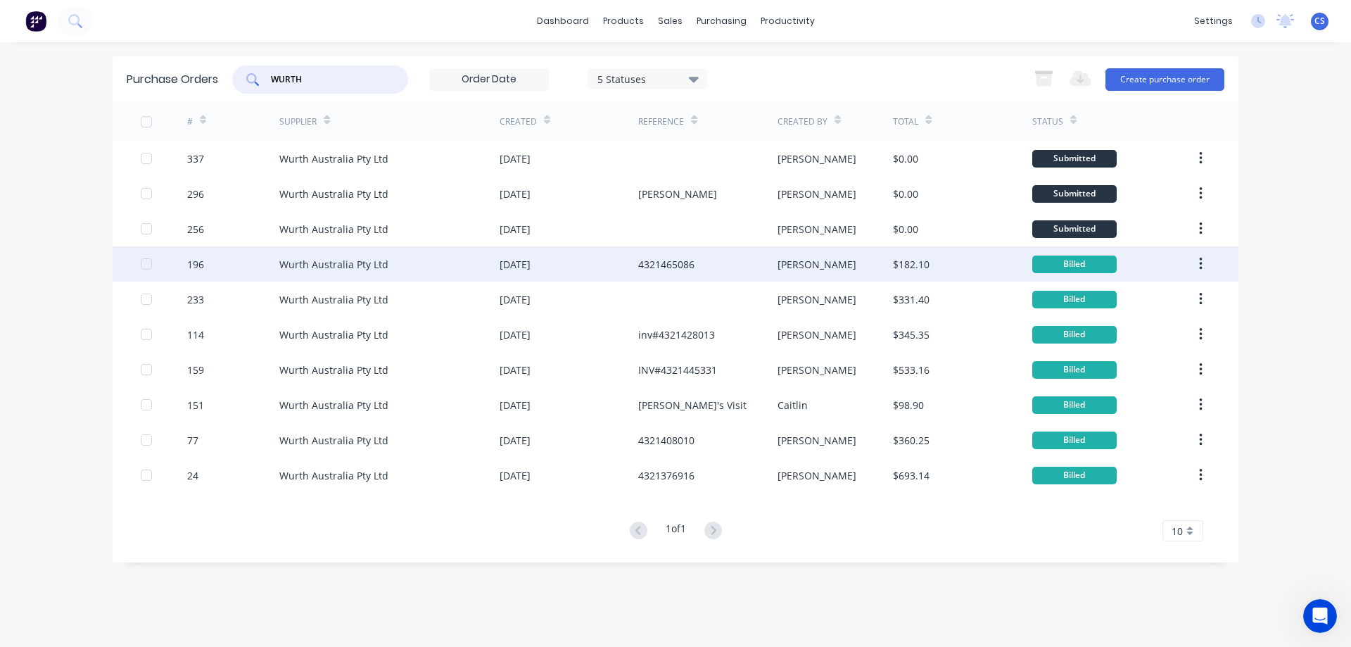
click at [580, 267] on div "[DATE]" at bounding box center [569, 263] width 139 height 35
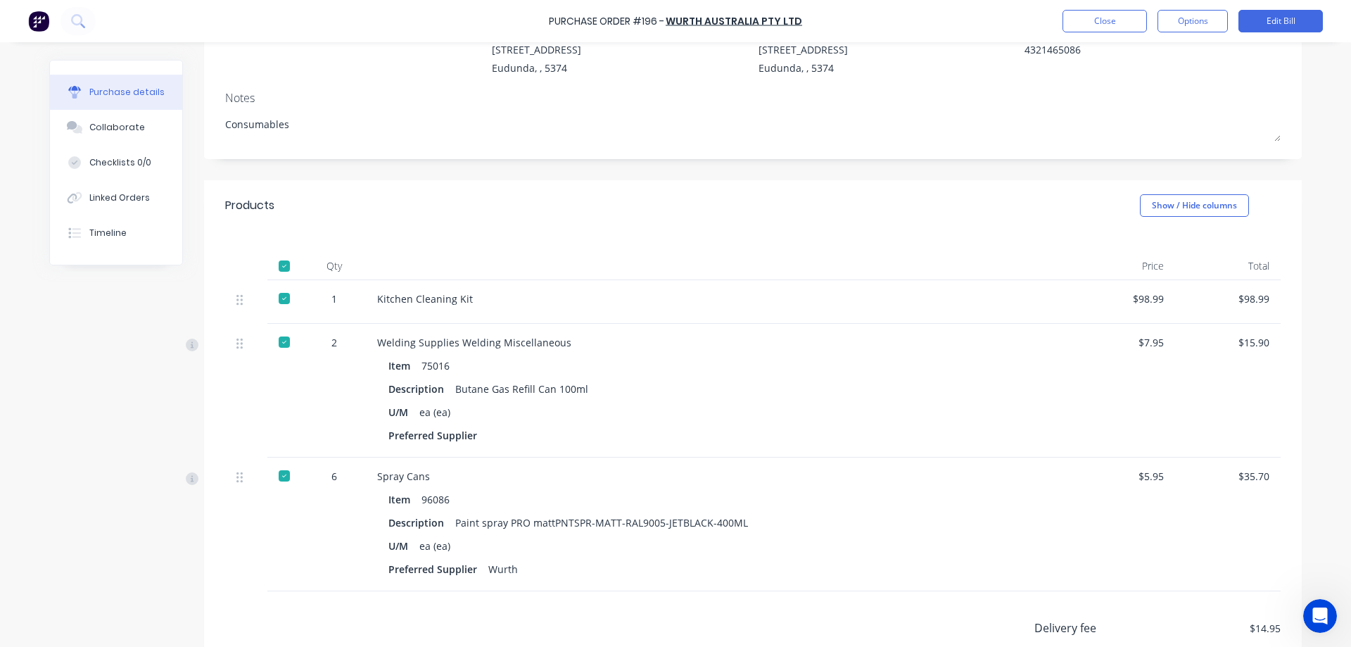
scroll to position [211, 0]
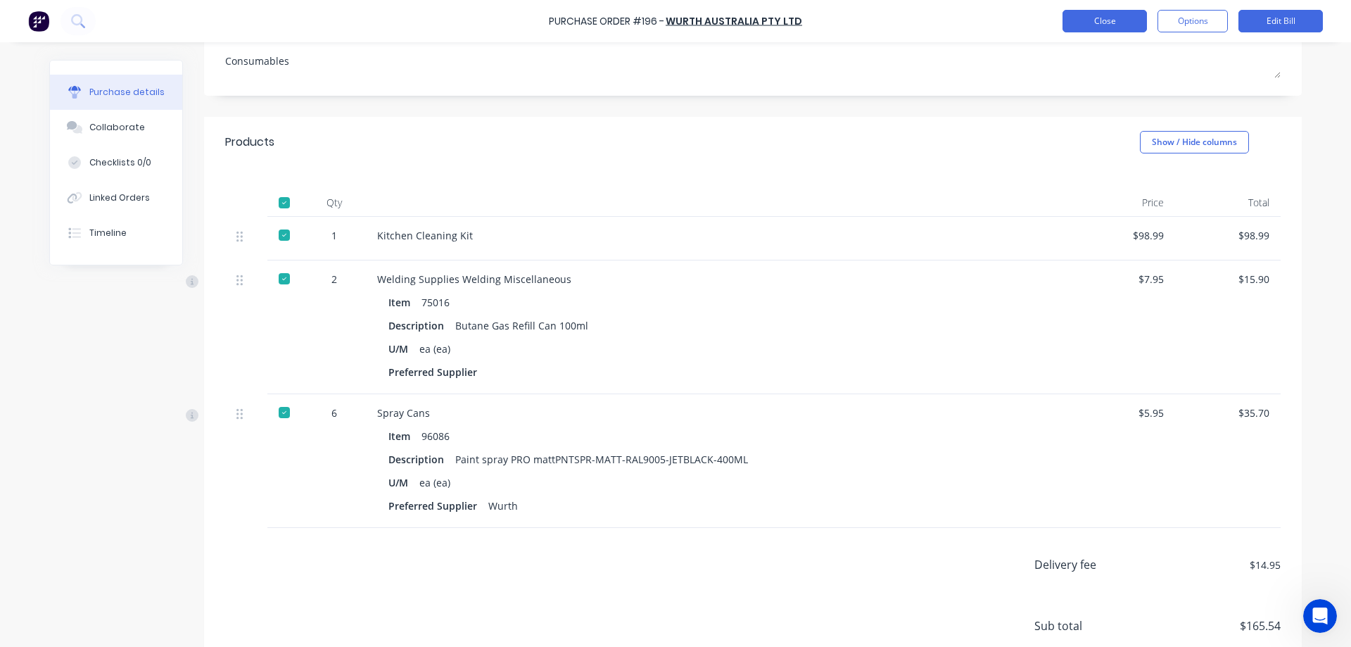
click at [1098, 24] on button "Close" at bounding box center [1104, 21] width 84 height 23
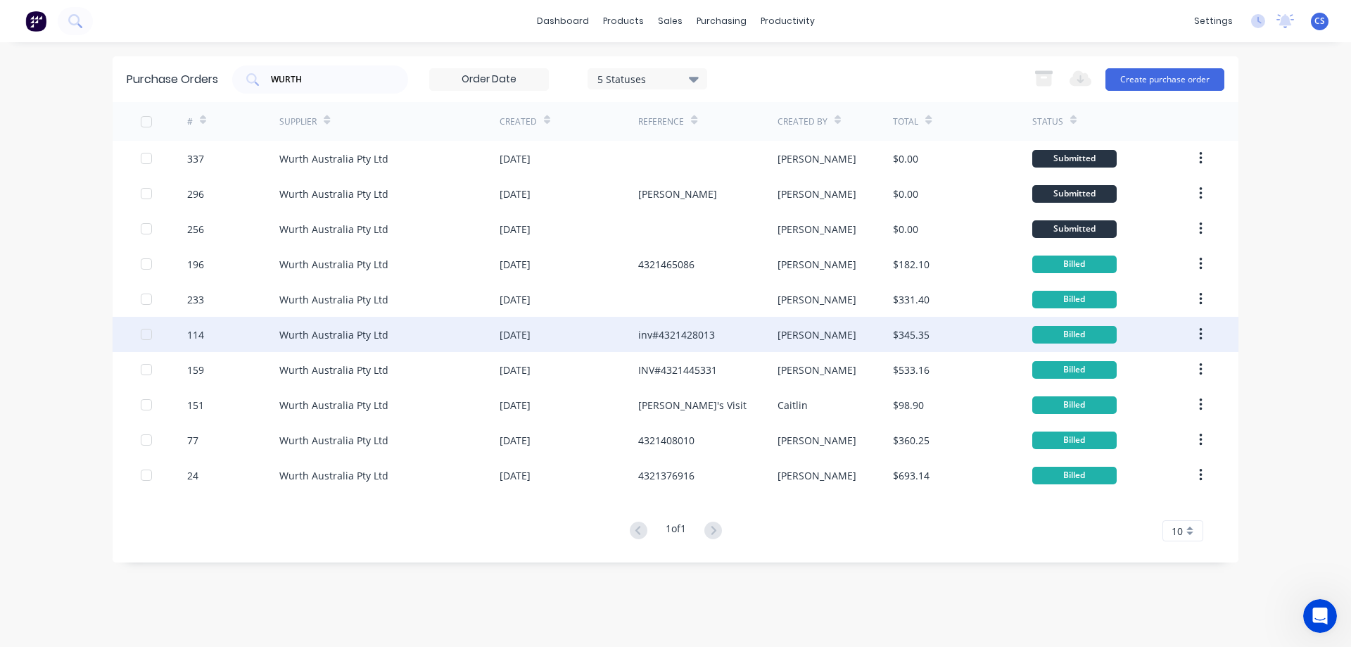
click at [578, 336] on div "[DATE]" at bounding box center [569, 334] width 139 height 35
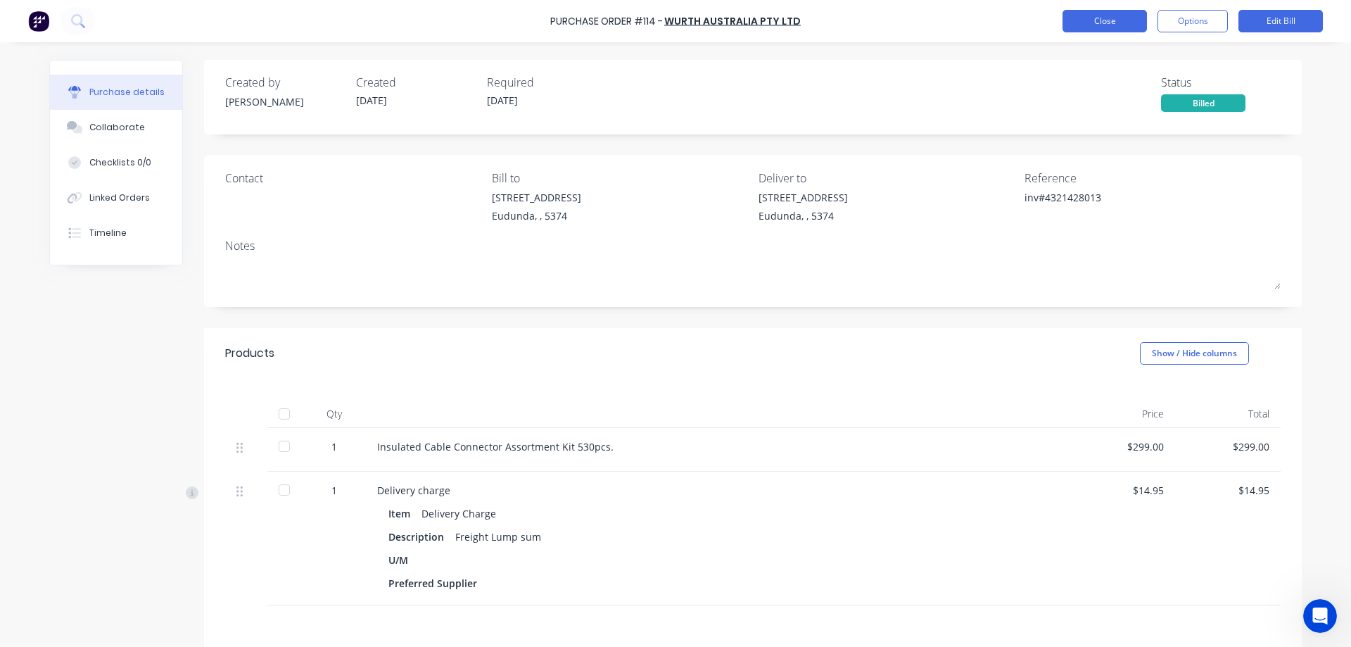
click at [1102, 24] on button "Close" at bounding box center [1104, 21] width 84 height 23
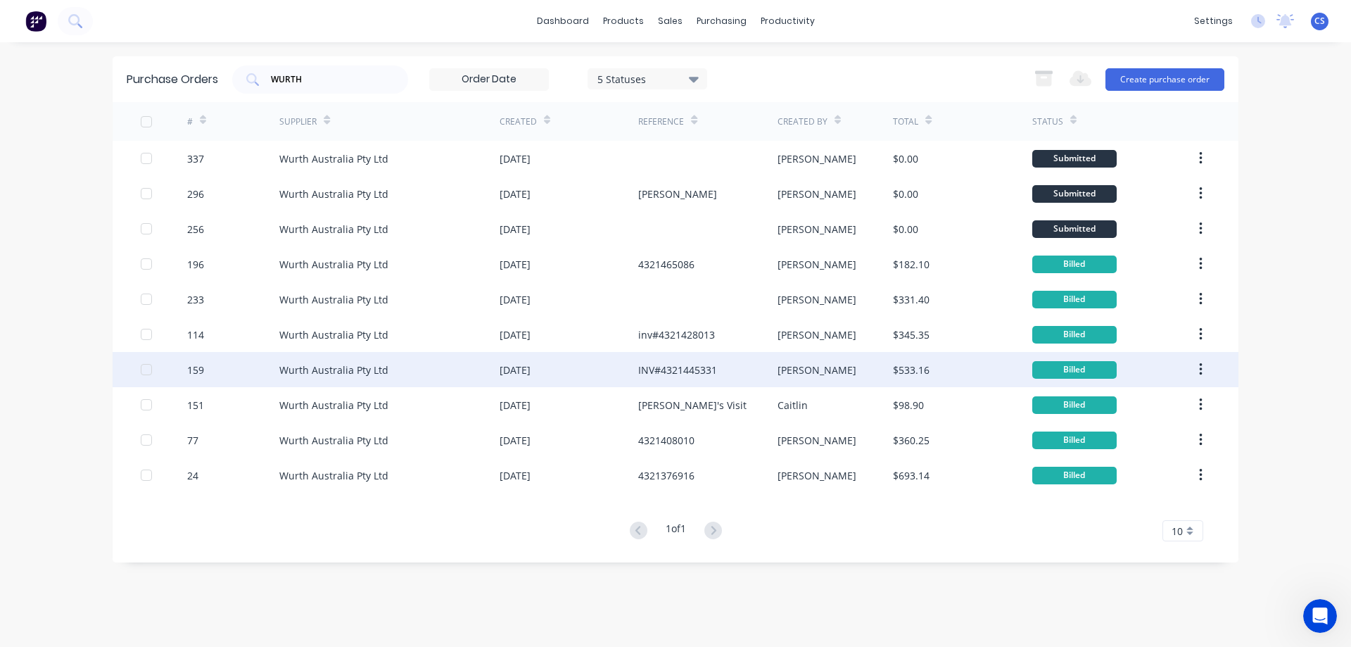
click at [753, 378] on div "INV#4321445331" at bounding box center [707, 369] width 139 height 35
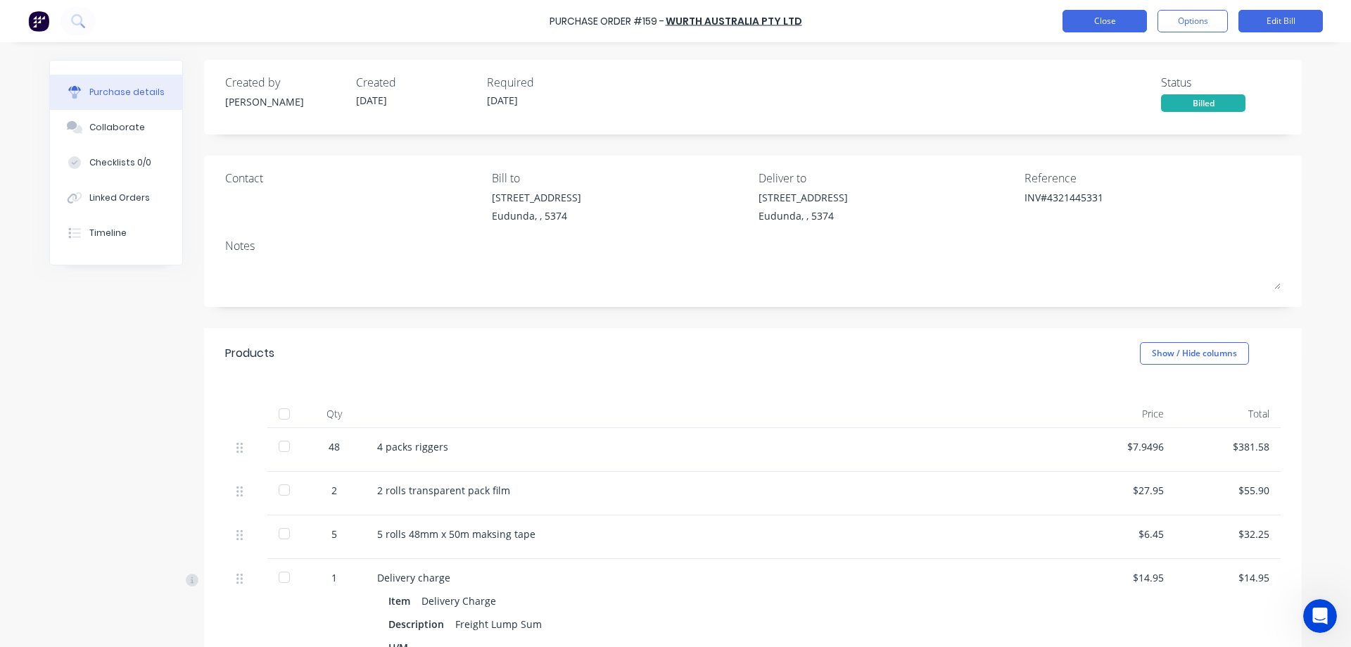
click at [1093, 27] on button "Close" at bounding box center [1104, 21] width 84 height 23
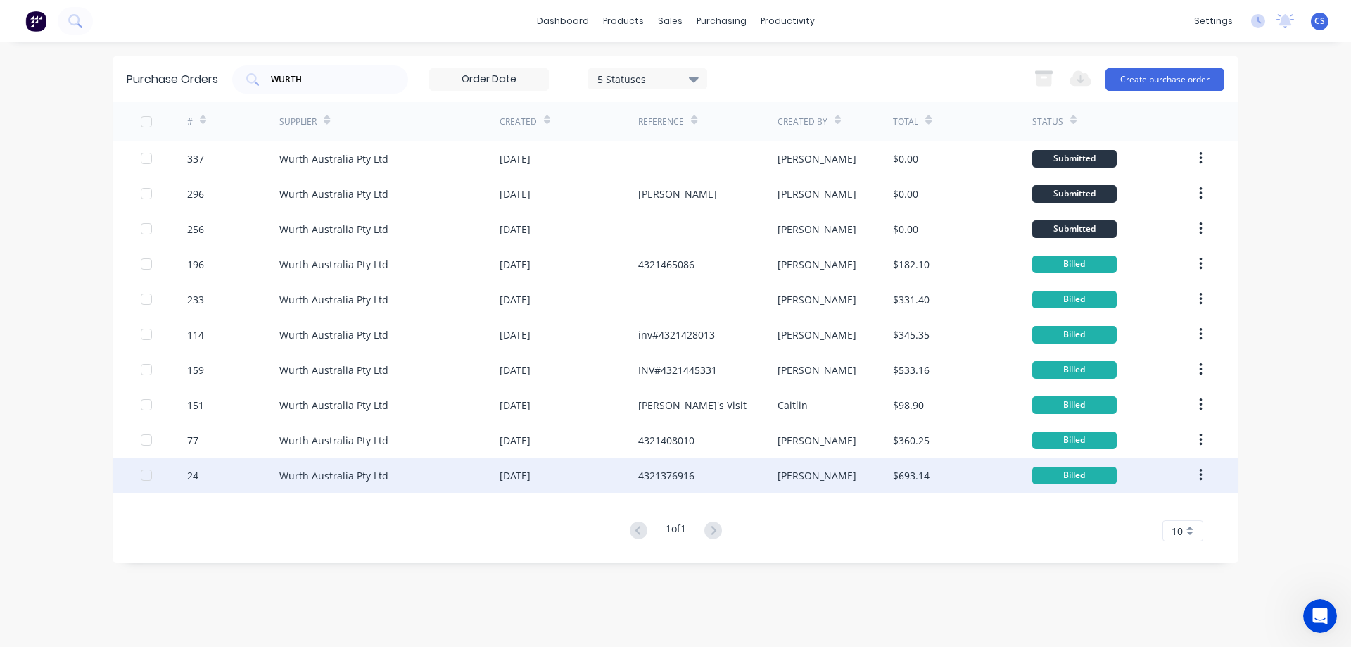
click at [601, 478] on div "[DATE]" at bounding box center [569, 474] width 139 height 35
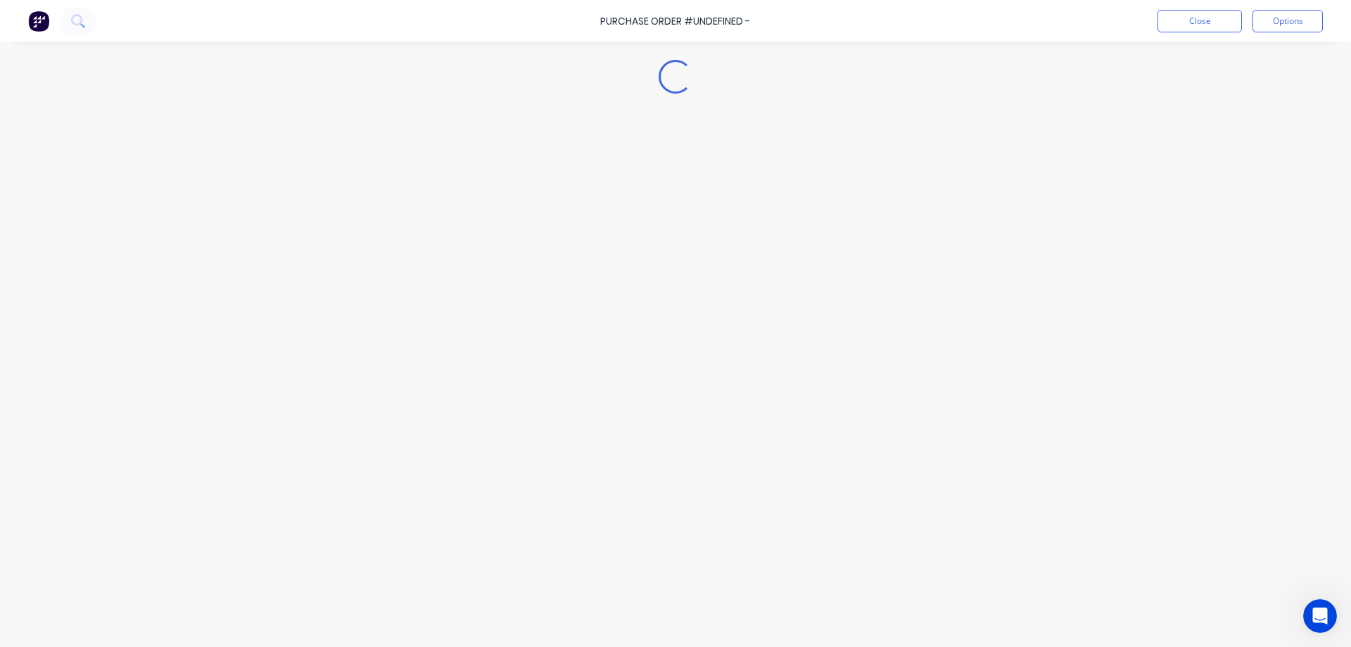
type textarea "x"
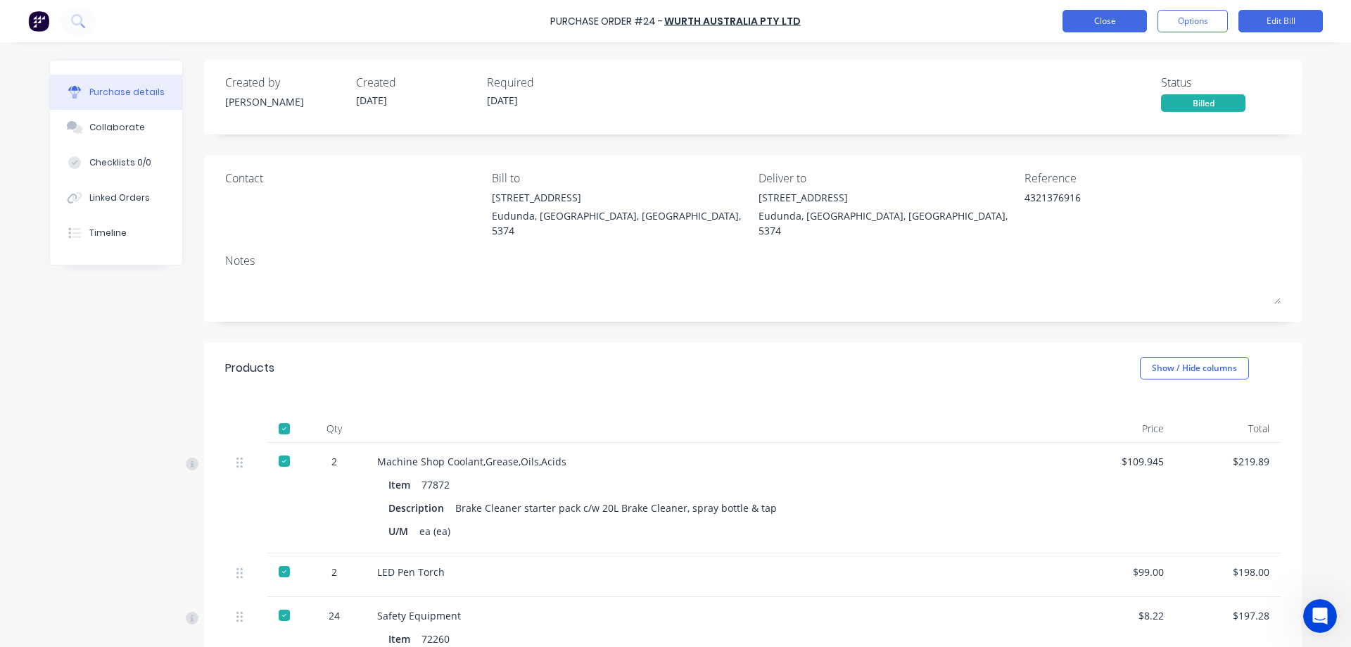
click at [1106, 22] on button "Close" at bounding box center [1104, 21] width 84 height 23
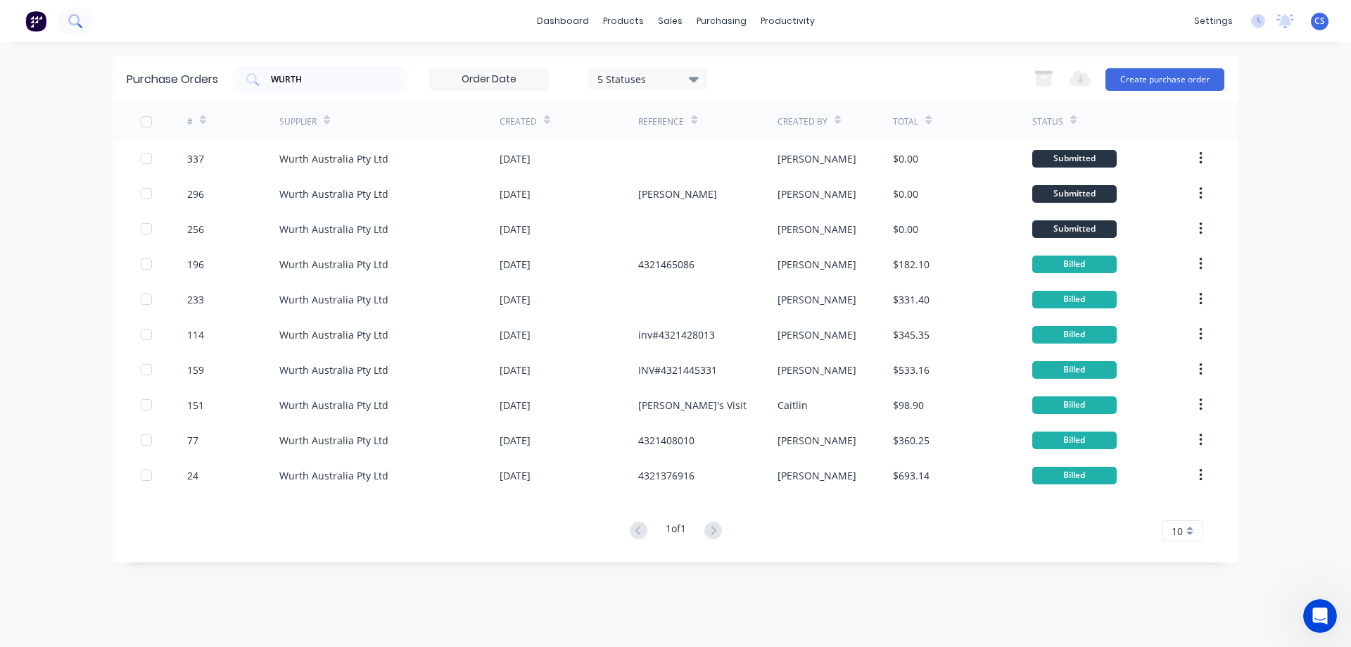
click at [80, 16] on icon at bounding box center [74, 20] width 13 height 13
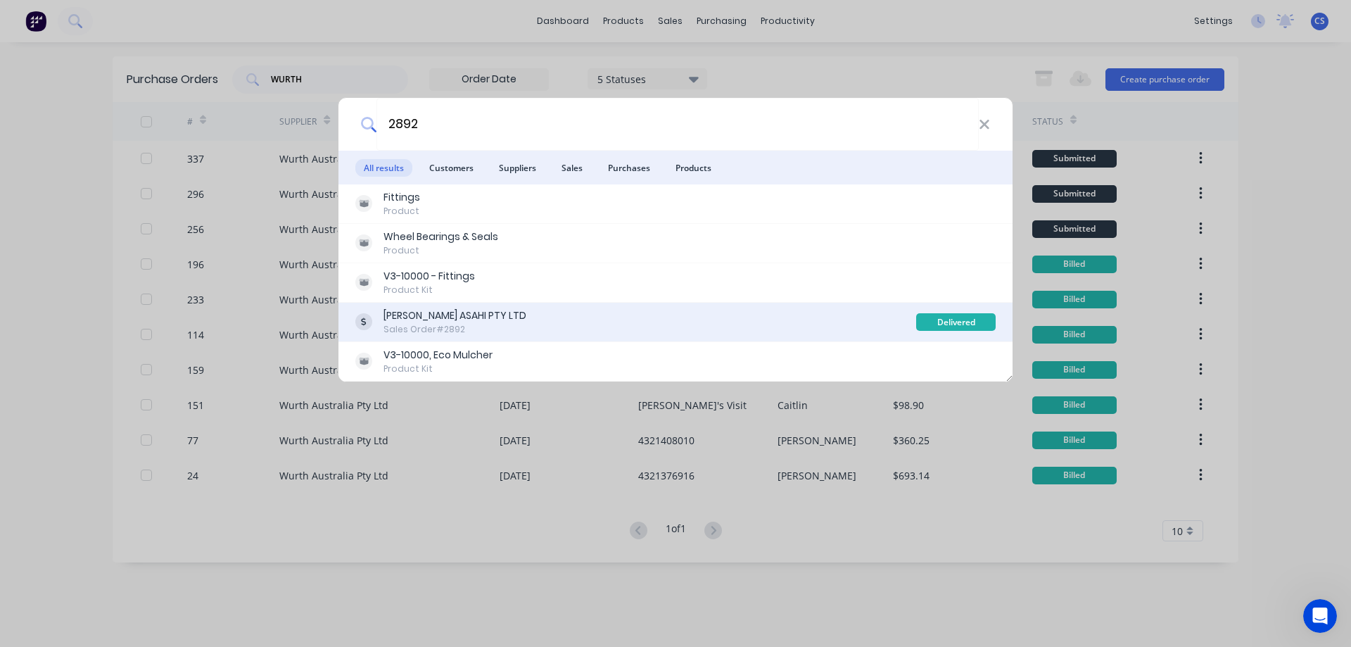
type input "2892"
click at [618, 319] on div "[PERSON_NAME] ASAHI PTY LTD Sales Order #2892" at bounding box center [635, 321] width 561 height 27
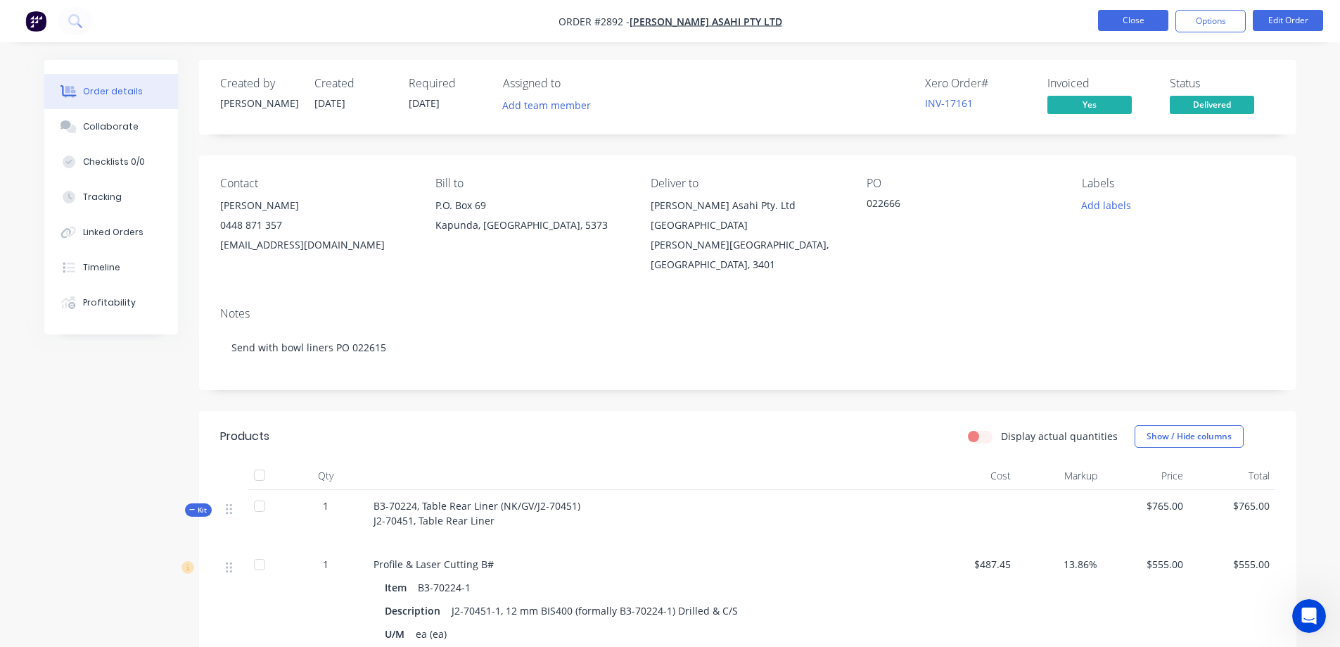
click at [1130, 23] on button "Close" at bounding box center [1133, 20] width 70 height 21
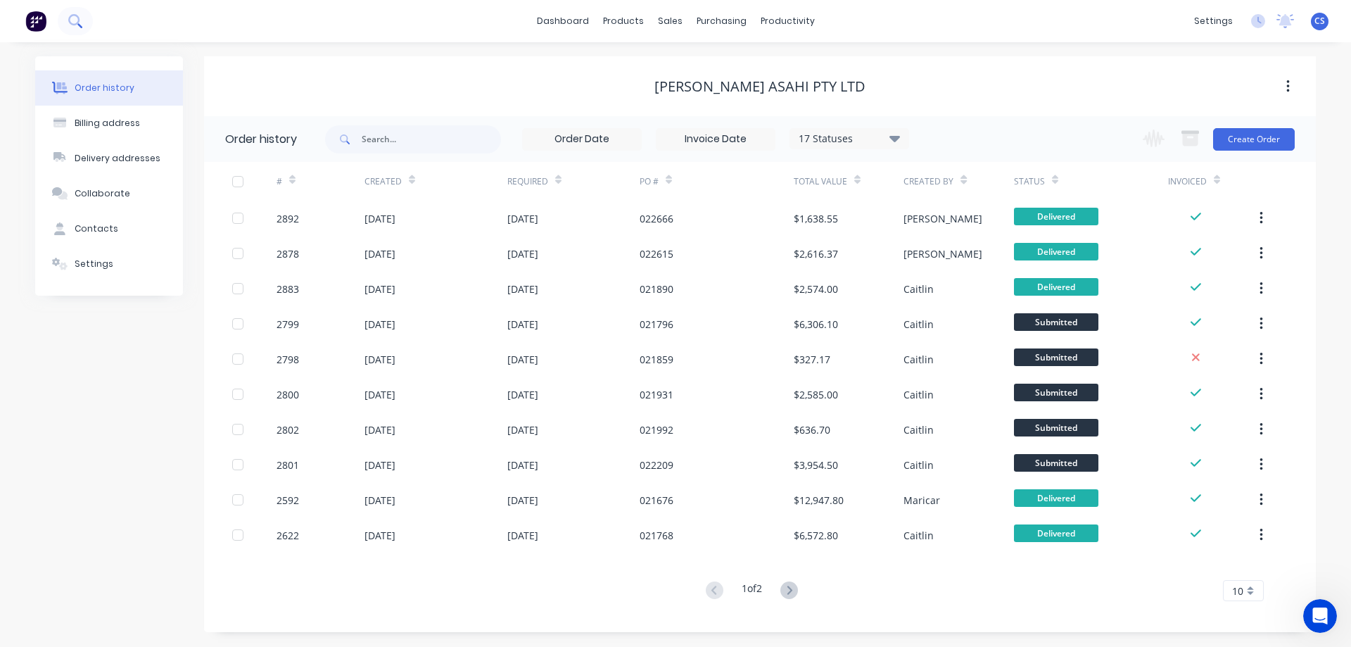
click at [75, 22] on icon at bounding box center [74, 20] width 13 height 13
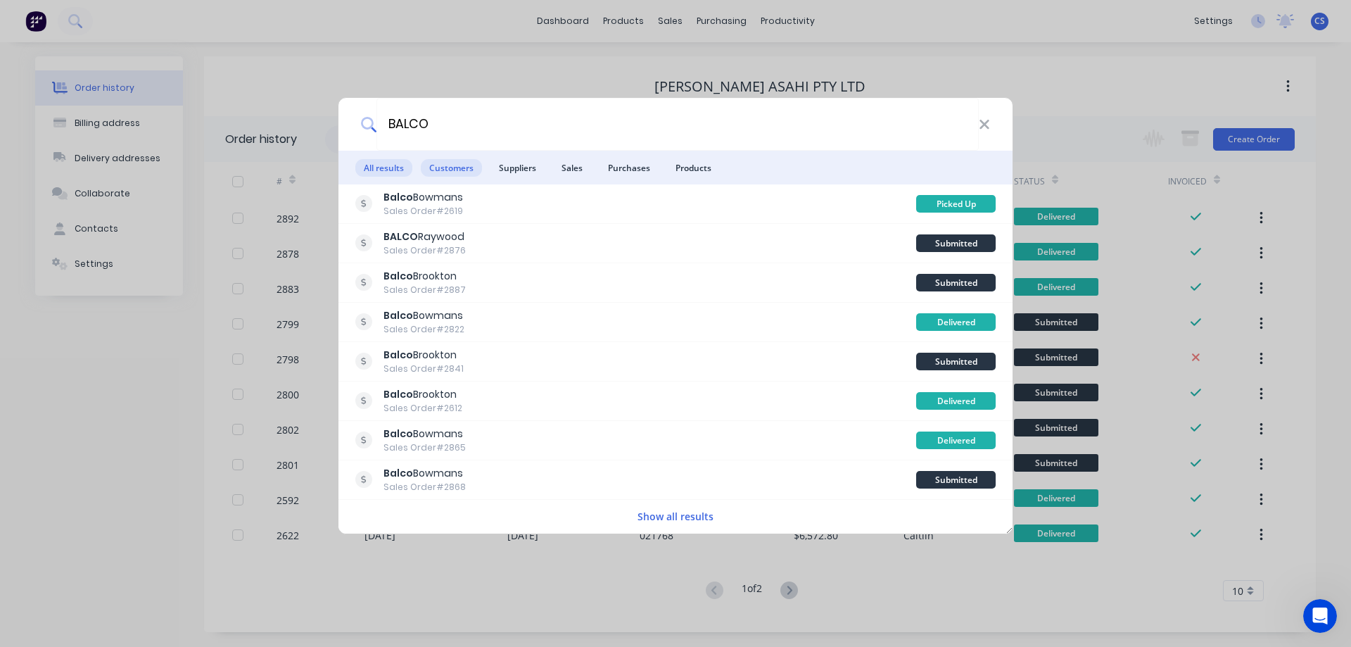
type input "BALCO"
click at [453, 167] on span "Customers" at bounding box center [451, 168] width 61 height 18
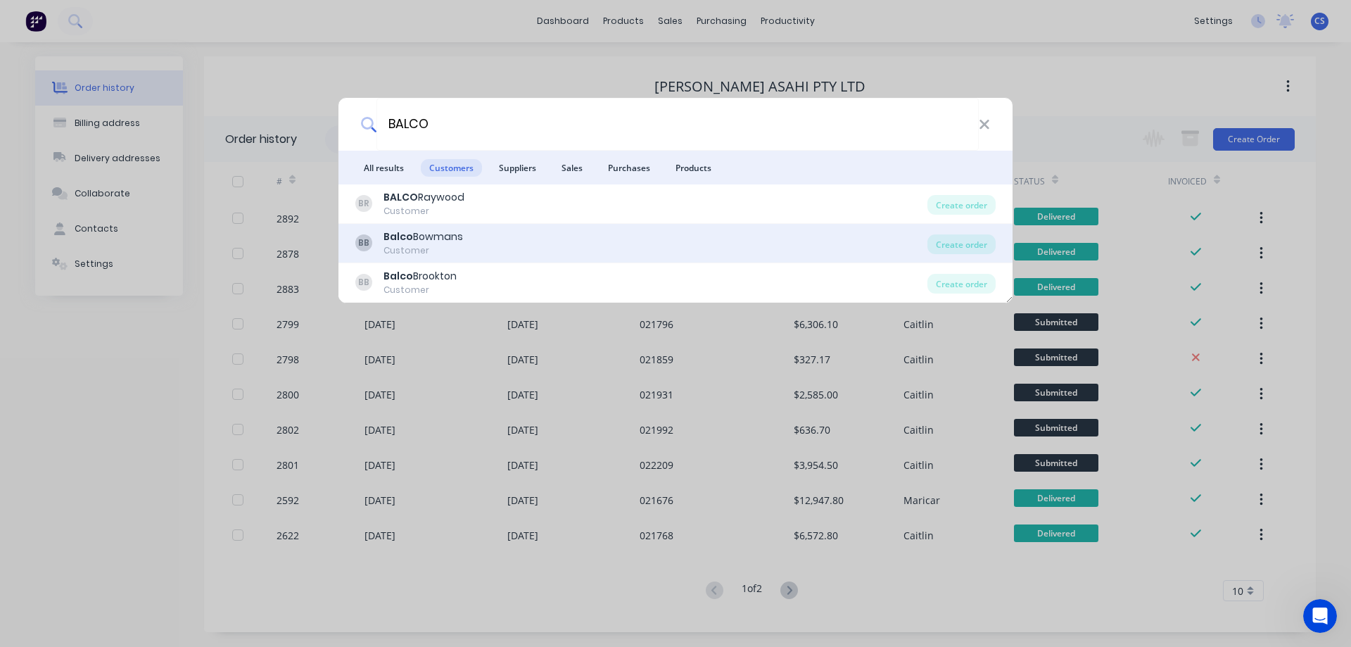
click at [535, 242] on div "[PERSON_NAME] Customer" at bounding box center [641, 242] width 572 height 27
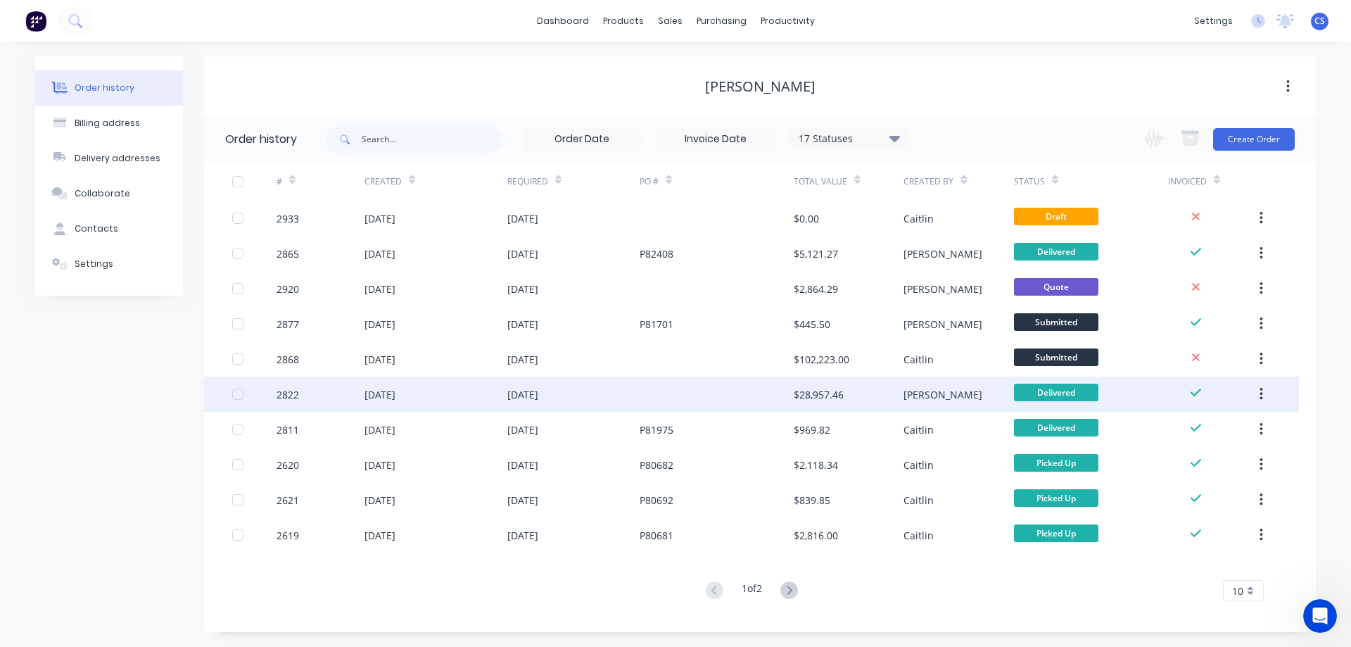
click at [661, 398] on div at bounding box center [717, 393] width 154 height 35
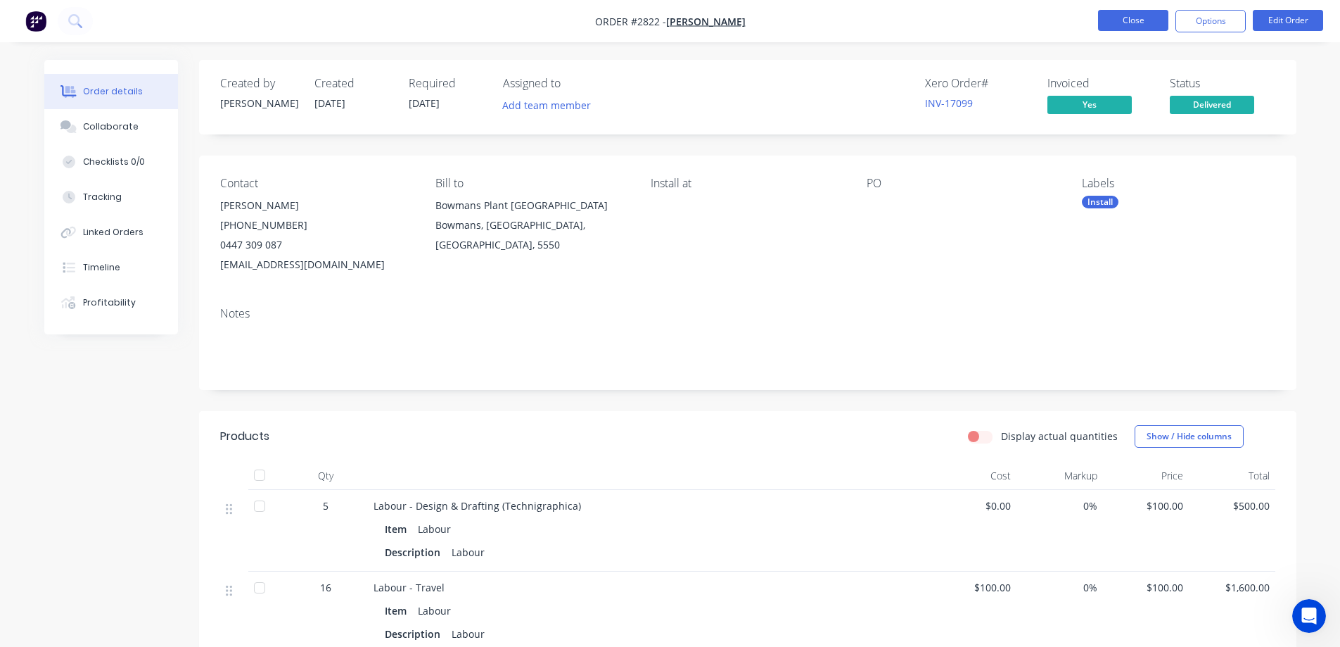
click at [1116, 23] on button "Close" at bounding box center [1133, 20] width 70 height 21
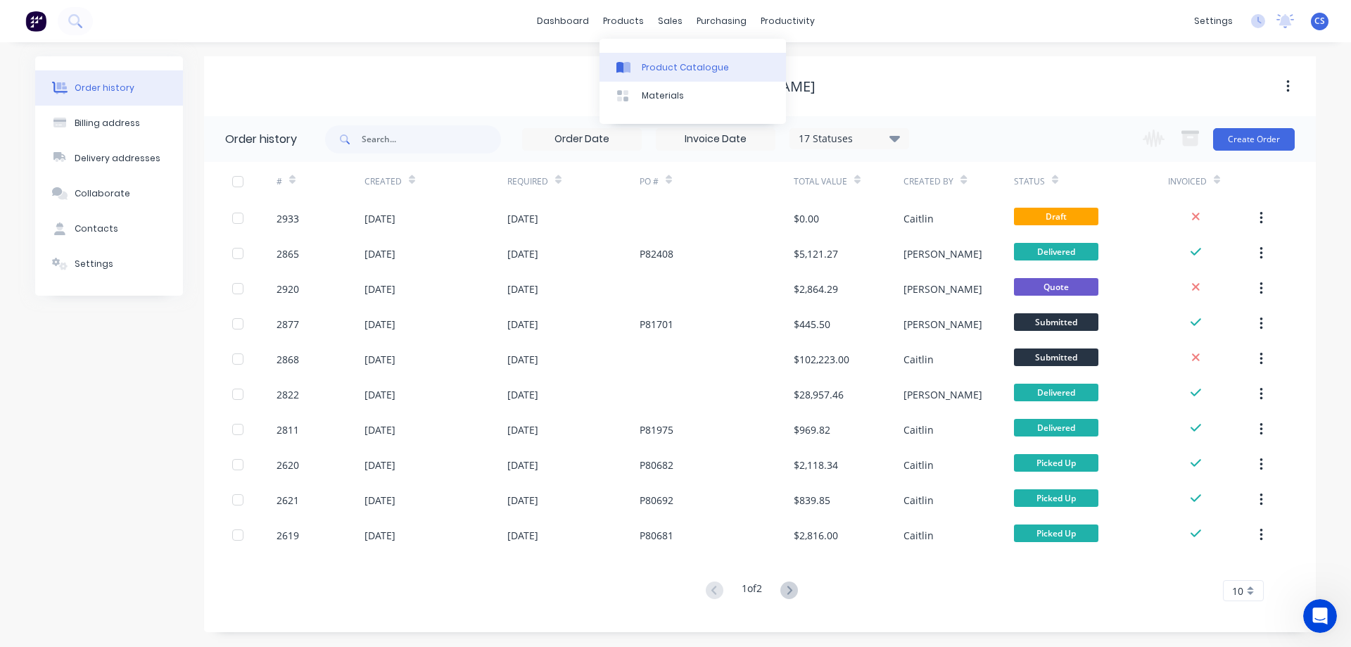
click at [668, 62] on div "Product Catalogue" at bounding box center [685, 67] width 87 height 13
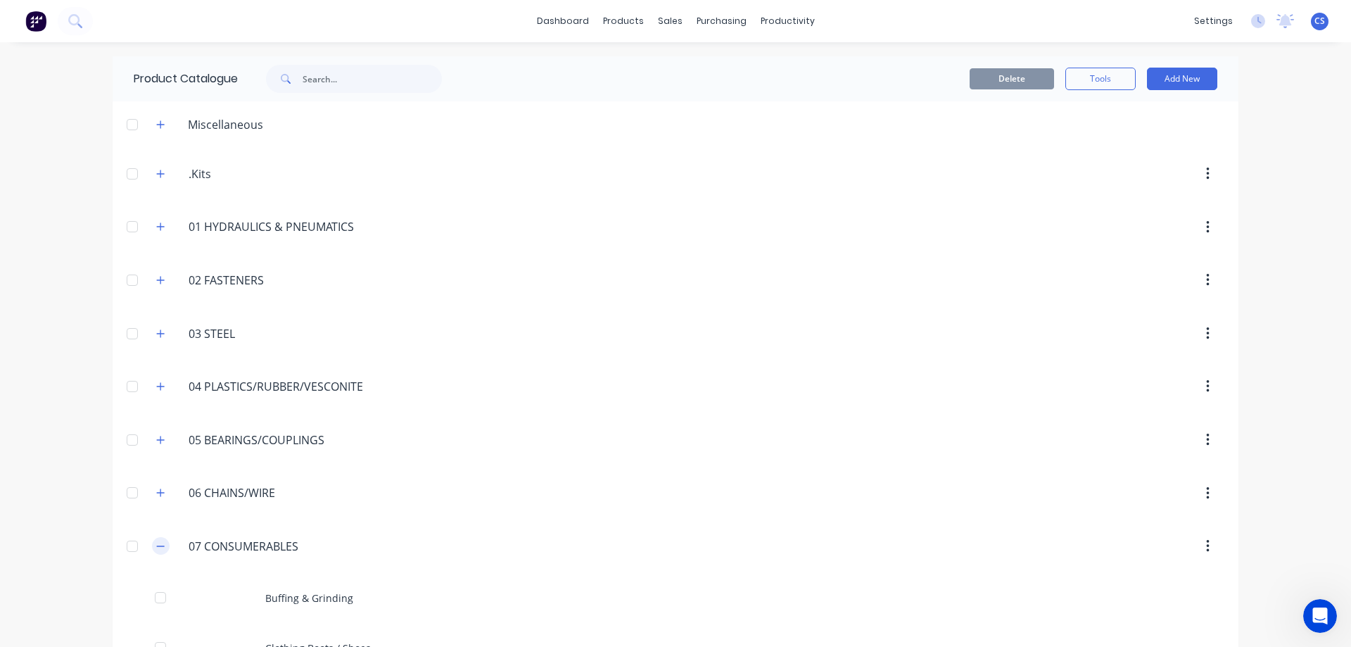
click at [152, 552] on button "button" at bounding box center [161, 546] width 18 height 18
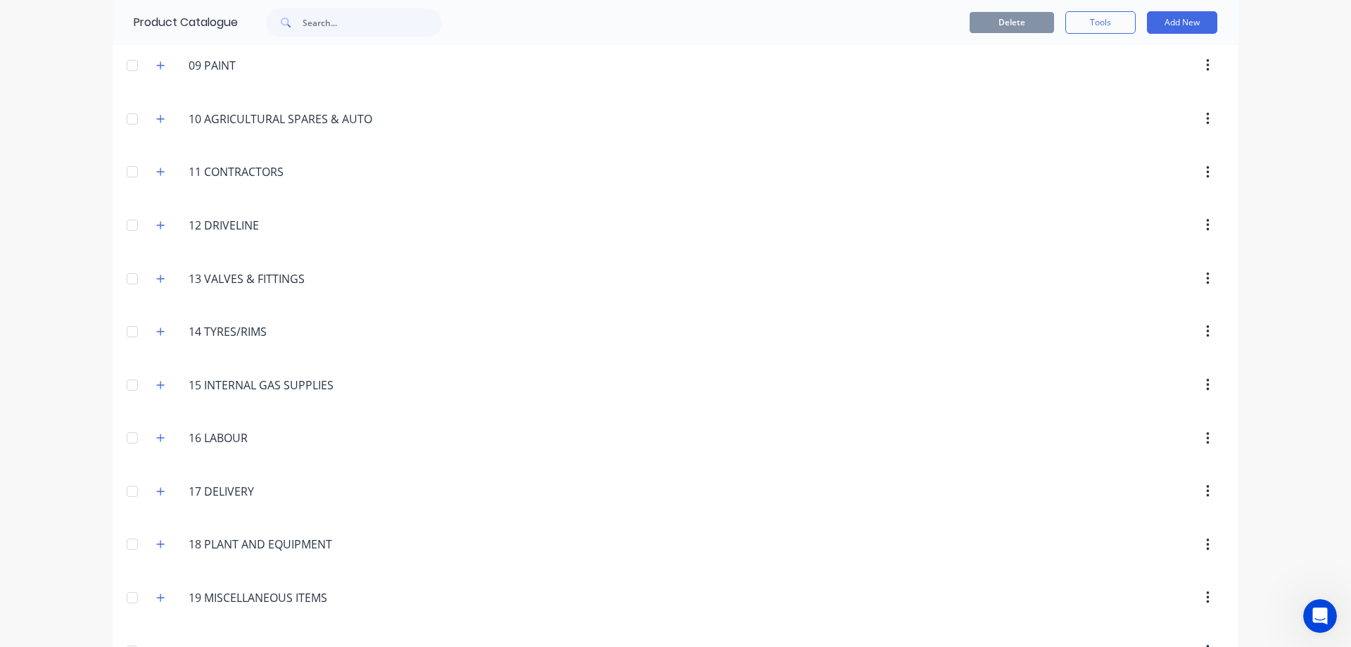
scroll to position [685, 0]
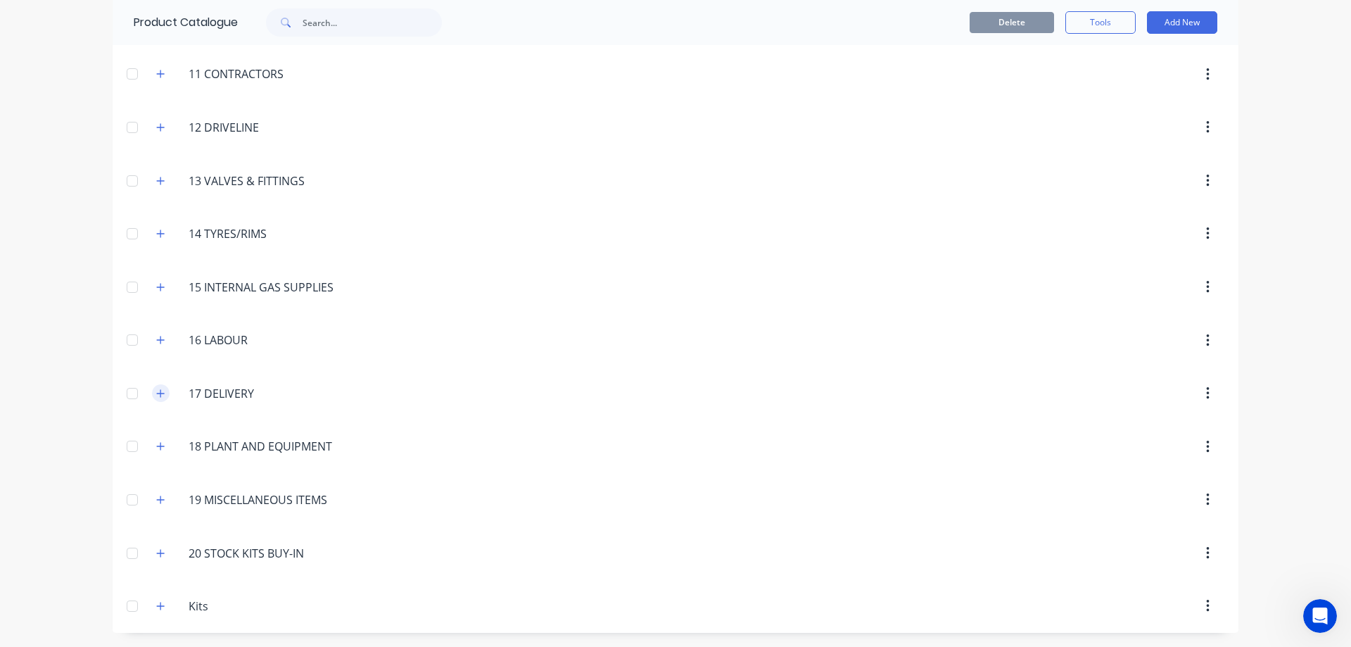
click at [156, 396] on icon "button" at bounding box center [160, 393] width 8 height 10
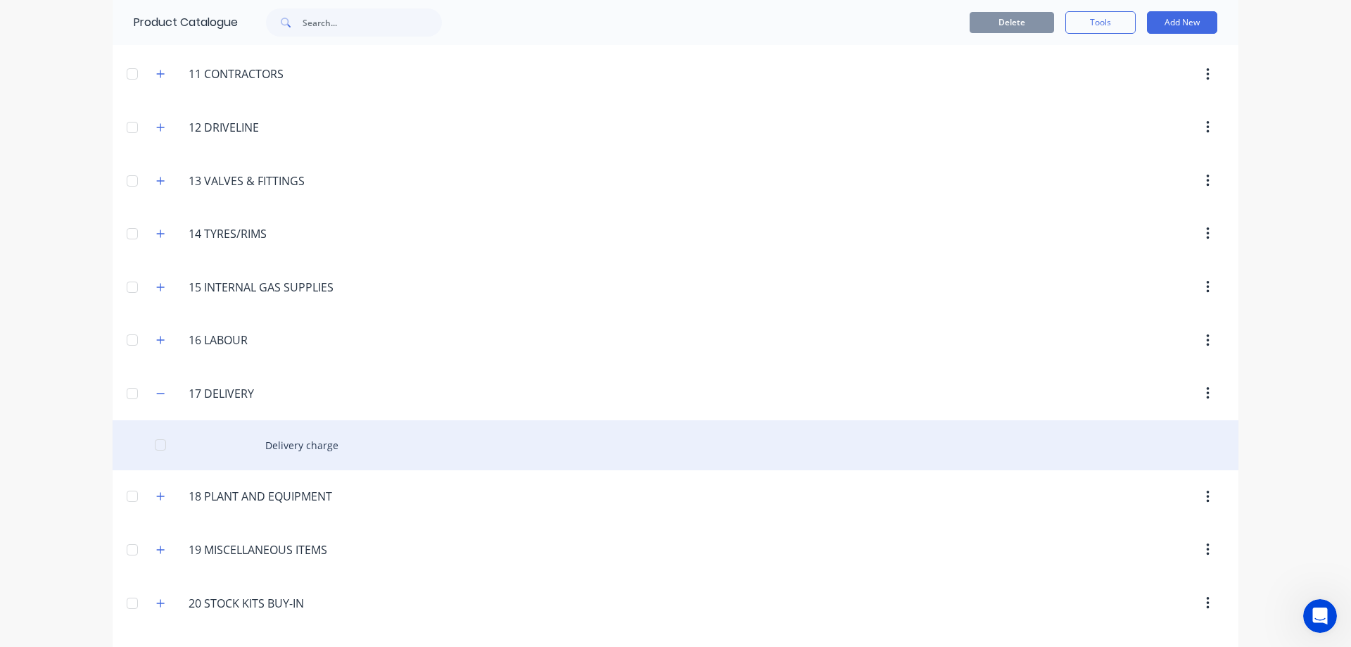
click at [320, 449] on div "Delivery charge" at bounding box center [676, 445] width 1126 height 50
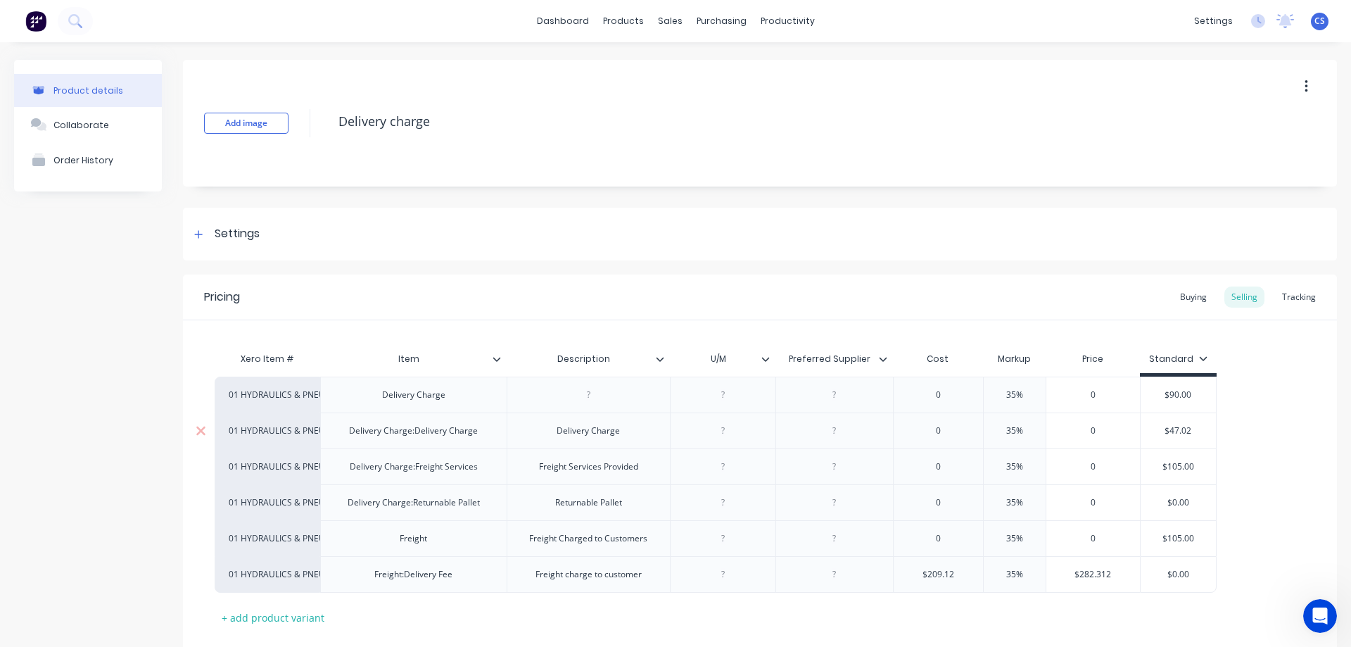
type textarea "x"
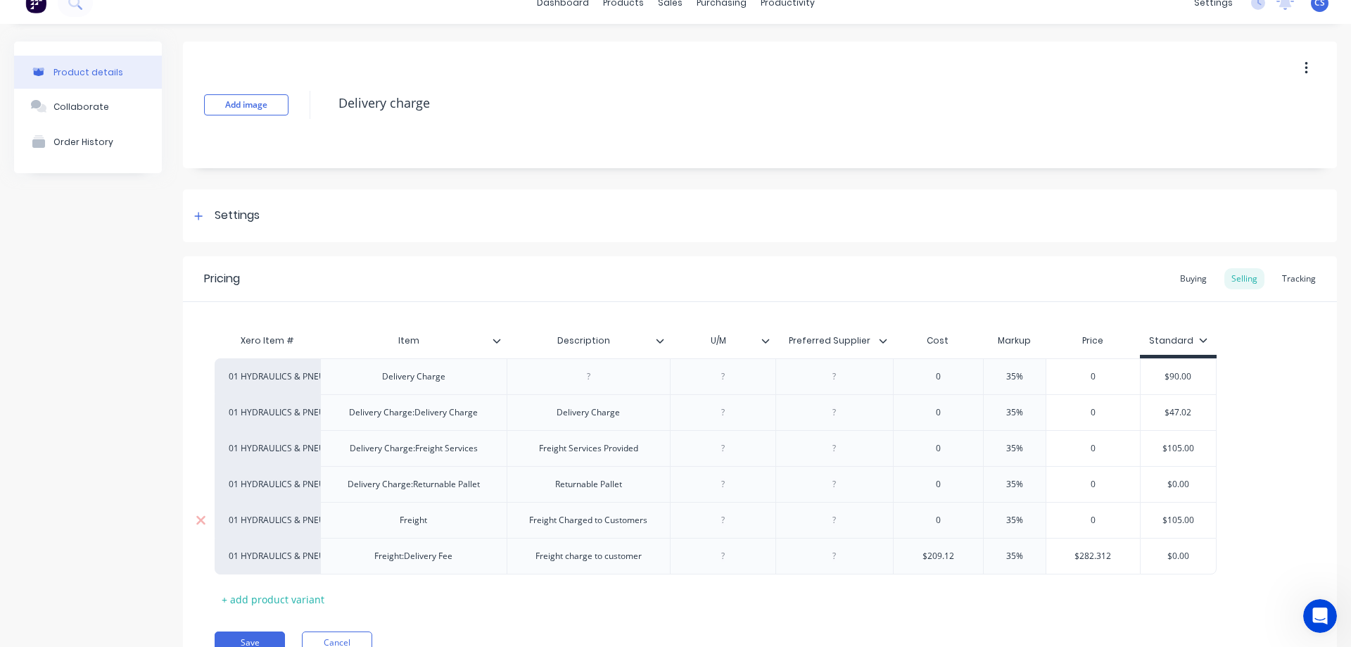
scroll to position [70, 0]
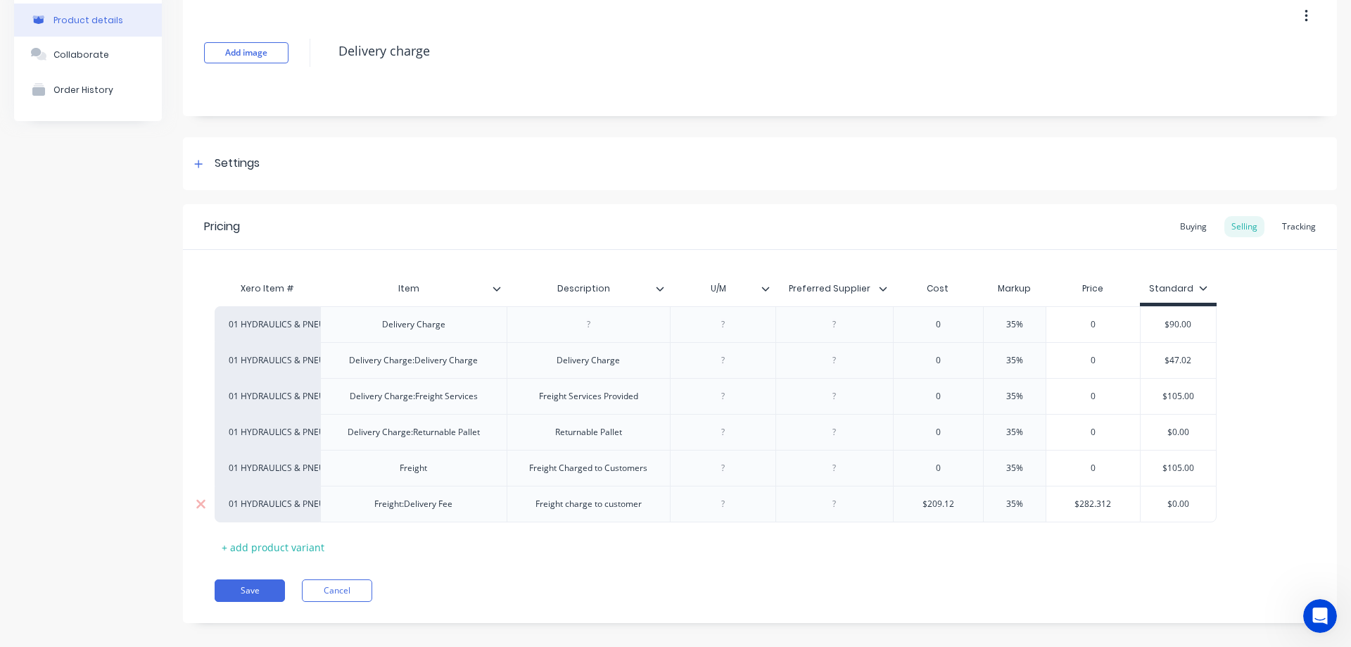
type input "$0.00"
click at [1193, 500] on input "$0.00" at bounding box center [1177, 503] width 75 height 13
click at [1265, 488] on div "01 HYDRAULICS & PNEUMATICS Delivery Charge 0 35% 0 $90.00 01 HYDRAULICS & PNEUM…" at bounding box center [760, 414] width 1090 height 216
click at [203, 161] on div at bounding box center [199, 164] width 18 height 18
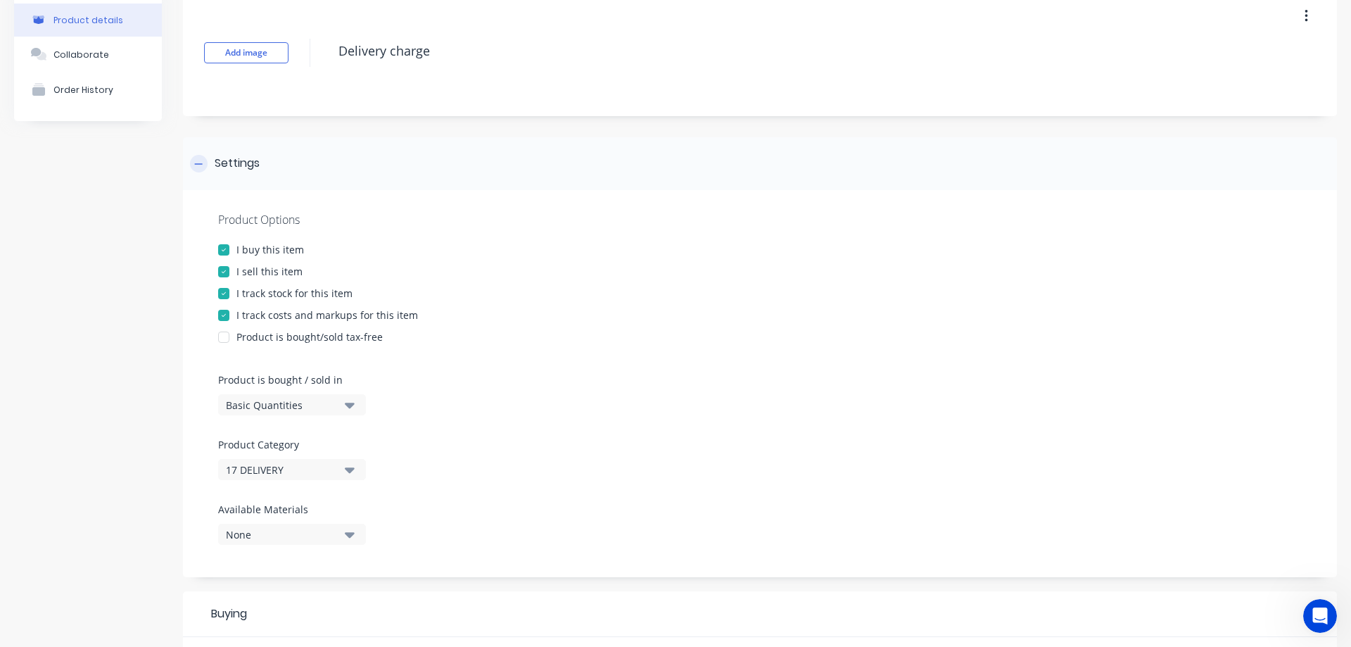
click at [201, 164] on icon at bounding box center [199, 163] width 8 height 1
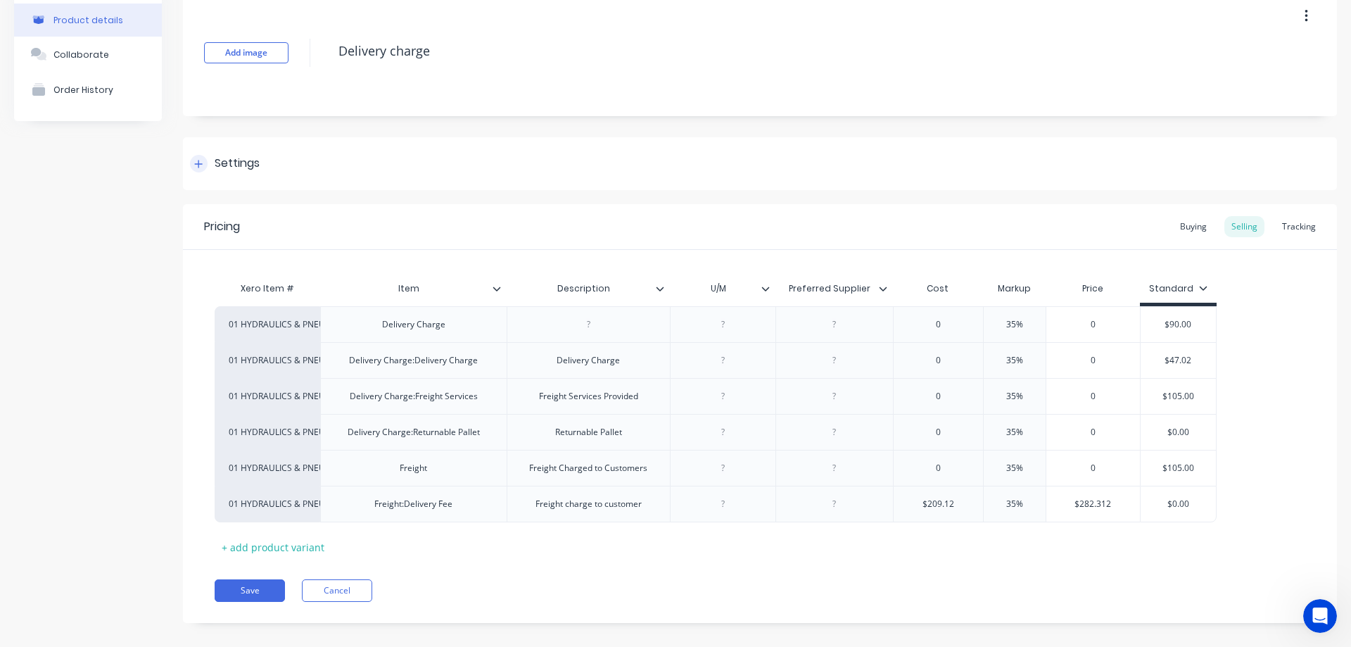
click at [201, 164] on icon at bounding box center [199, 164] width 8 height 8
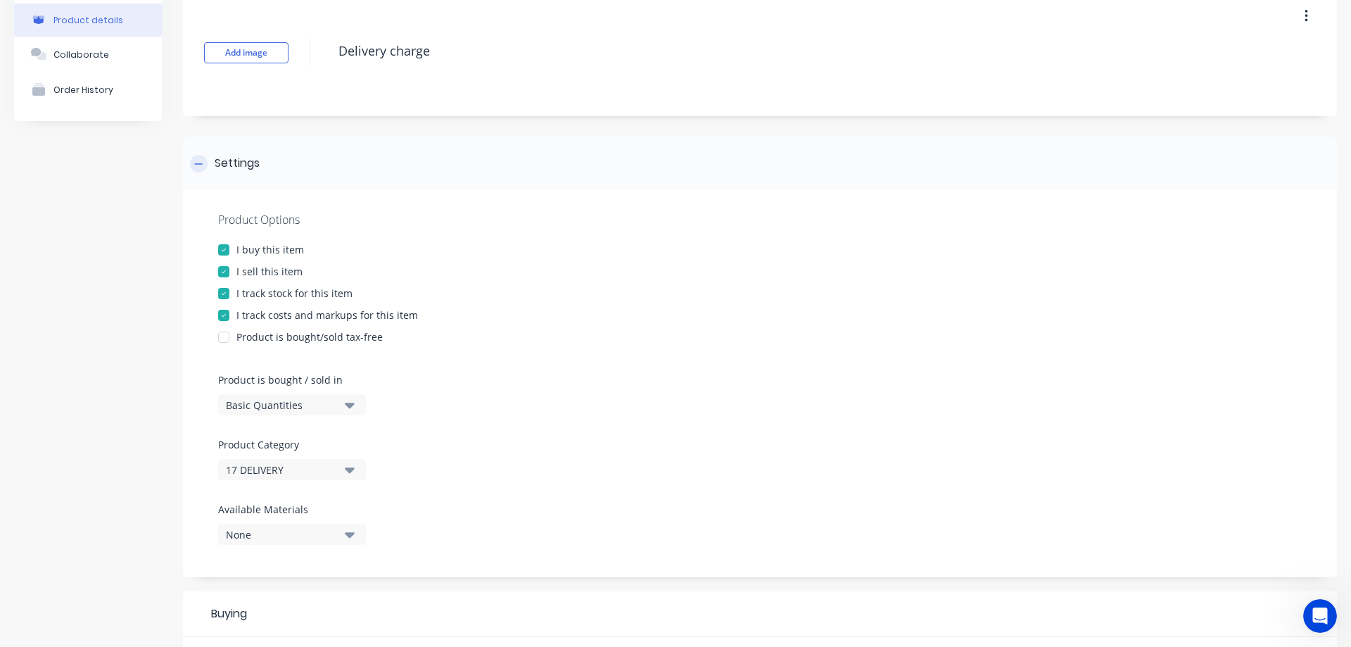
click at [200, 165] on icon at bounding box center [198, 164] width 8 height 10
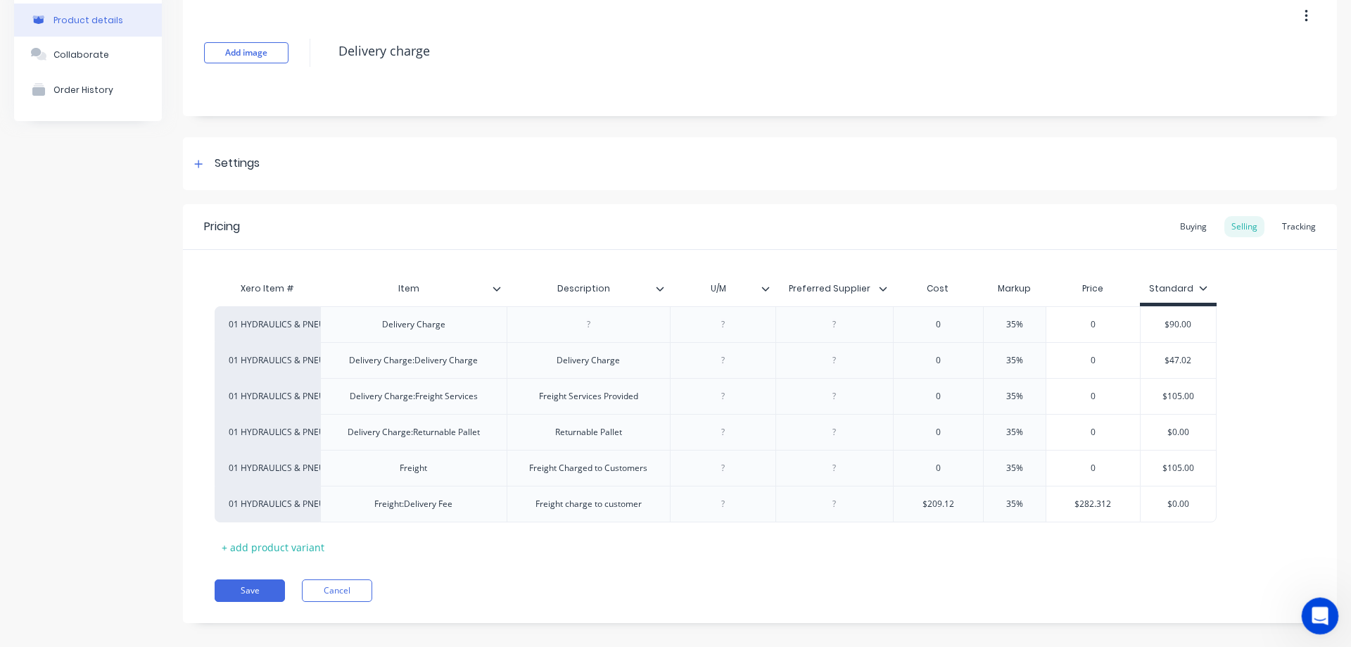
click at [1318, 606] on icon "Open Intercom Messenger" at bounding box center [1317, 613] width 23 height 23
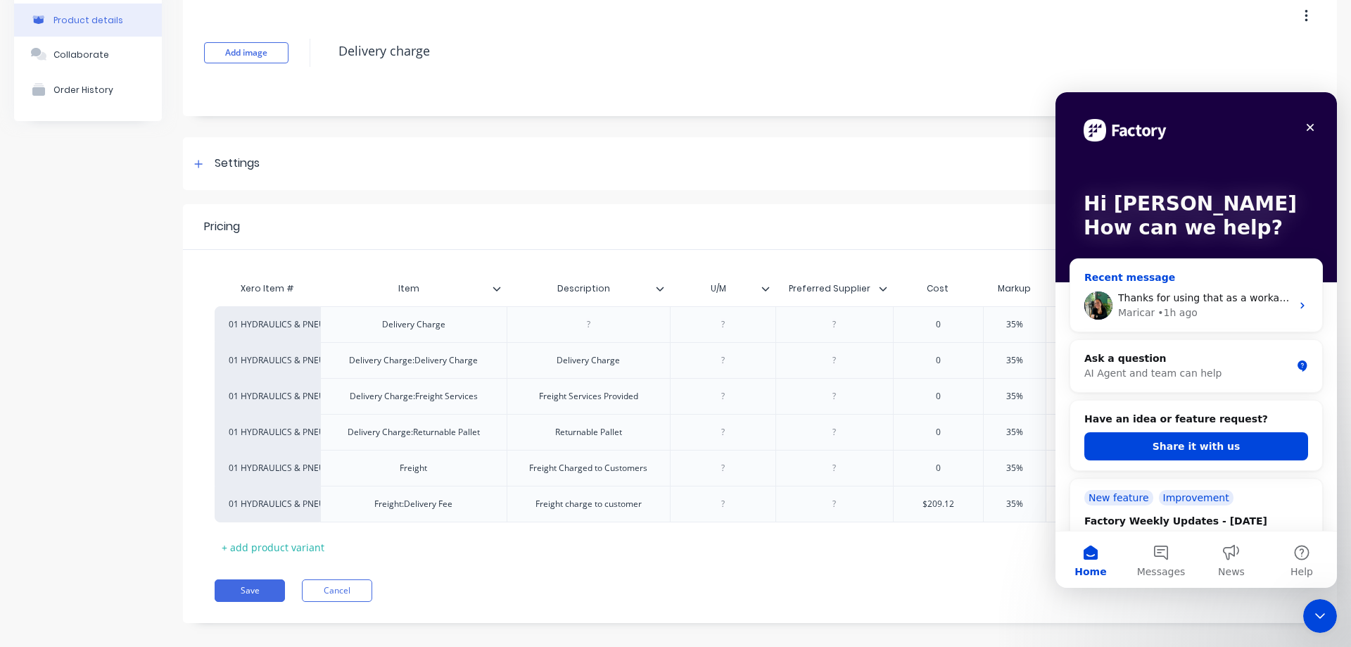
click at [1202, 308] on div "Maricar • 1h ago" at bounding box center [1204, 312] width 173 height 15
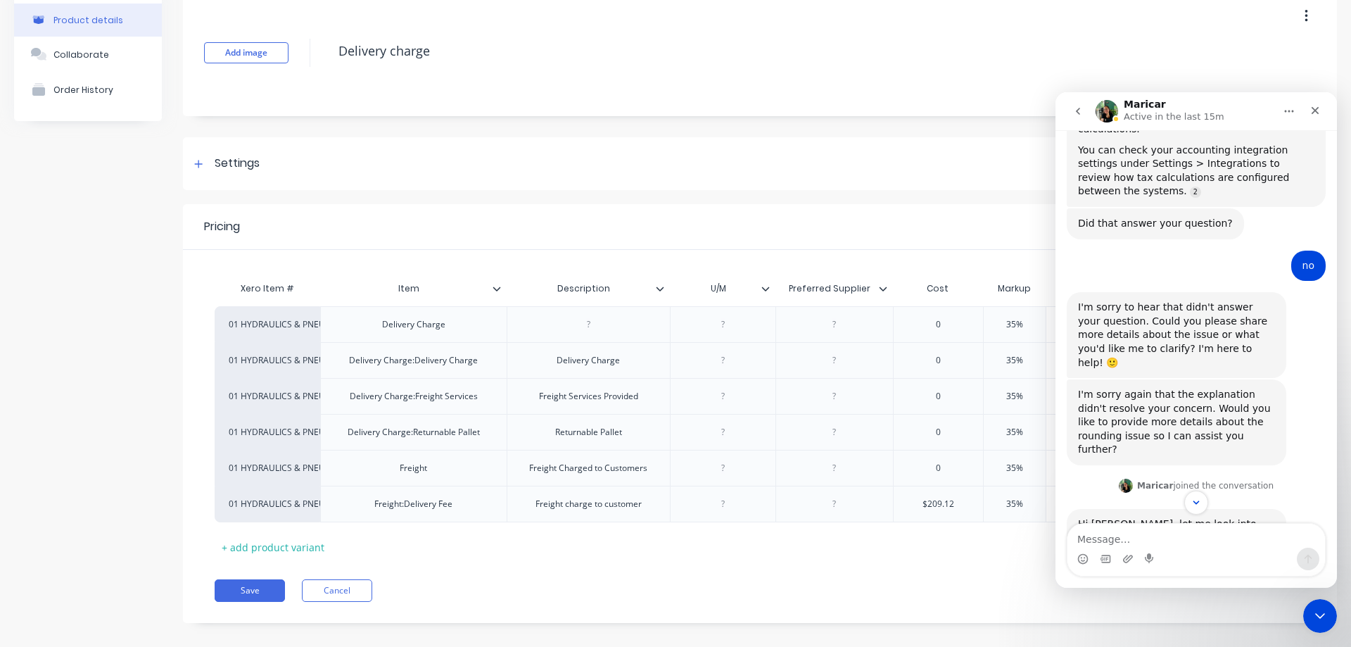
scroll to position [1281, 0]
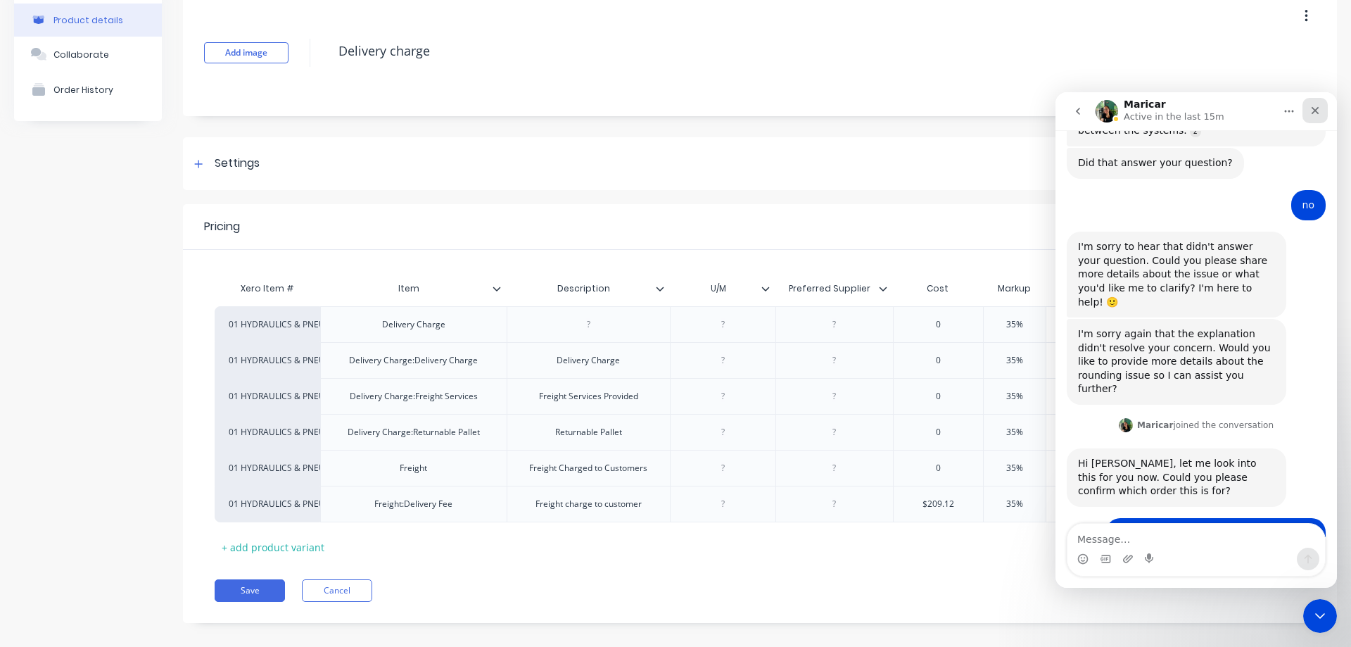
click at [1312, 110] on icon "Close" at bounding box center [1314, 110] width 11 height 11
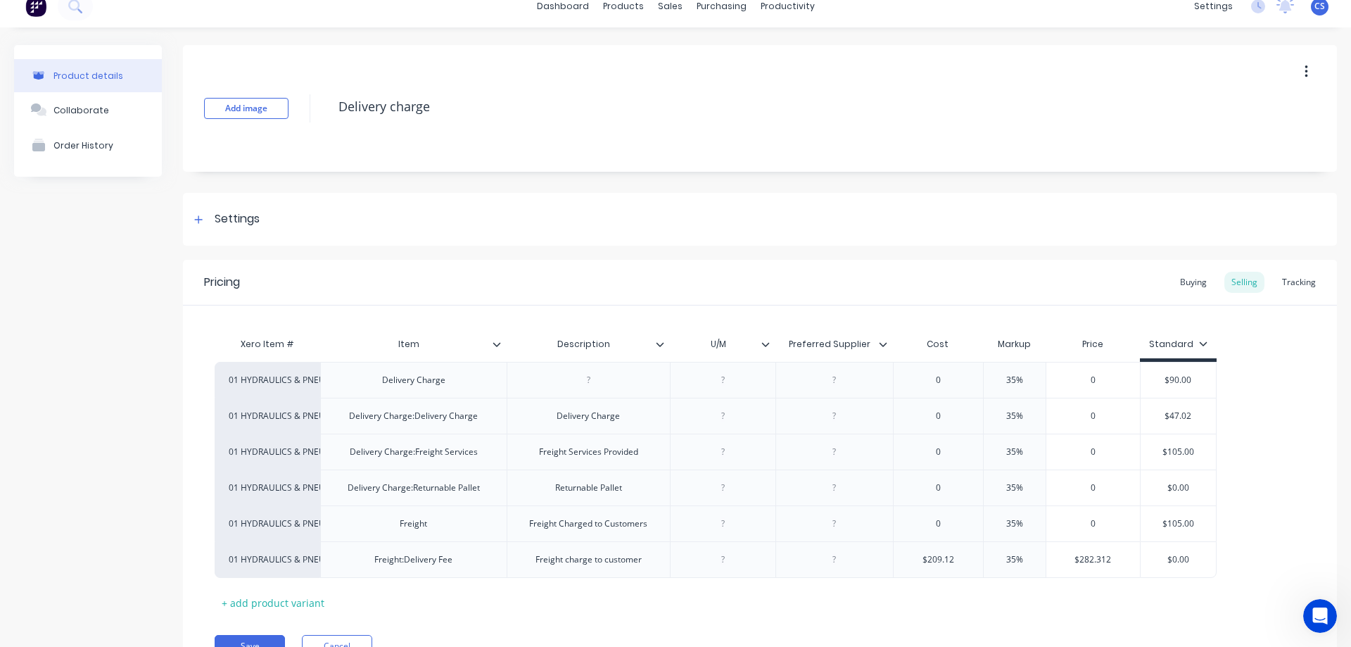
scroll to position [0, 0]
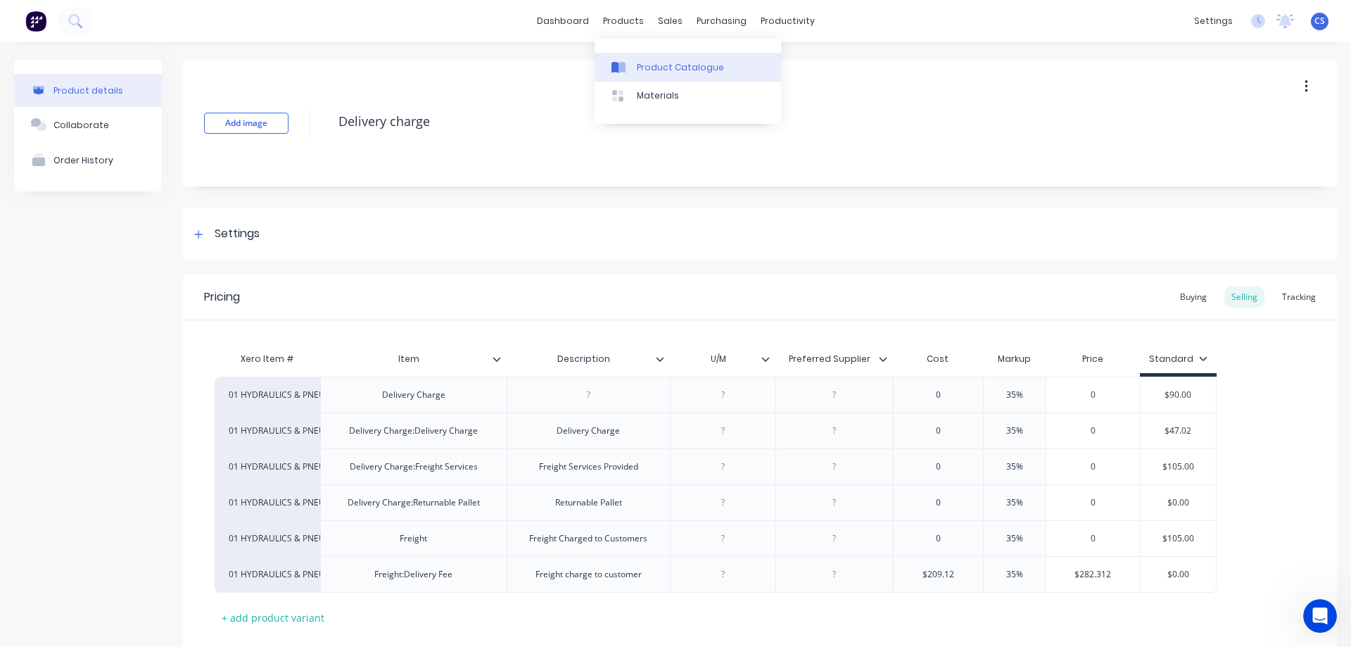
click at [651, 65] on div "Product Catalogue" at bounding box center [680, 67] width 87 height 13
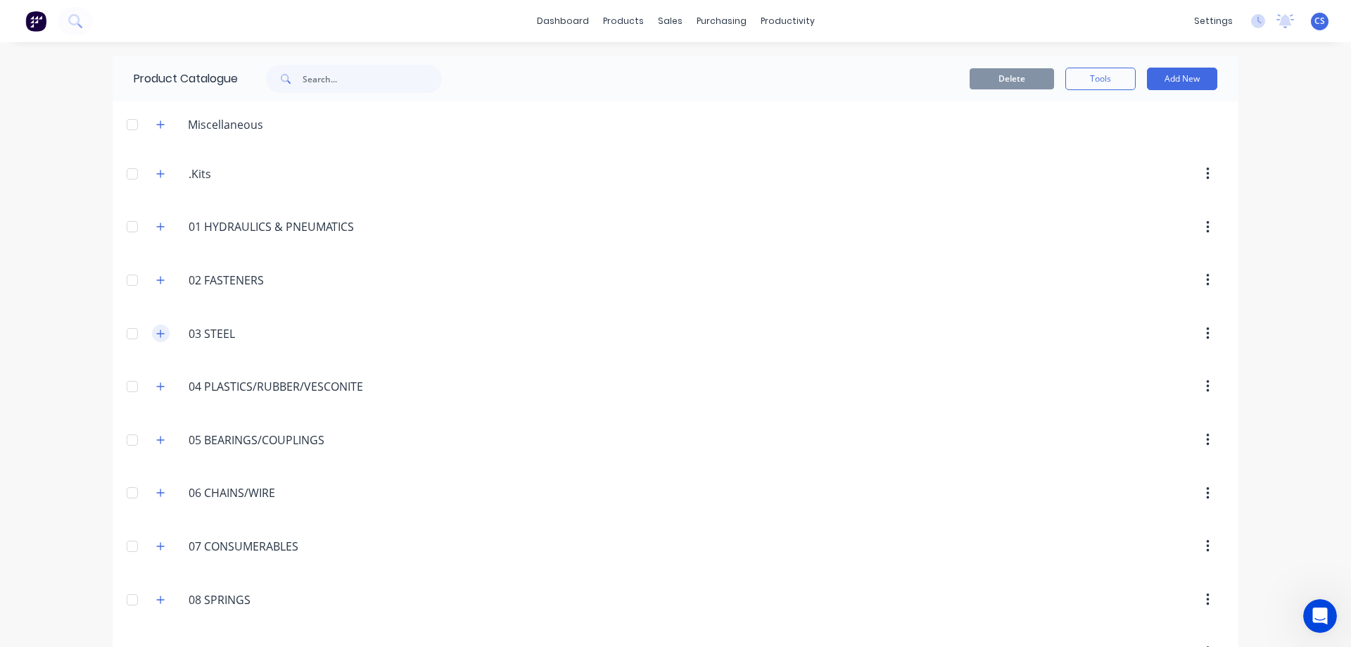
click at [157, 331] on icon "button" at bounding box center [161, 333] width 8 height 8
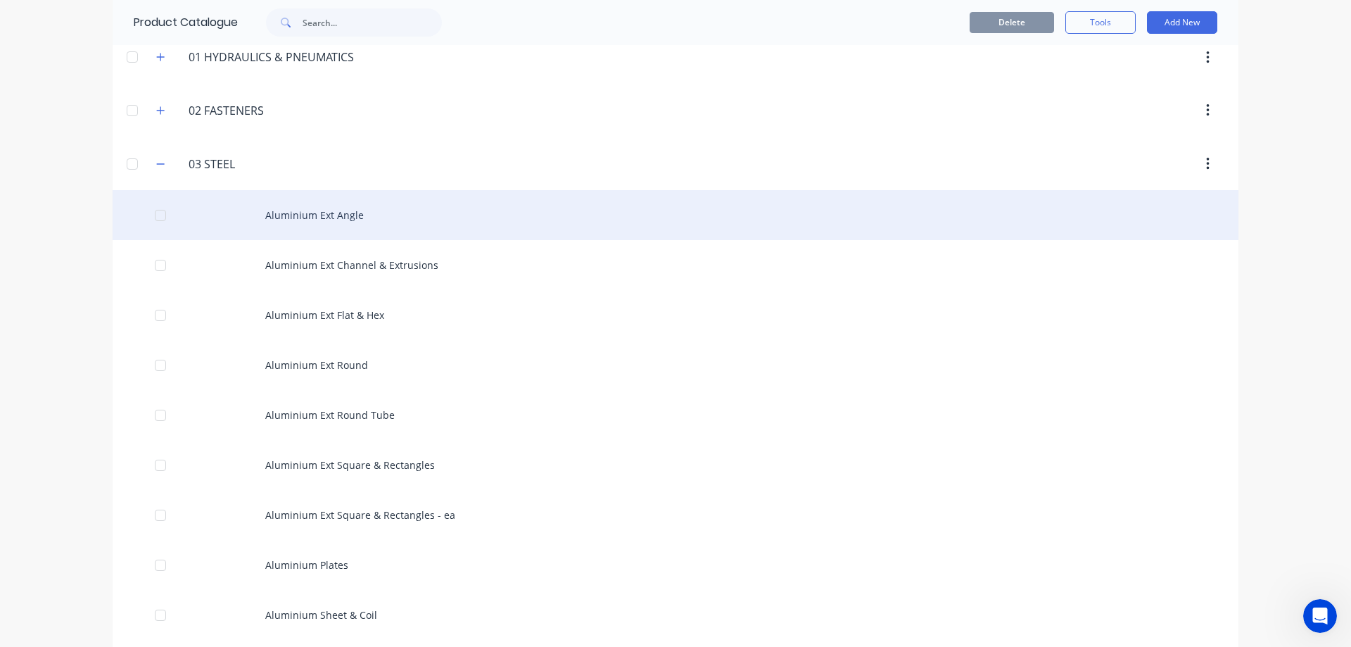
scroll to position [281, 0]
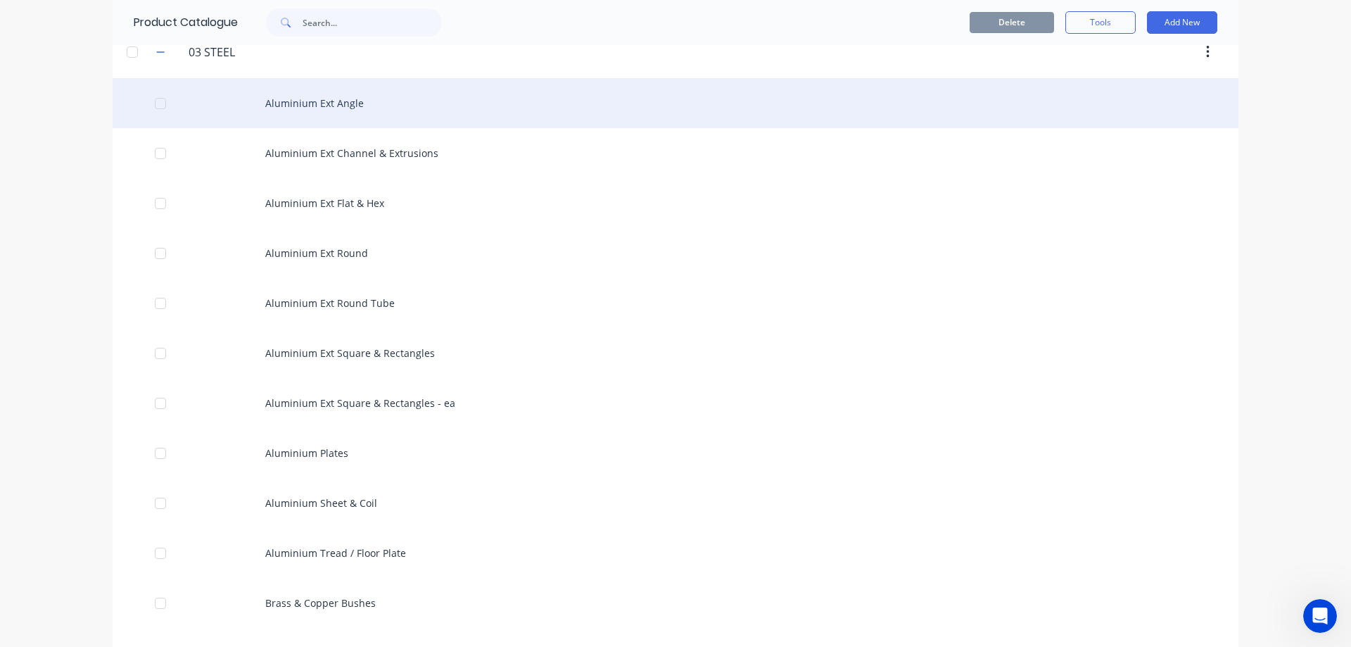
click at [419, 106] on div "Aluminium Ext Angle" at bounding box center [676, 103] width 1126 height 50
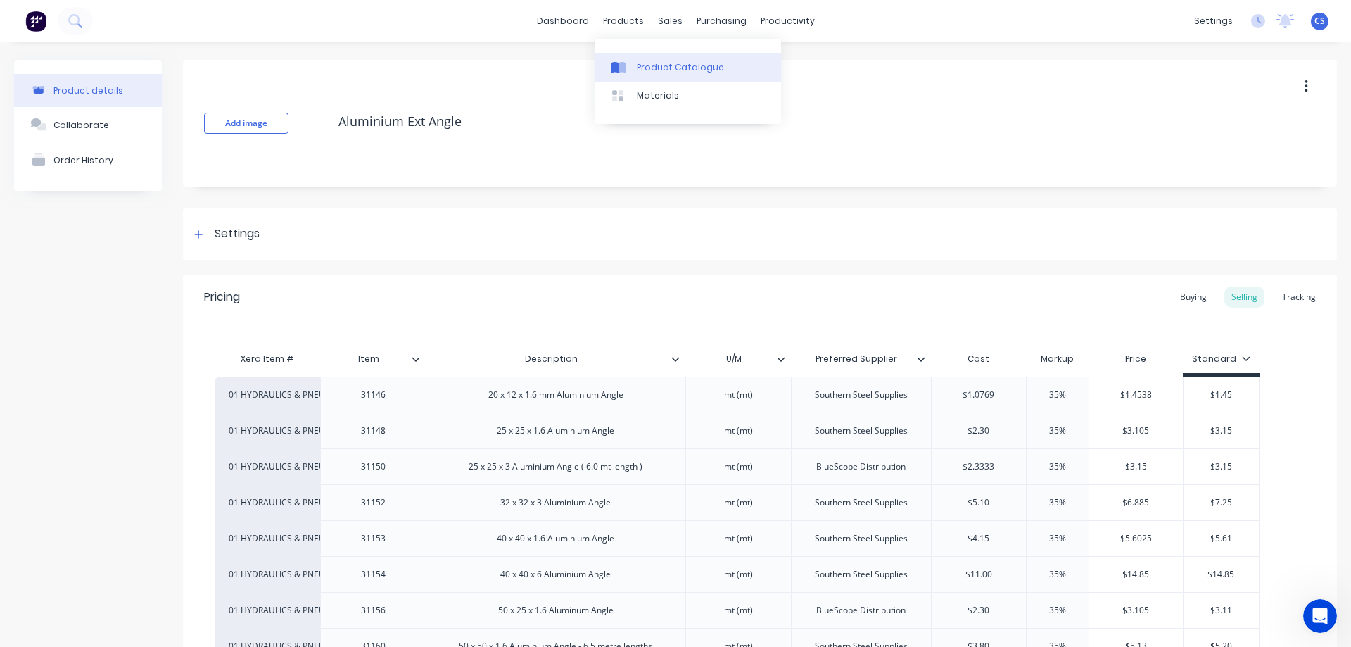
click at [669, 71] on div "Product Catalogue" at bounding box center [680, 67] width 87 height 13
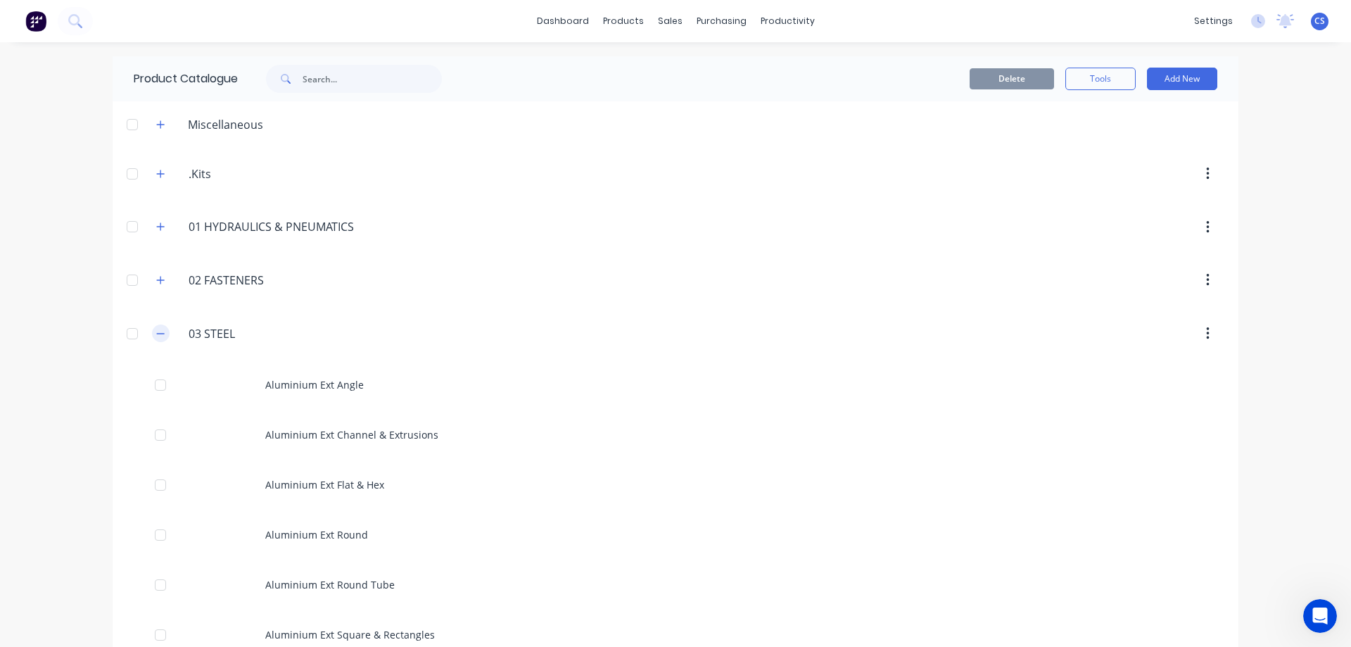
click at [160, 333] on icon "button" at bounding box center [160, 334] width 8 height 10
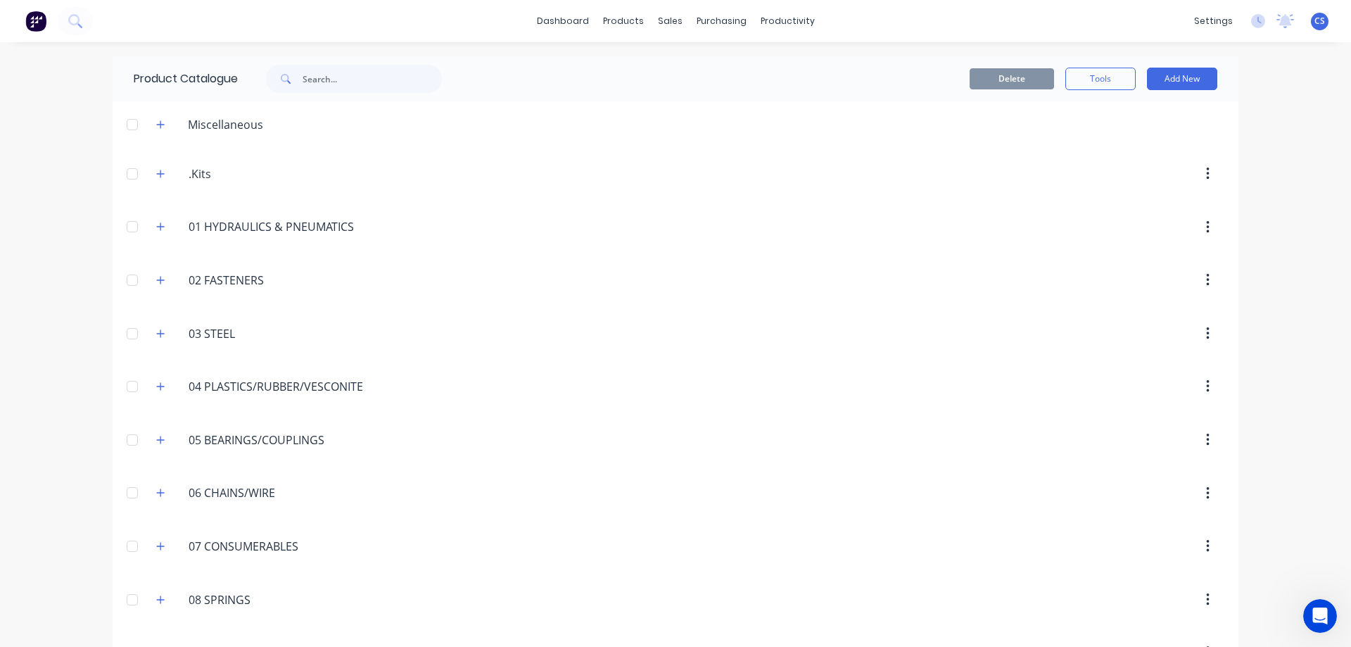
click at [1208, 178] on button "button" at bounding box center [1207, 173] width 33 height 25
click at [1254, 170] on div "dashboard products sales purchasing productivity dashboard products Product Cat…" at bounding box center [675, 323] width 1351 height 647
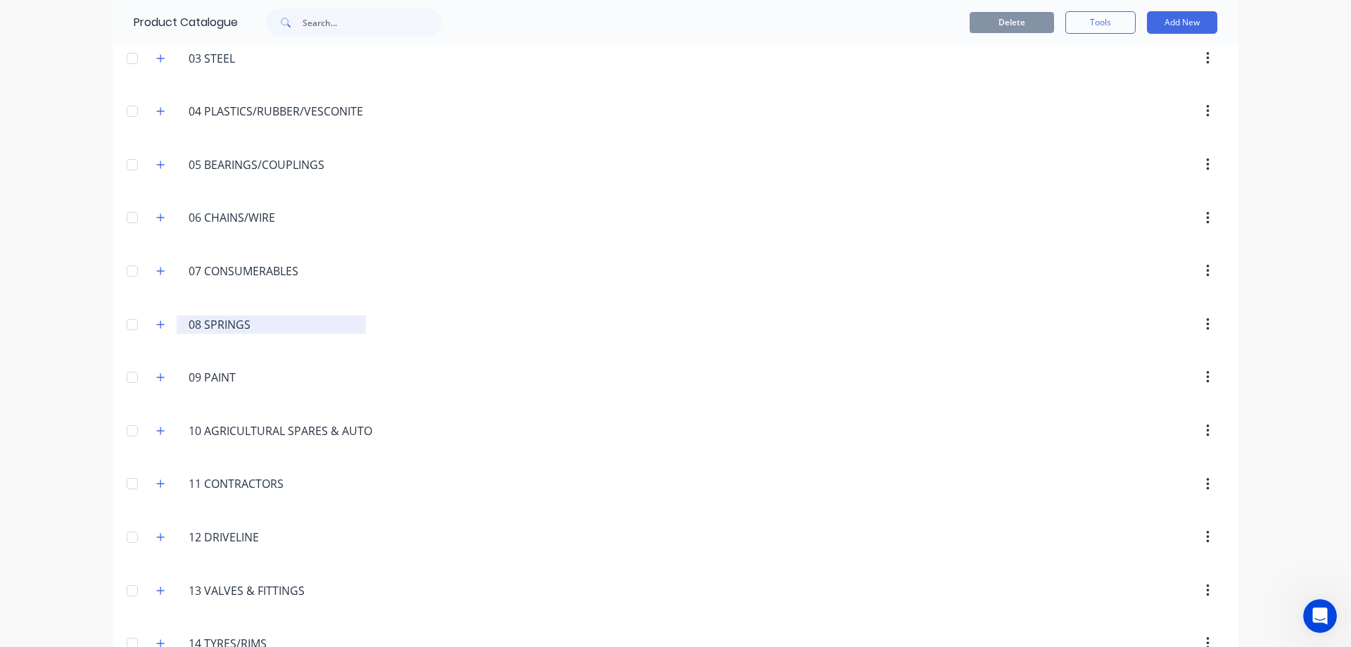
scroll to position [281, 0]
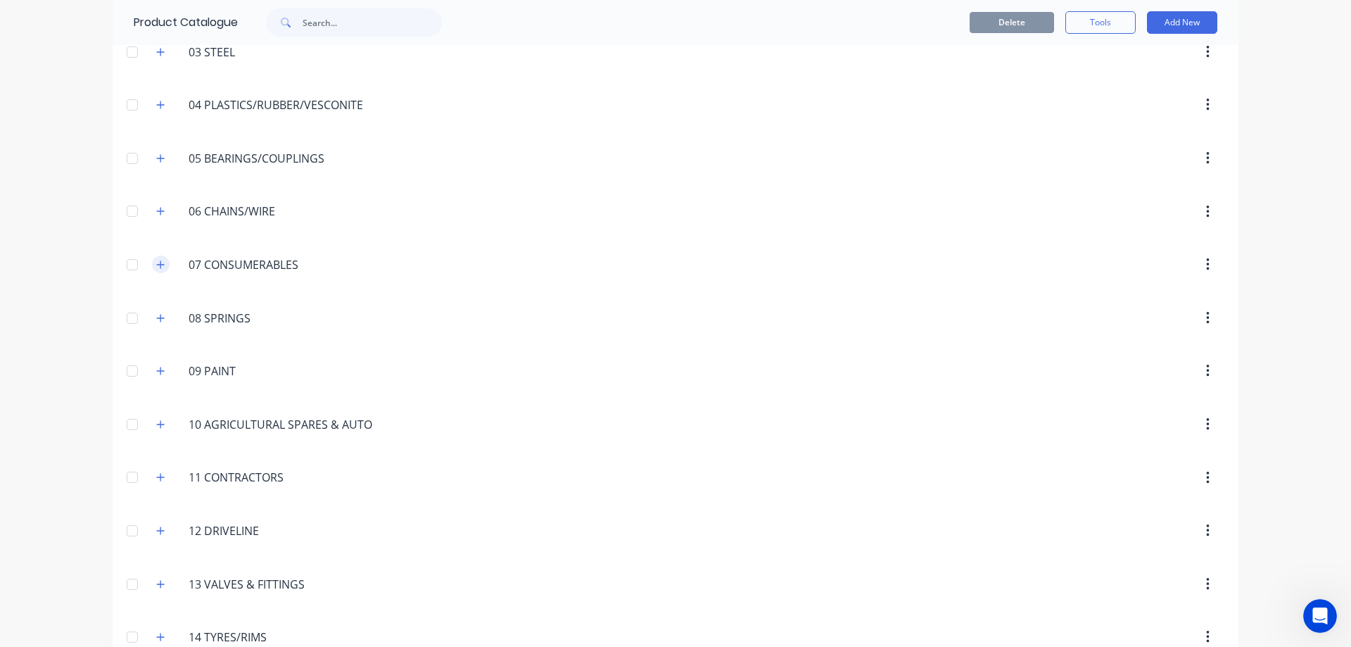
click at [156, 263] on icon "button" at bounding box center [160, 265] width 8 height 10
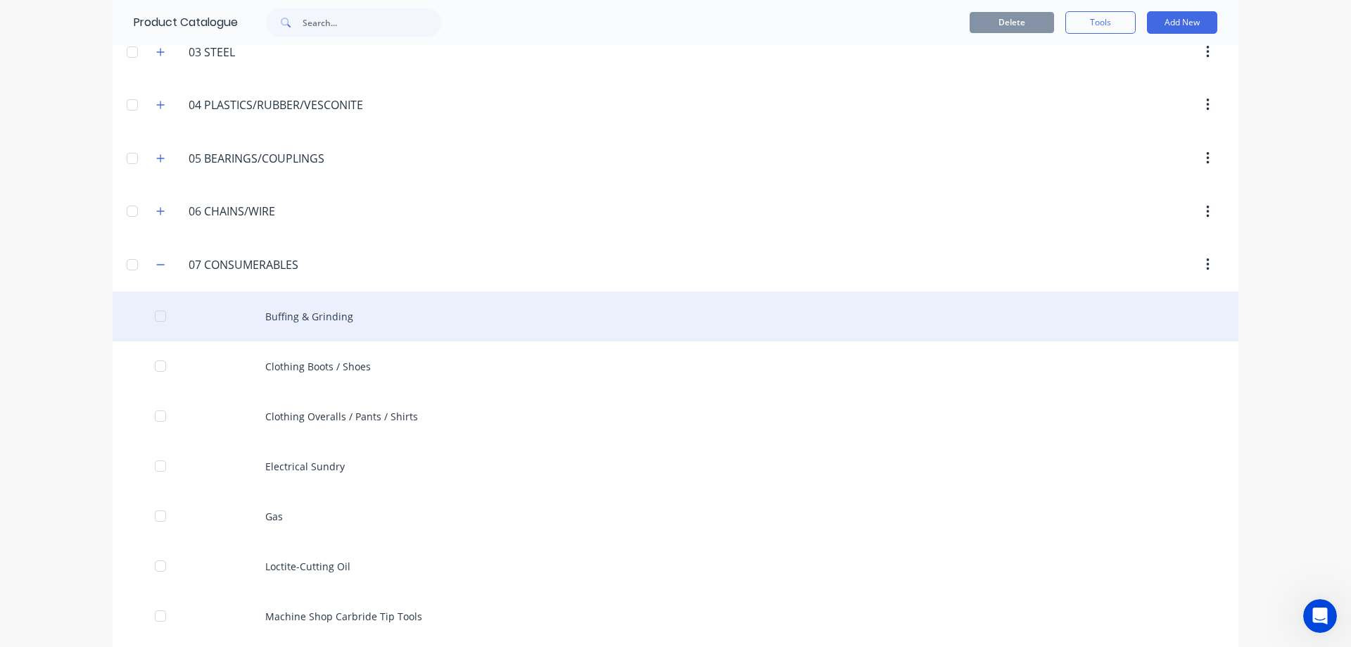
click at [377, 326] on div "Buffing & Grinding" at bounding box center [676, 316] width 1126 height 50
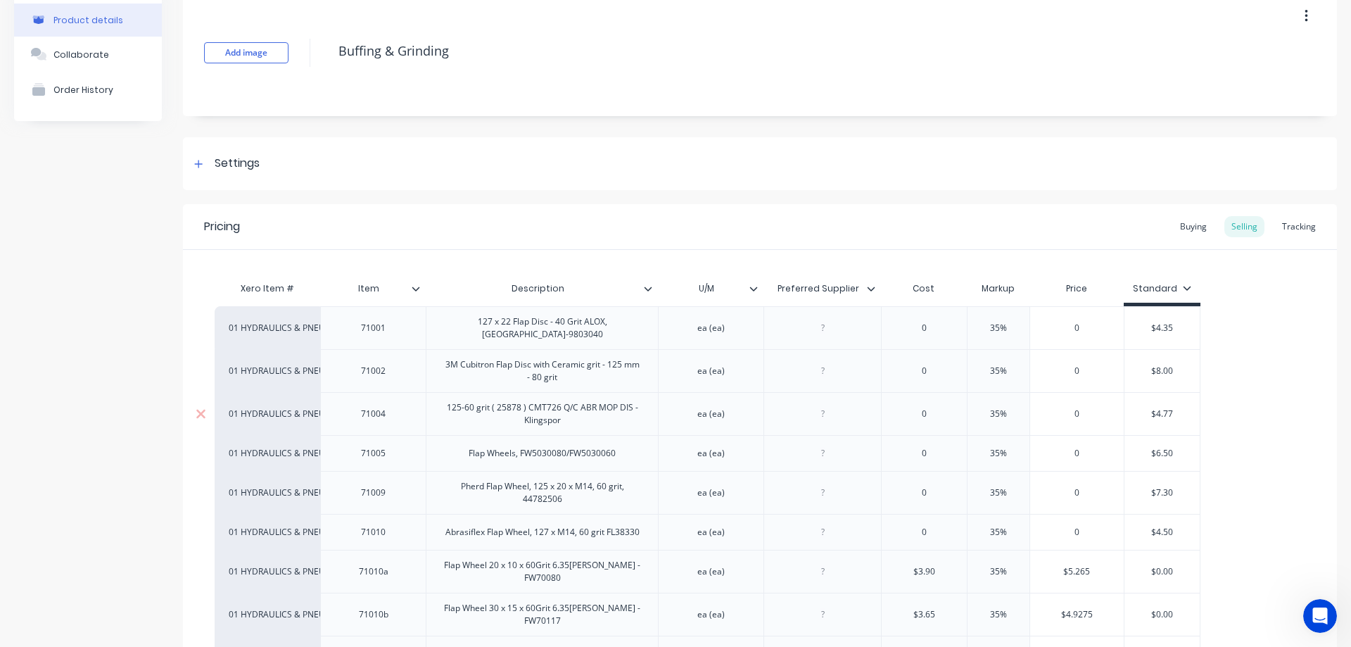
scroll to position [141, 0]
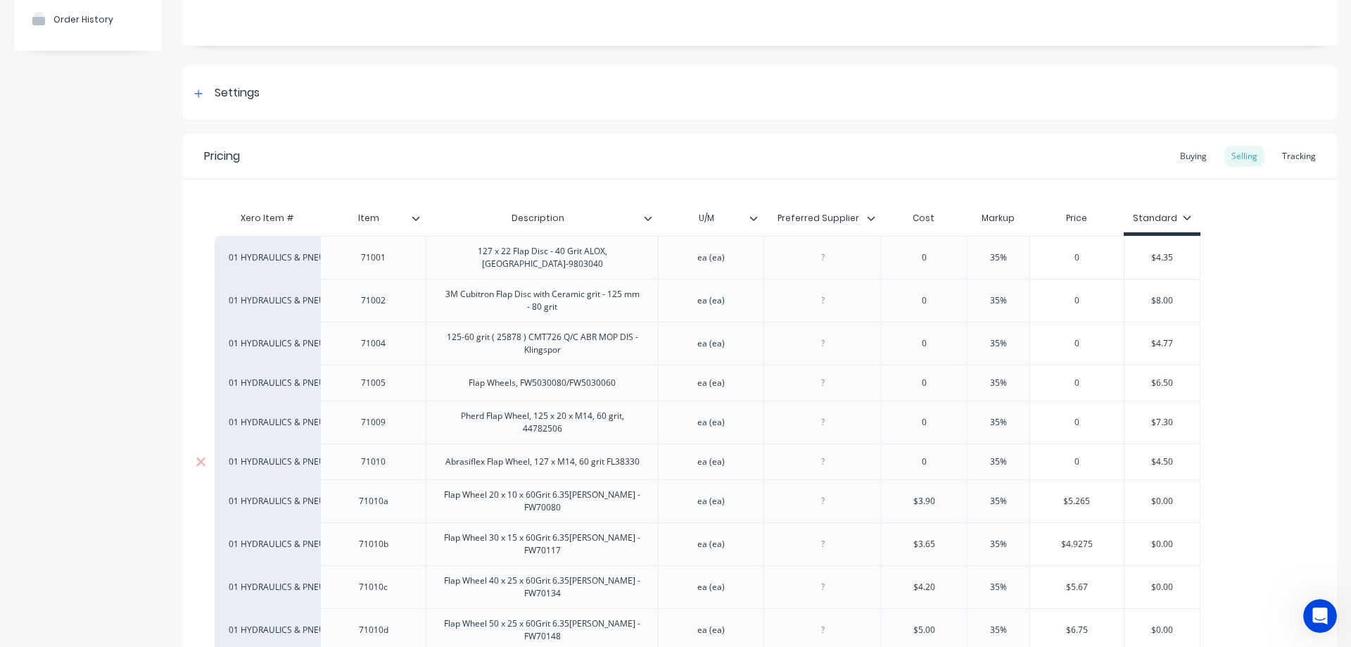
type textarea "x"
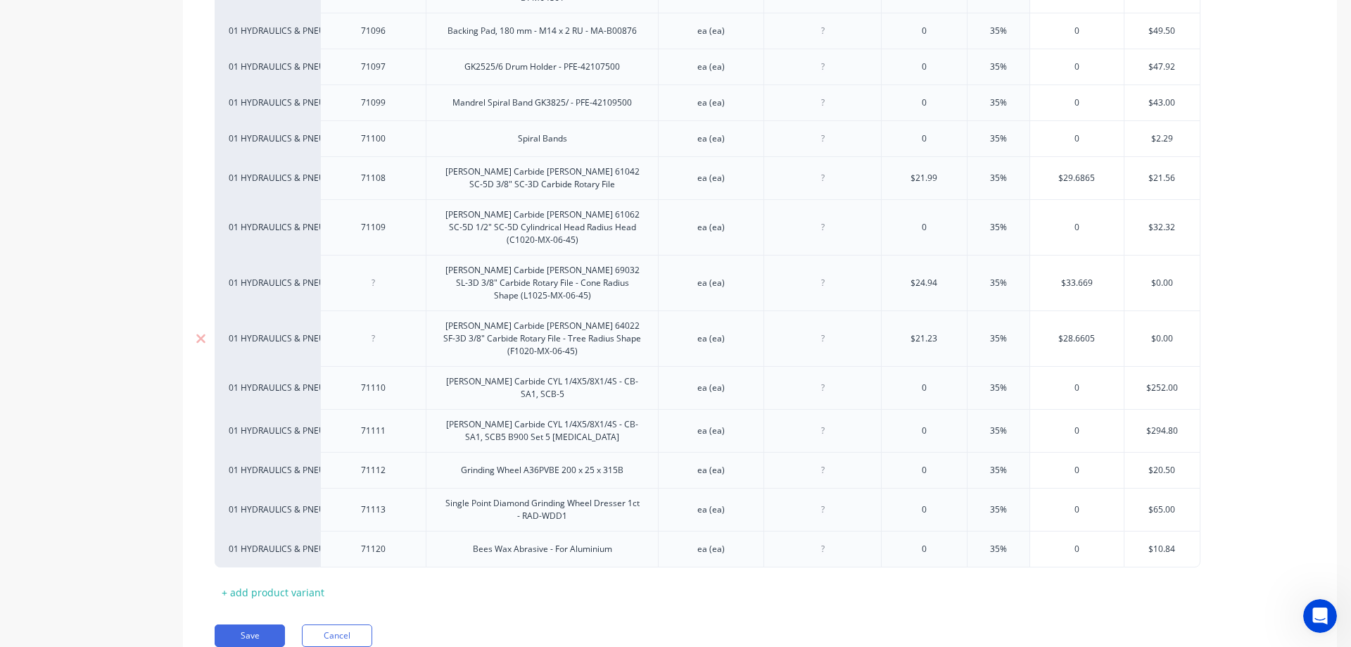
scroll to position [2778, 0]
click at [343, 623] on button "Cancel" at bounding box center [337, 634] width 70 height 23
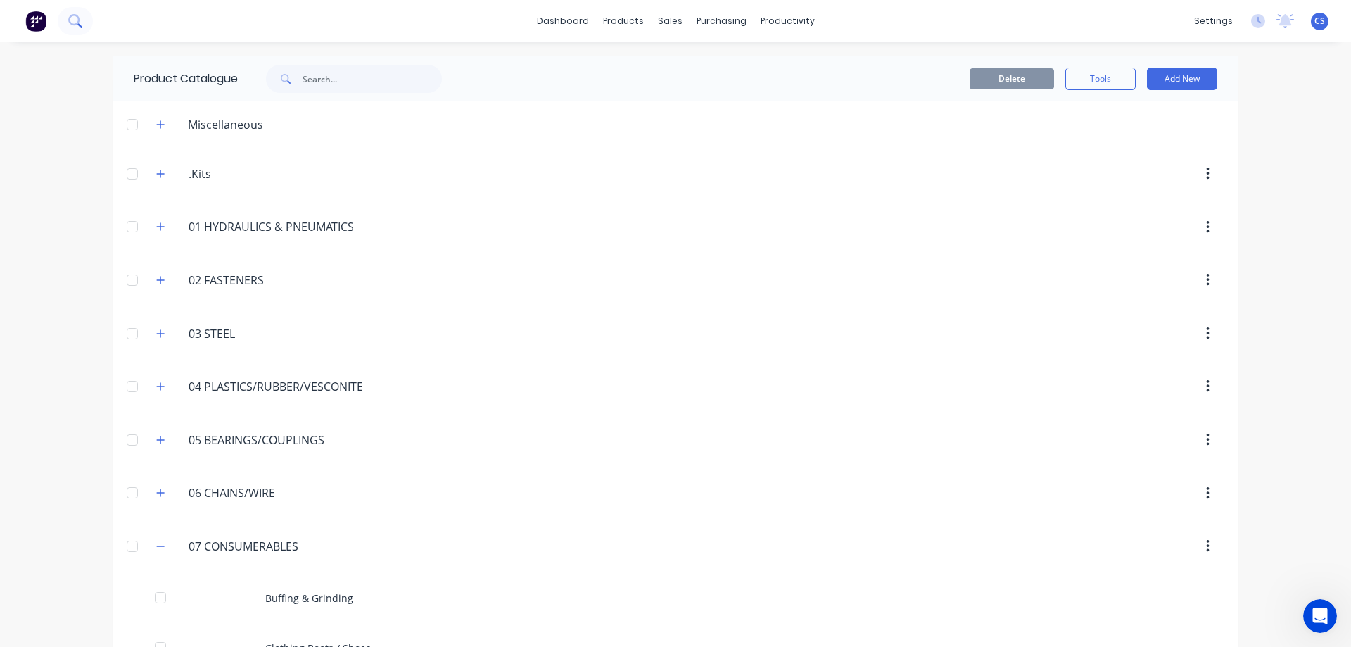
click at [73, 18] on icon at bounding box center [74, 20] width 13 height 13
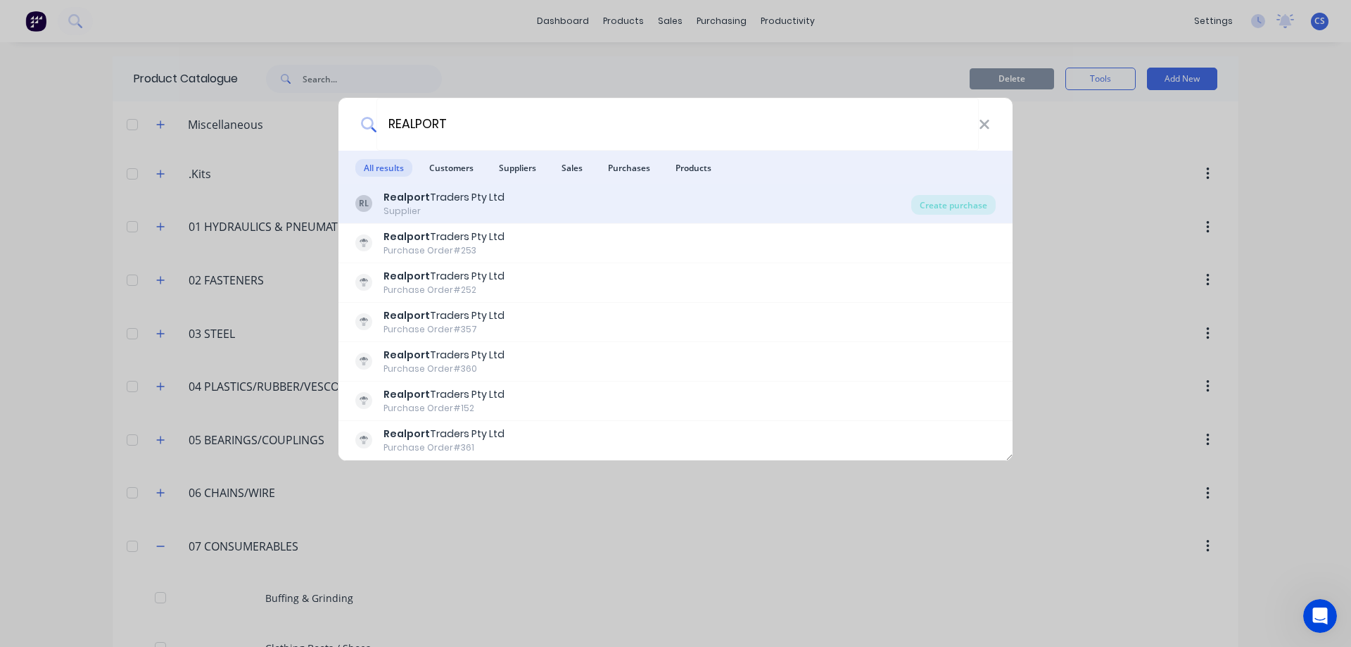
type input "REALPORT"
click at [552, 195] on div "RL Realport Traders Pty Ltd Supplier" at bounding box center [633, 203] width 556 height 27
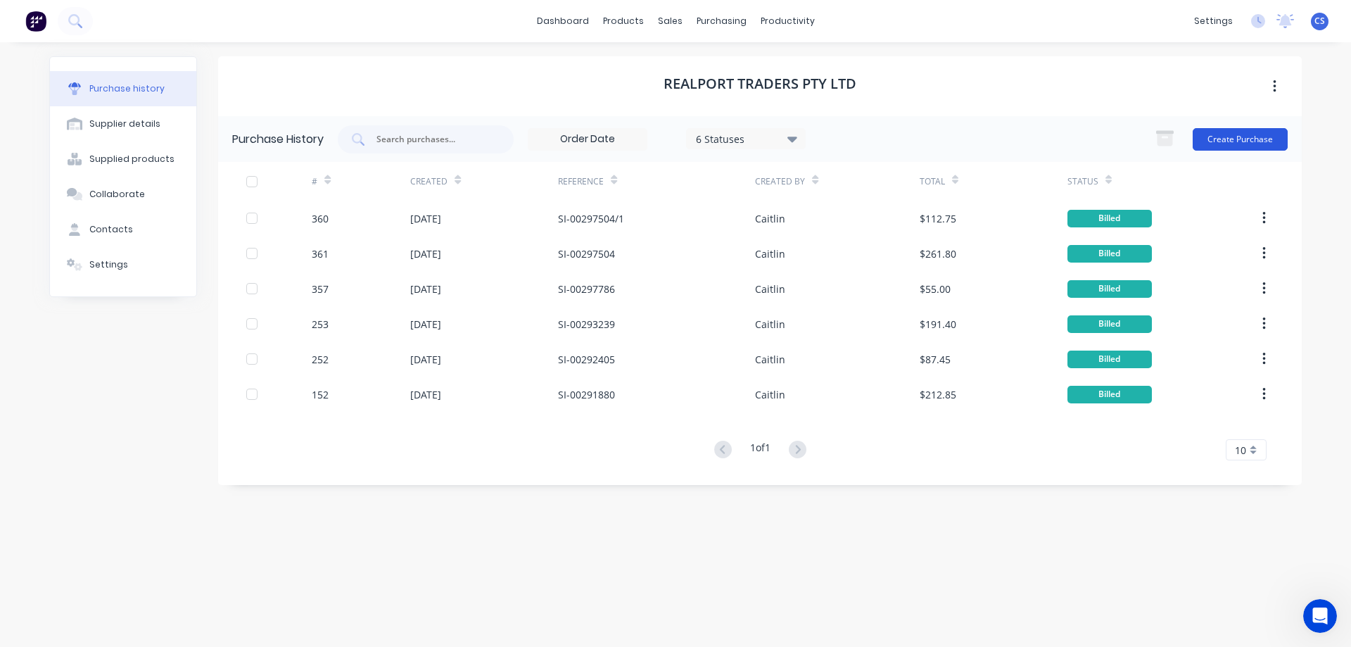
click at [1230, 134] on button "Create Purchase" at bounding box center [1240, 139] width 95 height 23
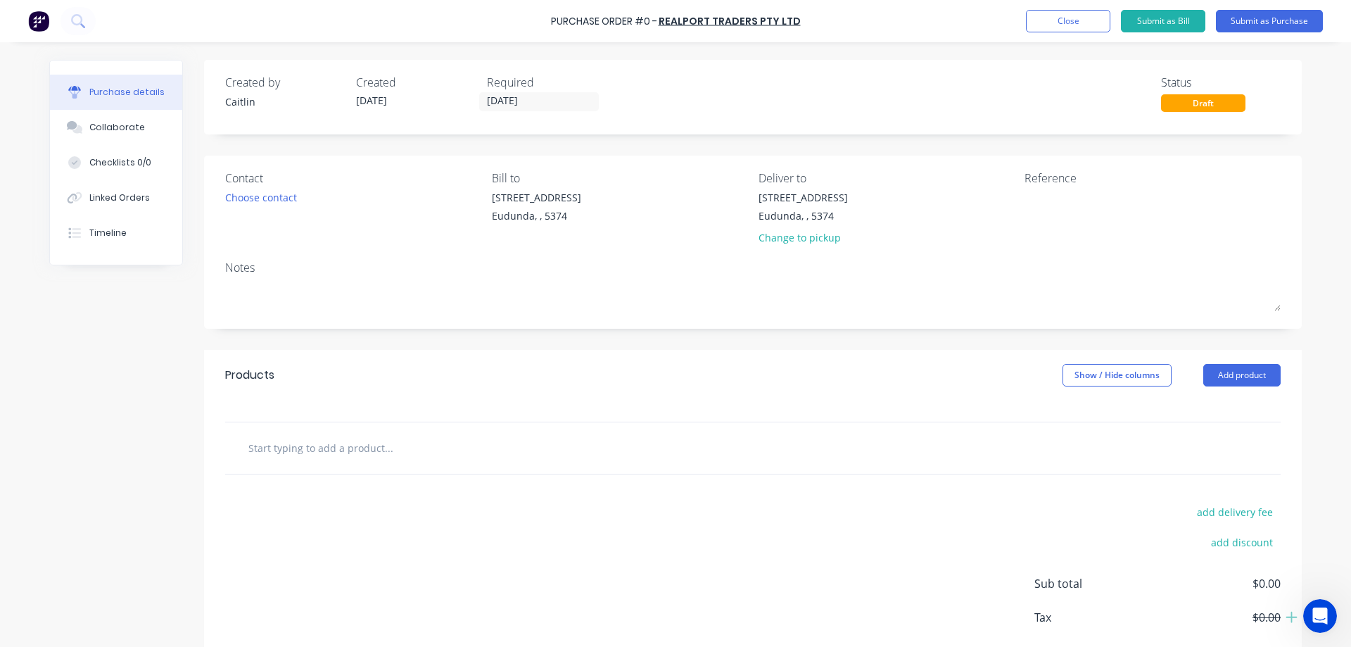
click at [309, 456] on input "text" at bounding box center [388, 447] width 281 height 28
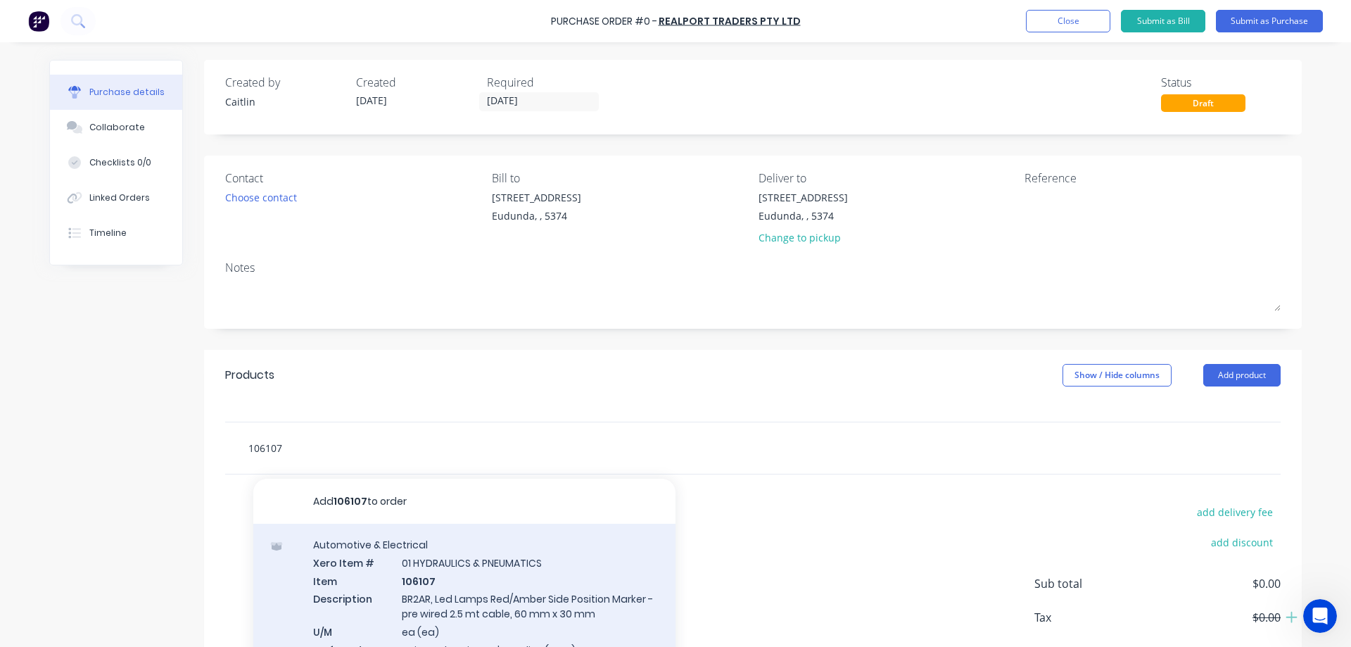
type input "106107"
click at [503, 580] on div "Automotive & Electrical Xero Item # 01 HYDRAULICS & PNEUMATICS Item 106107 Desc…" at bounding box center [464, 612] width 422 height 179
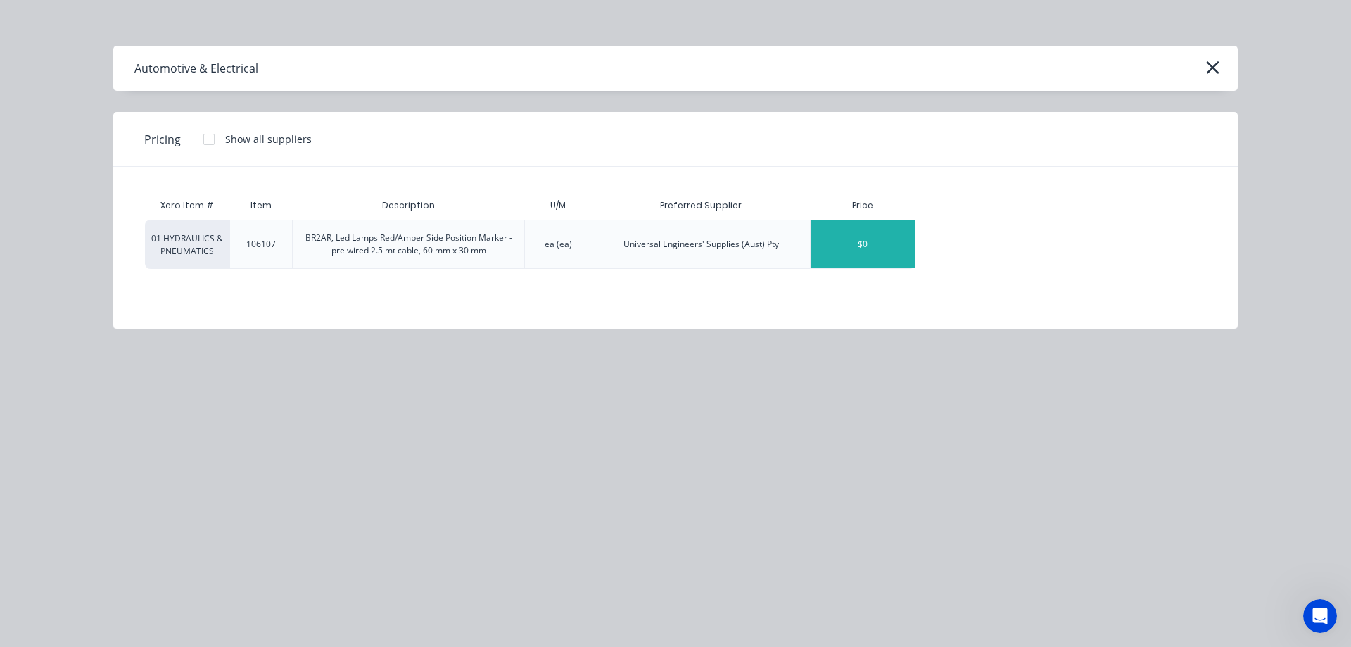
click at [846, 241] on div "$0" at bounding box center [862, 244] width 104 height 48
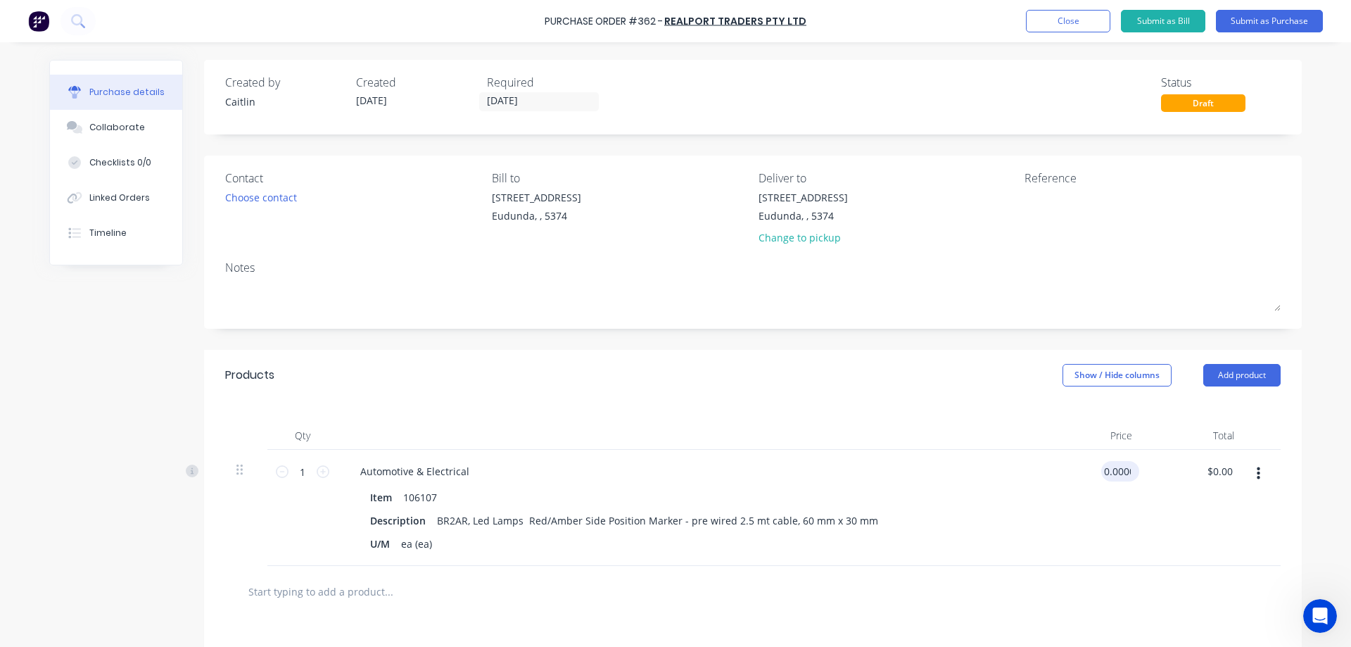
click at [1126, 470] on input "0.0000" at bounding box center [1117, 471] width 32 height 20
drag, startPoint x: 1128, startPoint y: 470, endPoint x: 1077, endPoint y: 473, distance: 50.8
click at [1077, 473] on div "0.0000 0.0000" at bounding box center [1092, 508] width 102 height 116
type input "17.36"
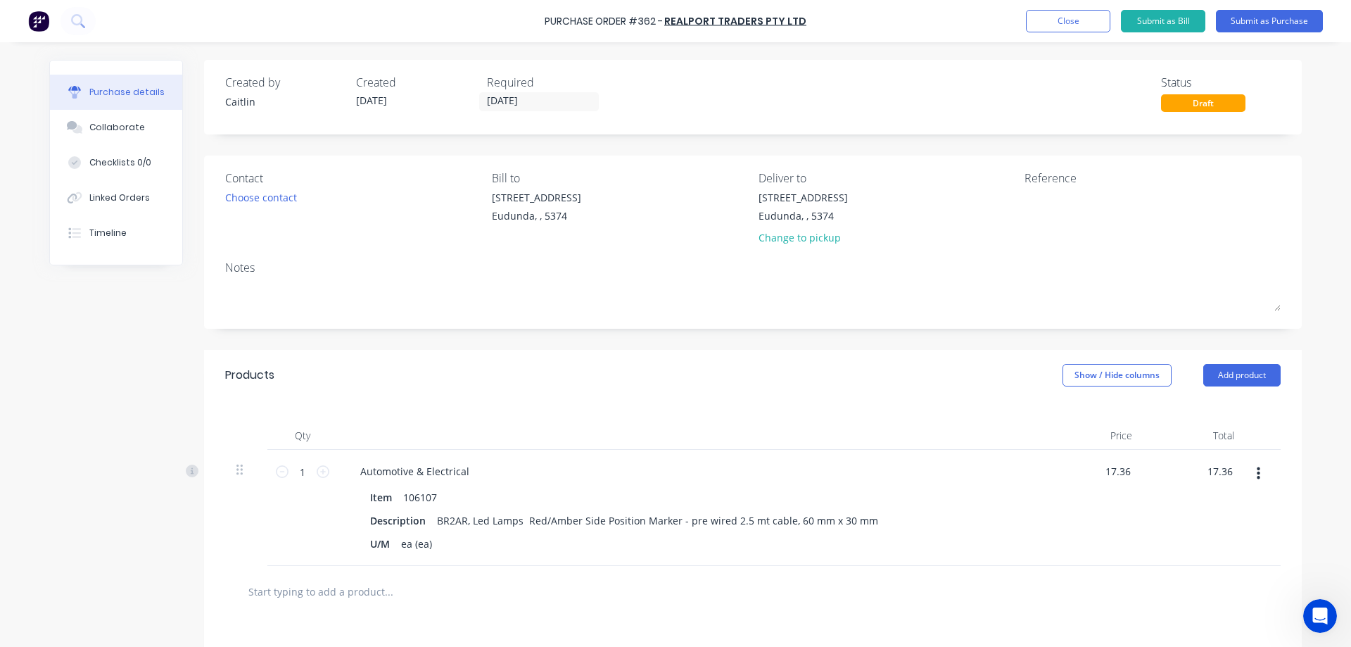
type input "$17.36"
drag, startPoint x: 302, startPoint y: 475, endPoint x: 330, endPoint y: 423, distance: 59.2
click at [325, 427] on div "Qty Price Total 1 1 Automotive & Electrical Item 106107 Description BR2AR, Led …" at bounding box center [753, 482] width 1098 height 165
type input "12"
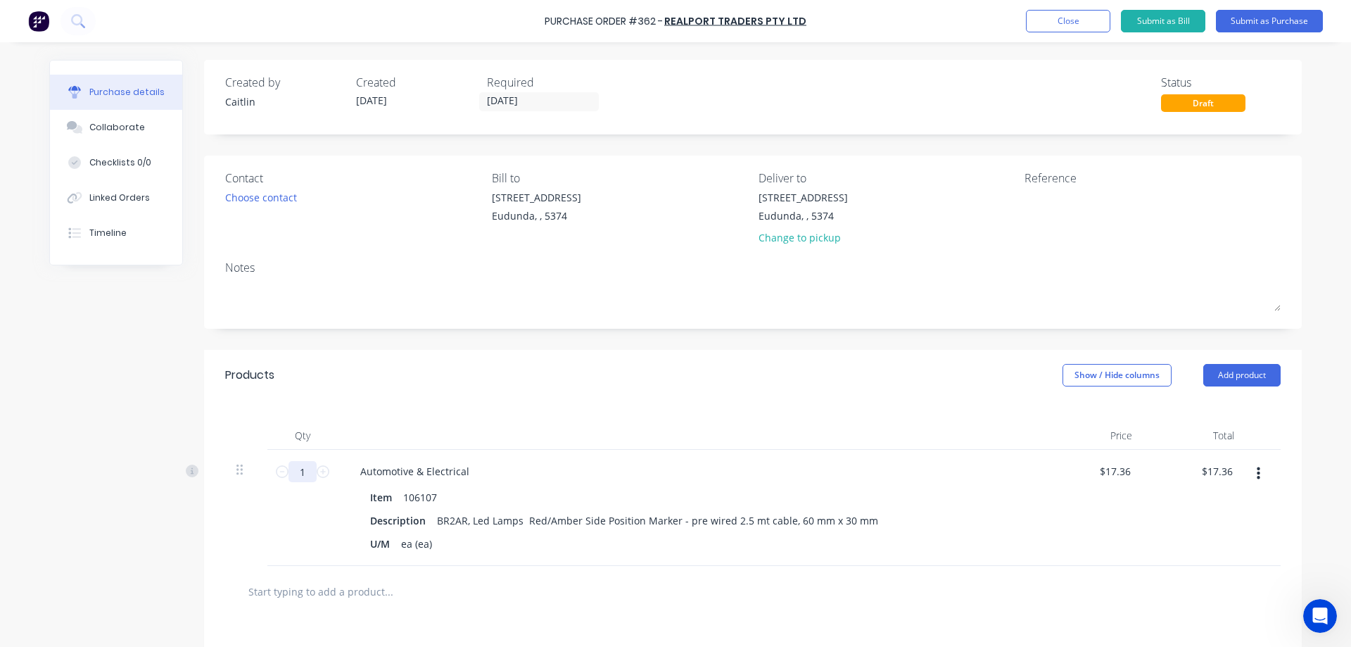
type input "$208.32"
drag, startPoint x: 303, startPoint y: 471, endPoint x: 272, endPoint y: 469, distance: 31.1
click at [279, 469] on div "12 12" at bounding box center [303, 471] width 48 height 21
type input "2"
type input "$34.72"
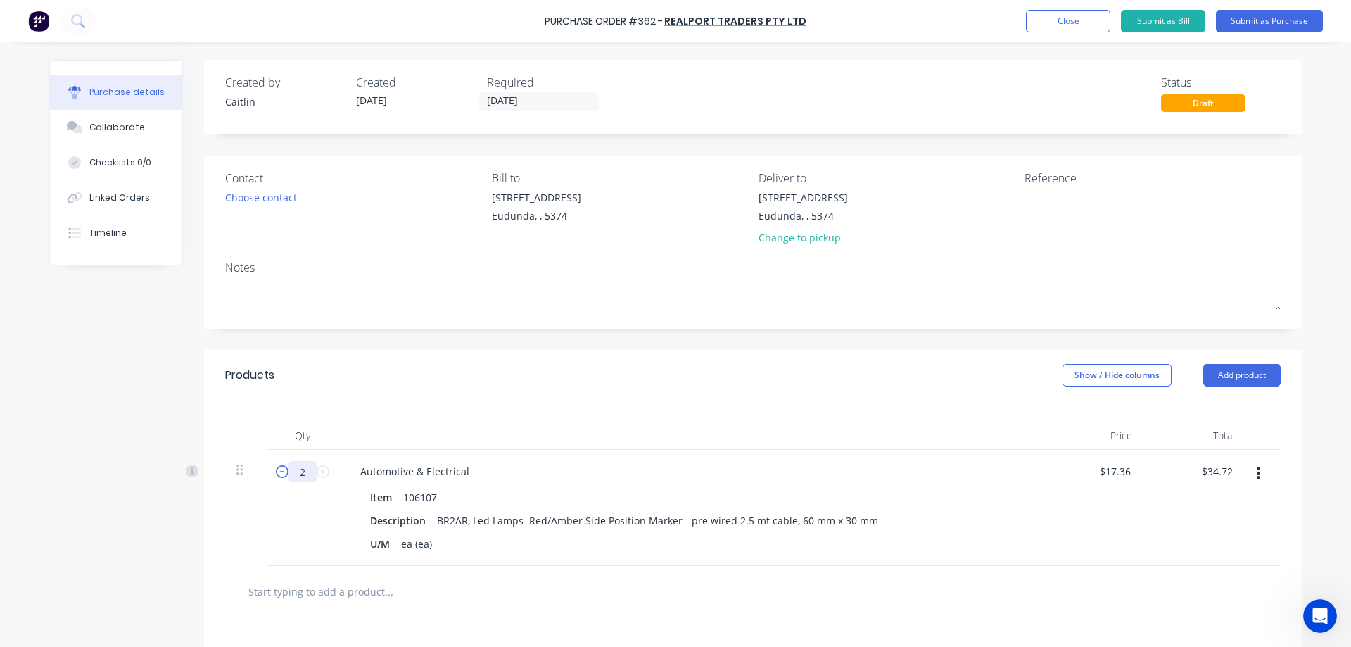
type input "2"
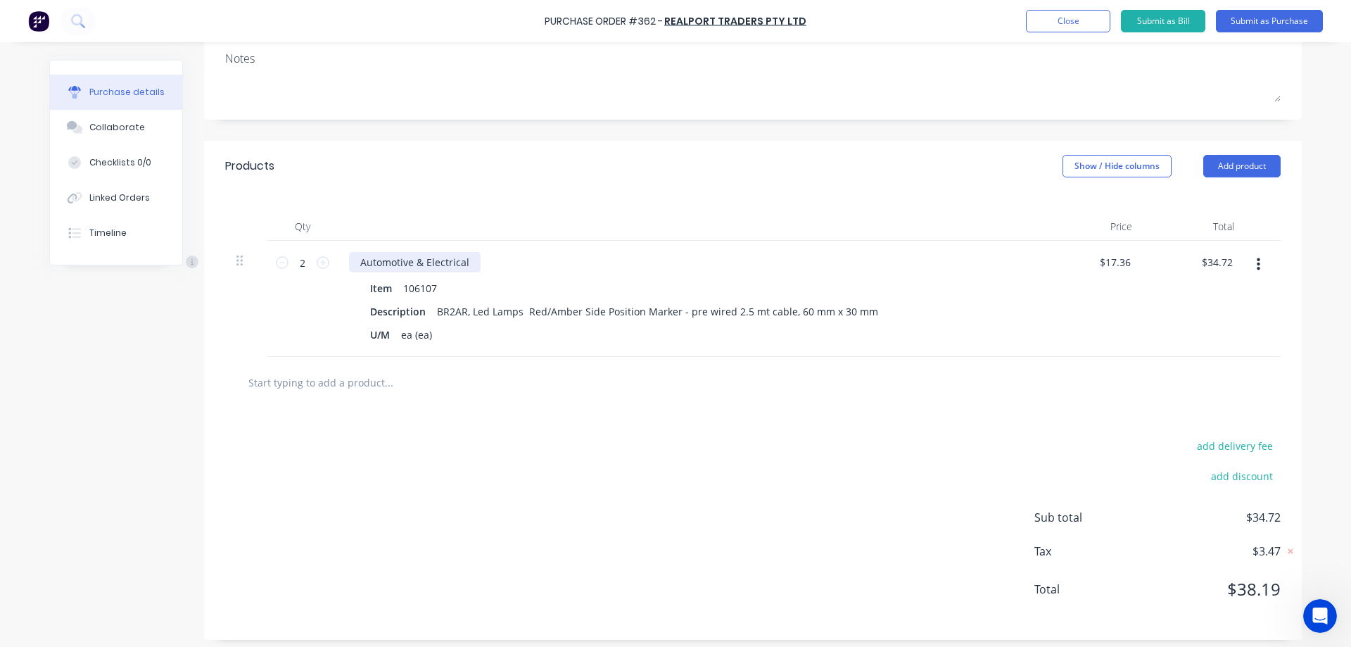
scroll to position [211, 0]
click at [385, 386] on input "text" at bounding box center [388, 380] width 281 height 28
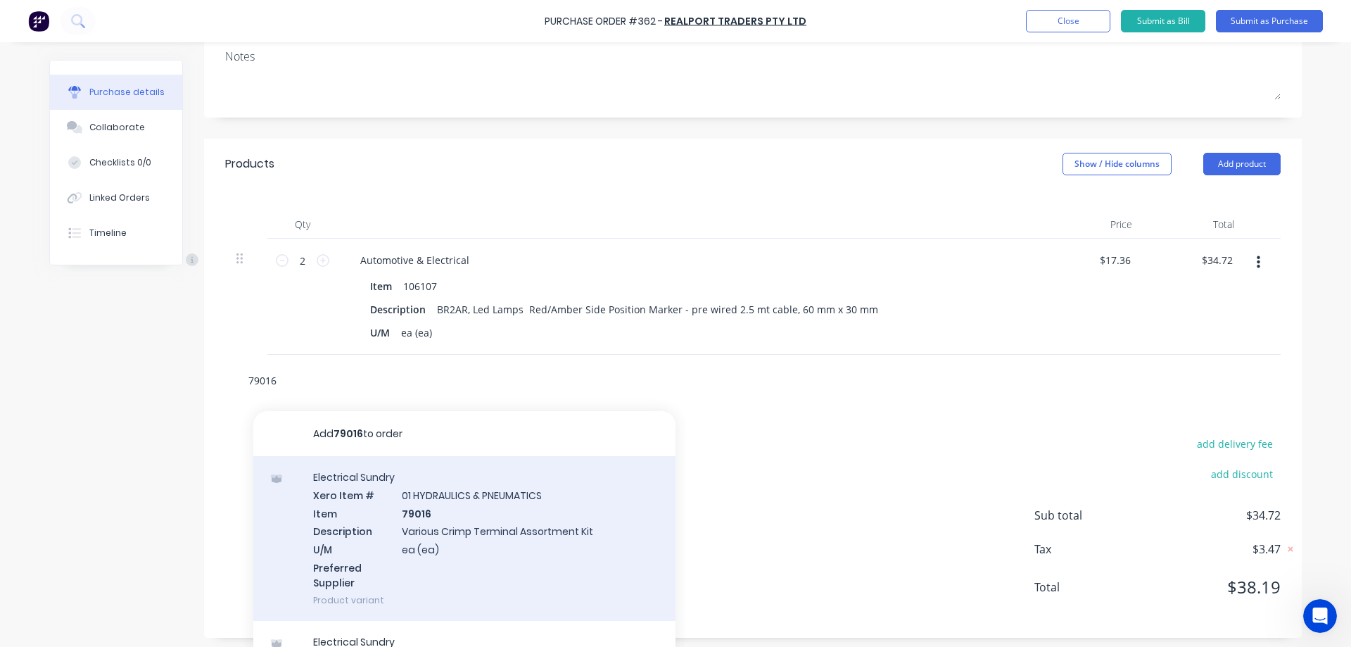
type input "79016"
click at [514, 516] on div "Electrical Sundry Xero Item # 01 HYDRAULICS & PNEUMATICS Item 79016 Description…" at bounding box center [464, 538] width 422 height 165
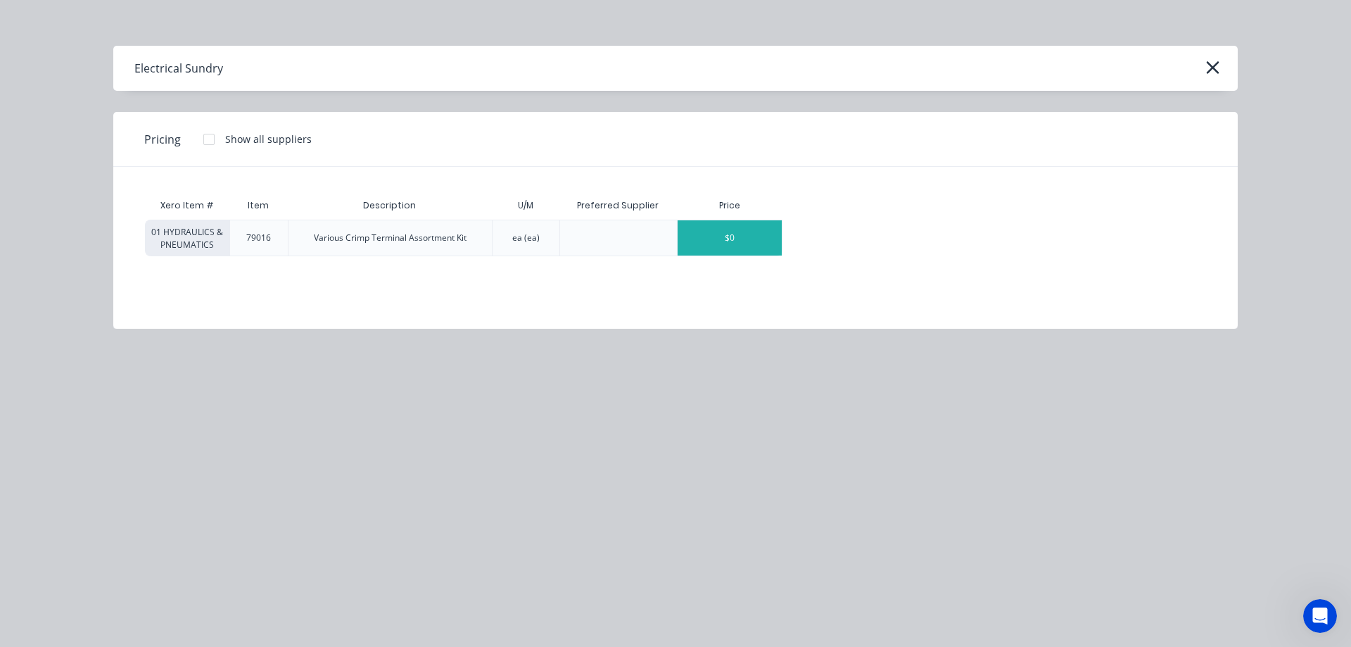
click at [716, 238] on div "$0" at bounding box center [730, 237] width 104 height 35
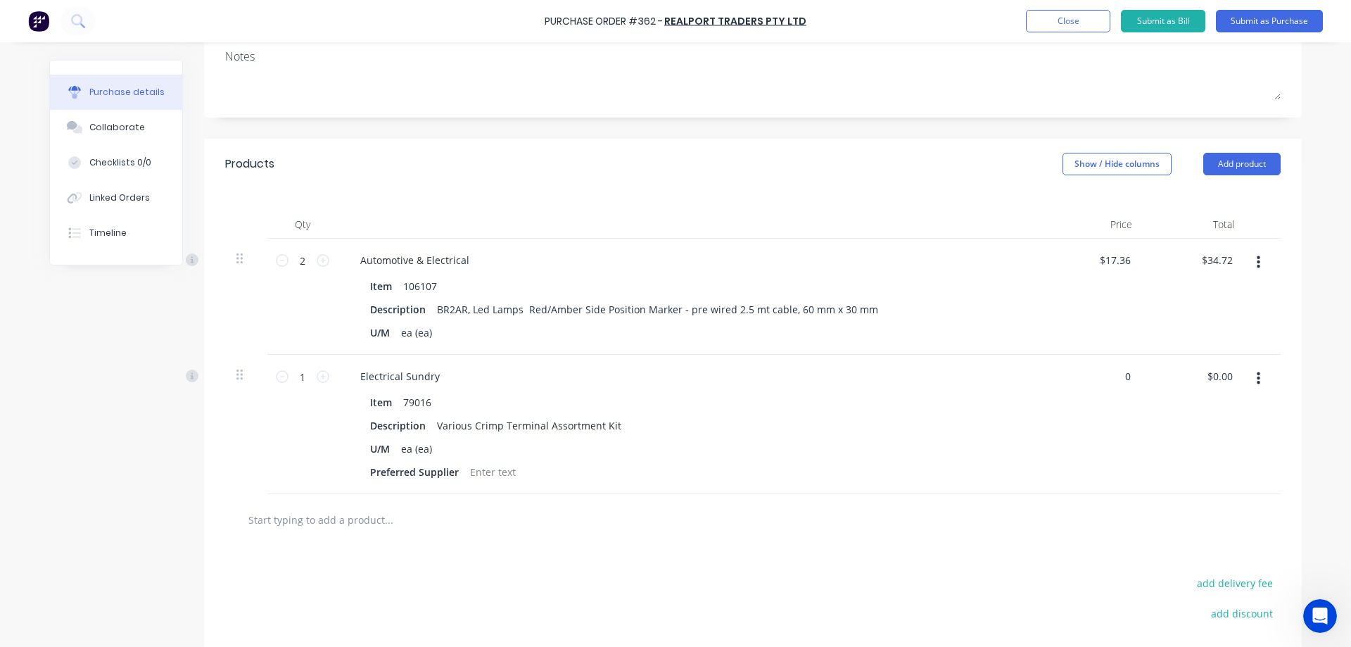
drag, startPoint x: 1125, startPoint y: 376, endPoint x: 1070, endPoint y: 379, distance: 55.0
click at [1070, 379] on div "0 0" at bounding box center [1092, 424] width 102 height 139
type input "59.50"
type input "$59.50"
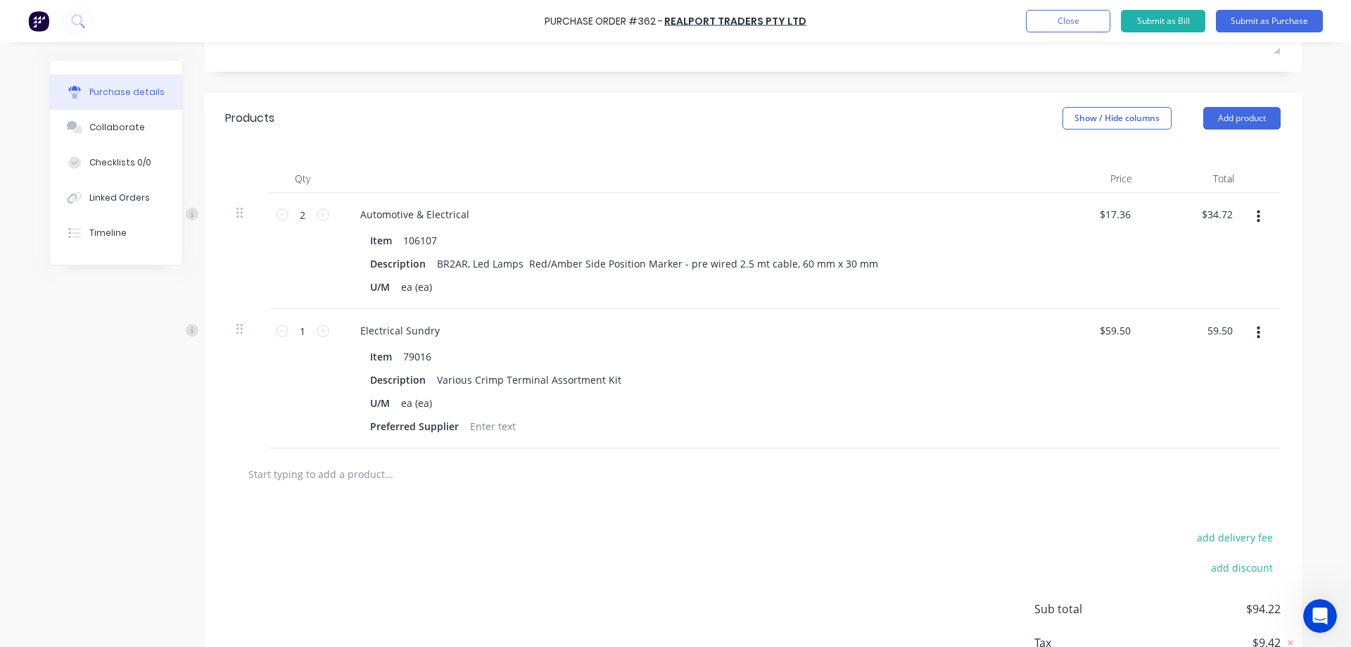
scroll to position [281, 0]
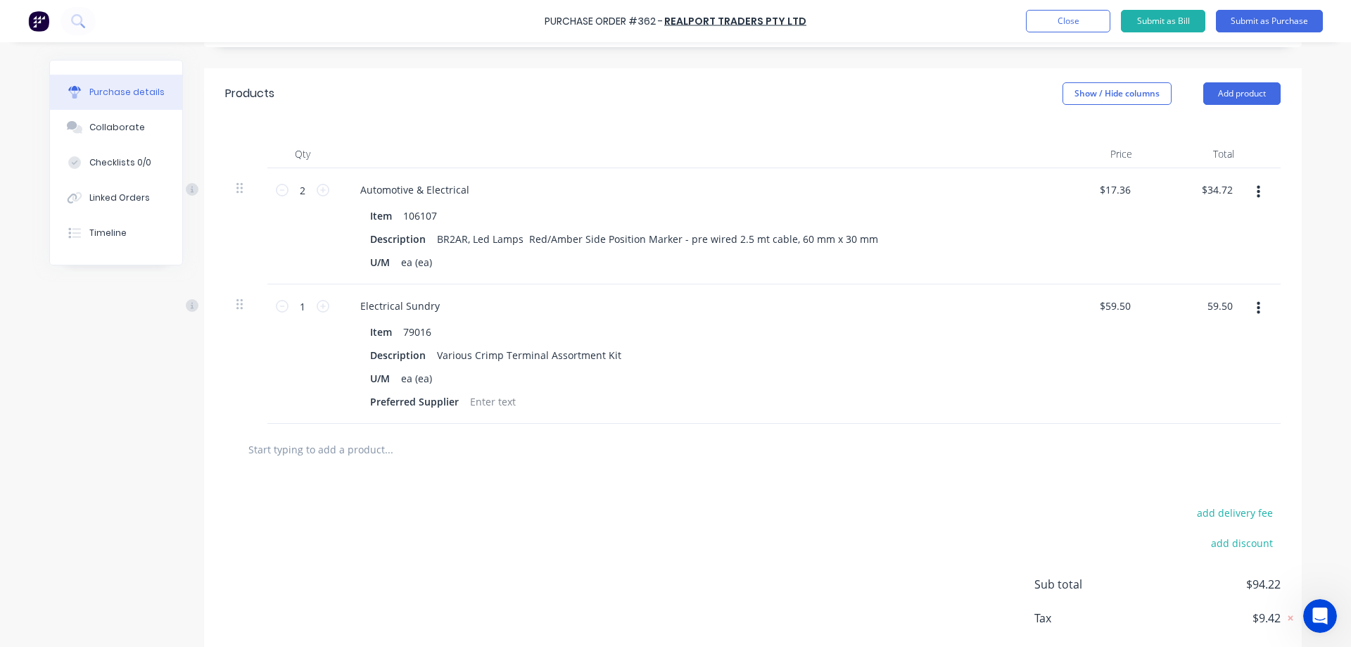
type input "$59.50"
click at [408, 455] on input "text" at bounding box center [388, 449] width 281 height 28
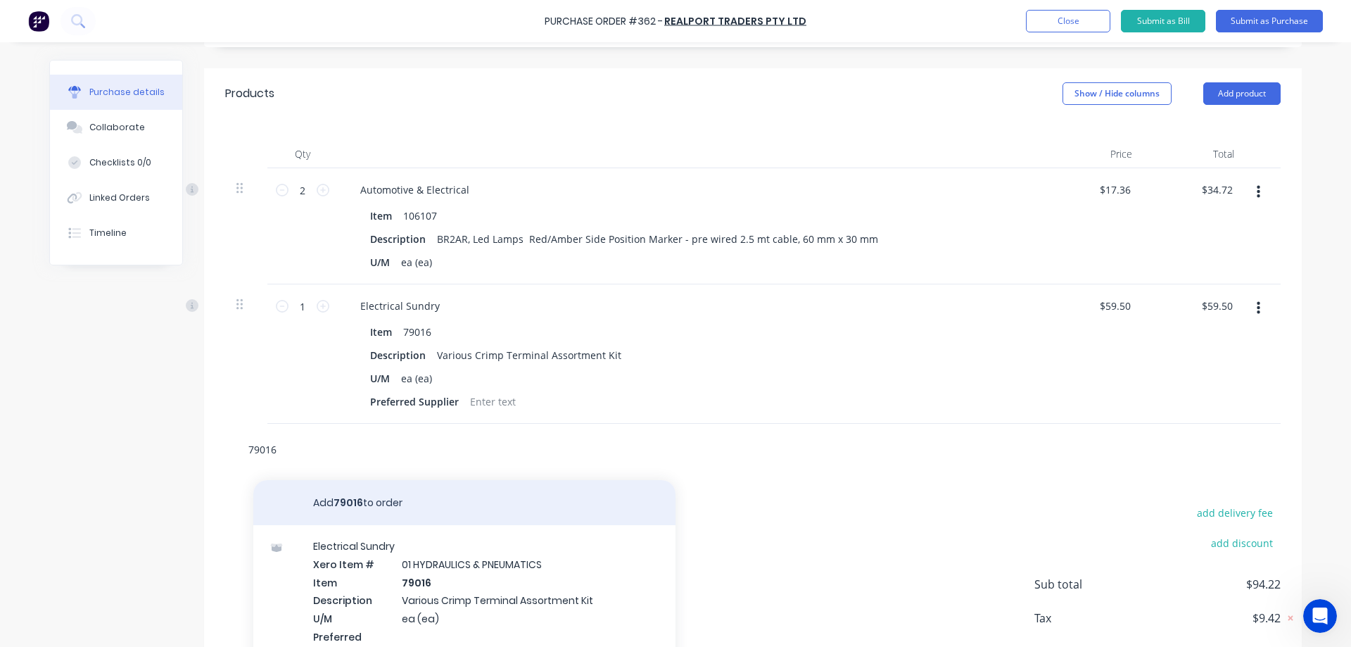
scroll to position [8, 0]
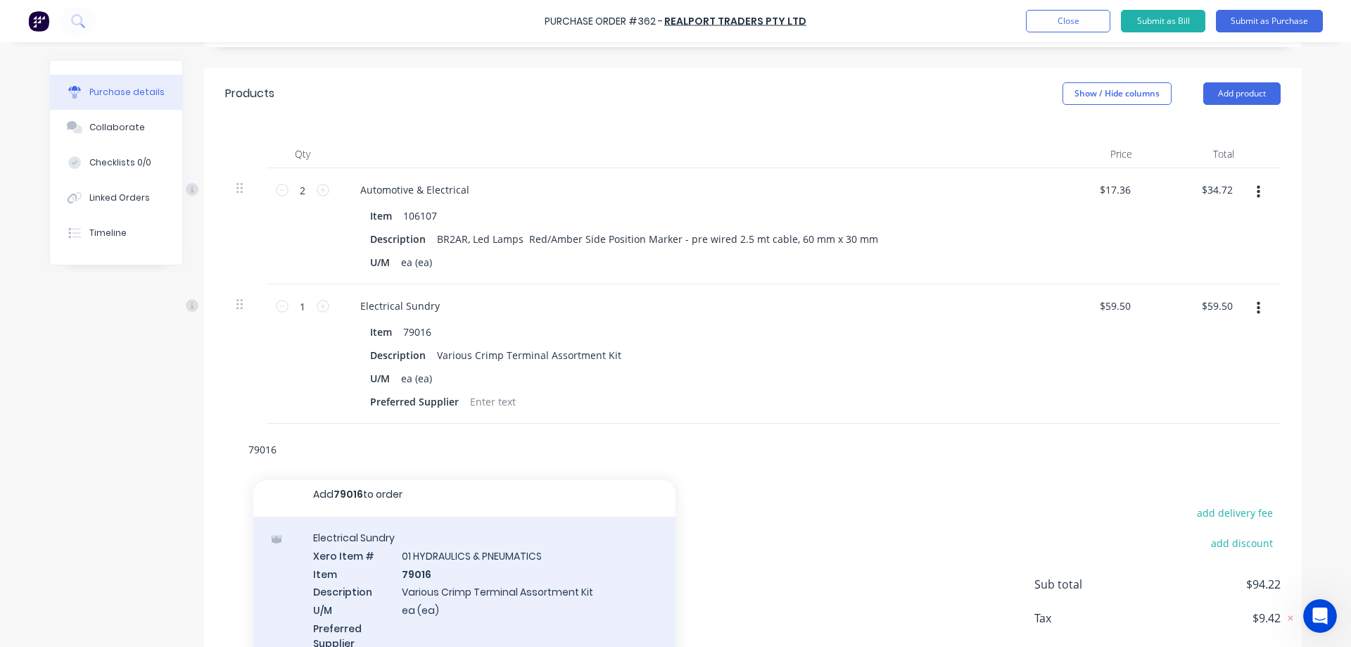
type input "79016"
click at [486, 568] on div "Electrical Sundry Xero Item # 01 HYDRAULICS & PNEUMATICS Item 79016 Description…" at bounding box center [464, 598] width 422 height 165
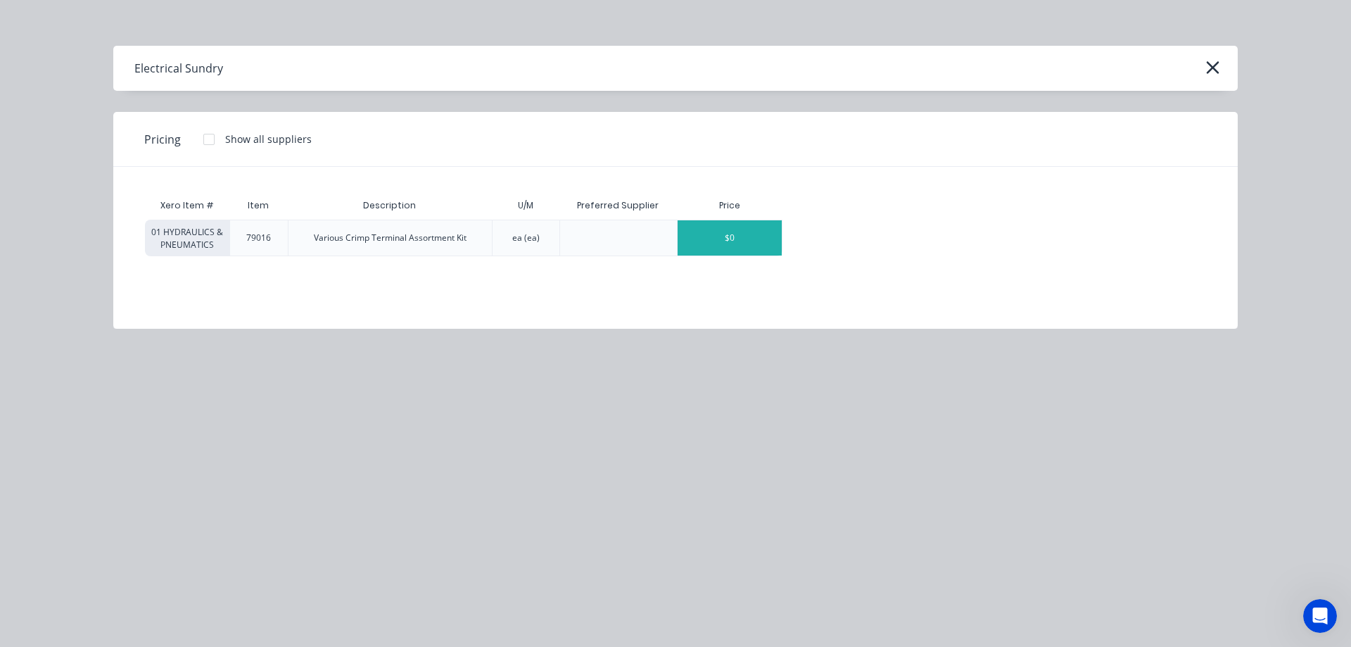
click at [731, 241] on div "$0" at bounding box center [730, 237] width 104 height 35
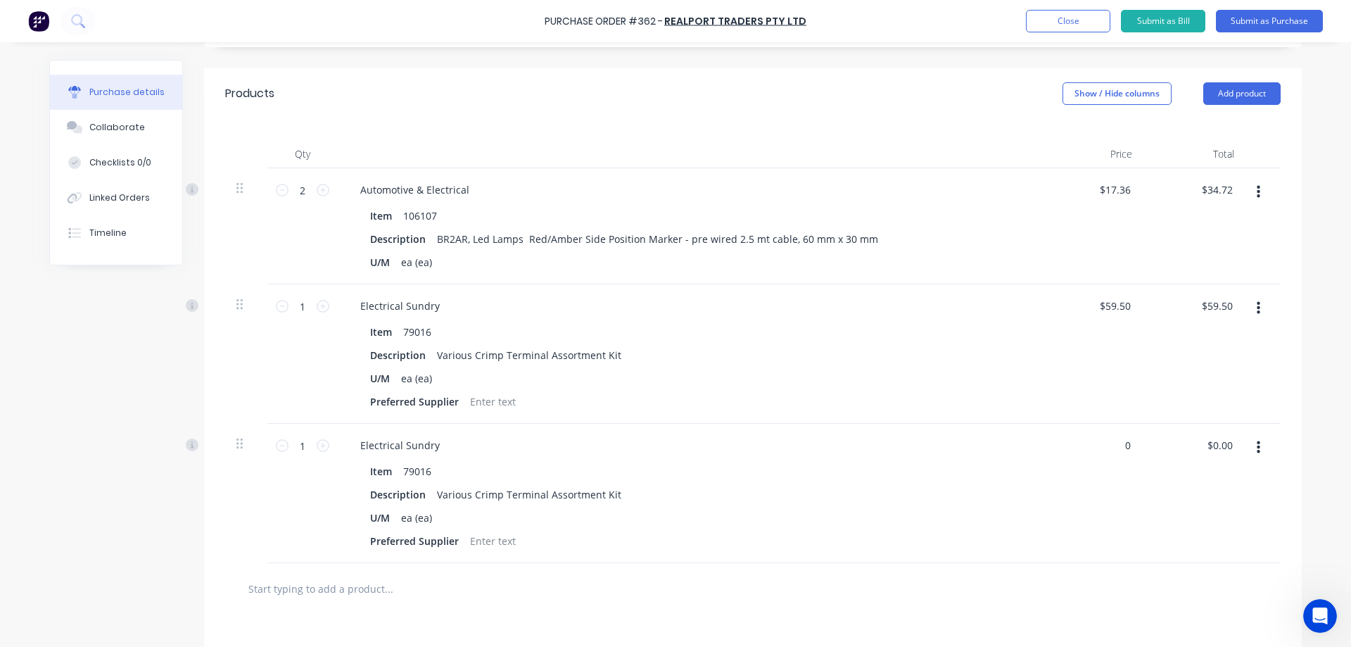
drag, startPoint x: 1127, startPoint y: 444, endPoint x: 1070, endPoint y: 449, distance: 57.2
click at [1070, 449] on div "0 0" at bounding box center [1092, 493] width 102 height 139
type input "59.50"
type input "$59.50"
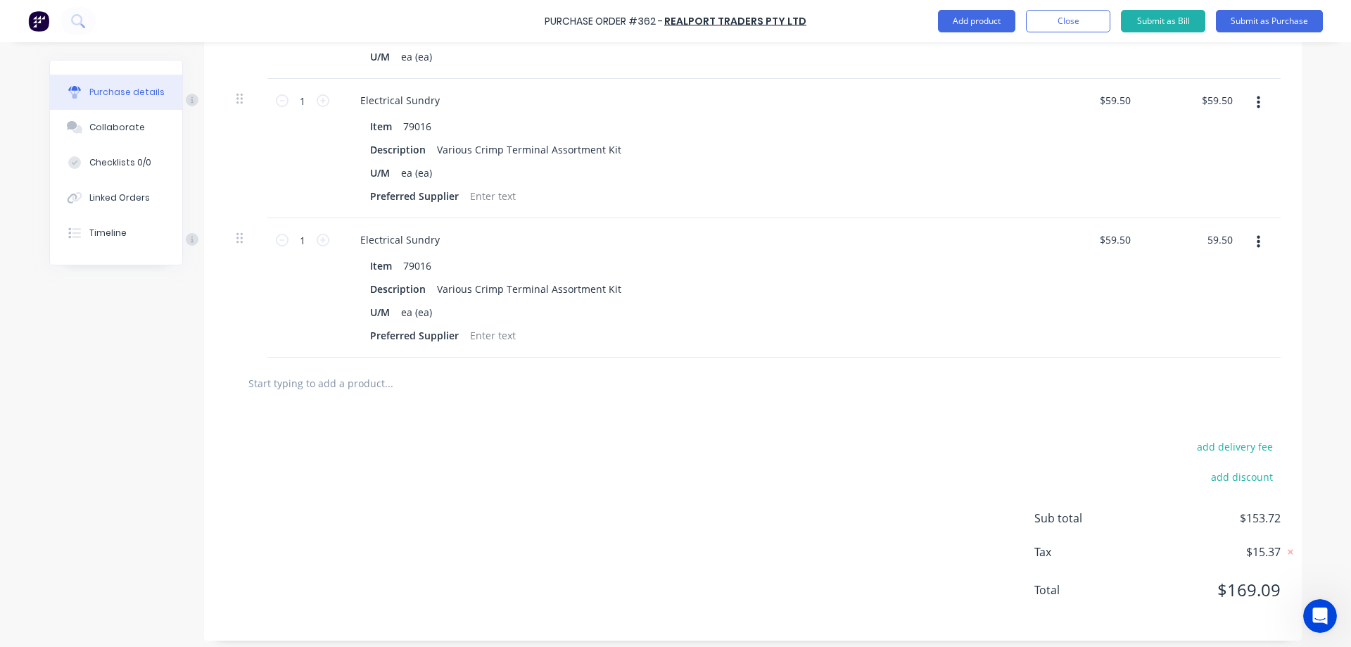
scroll to position [492, 0]
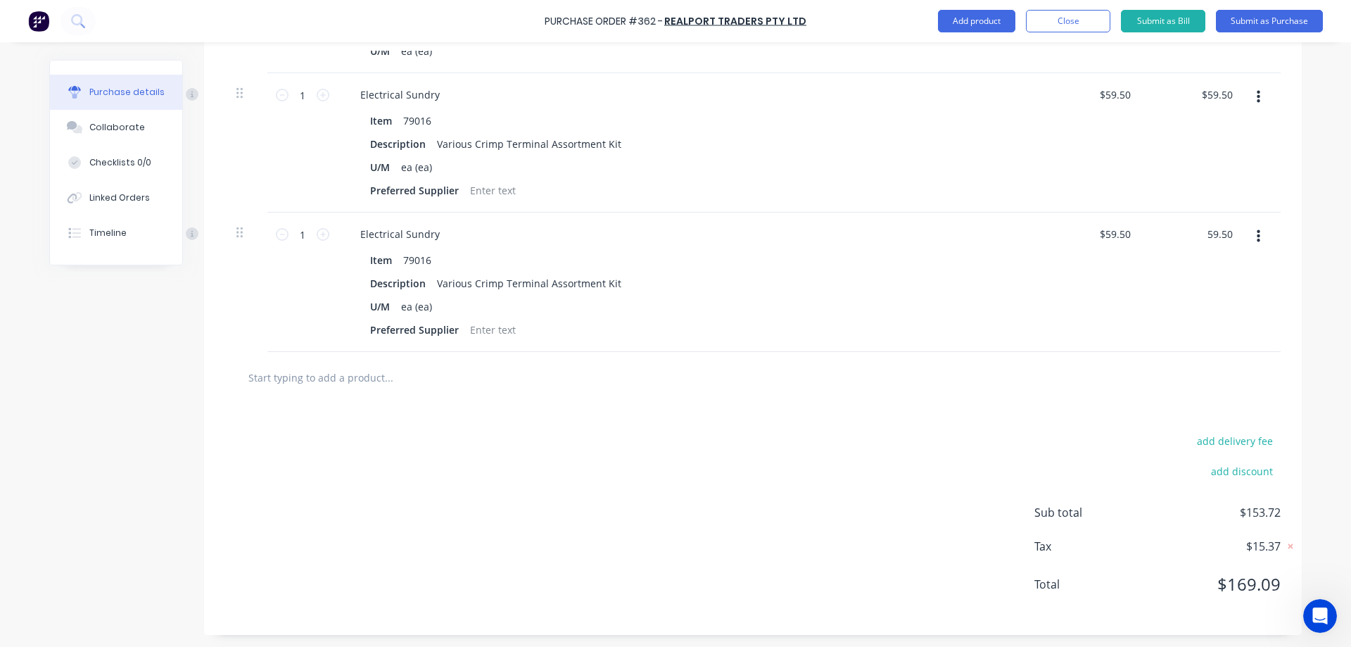
type input "$59.50"
click at [441, 376] on input "text" at bounding box center [388, 377] width 281 height 28
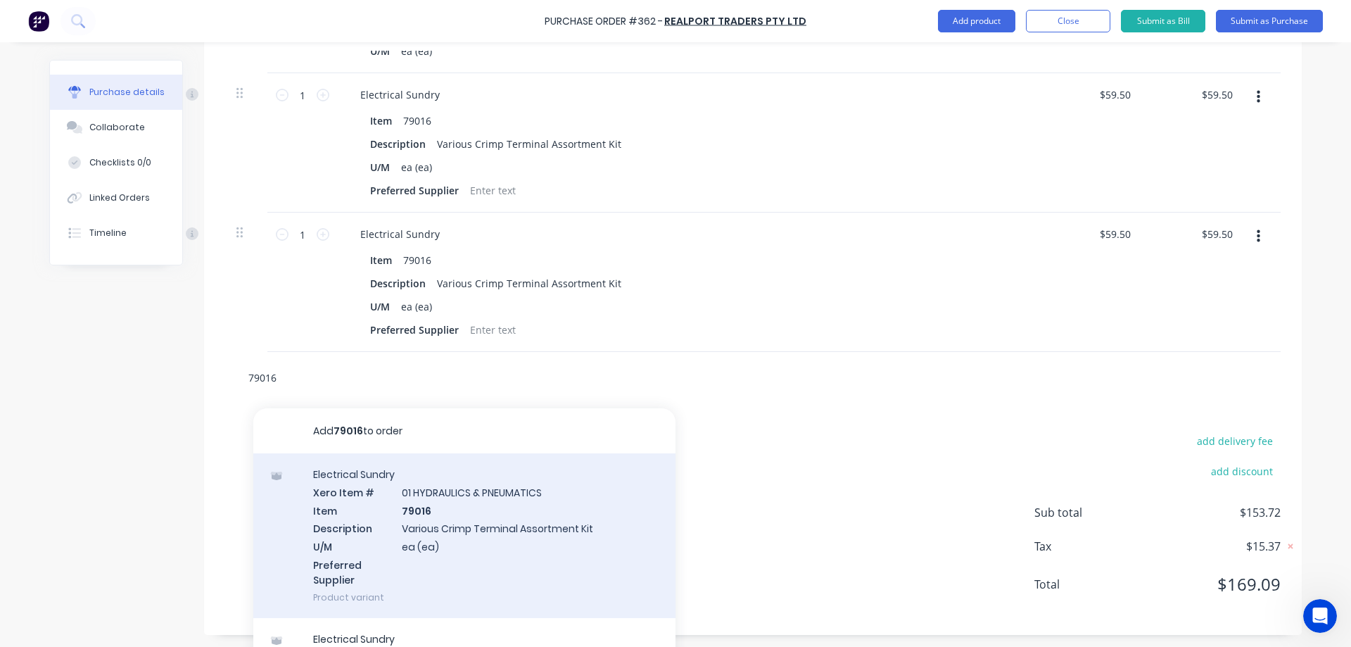
type input "79016"
click at [523, 504] on div "Electrical Sundry Xero Item # 01 HYDRAULICS & PNEUMATICS Item 79016 Description…" at bounding box center [464, 535] width 422 height 165
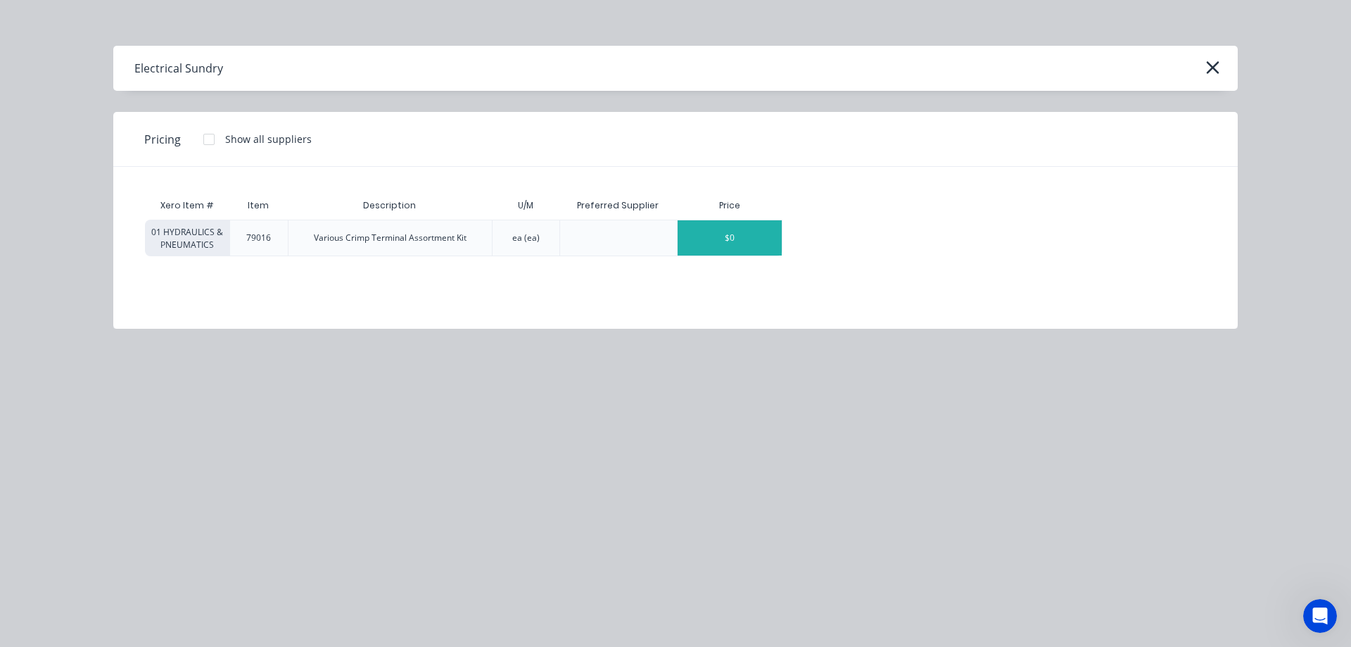
click at [719, 254] on div "$0" at bounding box center [730, 237] width 104 height 35
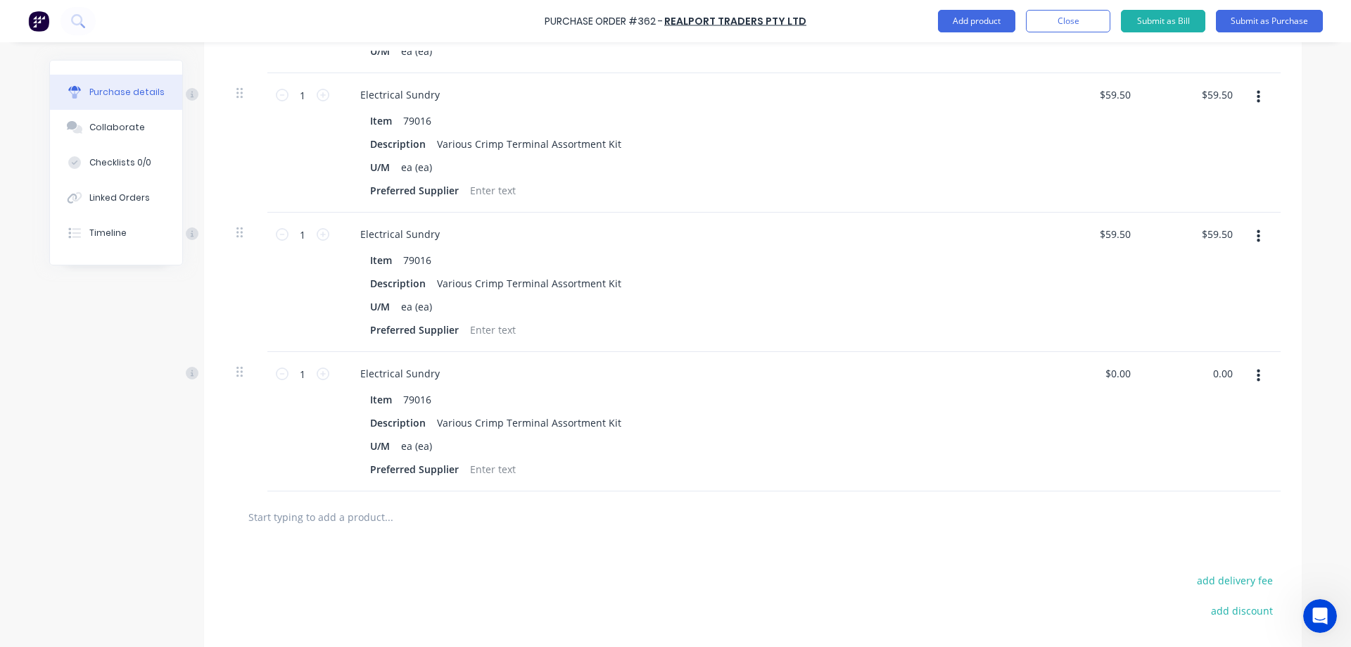
drag, startPoint x: 1228, startPoint y: 374, endPoint x: 1183, endPoint y: 374, distance: 44.3
click at [1183, 374] on div "0.00 0.00" at bounding box center [1194, 421] width 102 height 139
type input "59.50"
type input "$59.50"
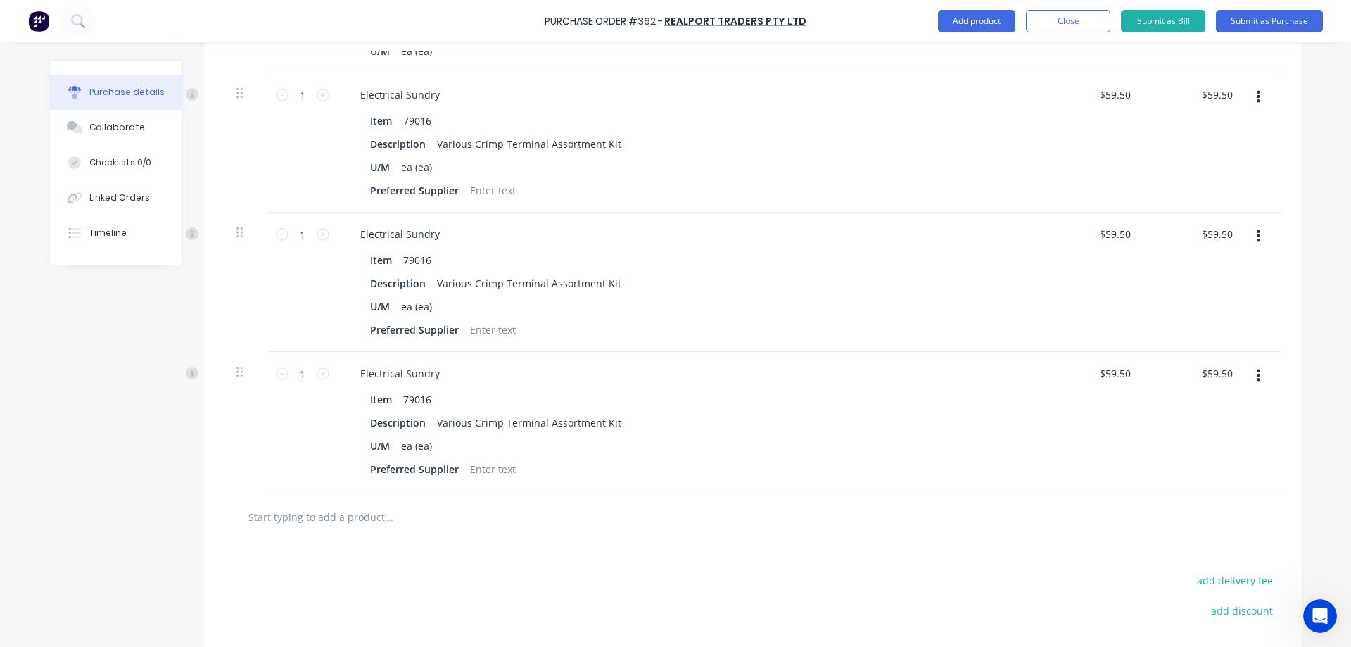
scroll to position [563, 0]
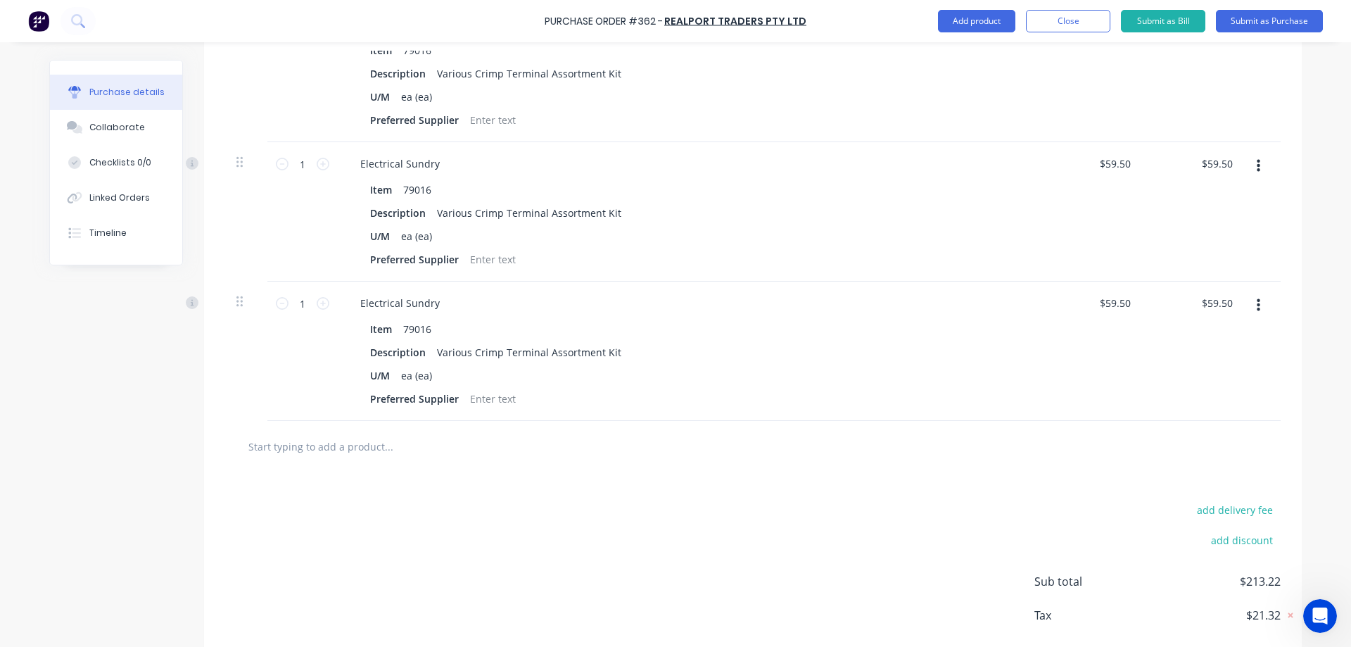
click at [426, 440] on input "text" at bounding box center [388, 446] width 281 height 28
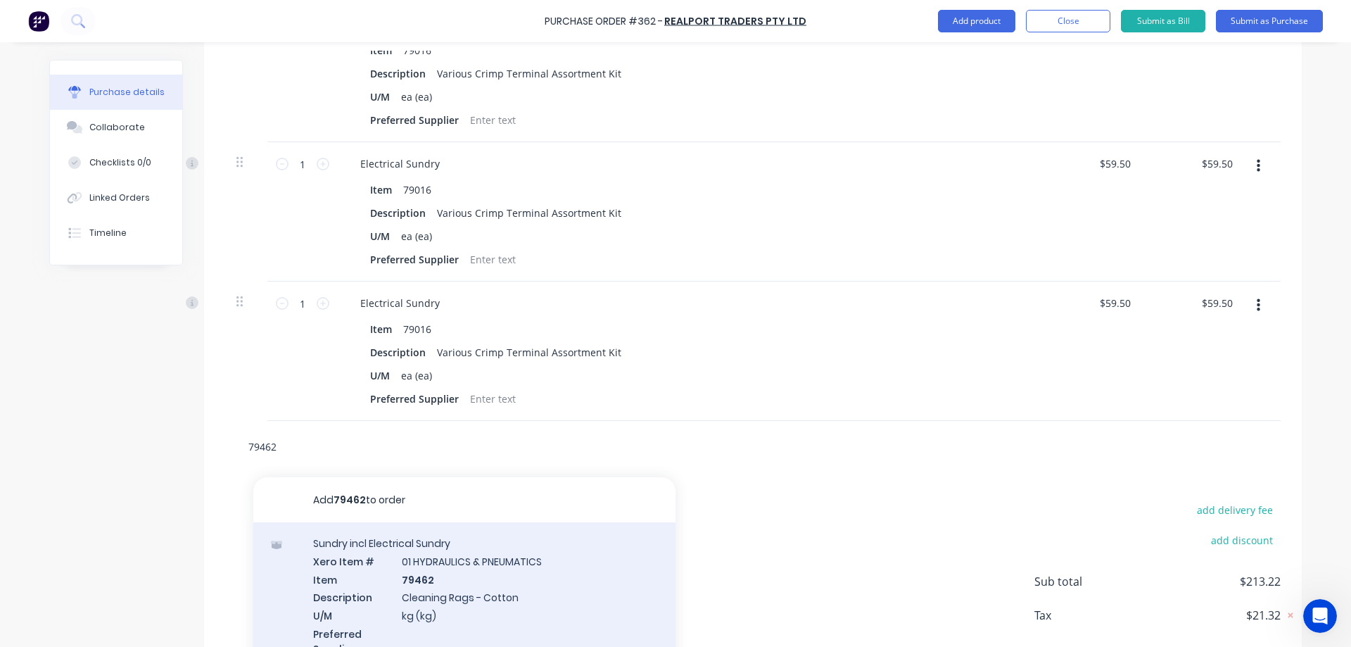
type input "79462"
click at [521, 572] on div "Sundry incl Electrical Sundry Xero Item # 01 HYDRAULICS & PNEUMATICS Item 79462…" at bounding box center [464, 604] width 422 height 165
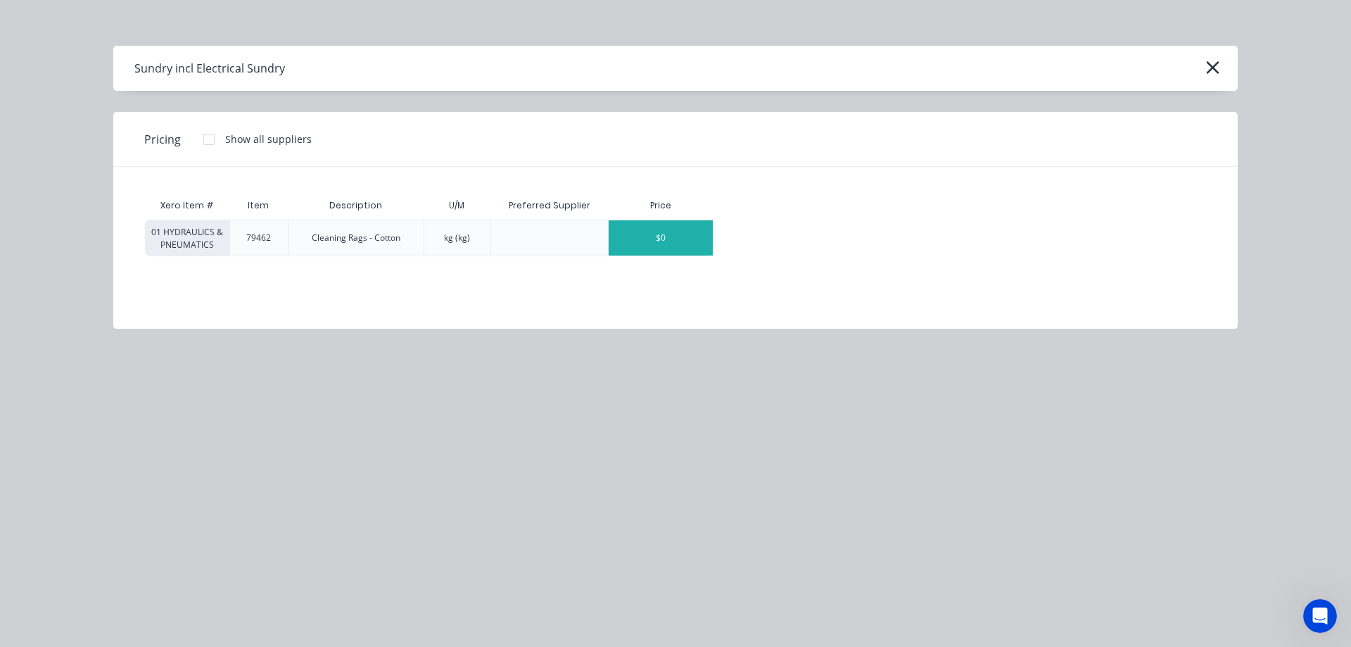
click at [696, 229] on div "$0" at bounding box center [661, 237] width 104 height 35
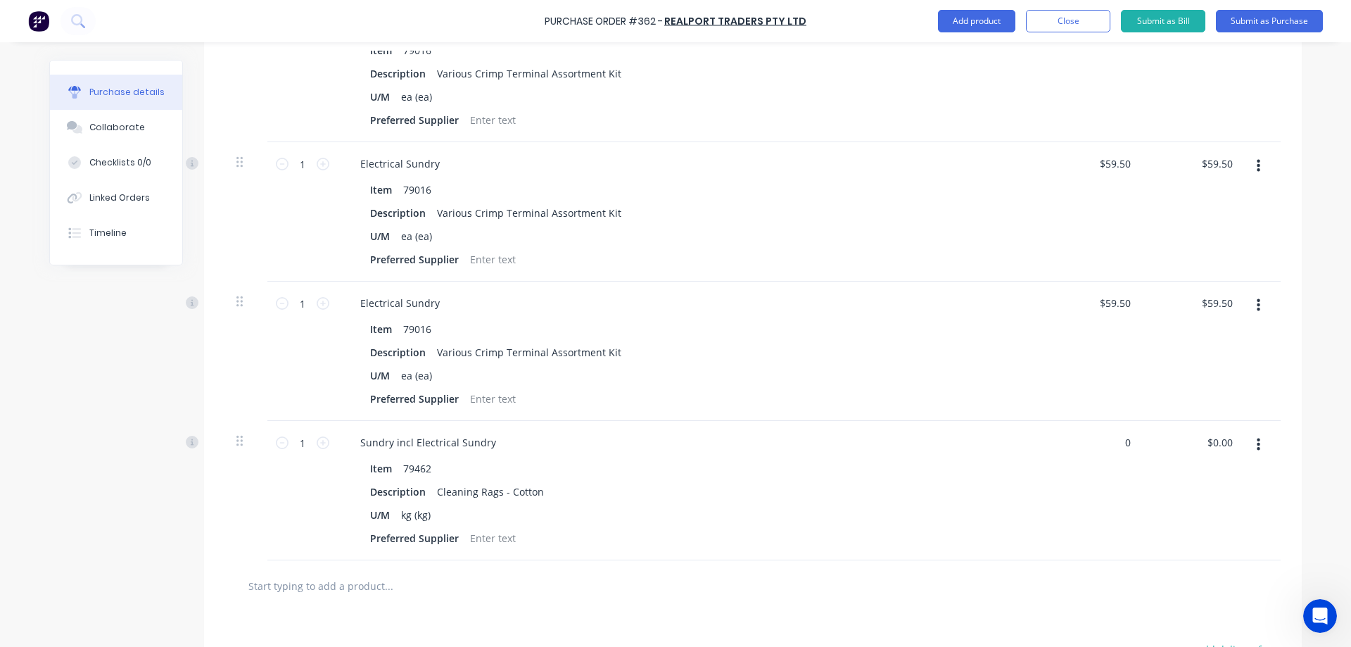
drag, startPoint x: 1123, startPoint y: 438, endPoint x: 1067, endPoint y: 444, distance: 56.6
click at [1067, 444] on div "0 0" at bounding box center [1092, 490] width 102 height 139
type input "24.50"
type input "$24.50"
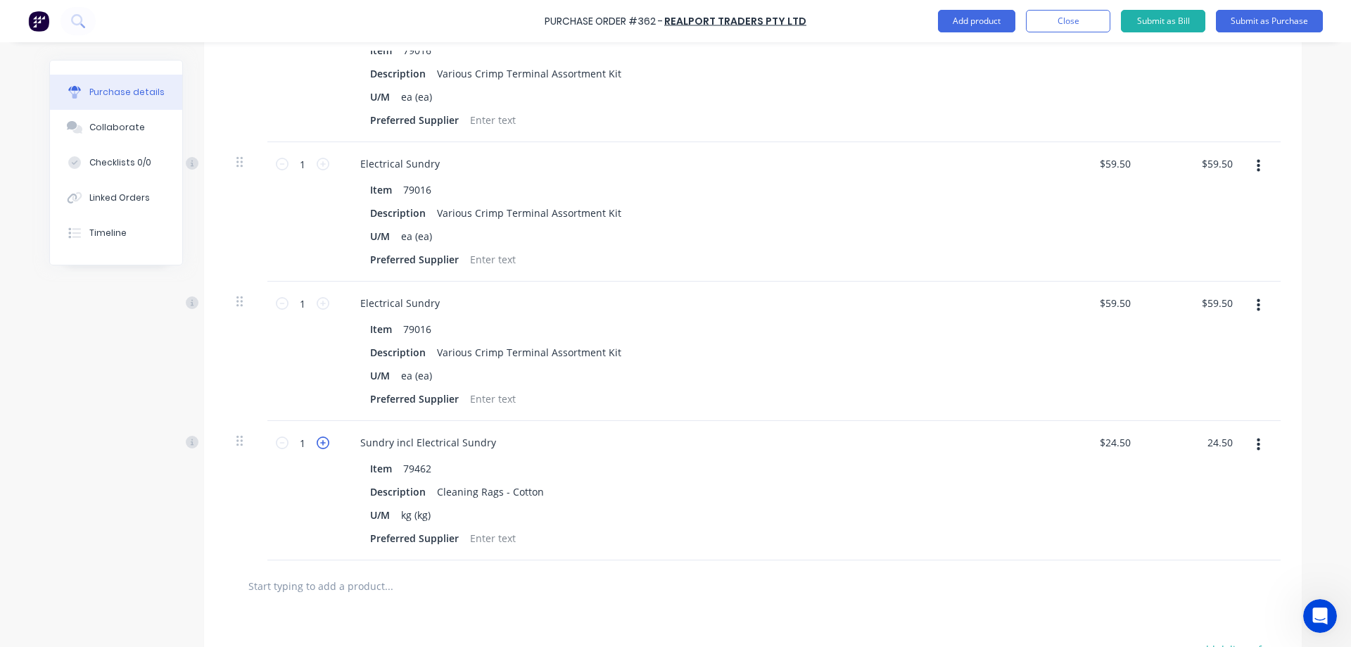
type input "$24.50"
click at [317, 447] on icon at bounding box center [323, 442] width 13 height 13
type input "2"
type input "$49.00"
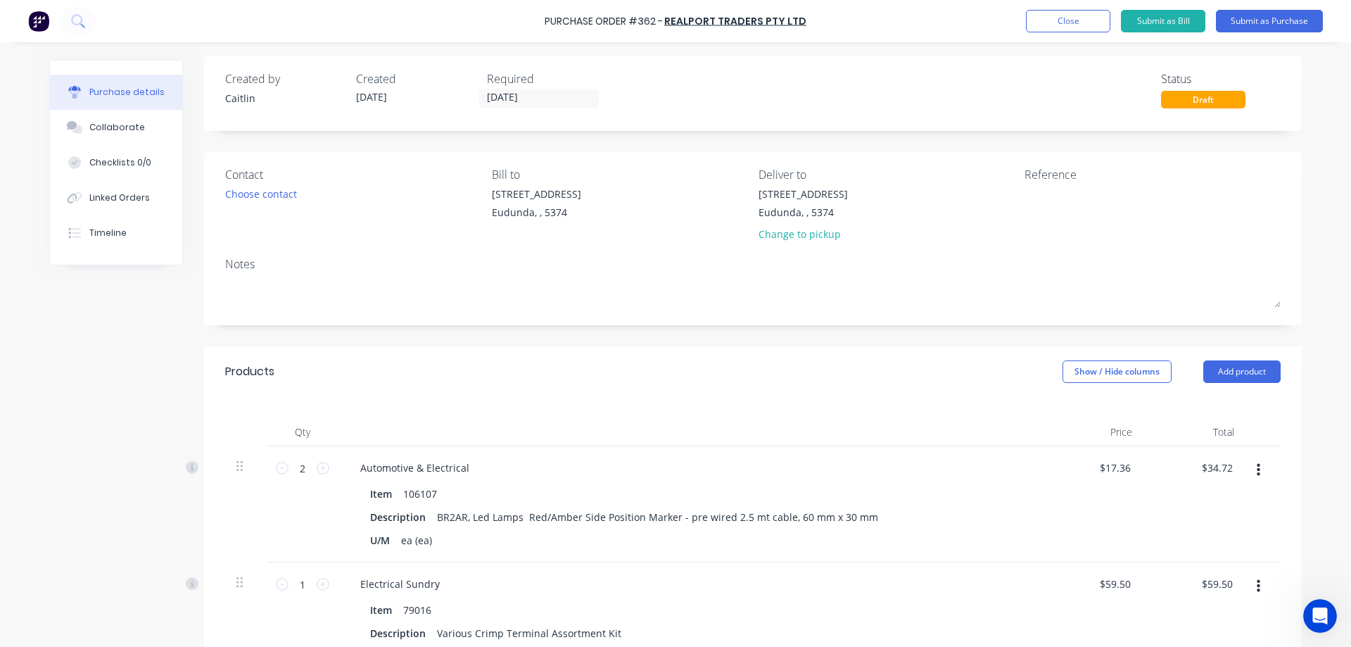
scroll to position [0, 0]
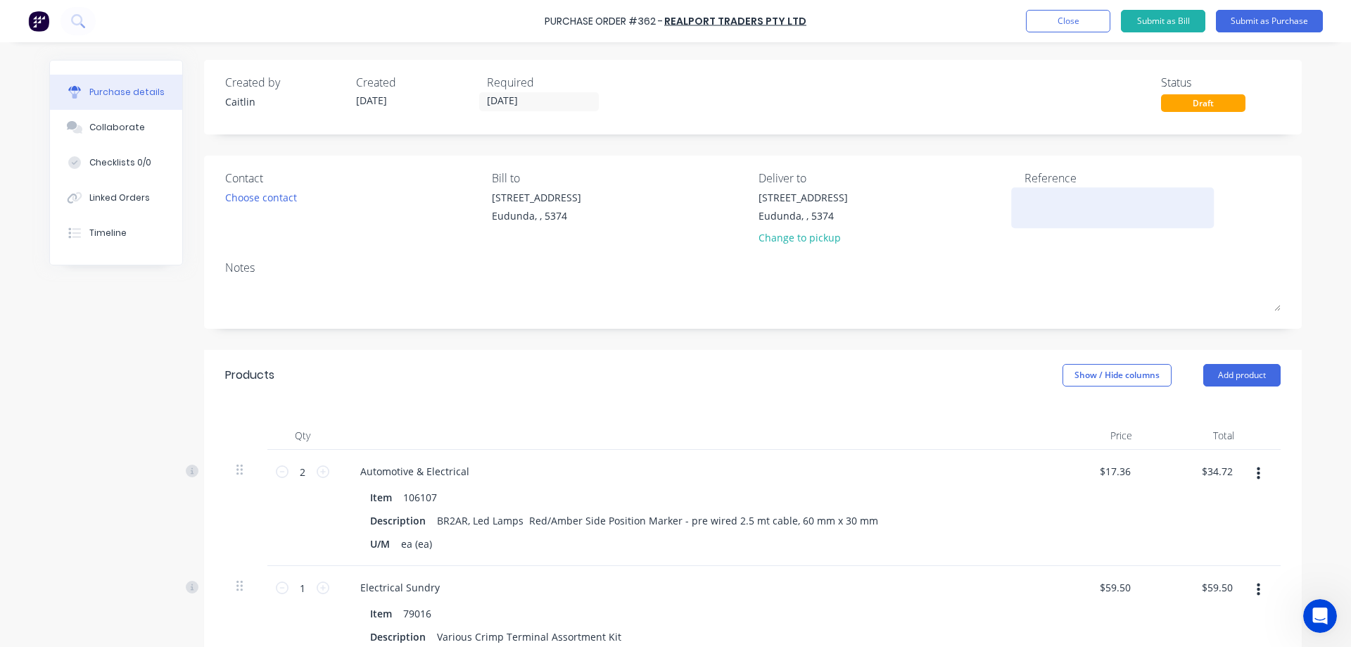
click at [1054, 205] on textarea at bounding box center [1112, 206] width 176 height 32
type textarea "SI-0029"
type textarea "x"
type textarea "SI-00297"
type textarea "x"
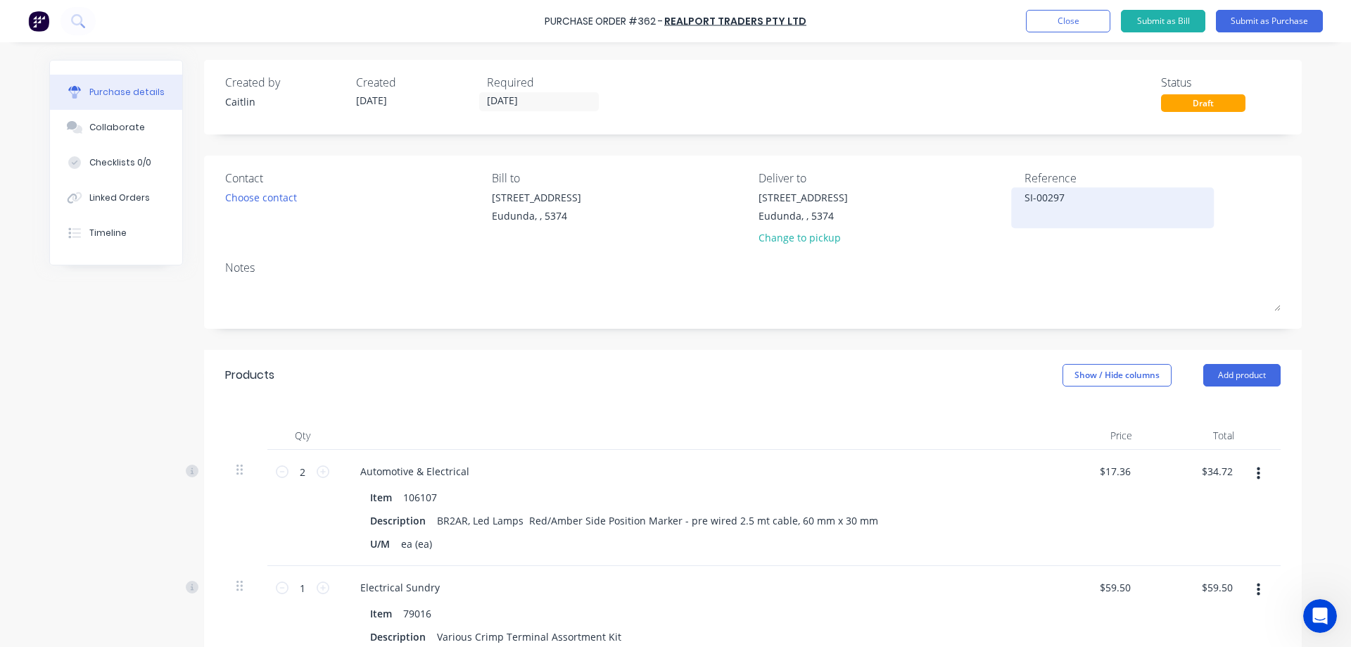
type textarea "SI-002977"
type textarea "x"
click at [1170, 25] on button "Submit as Bill" at bounding box center [1163, 21] width 84 height 23
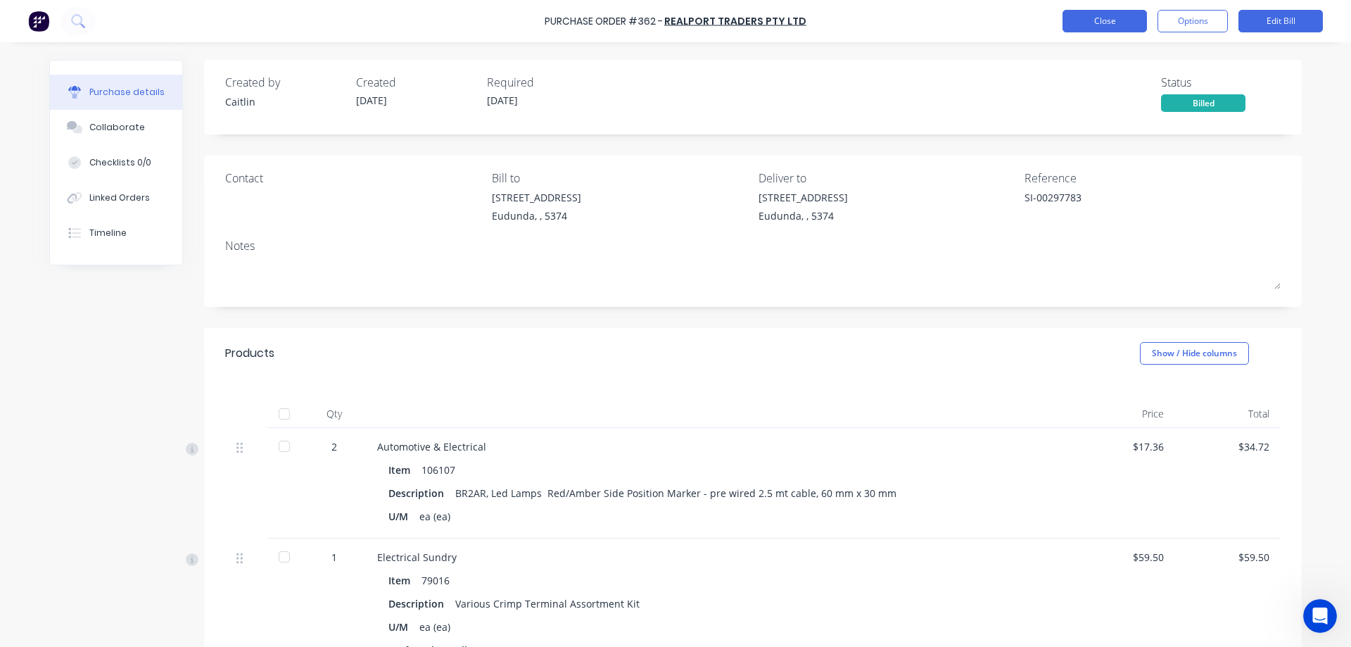
click at [1109, 21] on button "Close" at bounding box center [1104, 21] width 84 height 23
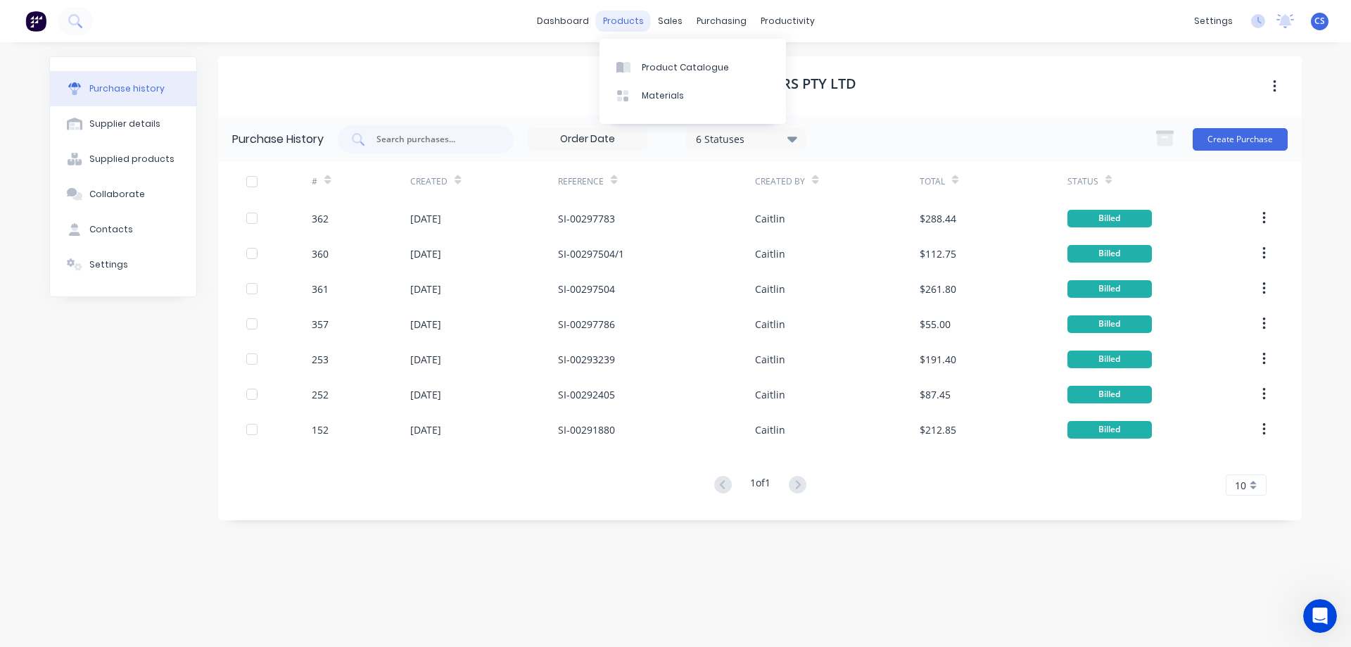
click at [642, 25] on div "products" at bounding box center [623, 21] width 55 height 21
click at [675, 65] on div "Product Catalogue" at bounding box center [685, 67] width 87 height 13
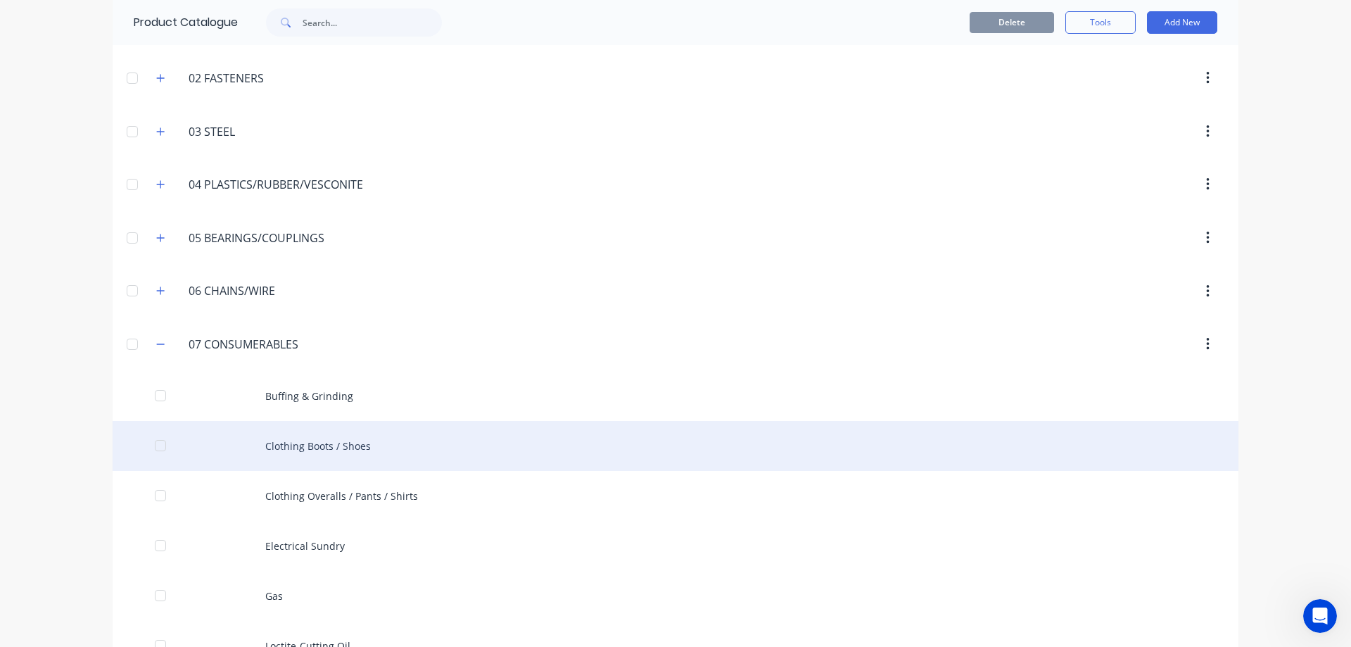
scroll to position [211, 0]
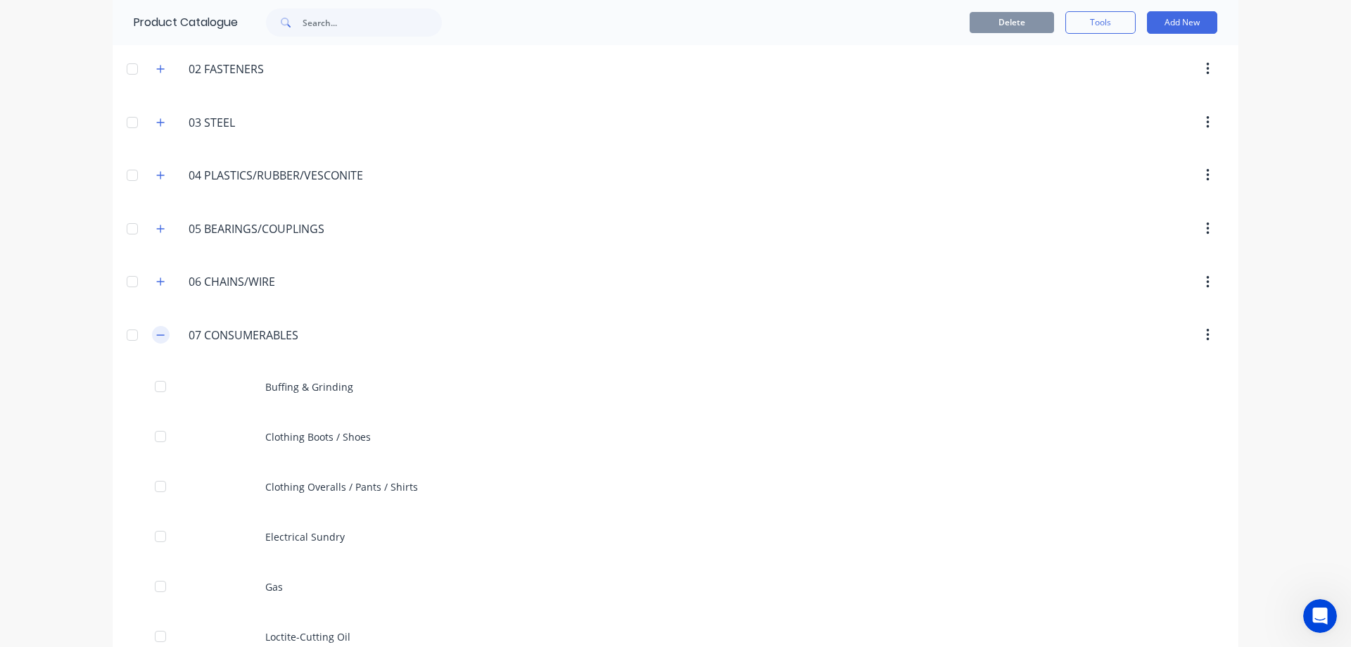
click at [156, 338] on icon "button" at bounding box center [160, 335] width 8 height 10
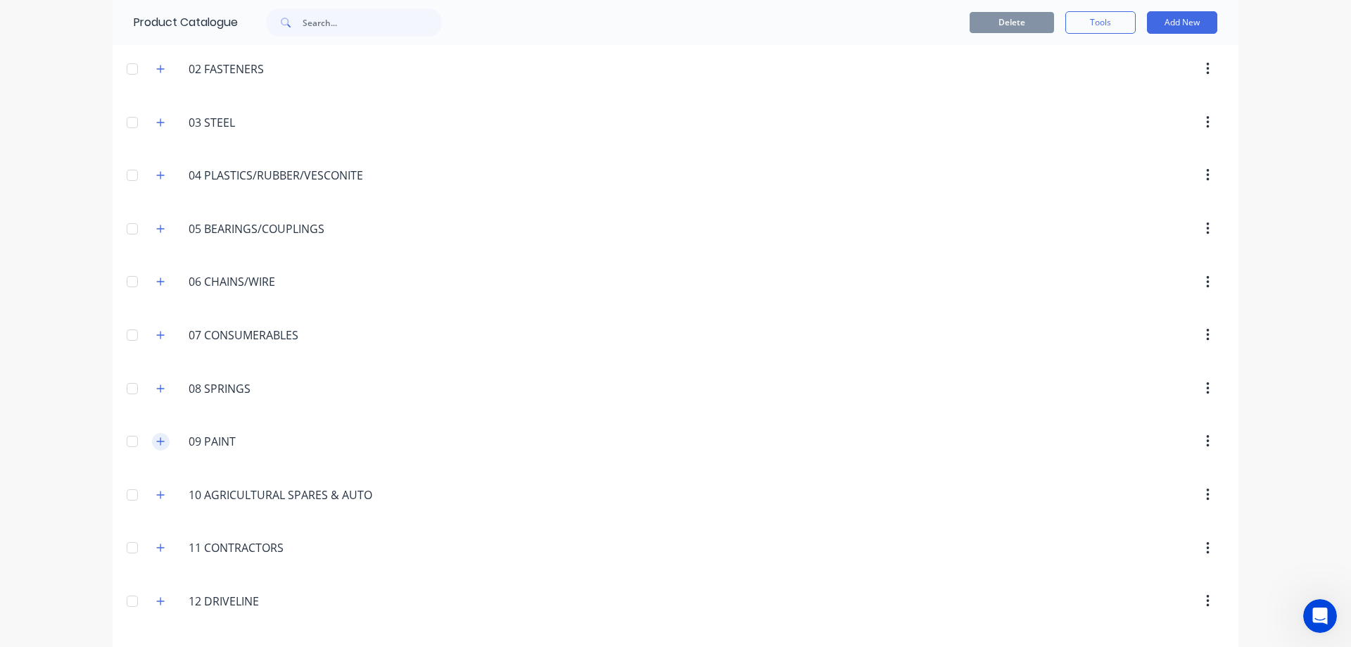
click at [159, 445] on icon "button" at bounding box center [160, 441] width 8 height 10
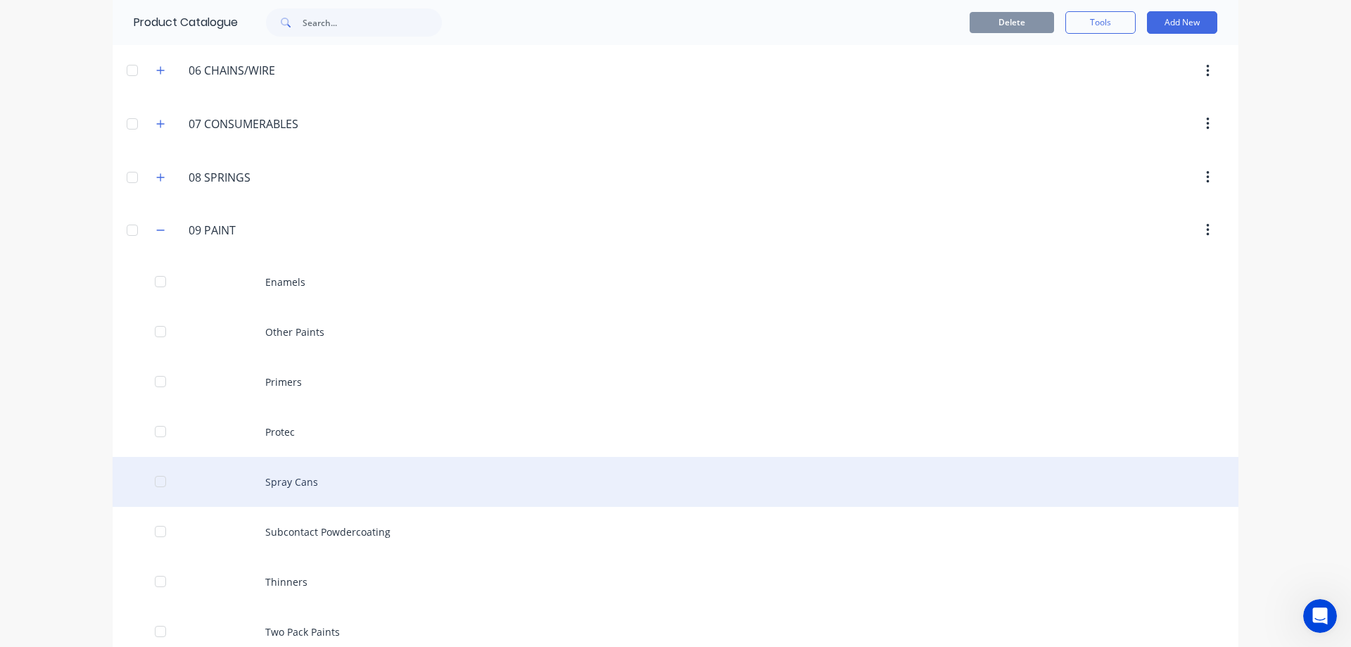
scroll to position [563, 0]
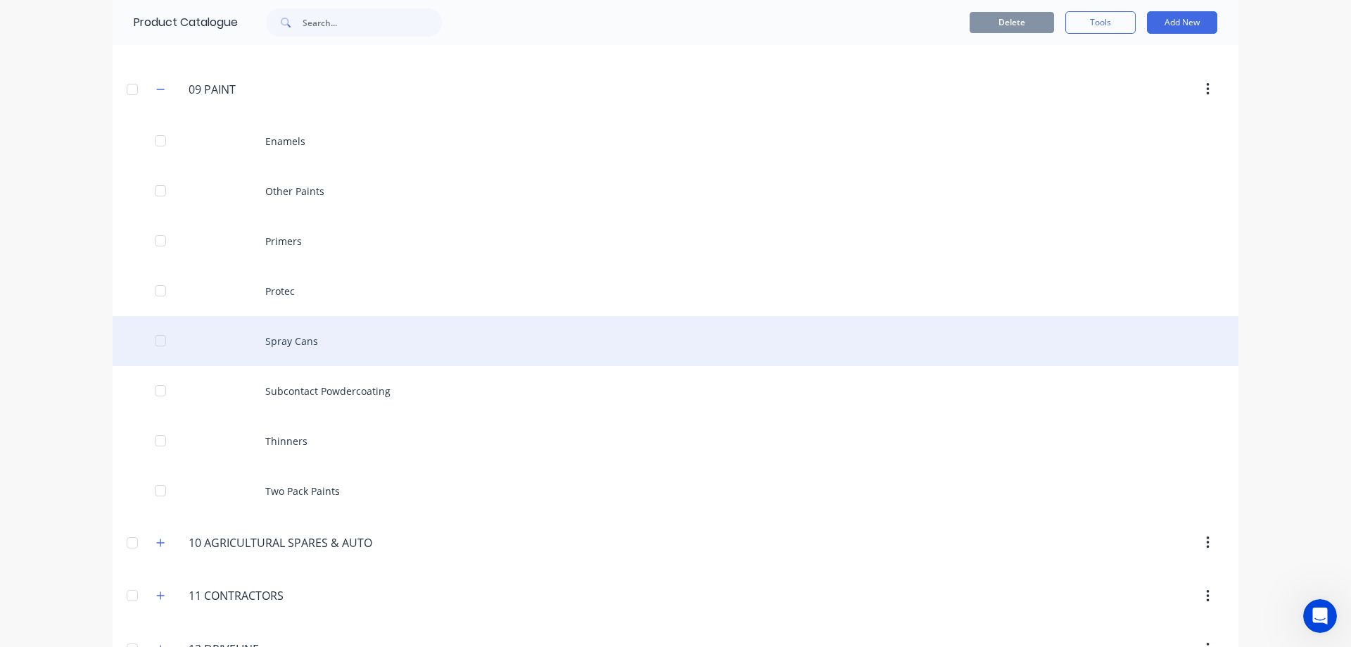
click at [345, 340] on div "Spray Cans" at bounding box center [676, 341] width 1126 height 50
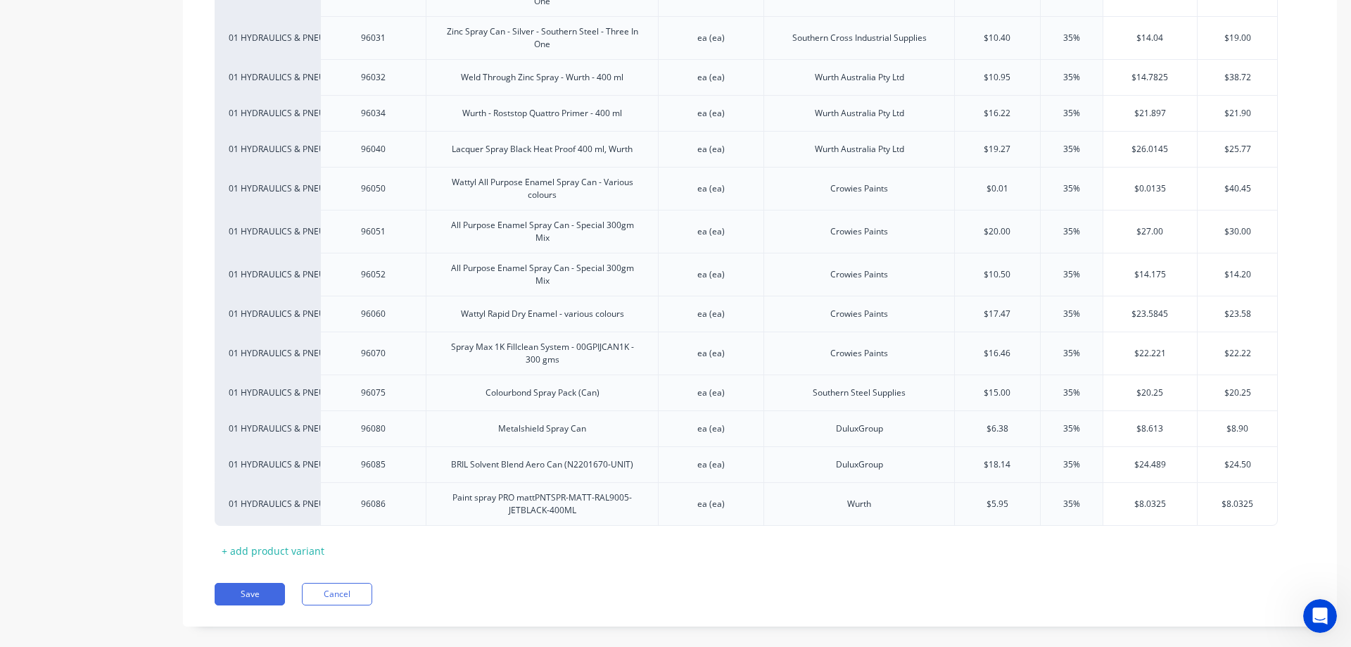
scroll to position [457, 0]
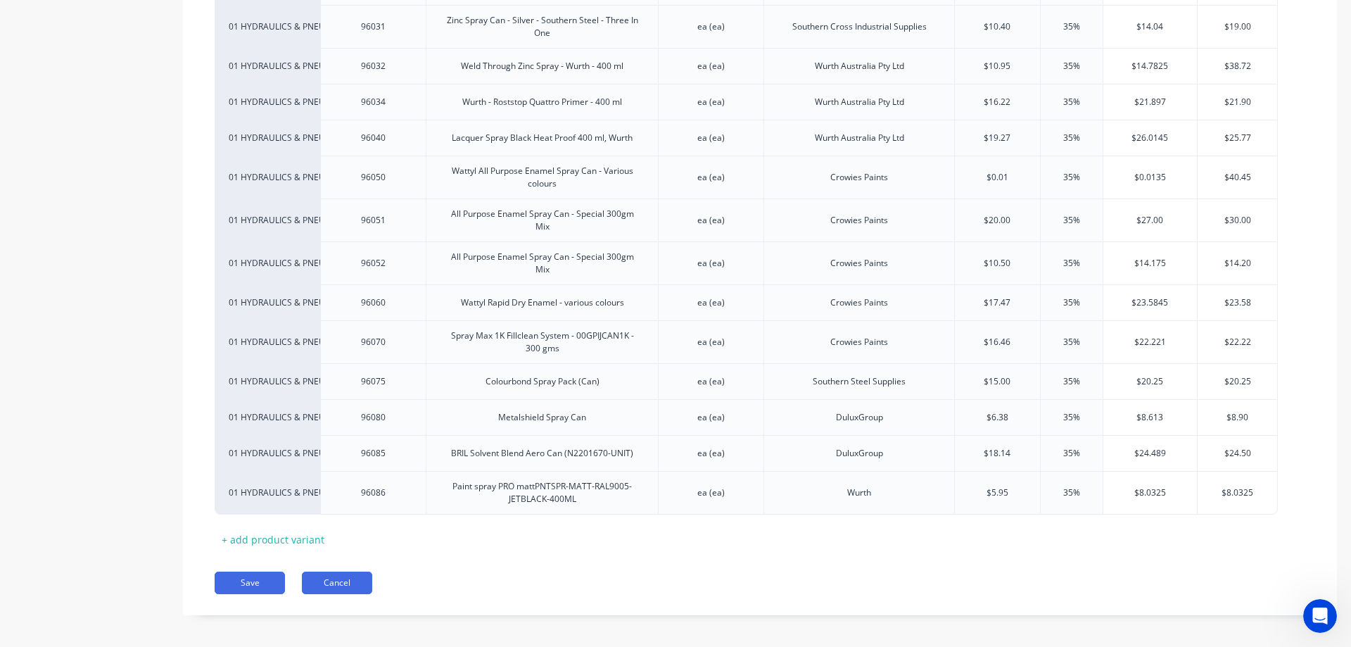
click at [337, 575] on button "Cancel" at bounding box center [337, 582] width 70 height 23
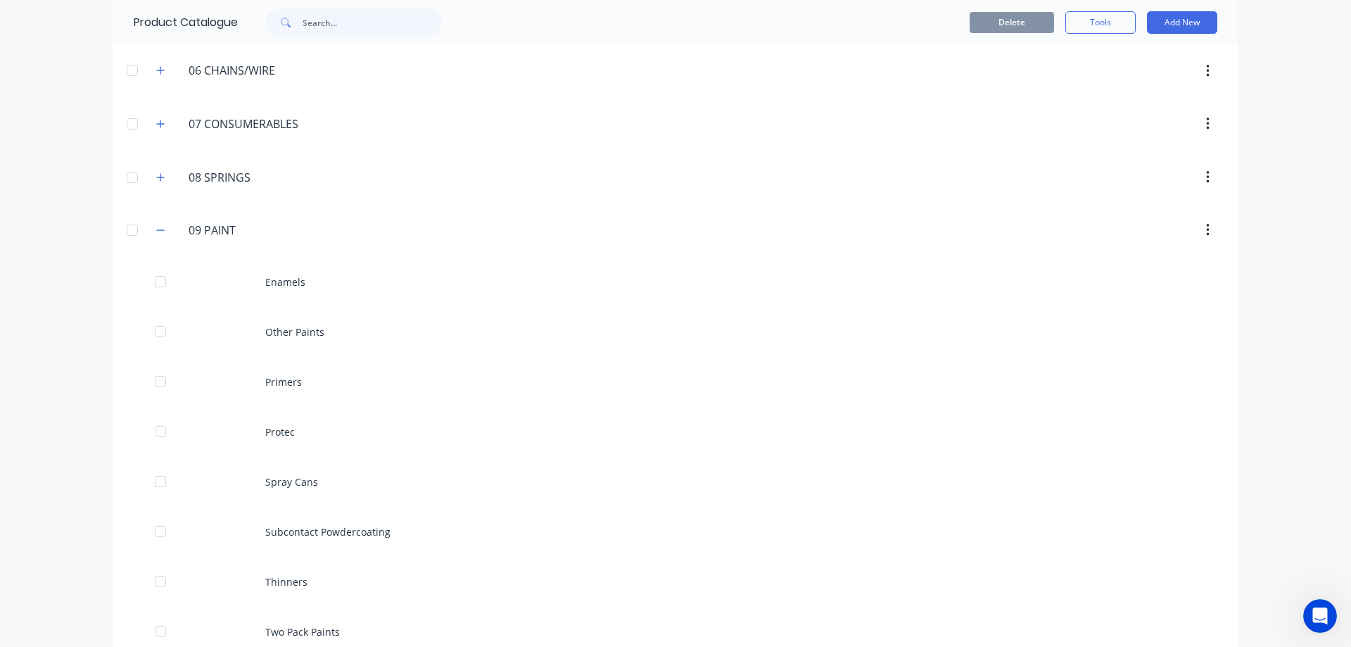
scroll to position [563, 0]
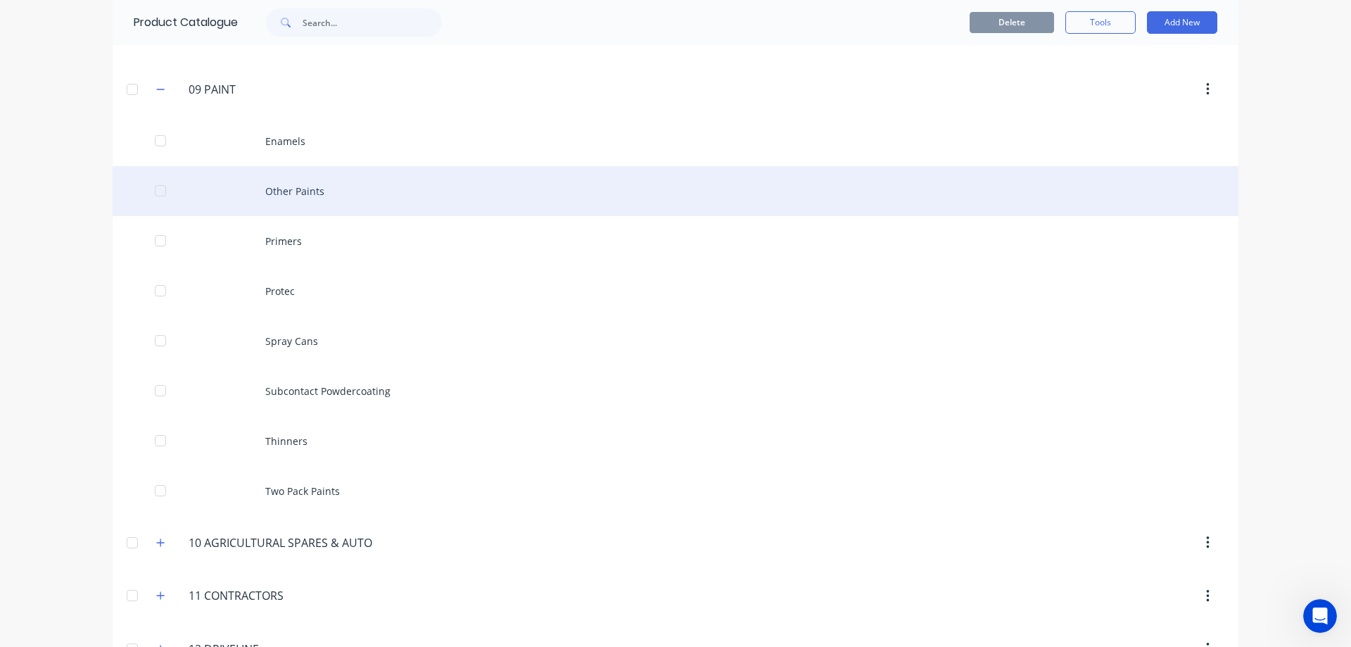
click at [337, 191] on div "Other Paints" at bounding box center [676, 191] width 1126 height 50
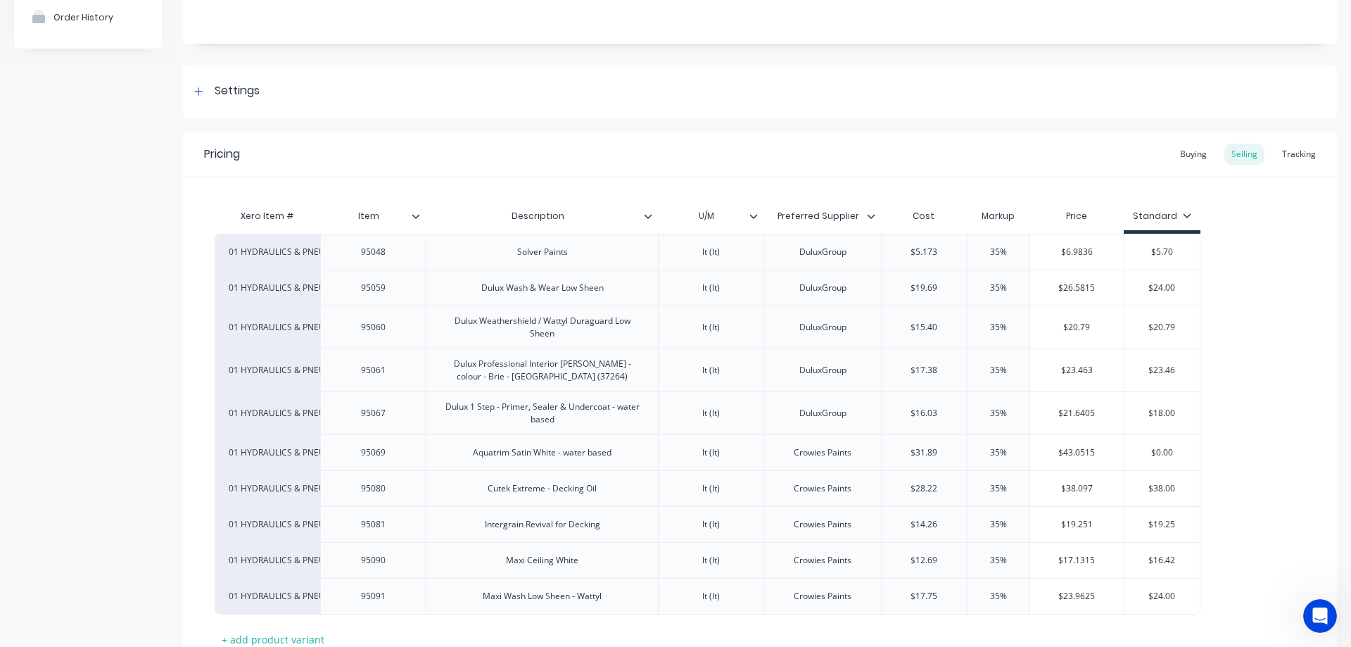
scroll to position [250, 0]
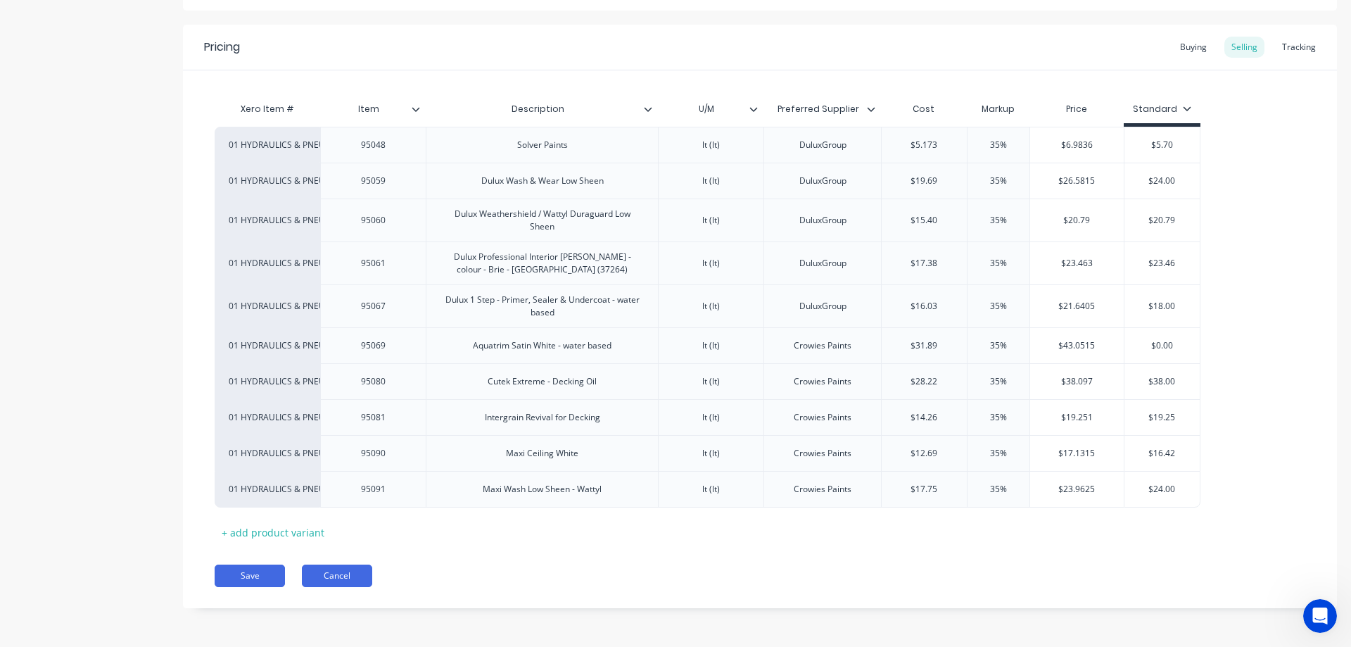
click at [338, 578] on button "Cancel" at bounding box center [337, 575] width 70 height 23
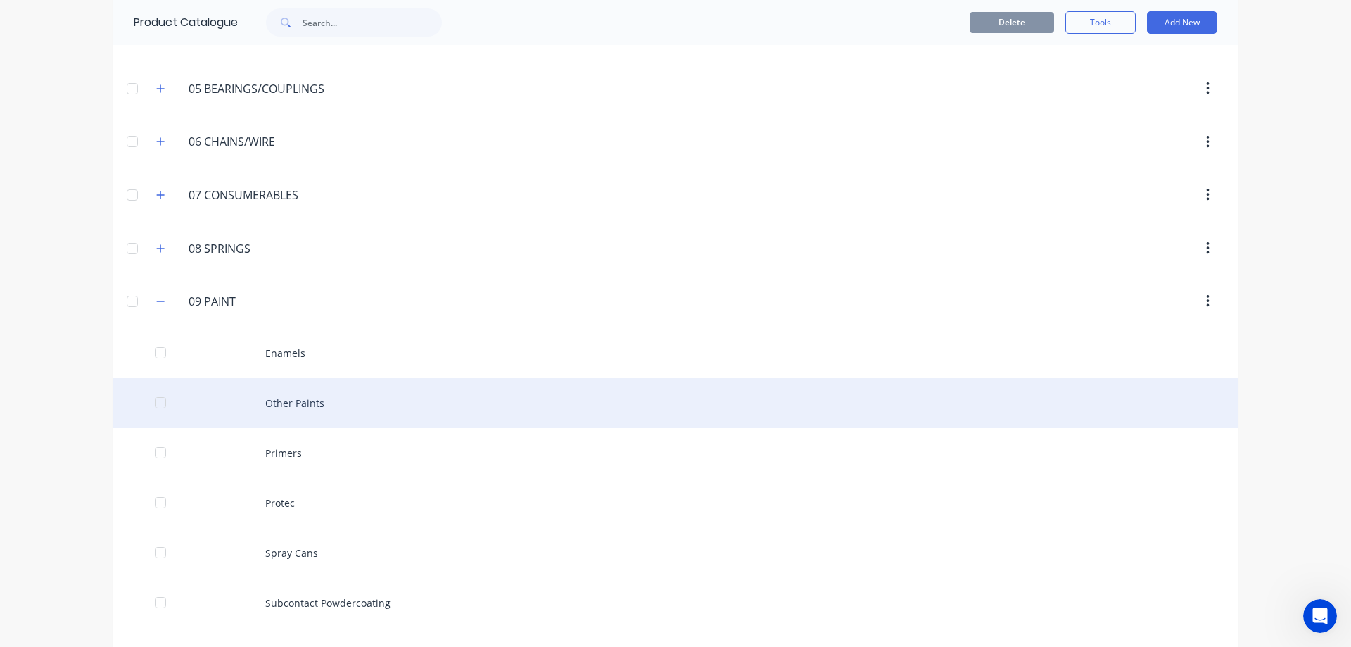
scroll to position [352, 0]
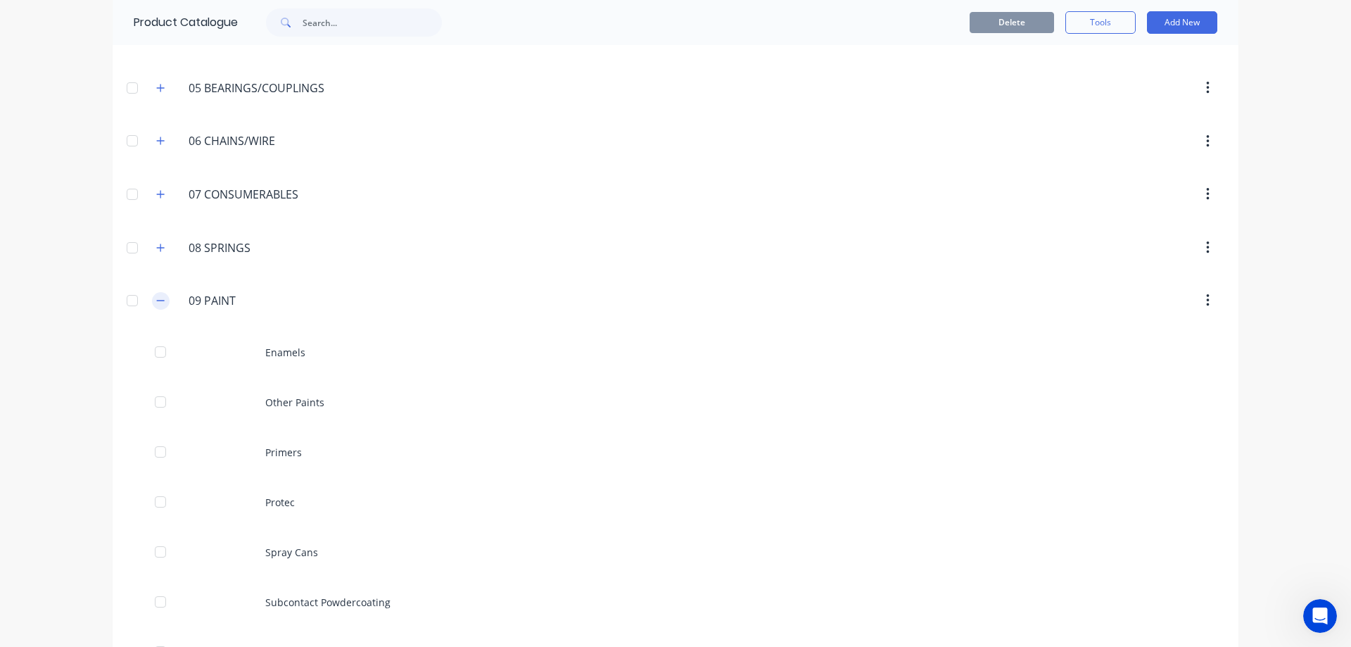
click at [156, 300] on icon "button" at bounding box center [160, 300] width 8 height 10
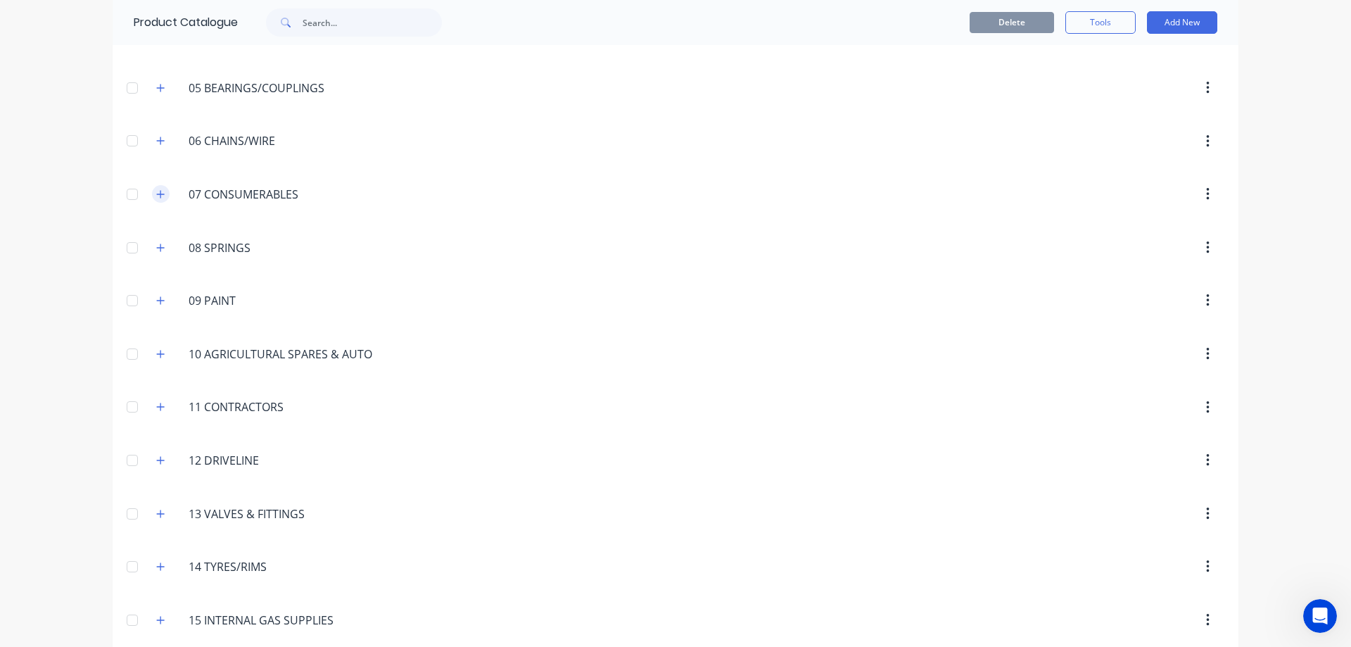
click at [156, 198] on icon "button" at bounding box center [160, 194] width 8 height 10
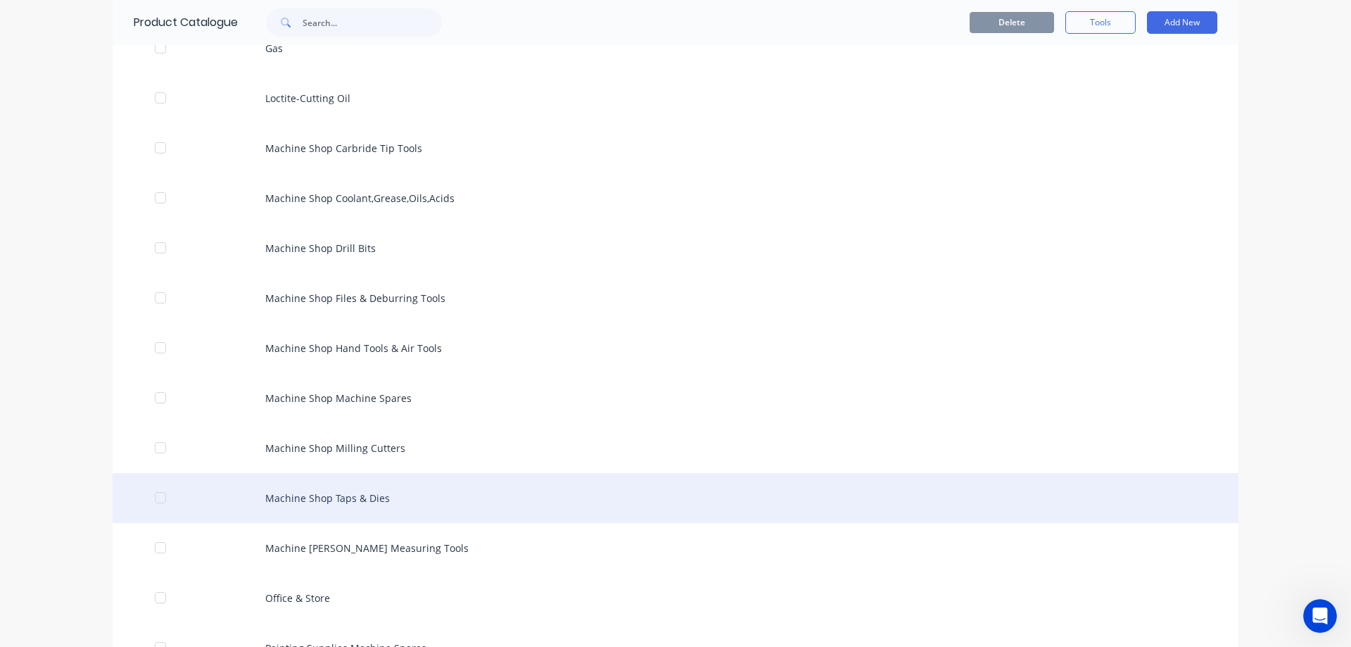
scroll to position [774, 0]
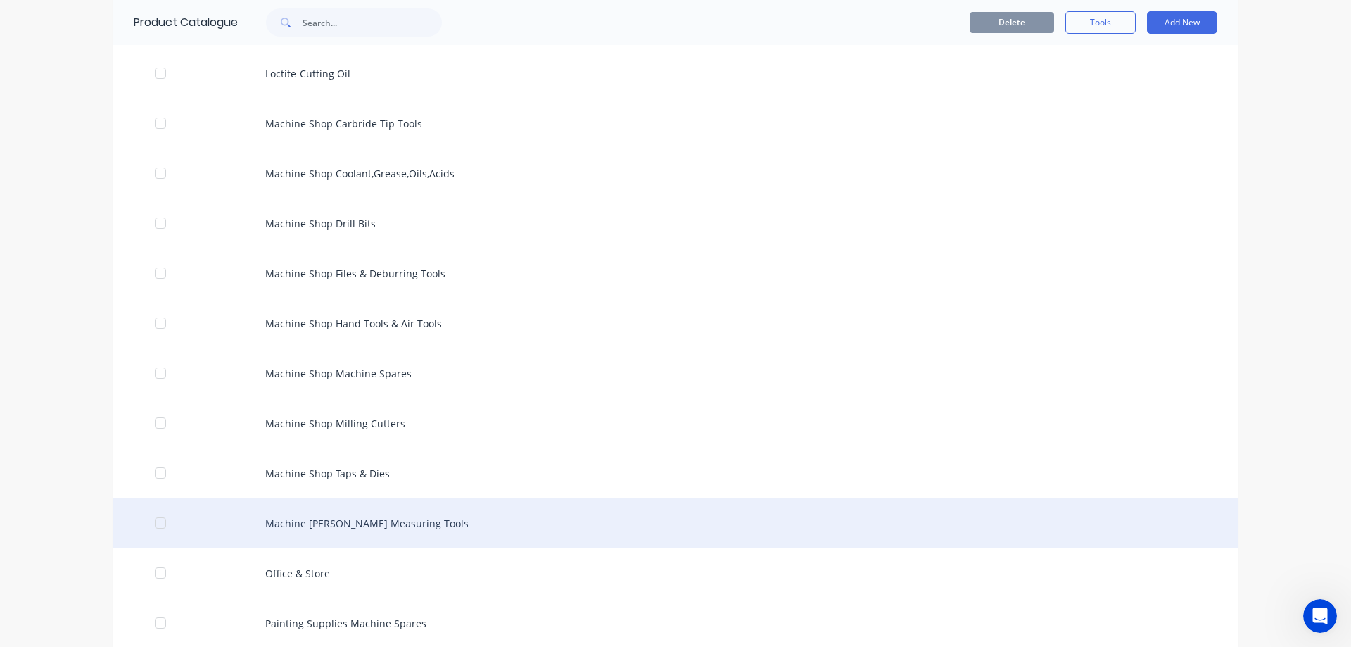
click at [421, 515] on div "Machine [PERSON_NAME] Measuring Tools" at bounding box center [676, 523] width 1126 height 50
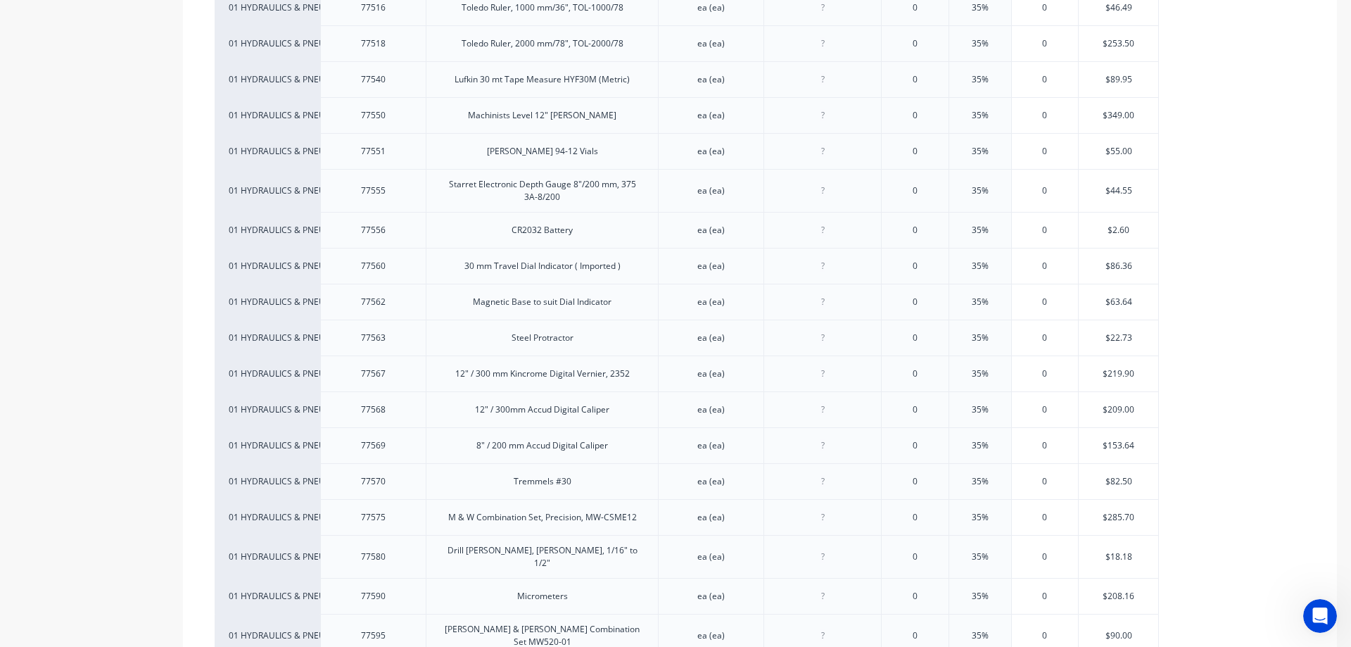
scroll to position [903, 0]
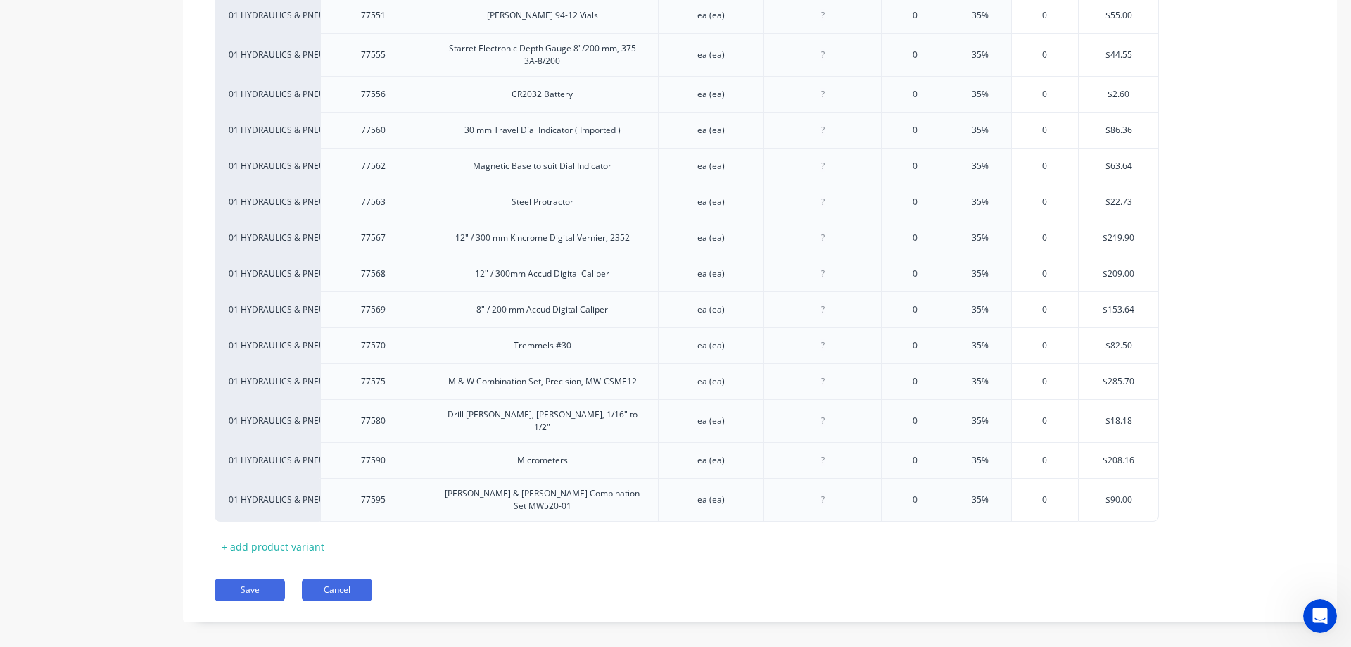
click at [368, 582] on button "Cancel" at bounding box center [337, 589] width 70 height 23
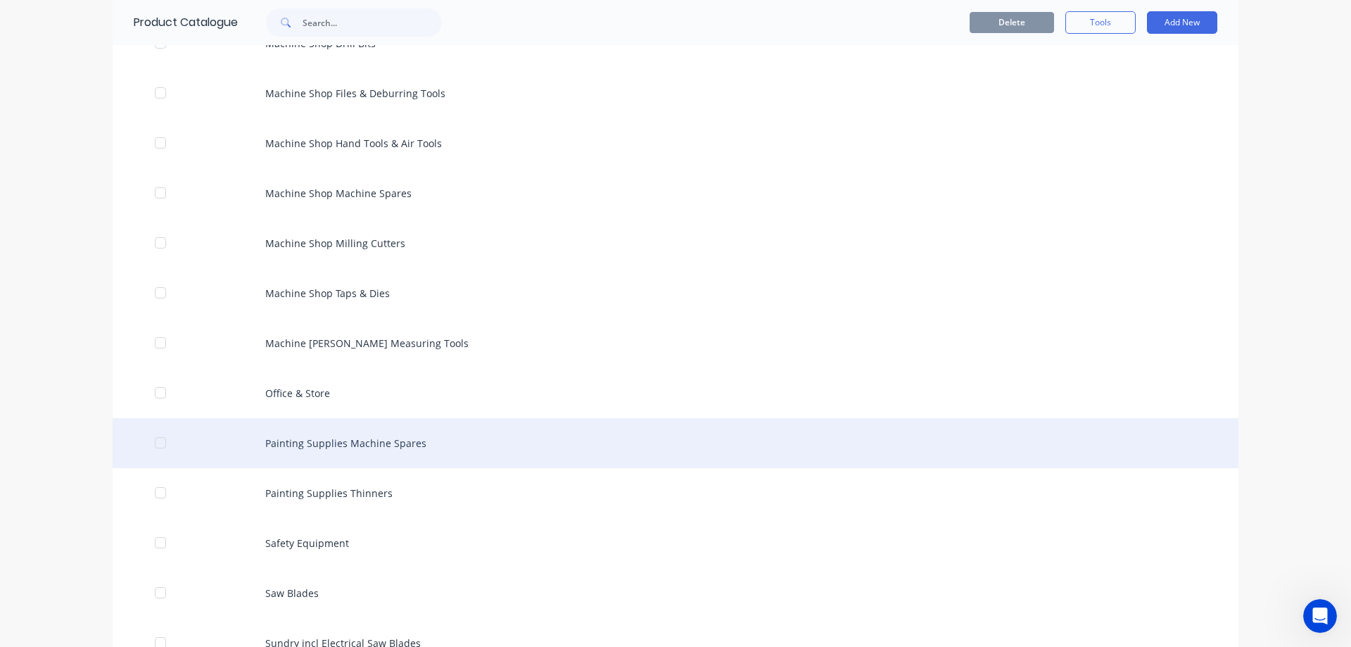
scroll to position [985, 0]
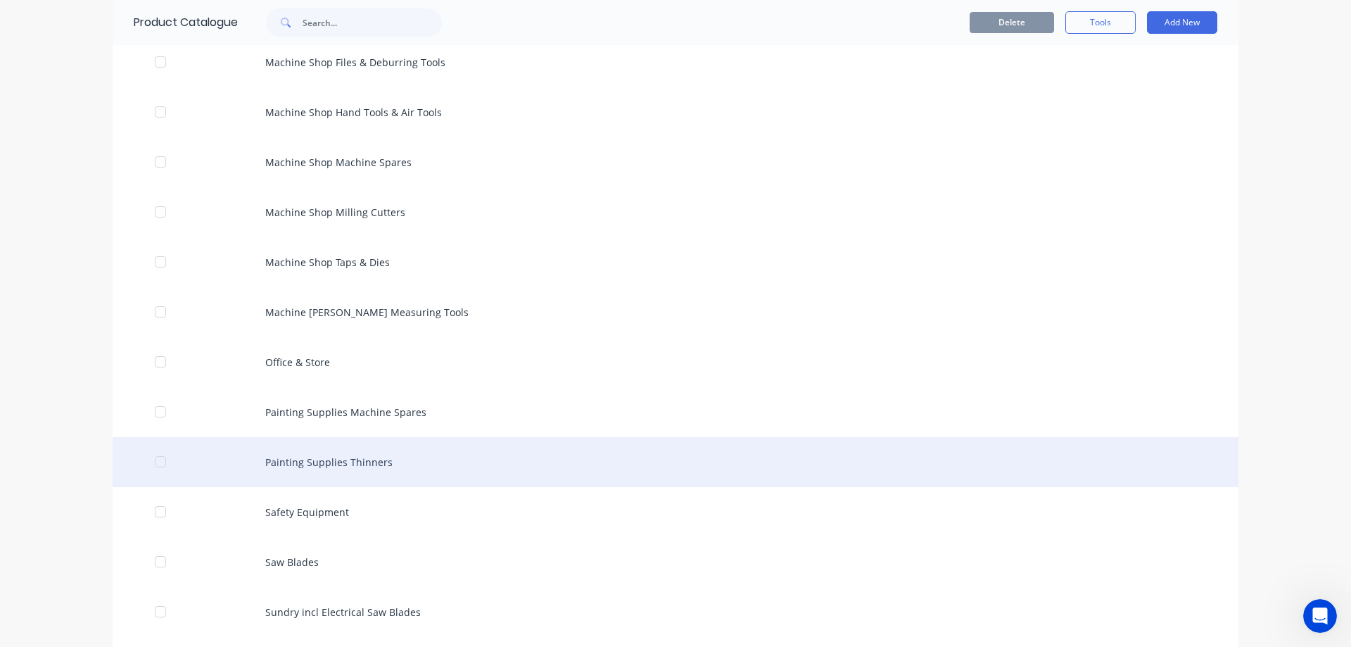
click at [385, 461] on div "Painting Supplies Thinners" at bounding box center [676, 462] width 1126 height 50
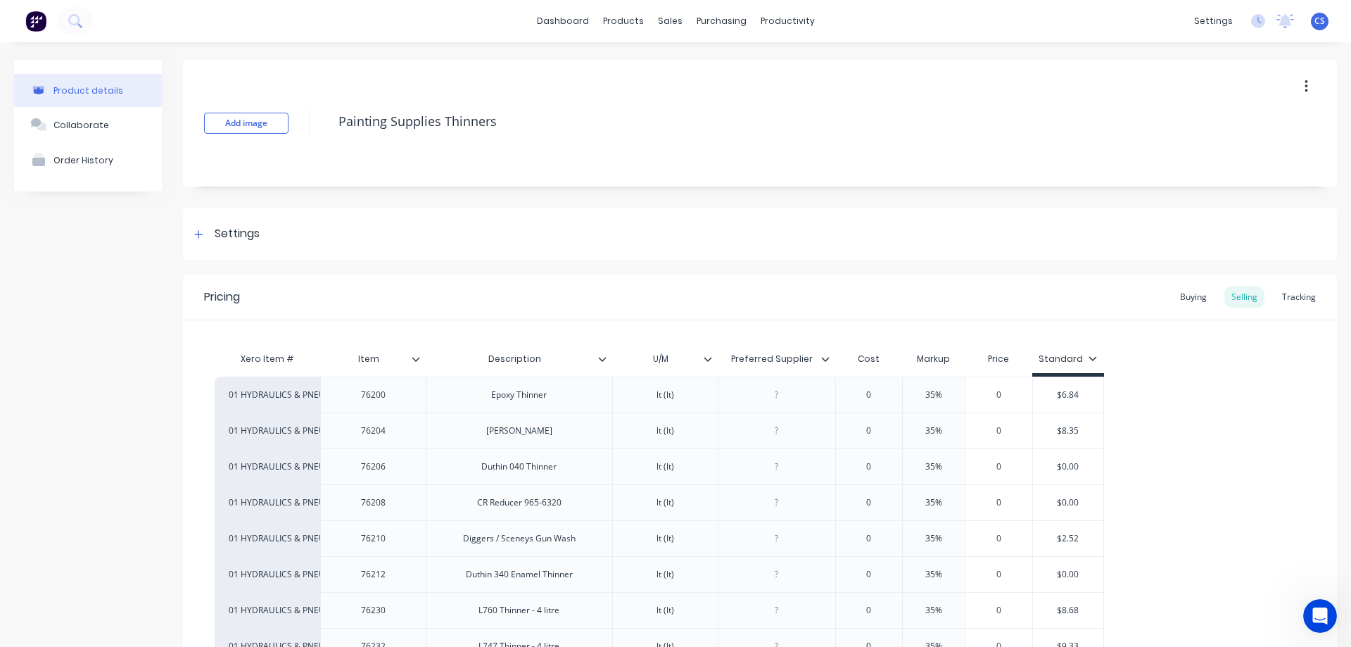
scroll to position [229, 0]
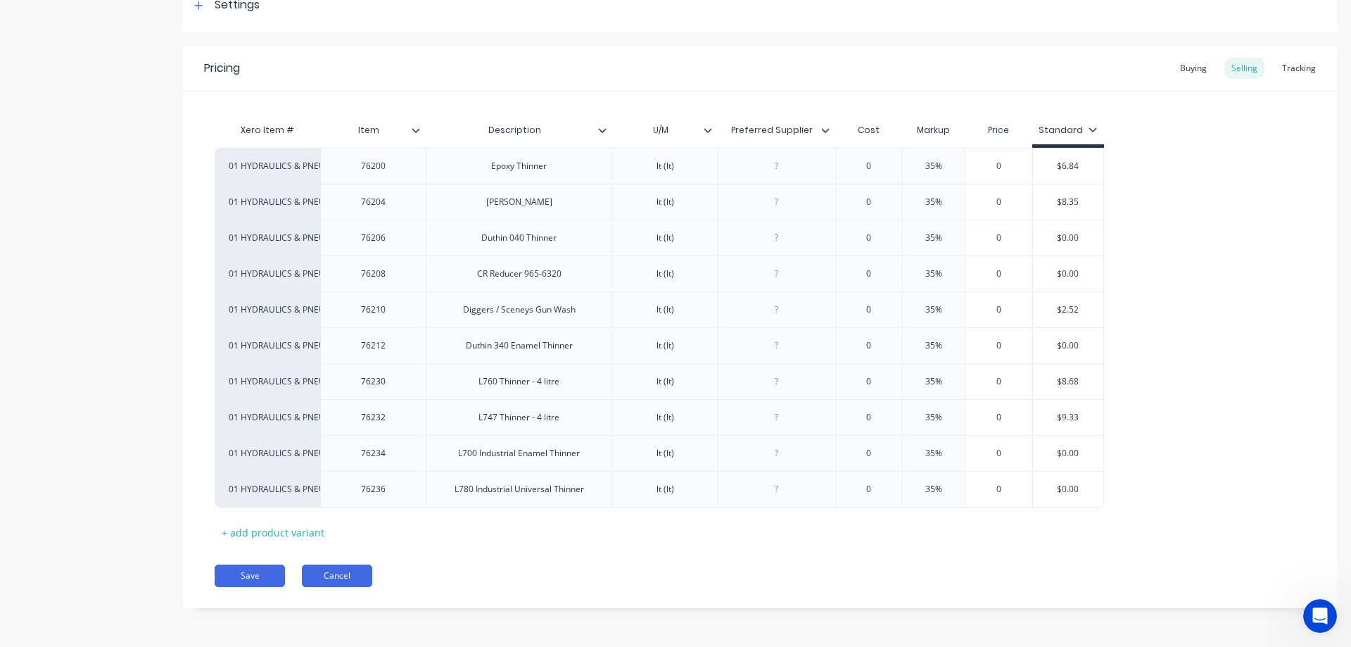
click at [353, 579] on button "Cancel" at bounding box center [337, 575] width 70 height 23
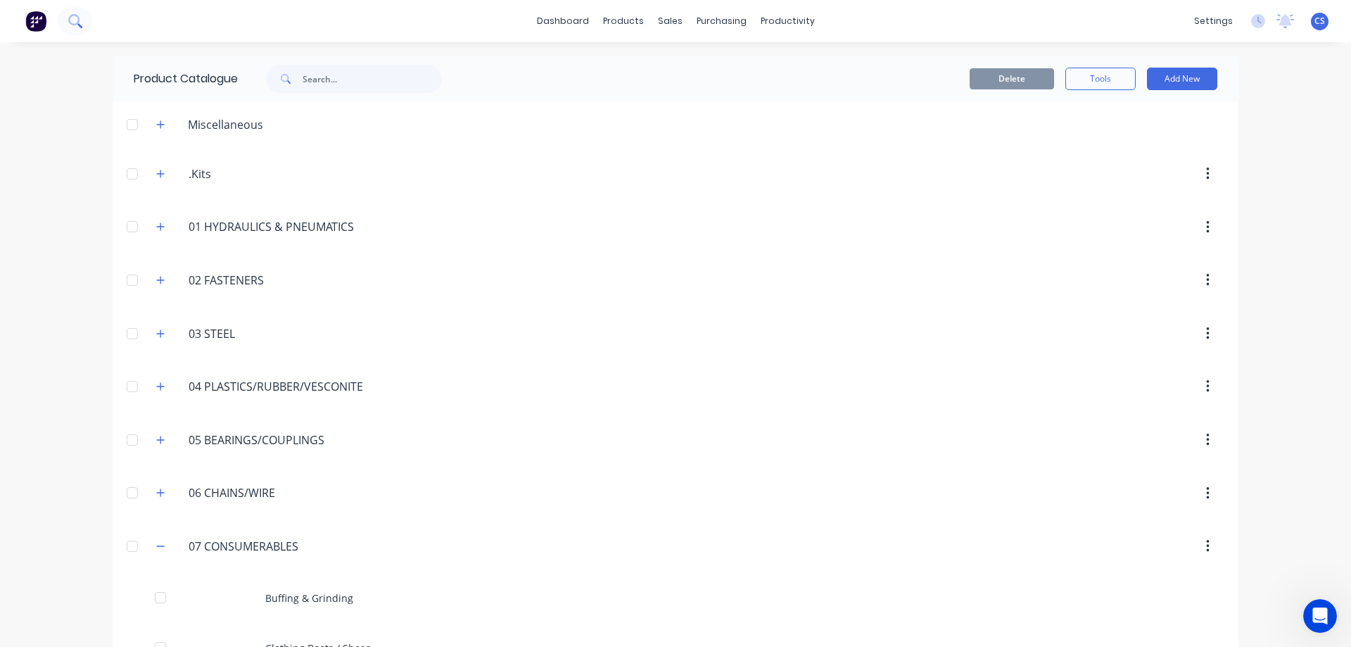
click at [64, 24] on button at bounding box center [75, 21] width 35 height 28
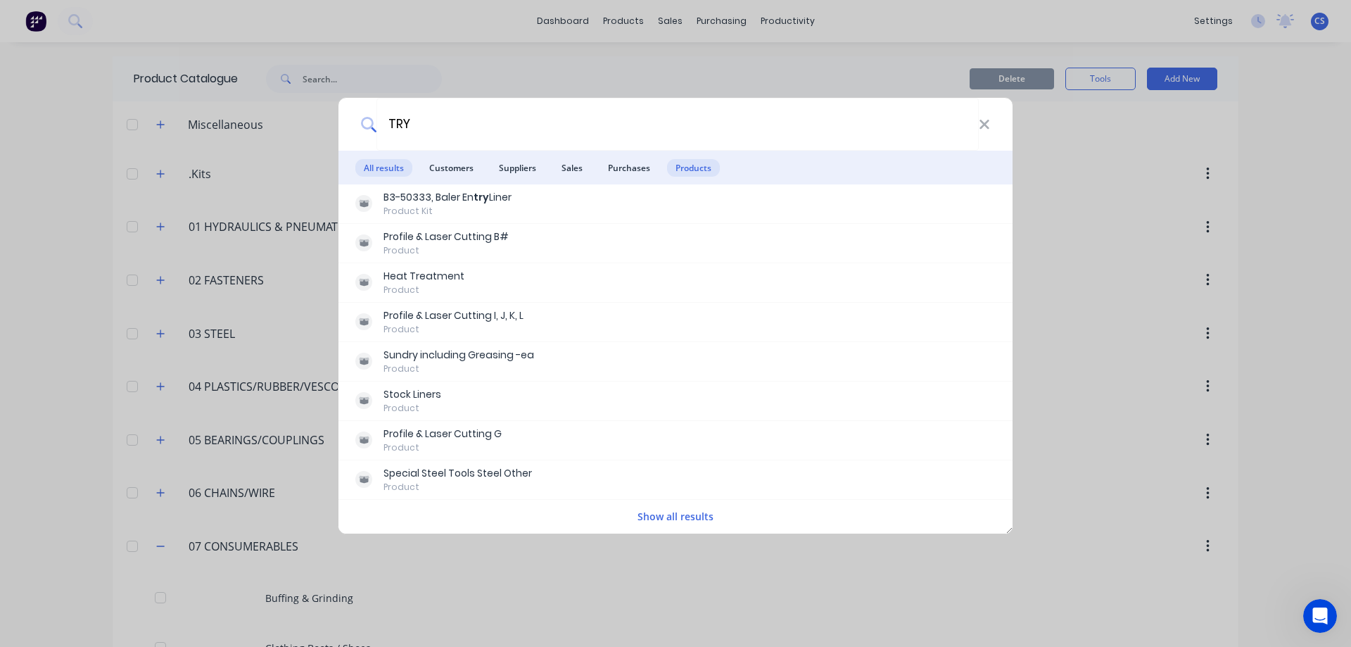
click at [698, 174] on span "Products" at bounding box center [693, 168] width 53 height 18
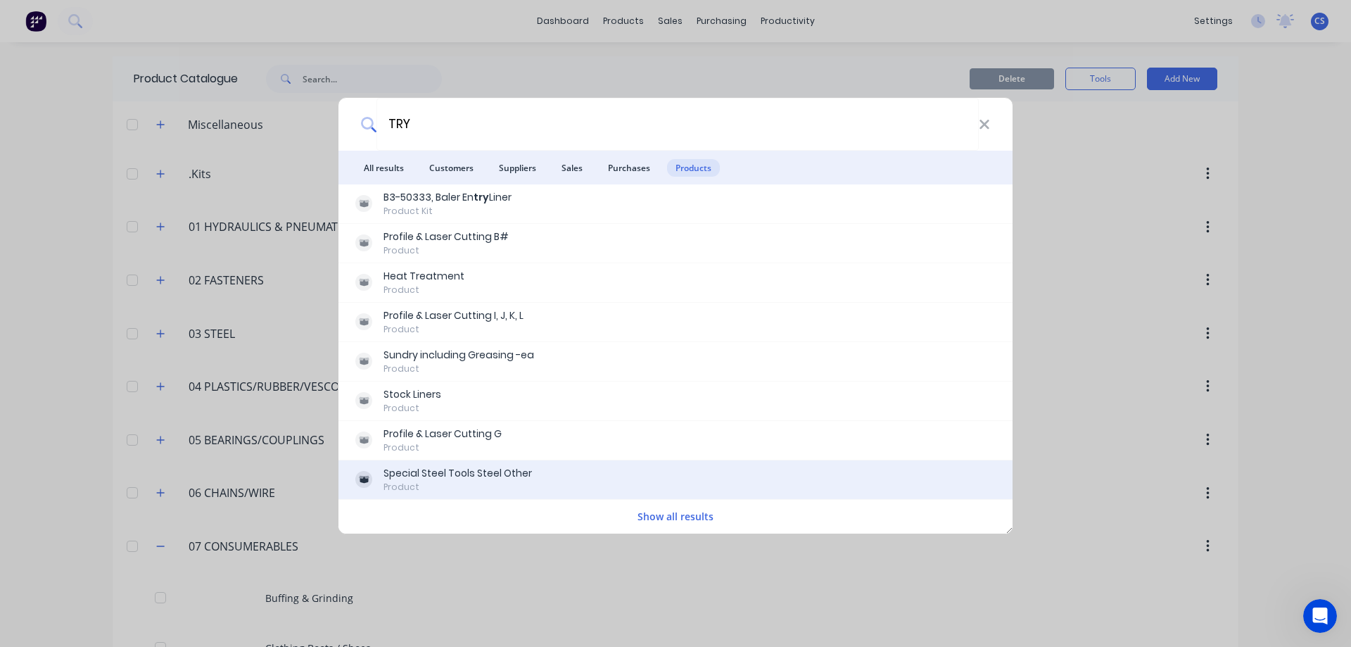
click at [656, 471] on div "Special Steel Tools Steel Other Product" at bounding box center [675, 479] width 640 height 27
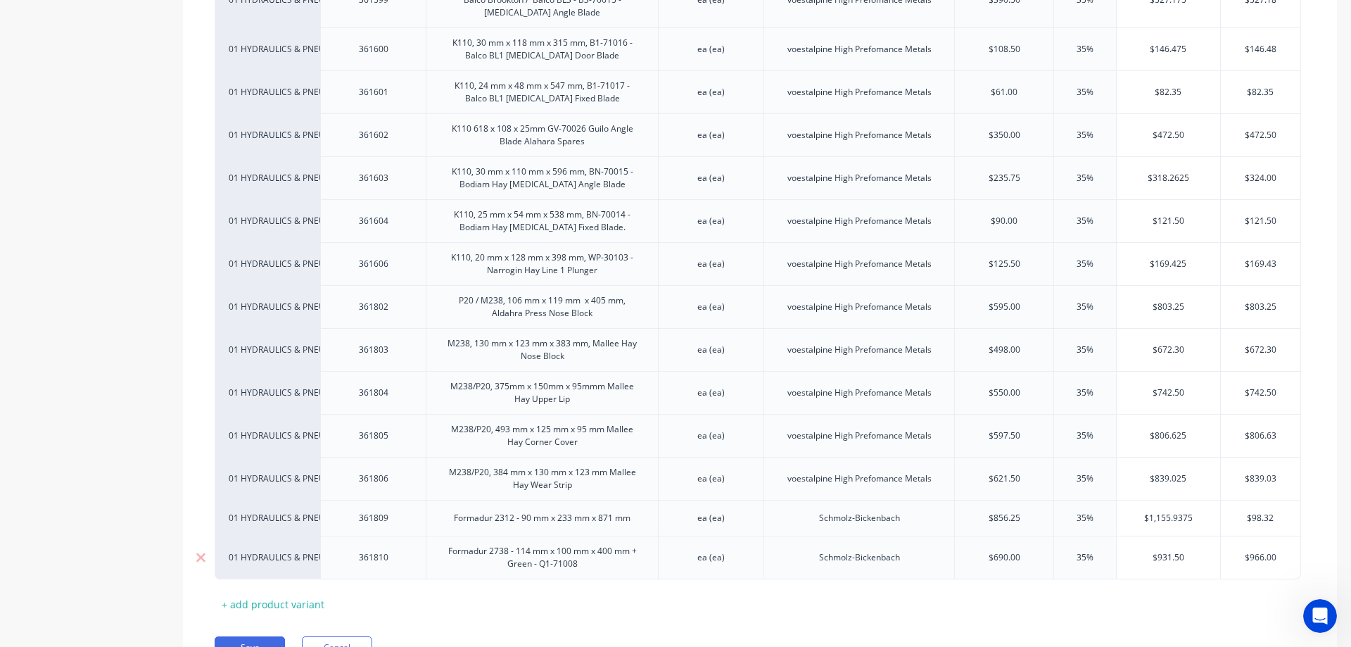
scroll to position [2376, 0]
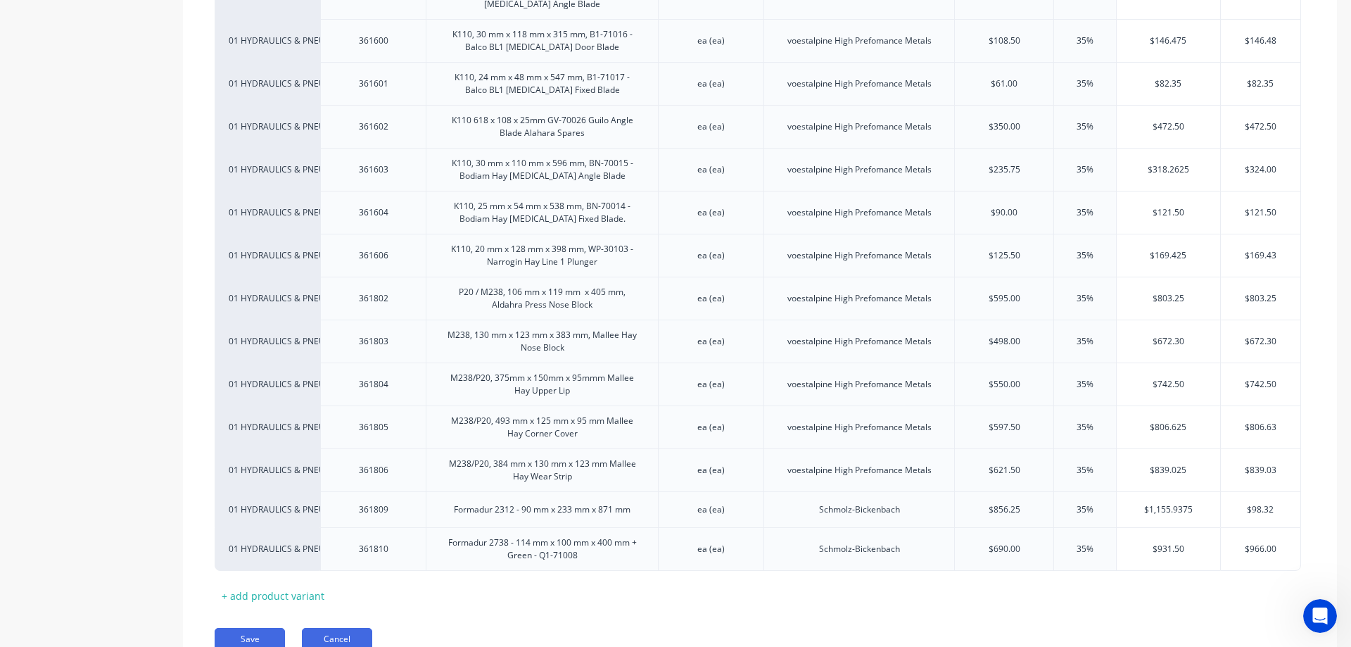
click at [357, 628] on button "Cancel" at bounding box center [337, 639] width 70 height 23
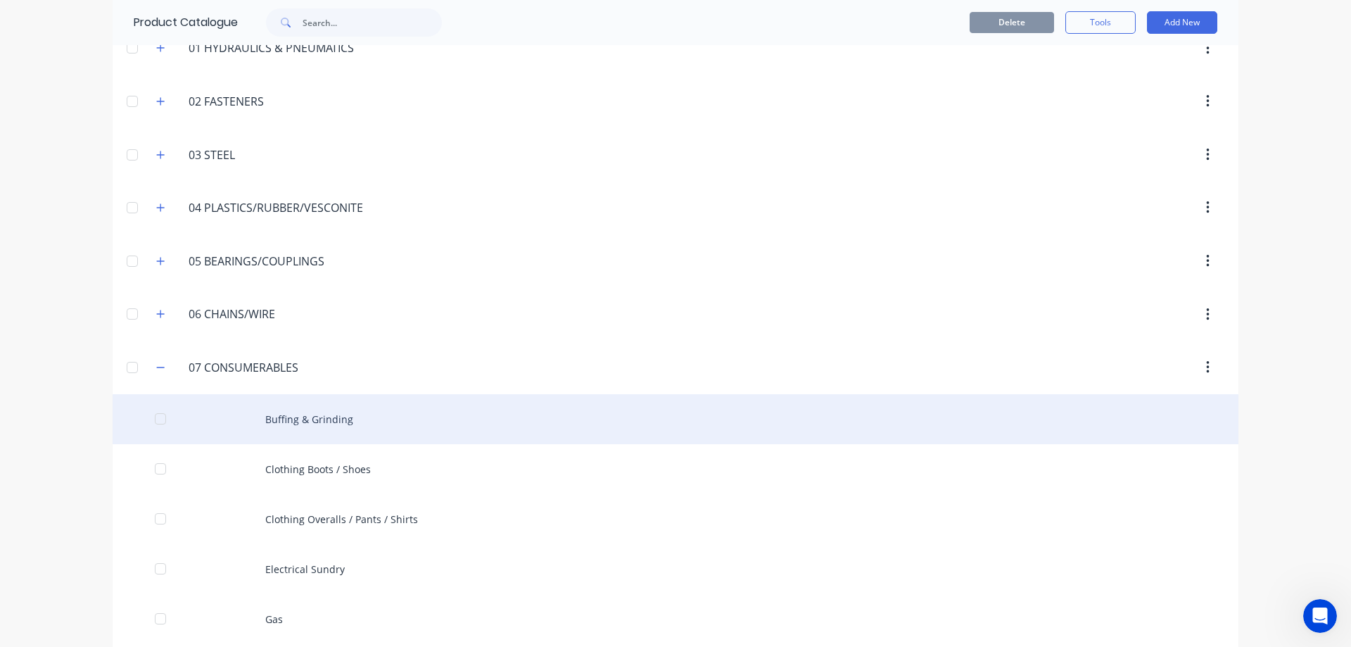
scroll to position [211, 0]
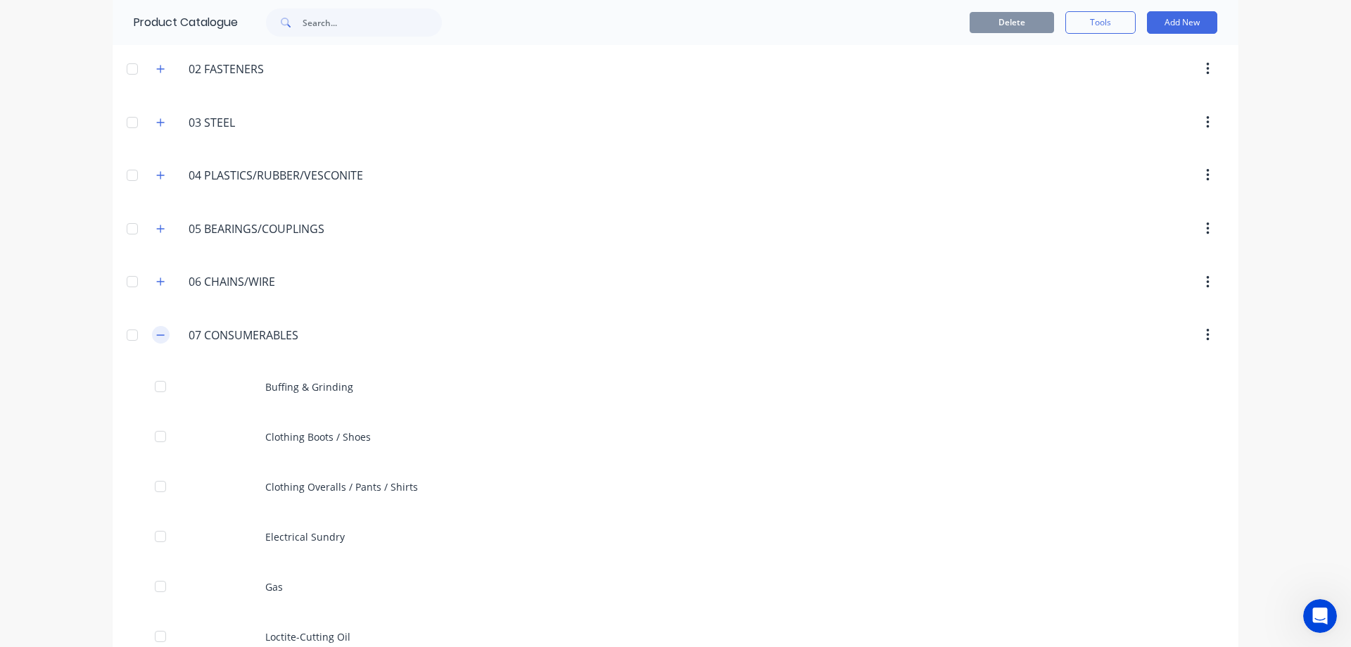
click at [161, 335] on button "button" at bounding box center [161, 335] width 18 height 18
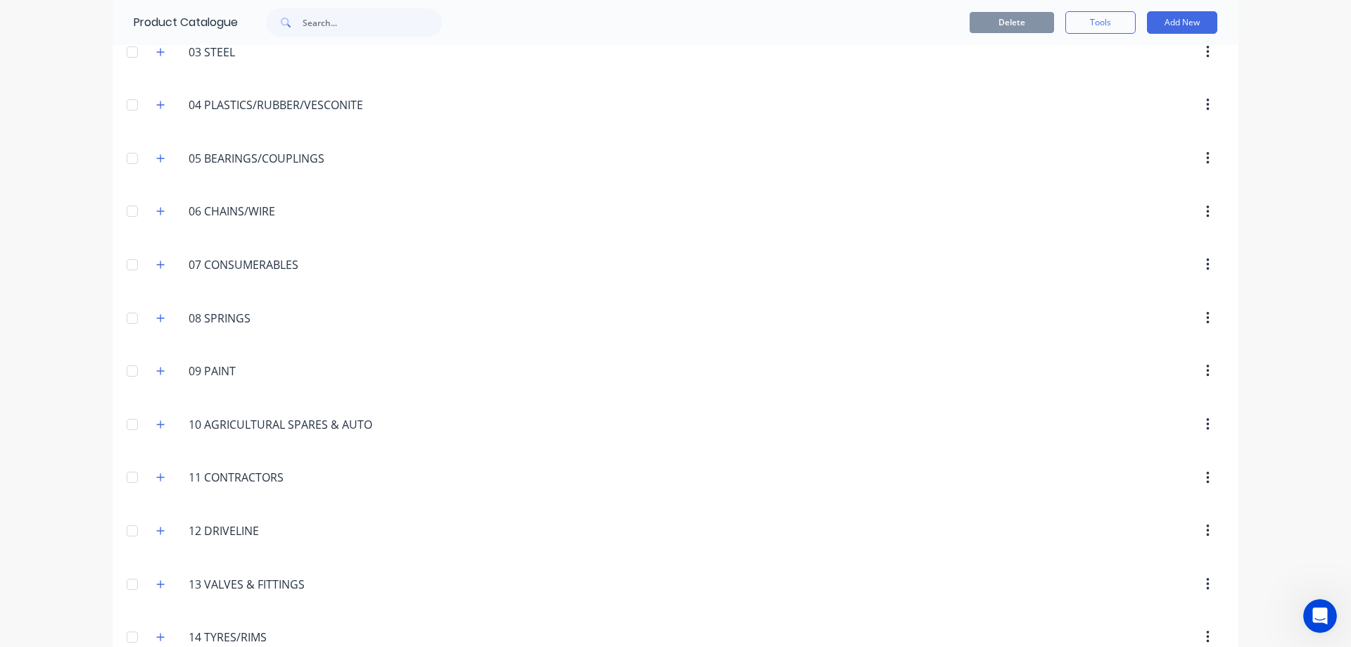
scroll to position [352, 0]
